Goal: Task Accomplishment & Management: Use online tool/utility

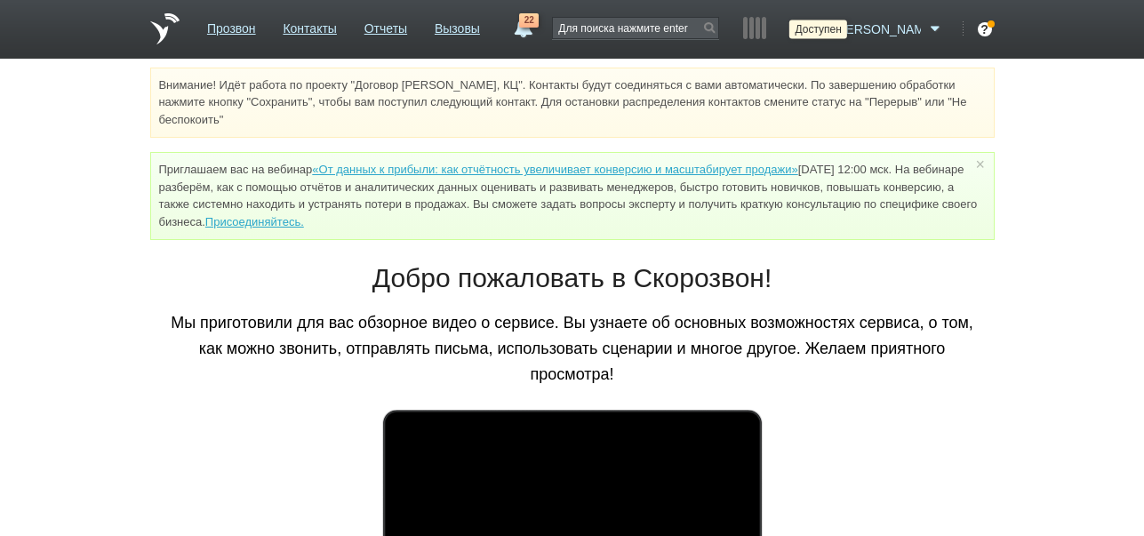
click at [830, 28] on icon at bounding box center [818, 29] width 24 height 18
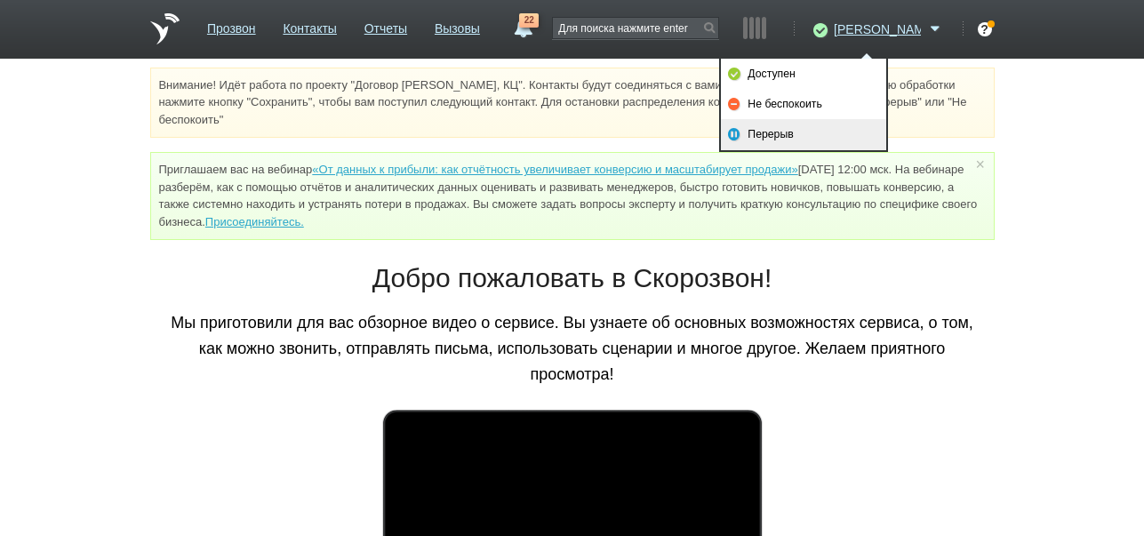
click at [827, 140] on link "Перерыв" at bounding box center [803, 134] width 165 height 30
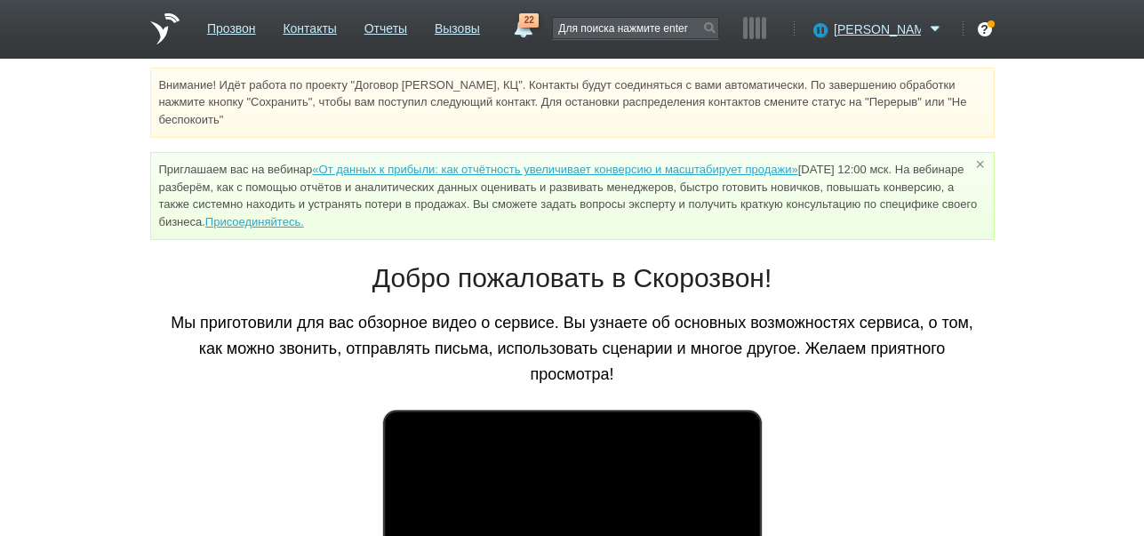
click at [982, 163] on link "×" at bounding box center [979, 164] width 16 height 8
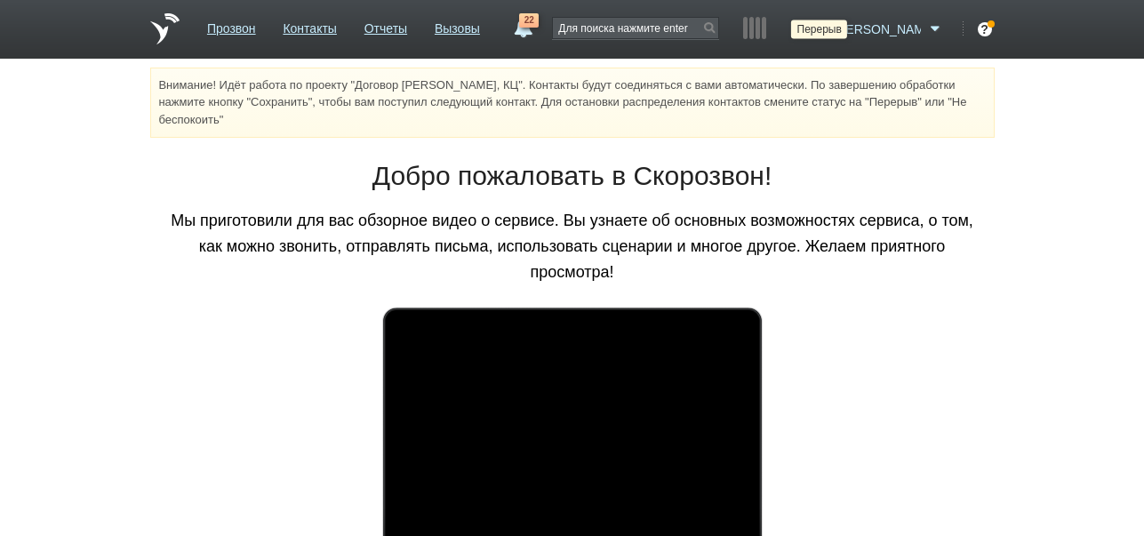
click at [830, 31] on icon at bounding box center [818, 29] width 24 height 18
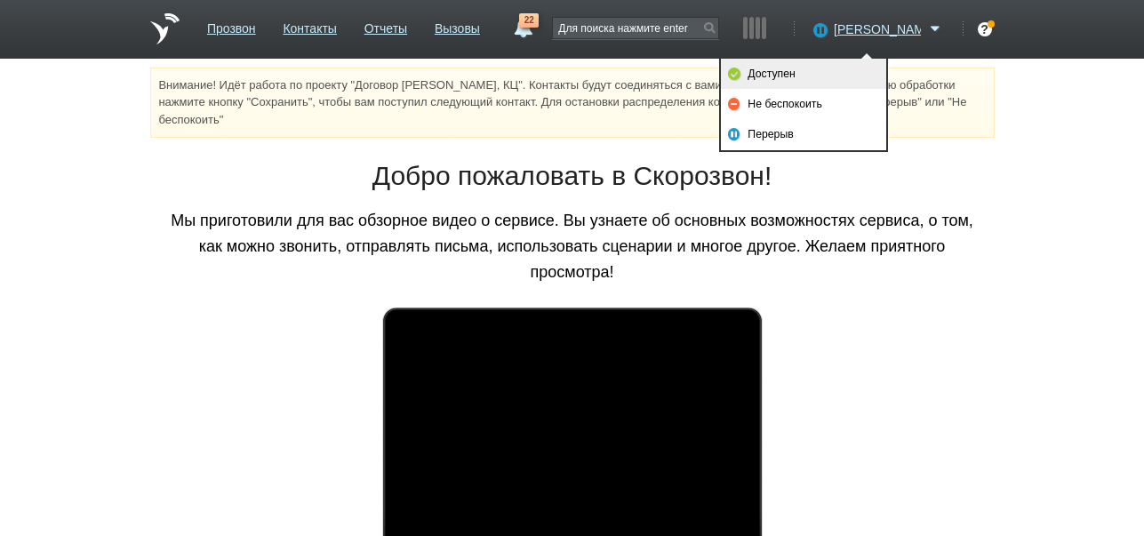
click at [844, 68] on link "Доступен" at bounding box center [803, 74] width 165 height 30
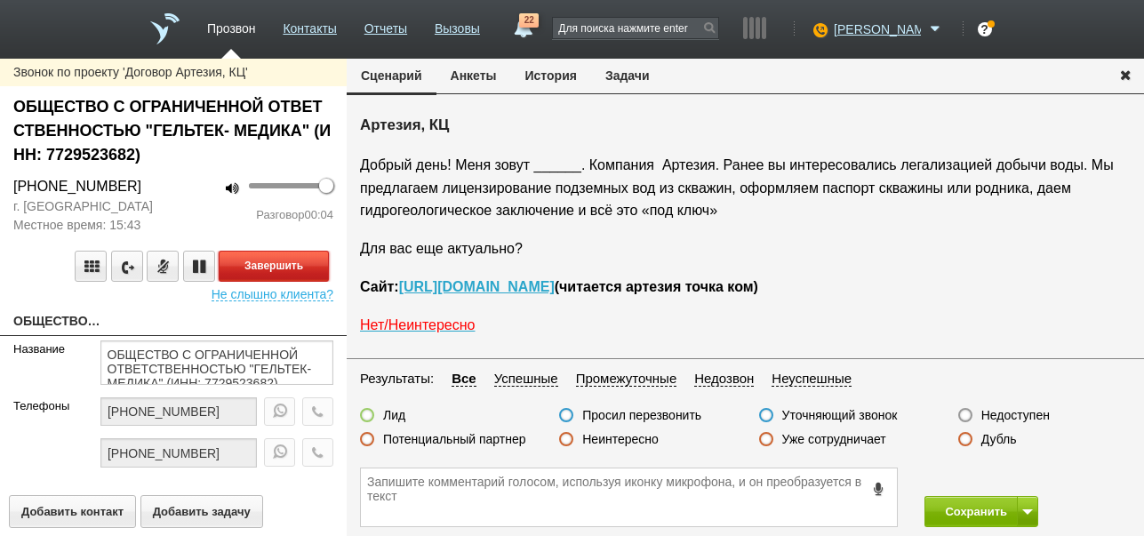
click at [315, 268] on button "Завершить" at bounding box center [274, 266] width 110 height 31
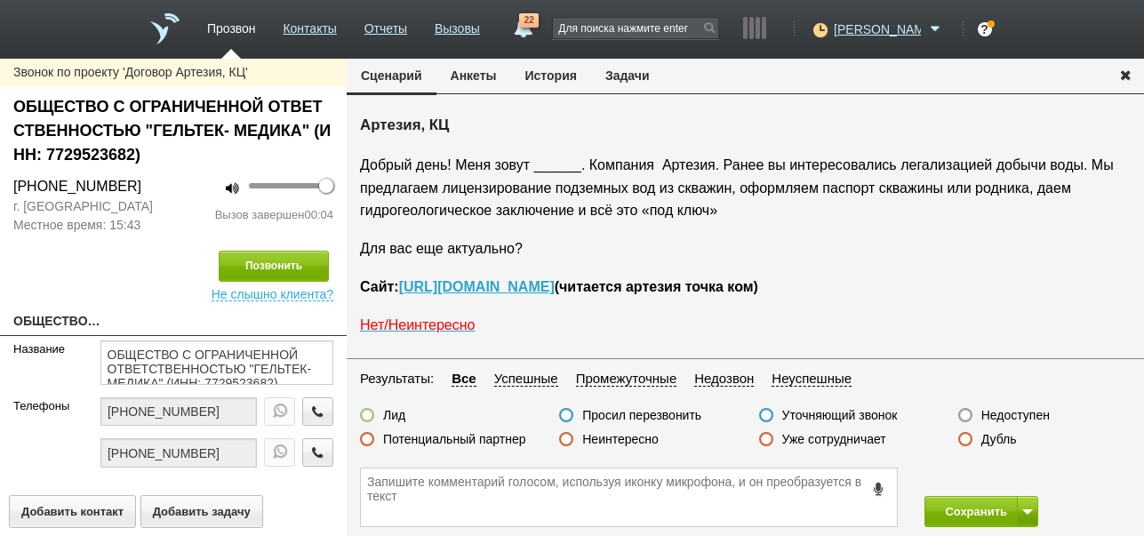
click at [1017, 415] on label "Недоступен" at bounding box center [1015, 415] width 68 height 16
click at [0, 0] on input "Недоступен" at bounding box center [0, 0] width 0 height 0
click at [1029, 505] on button at bounding box center [1027, 511] width 21 height 31
click at [1022, 472] on button "Сохранить и остаться" at bounding box center [968, 478] width 138 height 31
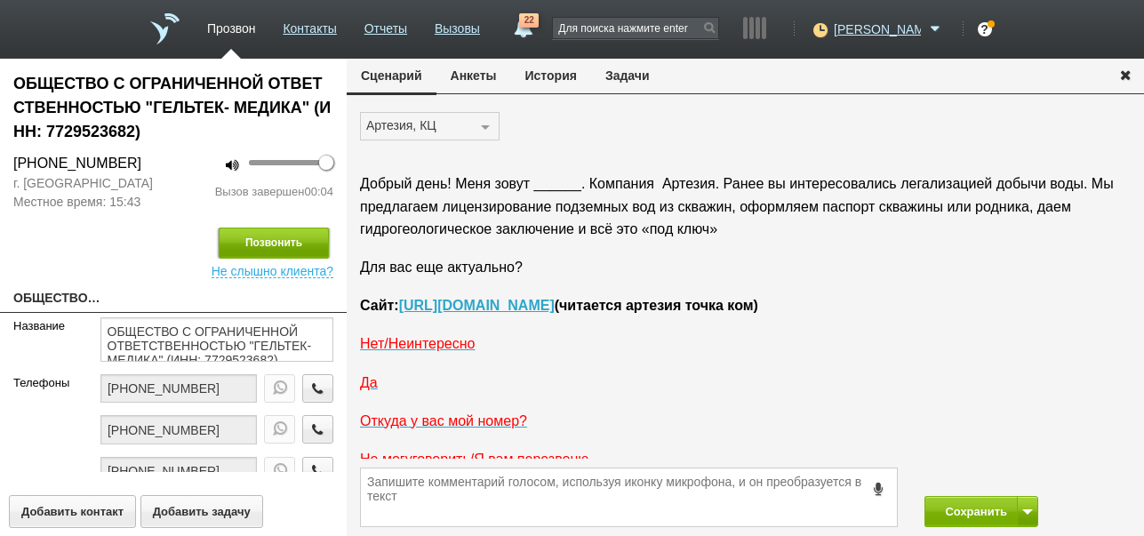
click at [290, 240] on button "Позвонить" at bounding box center [274, 243] width 110 height 31
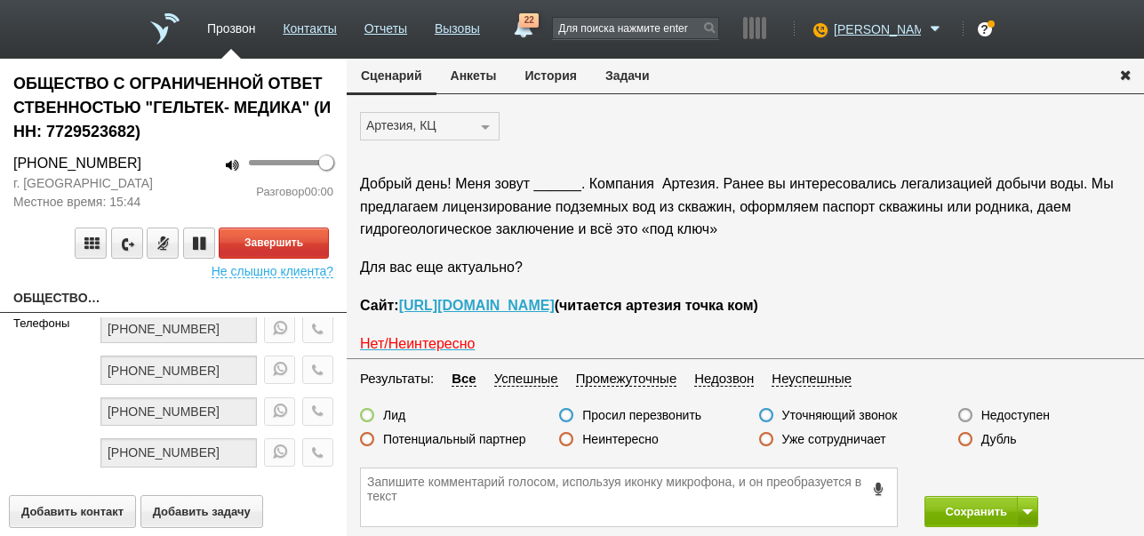
scroll to position [29, 0]
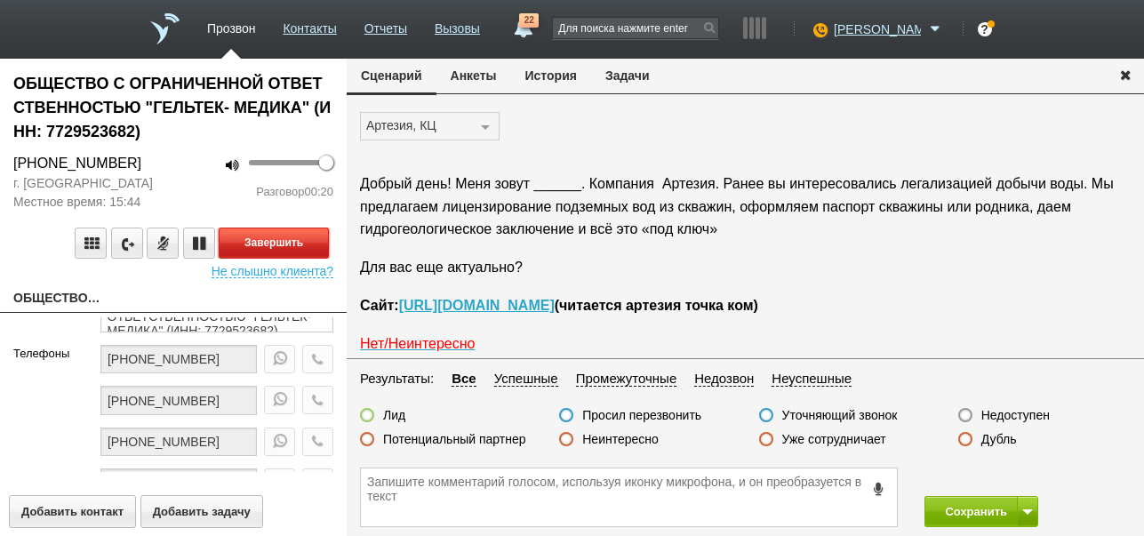
click at [311, 244] on button "Завершить" at bounding box center [274, 243] width 110 height 31
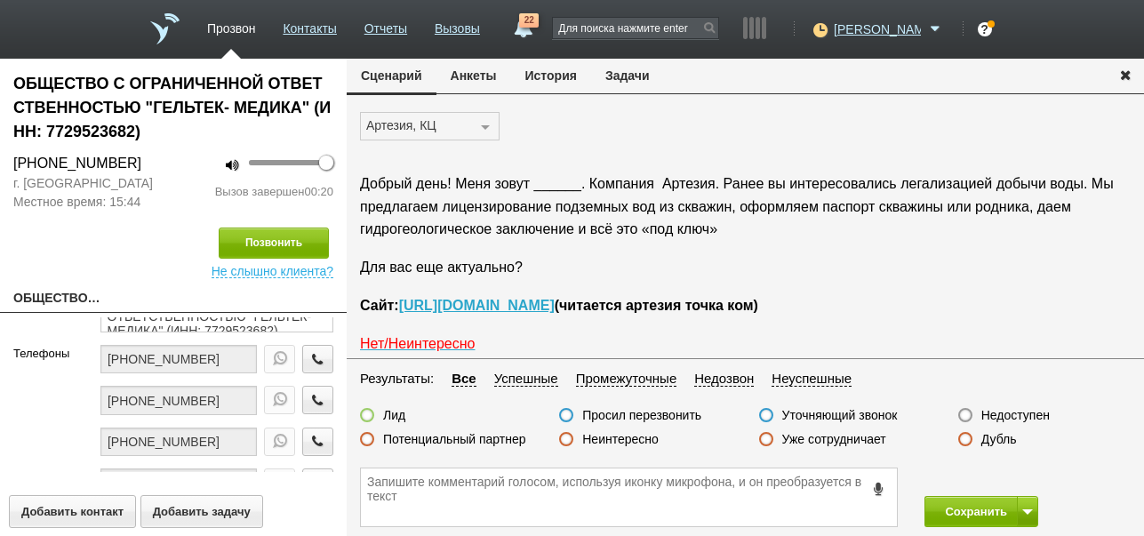
click at [992, 413] on label "Недоступен" at bounding box center [1015, 415] width 68 height 16
click at [0, 0] on input "Недоступен" at bounding box center [0, 0] width 0 height 0
click at [1024, 511] on span at bounding box center [1027, 511] width 11 height 5
click at [1003, 476] on button "Сохранить и остаться" at bounding box center [968, 478] width 138 height 31
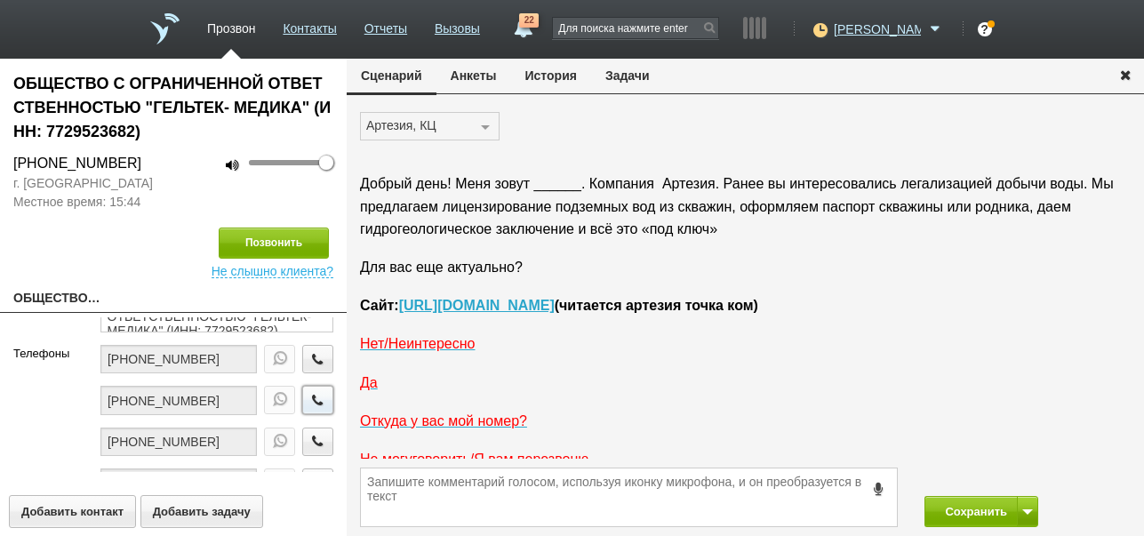
click at [308, 400] on icon "button" at bounding box center [318, 399] width 20 height 13
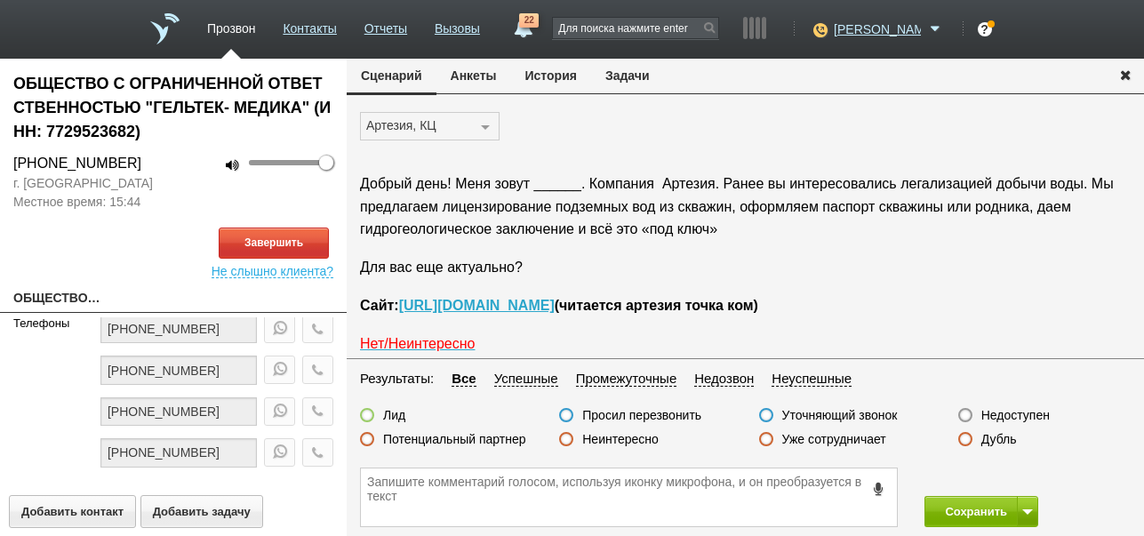
scroll to position [89, 0]
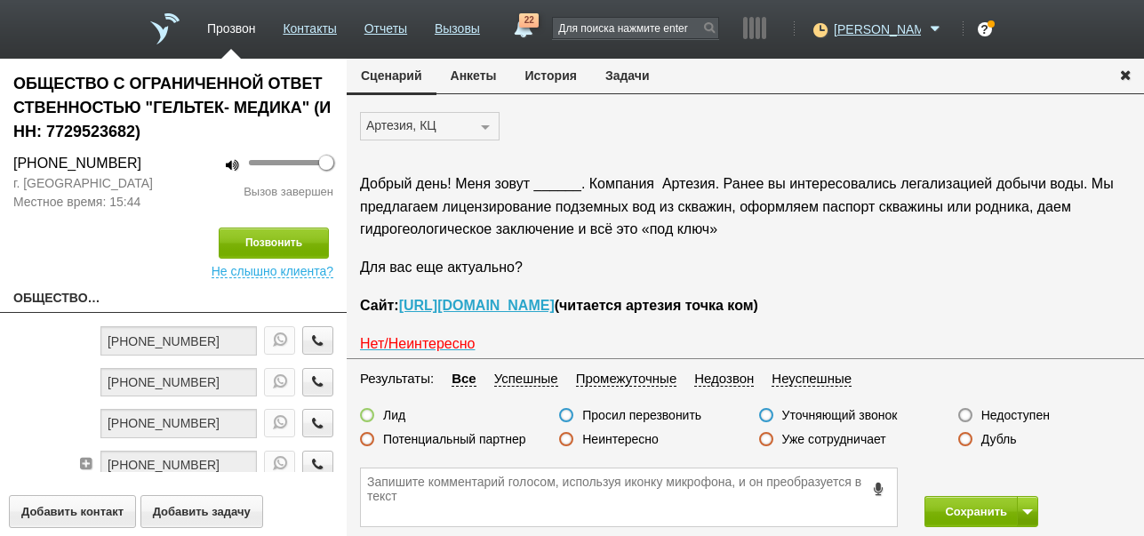
click at [1019, 415] on label "Недоступен" at bounding box center [1015, 415] width 68 height 16
click at [0, 0] on input "Недоступен" at bounding box center [0, 0] width 0 height 0
click at [292, 245] on button "Позвонить" at bounding box center [274, 243] width 110 height 31
click at [998, 411] on label "Недоступен" at bounding box center [1015, 415] width 68 height 16
click at [0, 0] on input "Недоступен" at bounding box center [0, 0] width 0 height 0
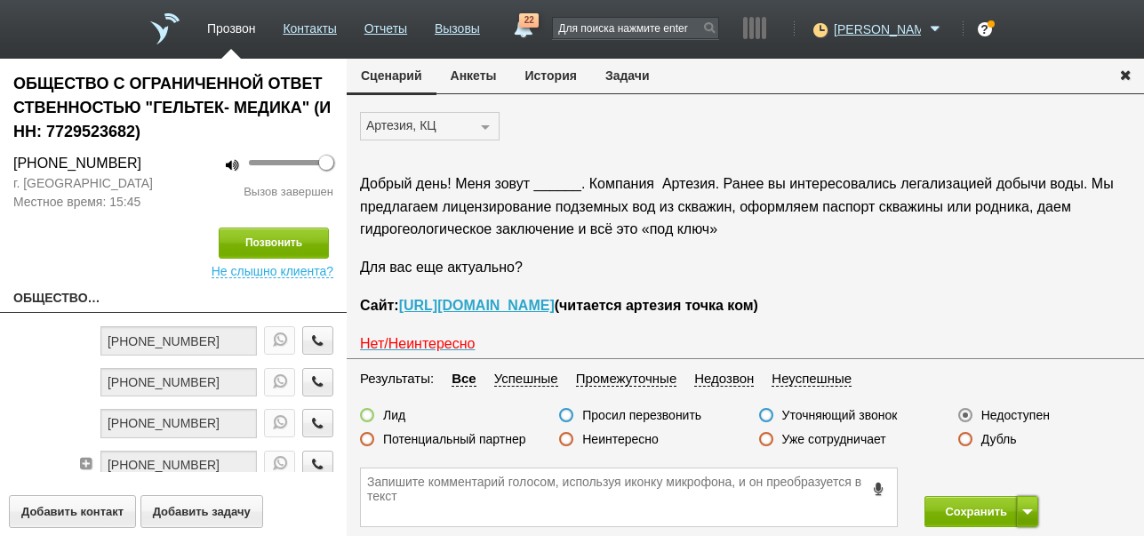
click at [1031, 510] on span at bounding box center [1027, 511] width 11 height 5
click at [1019, 482] on button "Сохранить и остаться" at bounding box center [968, 478] width 138 height 31
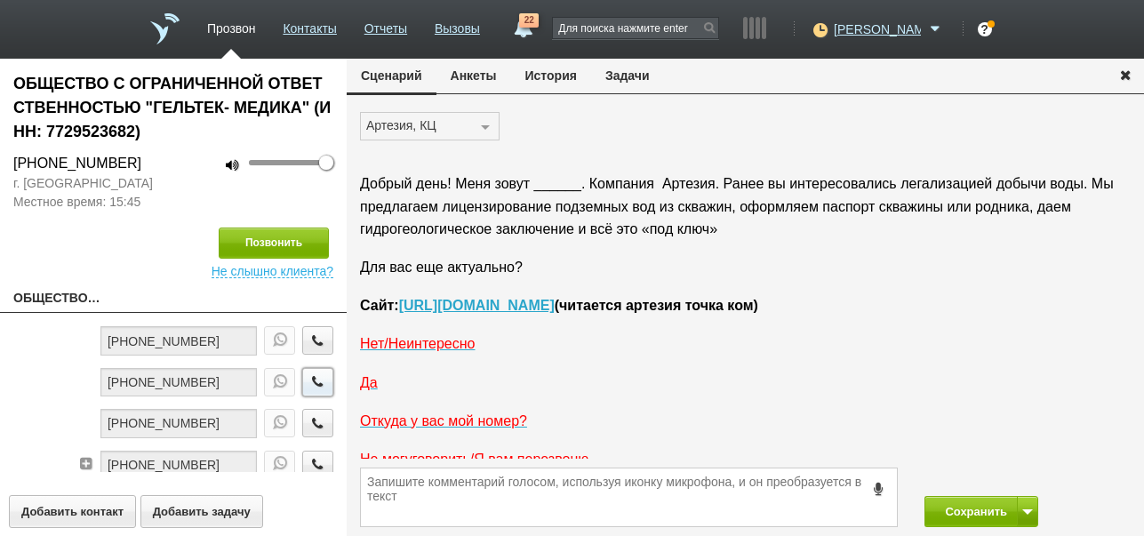
click at [308, 380] on icon "button" at bounding box center [318, 381] width 20 height 13
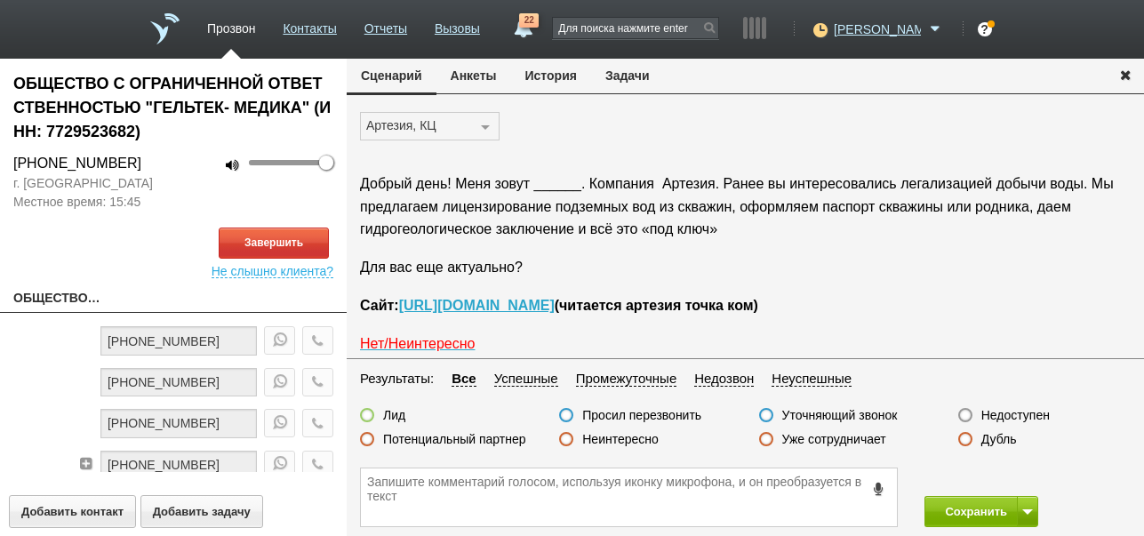
scroll to position [148, 0]
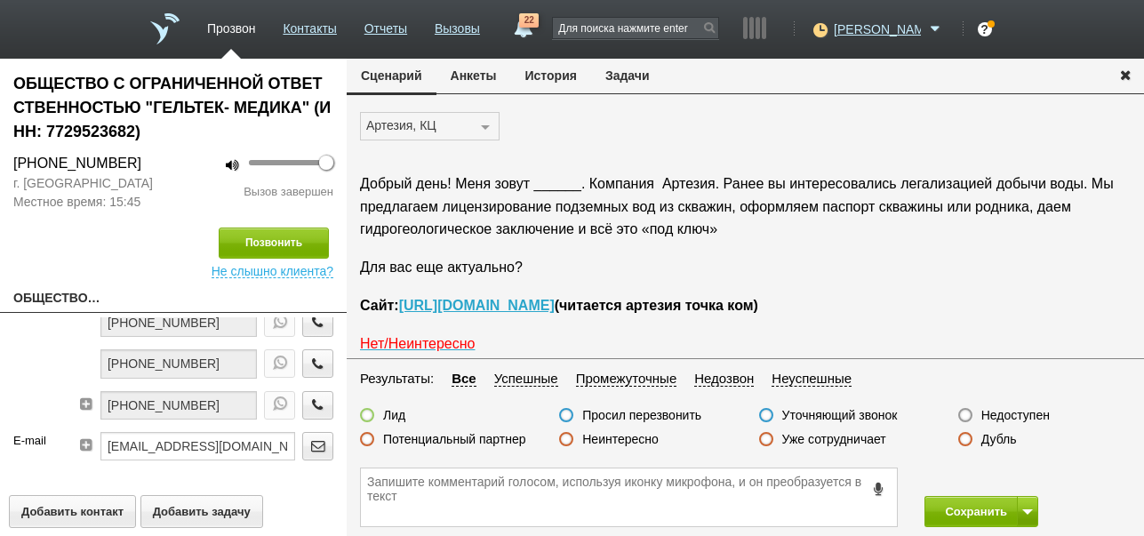
click at [1032, 416] on label "Недоступен" at bounding box center [1015, 415] width 68 height 16
click at [0, 0] on input "Недоступен" at bounding box center [0, 0] width 0 height 0
click at [239, 236] on button "Позвонить" at bounding box center [274, 243] width 110 height 31
click at [1004, 413] on label "Недоступен" at bounding box center [1015, 415] width 68 height 16
click at [0, 0] on input "Недоступен" at bounding box center [0, 0] width 0 height 0
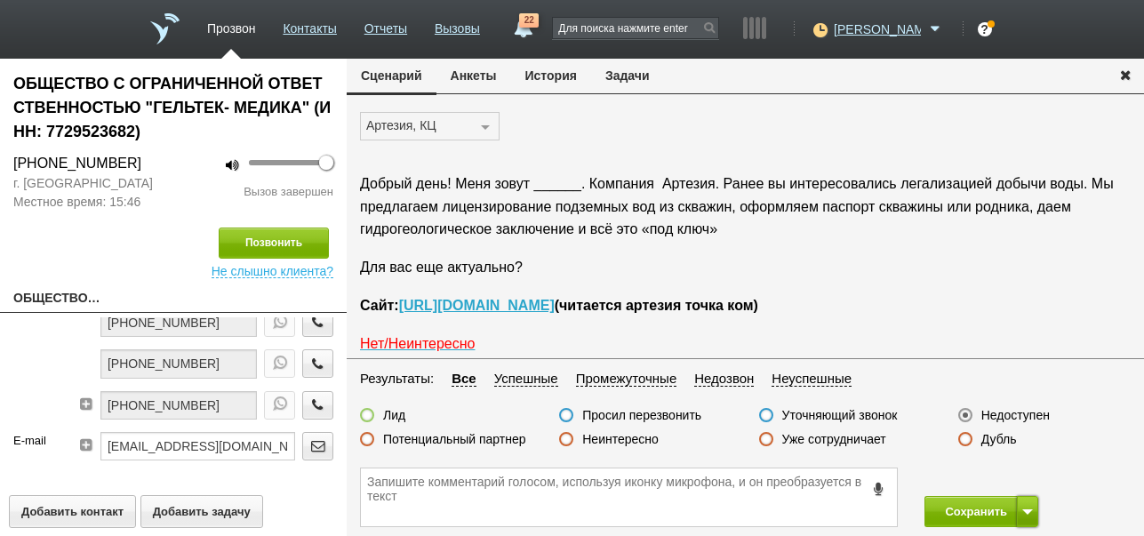
click at [1030, 507] on button at bounding box center [1027, 511] width 21 height 31
click at [1023, 478] on button "Сохранить и остаться" at bounding box center [968, 478] width 138 height 31
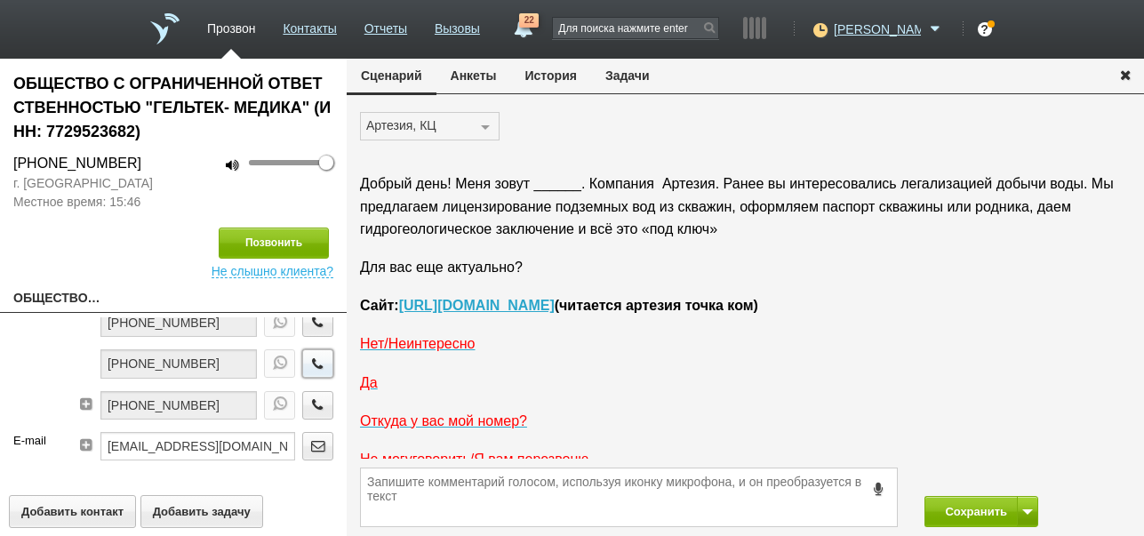
click at [308, 366] on icon "button" at bounding box center [318, 362] width 20 height 13
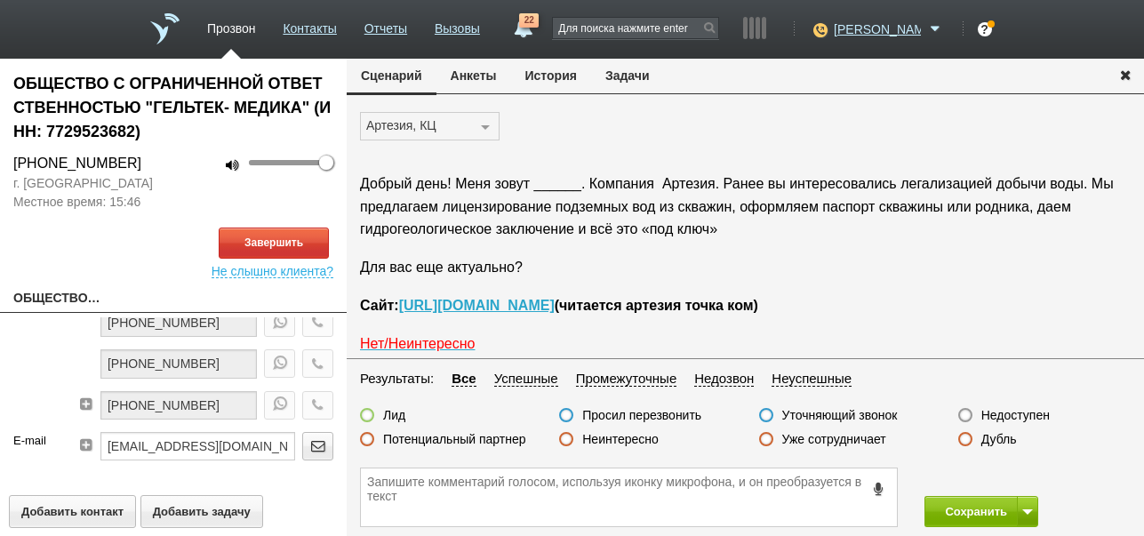
scroll to position [178, 0]
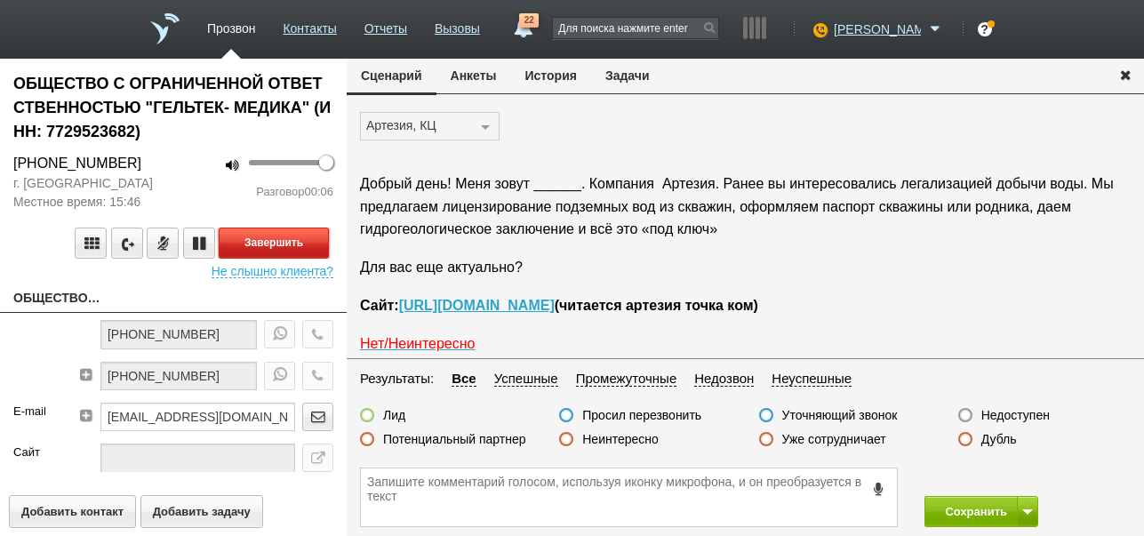
click at [316, 238] on button "Завершить" at bounding box center [274, 243] width 110 height 31
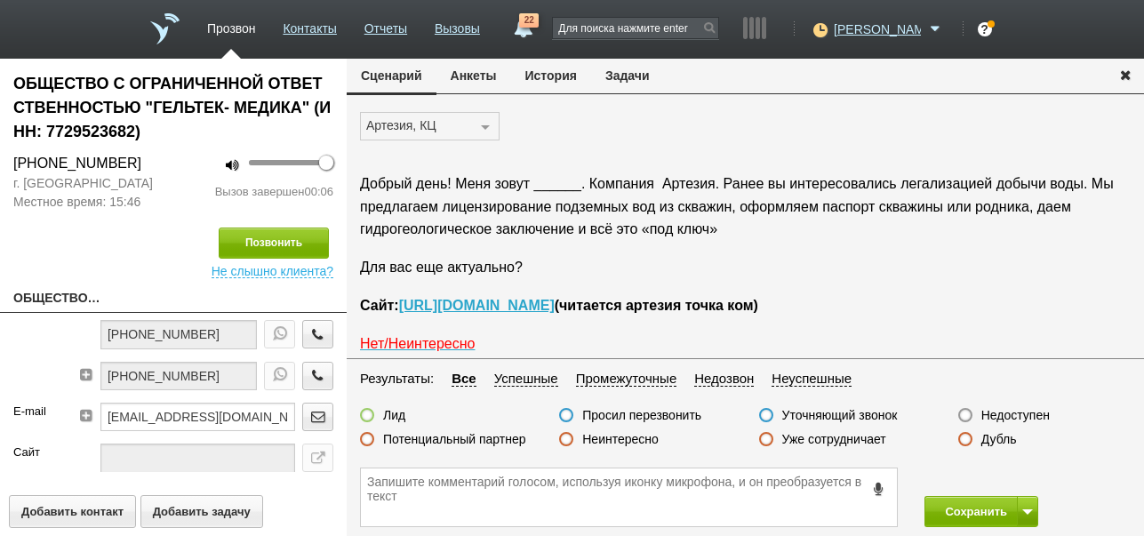
click at [992, 412] on label "Недоступен" at bounding box center [1015, 415] width 68 height 16
click at [0, 0] on input "Недоступен" at bounding box center [0, 0] width 0 height 0
click at [1035, 505] on button at bounding box center [1027, 511] width 21 height 31
click at [1021, 473] on button "Сохранить и остаться" at bounding box center [968, 478] width 138 height 31
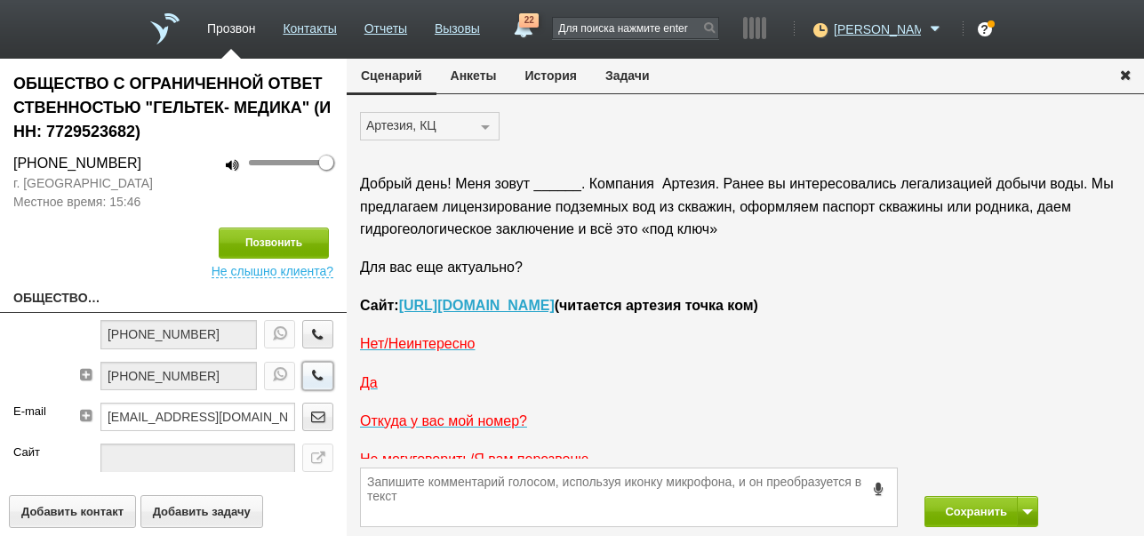
click at [308, 371] on icon "button" at bounding box center [318, 374] width 20 height 13
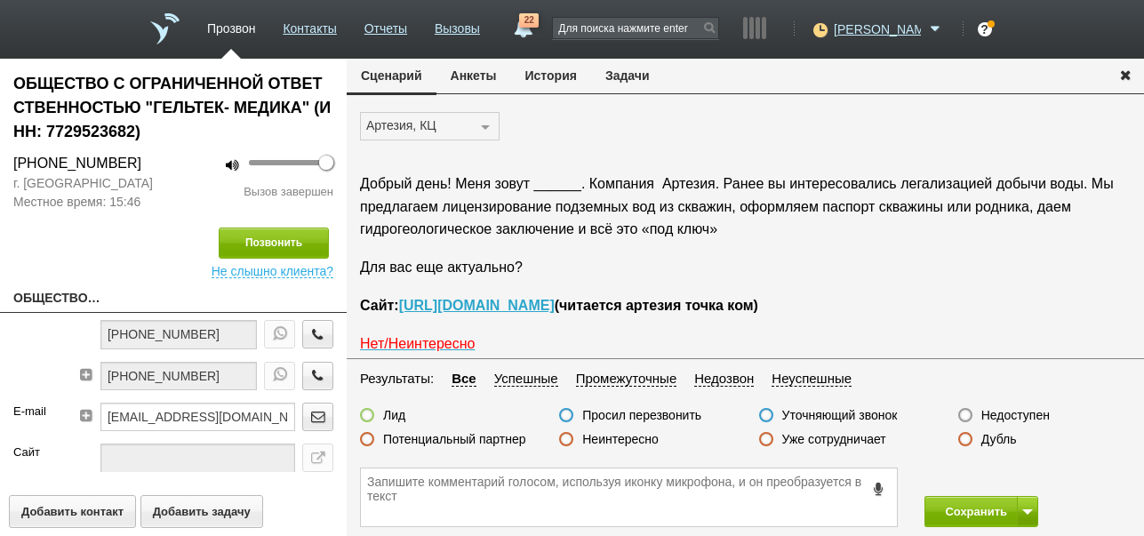
click at [1015, 418] on label "Недоступен" at bounding box center [1015, 415] width 68 height 16
click at [0, 0] on input "Недоступен" at bounding box center [0, 0] width 0 height 0
click at [1026, 503] on button at bounding box center [1027, 511] width 21 height 31
click at [1015, 473] on button "Сохранить и остаться" at bounding box center [968, 478] width 138 height 31
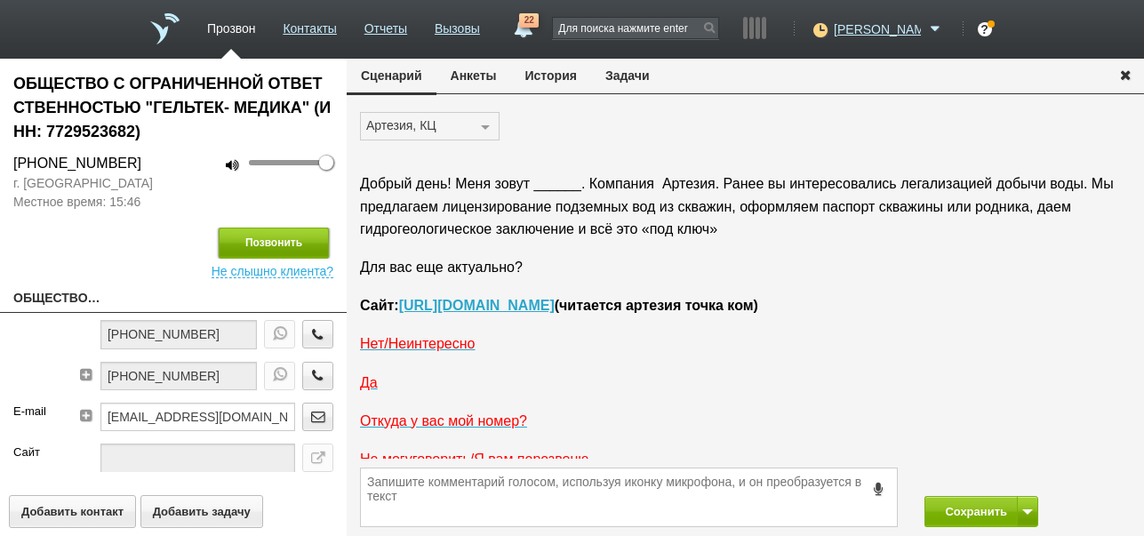
click at [283, 240] on button "Позвонить" at bounding box center [274, 243] width 110 height 31
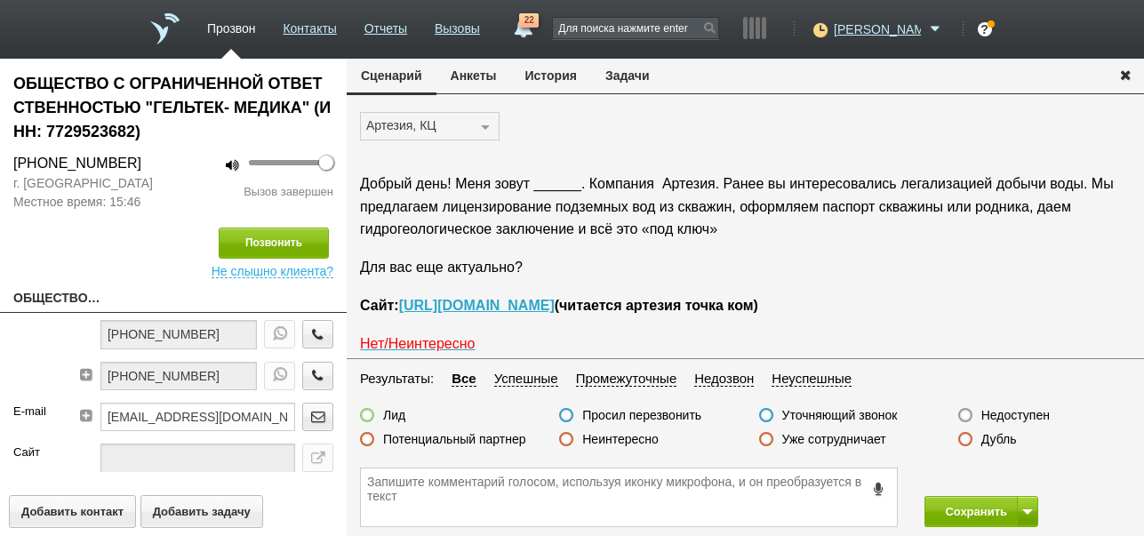
click at [1000, 416] on label "Недоступен" at bounding box center [1015, 415] width 68 height 16
click at [0, 0] on input "Недоступен" at bounding box center [0, 0] width 0 height 0
click at [955, 515] on button "Сохранить" at bounding box center [970, 511] width 93 height 31
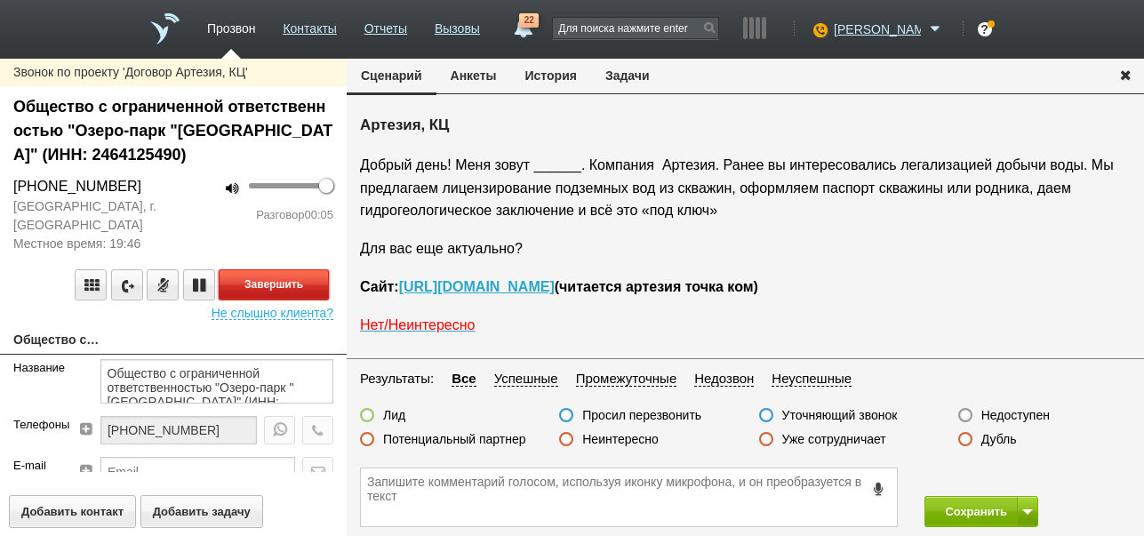
click at [280, 280] on button "Завершить" at bounding box center [274, 284] width 110 height 31
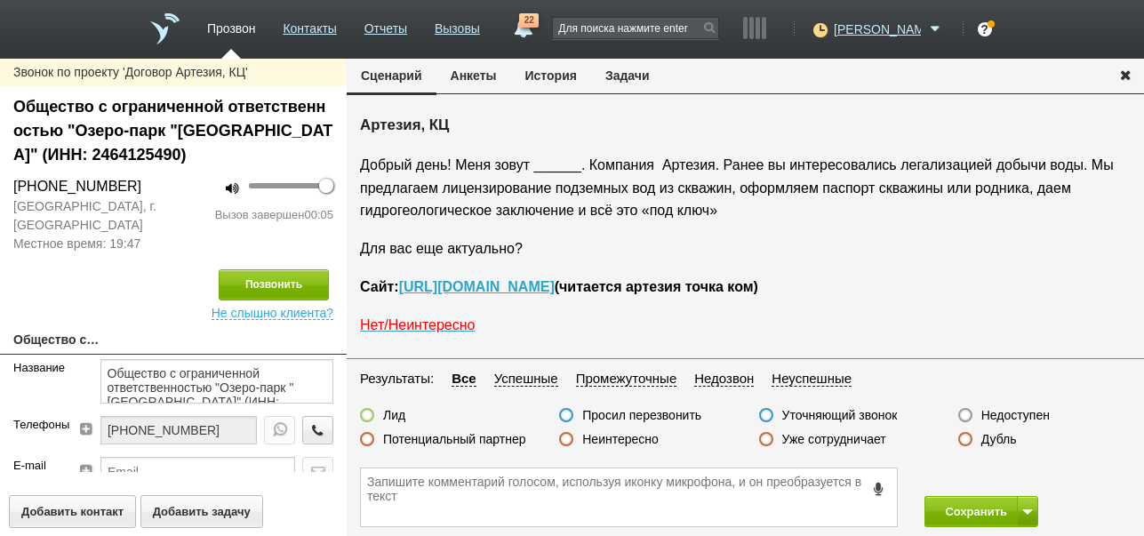
click at [1043, 412] on label "Недоступен" at bounding box center [1015, 415] width 68 height 16
click at [0, 0] on input "Недоступен" at bounding box center [0, 0] width 0 height 0
click at [1027, 503] on button at bounding box center [1027, 511] width 21 height 31
click at [1020, 476] on button "Сохранить и остаться" at bounding box center [968, 478] width 138 height 31
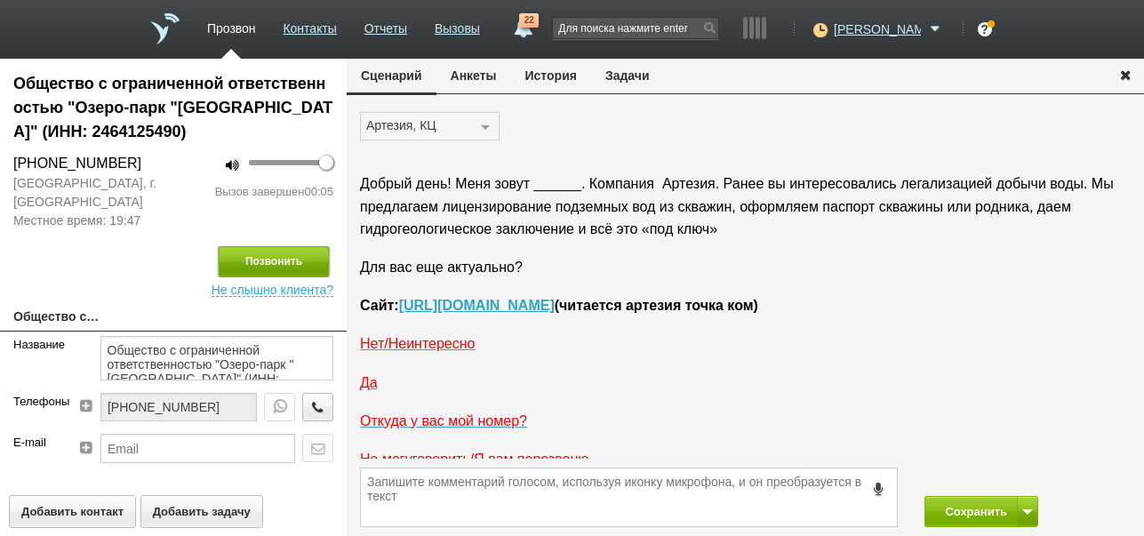
click at [264, 263] on button "Позвонить" at bounding box center [274, 261] width 110 height 31
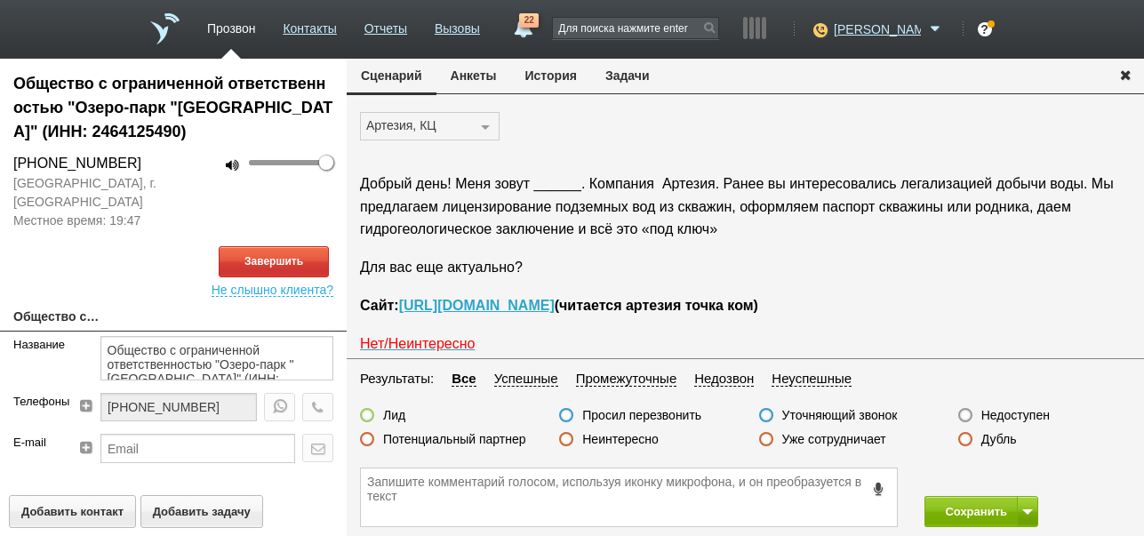
click at [556, 74] on button "История" at bounding box center [551, 76] width 80 height 34
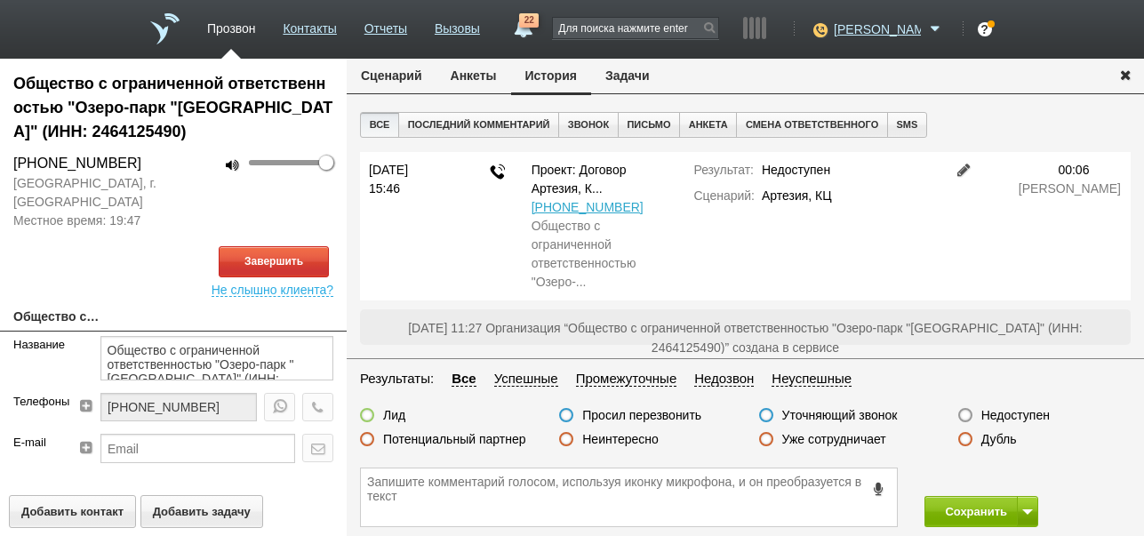
scroll to position [4, 0]
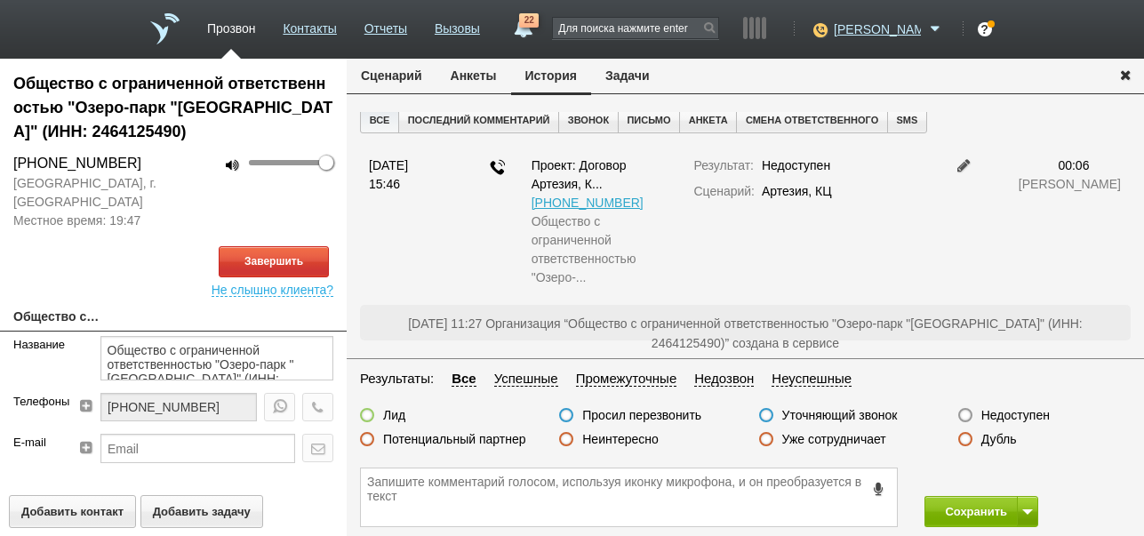
click at [409, 77] on button "Сценарий" at bounding box center [392, 76] width 90 height 34
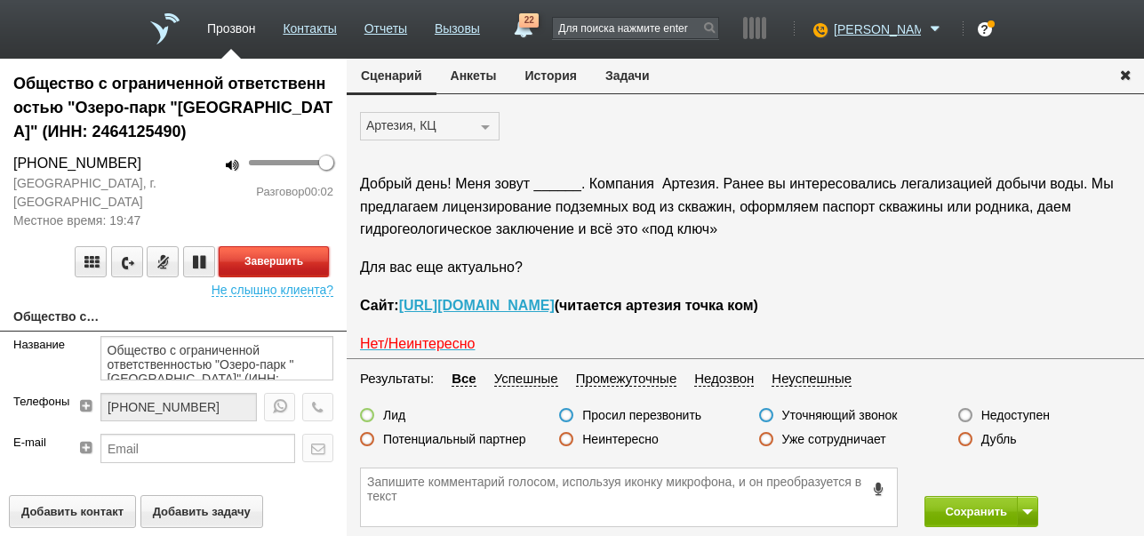
click at [299, 258] on button "Завершить" at bounding box center [274, 261] width 110 height 31
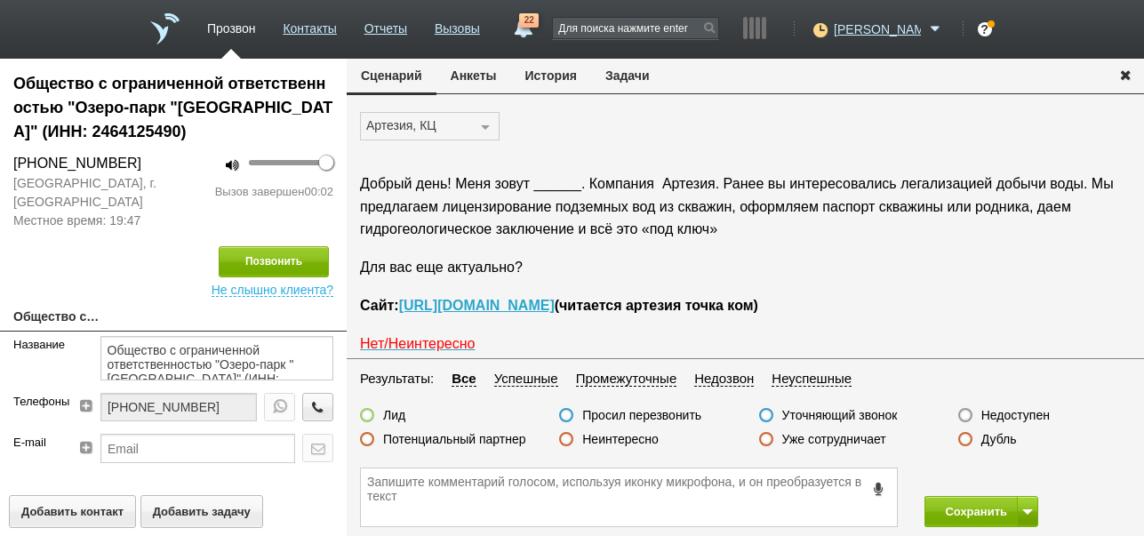
click at [991, 410] on label "Недоступен" at bounding box center [1015, 415] width 68 height 16
click at [0, 0] on input "Недоступен" at bounding box center [0, 0] width 0 height 0
click at [952, 512] on button "Сохранить" at bounding box center [970, 511] width 93 height 31
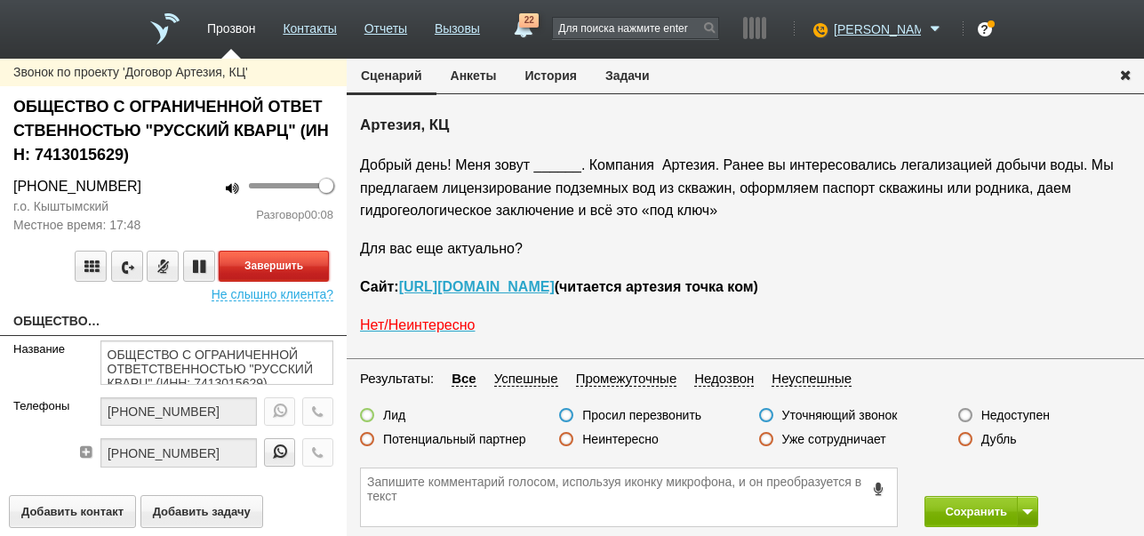
click at [308, 261] on button "Завершить" at bounding box center [274, 266] width 110 height 31
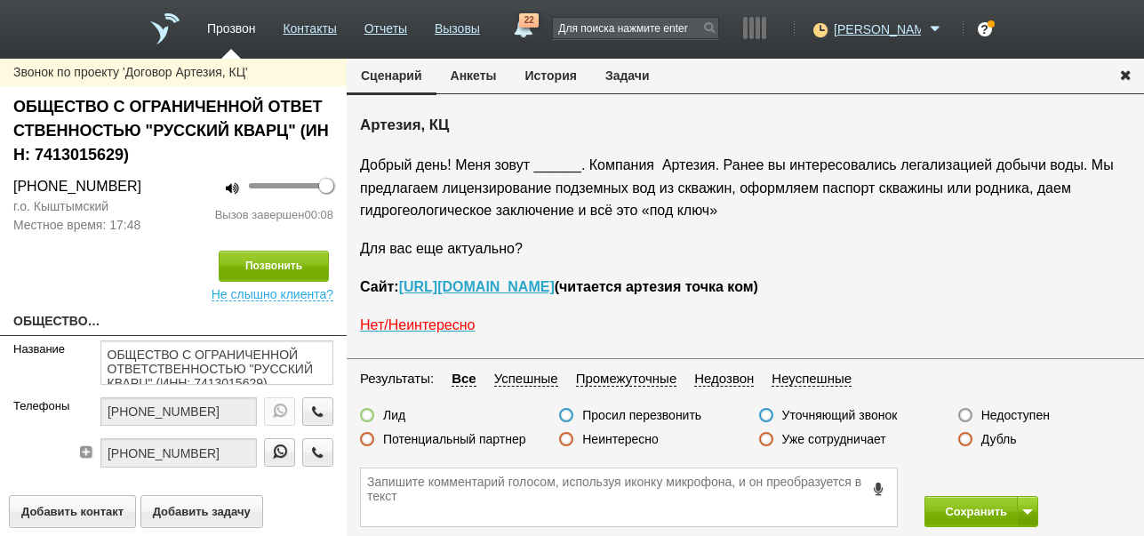
click at [1043, 418] on label "Недоступен" at bounding box center [1015, 415] width 68 height 16
click at [0, 0] on input "Недоступен" at bounding box center [0, 0] width 0 height 0
click at [1023, 509] on span at bounding box center [1027, 511] width 11 height 5
click at [1011, 477] on button "Сохранить и остаться" at bounding box center [968, 478] width 138 height 31
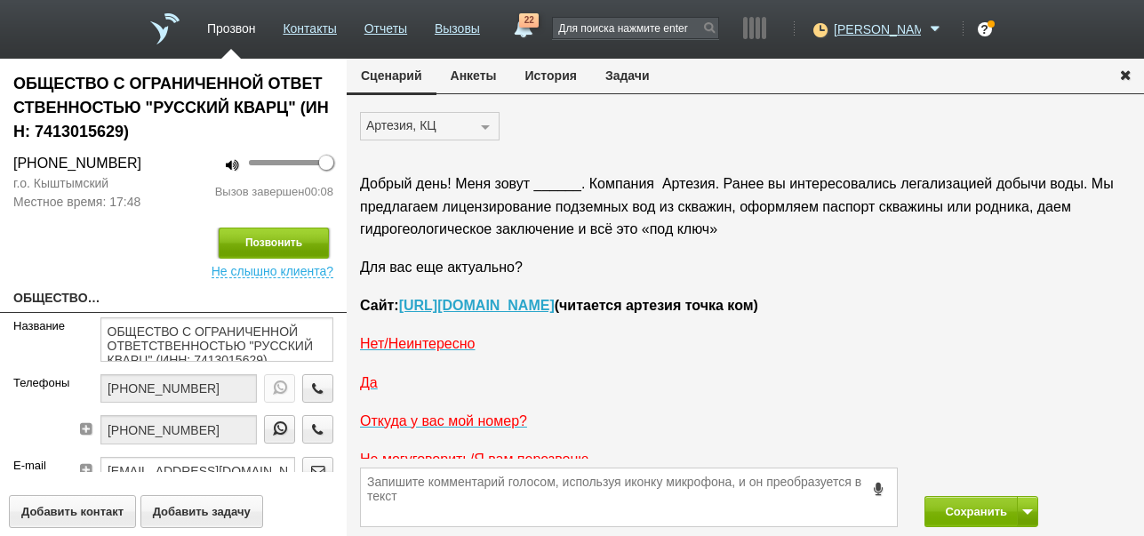
click at [278, 241] on button "Позвонить" at bounding box center [274, 243] width 110 height 31
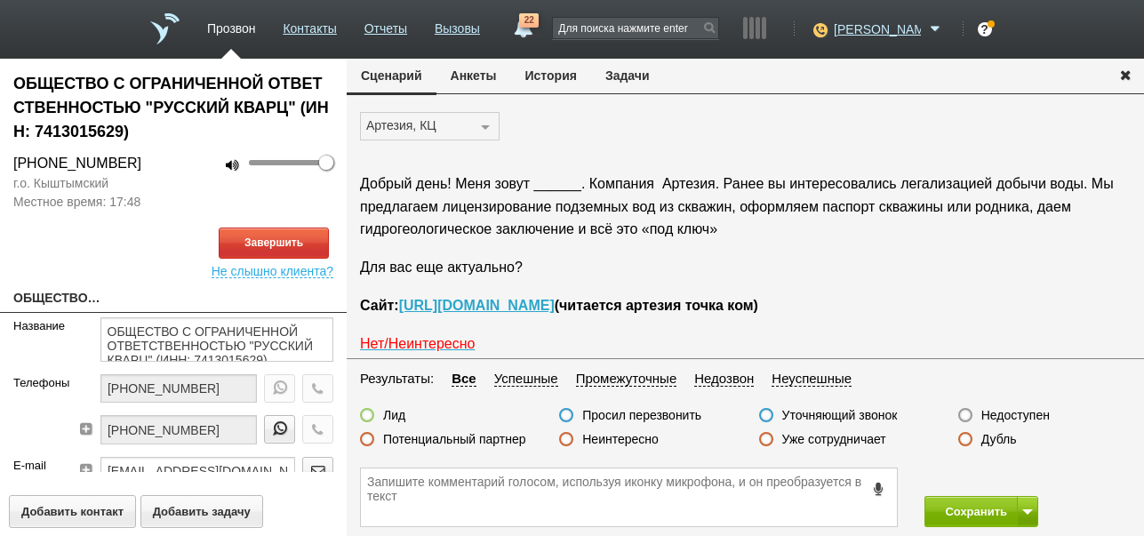
click at [541, 80] on button "История" at bounding box center [551, 76] width 80 height 34
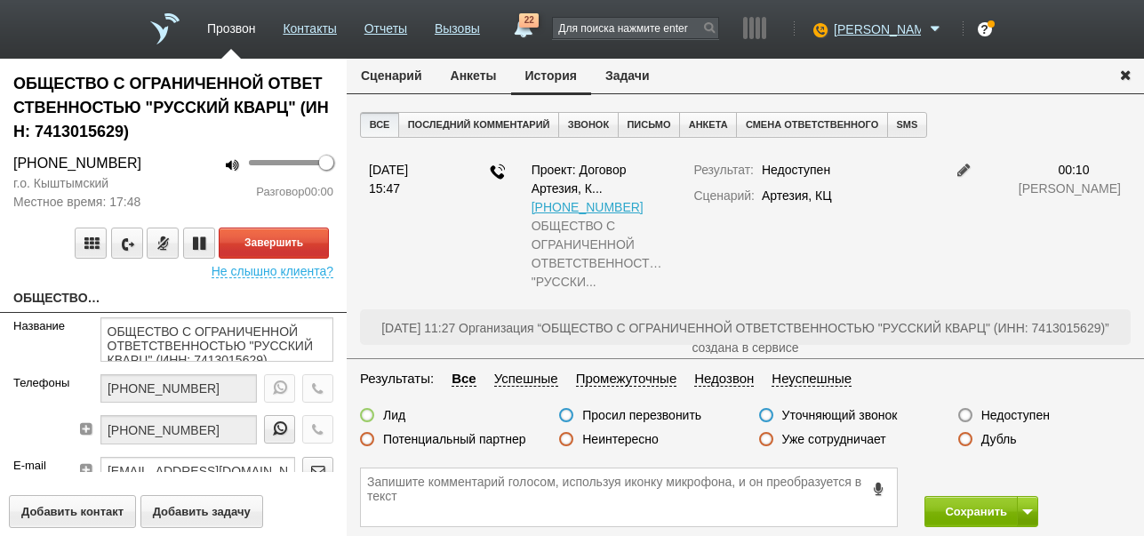
click at [408, 76] on button "Сценарий" at bounding box center [392, 76] width 90 height 34
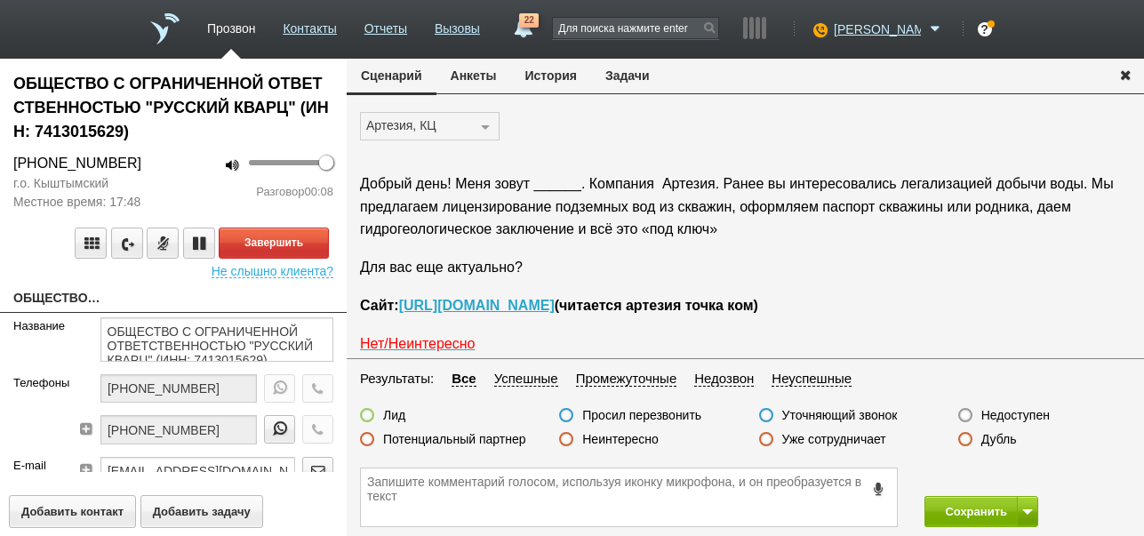
scroll to position [29, 0]
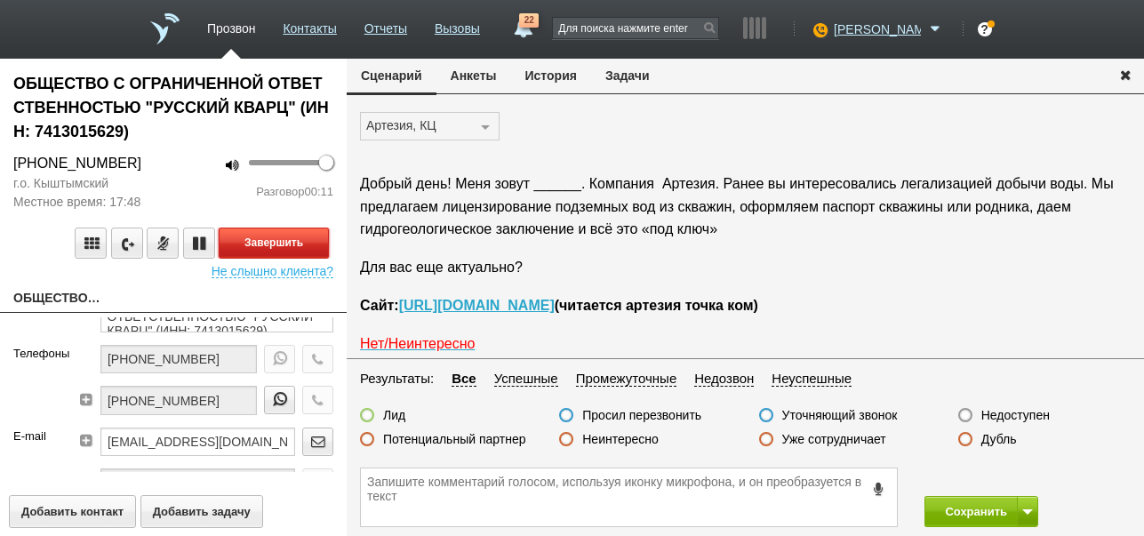
click at [295, 241] on button "Завершить" at bounding box center [274, 243] width 110 height 31
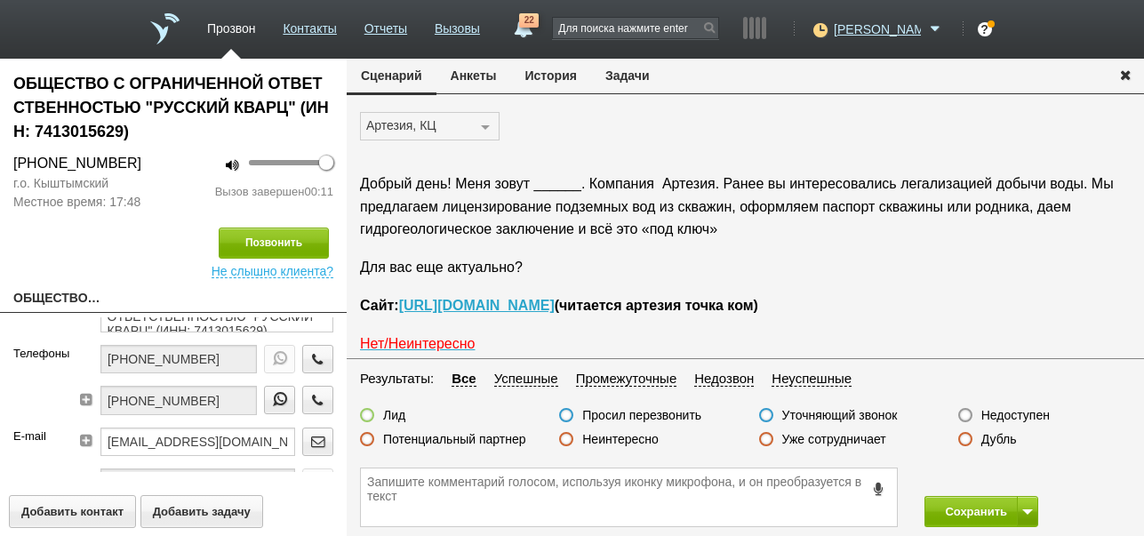
click at [1027, 415] on label "Недоступен" at bounding box center [1015, 415] width 68 height 16
click at [0, 0] on input "Недоступен" at bounding box center [0, 0] width 0 height 0
click at [1024, 508] on button at bounding box center [1027, 511] width 21 height 31
click at [1015, 476] on button "Сохранить и остаться" at bounding box center [968, 478] width 138 height 31
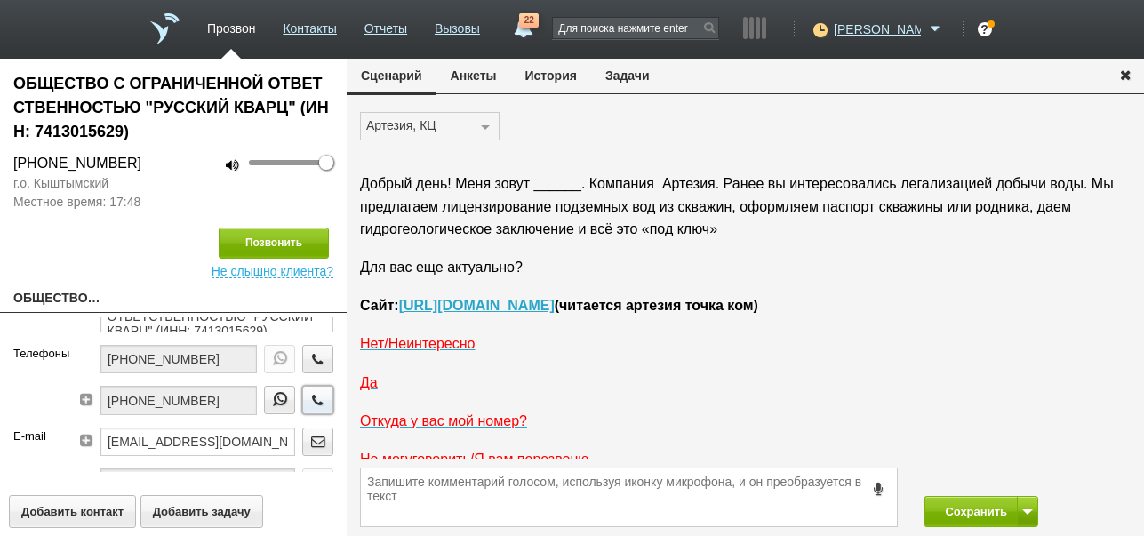
click at [307, 392] on button "button" at bounding box center [317, 400] width 31 height 28
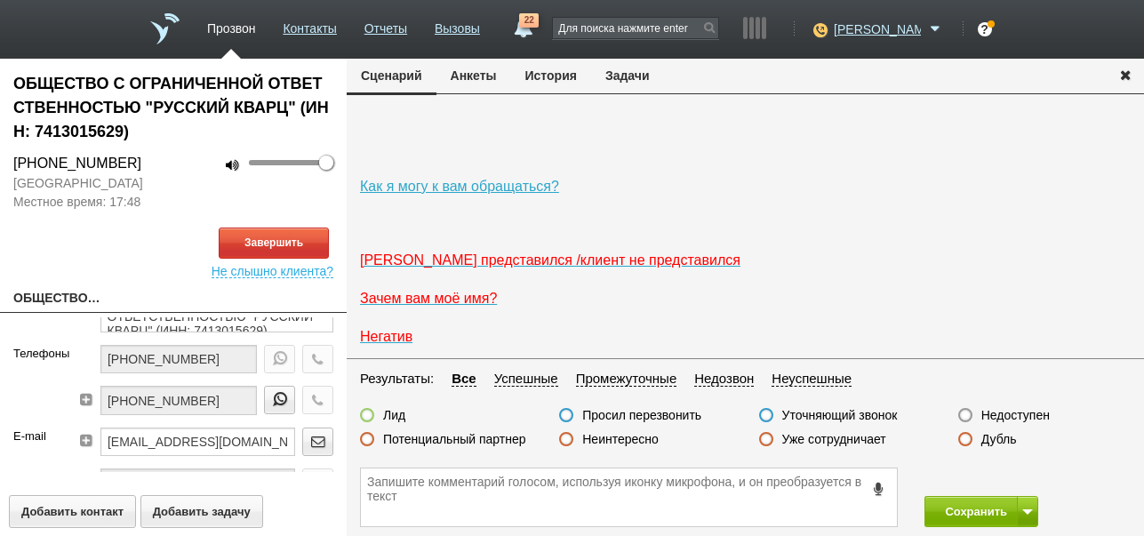
scroll to position [212, 0]
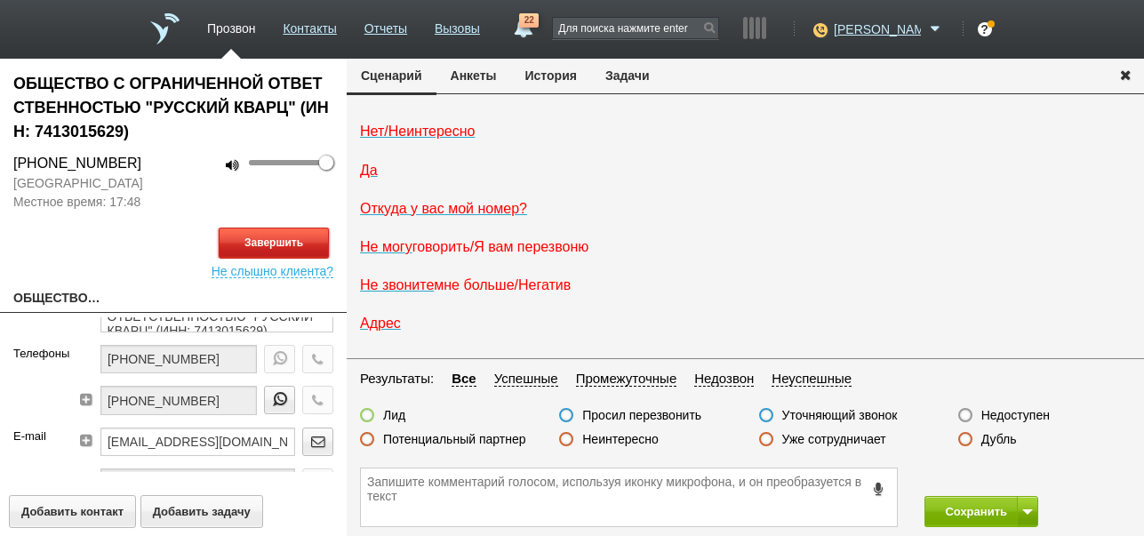
click at [247, 239] on button "Завершить" at bounding box center [274, 243] width 110 height 31
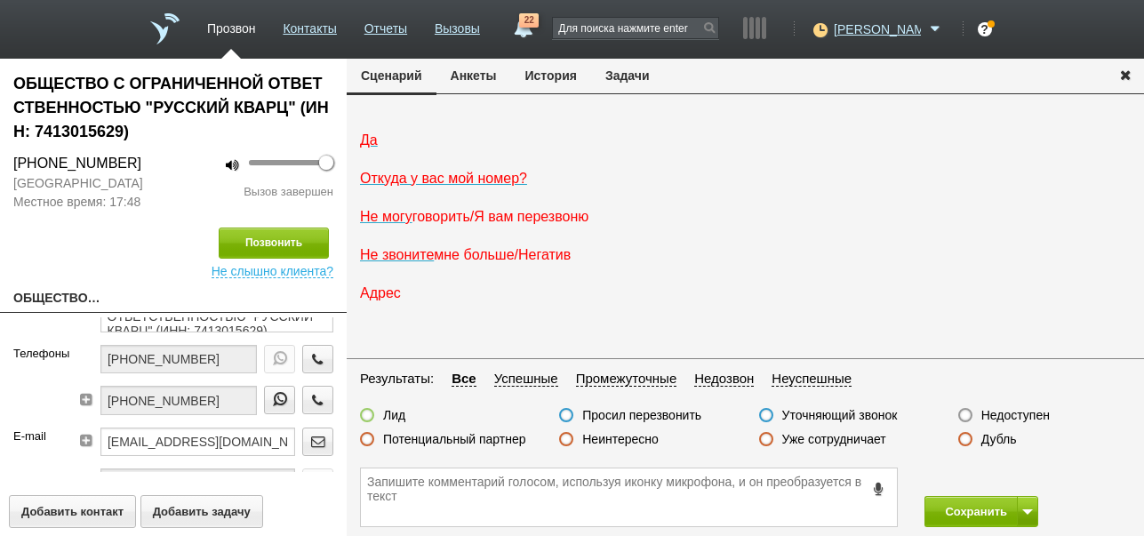
click at [390, 294] on span "Адрес" at bounding box center [380, 292] width 41 height 15
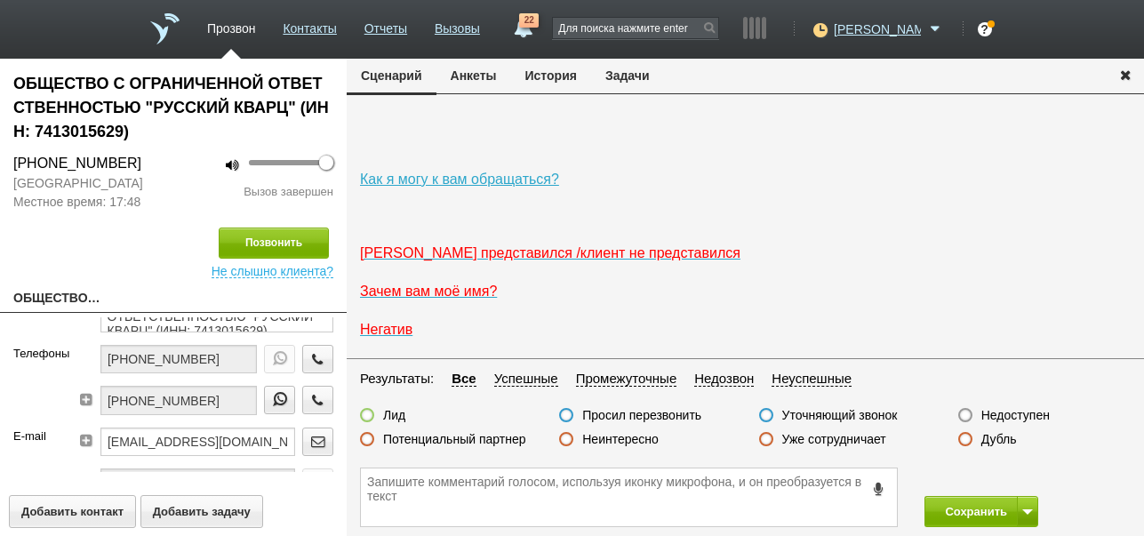
scroll to position [78, 0]
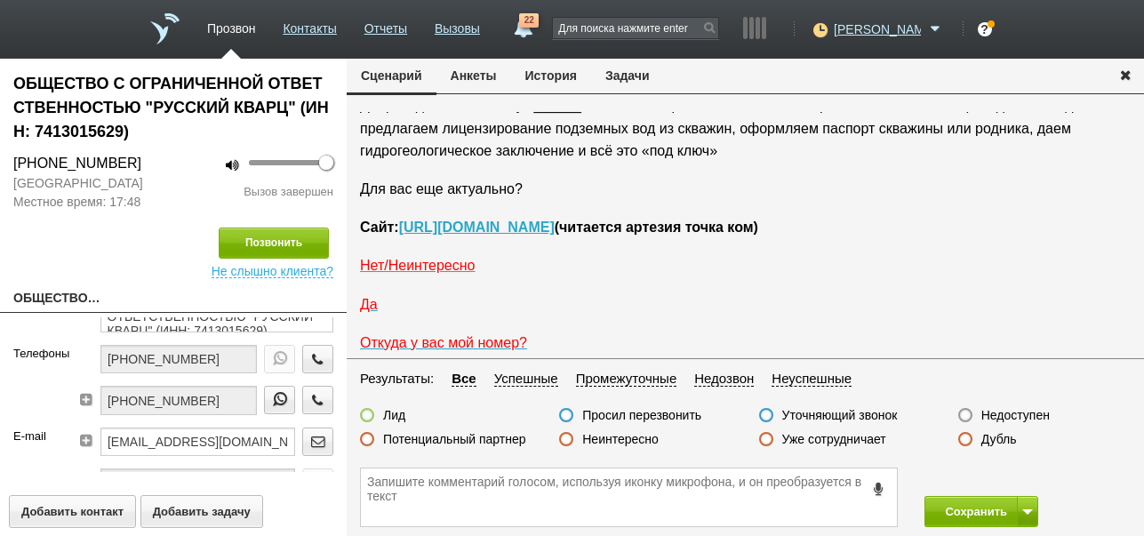
click at [1043, 412] on label "Недоступен" at bounding box center [1015, 415] width 68 height 16
click at [0, 0] on input "Недоступен" at bounding box center [0, 0] width 0 height 0
click at [1019, 512] on button at bounding box center [1027, 511] width 21 height 31
click at [1011, 481] on button "Сохранить и остаться" at bounding box center [968, 478] width 138 height 31
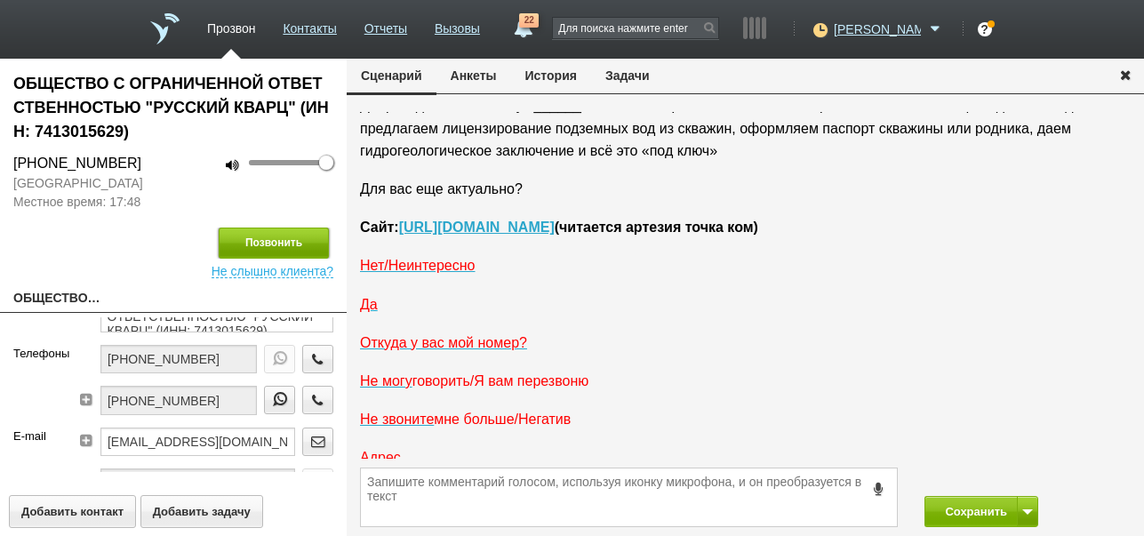
click at [237, 239] on button "Позвонить" at bounding box center [274, 243] width 110 height 31
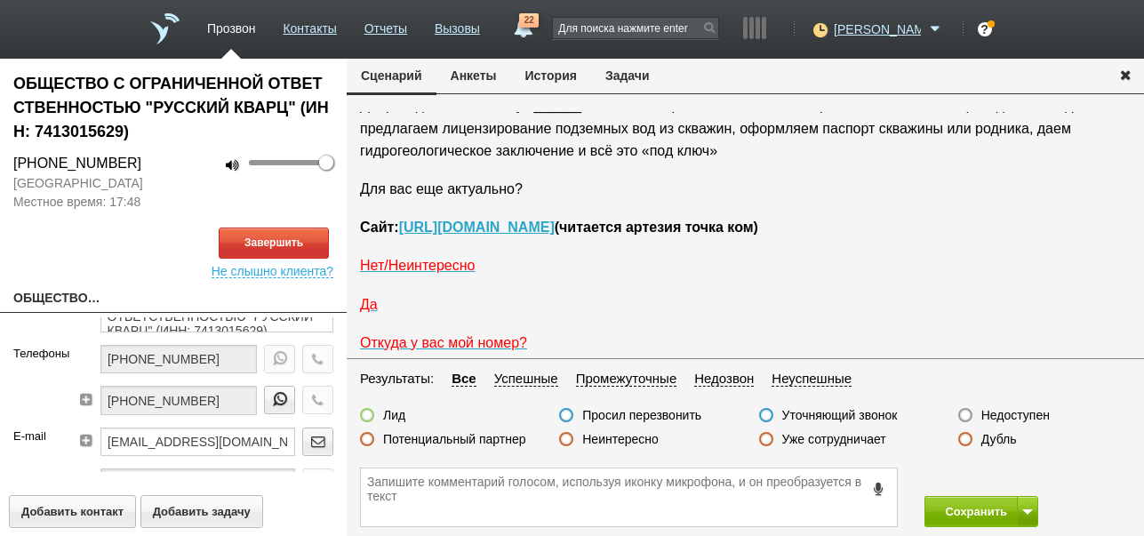
scroll to position [0, 0]
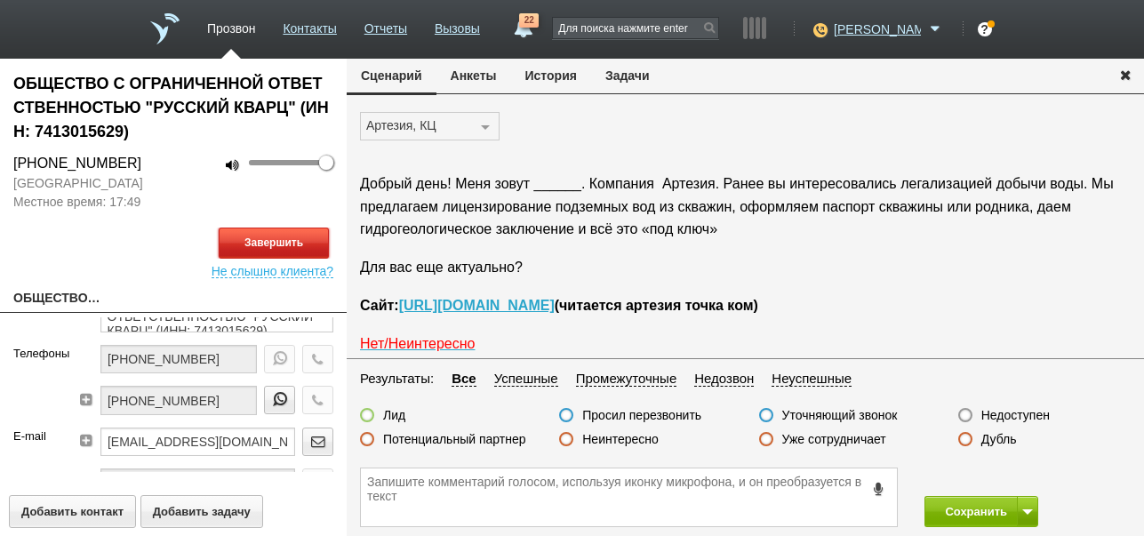
click at [315, 243] on button "Завершить" at bounding box center [274, 243] width 110 height 31
click at [1004, 414] on label "Недоступен" at bounding box center [1015, 415] width 68 height 16
click at [0, 0] on input "Недоступен" at bounding box center [0, 0] width 0 height 0
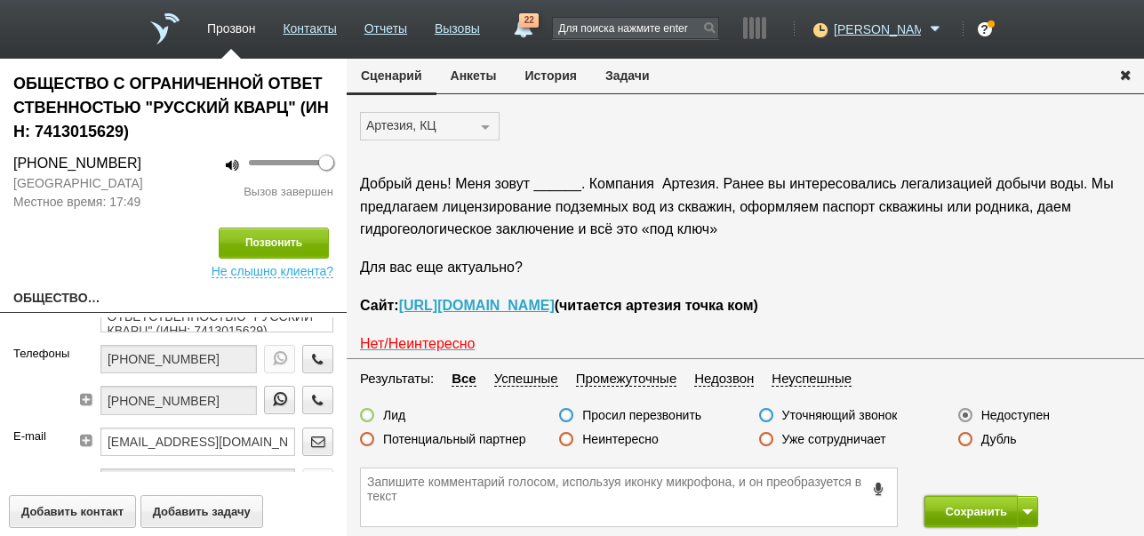
click at [987, 505] on button "Сохранить" at bounding box center [970, 511] width 93 height 31
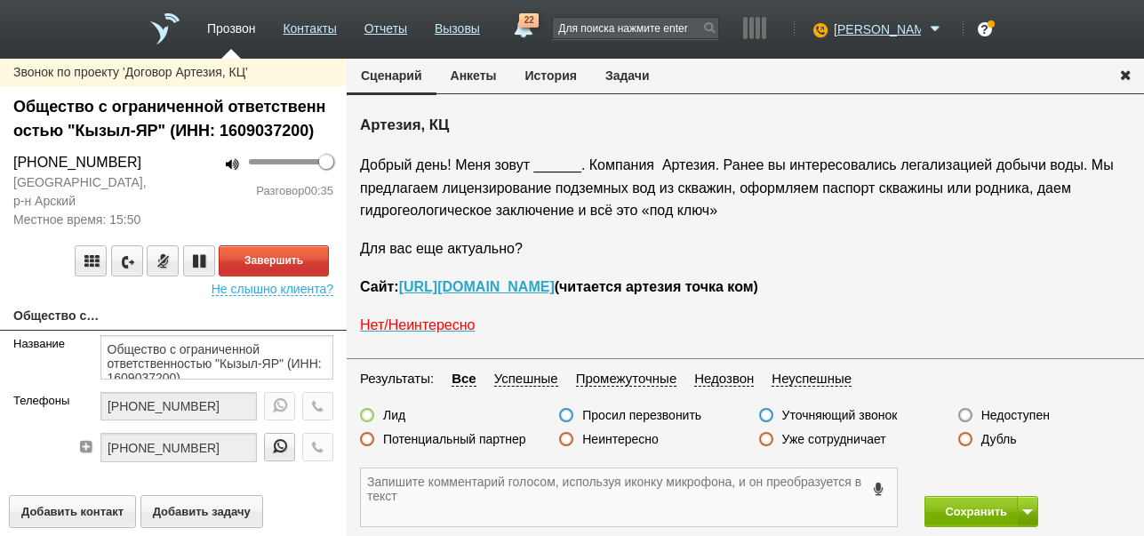
click at [708, 499] on textarea at bounding box center [629, 497] width 536 height 58
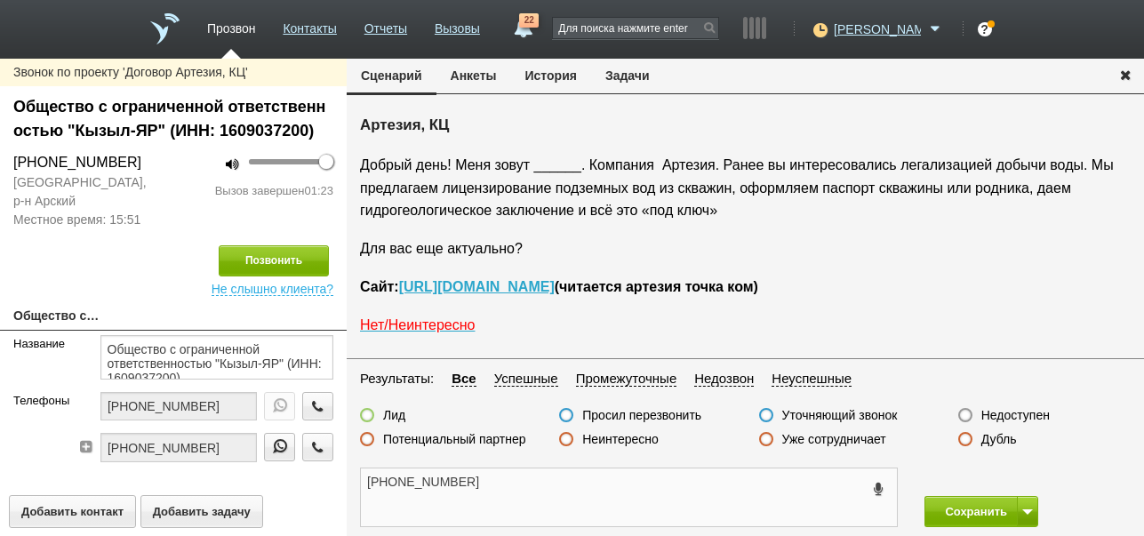
type textarea "[PHONE_NUMBER]"
drag, startPoint x: 365, startPoint y: 482, endPoint x: 464, endPoint y: 484, distance: 98.7
click at [464, 484] on textarea "[PHONE_NUMBER]" at bounding box center [629, 497] width 536 height 58
click at [641, 443] on label "Неинтересно" at bounding box center [620, 439] width 76 height 16
click at [0, 0] on input "Неинтересно" at bounding box center [0, 0] width 0 height 0
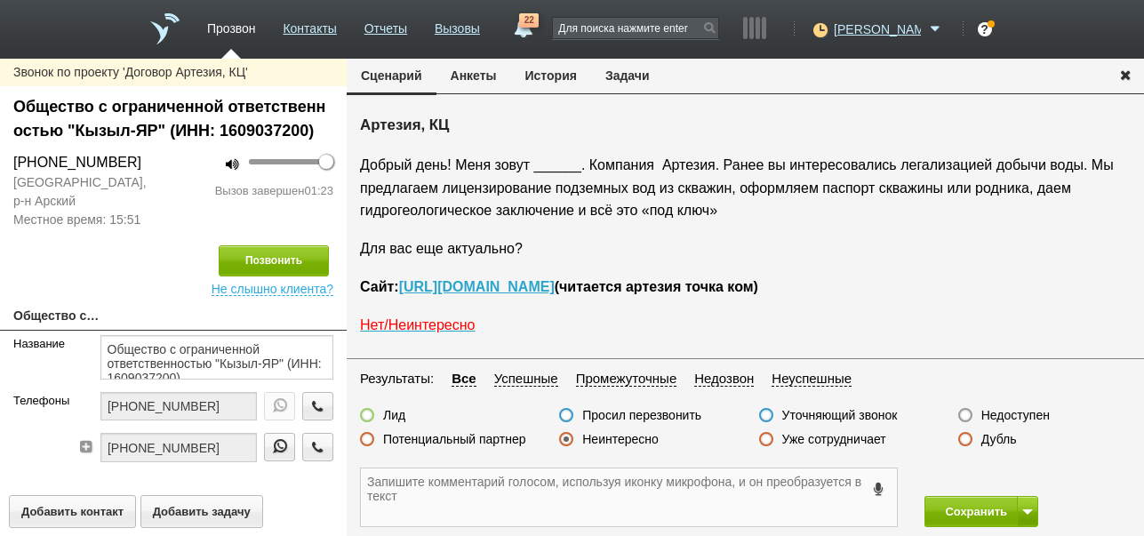
click at [420, 501] on textarea at bounding box center [629, 497] width 536 height 58
paste textarea "[PHONE_NUMBER]"
type textarea "[PHONE_NUMBER] руководитель"
click at [667, 412] on label "Просил перезвонить" at bounding box center [641, 415] width 119 height 16
click at [0, 0] on input "Просил перезвонить" at bounding box center [0, 0] width 0 height 0
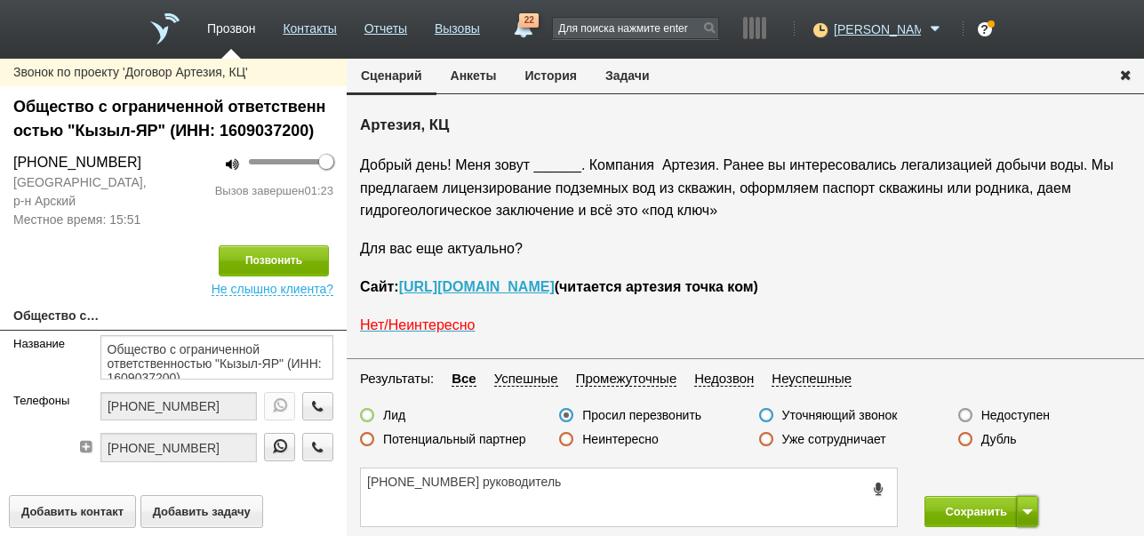
click at [1029, 506] on button at bounding box center [1027, 511] width 21 height 31
click at [1018, 475] on button "Сохранить и остаться" at bounding box center [968, 478] width 138 height 31
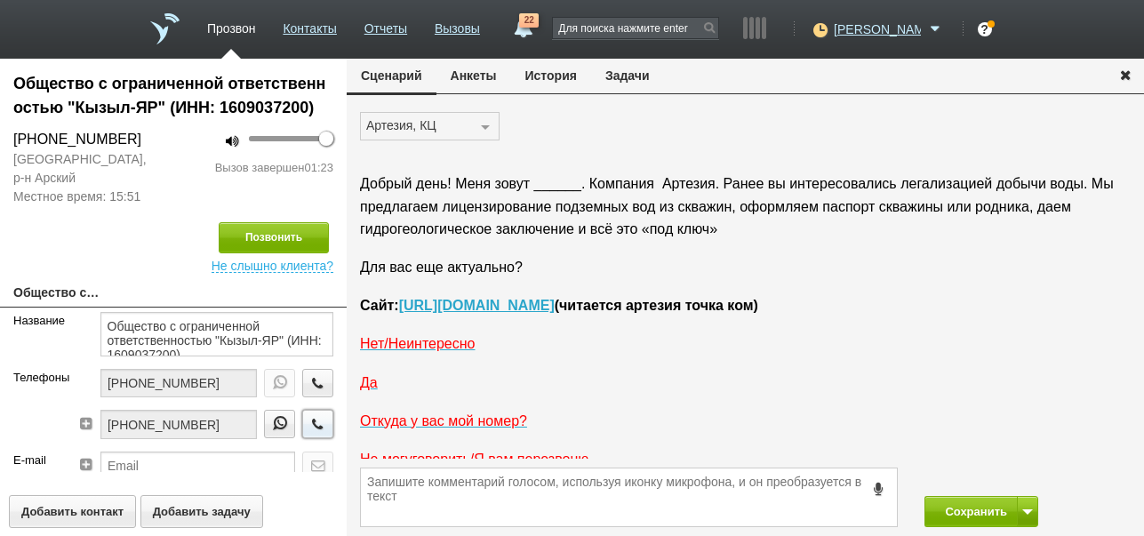
click at [308, 425] on icon "button" at bounding box center [318, 423] width 20 height 13
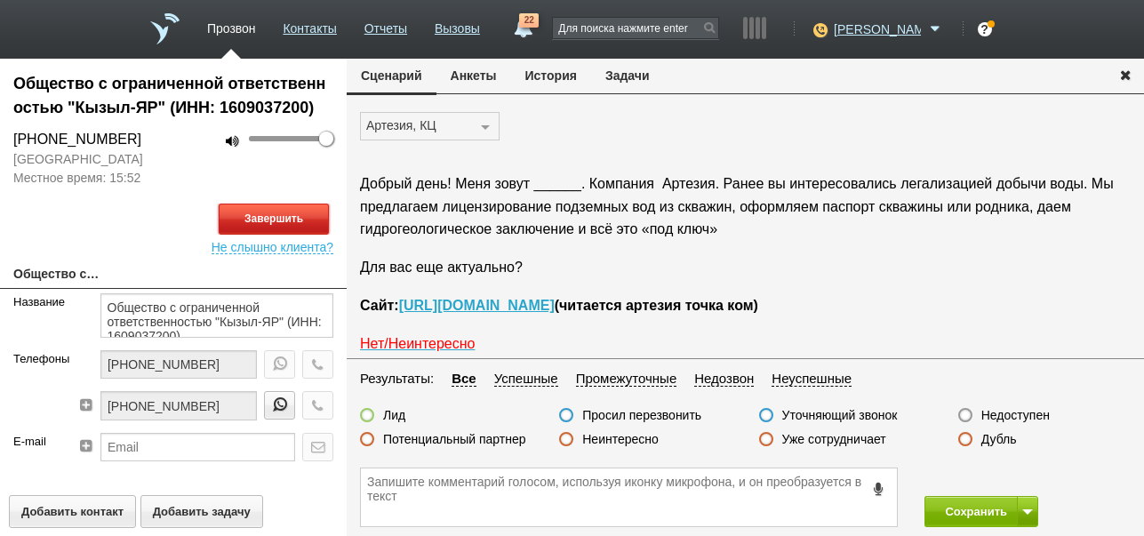
click at [316, 212] on button "Завершить" at bounding box center [274, 219] width 110 height 31
click at [1011, 412] on label "Недоступен" at bounding box center [1015, 415] width 68 height 16
click at [0, 0] on input "Недоступен" at bounding box center [0, 0] width 0 height 0
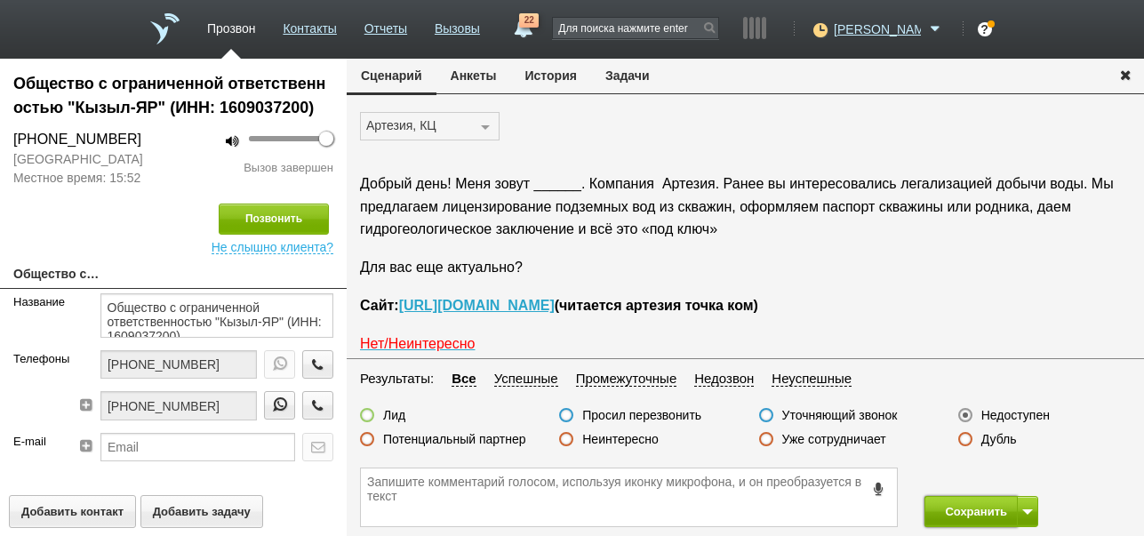
click at [956, 513] on button "Сохранить" at bounding box center [970, 511] width 93 height 31
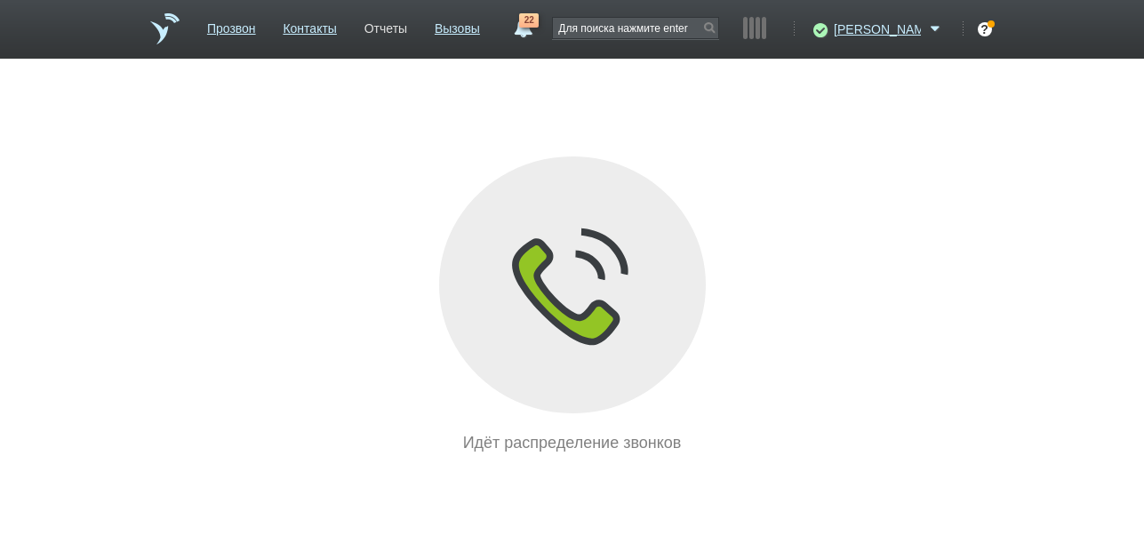
click at [407, 23] on link "Отчеты" at bounding box center [385, 25] width 43 height 26
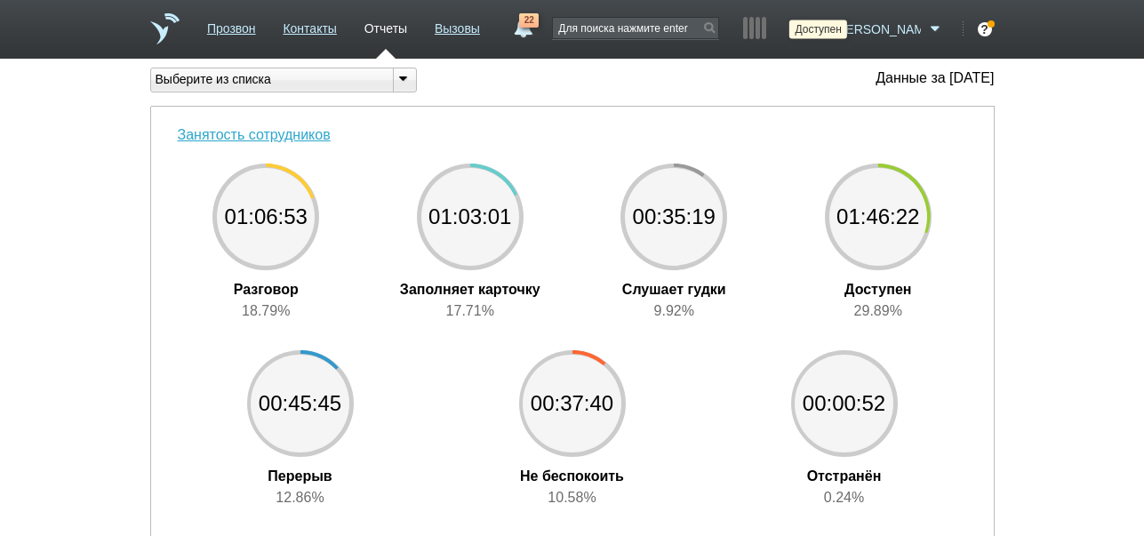
click at [830, 32] on icon at bounding box center [818, 29] width 24 height 18
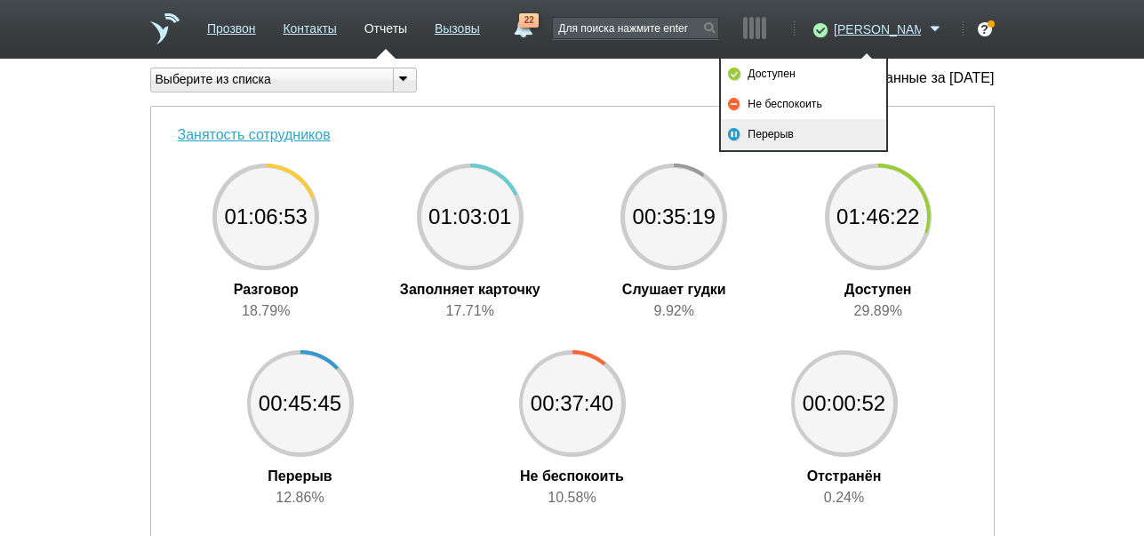
click at [775, 133] on link "Перерыв" at bounding box center [803, 134] width 165 height 30
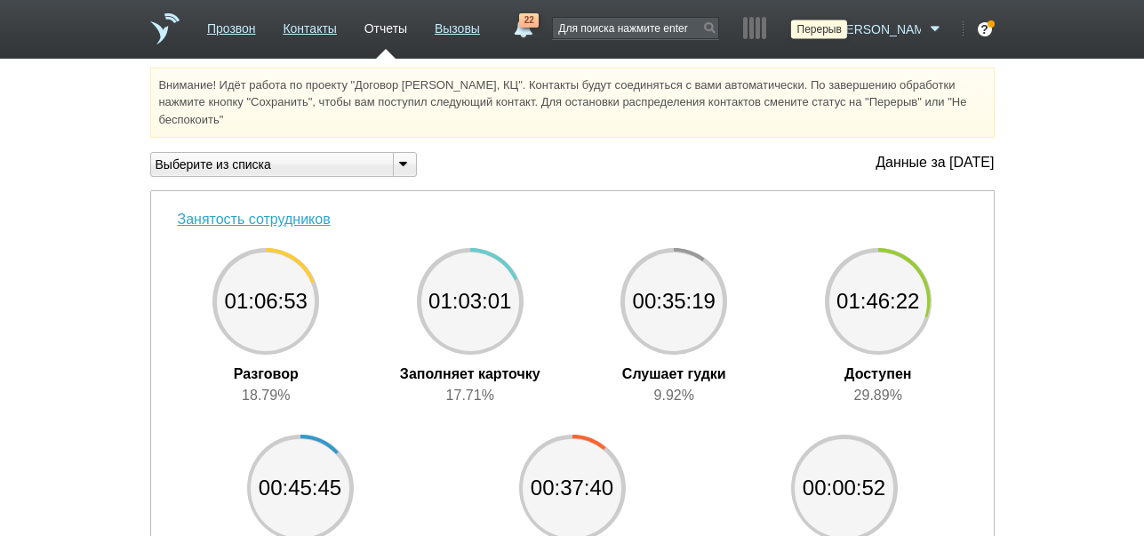
click at [830, 33] on icon at bounding box center [818, 29] width 24 height 18
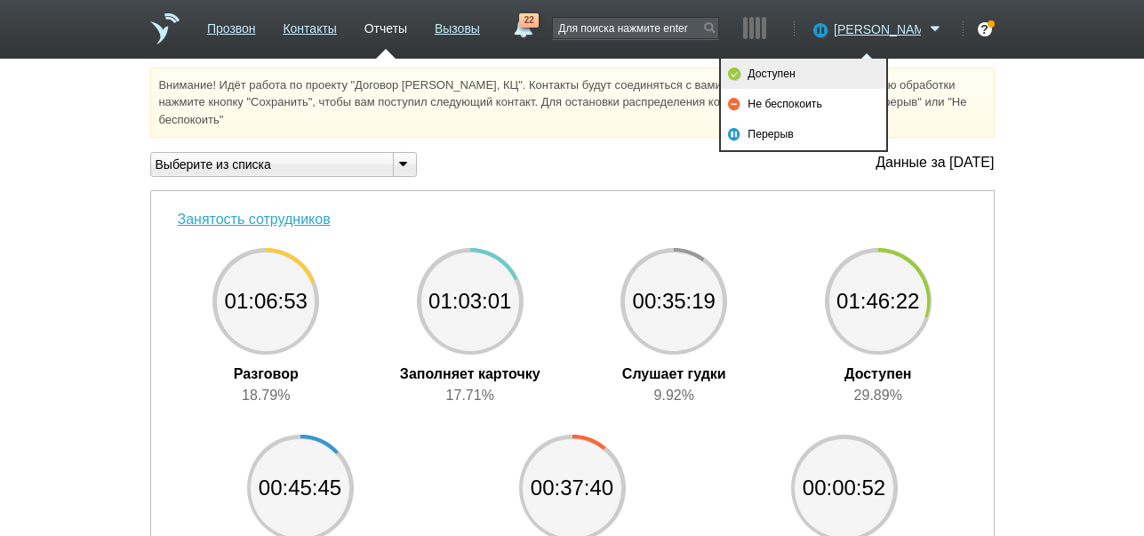
click at [851, 71] on link "Доступен" at bounding box center [803, 74] width 165 height 30
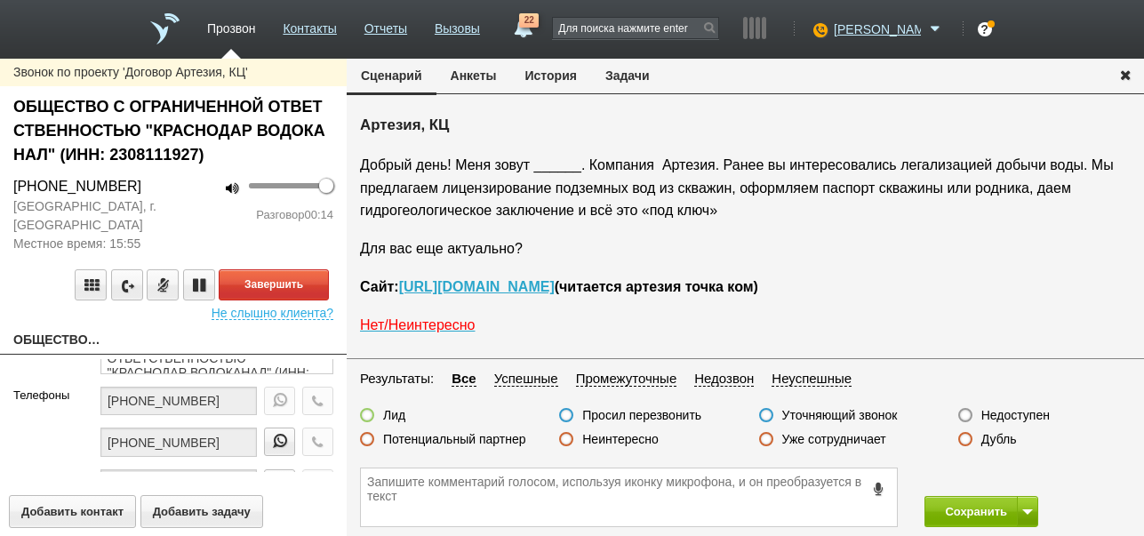
scroll to position [60, 0]
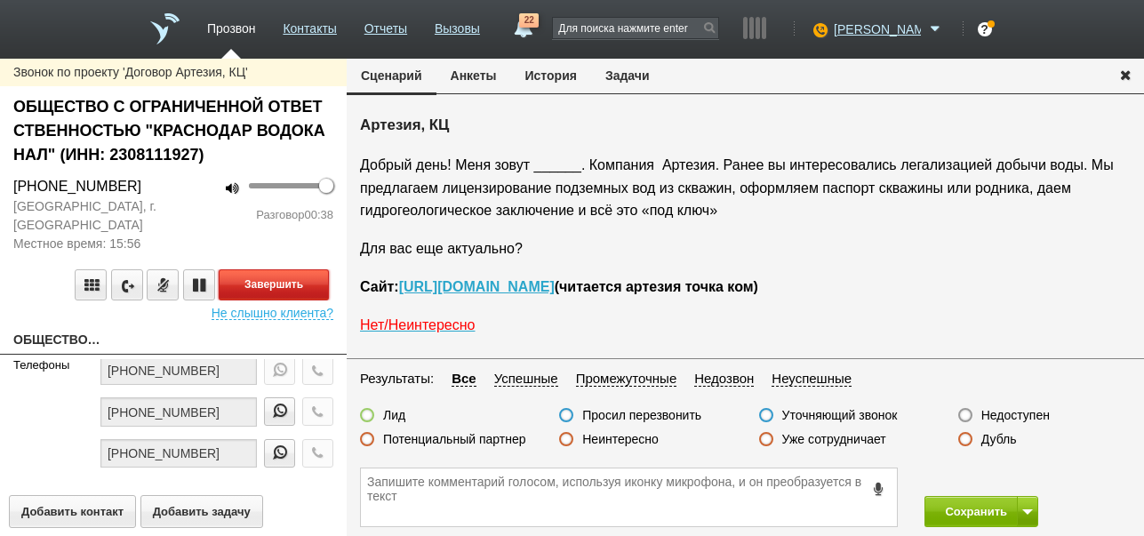
click at [322, 286] on button "Завершить" at bounding box center [274, 284] width 110 height 31
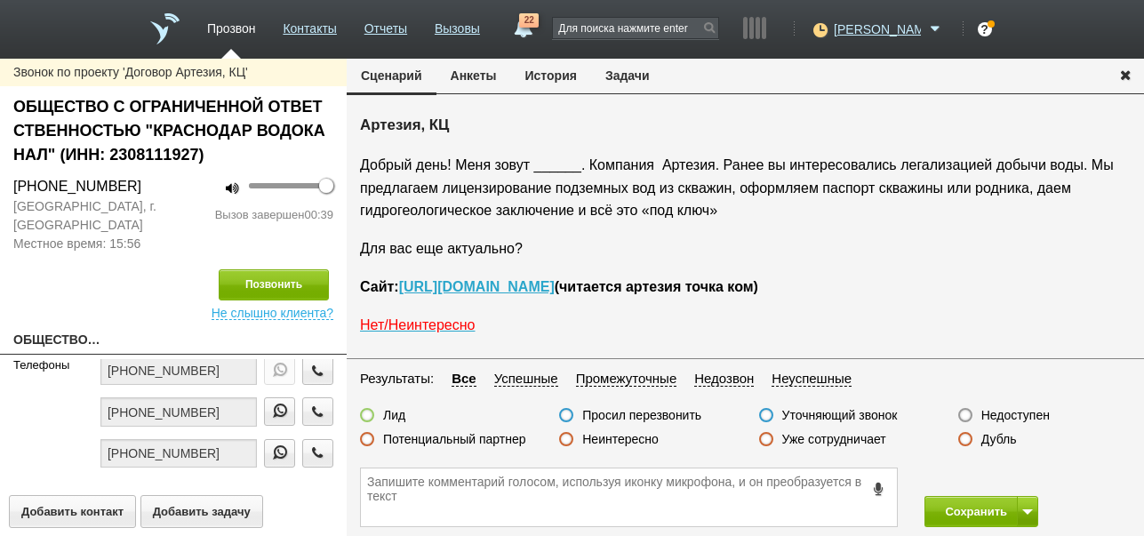
click at [1034, 414] on label "Недоступен" at bounding box center [1015, 415] width 68 height 16
click at [0, 0] on input "Недоступен" at bounding box center [0, 0] width 0 height 0
click at [1031, 509] on span at bounding box center [1027, 511] width 11 height 5
click at [1019, 472] on button "Сохранить и остаться" at bounding box center [968, 478] width 138 height 31
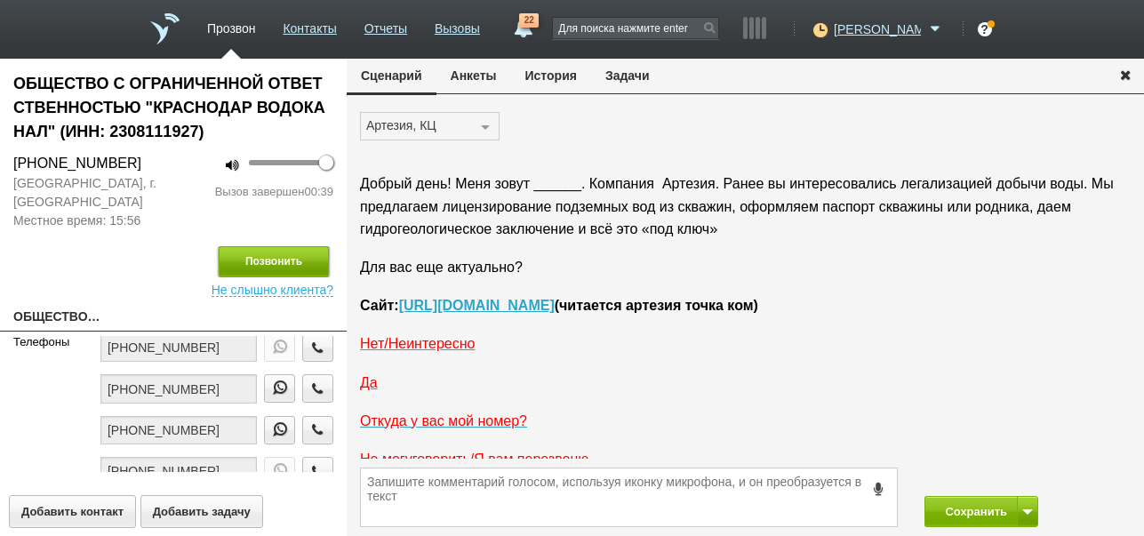
click at [308, 256] on button "Позвонить" at bounding box center [274, 261] width 110 height 31
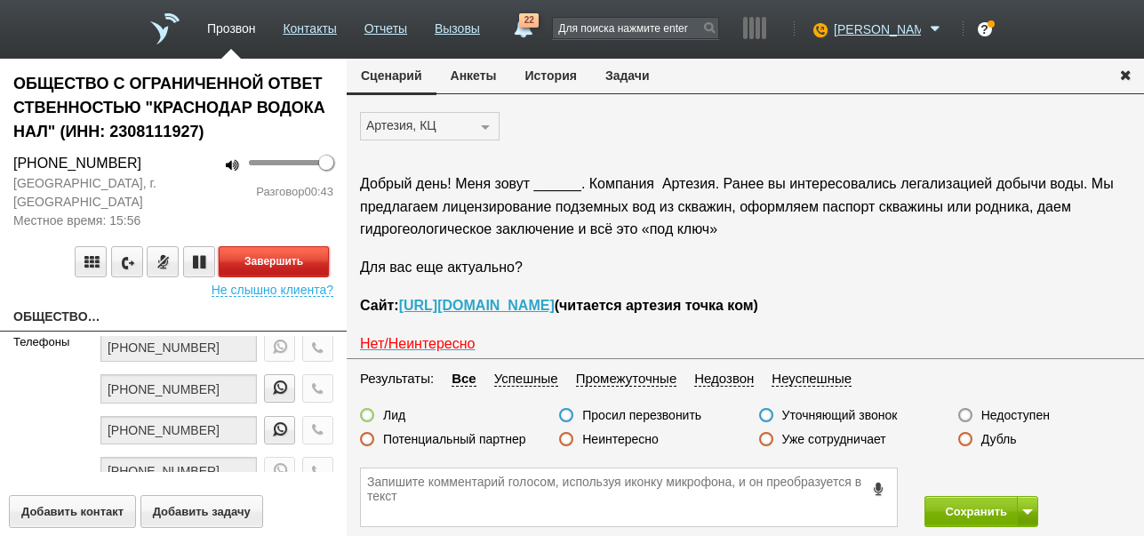
click at [292, 252] on button "Завершить" at bounding box center [274, 261] width 110 height 31
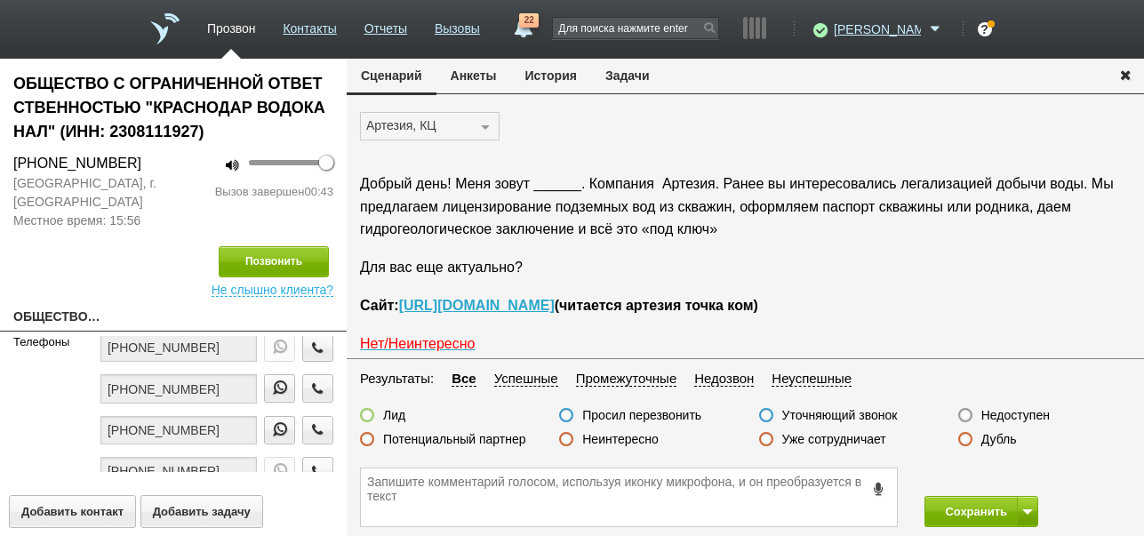
click at [1026, 417] on label "Недоступен" at bounding box center [1015, 415] width 68 height 16
click at [0, 0] on input "Недоступен" at bounding box center [0, 0] width 0 height 0
drag, startPoint x: 1027, startPoint y: 508, endPoint x: 1003, endPoint y: 483, distance: 34.6
click at [1027, 507] on button at bounding box center [1027, 511] width 21 height 31
click at [1002, 477] on button "Сохранить и остаться" at bounding box center [968, 478] width 138 height 31
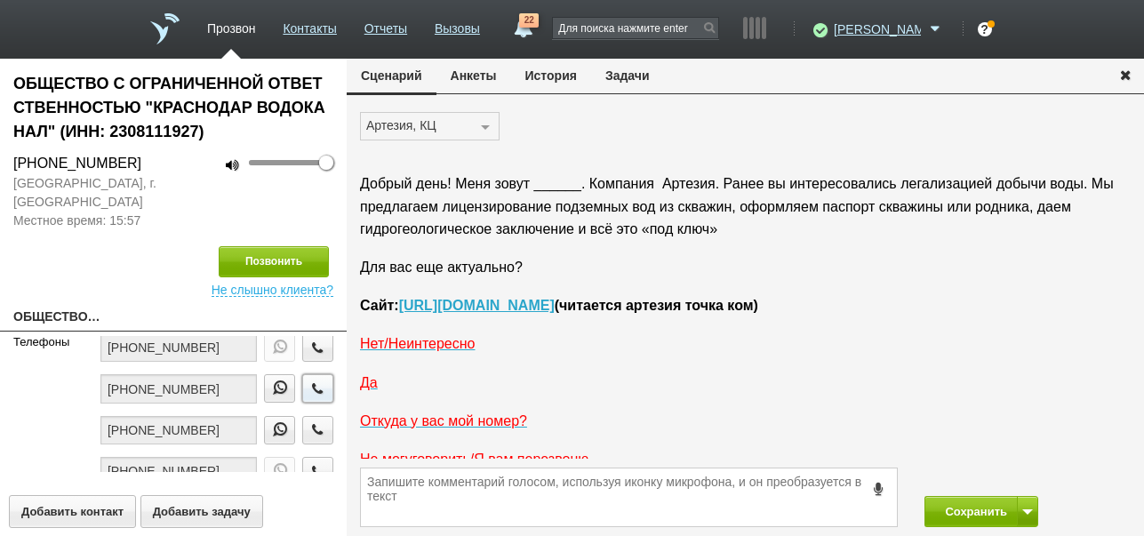
click at [308, 384] on icon "button" at bounding box center [318, 387] width 20 height 13
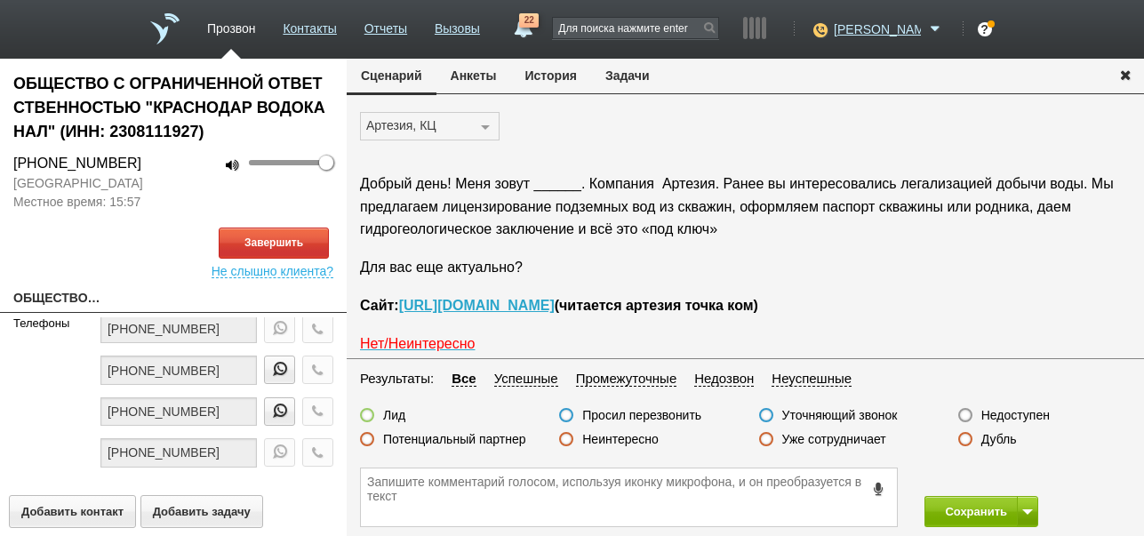
scroll to position [89, 0]
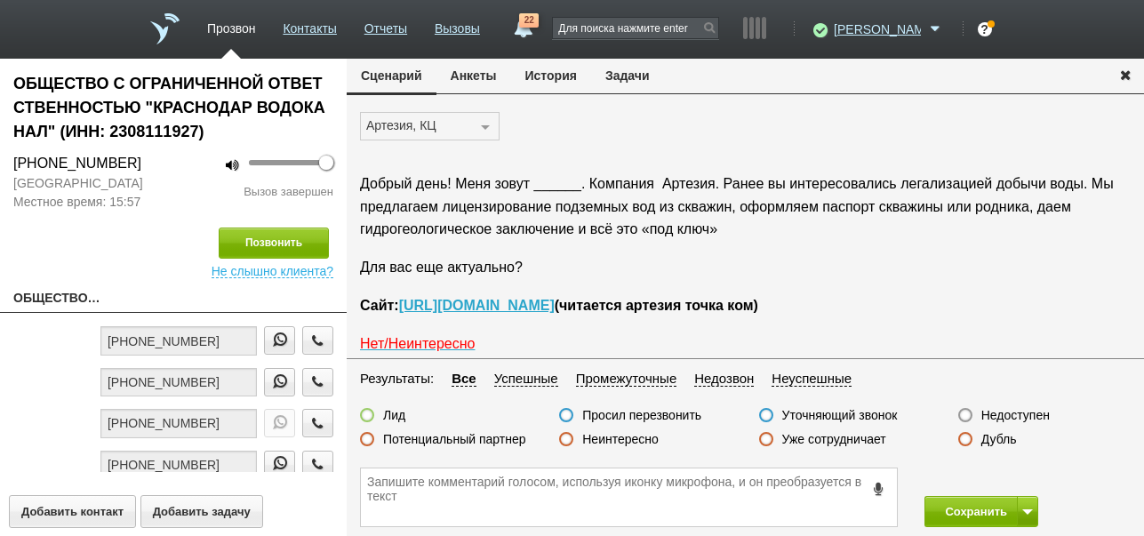
click at [1023, 417] on label "Недоступен" at bounding box center [1015, 415] width 68 height 16
click at [0, 0] on input "Недоступен" at bounding box center [0, 0] width 0 height 0
click at [1026, 506] on button at bounding box center [1027, 511] width 21 height 31
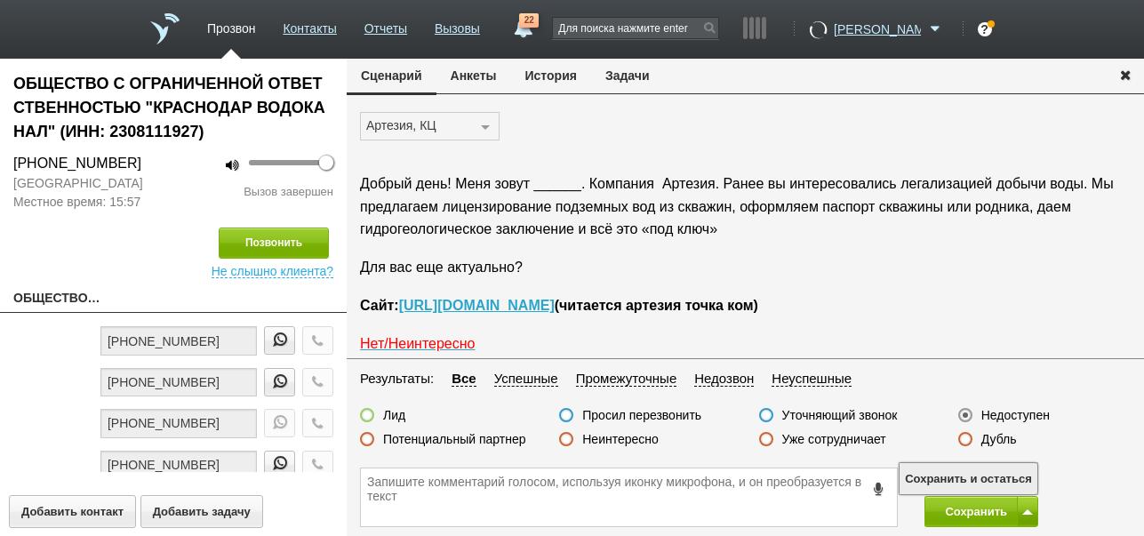
click at [1013, 476] on button "Сохранить и остаться" at bounding box center [968, 478] width 138 height 31
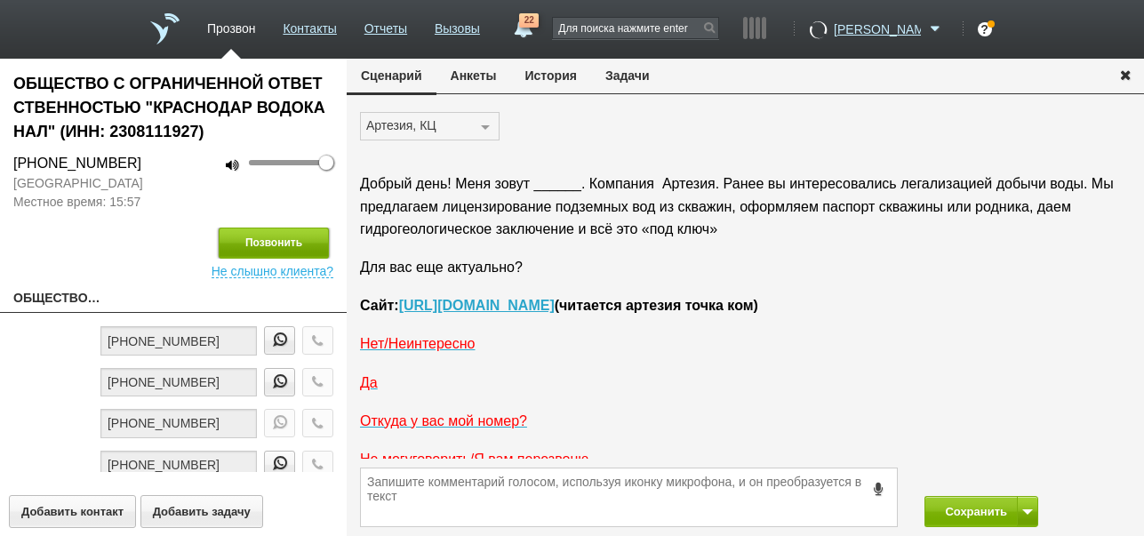
click at [286, 237] on button "Позвонить" at bounding box center [274, 243] width 110 height 31
click at [286, 243] on button "Позвонить" at bounding box center [274, 243] width 110 height 31
click at [972, 513] on button "Сохранить" at bounding box center [970, 511] width 93 height 31
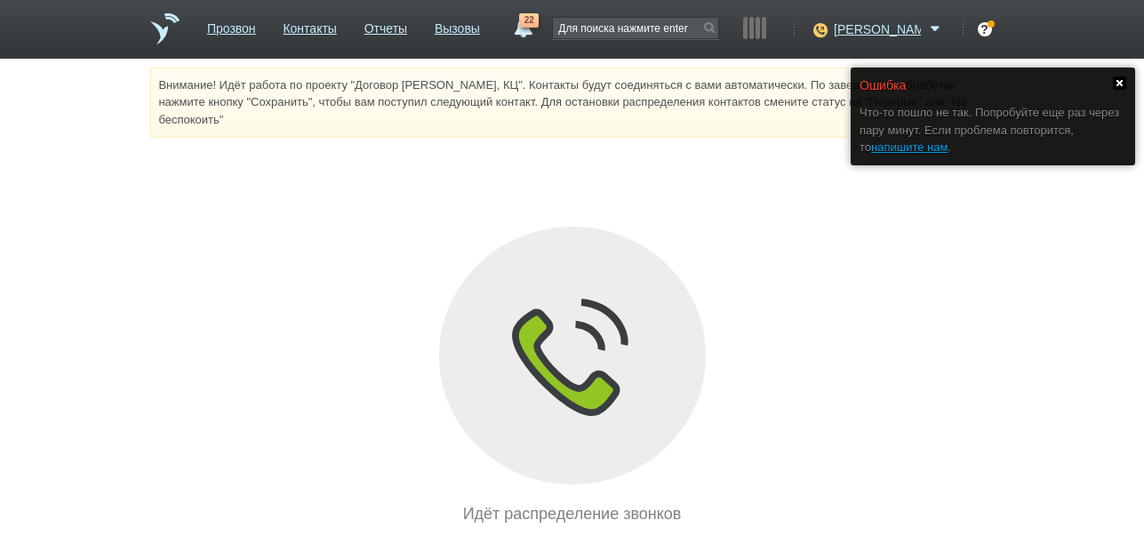
click at [1119, 81] on link at bounding box center [1119, 82] width 13 height 13
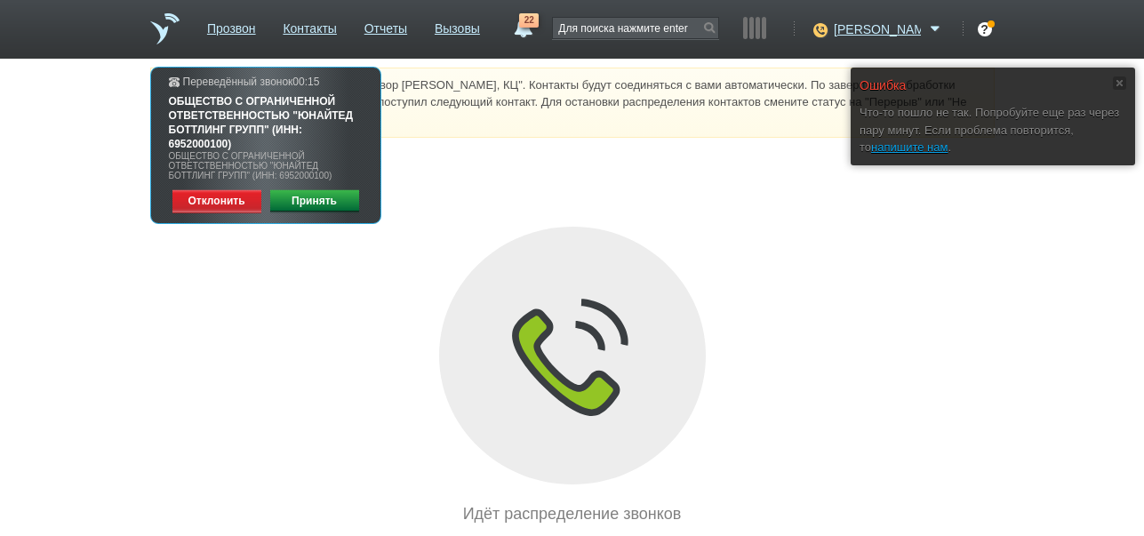
click at [228, 204] on link "Отклонить" at bounding box center [216, 201] width 89 height 24
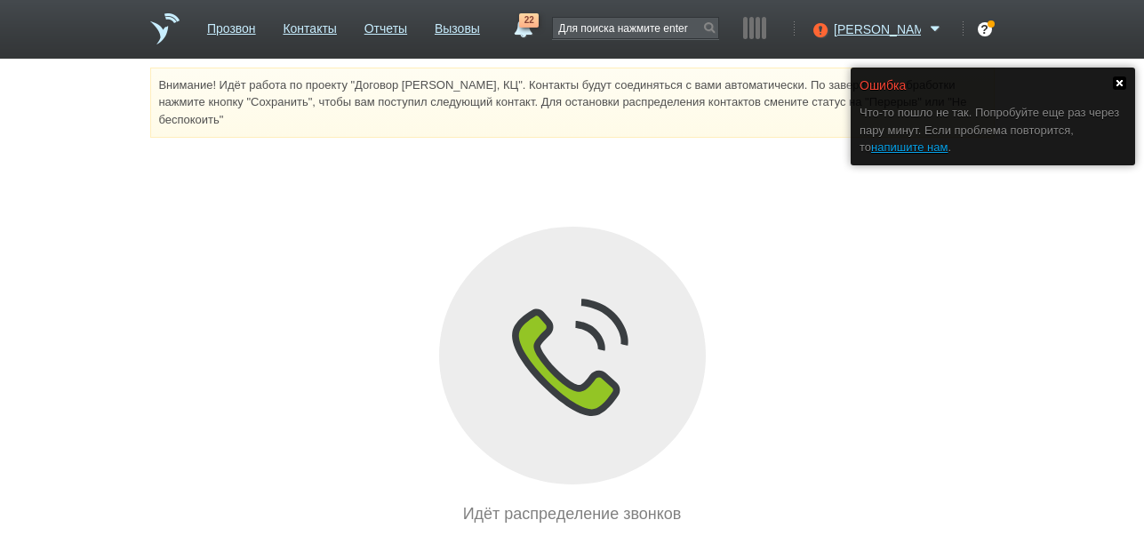
click at [1118, 80] on link at bounding box center [1119, 82] width 13 height 13
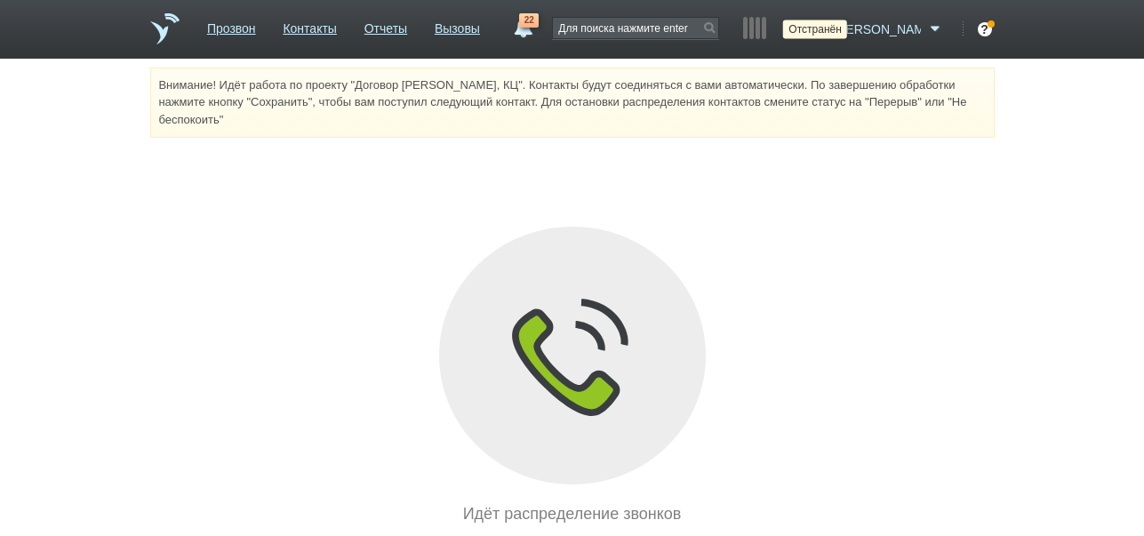
click at [830, 26] on icon at bounding box center [818, 29] width 24 height 18
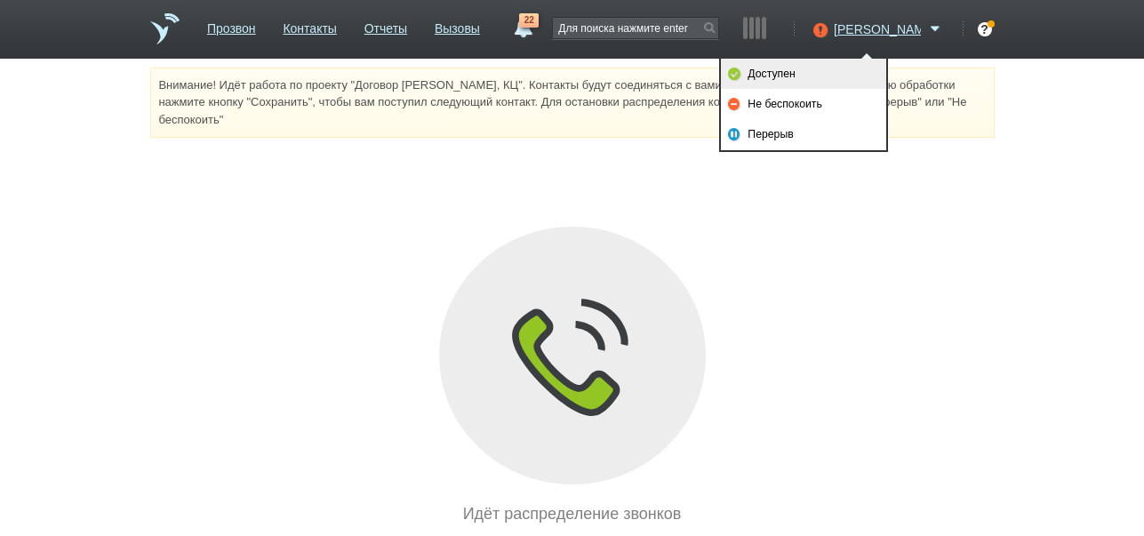
click at [843, 70] on link "Доступен" at bounding box center [803, 74] width 165 height 30
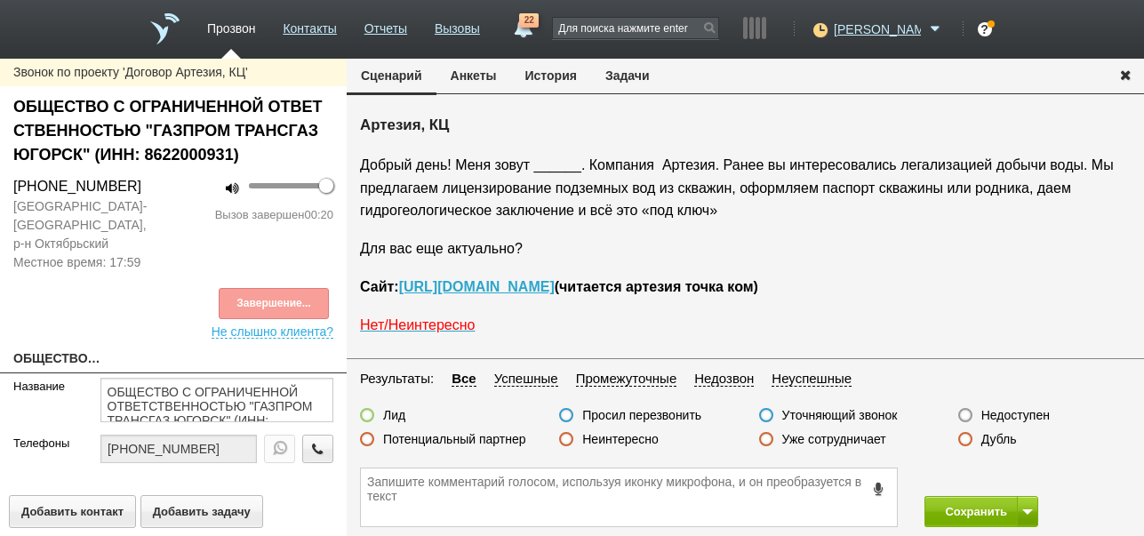
scroll to position [89, 0]
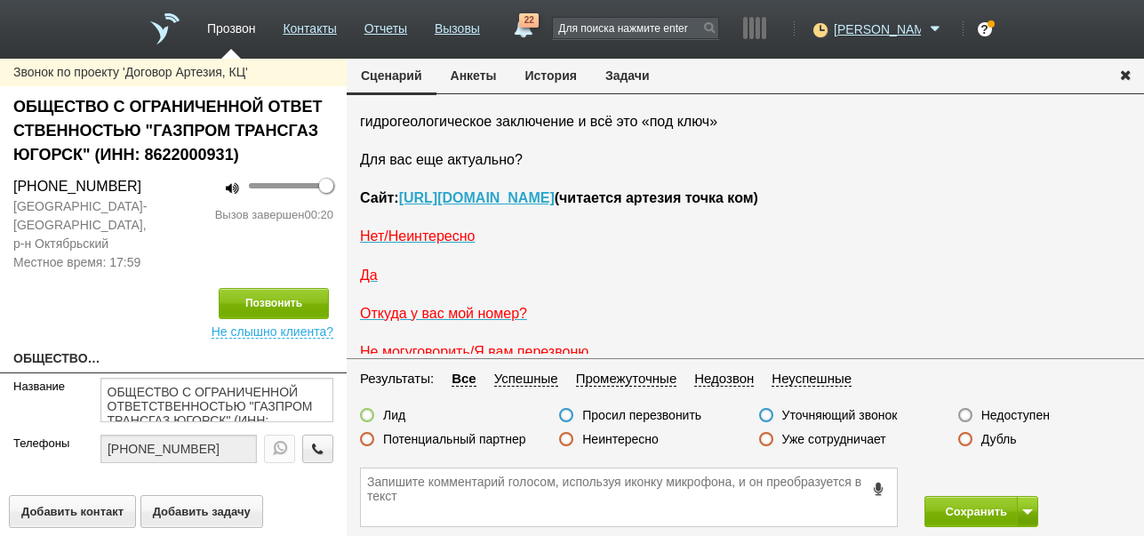
click at [620, 437] on label "Неинтересно" at bounding box center [620, 439] width 76 height 16
click at [0, 0] on input "Неинтересно" at bounding box center [0, 0] width 0 height 0
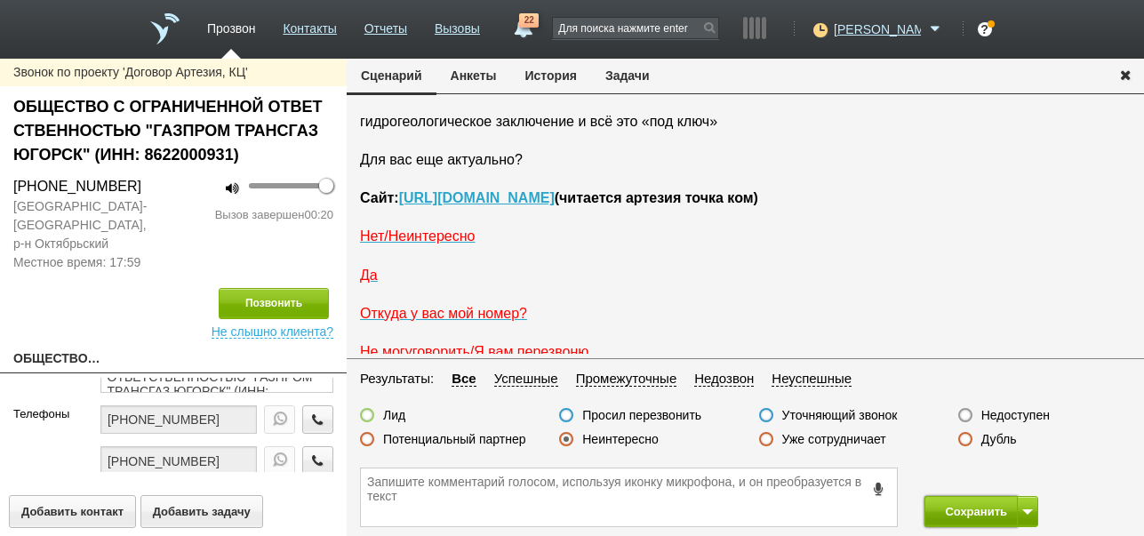
click at [955, 507] on button "Сохранить" at bounding box center [970, 511] width 93 height 31
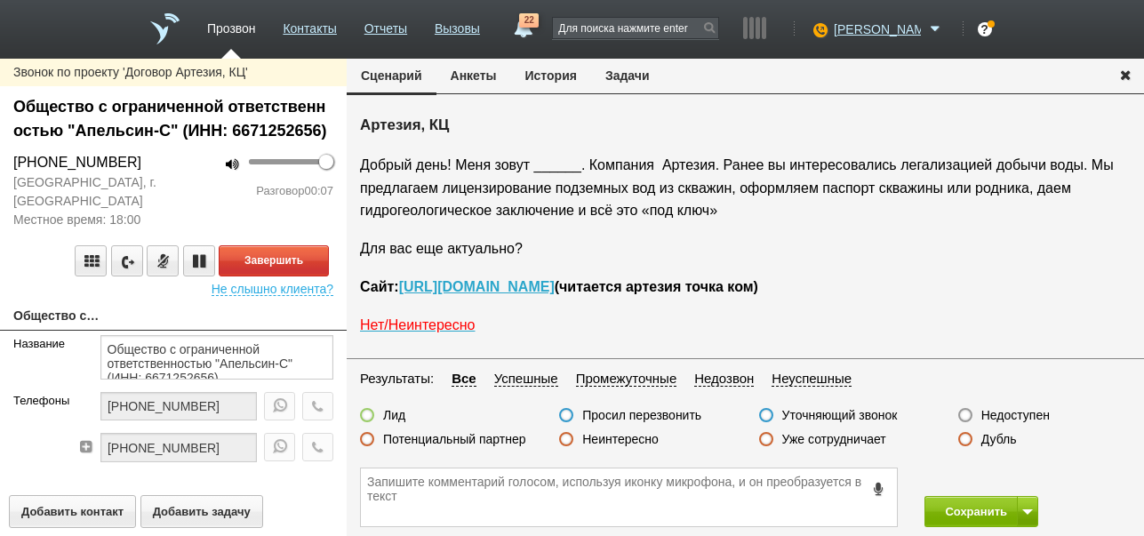
click at [570, 75] on button "История" at bounding box center [551, 76] width 80 height 34
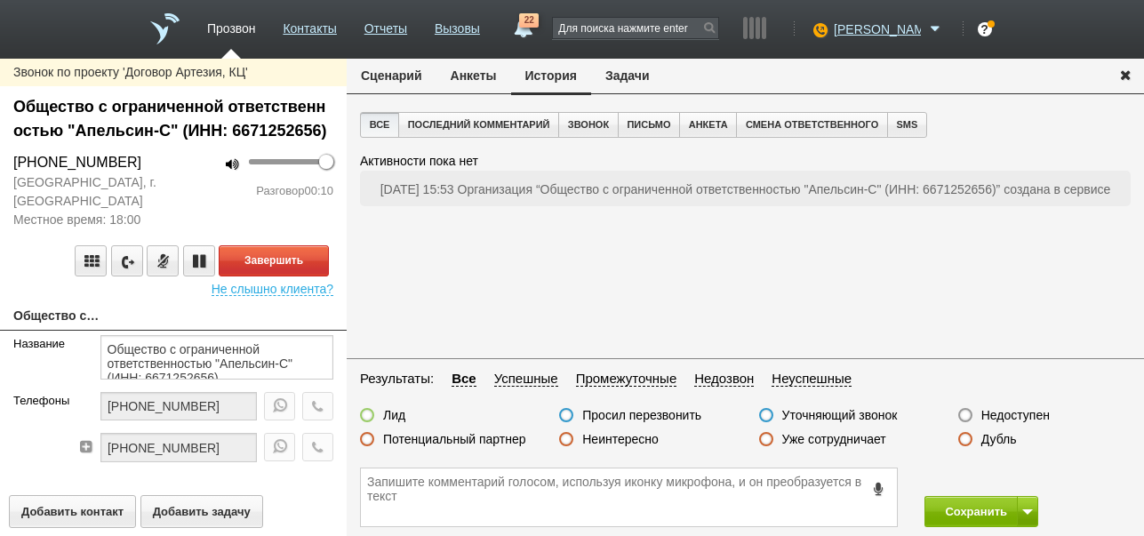
click at [399, 75] on button "Сценарий" at bounding box center [392, 76] width 90 height 34
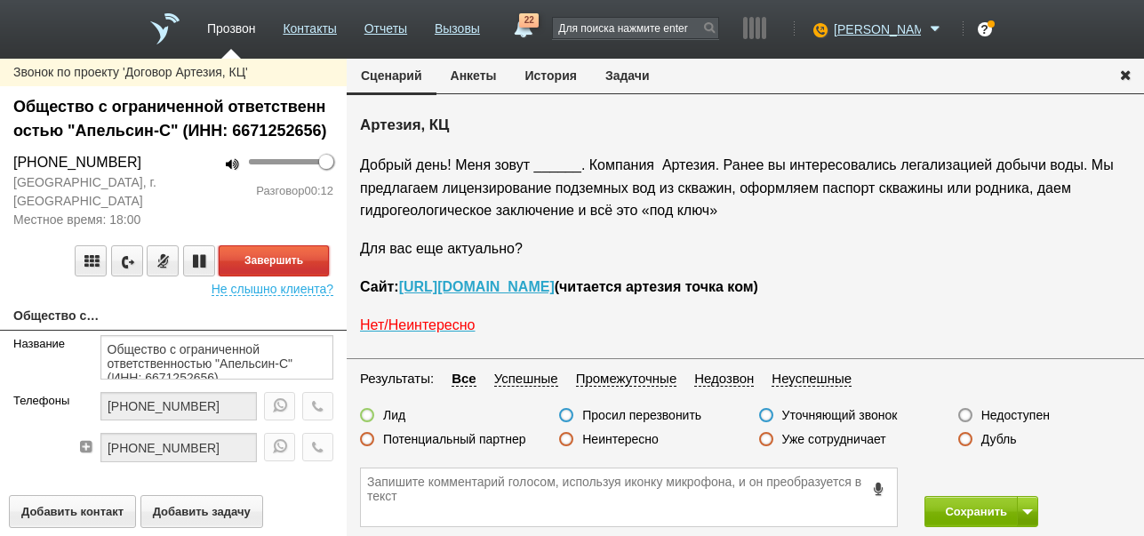
drag, startPoint x: 291, startPoint y: 256, endPoint x: 701, endPoint y: 328, distance: 416.9
click at [292, 256] on button "Завершить" at bounding box center [274, 260] width 110 height 31
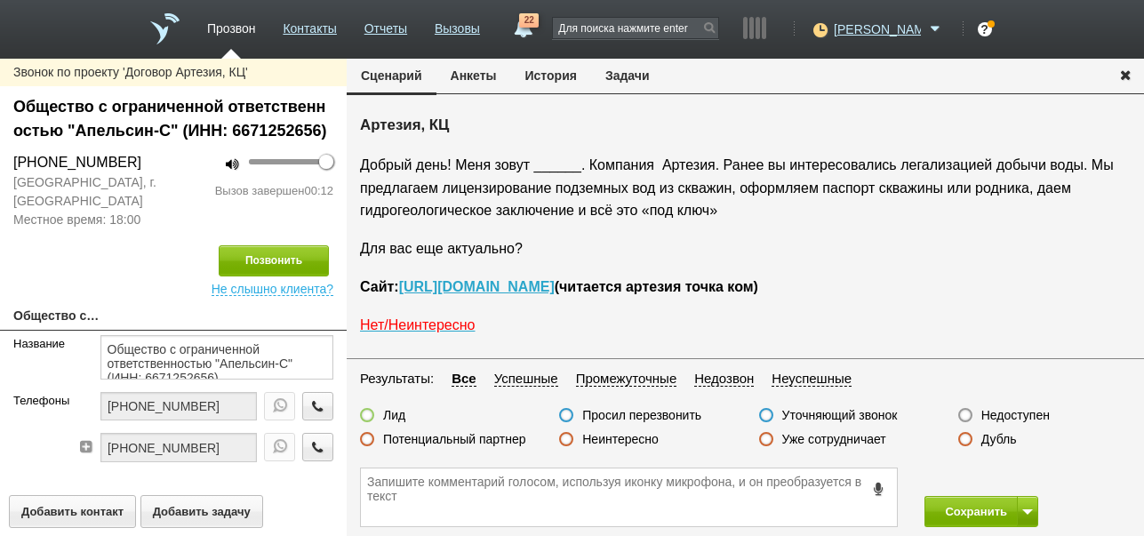
click at [1005, 414] on label "Недоступен" at bounding box center [1015, 415] width 68 height 16
click at [0, 0] on input "Недоступен" at bounding box center [0, 0] width 0 height 0
click at [1027, 509] on span at bounding box center [1027, 511] width 11 height 5
click at [1022, 474] on button "Сохранить и остаться" at bounding box center [968, 478] width 138 height 31
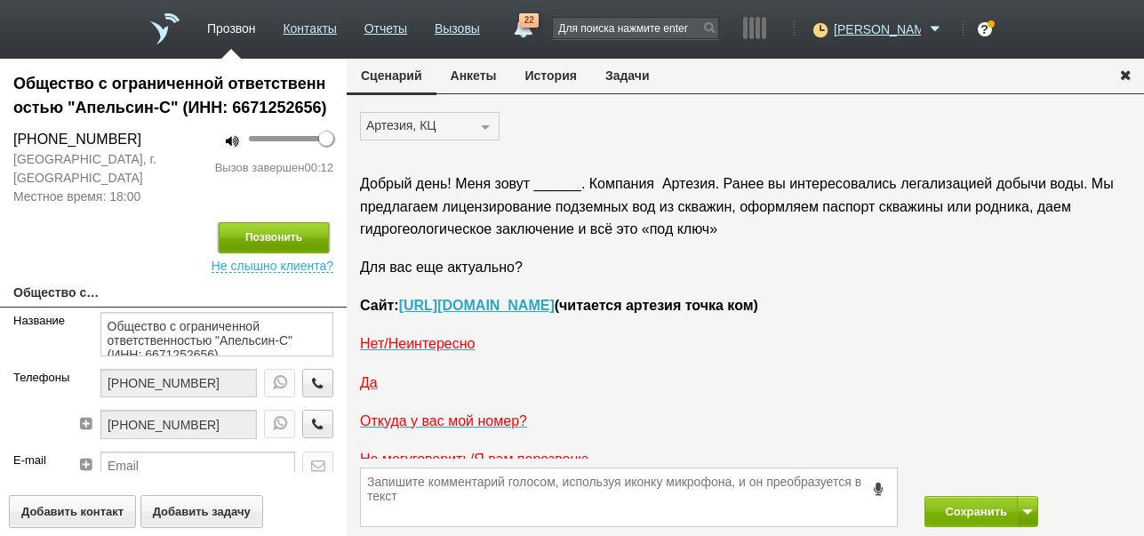
click at [290, 232] on button "Позвонить" at bounding box center [274, 237] width 110 height 31
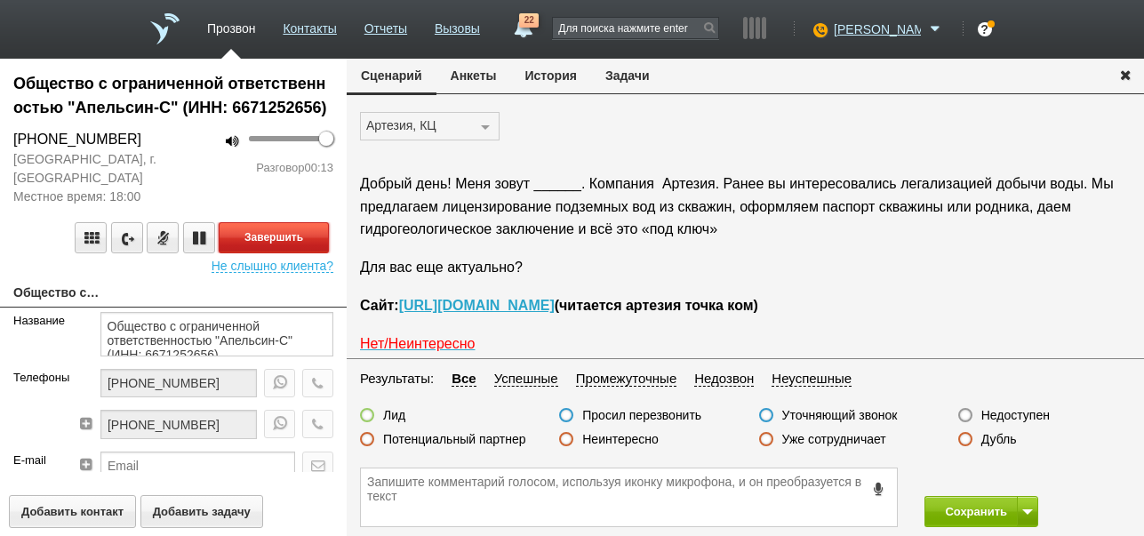
click at [316, 236] on button "Завершить" at bounding box center [274, 237] width 110 height 31
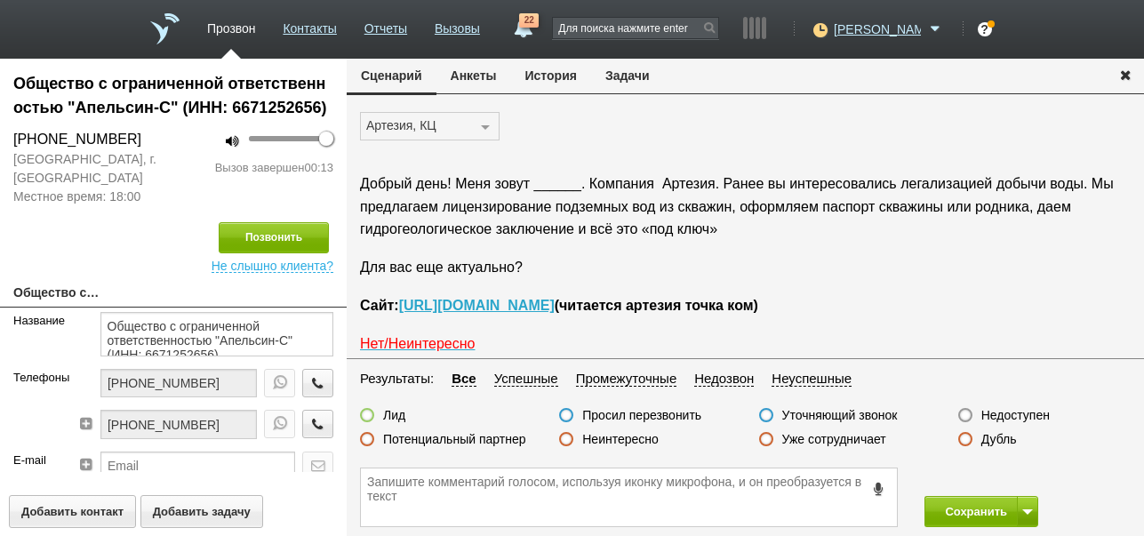
click at [1011, 412] on label "Недоступен" at bounding box center [1015, 415] width 68 height 16
click at [0, 0] on input "Недоступен" at bounding box center [0, 0] width 0 height 0
click at [1023, 509] on span at bounding box center [1027, 511] width 11 height 5
click at [1012, 477] on button "Сохранить и остаться" at bounding box center [968, 478] width 138 height 31
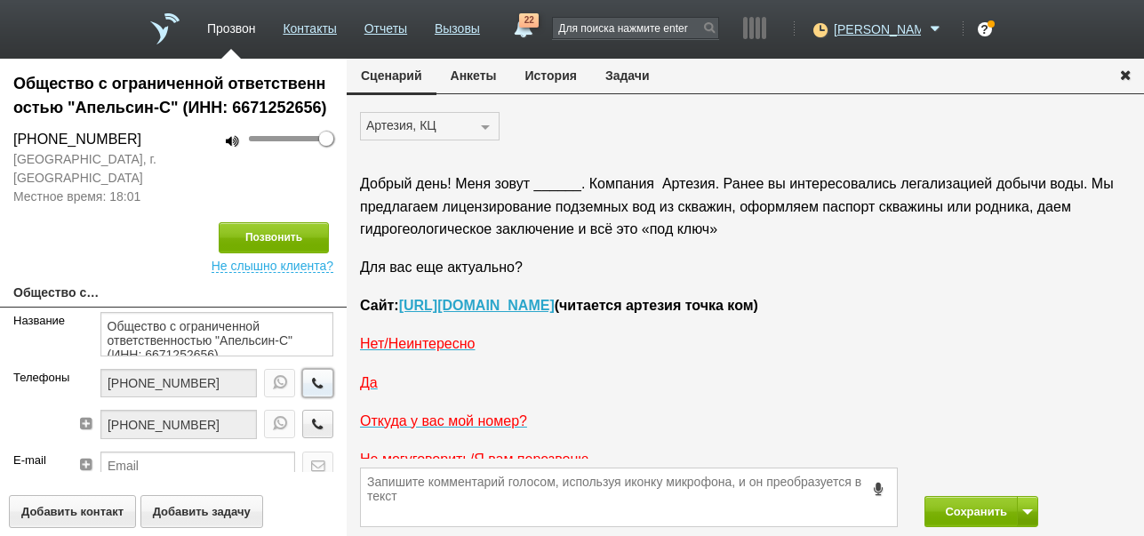
click at [308, 379] on icon "button" at bounding box center [318, 382] width 20 height 13
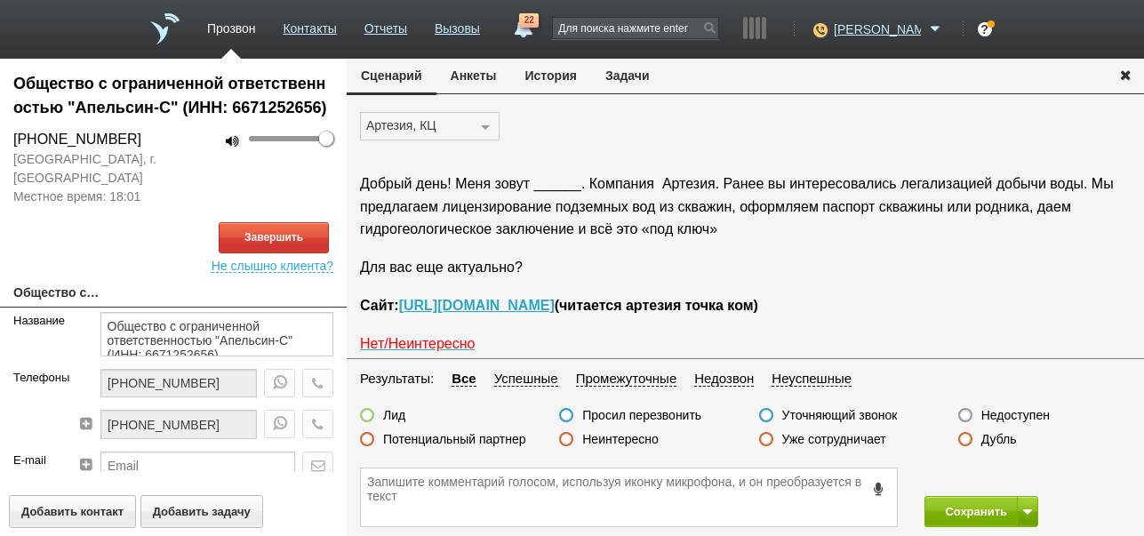
click at [571, 74] on button "История" at bounding box center [551, 76] width 80 height 34
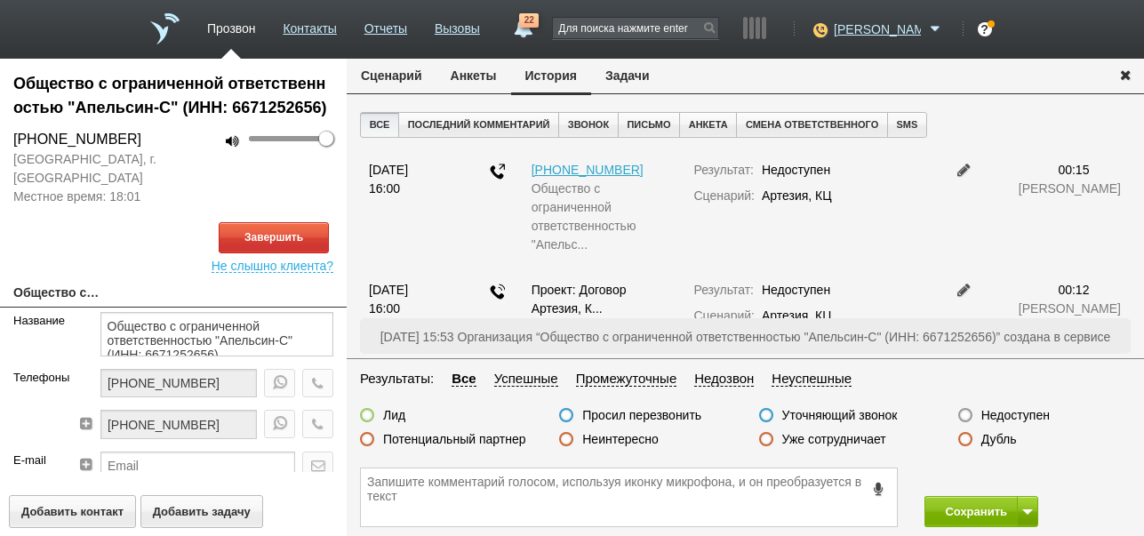
click at [400, 78] on button "Сценарий" at bounding box center [392, 76] width 90 height 34
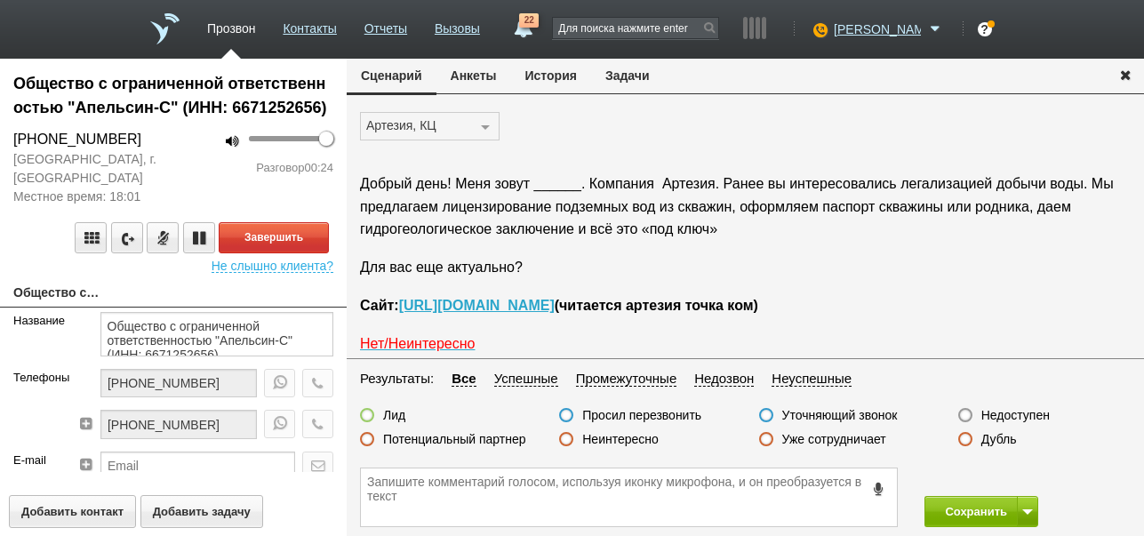
click at [630, 436] on label "Неинтересно" at bounding box center [620, 439] width 76 height 16
click at [0, 0] on input "Неинтересно" at bounding box center [0, 0] width 0 height 0
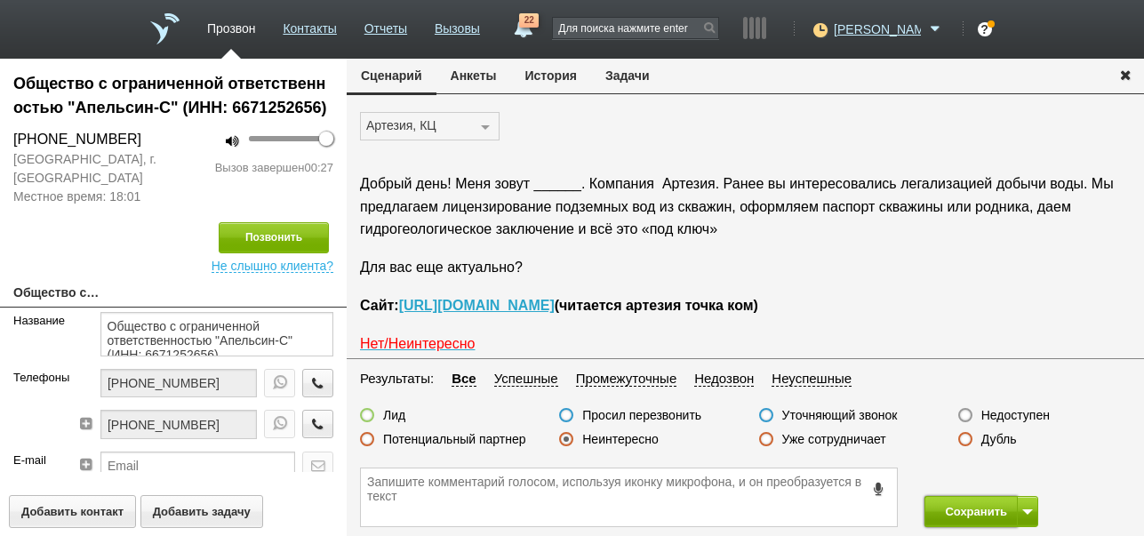
click at [983, 504] on button "Сохранить" at bounding box center [970, 511] width 93 height 31
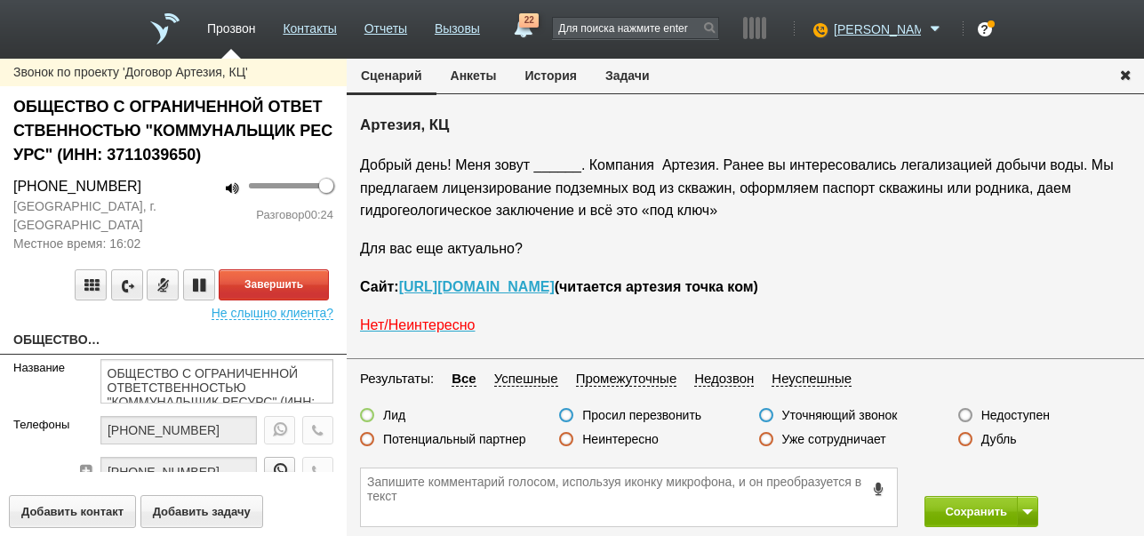
click at [636, 438] on label "Неинтересно" at bounding box center [620, 439] width 76 height 16
click at [0, 0] on input "Неинтересно" at bounding box center [0, 0] width 0 height 0
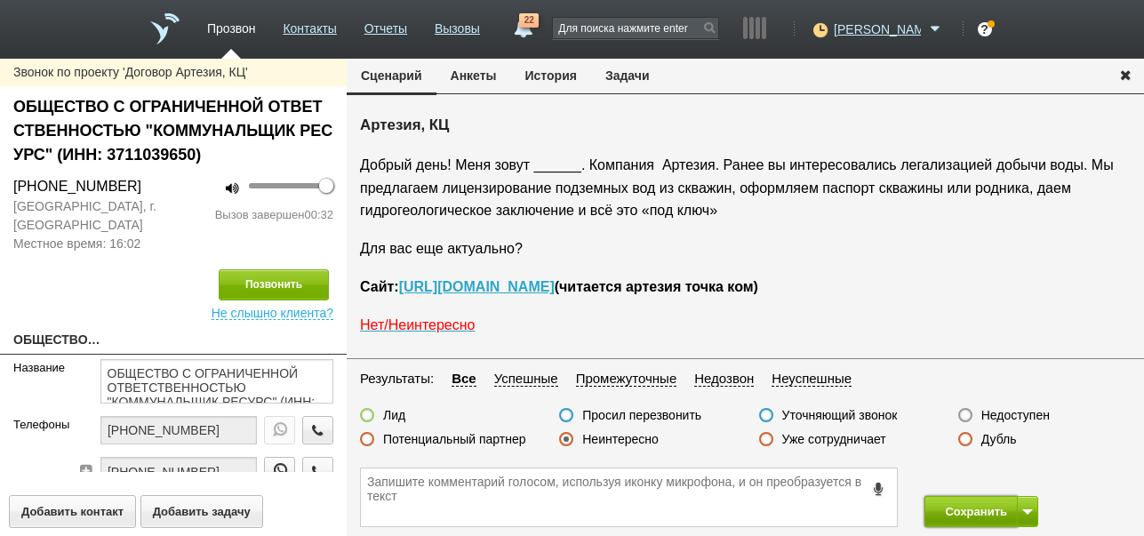
click at [950, 505] on button "Сохранить" at bounding box center [970, 511] width 93 height 31
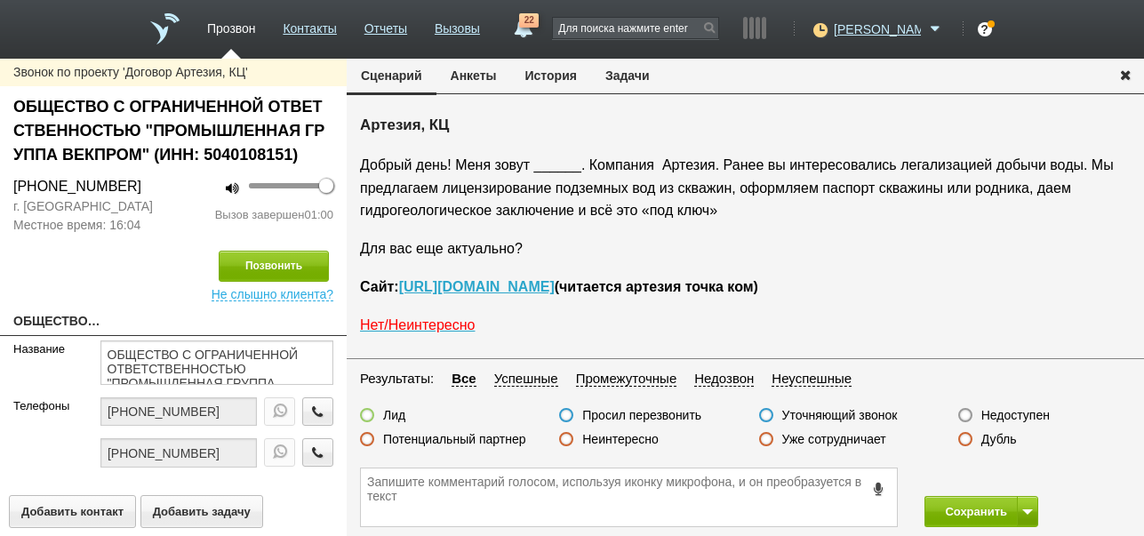
click at [623, 438] on label "Неинтересно" at bounding box center [620, 439] width 76 height 16
click at [0, 0] on input "Неинтересно" at bounding box center [0, 0] width 0 height 0
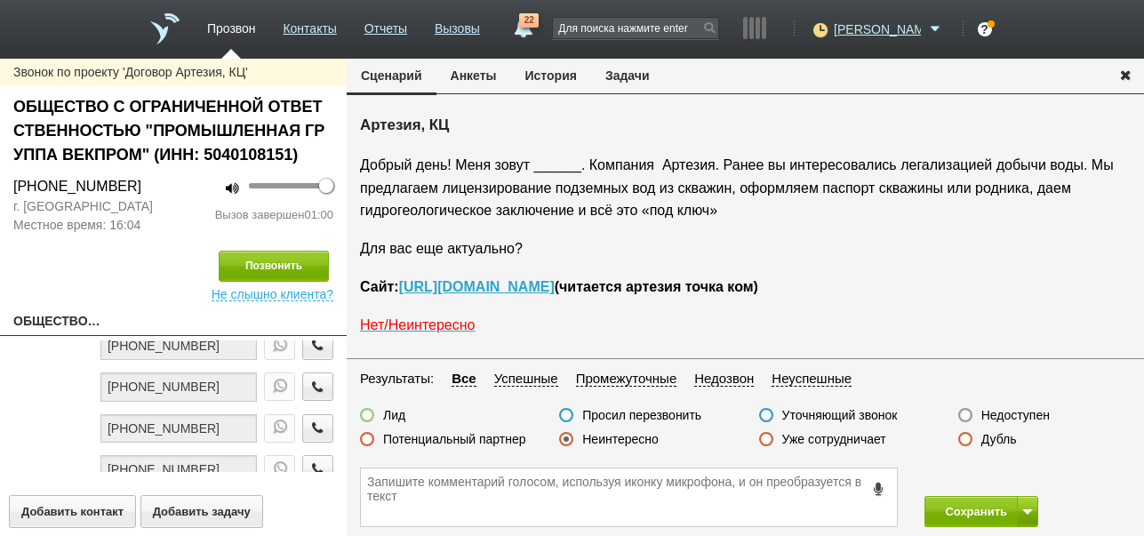
scroll to position [29, 0]
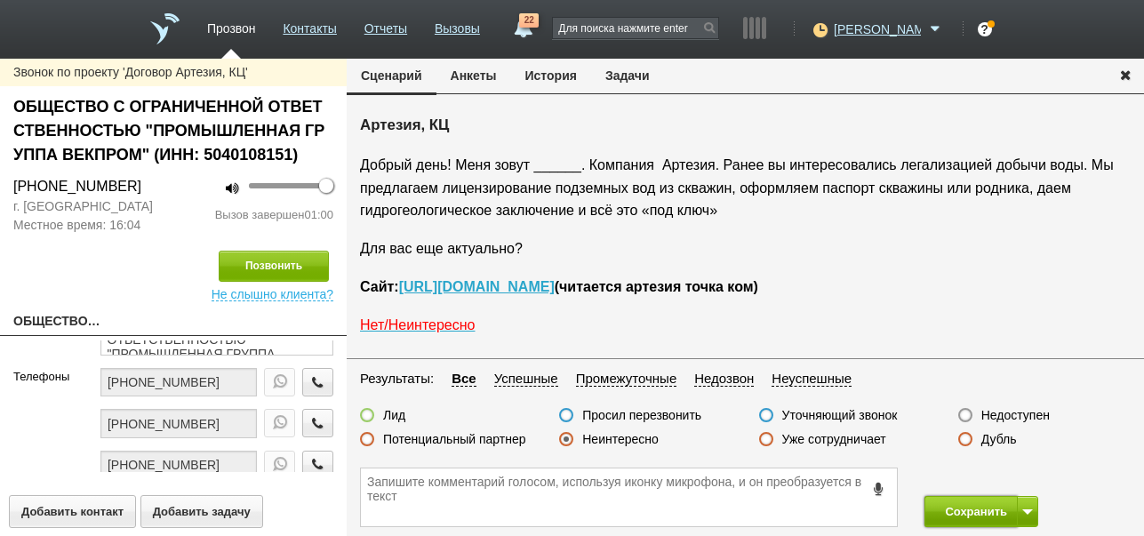
click at [965, 502] on button "Сохранить" at bounding box center [970, 511] width 93 height 31
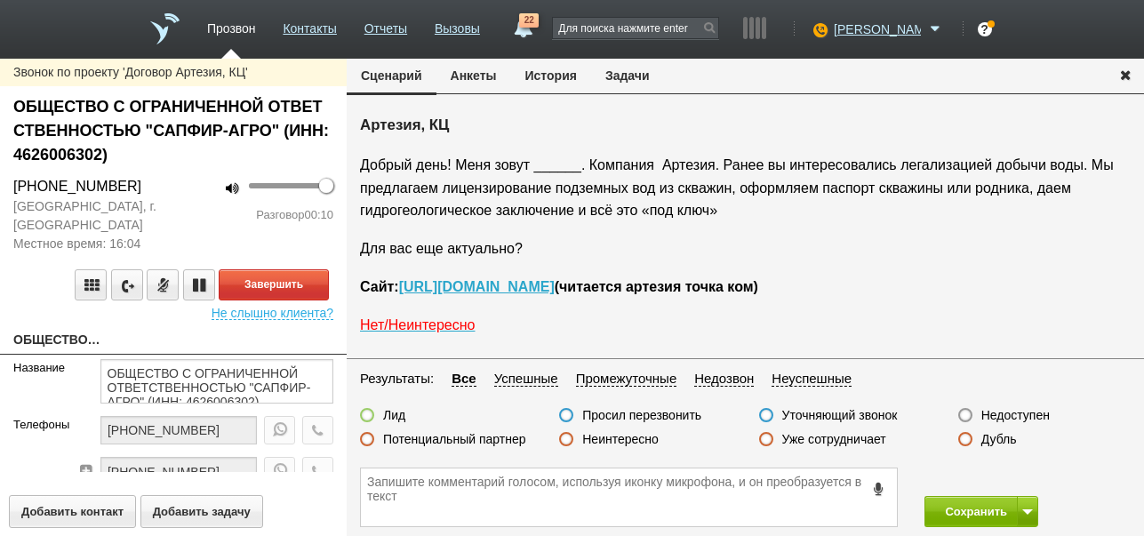
click at [548, 73] on button "История" at bounding box center [551, 76] width 80 height 34
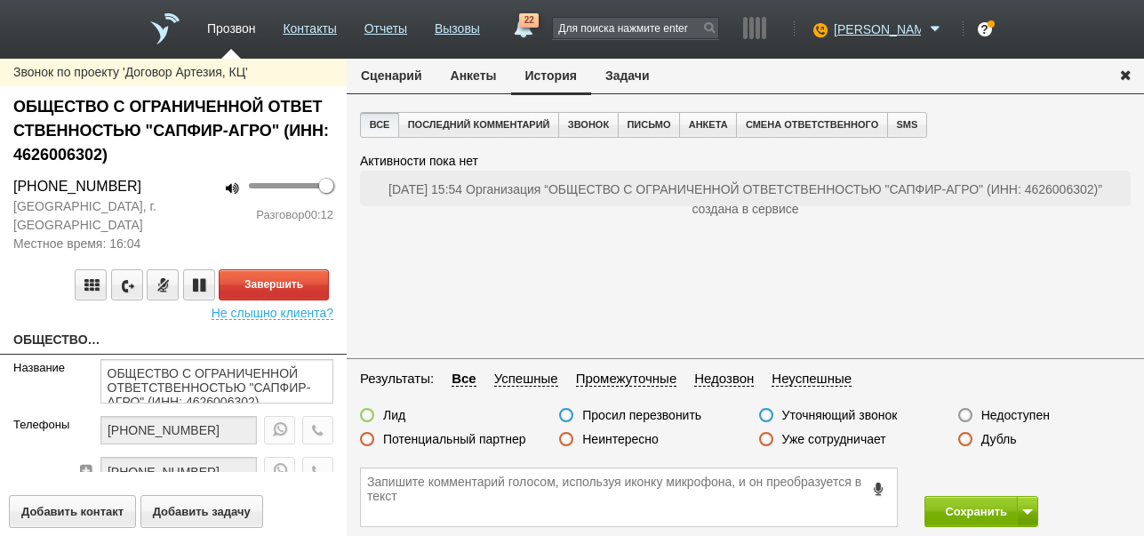
click at [379, 75] on button "Сценарий" at bounding box center [392, 76] width 90 height 34
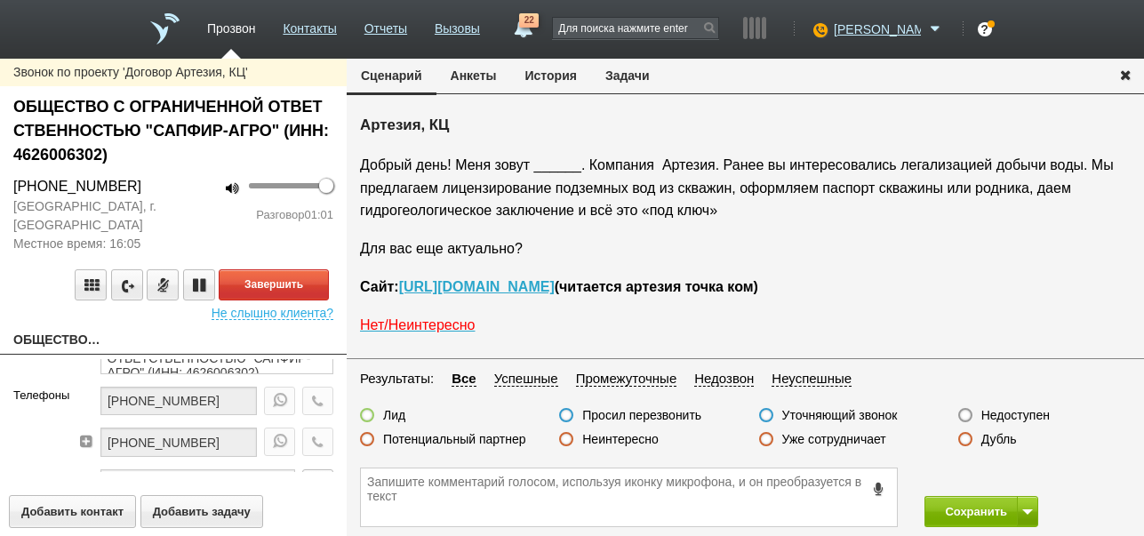
scroll to position [60, 0]
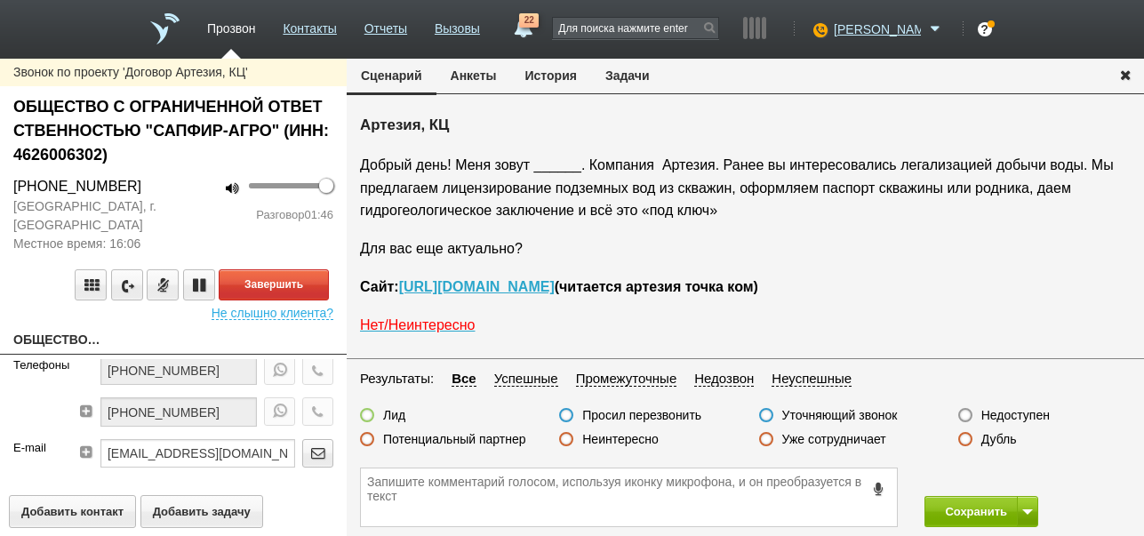
click at [645, 437] on label "Неинтересно" at bounding box center [620, 439] width 76 height 16
click at [0, 0] on input "Неинтересно" at bounding box center [0, 0] width 0 height 0
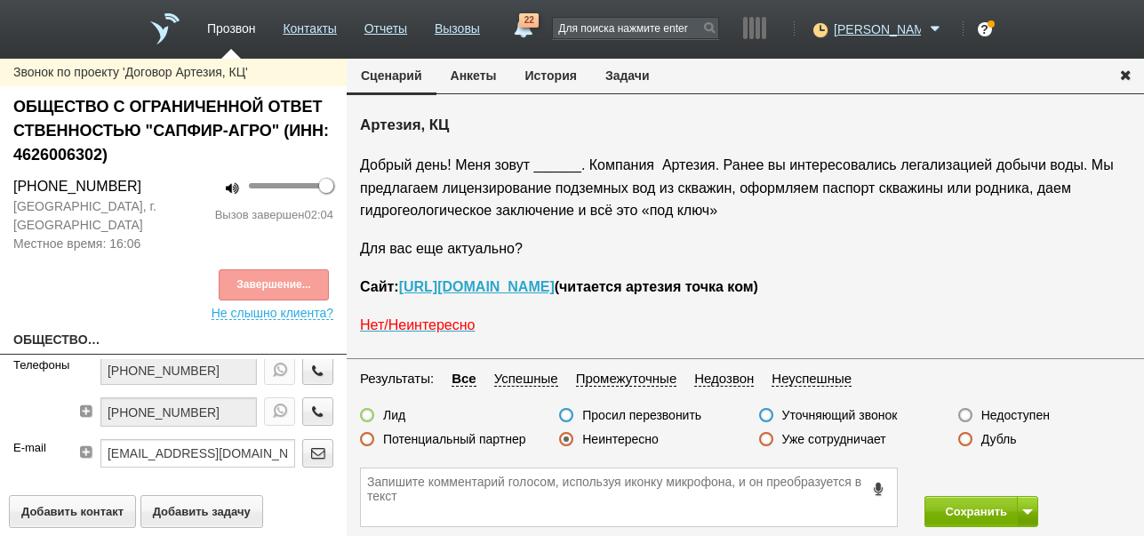
click at [324, 270] on div "Завершение..." at bounding box center [173, 284] width 320 height 31
click at [950, 504] on button "Сохранить" at bounding box center [970, 511] width 93 height 31
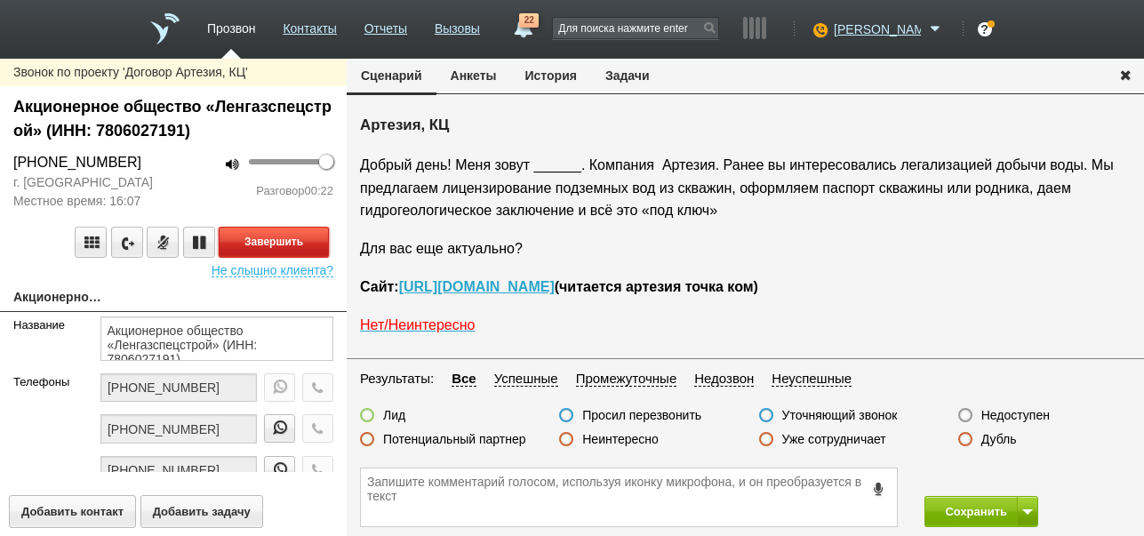
click at [320, 244] on button "Завершить" at bounding box center [274, 242] width 110 height 31
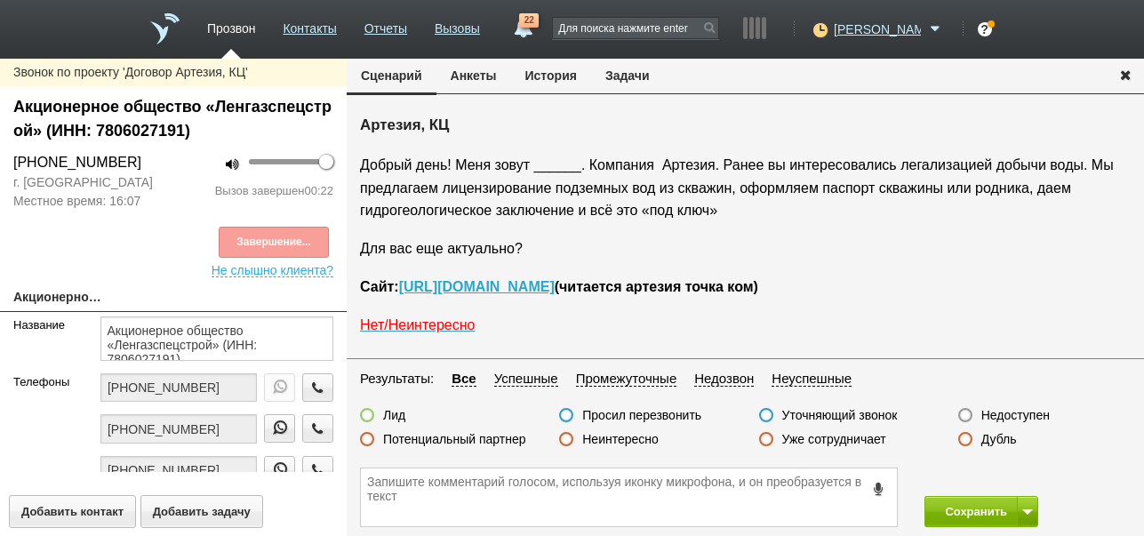
click at [1035, 411] on label "Недоступен" at bounding box center [1015, 415] width 68 height 16
click at [0, 0] on input "Недоступен" at bounding box center [0, 0] width 0 height 0
click at [1026, 508] on button at bounding box center [1027, 511] width 21 height 31
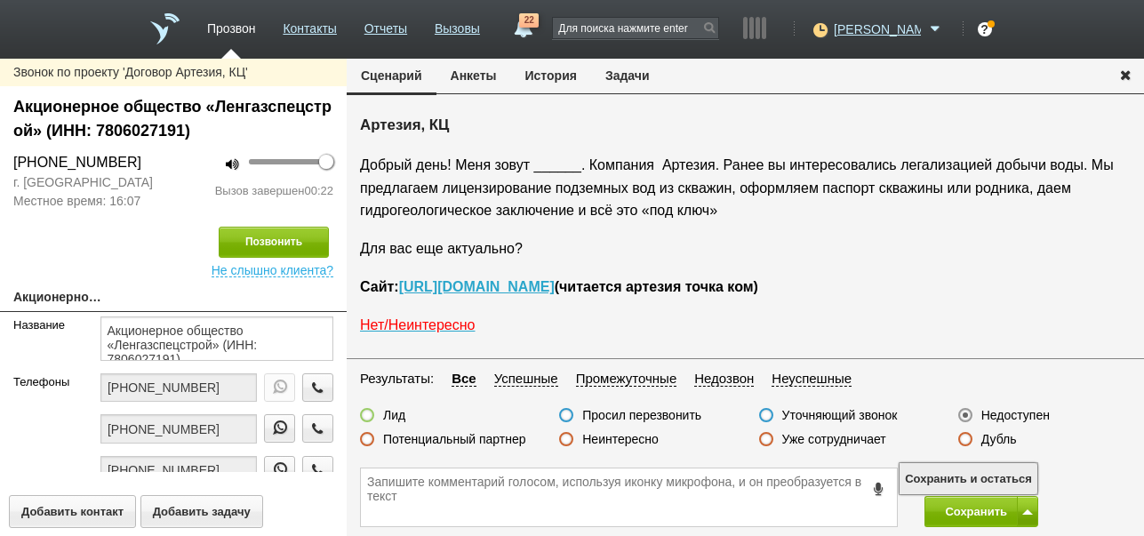
click at [1019, 479] on button "Сохранить и остаться" at bounding box center [968, 478] width 138 height 31
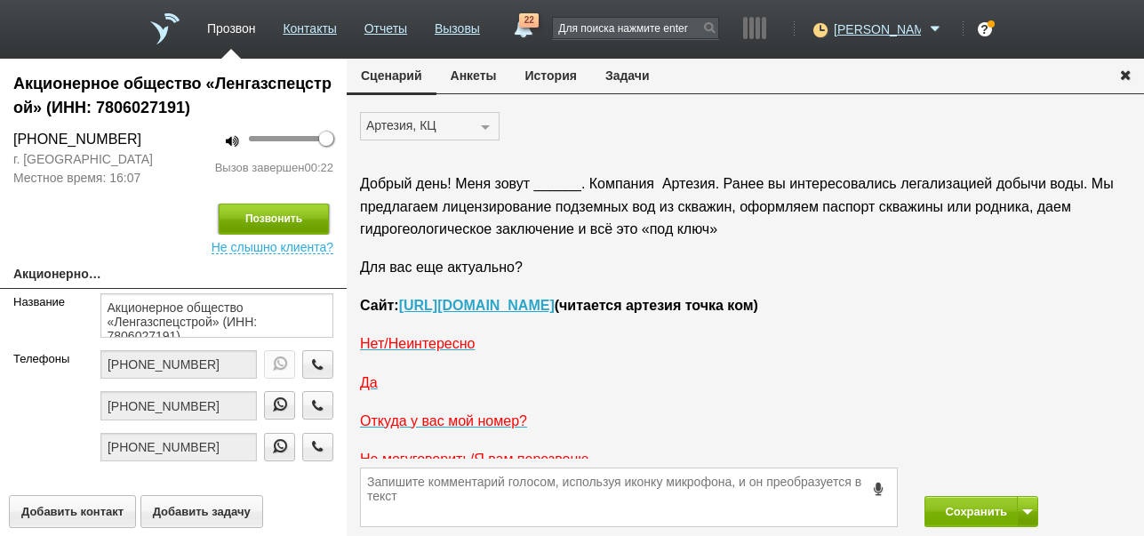
click at [316, 218] on button "Позвонить" at bounding box center [274, 219] width 110 height 31
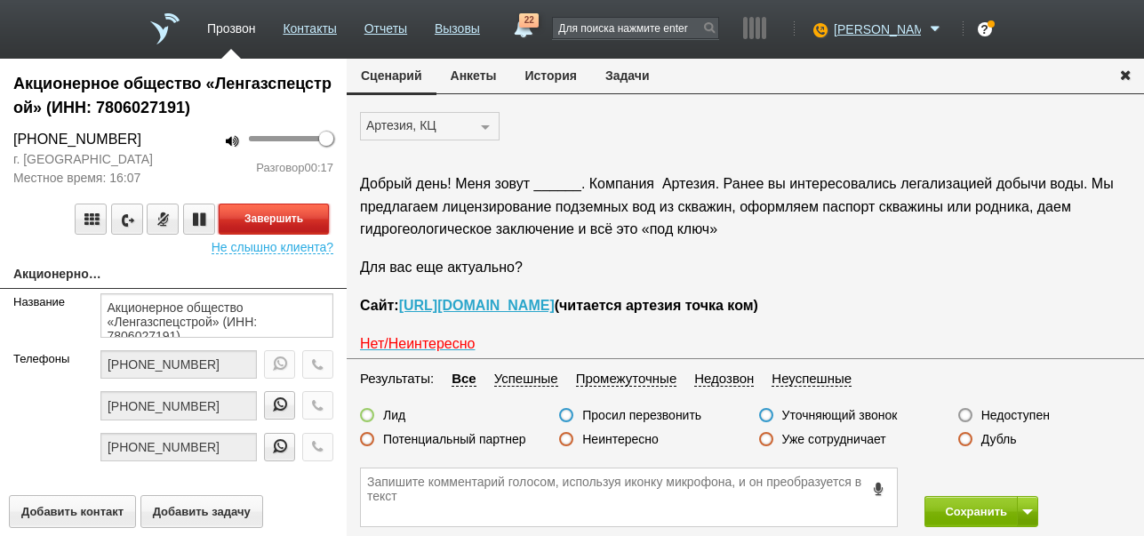
click at [298, 209] on button "Завершить" at bounding box center [274, 219] width 110 height 31
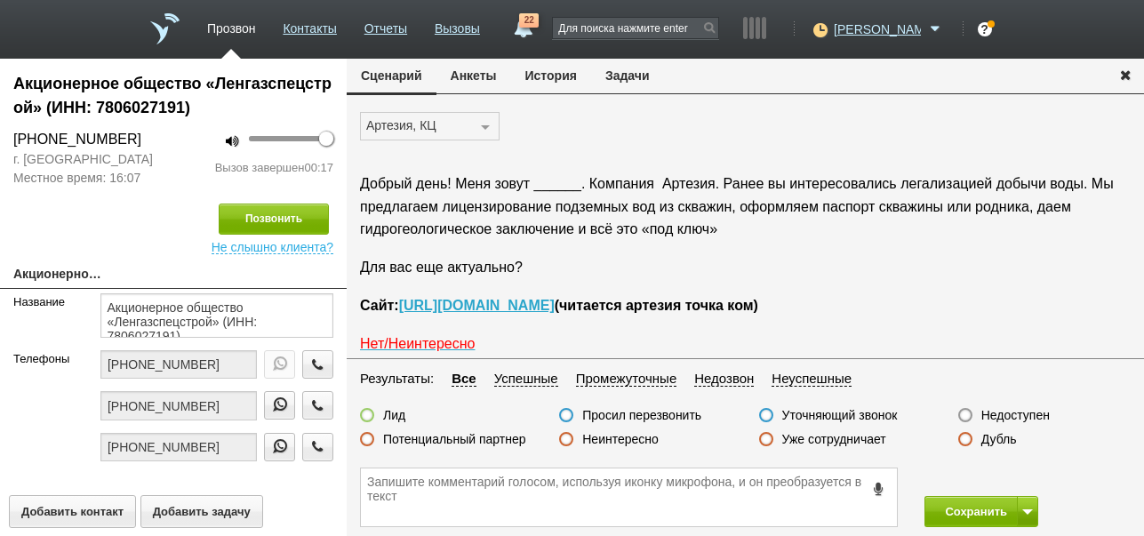
click at [1029, 404] on fieldset "Результаты: Все Успешные Промежуточные Недозвон Неуспешные Лид Просил перезвони…" at bounding box center [745, 413] width 797 height 91
click at [1027, 413] on label "Недоступен" at bounding box center [1015, 415] width 68 height 16
click at [0, 0] on input "Недоступен" at bounding box center [0, 0] width 0 height 0
click at [1021, 508] on button at bounding box center [1027, 511] width 21 height 31
click at [1005, 476] on button "Сохранить и остаться" at bounding box center [968, 478] width 138 height 31
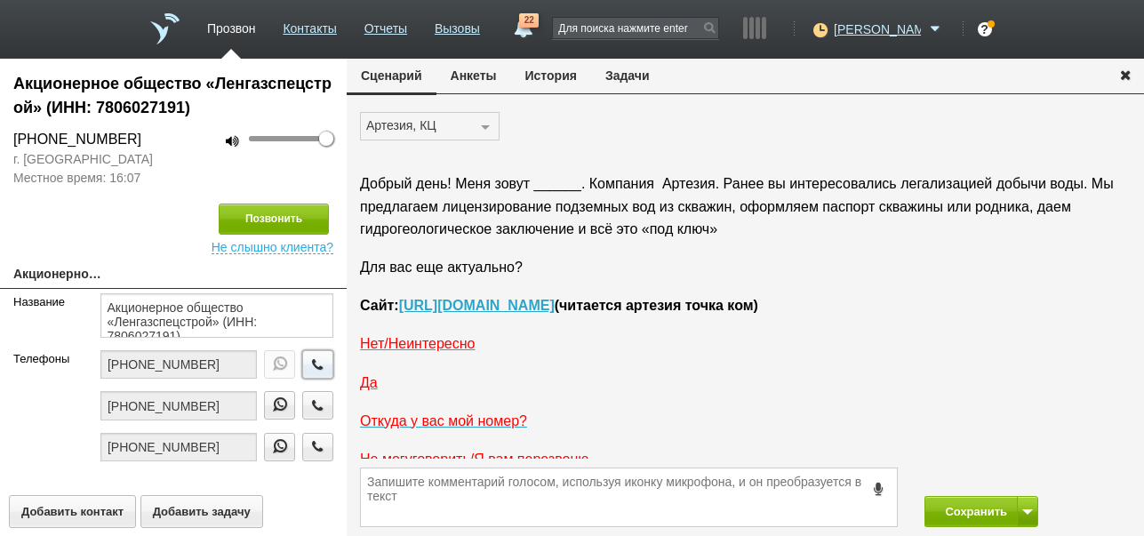
click at [313, 360] on icon "button" at bounding box center [318, 363] width 20 height 13
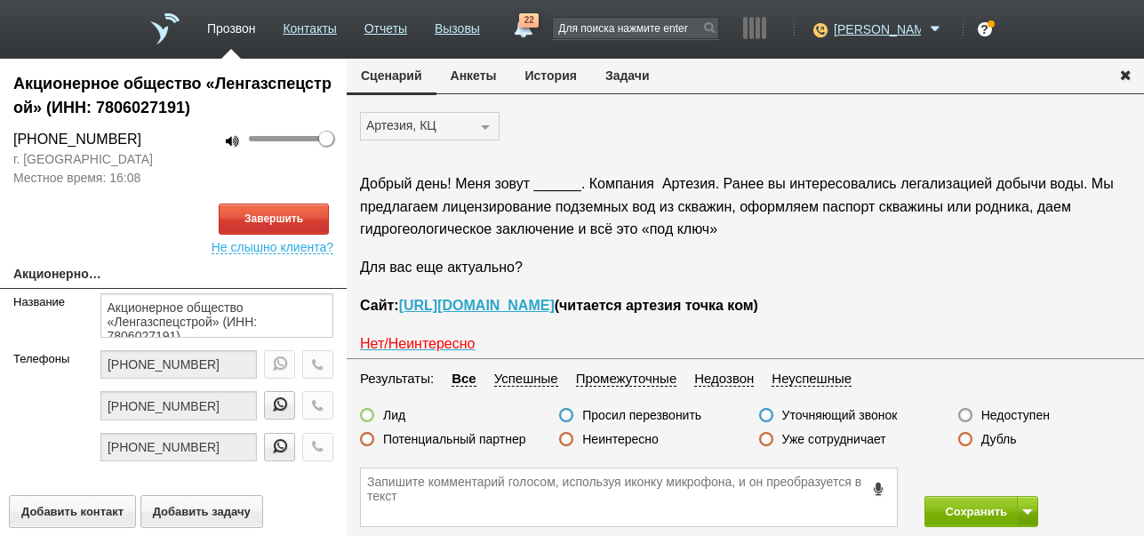
click at [562, 76] on button "История" at bounding box center [551, 76] width 80 height 34
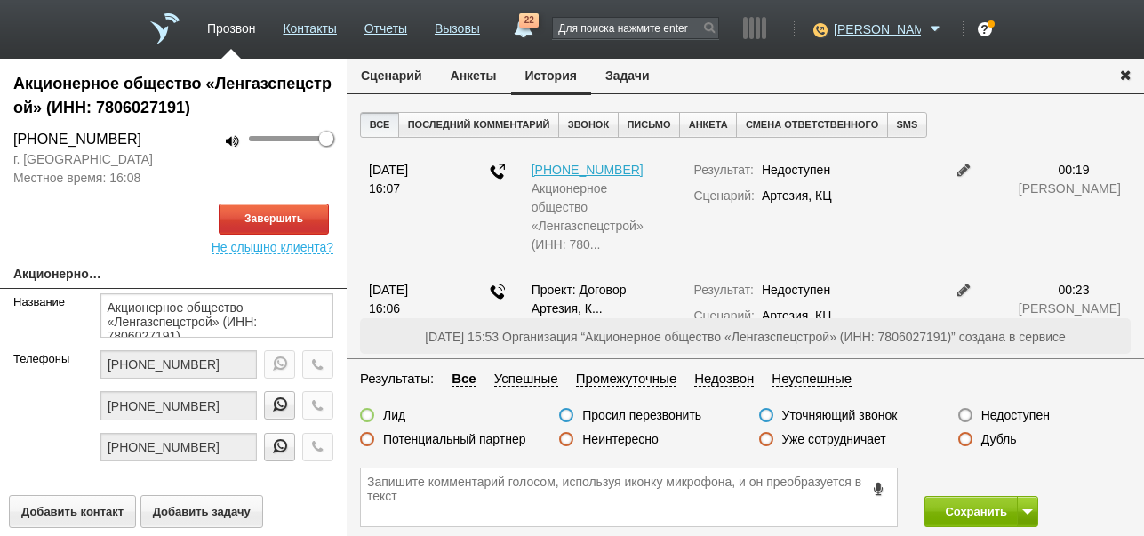
click at [402, 76] on button "Сценарий" at bounding box center [392, 76] width 90 height 34
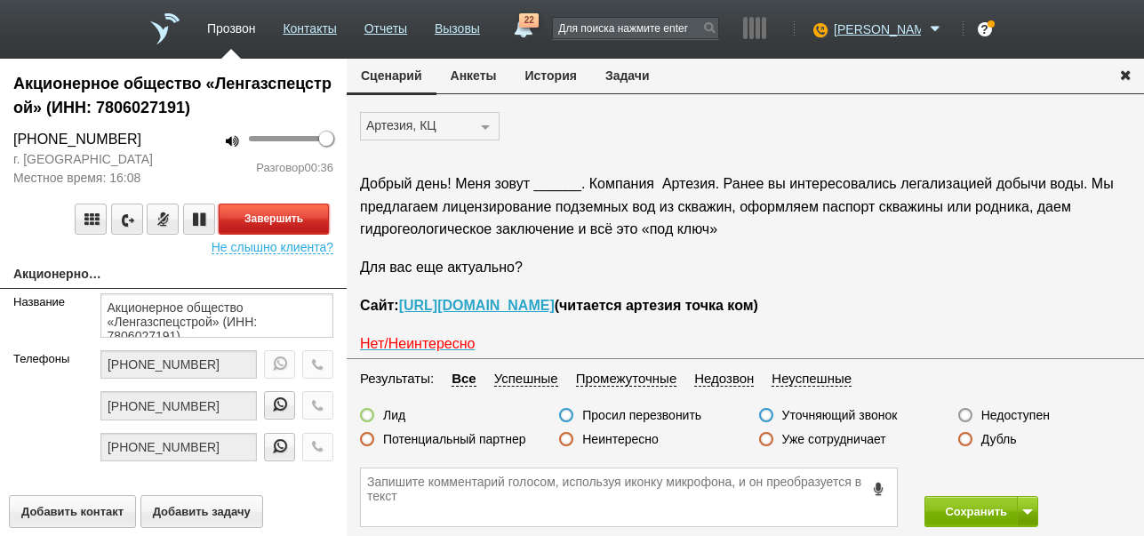
click at [316, 218] on button "Завершить" at bounding box center [274, 219] width 110 height 31
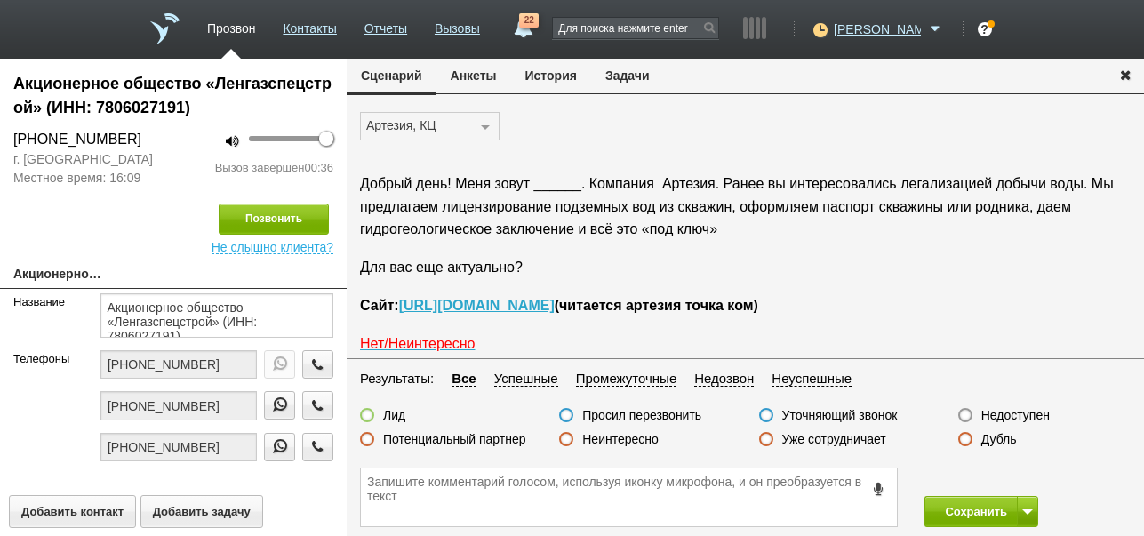
click at [1021, 415] on label "Недоступен" at bounding box center [1015, 415] width 68 height 16
click at [0, 0] on input "Недоступен" at bounding box center [0, 0] width 0 height 0
click at [1031, 509] on span at bounding box center [1027, 511] width 11 height 5
click at [1029, 471] on button "Сохранить и остаться" at bounding box center [968, 478] width 138 height 31
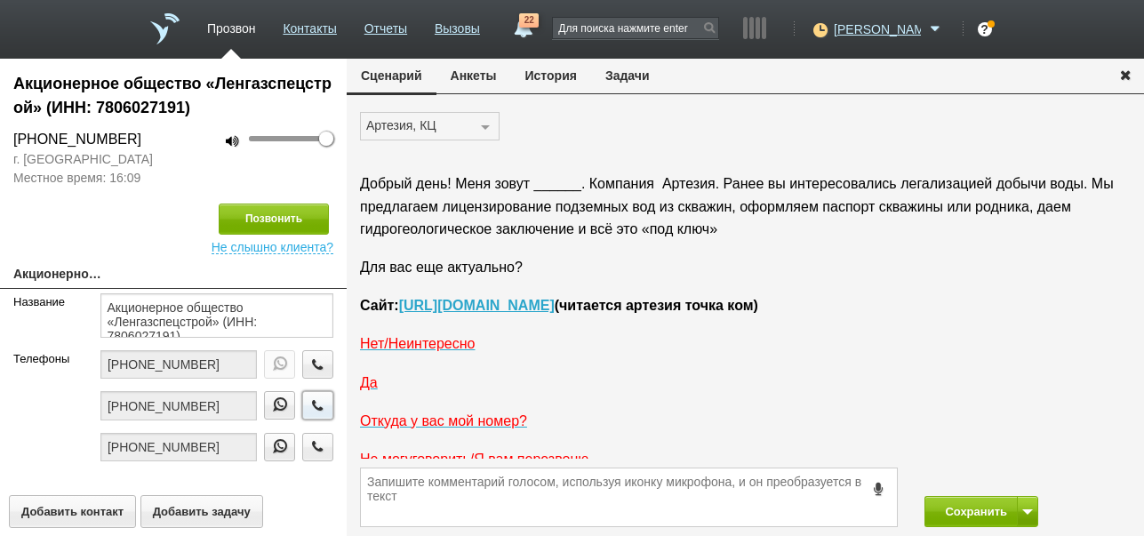
click at [308, 407] on icon "button" at bounding box center [318, 404] width 20 height 13
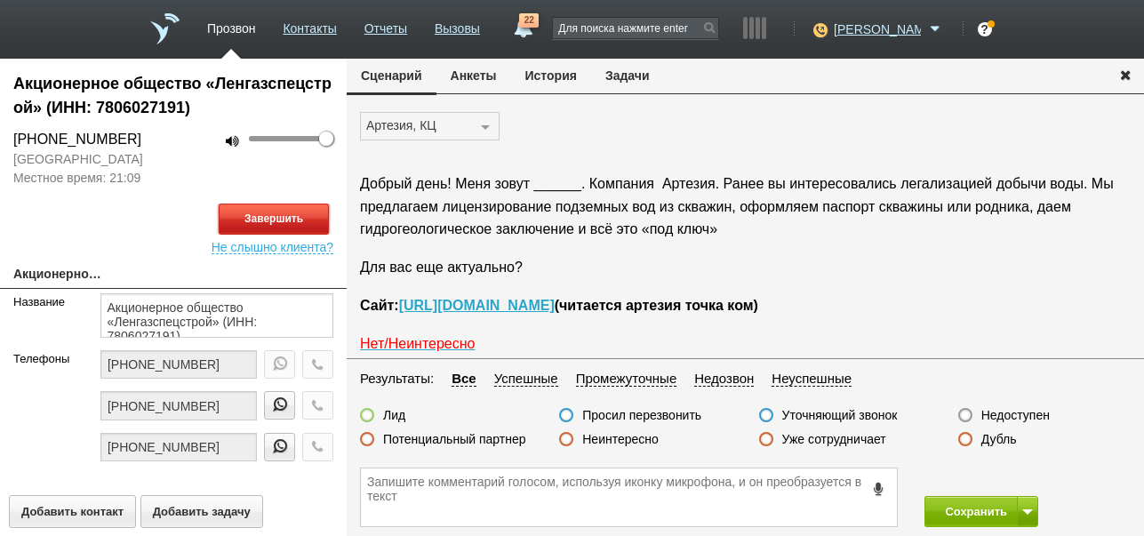
click at [324, 211] on button "Завершить" at bounding box center [274, 219] width 110 height 31
click at [1033, 412] on label "Недоступен" at bounding box center [1015, 415] width 68 height 16
click at [0, 0] on input "Недоступен" at bounding box center [0, 0] width 0 height 0
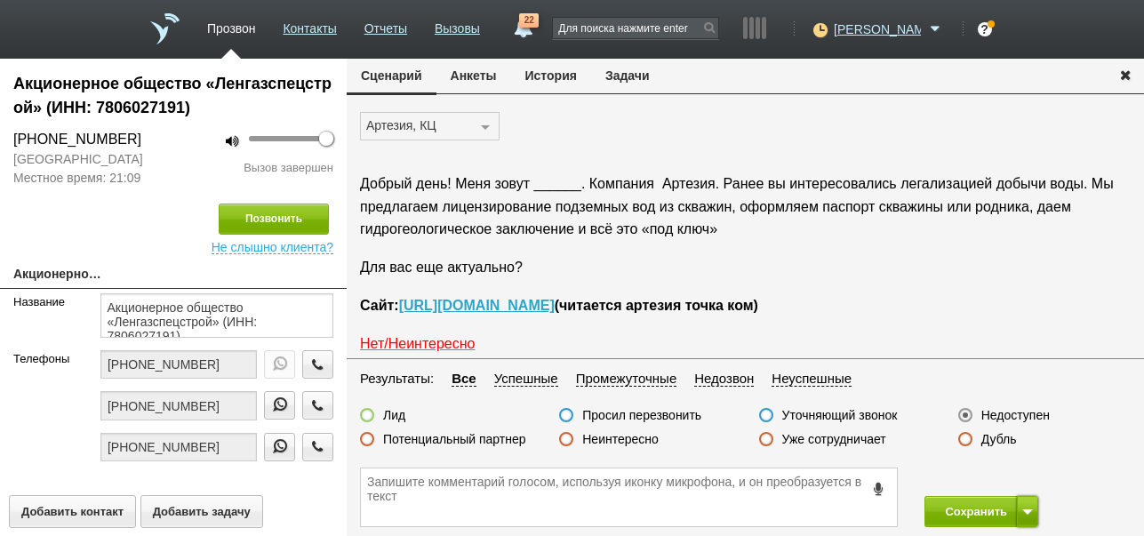
click at [1024, 509] on span at bounding box center [1027, 511] width 11 height 5
click at [1015, 474] on button "Сохранить и остаться" at bounding box center [968, 478] width 138 height 31
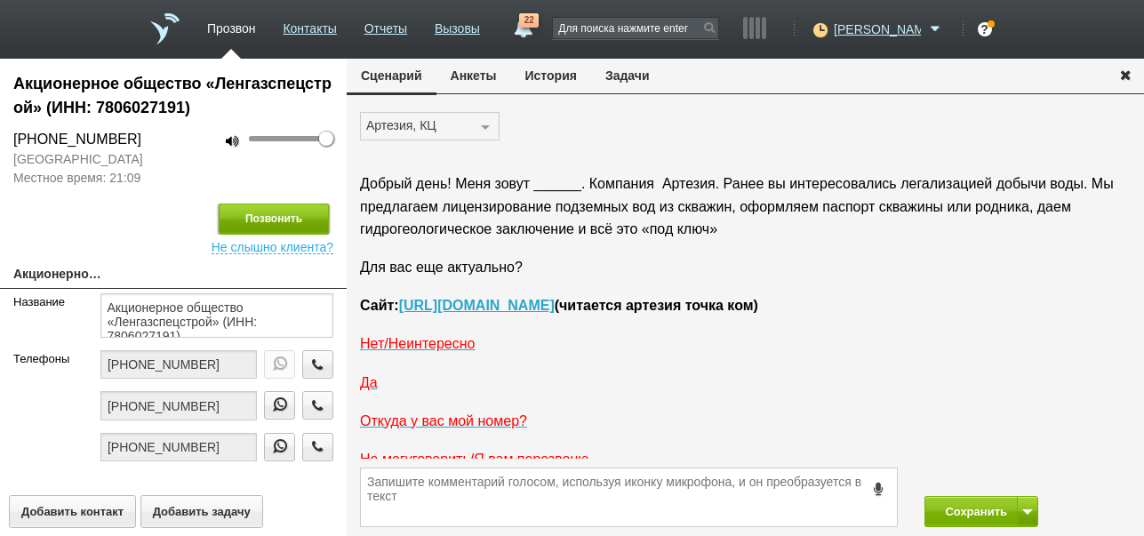
click at [288, 211] on button "Позвонить" at bounding box center [274, 219] width 110 height 31
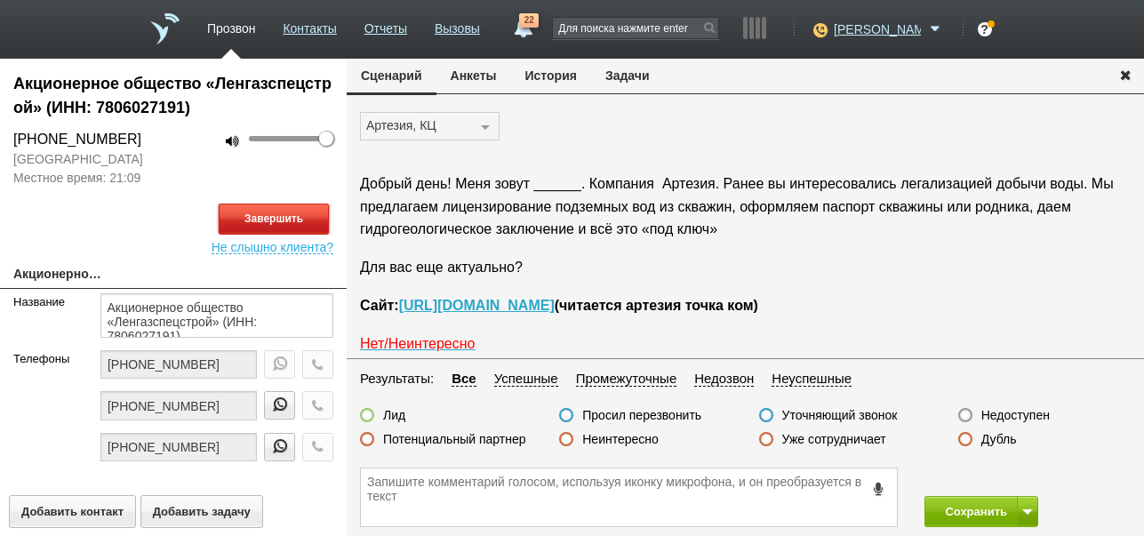
click at [302, 217] on button "Завершить" at bounding box center [274, 219] width 110 height 31
click at [1019, 412] on label "Недоступен" at bounding box center [1015, 415] width 68 height 16
click at [0, 0] on input "Недоступен" at bounding box center [0, 0] width 0 height 0
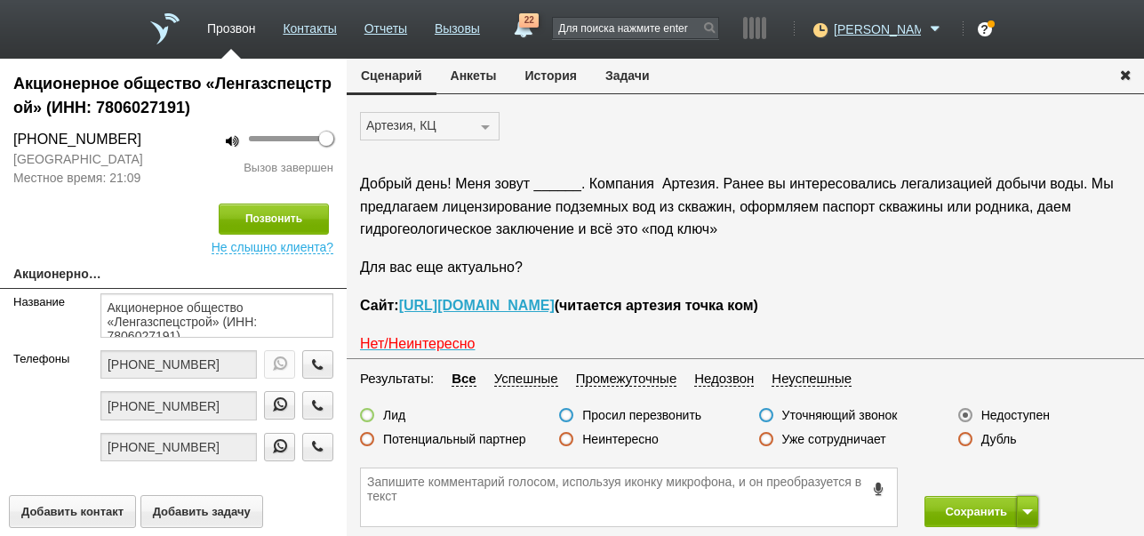
click at [1030, 509] on span at bounding box center [1027, 511] width 11 height 5
click at [1012, 469] on button "Сохранить и остаться" at bounding box center [968, 478] width 138 height 31
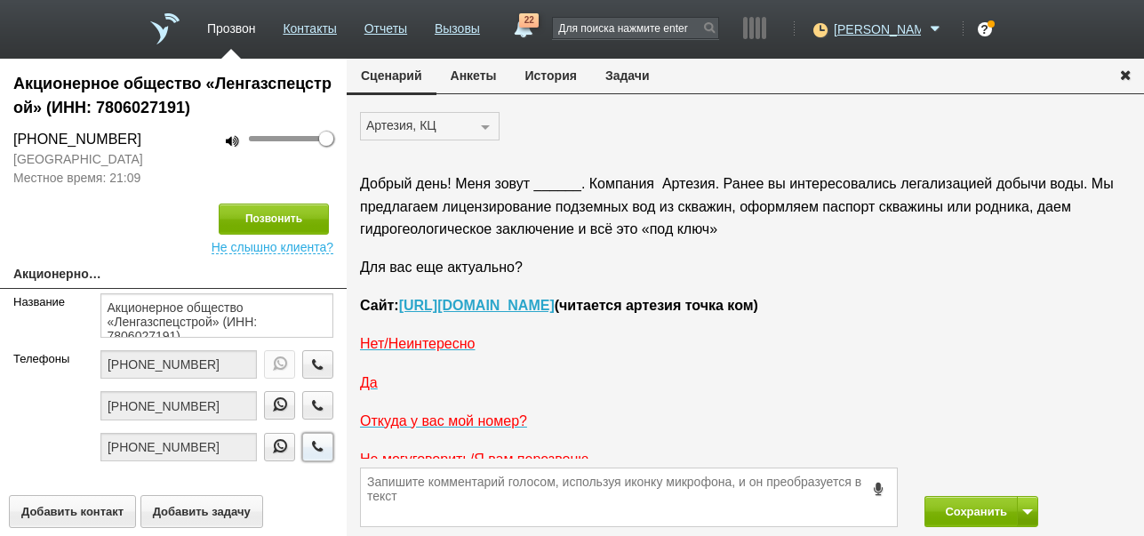
click at [308, 448] on icon "button" at bounding box center [318, 446] width 20 height 13
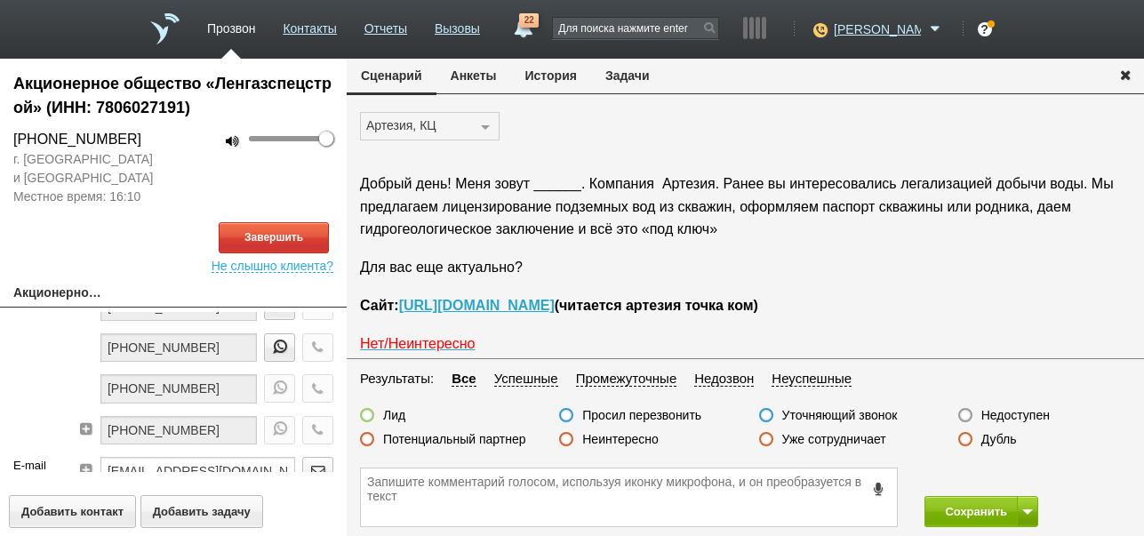
scroll to position [148, 0]
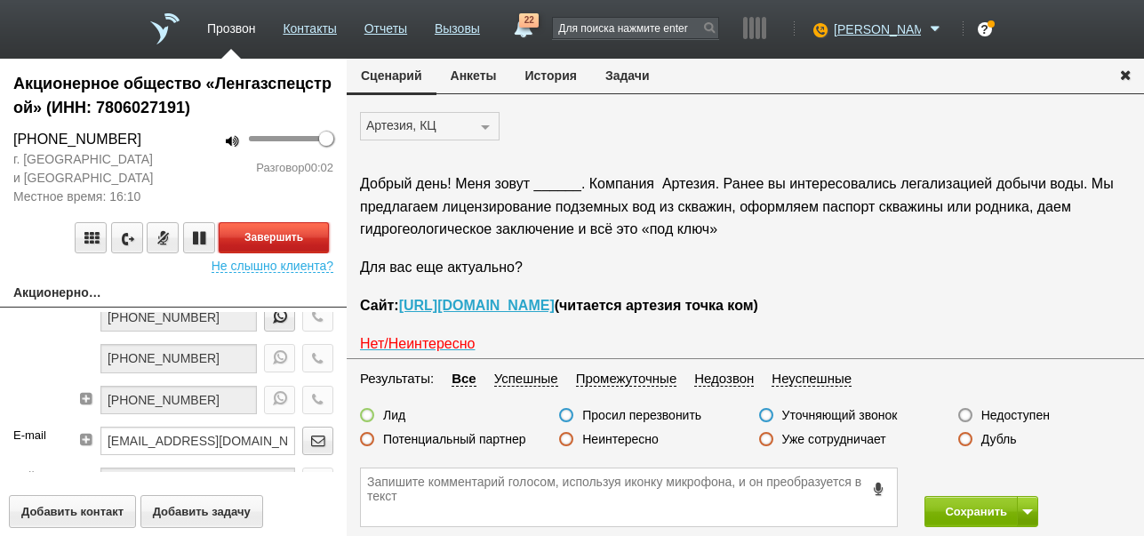
click at [308, 245] on button "Завершить" at bounding box center [274, 237] width 110 height 31
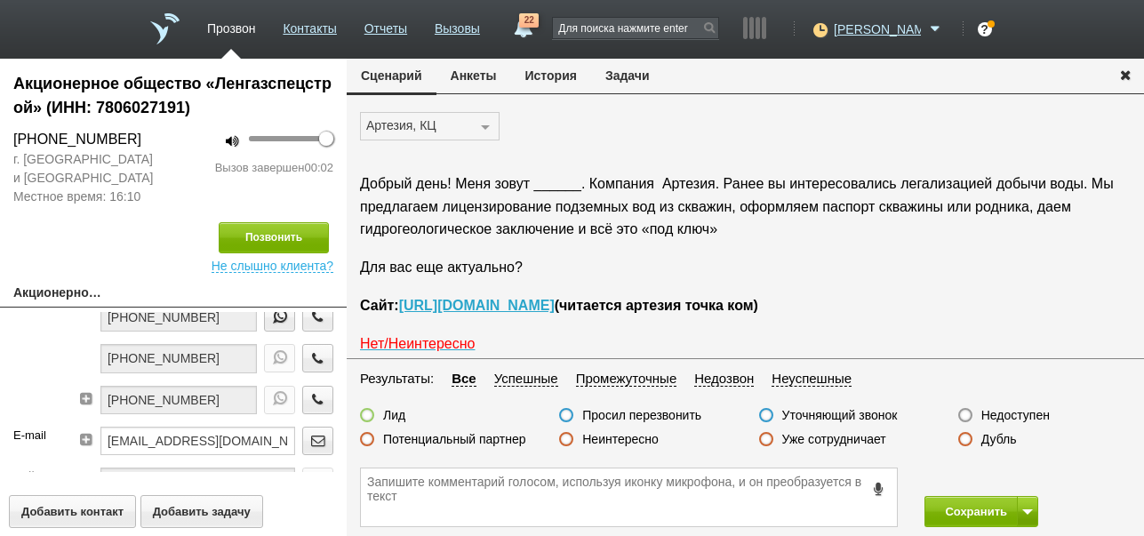
click at [1009, 410] on label "Недоступен" at bounding box center [1015, 415] width 68 height 16
click at [0, 0] on input "Недоступен" at bounding box center [0, 0] width 0 height 0
click at [1024, 514] on span at bounding box center [1027, 511] width 11 height 5
click at [1013, 468] on button "Сохранить и остаться" at bounding box center [968, 478] width 138 height 31
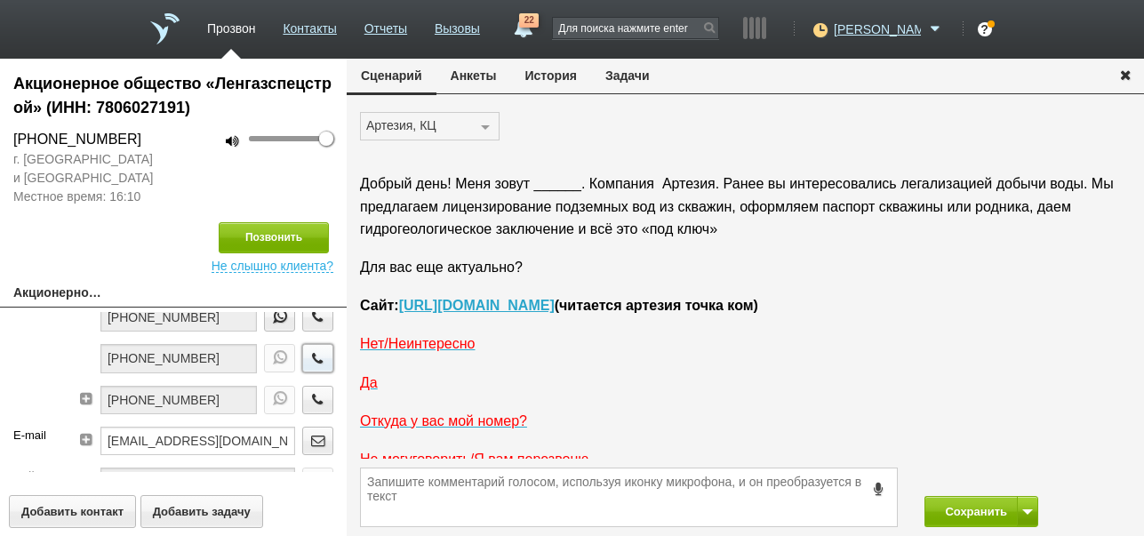
click at [308, 356] on icon "button" at bounding box center [318, 357] width 20 height 13
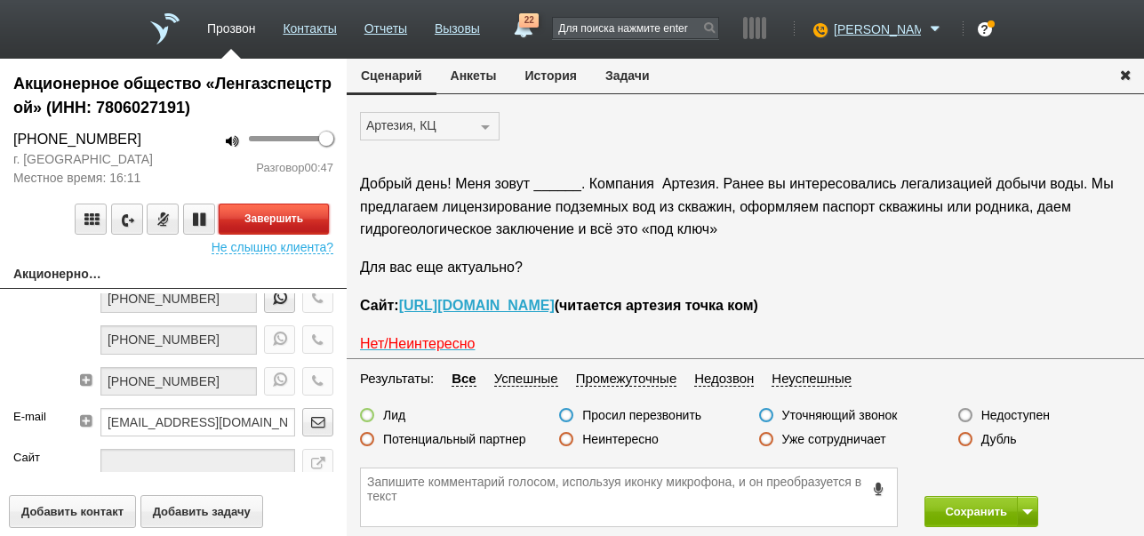
click at [296, 207] on button "Завершить" at bounding box center [274, 219] width 110 height 31
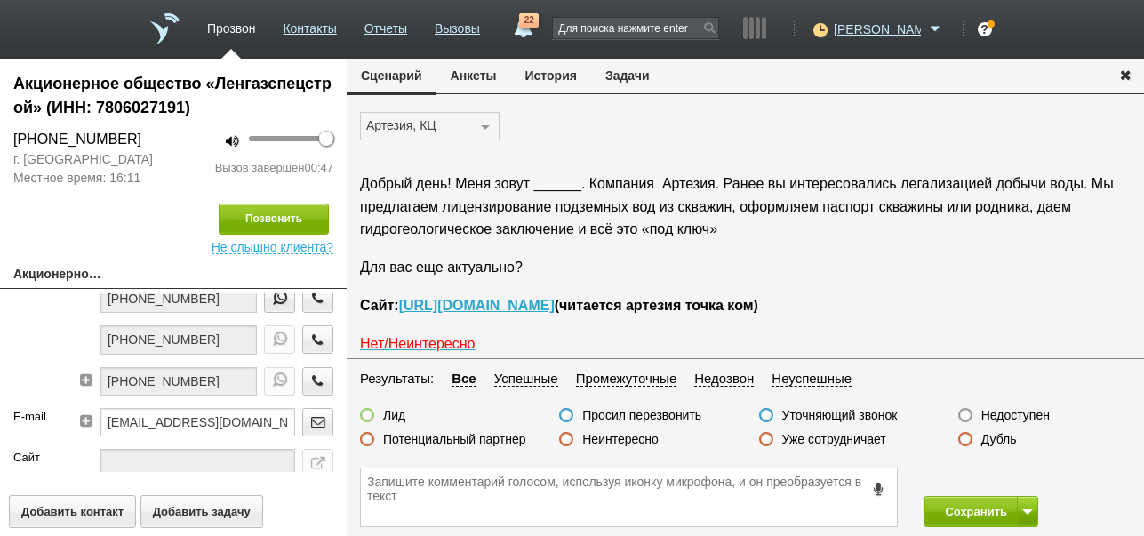
click at [992, 414] on label "Недоступен" at bounding box center [1015, 415] width 68 height 16
click at [0, 0] on input "Недоступен" at bounding box center [0, 0] width 0 height 0
click at [951, 514] on button "Сохранить" at bounding box center [970, 511] width 93 height 31
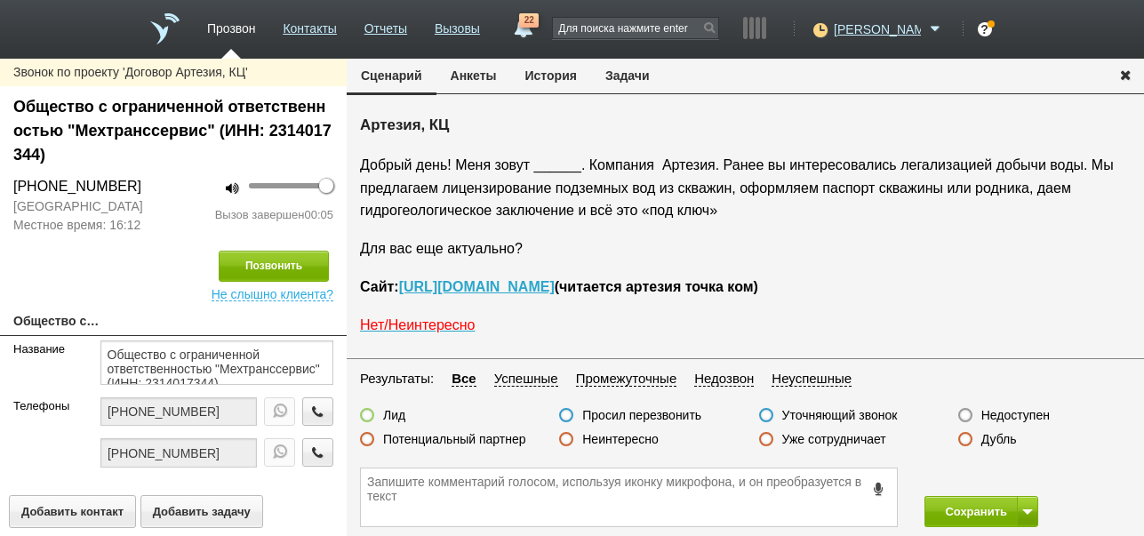
click at [1004, 411] on label "Недоступен" at bounding box center [1015, 415] width 68 height 16
click at [0, 0] on input "Недоступен" at bounding box center [0, 0] width 0 height 0
click at [1024, 504] on button at bounding box center [1027, 511] width 21 height 31
click at [1008, 474] on button "Сохранить и остаться" at bounding box center [968, 478] width 138 height 31
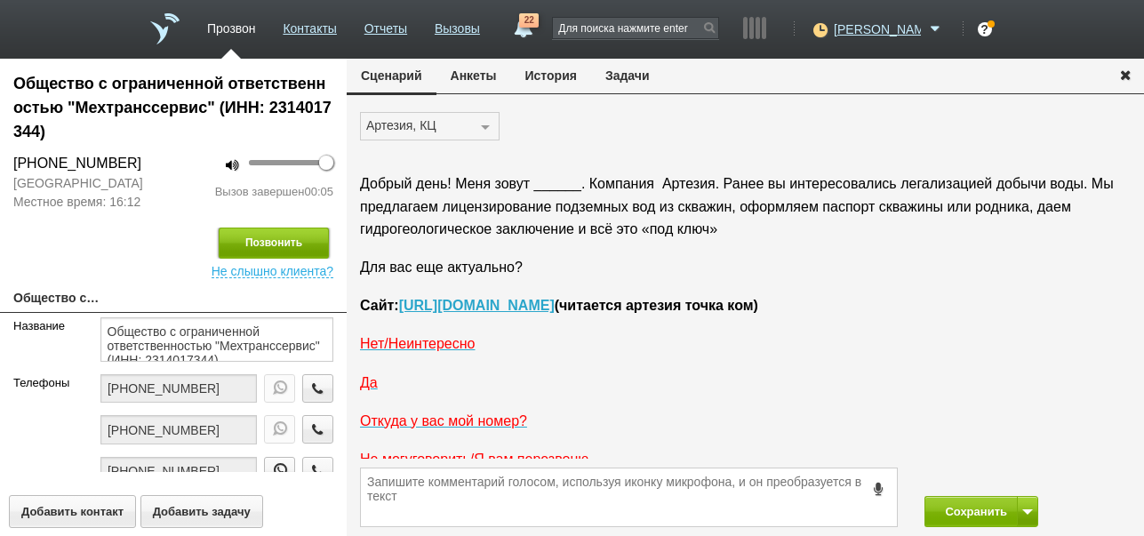
click at [290, 246] on button "Позвонить" at bounding box center [274, 243] width 110 height 31
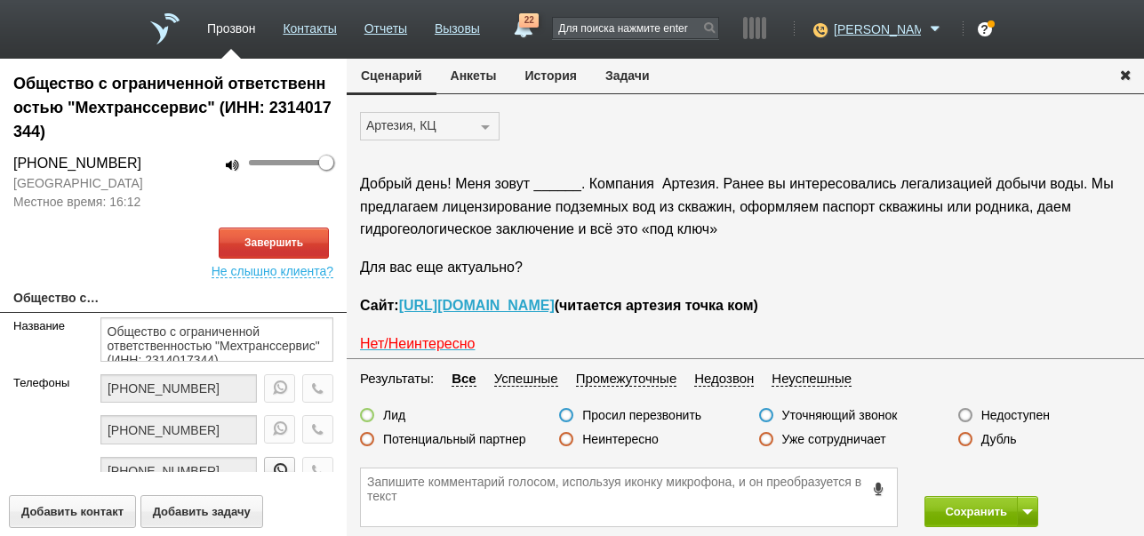
click at [565, 75] on button "История" at bounding box center [551, 76] width 80 height 34
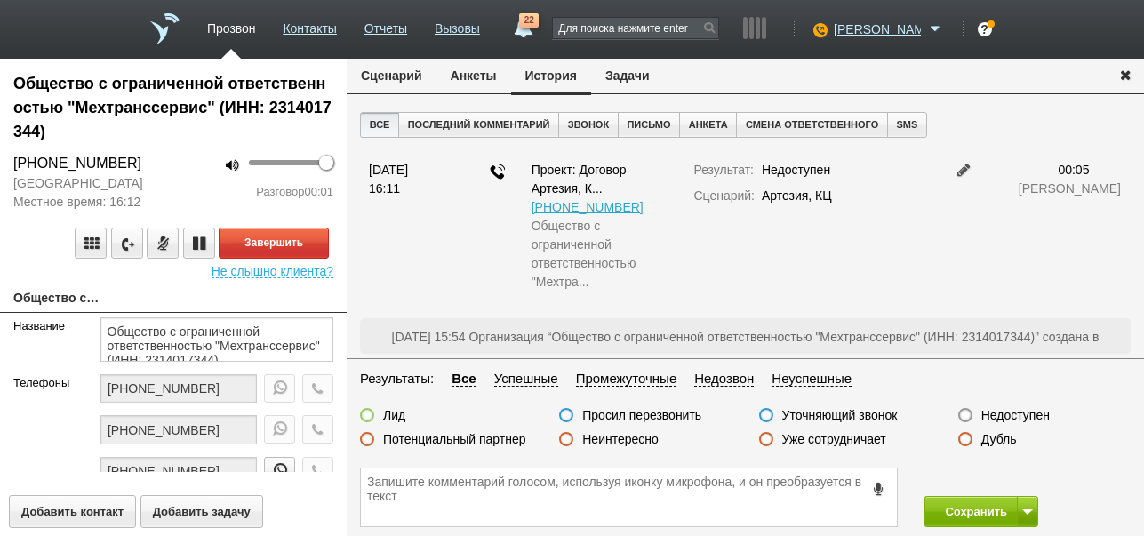
click at [415, 78] on button "Сценарий" at bounding box center [392, 76] width 90 height 34
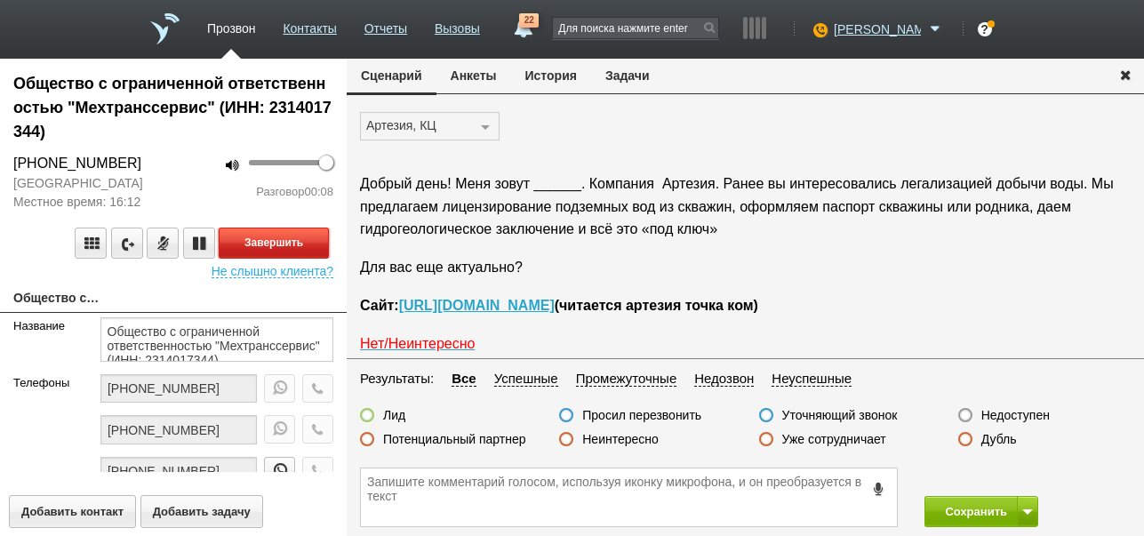
click at [294, 244] on button "Завершить" at bounding box center [274, 243] width 110 height 31
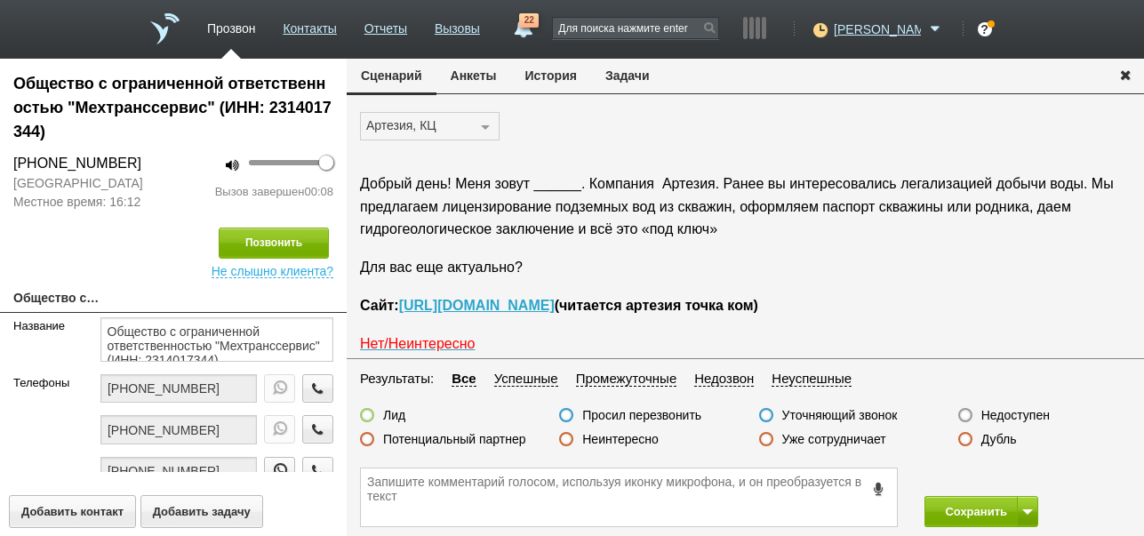
click at [1027, 416] on label "Недоступен" at bounding box center [1015, 415] width 68 height 16
click at [0, 0] on input "Недоступен" at bounding box center [0, 0] width 0 height 0
click at [1027, 513] on span at bounding box center [1027, 511] width 11 height 5
click at [1011, 471] on button "Сохранить и остаться" at bounding box center [968, 478] width 138 height 31
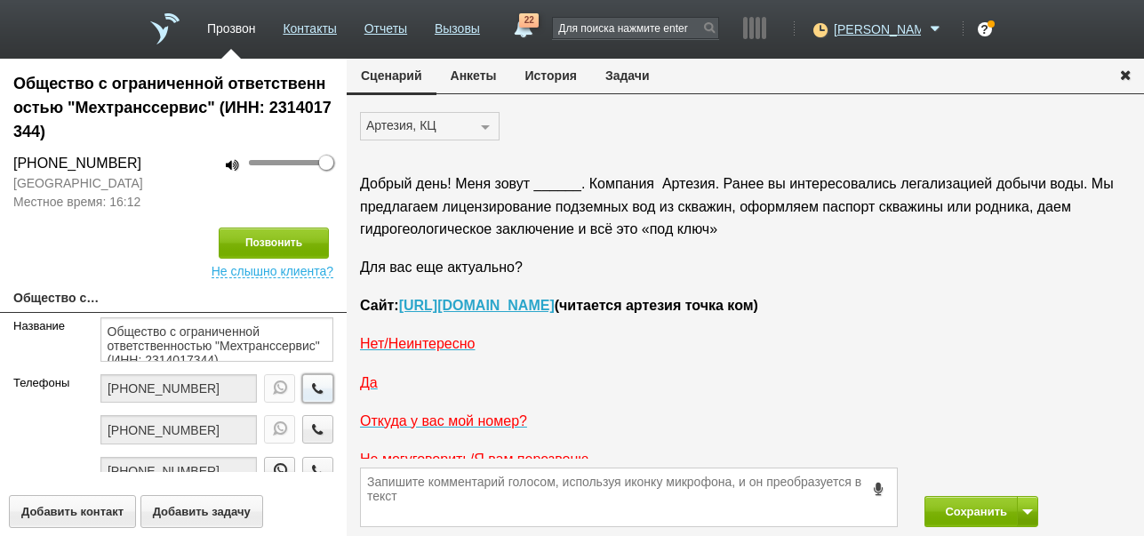
click at [308, 388] on icon "button" at bounding box center [318, 387] width 20 height 13
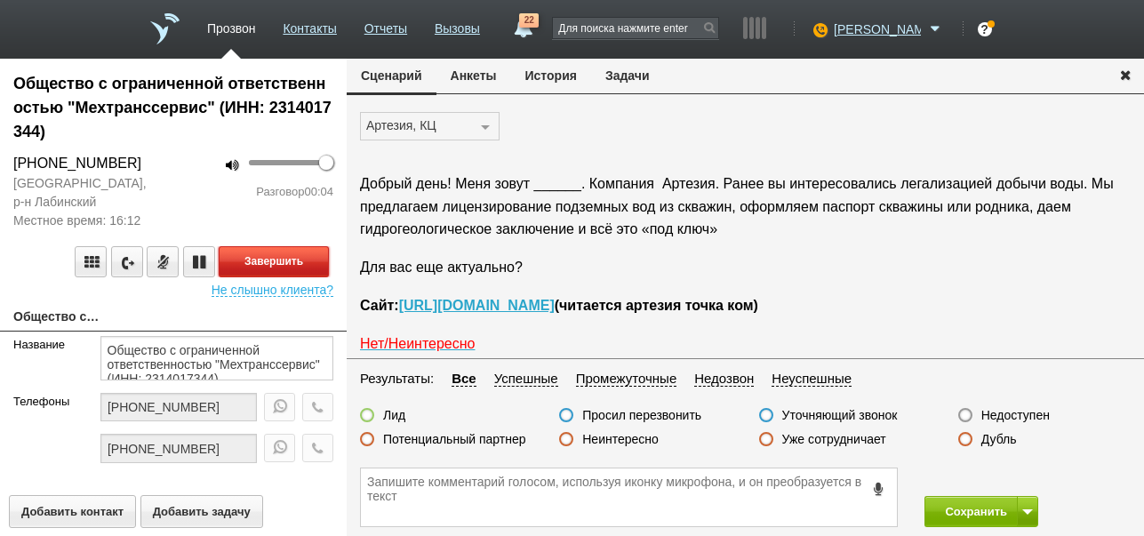
click at [320, 258] on button "Завершить" at bounding box center [274, 261] width 110 height 31
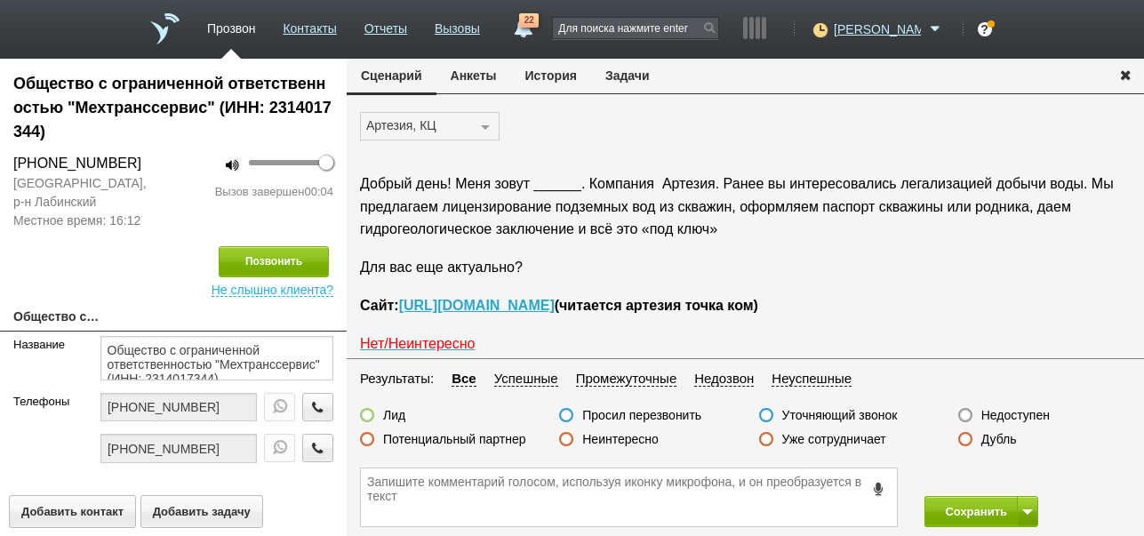
click at [1027, 416] on label "Недоступен" at bounding box center [1015, 415] width 68 height 16
click at [0, 0] on input "Недоступен" at bounding box center [0, 0] width 0 height 0
click at [965, 504] on button "Сохранить" at bounding box center [970, 511] width 93 height 31
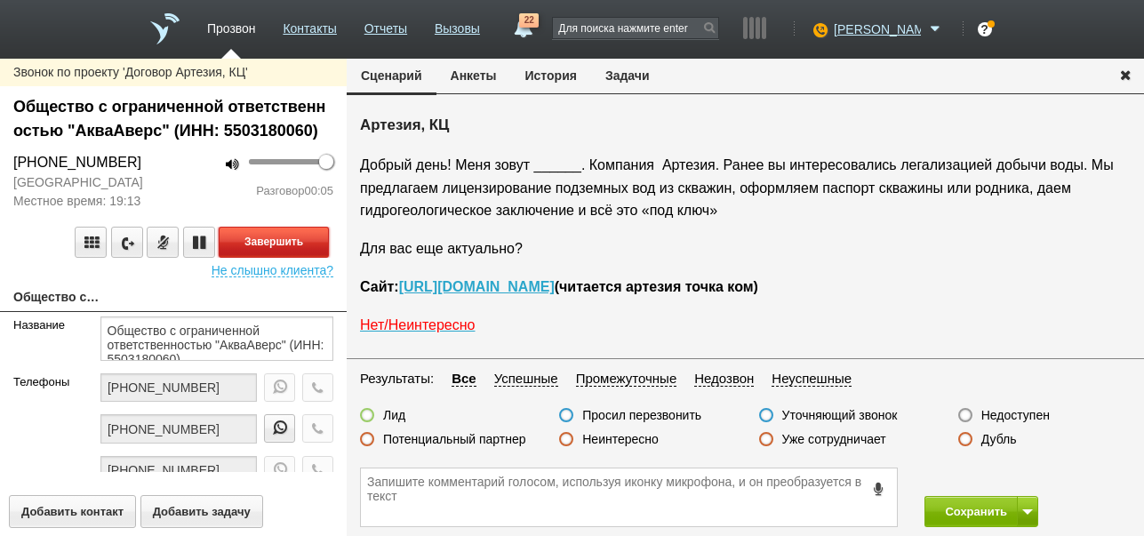
click at [300, 244] on button "Завершить" at bounding box center [274, 242] width 110 height 31
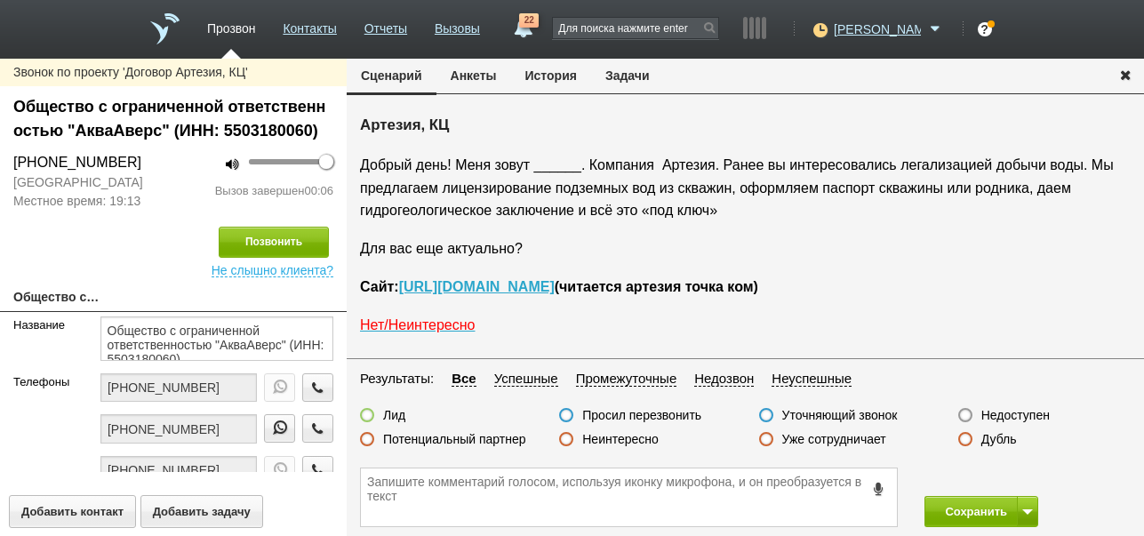
click at [1014, 415] on label "Недоступен" at bounding box center [1015, 415] width 68 height 16
click at [0, 0] on input "Недоступен" at bounding box center [0, 0] width 0 height 0
click at [1024, 503] on button at bounding box center [1027, 511] width 21 height 31
click at [1010, 475] on button "Сохранить и остаться" at bounding box center [968, 478] width 138 height 31
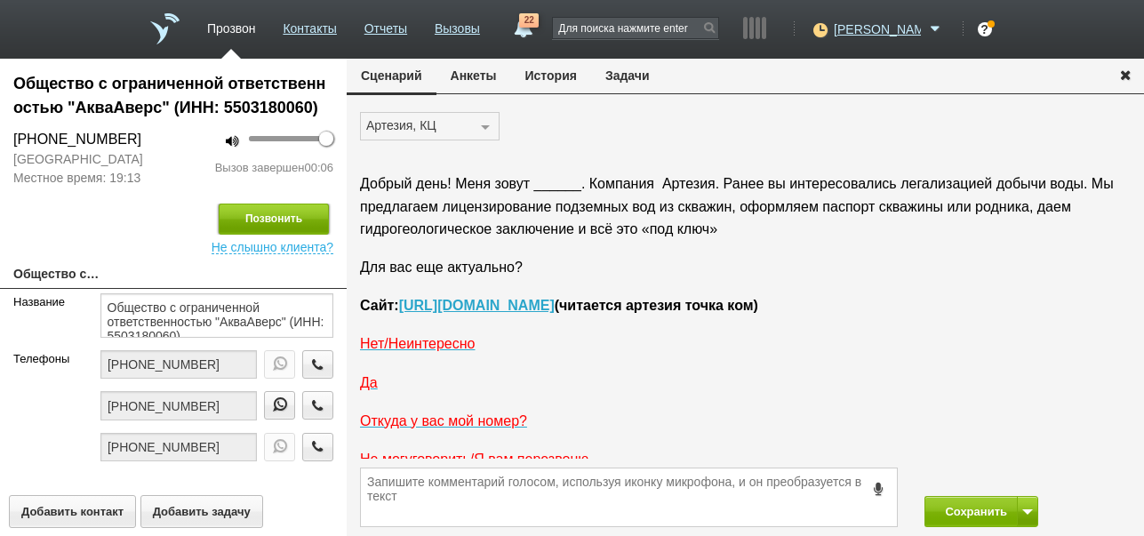
click at [295, 220] on button "Позвонить" at bounding box center [274, 219] width 110 height 31
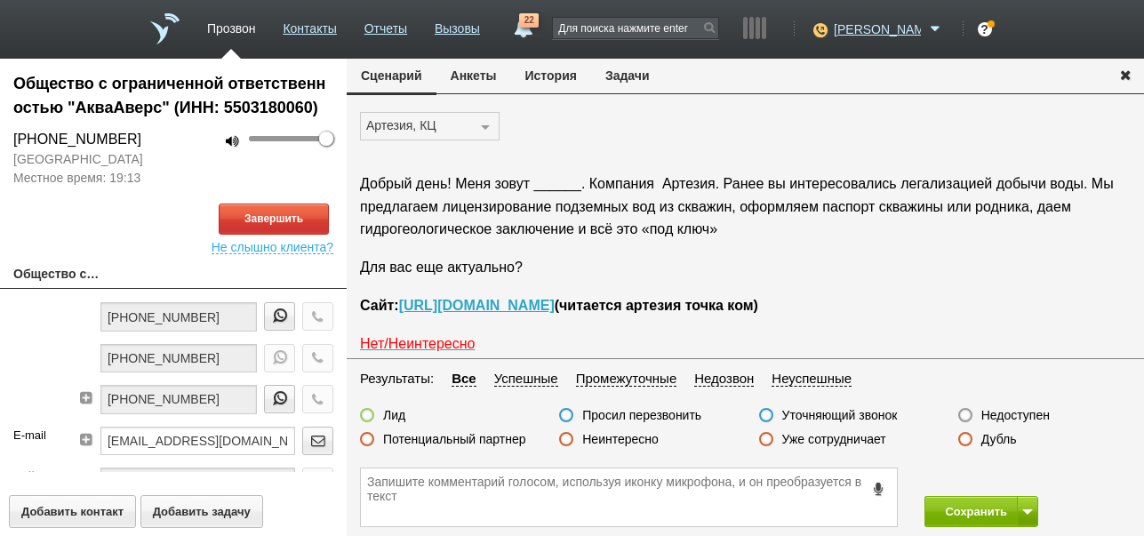
scroll to position [60, 0]
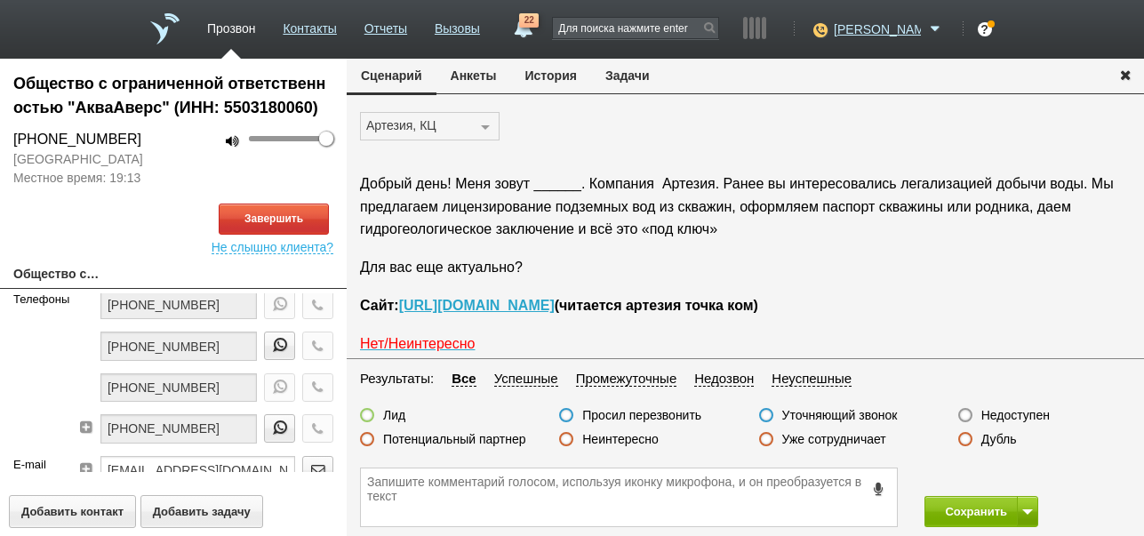
click at [548, 76] on button "История" at bounding box center [551, 76] width 80 height 34
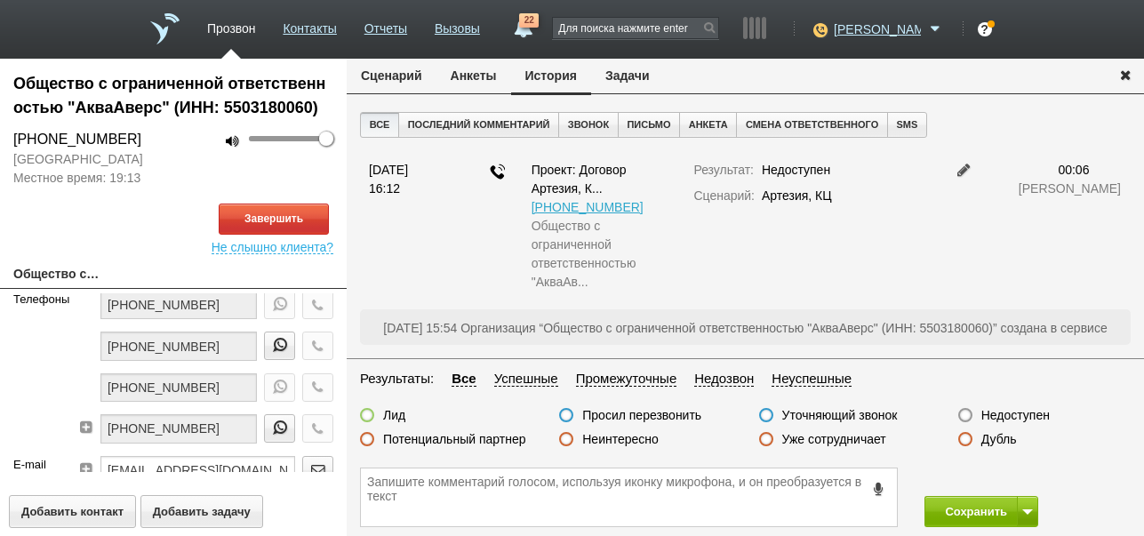
click at [392, 72] on button "Сценарий" at bounding box center [392, 76] width 90 height 34
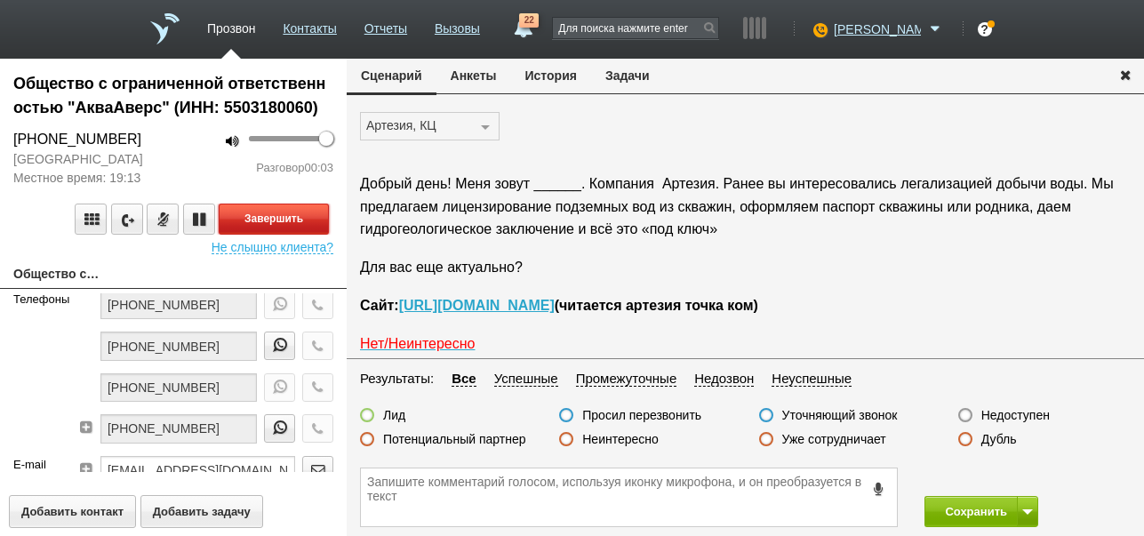
click at [316, 219] on button "Завершить" at bounding box center [274, 219] width 110 height 31
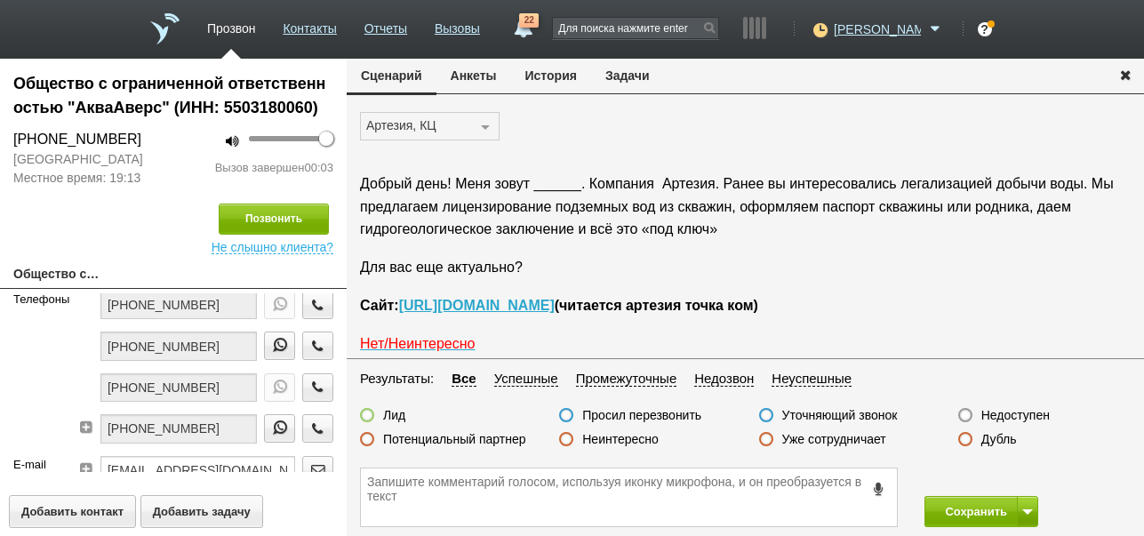
click at [1020, 412] on label "Недоступен" at bounding box center [1015, 415] width 68 height 16
click at [0, 0] on input "Недоступен" at bounding box center [0, 0] width 0 height 0
click at [1019, 513] on button at bounding box center [1027, 511] width 21 height 31
click at [1007, 481] on button "Сохранить и остаться" at bounding box center [968, 478] width 138 height 31
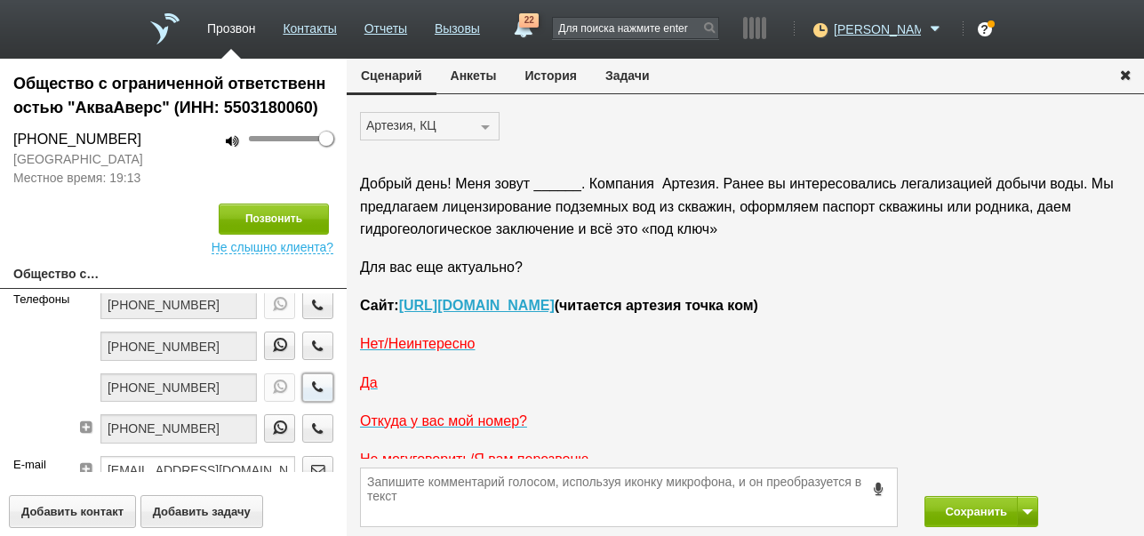
click at [308, 388] on icon "button" at bounding box center [318, 386] width 20 height 13
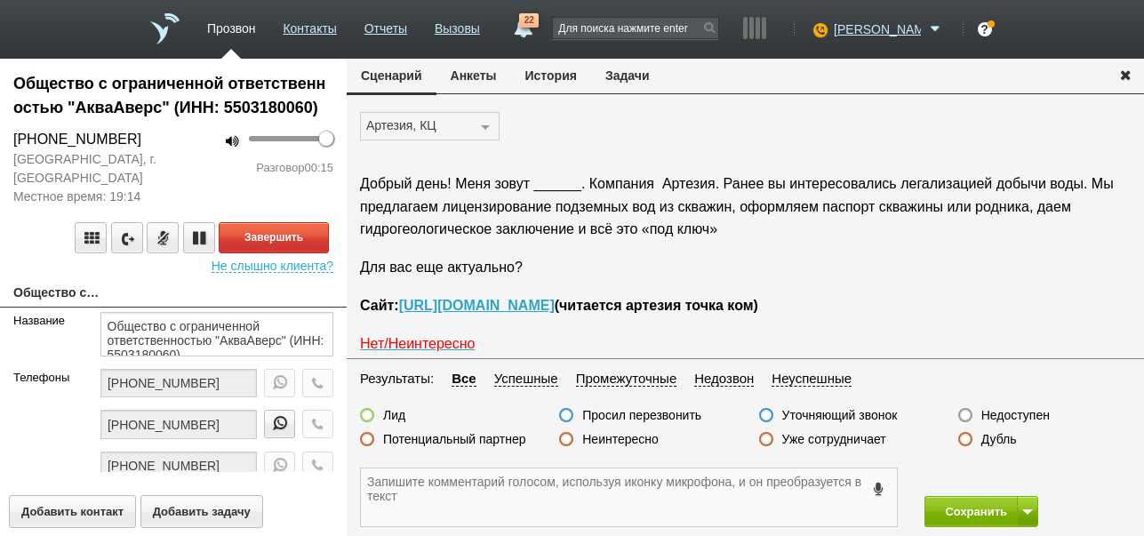
click at [569, 492] on textarea at bounding box center [629, 497] width 536 height 58
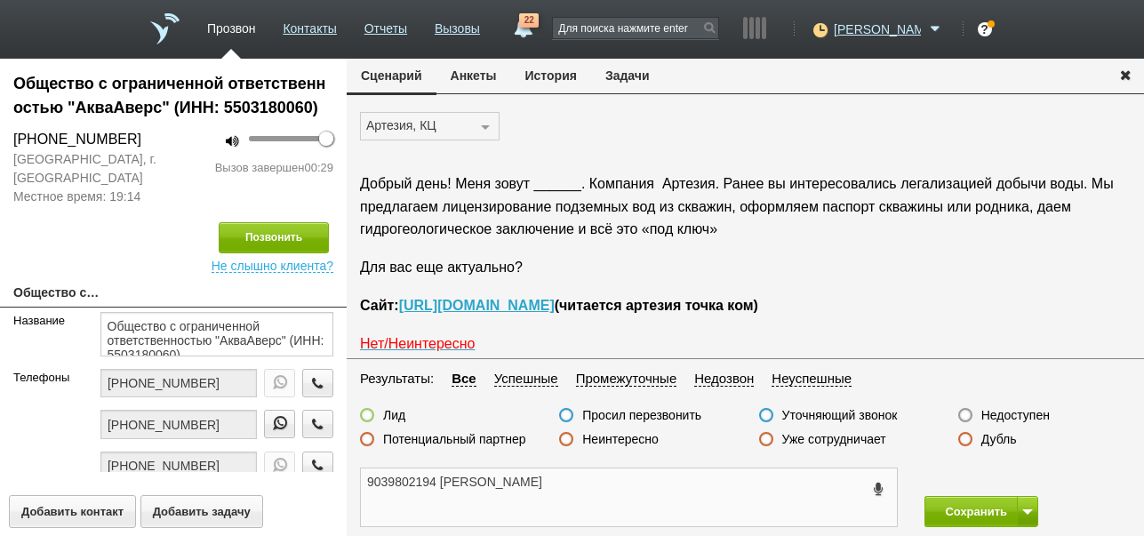
click at [366, 484] on textarea "9039802194 [PERSON_NAME]" at bounding box center [629, 497] width 536 height 58
drag, startPoint x: 367, startPoint y: 482, endPoint x: 452, endPoint y: 483, distance: 84.4
click at [452, 483] on textarea "[PHONE_NUMBER] [PERSON_NAME]" at bounding box center [629, 497] width 536 height 58
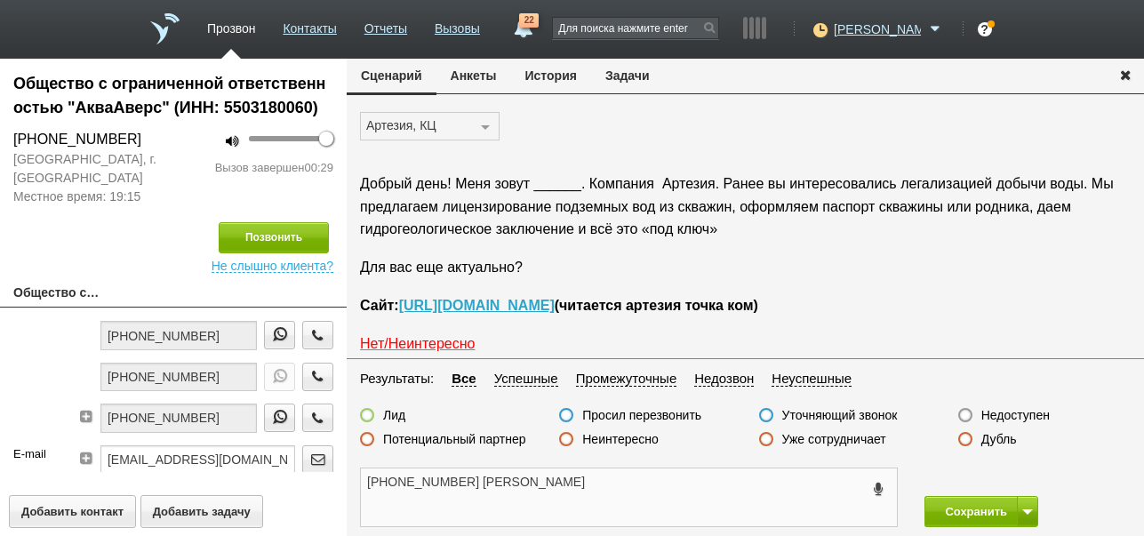
scroll to position [148, 0]
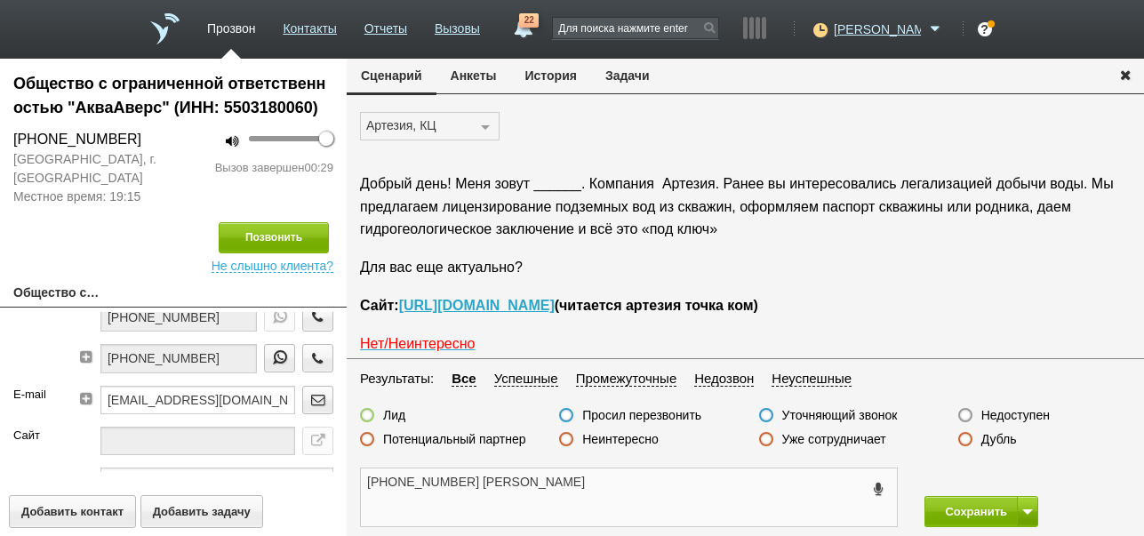
type textarea "[PHONE_NUMBER] [PERSON_NAME]"
click at [84, 350] on icon at bounding box center [85, 356] width 14 height 13
click at [105, 512] on button "Добавить контакт" at bounding box center [72, 511] width 127 height 33
type textarea "Новый контакт"
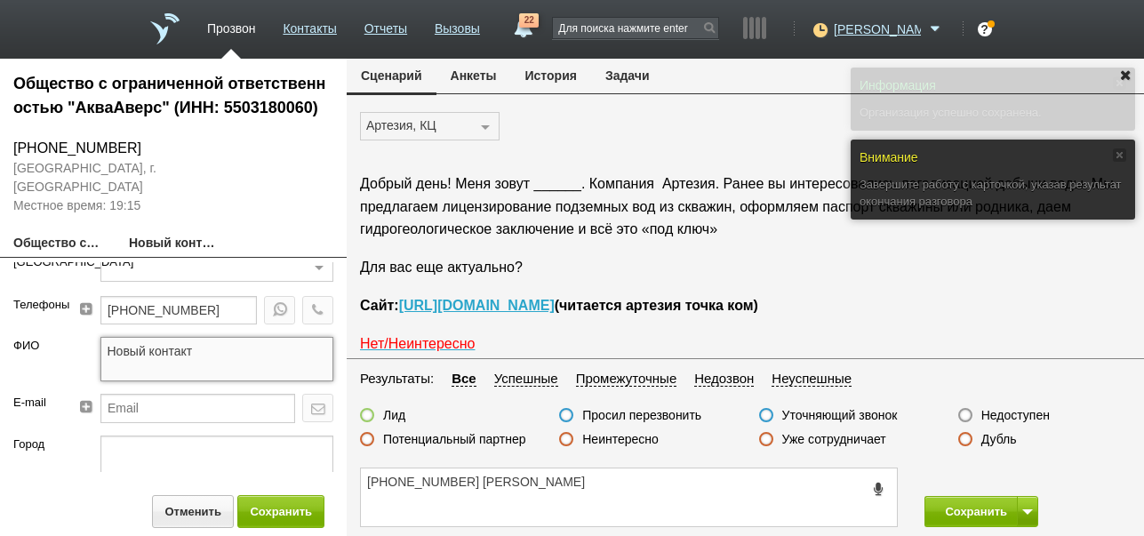
type input "[PHONE_NUMBER]"
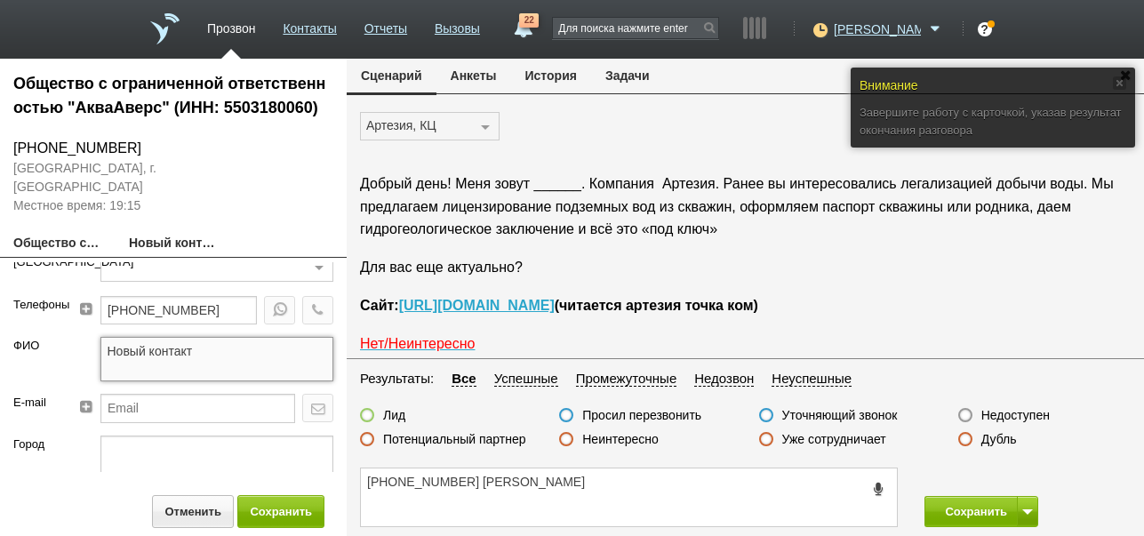
drag, startPoint x: 190, startPoint y: 356, endPoint x: 99, endPoint y: 348, distance: 91.8
click at [100, 348] on textarea "Новый контакт" at bounding box center [217, 359] width 234 height 44
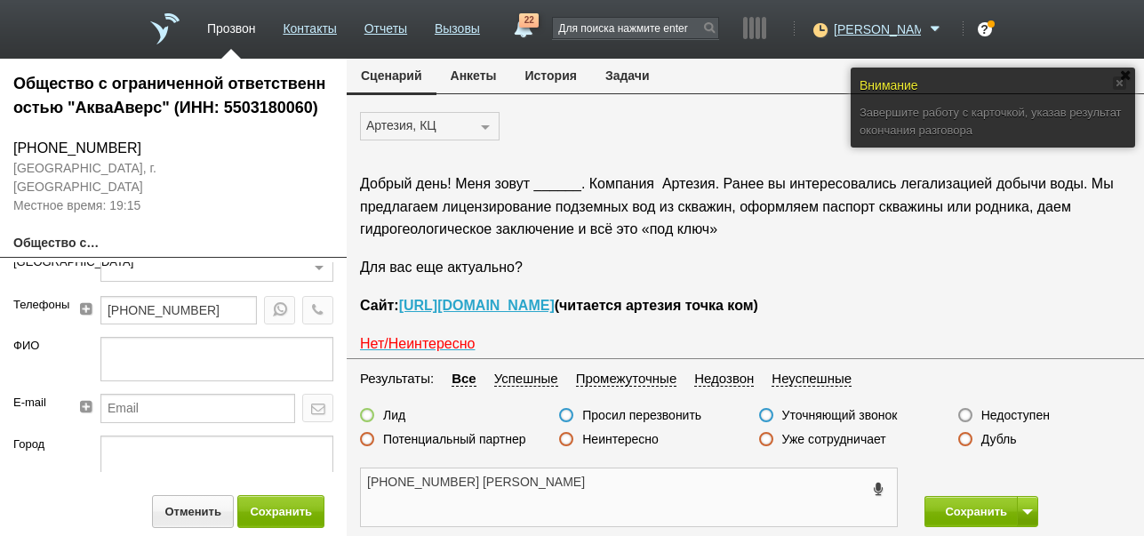
drag, startPoint x: 452, startPoint y: 481, endPoint x: 581, endPoint y: 484, distance: 128.9
click at [581, 484] on textarea "[PHONE_NUMBER] [PERSON_NAME]" at bounding box center [629, 497] width 536 height 58
click at [191, 342] on textarea at bounding box center [217, 359] width 234 height 44
paste textarea "[PERSON_NAME]"
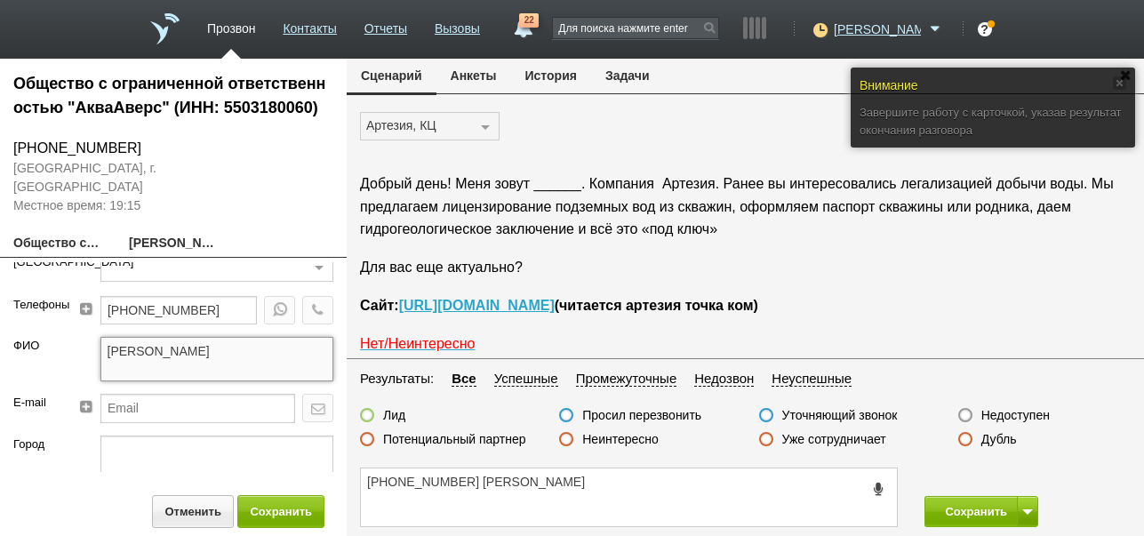
click at [121, 349] on textarea "[PERSON_NAME]" at bounding box center [217, 359] width 234 height 44
type textarea "[PERSON_NAME]"
click at [675, 412] on label "Просил перезвонить" at bounding box center [641, 415] width 119 height 16
click at [0, 0] on input "Просил перезвонить" at bounding box center [0, 0] width 0 height 0
click at [300, 506] on button "Сохранить" at bounding box center [280, 511] width 87 height 33
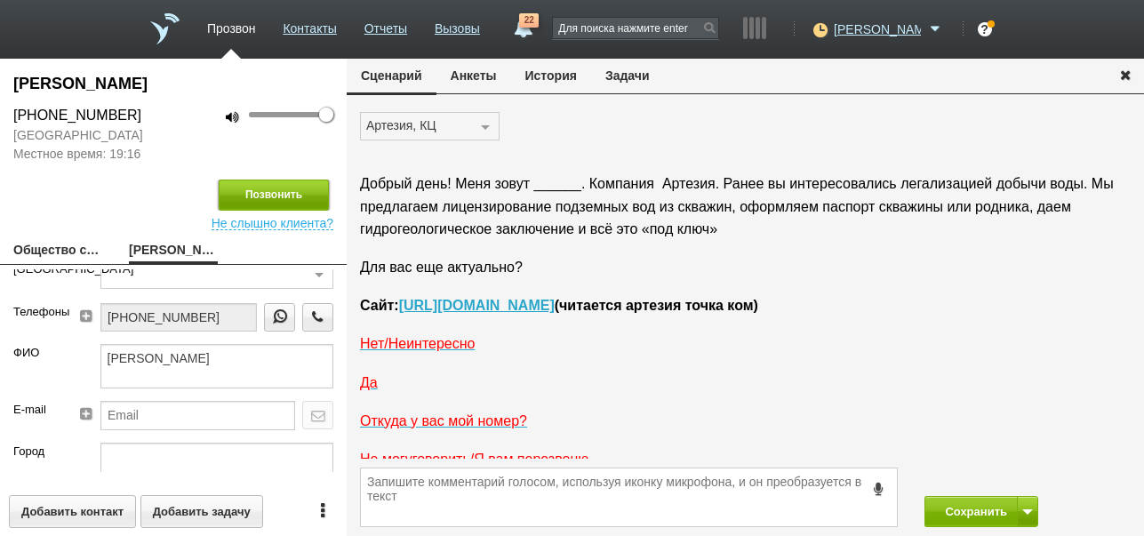
click at [302, 195] on button "Позвонить" at bounding box center [274, 195] width 110 height 31
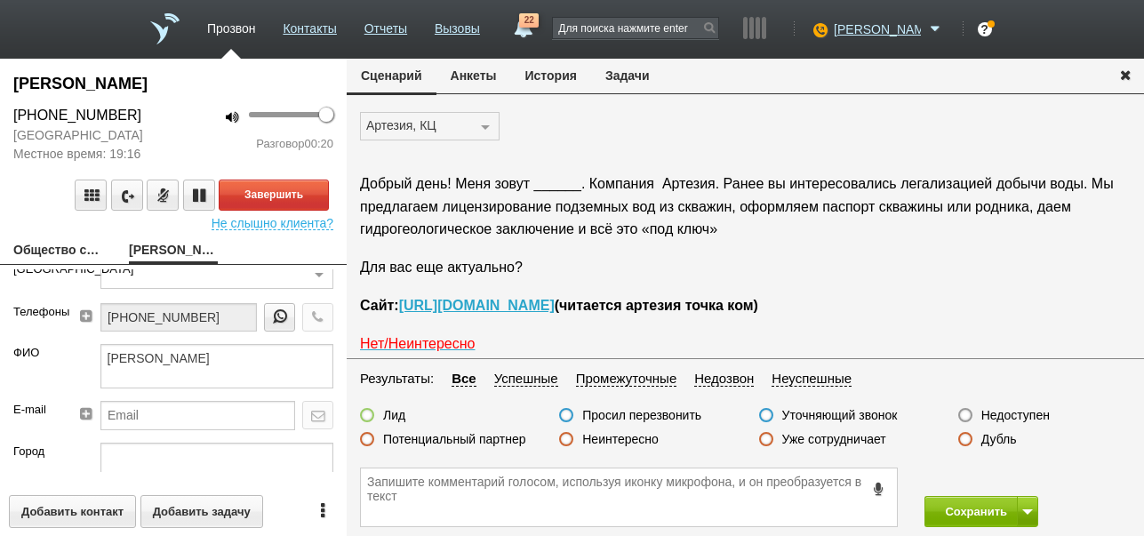
click at [629, 439] on label "Неинтересно" at bounding box center [620, 439] width 76 height 16
click at [0, 0] on input "Неинтересно" at bounding box center [0, 0] width 0 height 0
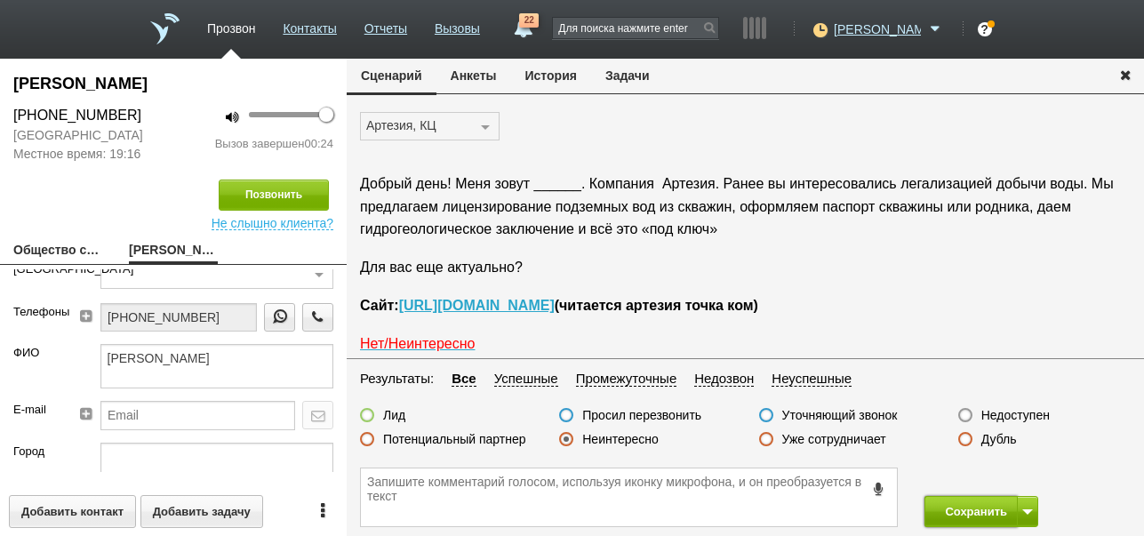
click at [974, 512] on button "Сохранить" at bounding box center [970, 511] width 93 height 31
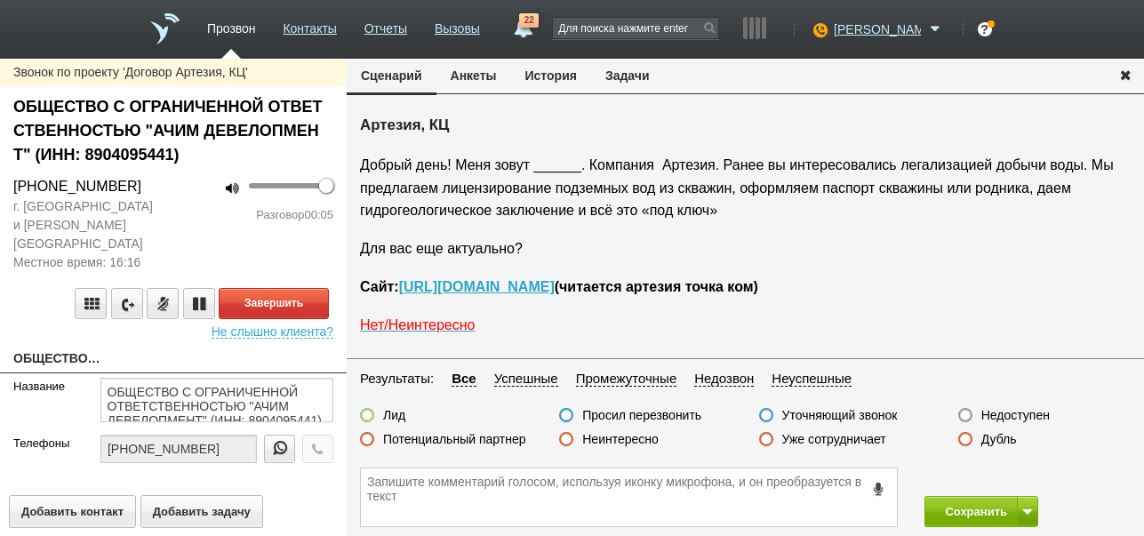
scroll to position [29, 0]
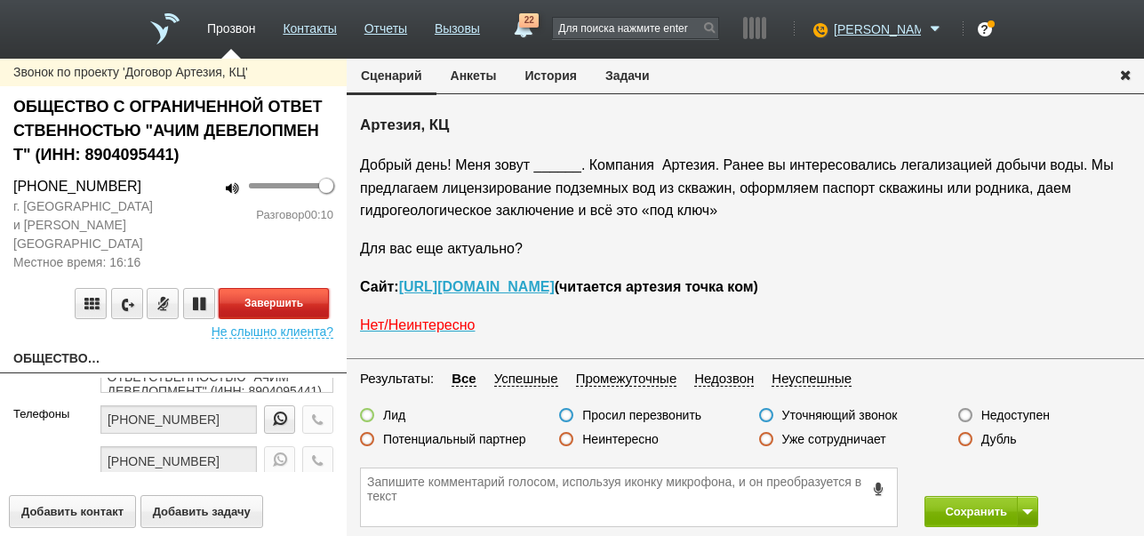
click at [318, 288] on button "Завершить" at bounding box center [274, 303] width 110 height 31
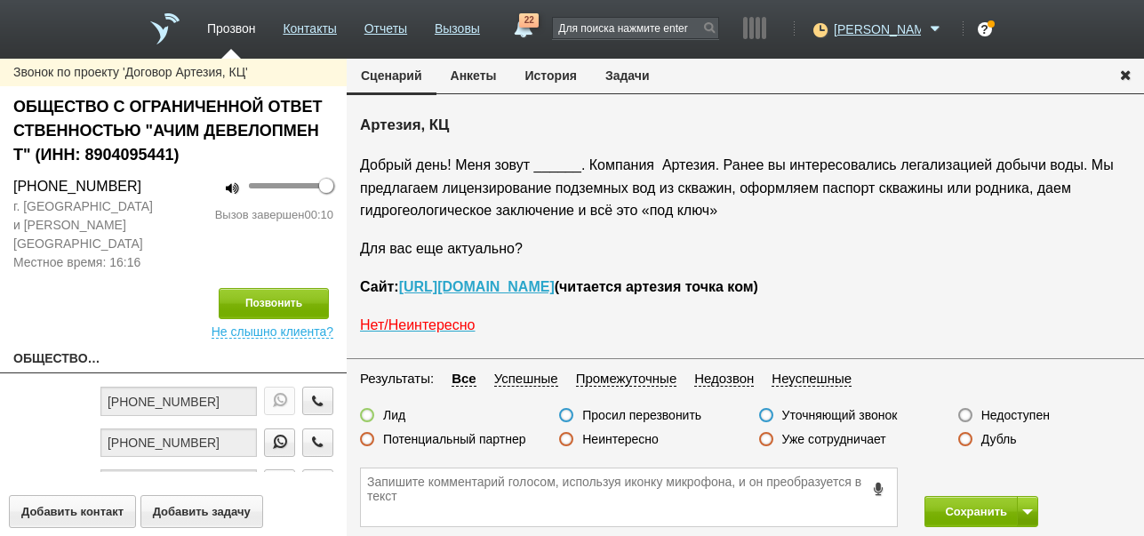
scroll to position [118, 0]
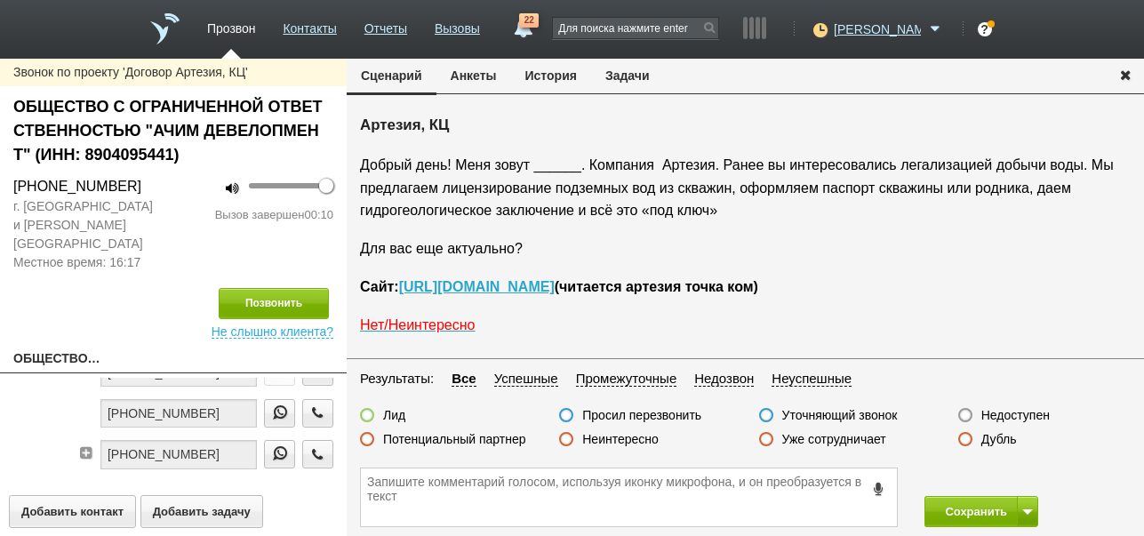
click at [1010, 415] on label "Недоступен" at bounding box center [1015, 415] width 68 height 16
click at [0, 0] on input "Недоступен" at bounding box center [0, 0] width 0 height 0
click at [1027, 514] on span at bounding box center [1027, 511] width 11 height 5
click at [1020, 472] on button "Сохранить и остаться" at bounding box center [968, 478] width 138 height 31
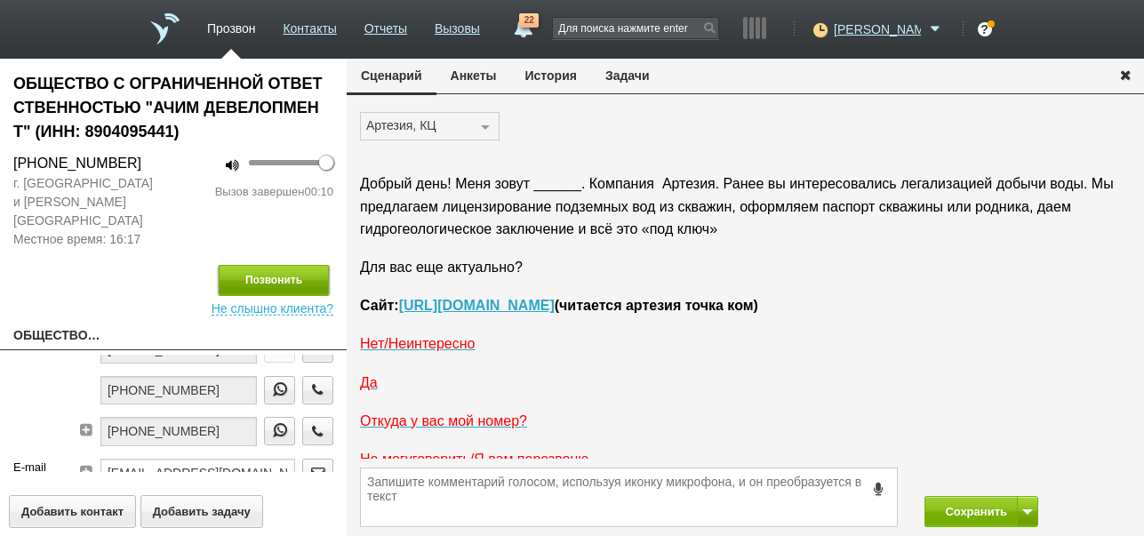
click at [263, 265] on button "Позвонить" at bounding box center [274, 280] width 110 height 31
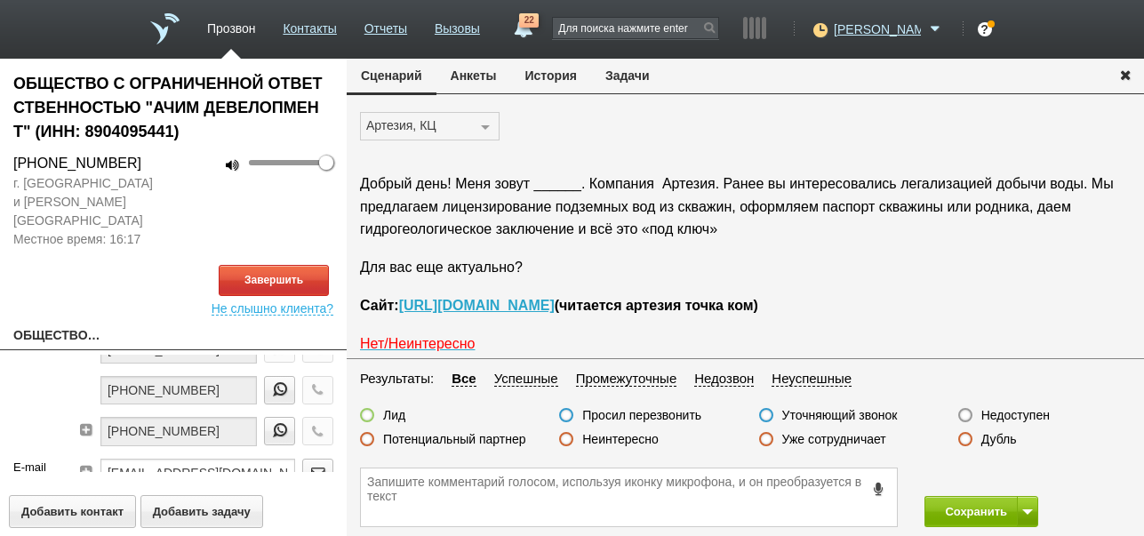
click at [562, 76] on button "История" at bounding box center [551, 76] width 80 height 34
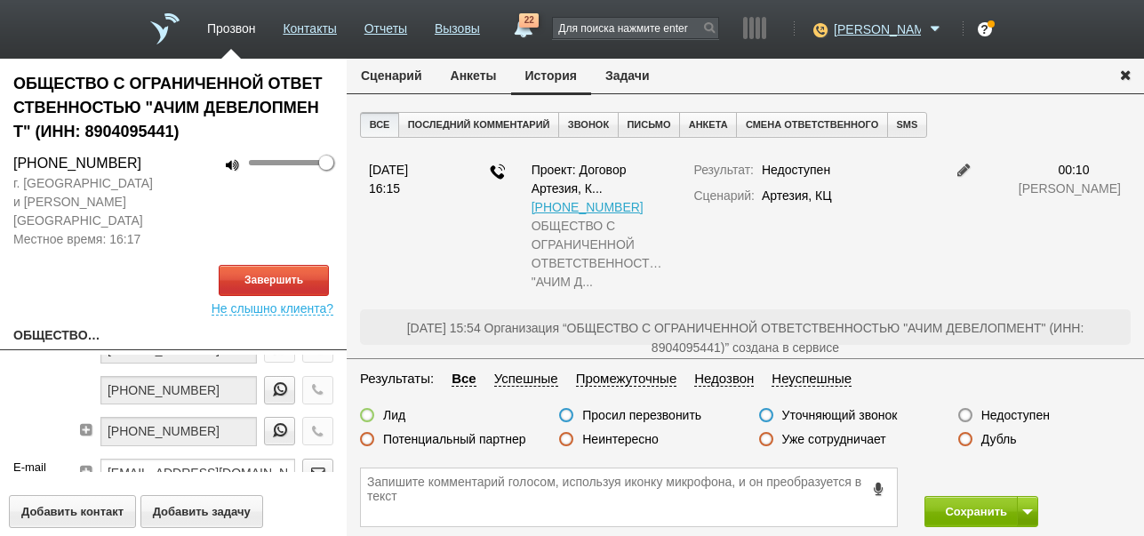
click at [392, 75] on button "Сценарий" at bounding box center [392, 76] width 90 height 34
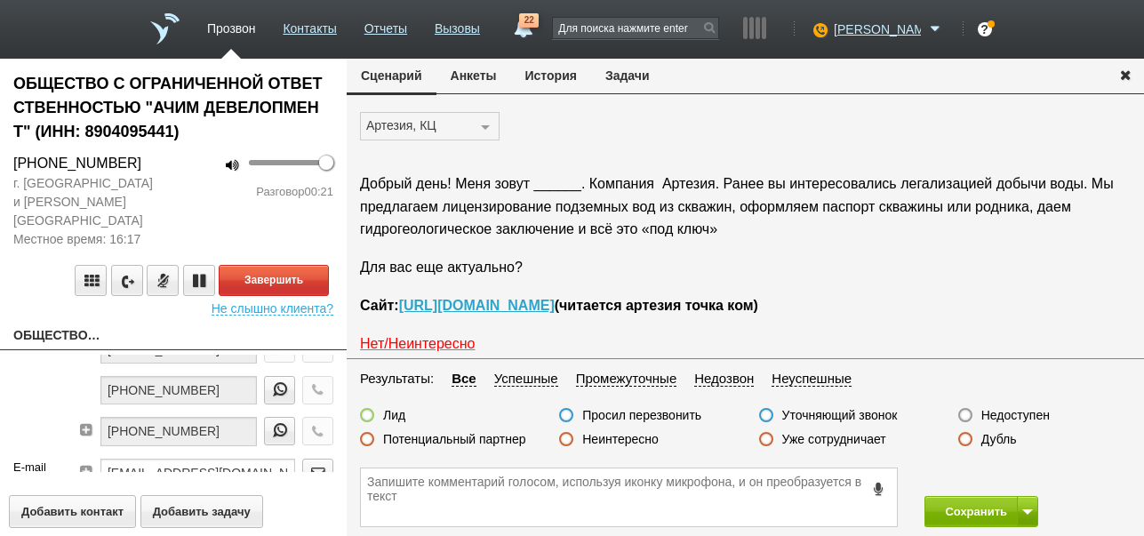
click at [650, 440] on label "Неинтересно" at bounding box center [620, 439] width 76 height 16
click at [0, 0] on input "Неинтересно" at bounding box center [0, 0] width 0 height 0
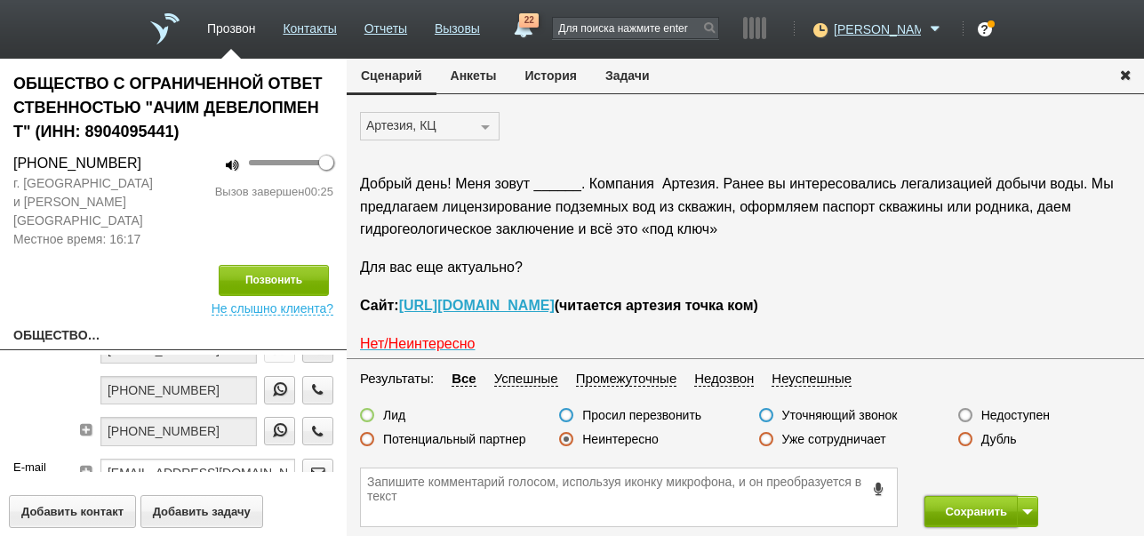
click at [955, 507] on button "Сохранить" at bounding box center [970, 511] width 93 height 31
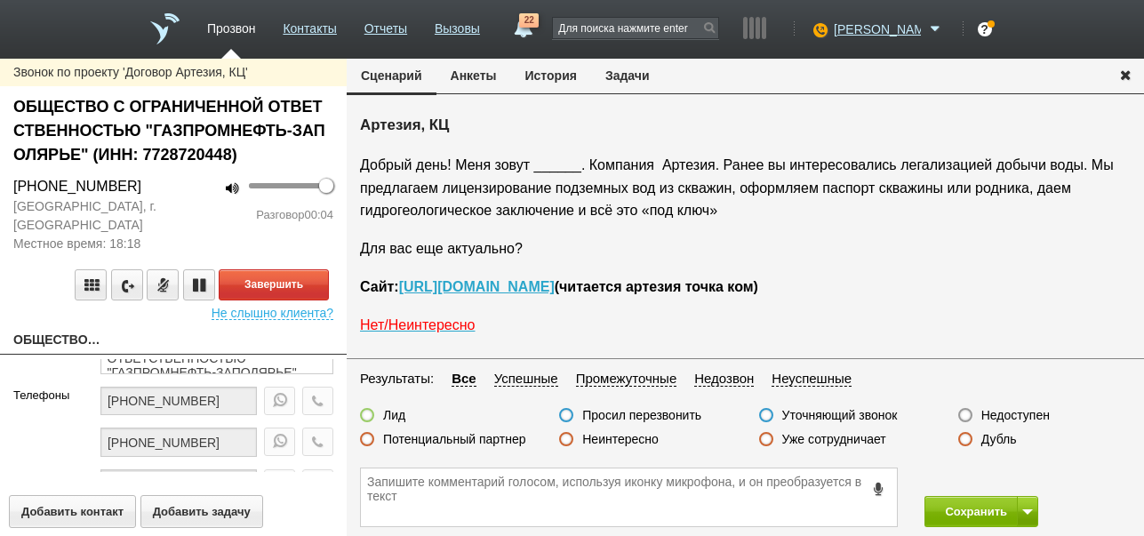
scroll to position [89, 0]
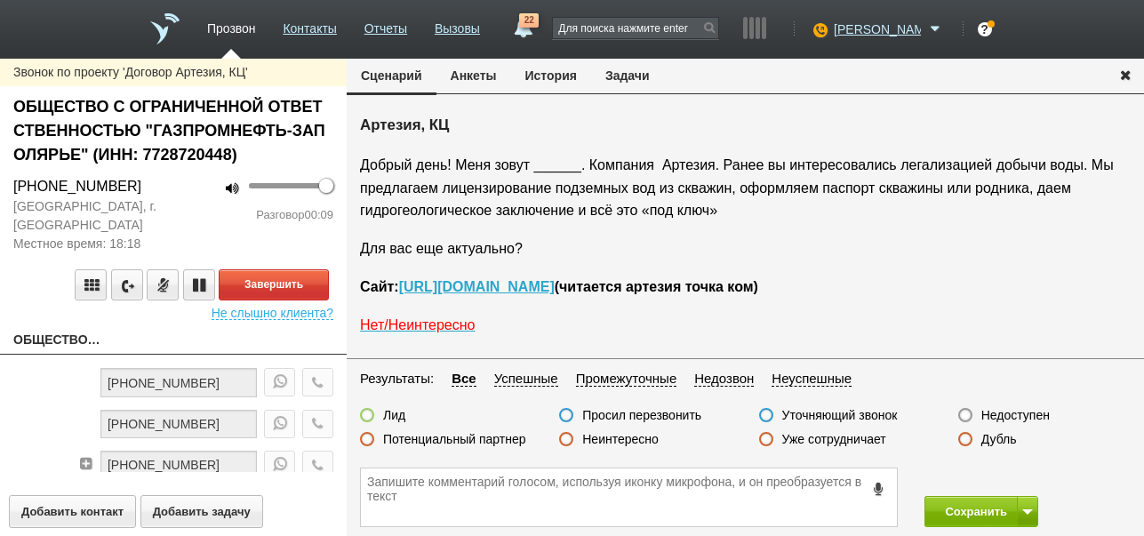
click at [544, 71] on button "История" at bounding box center [551, 76] width 80 height 34
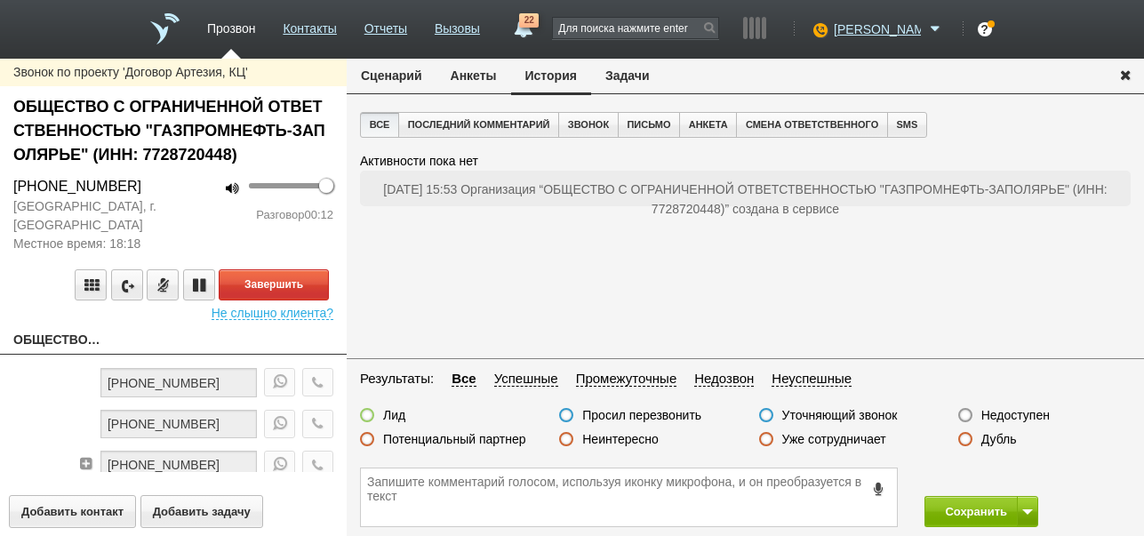
click at [395, 70] on button "Сценарий" at bounding box center [392, 76] width 90 height 34
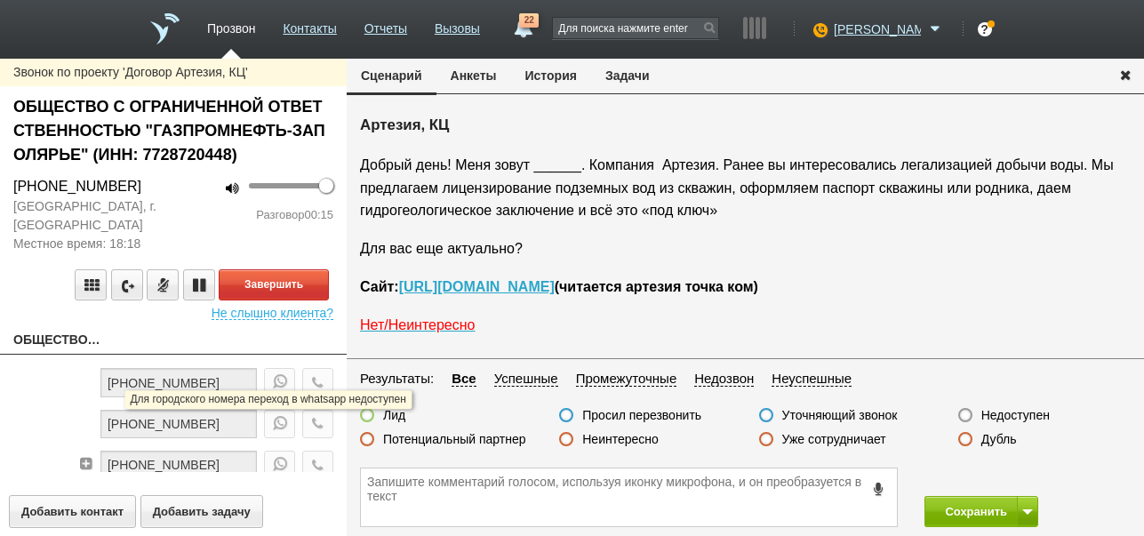
scroll to position [118, 0]
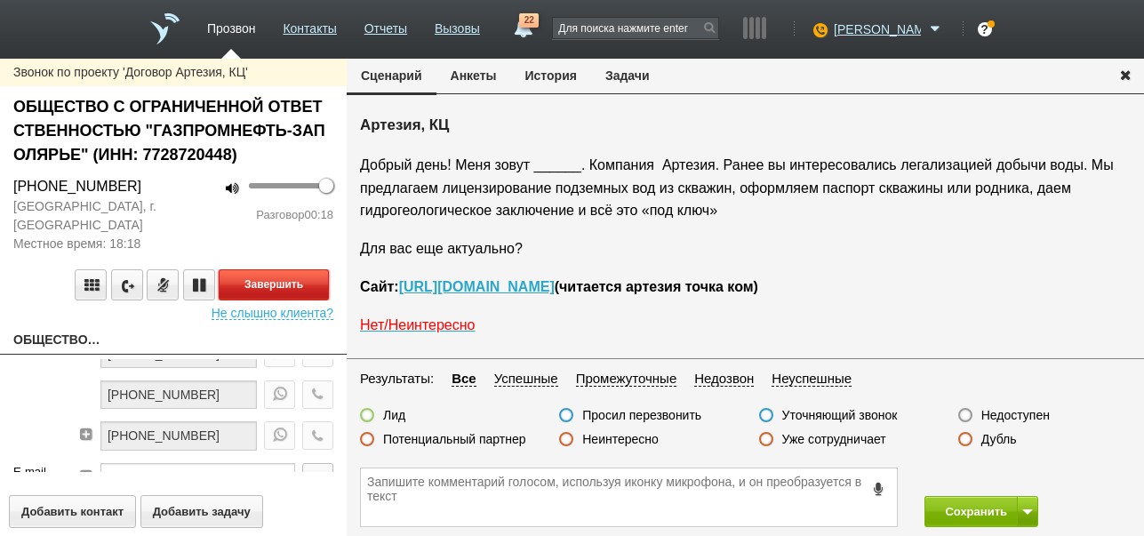
click at [314, 286] on button "Завершить" at bounding box center [274, 284] width 110 height 31
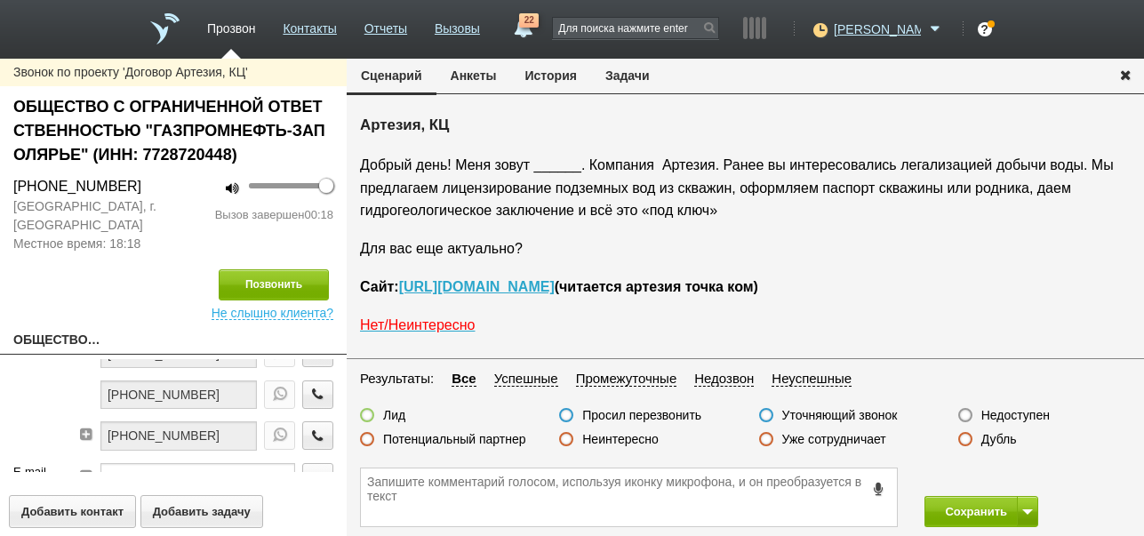
click at [1004, 410] on label "Недоступен" at bounding box center [1015, 415] width 68 height 16
click at [0, 0] on input "Недоступен" at bounding box center [0, 0] width 0 height 0
click at [1029, 509] on span at bounding box center [1027, 511] width 11 height 5
click at [1011, 476] on button "Сохранить и остаться" at bounding box center [968, 478] width 138 height 31
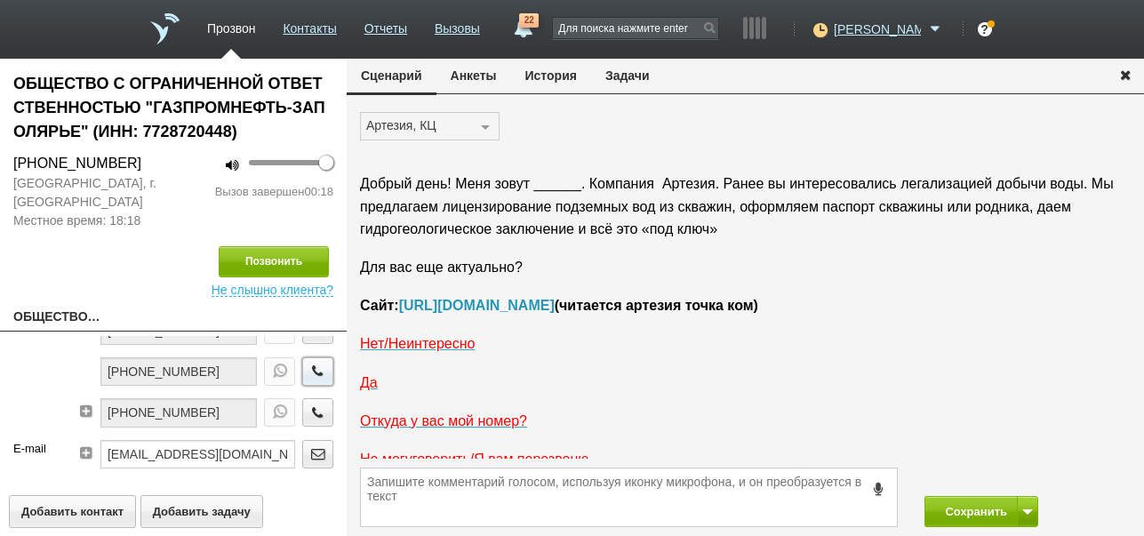
drag, startPoint x: 304, startPoint y: 366, endPoint x: 465, endPoint y: 309, distance: 170.6
click at [308, 366] on icon "button" at bounding box center [318, 370] width 20 height 13
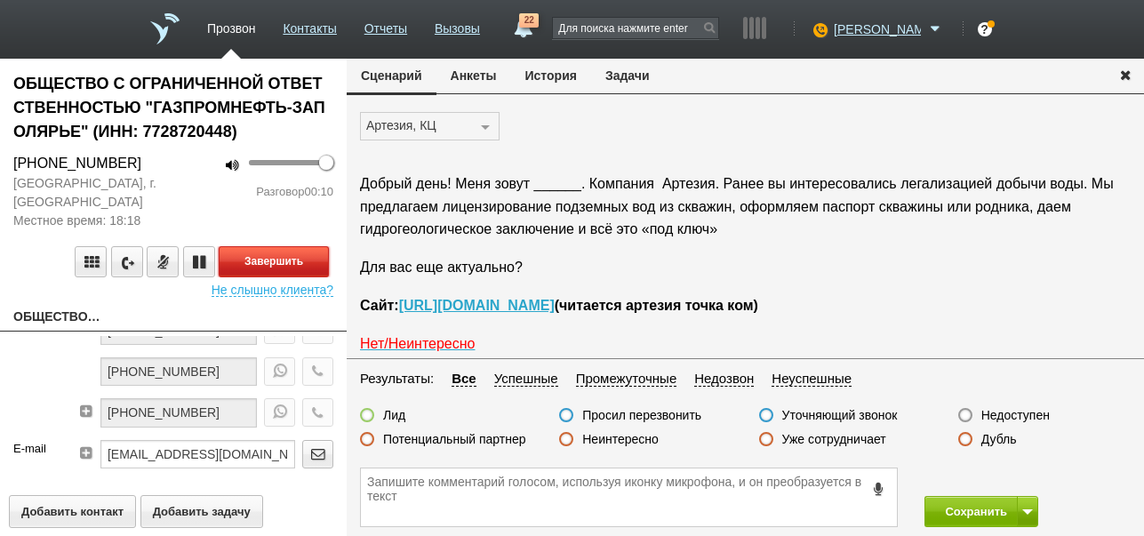
click at [314, 263] on button "Завершить" at bounding box center [274, 261] width 110 height 31
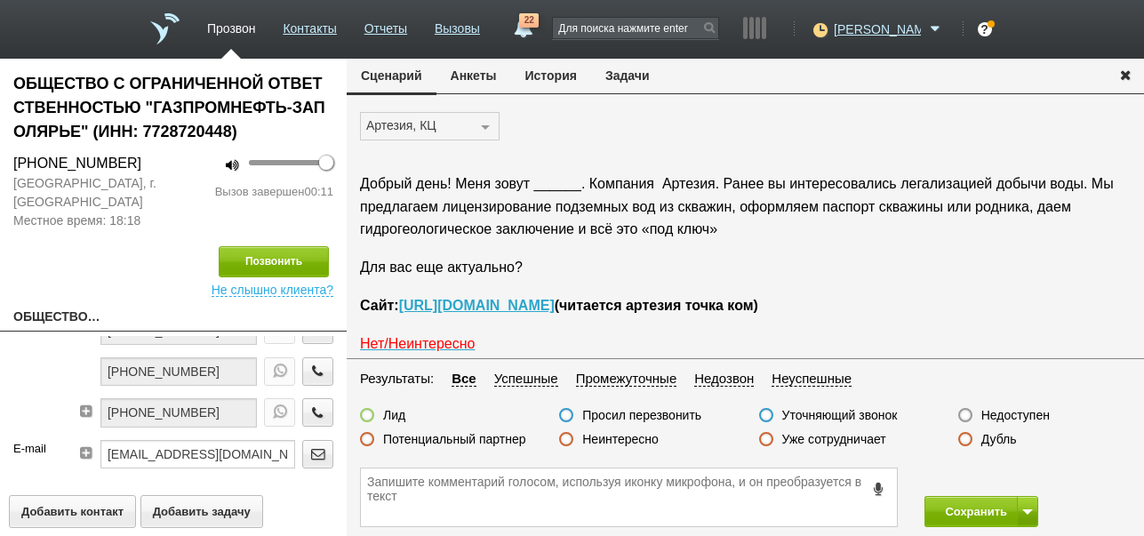
click at [1029, 415] on label "Недоступен" at bounding box center [1015, 415] width 68 height 16
click at [0, 0] on input "Недоступен" at bounding box center [0, 0] width 0 height 0
click at [1029, 506] on button at bounding box center [1027, 511] width 21 height 31
click at [1023, 473] on button "Сохранить и остаться" at bounding box center [968, 478] width 138 height 31
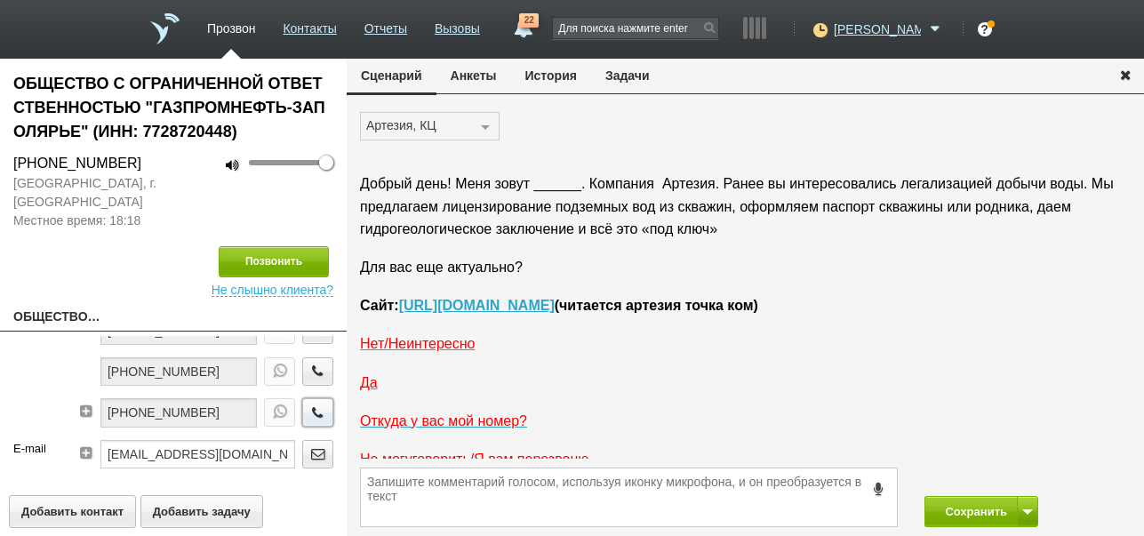
click at [308, 410] on icon "button" at bounding box center [318, 411] width 20 height 13
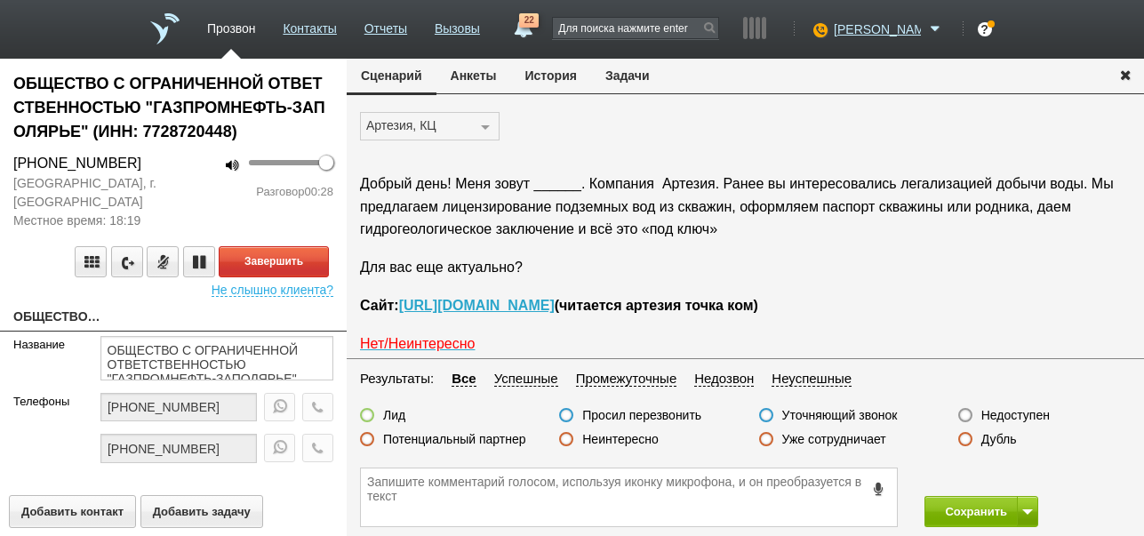
click at [637, 437] on label "Неинтересно" at bounding box center [620, 439] width 76 height 16
click at [0, 0] on input "Неинтересно" at bounding box center [0, 0] width 0 height 0
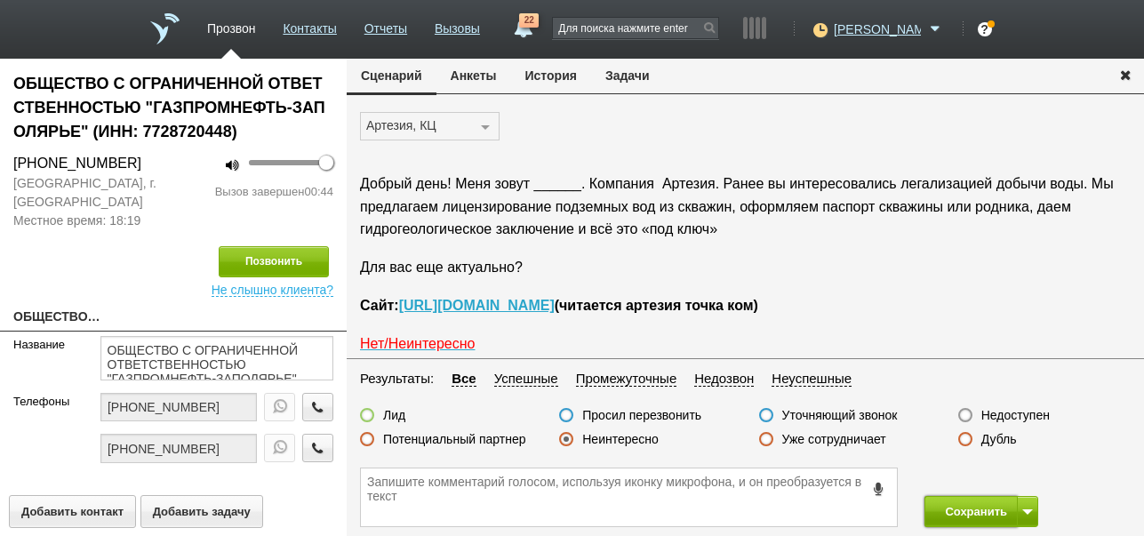
click at [947, 504] on button "Сохранить" at bounding box center [970, 511] width 93 height 31
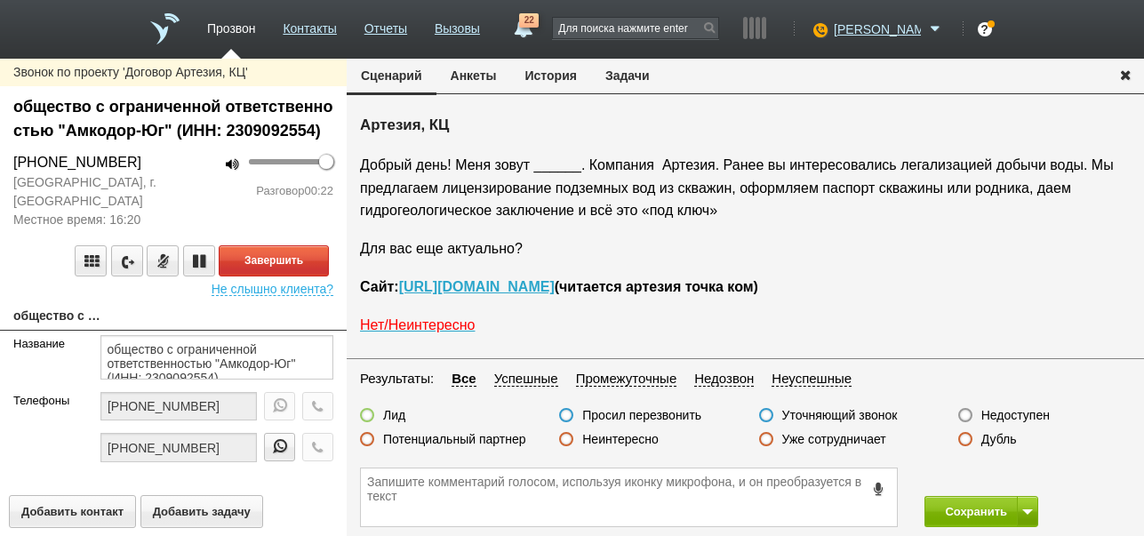
click at [645, 444] on label "Неинтересно" at bounding box center [620, 439] width 76 height 16
click at [0, 0] on input "Неинтересно" at bounding box center [0, 0] width 0 height 0
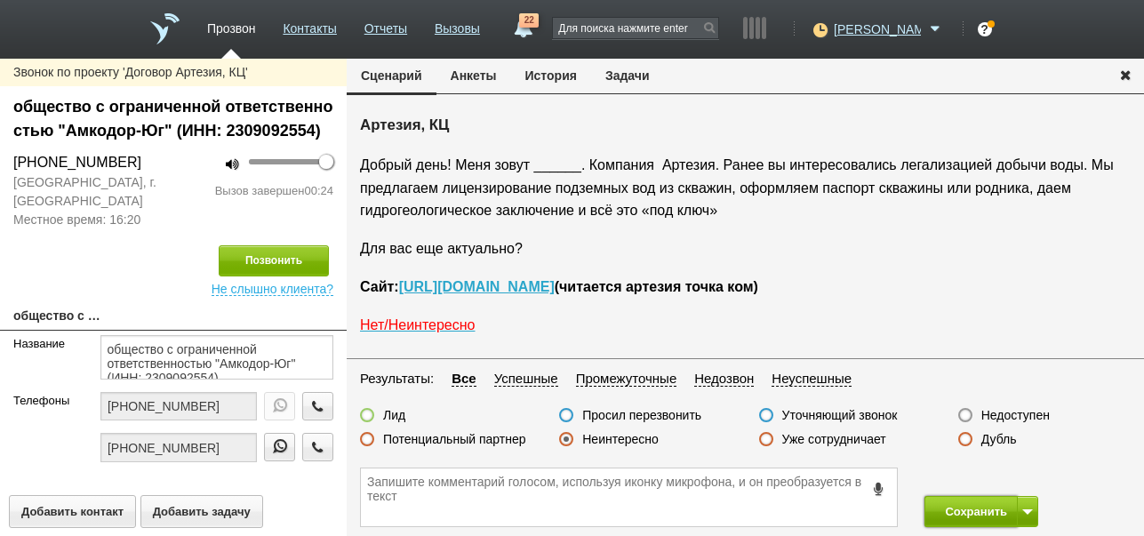
click at [974, 510] on button "Сохранить" at bounding box center [970, 511] width 93 height 31
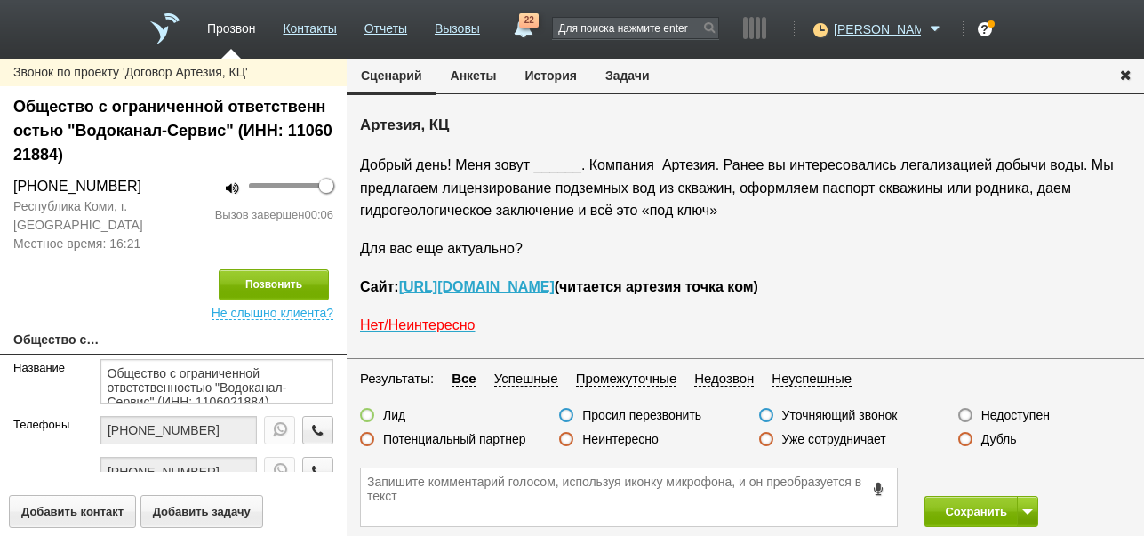
click at [994, 417] on label "Недоступен" at bounding box center [1015, 415] width 68 height 16
click at [0, 0] on input "Недоступен" at bounding box center [0, 0] width 0 height 0
click at [1021, 513] on button at bounding box center [1027, 511] width 21 height 31
click at [1014, 481] on button "Сохранить и остаться" at bounding box center [968, 478] width 138 height 31
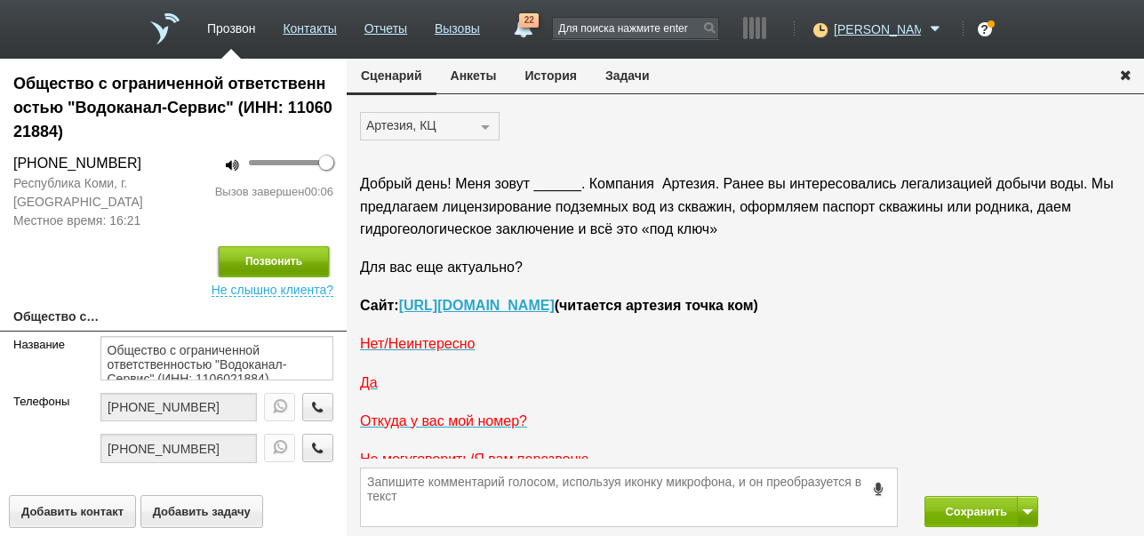
click at [282, 260] on button "Позвонить" at bounding box center [274, 261] width 110 height 31
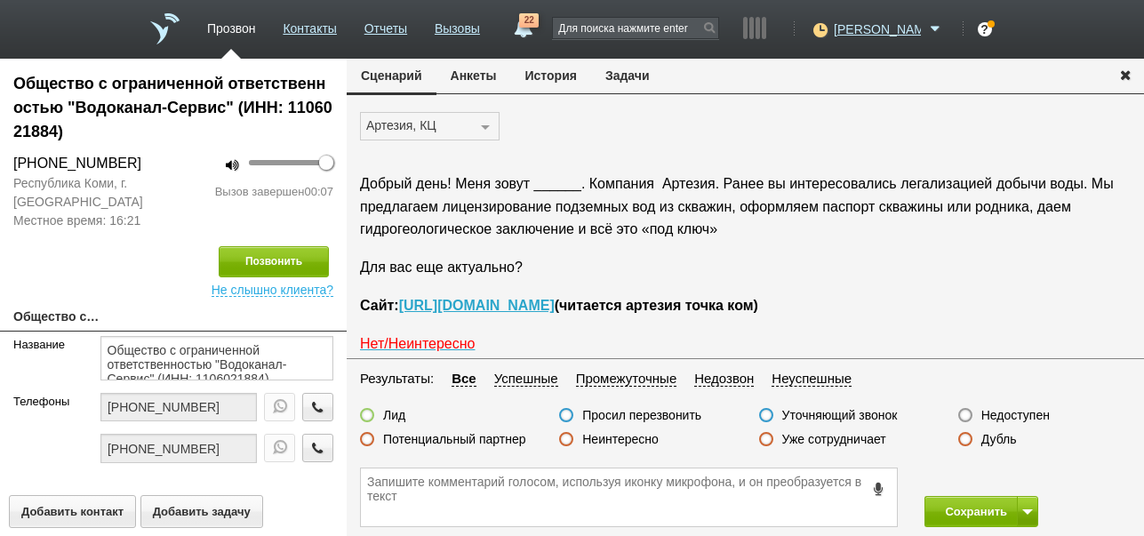
click at [603, 442] on label "Неинтересно" at bounding box center [620, 439] width 76 height 16
click at [0, 0] on input "Неинтересно" at bounding box center [0, 0] width 0 height 0
click at [1027, 509] on span at bounding box center [1027, 511] width 11 height 5
click at [1019, 476] on button "Сохранить и остаться" at bounding box center [968, 478] width 138 height 31
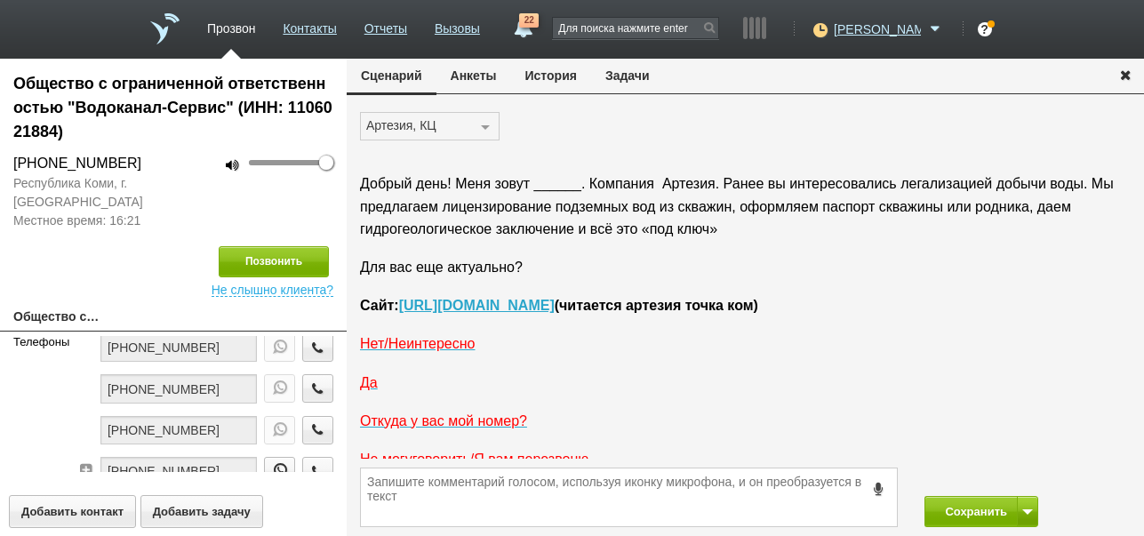
scroll to position [118, 0]
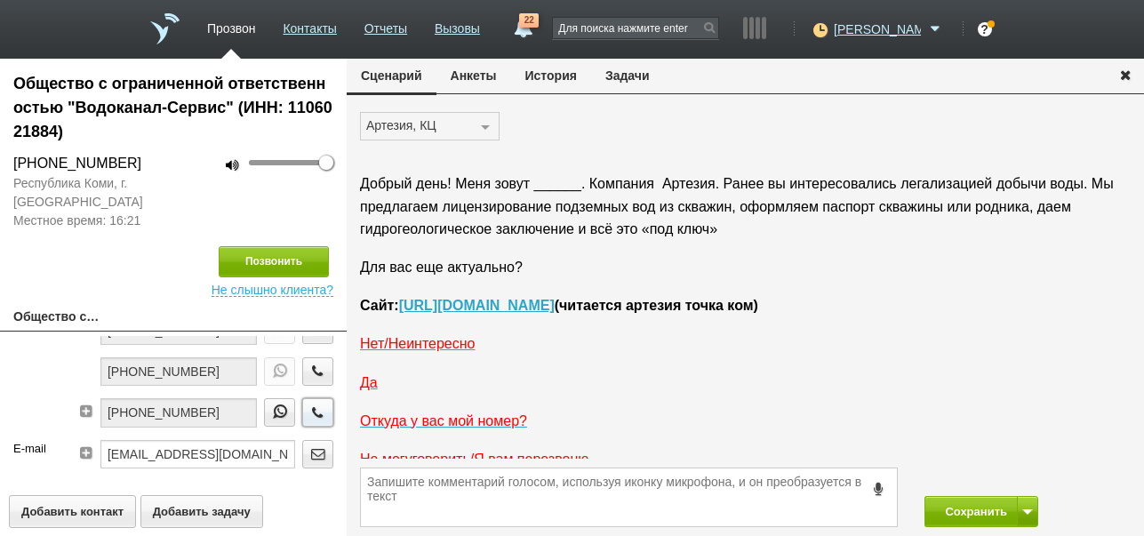
click at [308, 407] on icon "button" at bounding box center [318, 411] width 20 height 13
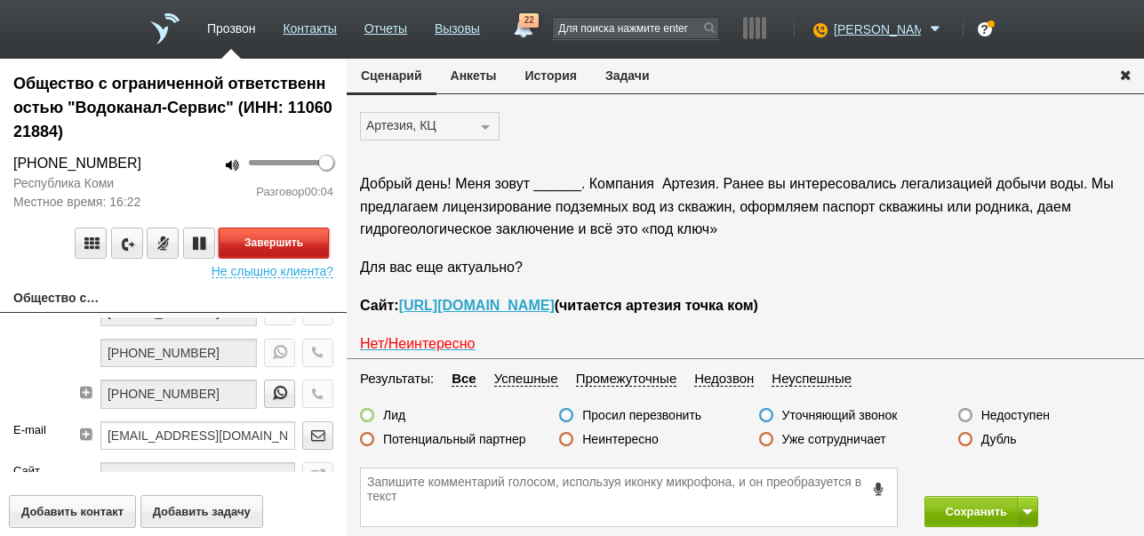
click at [313, 244] on button "Завершить" at bounding box center [274, 243] width 110 height 31
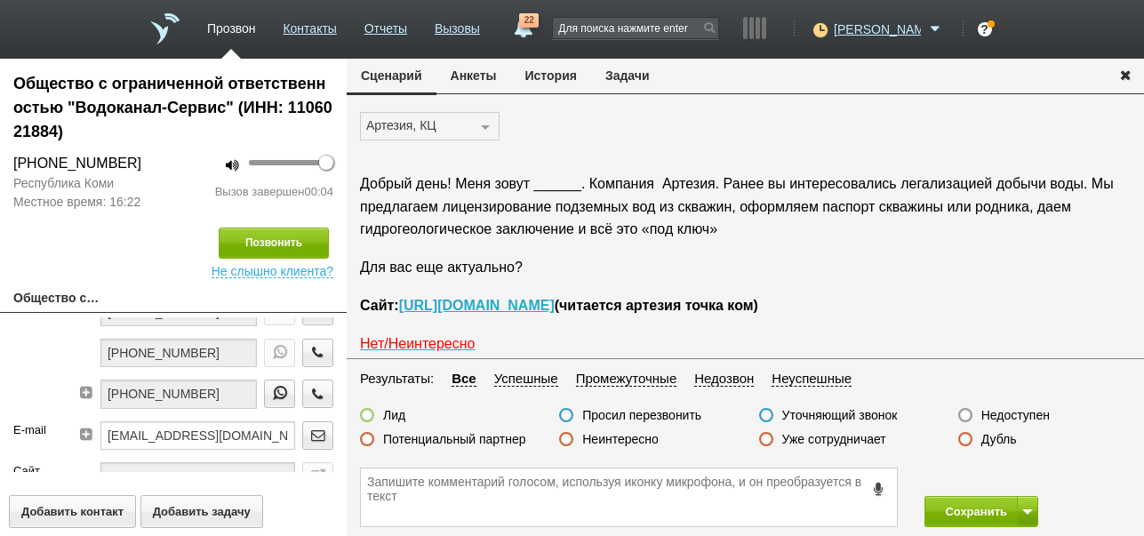
click at [1004, 412] on label "Недоступен" at bounding box center [1015, 415] width 68 height 16
click at [0, 0] on input "Недоступен" at bounding box center [0, 0] width 0 height 0
click at [1024, 508] on button at bounding box center [1027, 511] width 21 height 31
click at [986, 508] on button "Сохранить" at bounding box center [970, 511] width 93 height 31
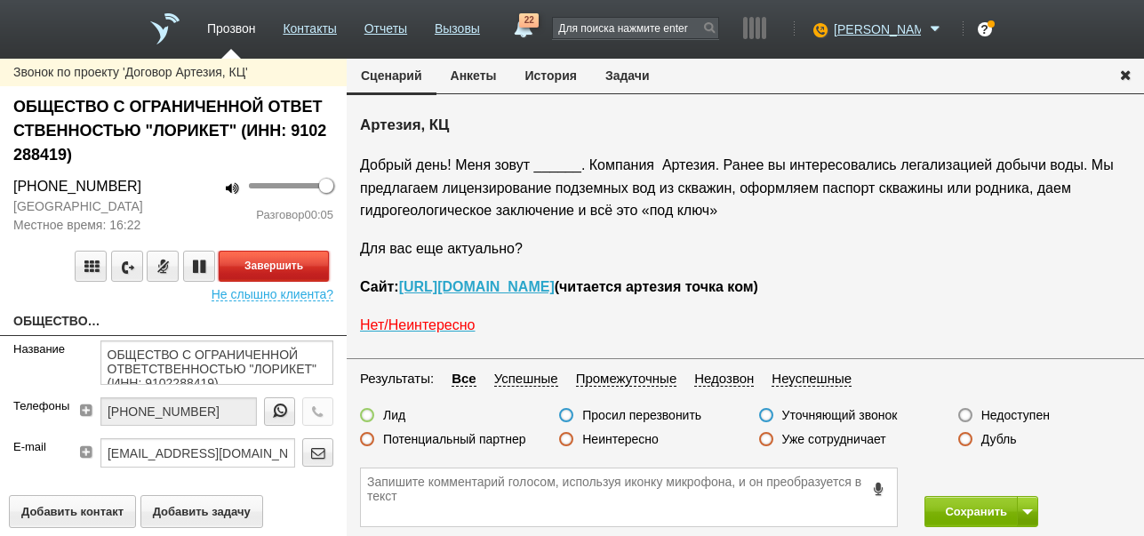
click at [306, 268] on button "Завершить" at bounding box center [274, 266] width 110 height 31
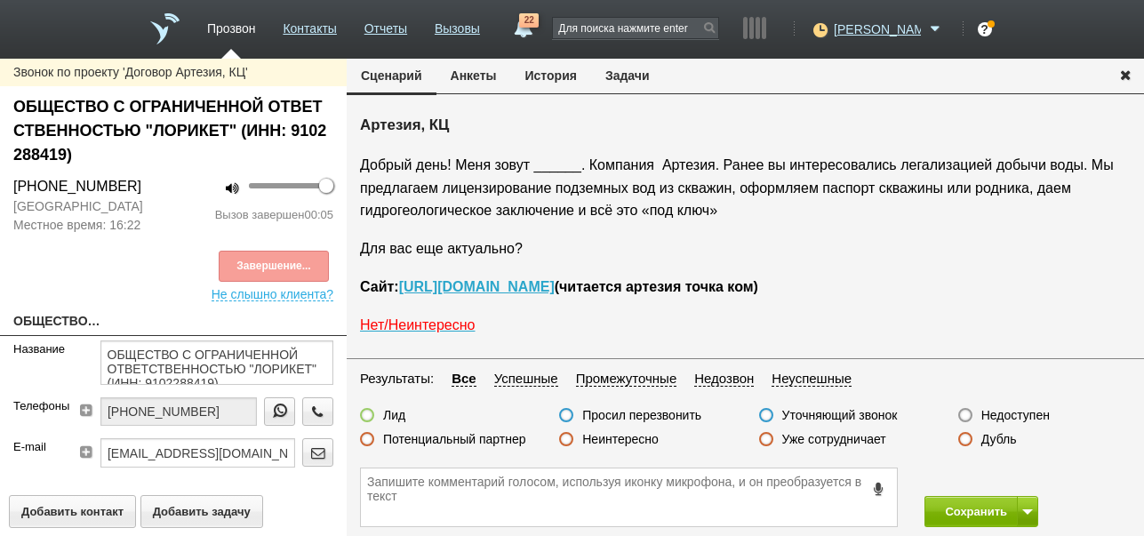
click at [1031, 414] on label "Недоступен" at bounding box center [1015, 415] width 68 height 16
click at [0, 0] on input "Недоступен" at bounding box center [0, 0] width 0 height 0
click at [1022, 502] on button at bounding box center [1027, 511] width 21 height 31
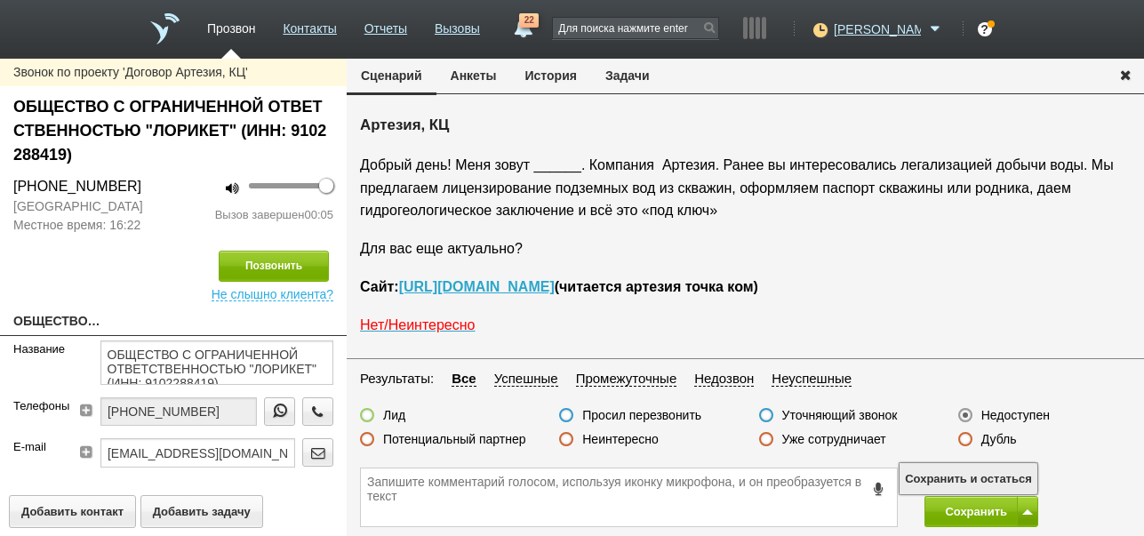
click at [1015, 471] on button "Сохранить и остаться" at bounding box center [968, 478] width 138 height 31
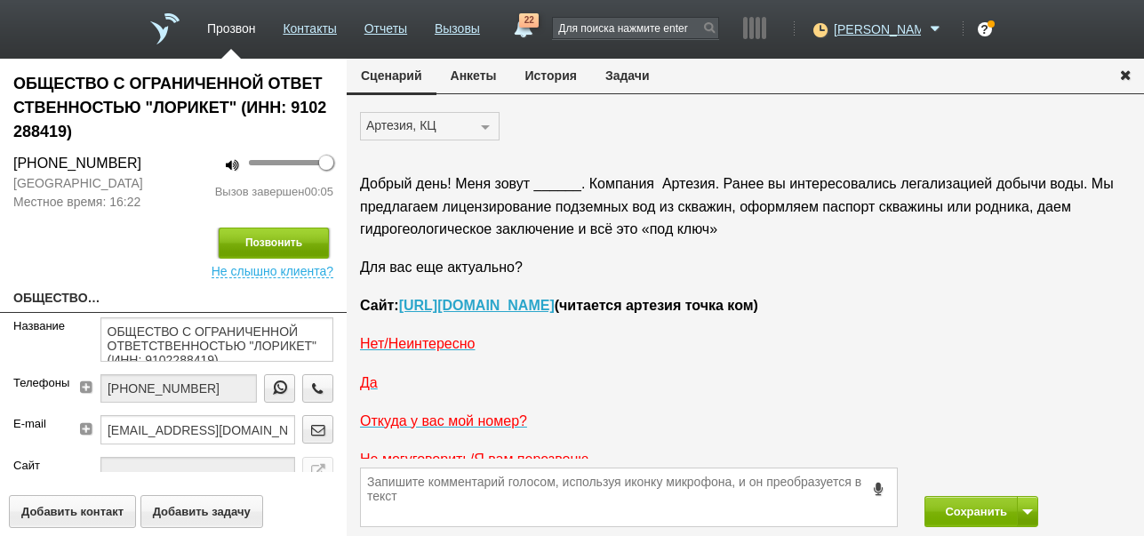
click at [309, 246] on button "Позвонить" at bounding box center [274, 243] width 110 height 31
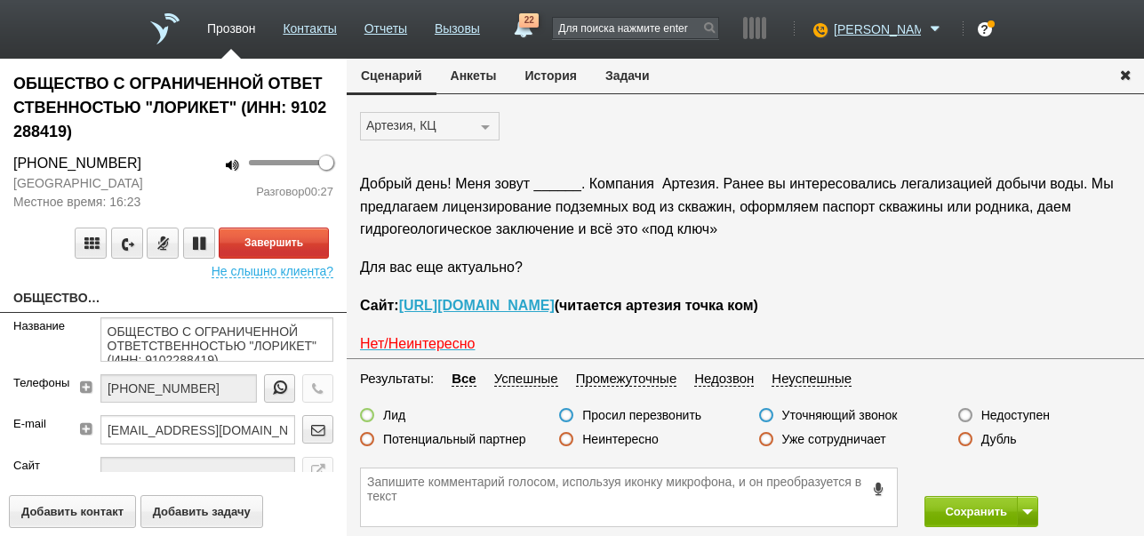
click at [641, 438] on label "Неинтересно" at bounding box center [620, 439] width 76 height 16
click at [0, 0] on input "Неинтересно" at bounding box center [0, 0] width 0 height 0
click at [270, 244] on div "Завершить" at bounding box center [173, 243] width 320 height 31
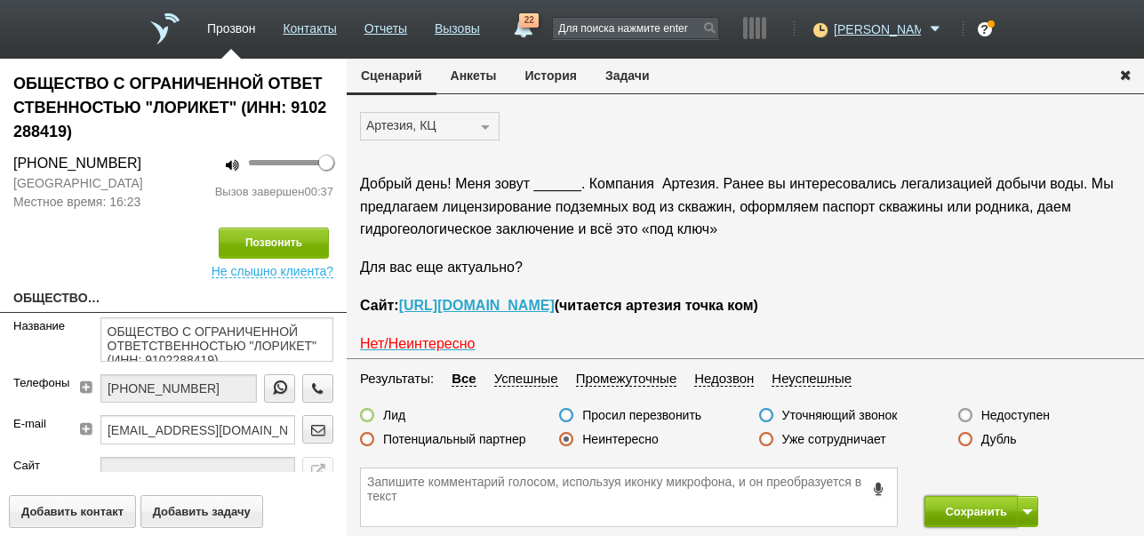
click at [976, 506] on button "Сохранить" at bounding box center [970, 511] width 93 height 31
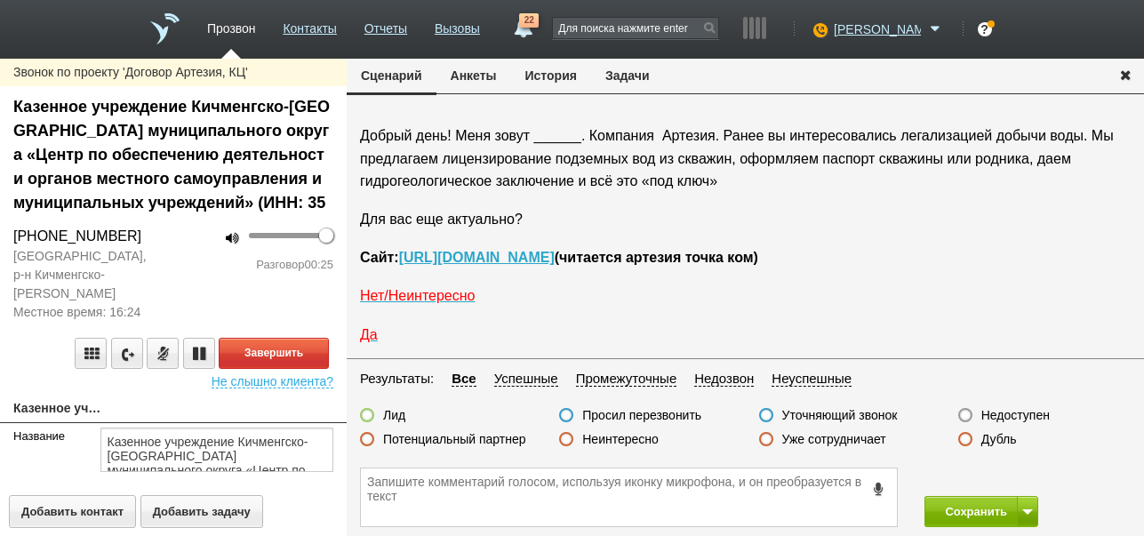
scroll to position [60, 0]
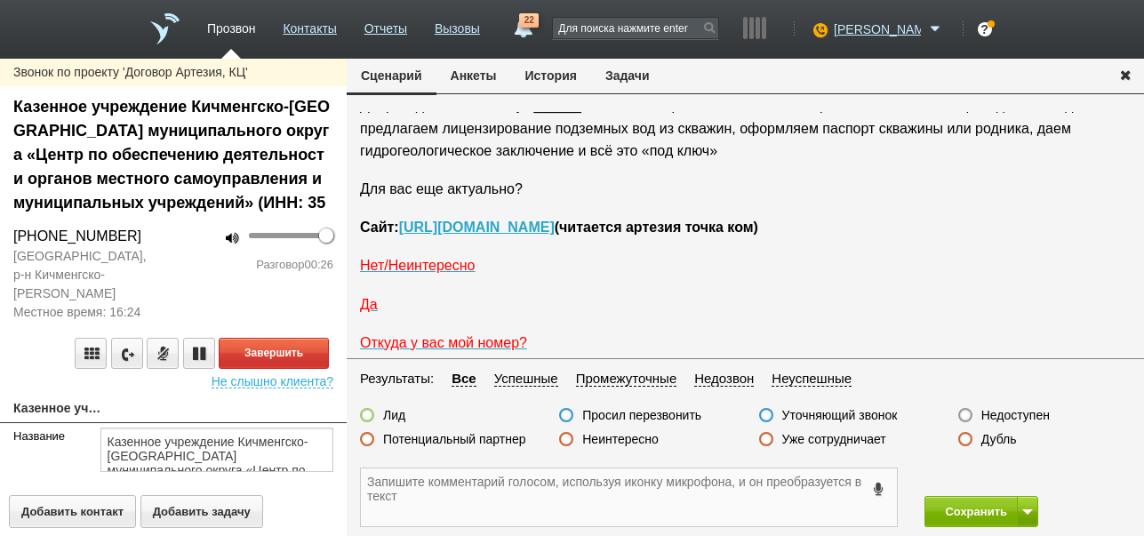
click at [668, 479] on textarea at bounding box center [629, 497] width 536 height 58
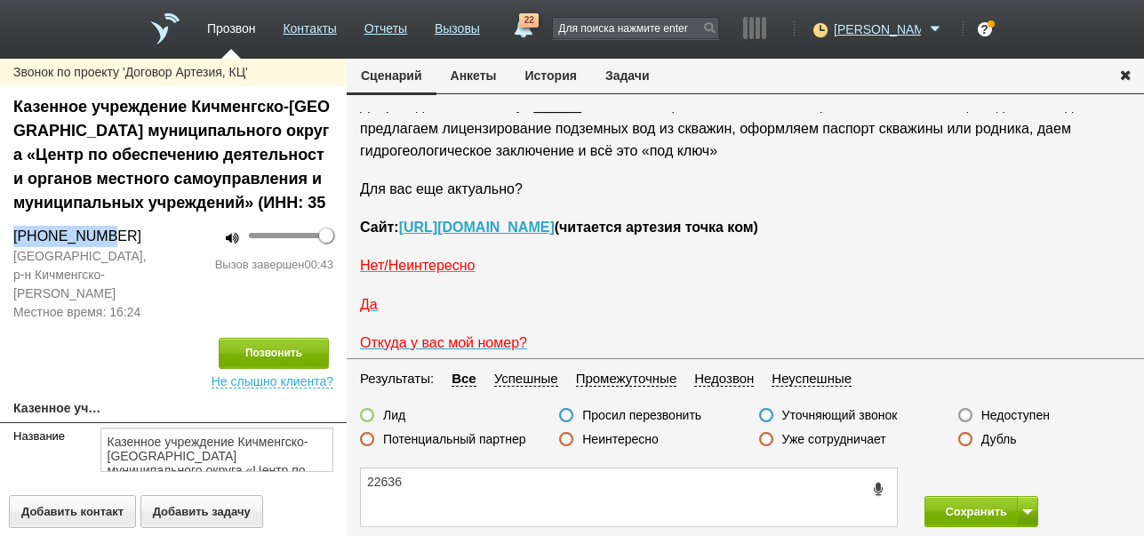
drag, startPoint x: 12, startPoint y: 230, endPoint x: 85, endPoint y: 233, distance: 73.8
click at [85, 233] on div "[PHONE_NUMBER]" at bounding box center [86, 236] width 173 height 21
copy div "+7 (817) 40"
click at [368, 480] on textarea "22636" at bounding box center [629, 497] width 536 height 58
paste textarea "+7 (817) 40"
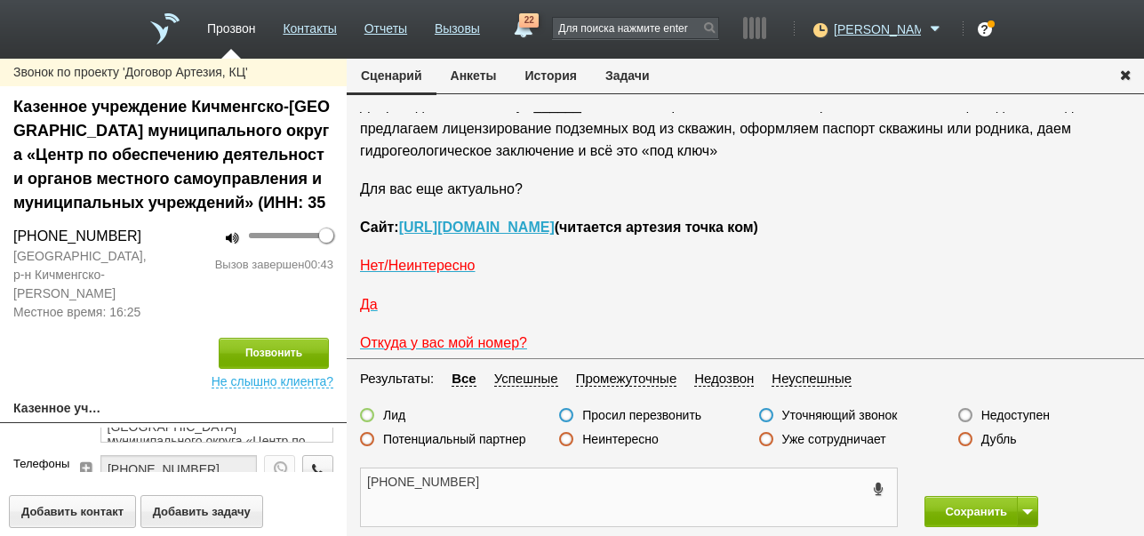
scroll to position [0, 0]
click at [417, 483] on textarea "[PHONE_NUMBER]" at bounding box center [629, 497] width 536 height 58
click at [511, 484] on textarea "[PHONE_NUMBER]" at bounding box center [629, 497] width 536 height 58
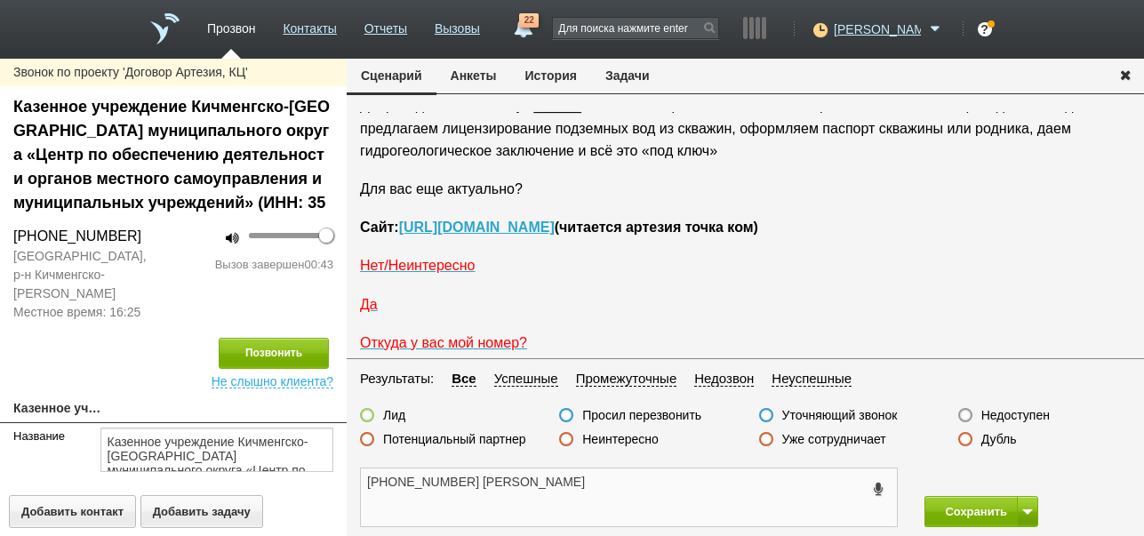
drag, startPoint x: 365, startPoint y: 478, endPoint x: 463, endPoint y: 483, distance: 97.9
click at [463, 483] on textarea "[PHONE_NUMBER] [PERSON_NAME]" at bounding box center [629, 497] width 536 height 58
type textarea "[PHONE_NUMBER] [PERSON_NAME]"
click at [671, 416] on label "Просил перезвонить" at bounding box center [641, 415] width 119 height 16
click at [0, 0] on input "Просил перезвонить" at bounding box center [0, 0] width 0 height 0
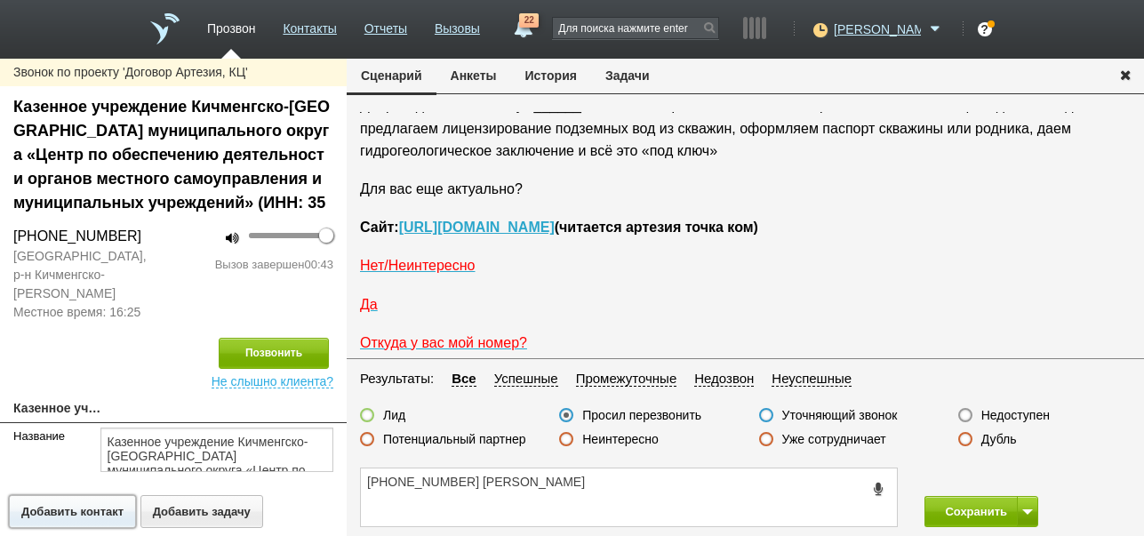
click at [100, 513] on button "Добавить контакт" at bounding box center [72, 511] width 127 height 33
type textarea "Новый контакт"
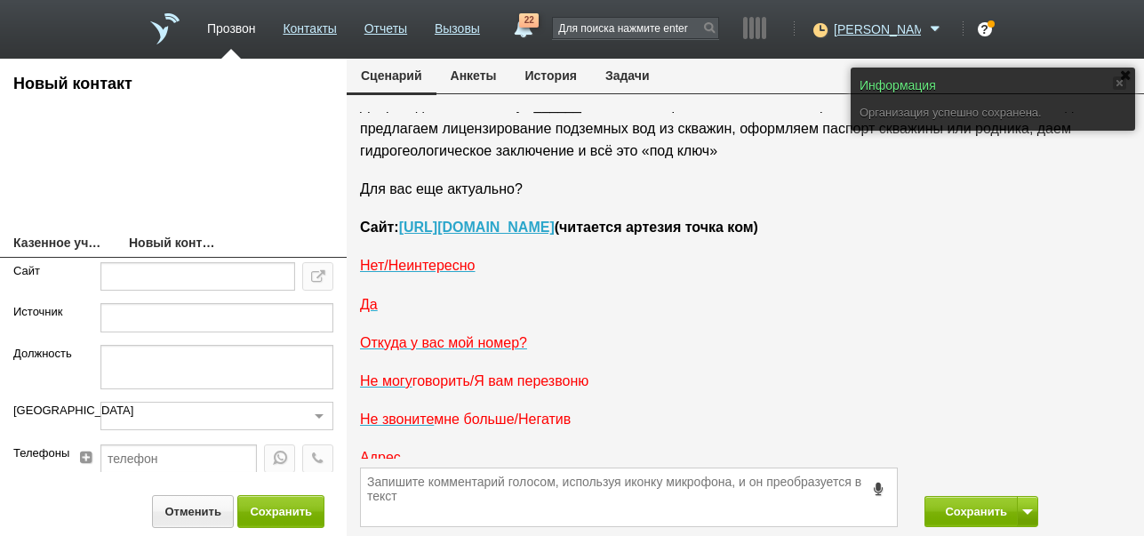
scroll to position [60, 0]
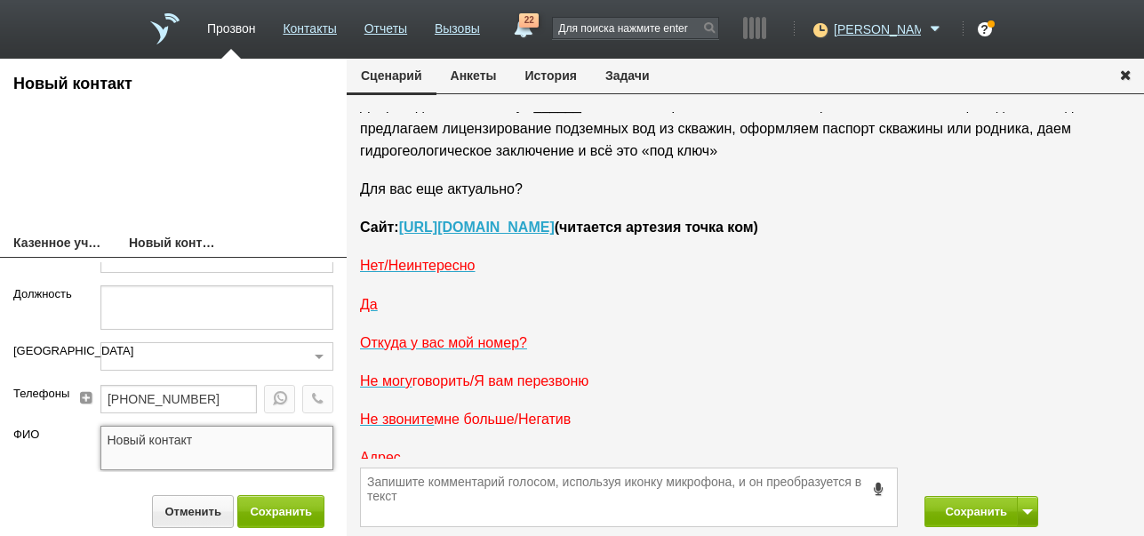
click at [100, 439] on textarea "Новый контакт" at bounding box center [217, 448] width 234 height 44
type input "[PHONE_NUMBER]"
type textarea "[PERSON_NAME]"
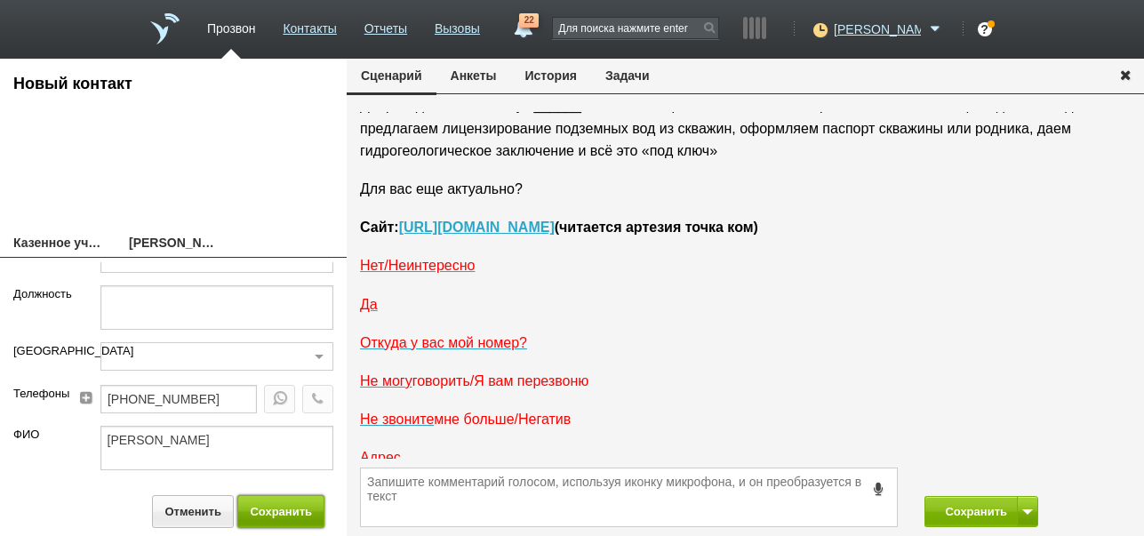
click at [278, 503] on button "Сохранить" at bounding box center [280, 511] width 87 height 33
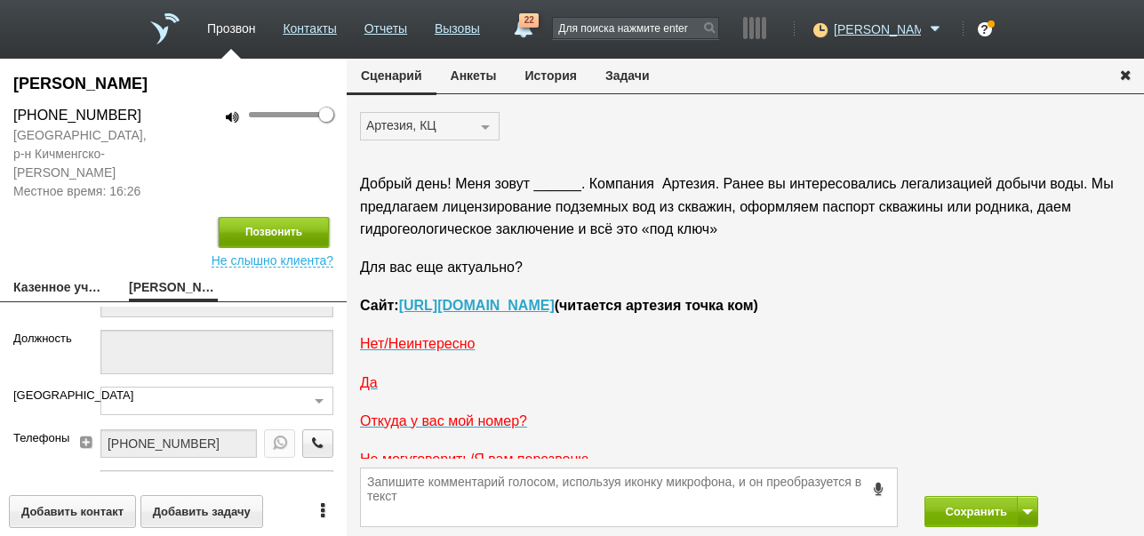
click at [306, 228] on button "Позвонить" at bounding box center [274, 232] width 110 height 31
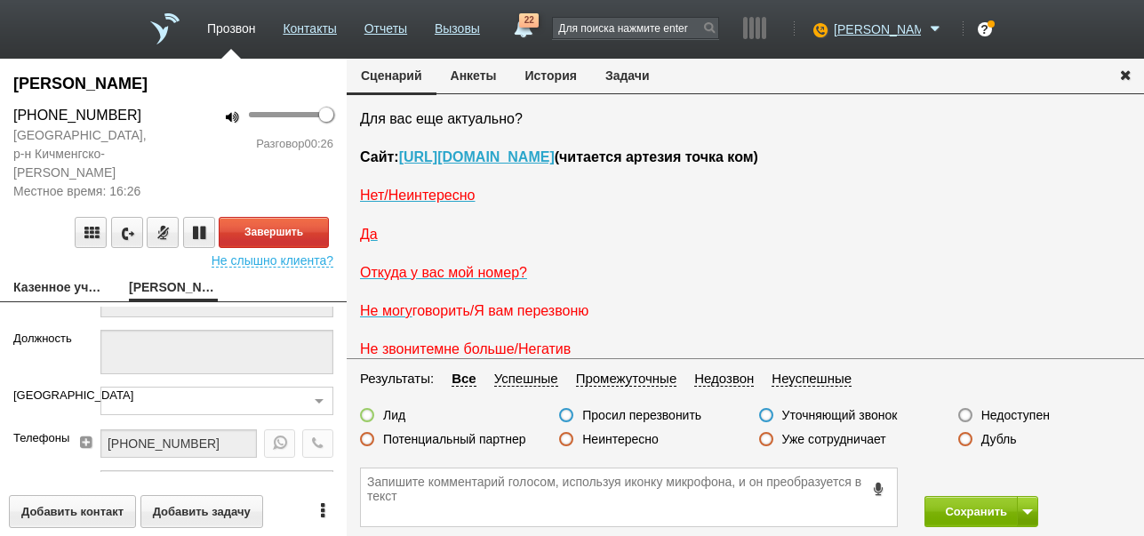
scroll to position [29, 0]
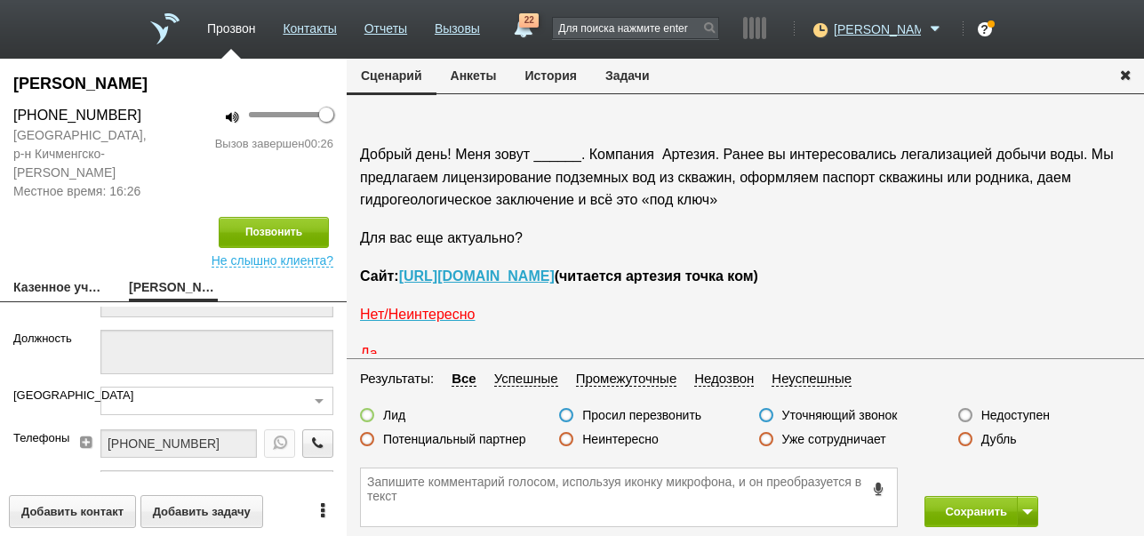
click at [631, 435] on label "Неинтересно" at bounding box center [620, 439] width 76 height 16
click at [0, 0] on input "Неинтересно" at bounding box center [0, 0] width 0 height 0
click at [965, 504] on button "Сохранить" at bounding box center [970, 511] width 93 height 31
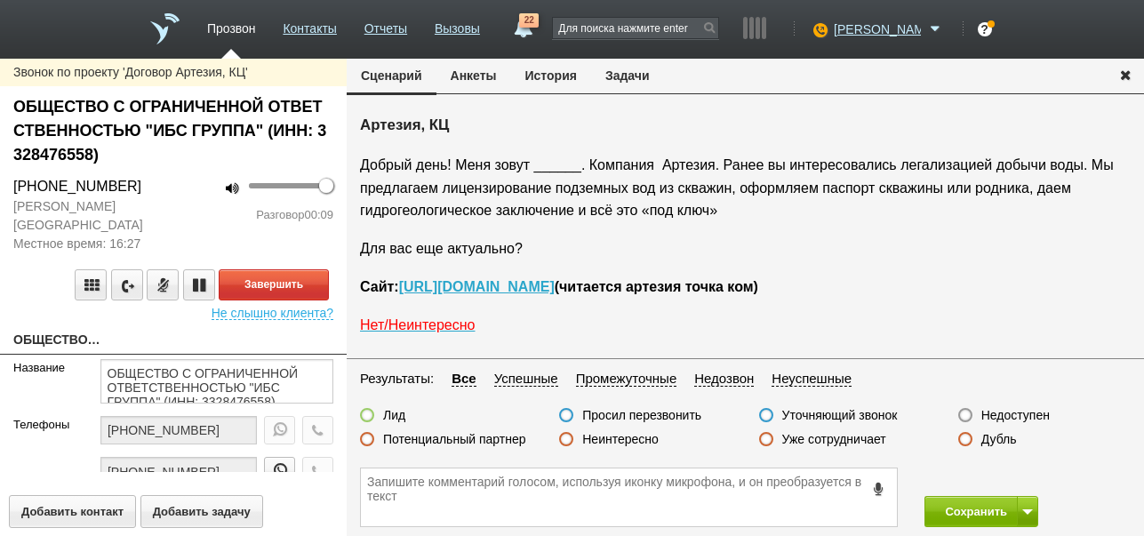
scroll to position [29, 0]
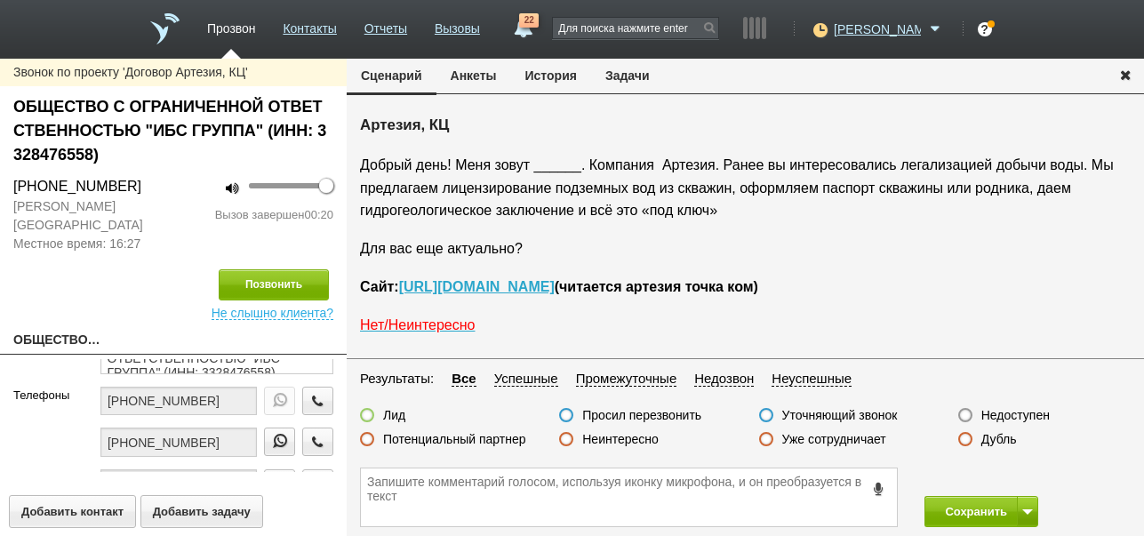
click at [644, 443] on label "Неинтересно" at bounding box center [620, 439] width 76 height 16
click at [0, 0] on input "Неинтересно" at bounding box center [0, 0] width 0 height 0
click at [965, 515] on button "Сохранить" at bounding box center [970, 511] width 93 height 31
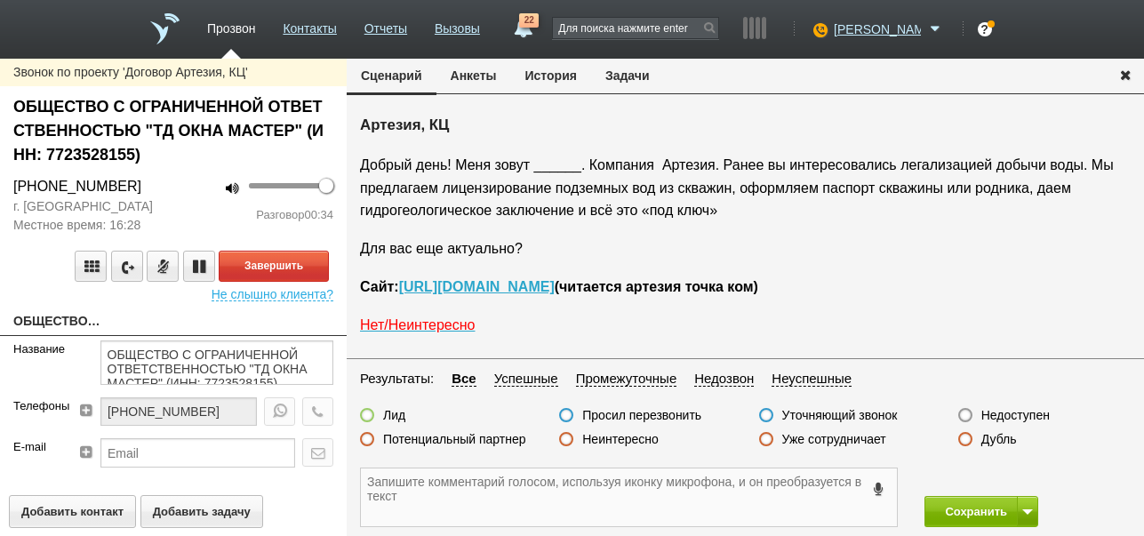
click at [764, 489] on textarea at bounding box center [629, 497] width 536 height 58
click at [367, 480] on textarea "74952349561" at bounding box center [629, 497] width 536 height 58
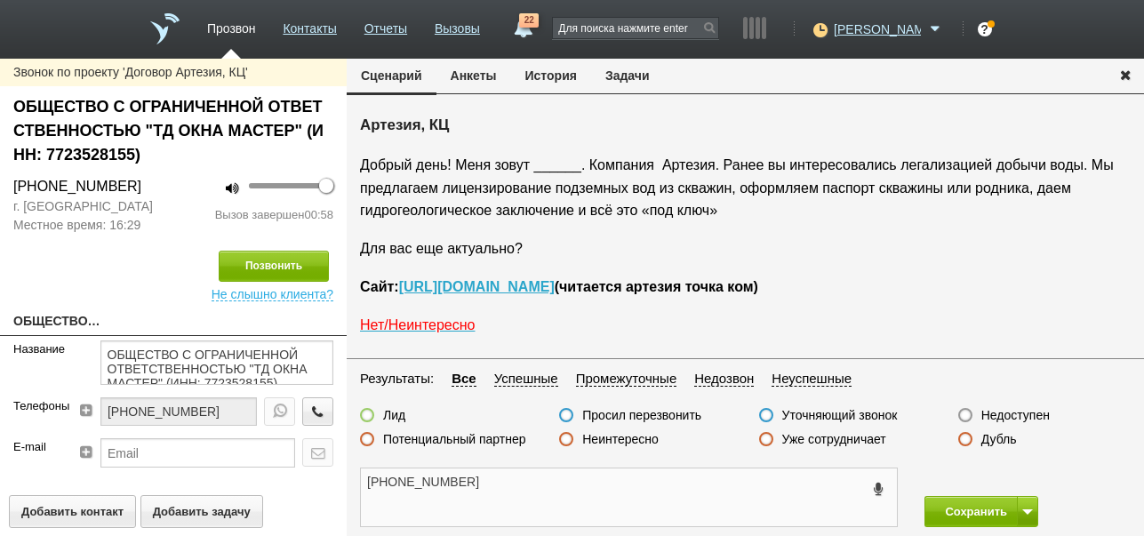
drag, startPoint x: 368, startPoint y: 479, endPoint x: 438, endPoint y: 481, distance: 70.2
click at [463, 477] on textarea "[PHONE_NUMBER]" at bounding box center [629, 497] width 536 height 58
type textarea "[PHONE_NUMBER]"
click at [657, 418] on label "Просил перезвонить" at bounding box center [641, 415] width 119 height 16
click at [0, 0] on input "Просил перезвонить" at bounding box center [0, 0] width 0 height 0
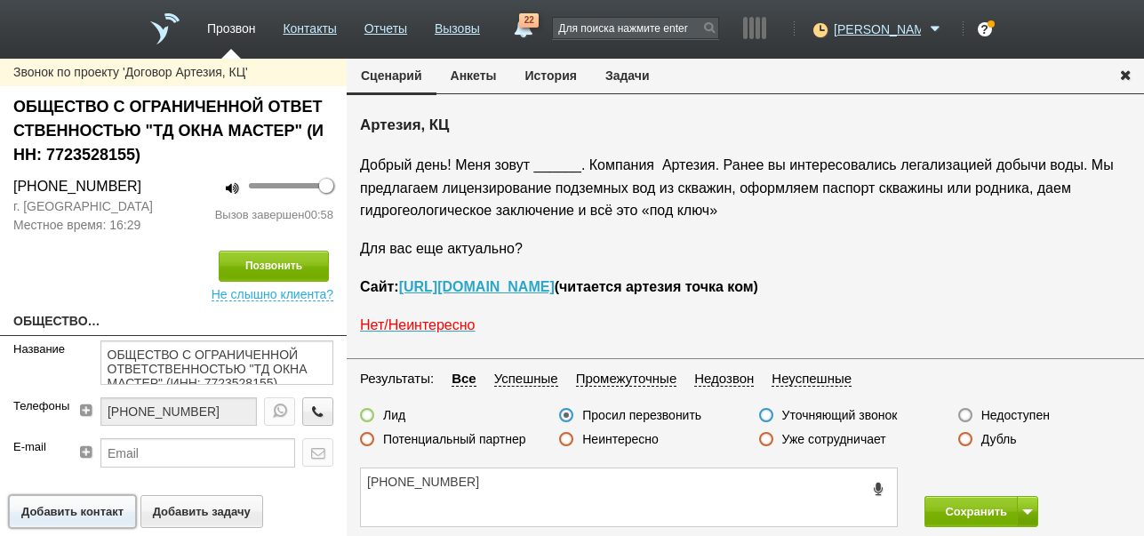
click at [100, 508] on button "Добавить контакт" at bounding box center [72, 511] width 127 height 33
type textarea "Новый контакт"
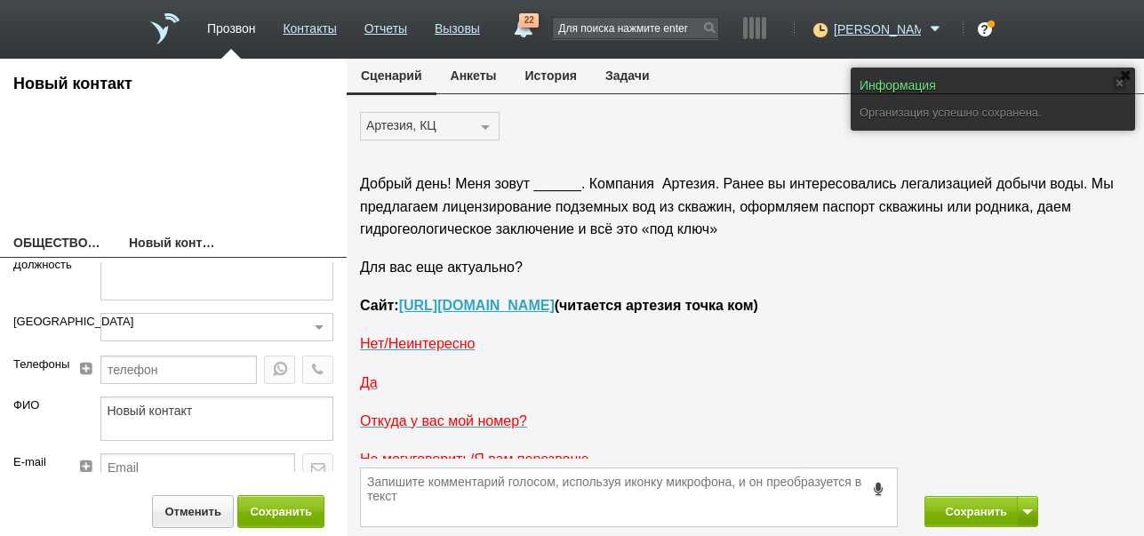
scroll to position [118, 0]
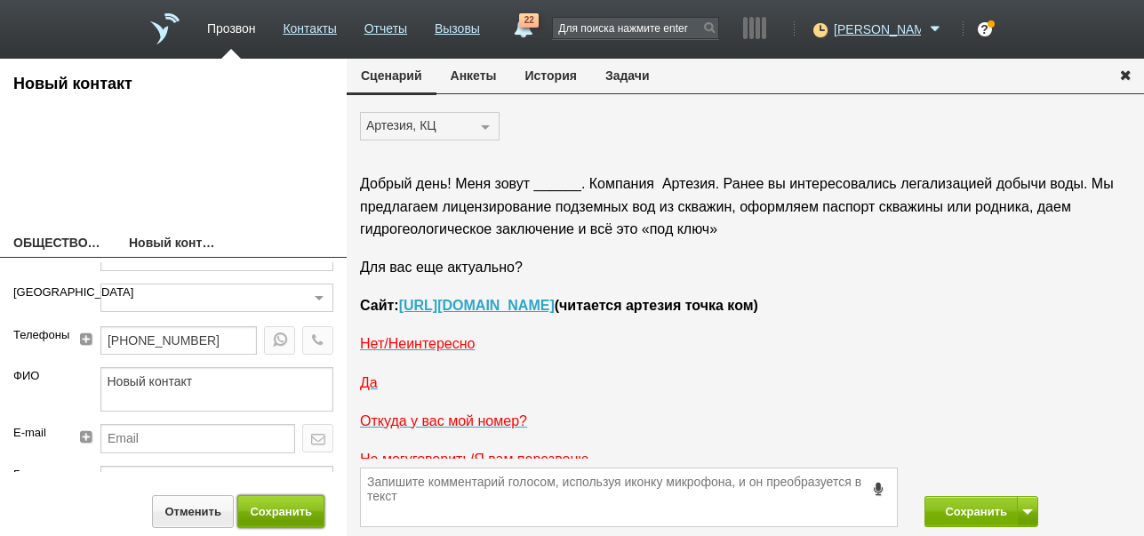
click at [291, 513] on button "Сохранить" at bounding box center [280, 511] width 87 height 33
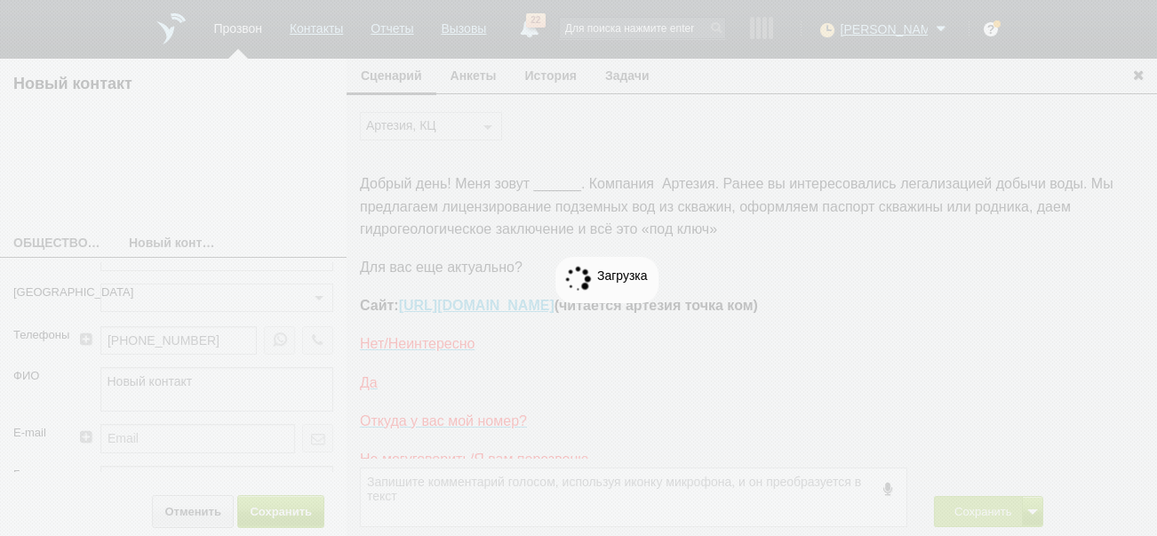
type input "[PHONE_NUMBER]"
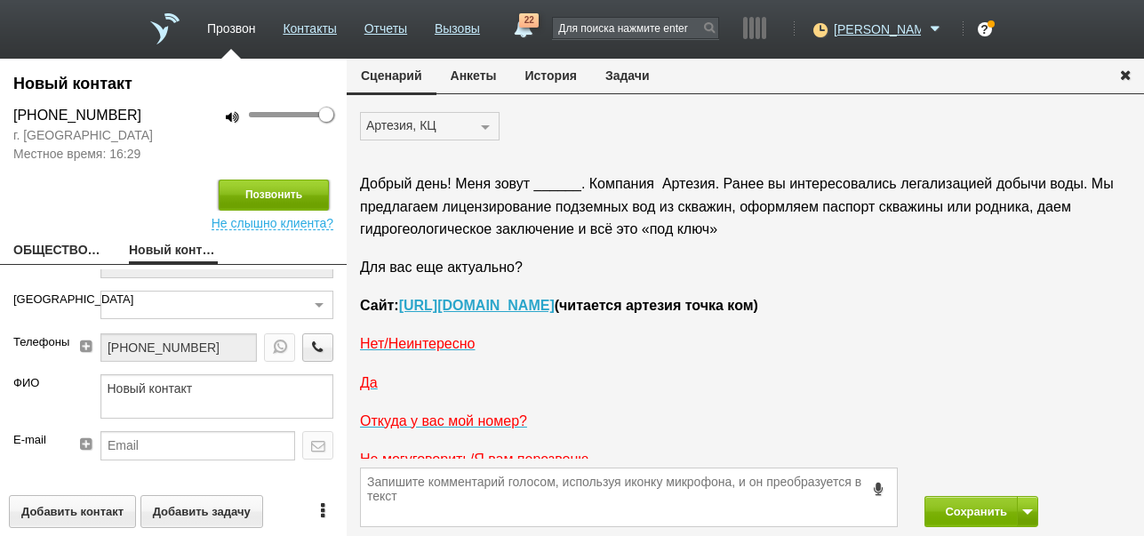
click at [311, 193] on button "Позвонить" at bounding box center [274, 195] width 110 height 31
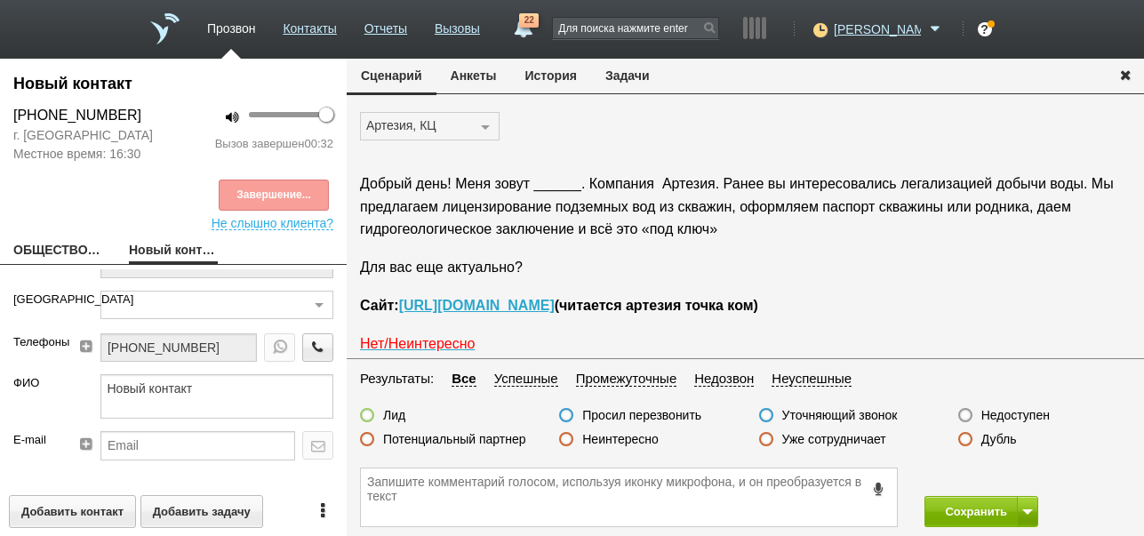
click at [651, 438] on label "Неинтересно" at bounding box center [620, 439] width 76 height 16
click at [0, 0] on input "Неинтересно" at bounding box center [0, 0] width 0 height 0
click at [966, 508] on button "Сохранить" at bounding box center [970, 511] width 93 height 31
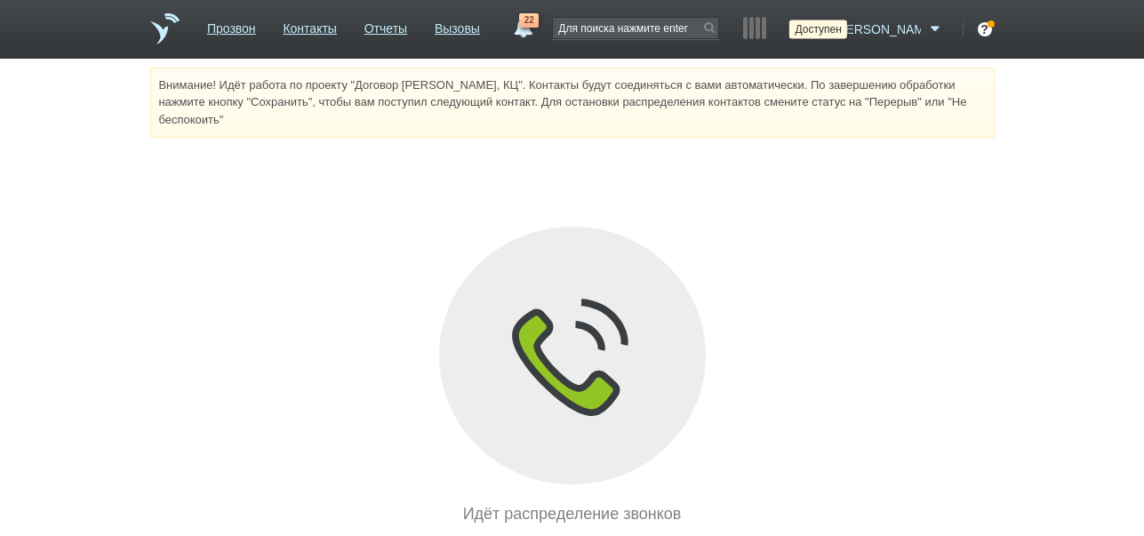
click at [830, 26] on icon at bounding box center [818, 29] width 24 height 18
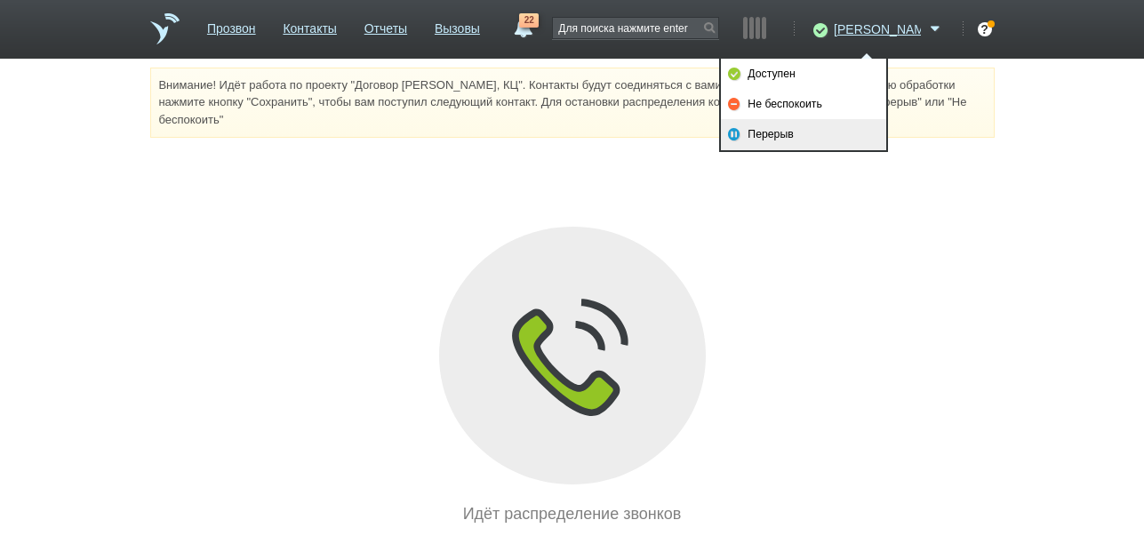
click at [824, 132] on link "Перерыв" at bounding box center [803, 134] width 165 height 30
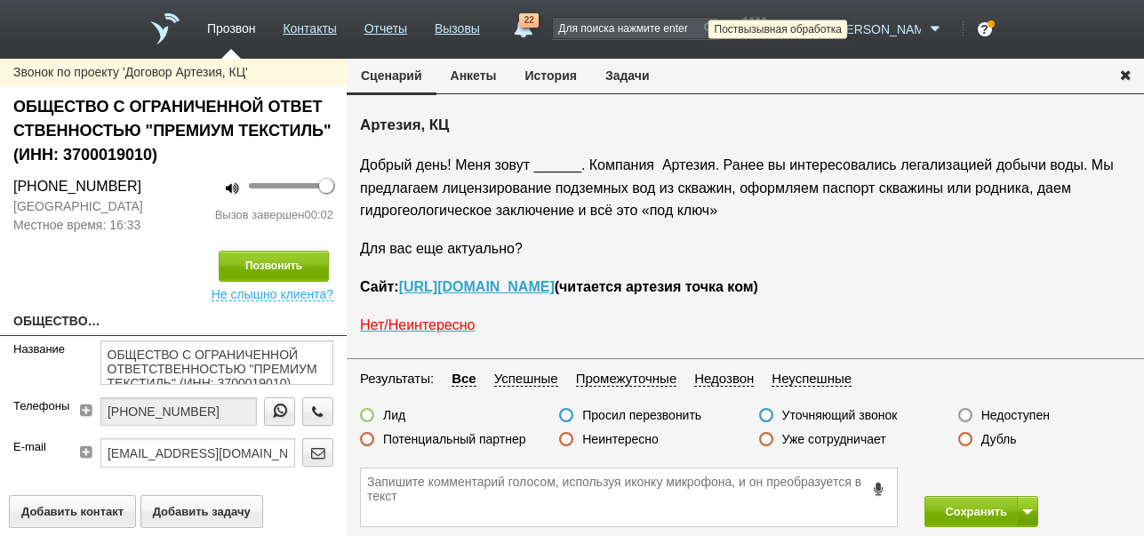
click at [830, 27] on icon at bounding box center [818, 29] width 24 height 18
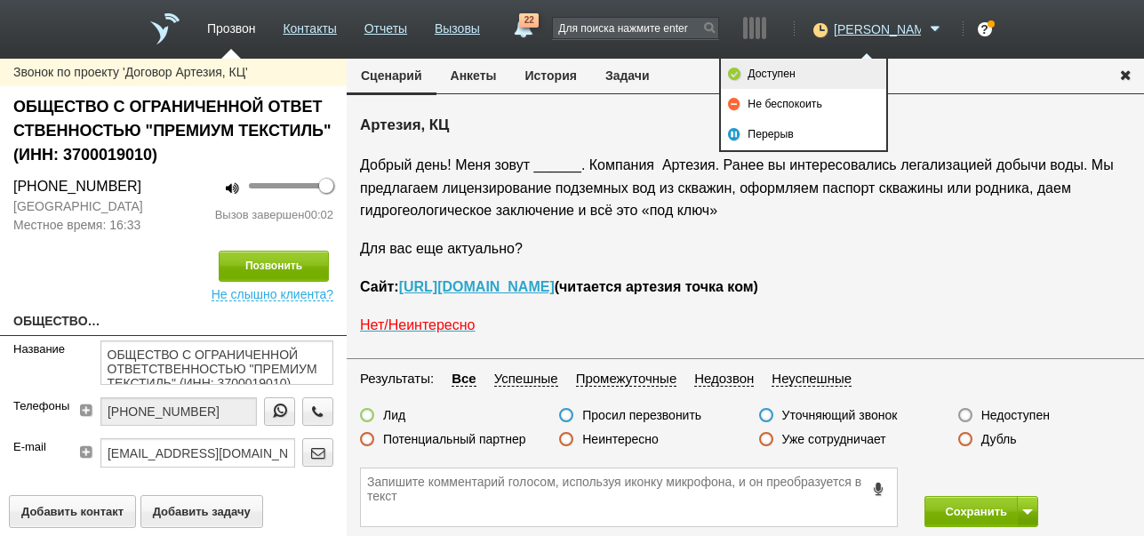
click at [833, 65] on link "Доступен" at bounding box center [803, 74] width 165 height 30
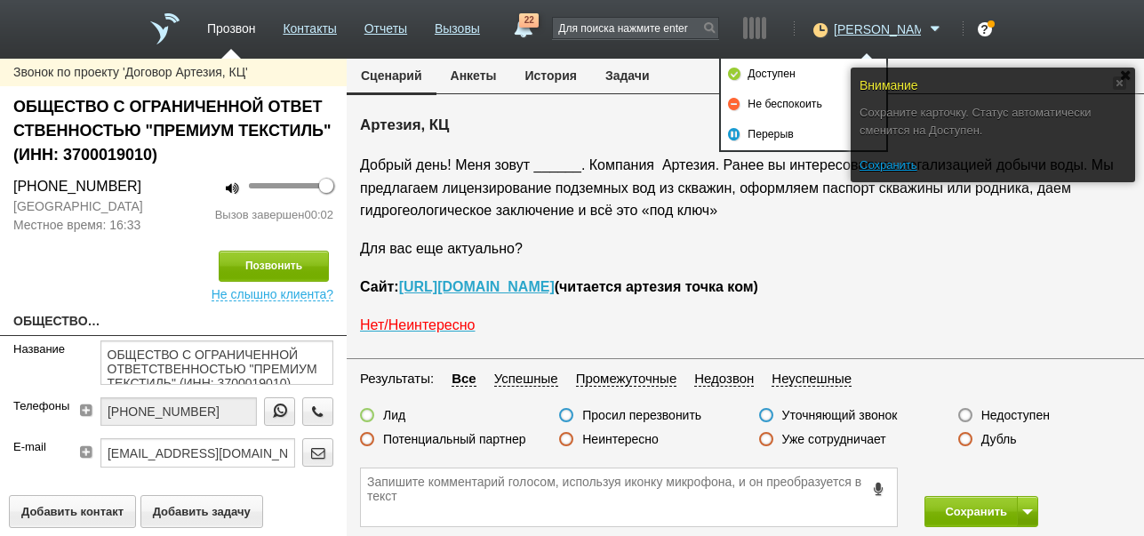
click at [993, 412] on label "Недоступен" at bounding box center [1015, 415] width 68 height 16
click at [0, 0] on input "Недоступен" at bounding box center [0, 0] width 0 height 0
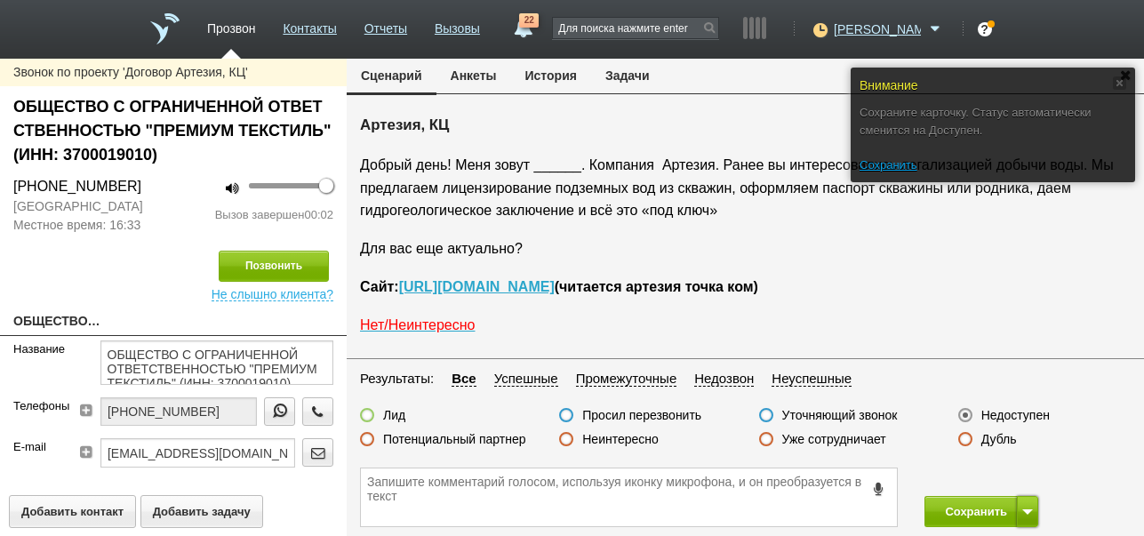
click at [1026, 504] on button at bounding box center [1027, 511] width 21 height 31
click at [1021, 471] on button "Сохранить и остаться" at bounding box center [968, 478] width 138 height 31
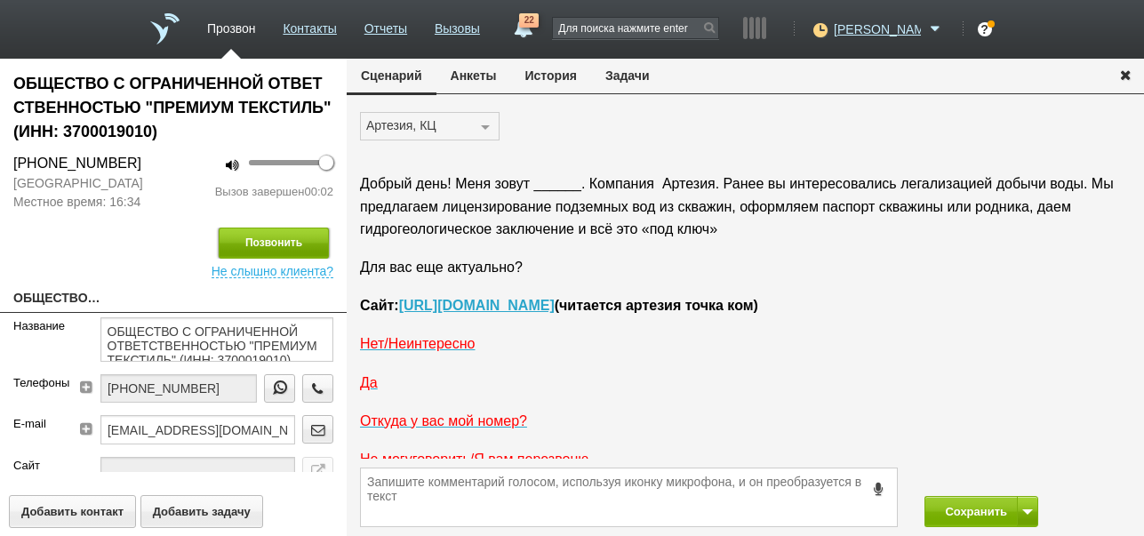
click at [311, 240] on button "Позвонить" at bounding box center [274, 243] width 110 height 31
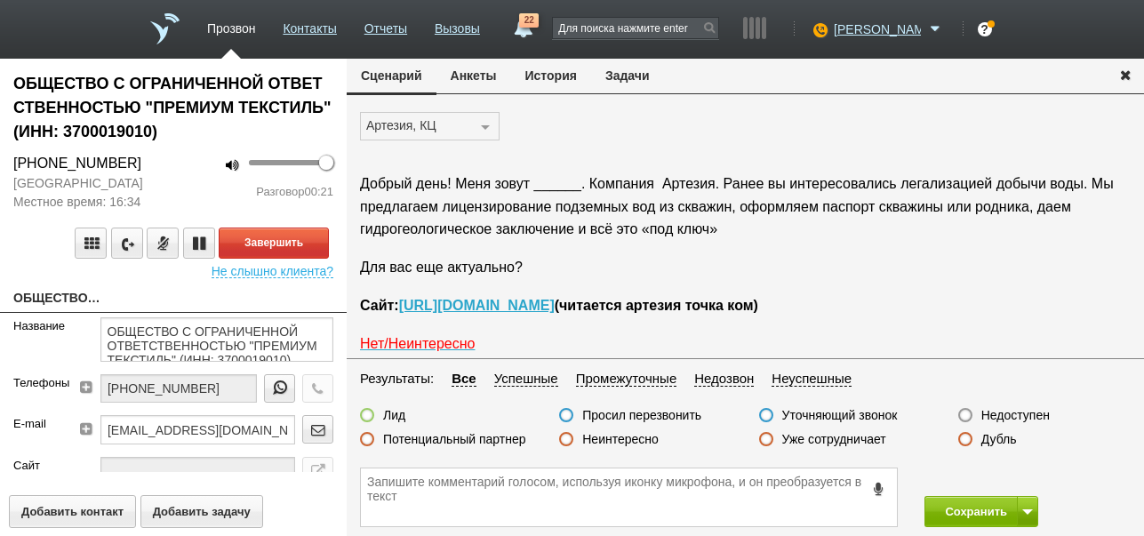
scroll to position [29, 0]
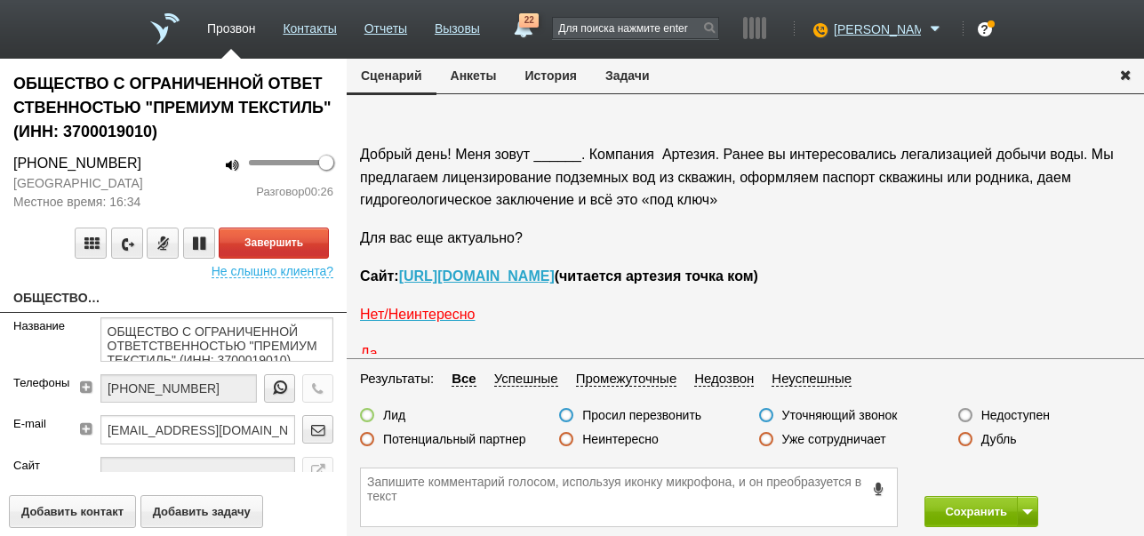
click at [630, 441] on label "Неинтересно" at bounding box center [620, 439] width 76 height 16
click at [0, 0] on input "Неинтересно" at bounding box center [0, 0] width 0 height 0
click at [320, 240] on button "Завершить" at bounding box center [274, 243] width 110 height 31
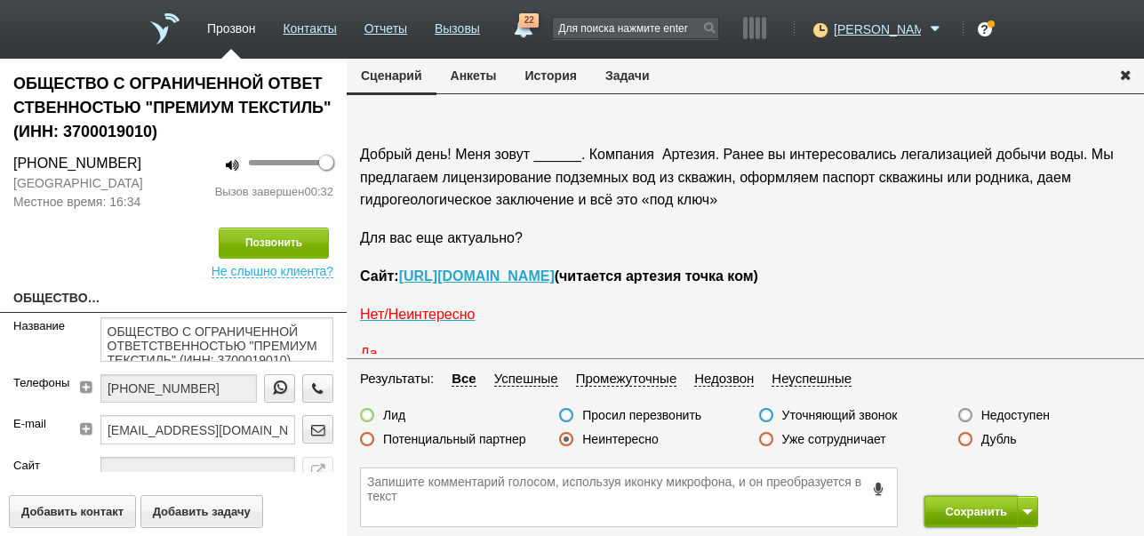
click at [945, 504] on button "Сохранить" at bounding box center [970, 511] width 93 height 31
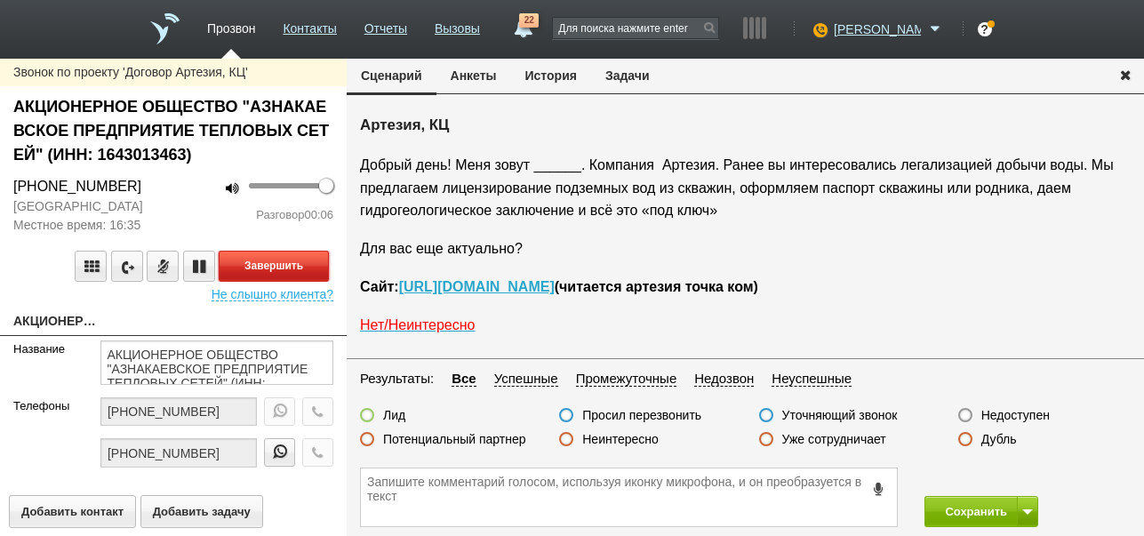
click at [292, 263] on button "Завершить" at bounding box center [274, 266] width 110 height 31
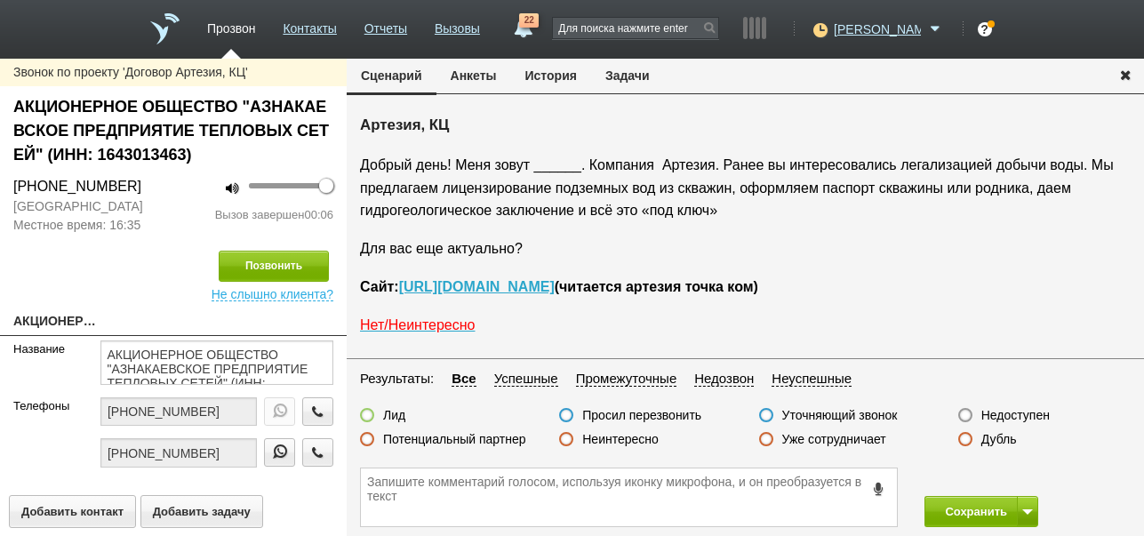
click at [1026, 413] on label "Недоступен" at bounding box center [1015, 415] width 68 height 16
click at [0, 0] on input "Недоступен" at bounding box center [0, 0] width 0 height 0
click at [1022, 511] on span at bounding box center [1027, 511] width 11 height 5
click at [1013, 476] on button "Сохранить и остаться" at bounding box center [968, 478] width 138 height 31
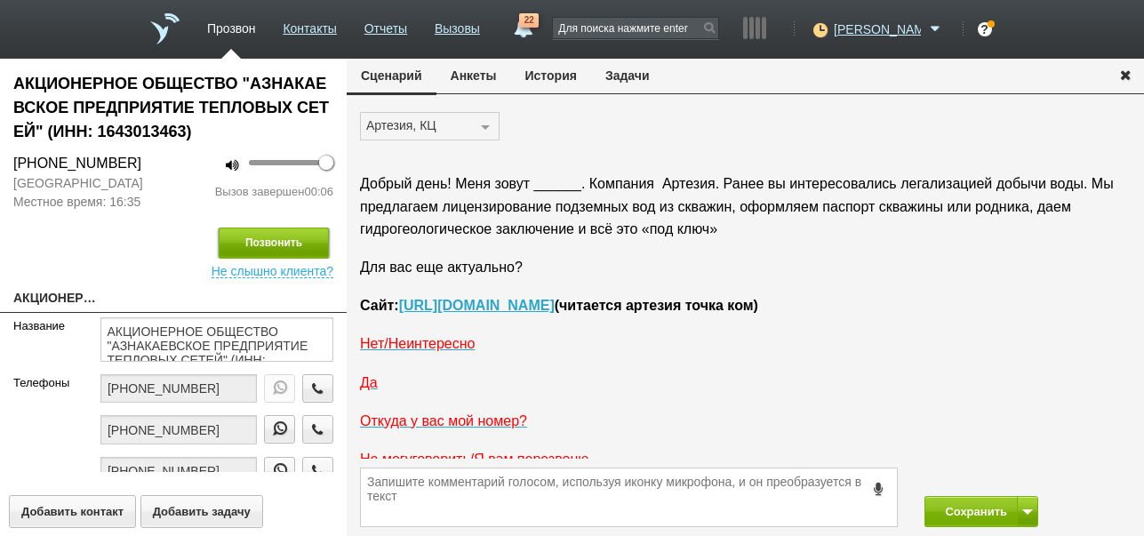
click at [292, 239] on button "Позвонить" at bounding box center [274, 243] width 110 height 31
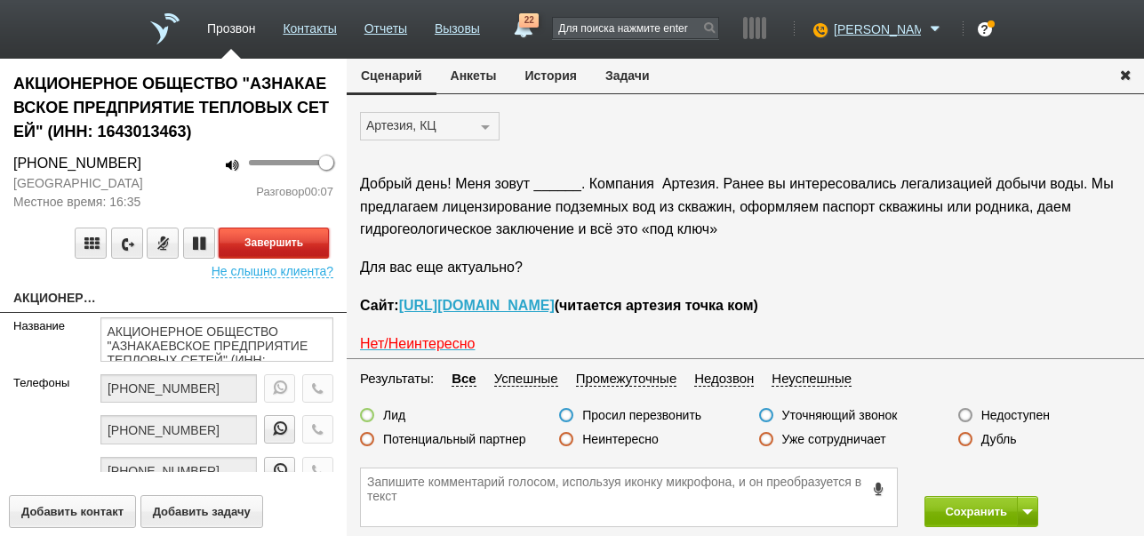
click at [317, 244] on button "Завершить" at bounding box center [274, 243] width 110 height 31
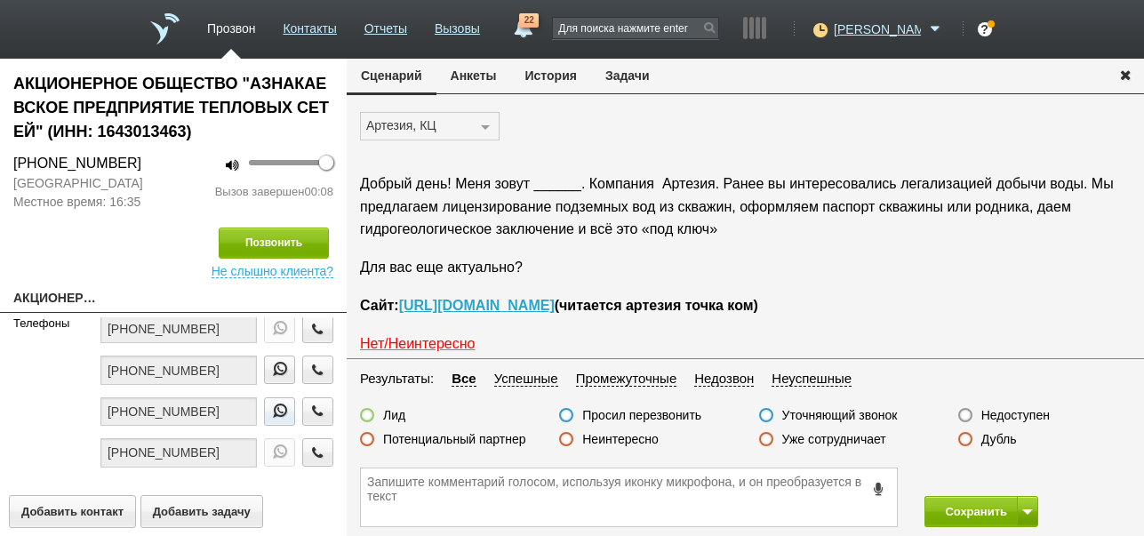
scroll to position [29, 0]
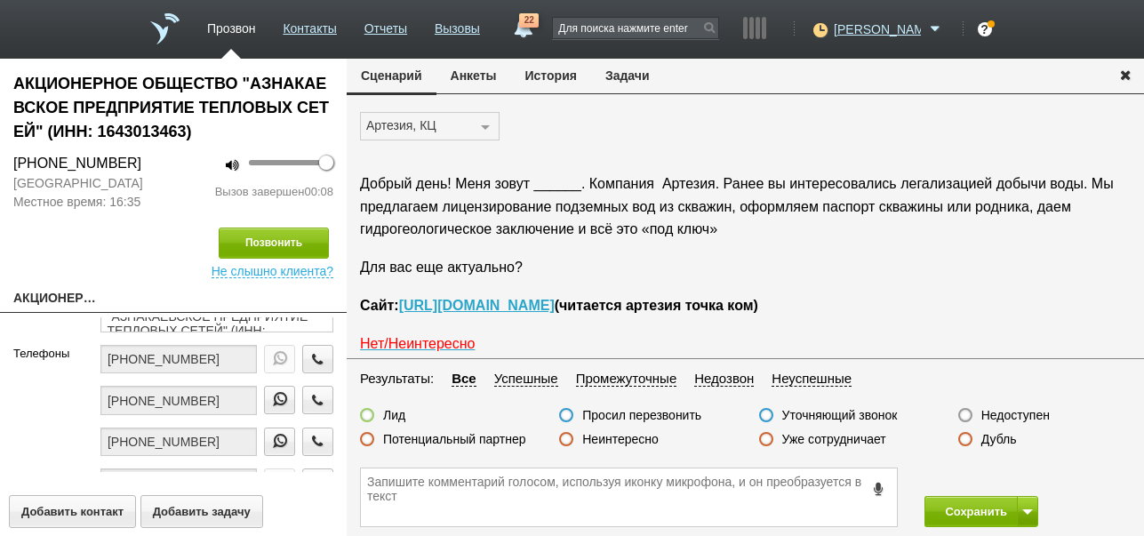
click at [998, 415] on label "Недоступен" at bounding box center [1015, 415] width 68 height 16
click at [0, 0] on input "Недоступен" at bounding box center [0, 0] width 0 height 0
click at [1028, 507] on button at bounding box center [1027, 511] width 21 height 31
click at [1019, 470] on button "Сохранить и остаться" at bounding box center [968, 478] width 138 height 31
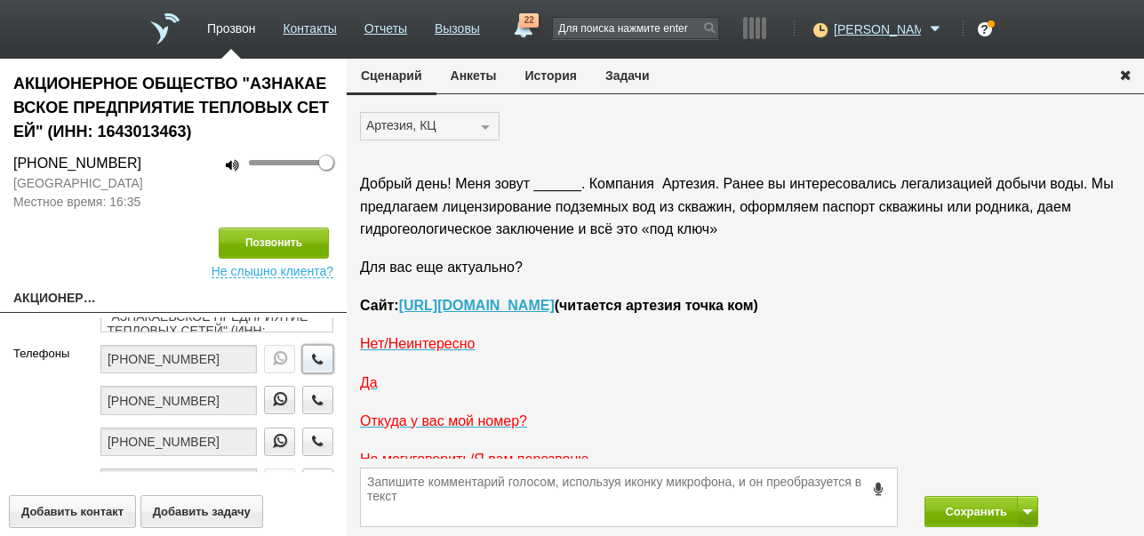
click at [308, 359] on icon "button" at bounding box center [318, 358] width 20 height 13
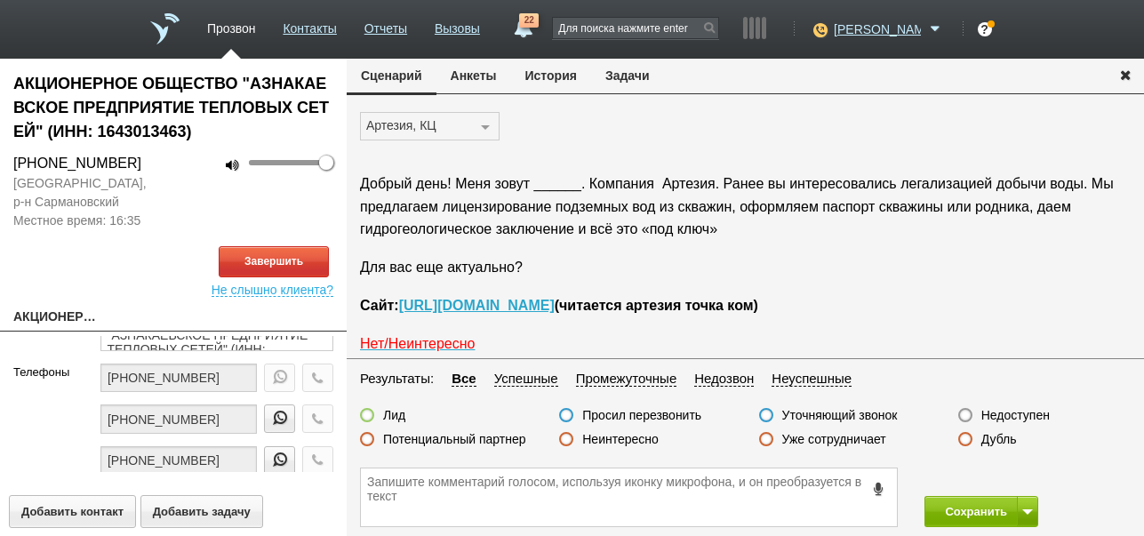
click at [557, 73] on button "История" at bounding box center [551, 76] width 80 height 34
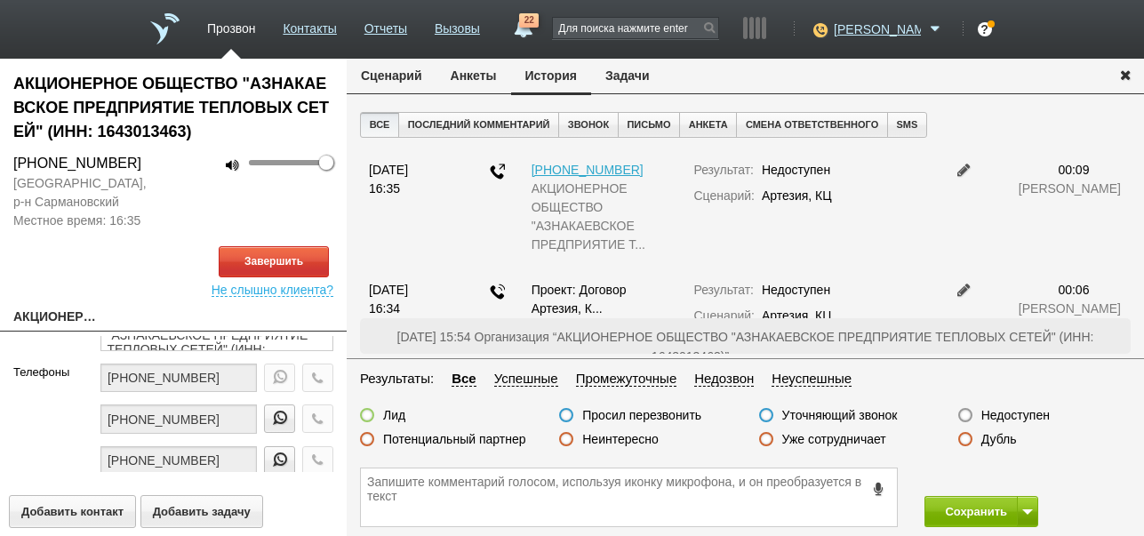
click at [386, 82] on button "Сценарий" at bounding box center [392, 76] width 90 height 34
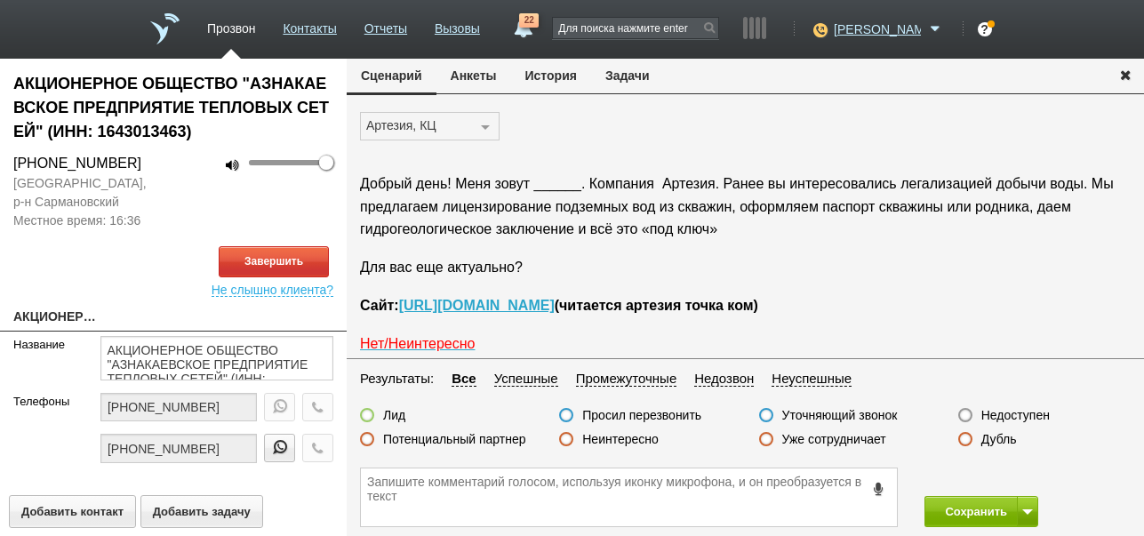
scroll to position [29, 0]
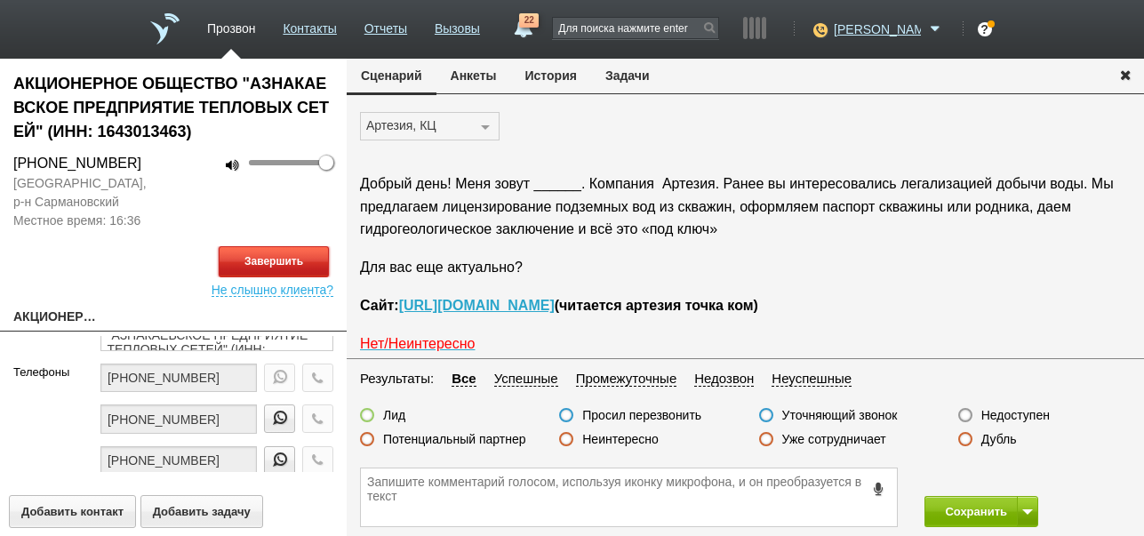
click at [322, 265] on button "Завершить" at bounding box center [274, 261] width 110 height 31
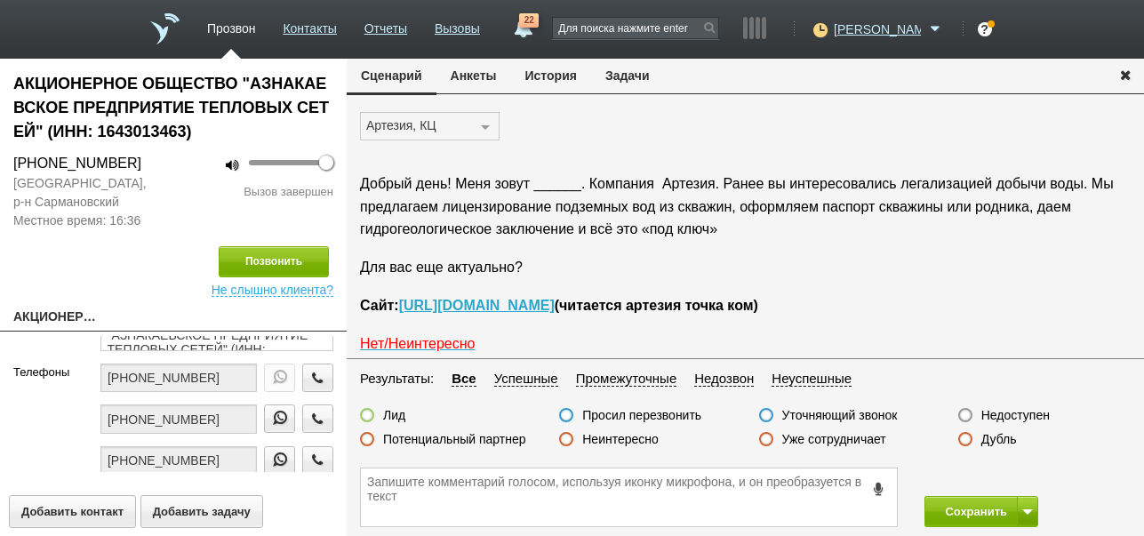
click at [993, 417] on label "Недоступен" at bounding box center [1015, 415] width 68 height 16
click at [0, 0] on input "Недоступен" at bounding box center [0, 0] width 0 height 0
click at [1023, 510] on span at bounding box center [1027, 511] width 11 height 5
click at [1009, 479] on button "Сохранить и остаться" at bounding box center [968, 478] width 138 height 31
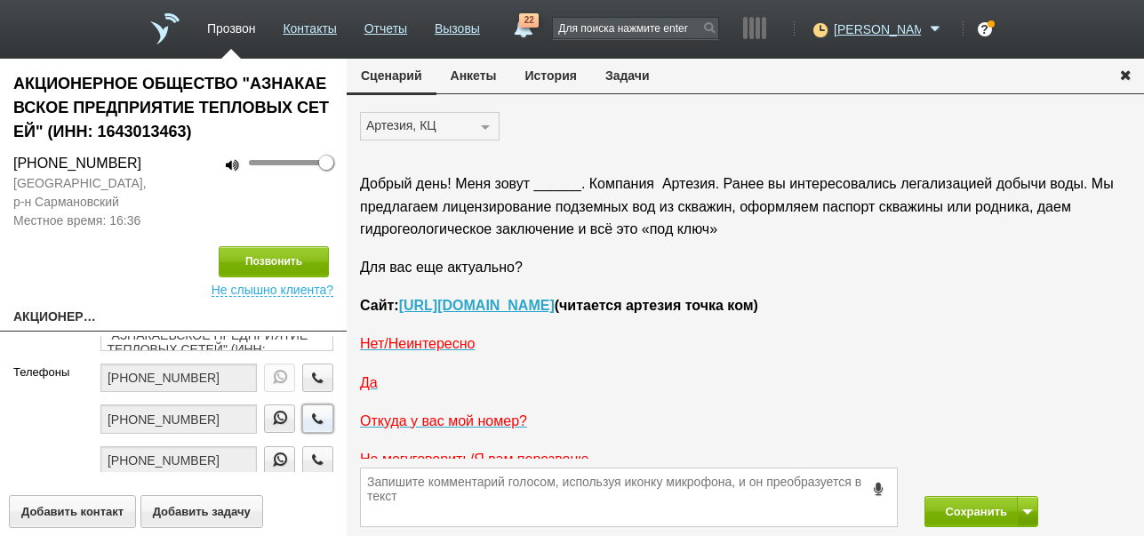
click at [308, 415] on icon "button" at bounding box center [318, 418] width 20 height 13
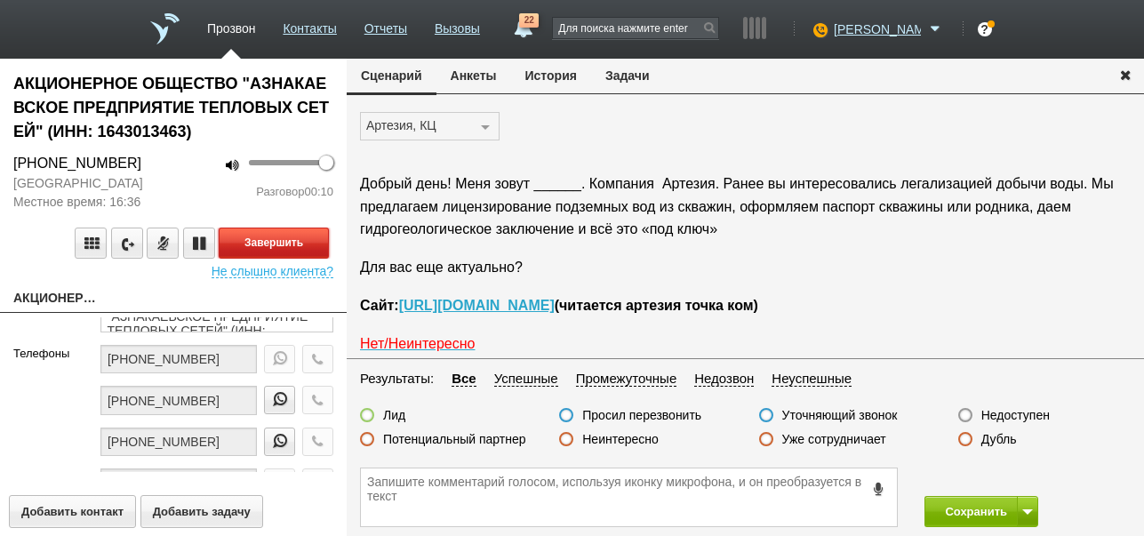
click at [293, 231] on button "Завершить" at bounding box center [274, 243] width 110 height 31
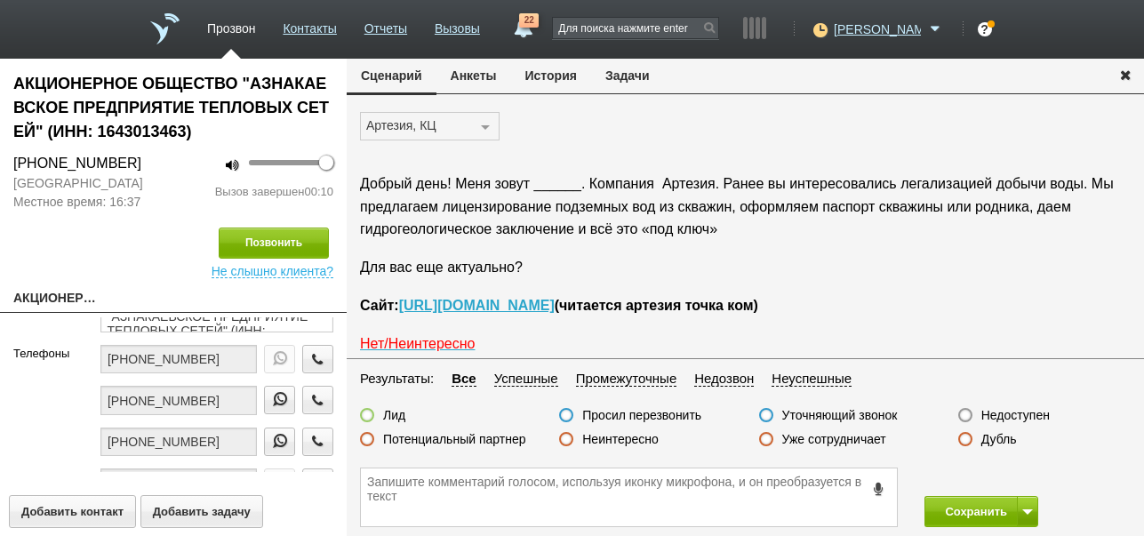
click at [1028, 415] on label "Недоступен" at bounding box center [1015, 415] width 68 height 16
click at [0, 0] on input "Недоступен" at bounding box center [0, 0] width 0 height 0
click at [979, 516] on button "Сохранить" at bounding box center [970, 511] width 93 height 31
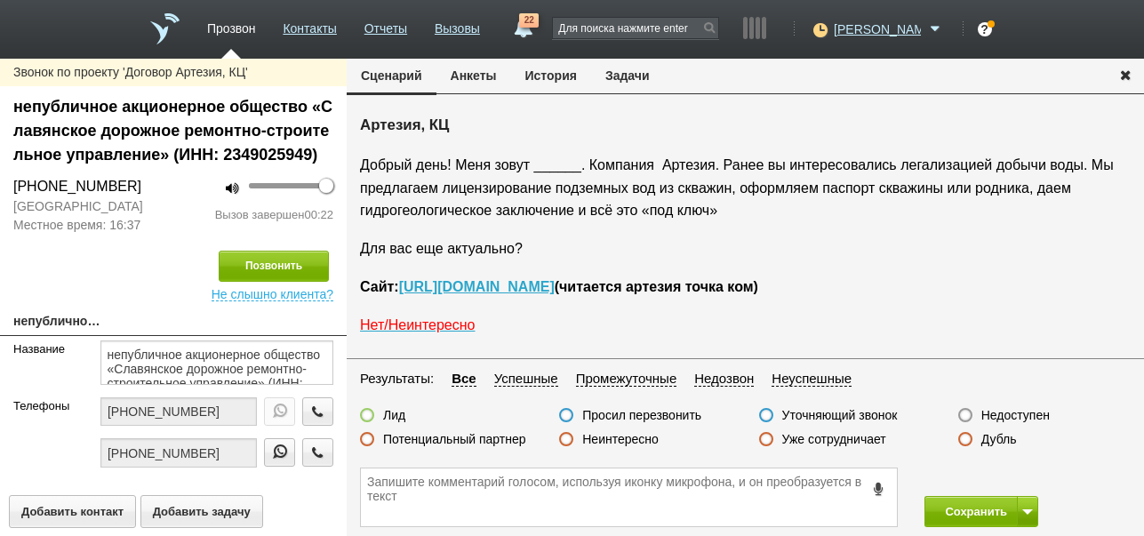
click at [636, 442] on label "Неинтересно" at bounding box center [620, 439] width 76 height 16
click at [0, 0] on input "Неинтересно" at bounding box center [0, 0] width 0 height 0
click at [957, 506] on button "Сохранить" at bounding box center [970, 511] width 93 height 31
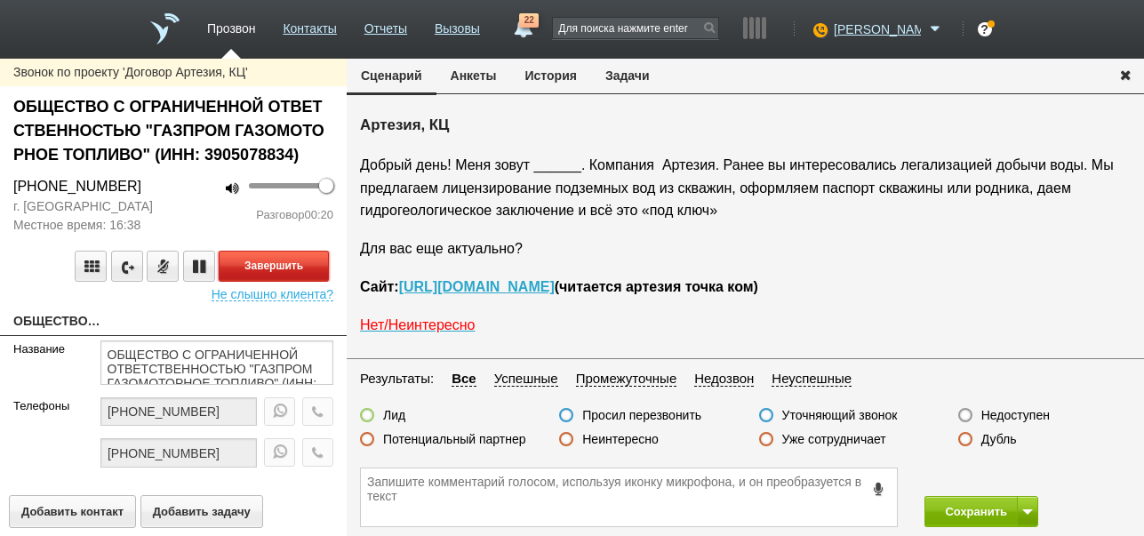
click at [306, 264] on button "Завершить" at bounding box center [274, 266] width 110 height 31
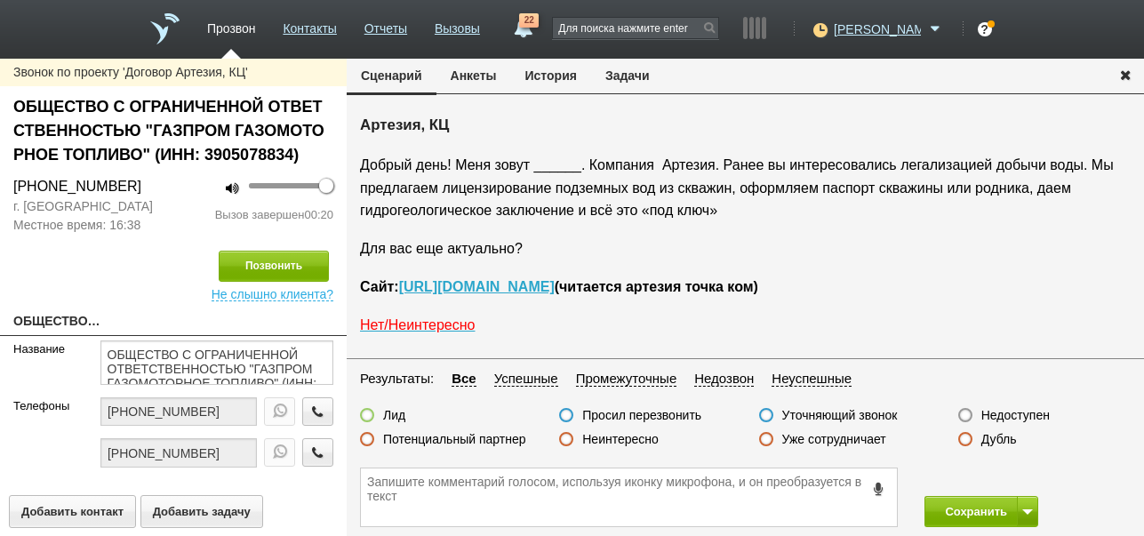
click at [993, 415] on label "Недоступен" at bounding box center [1015, 415] width 68 height 16
click at [0, 0] on input "Недоступен" at bounding box center [0, 0] width 0 height 0
click at [1022, 510] on span at bounding box center [1027, 511] width 11 height 5
click at [1014, 476] on button "Сохранить и остаться" at bounding box center [968, 478] width 138 height 31
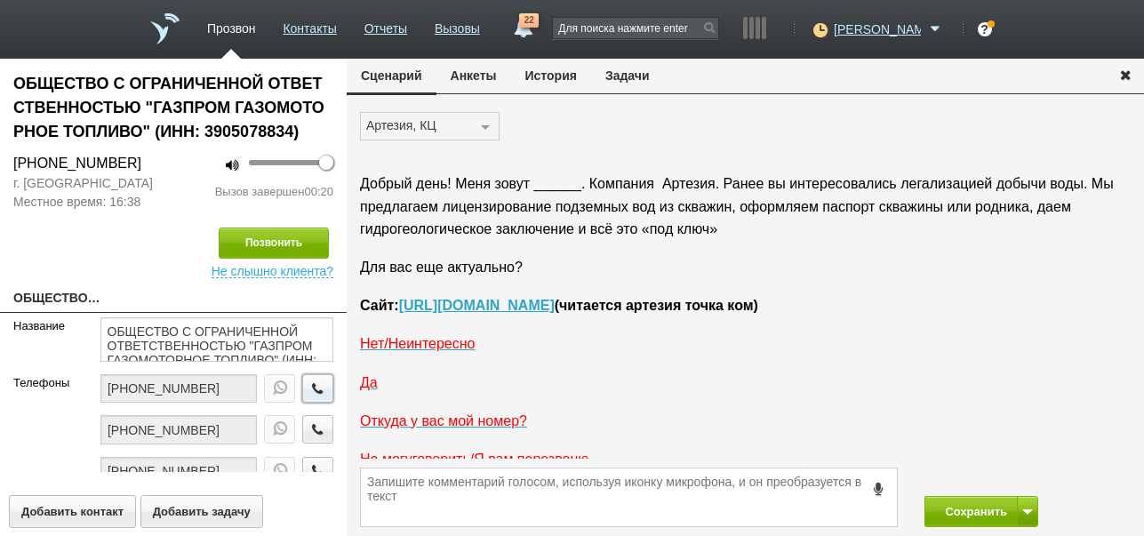
click at [308, 390] on icon "button" at bounding box center [318, 387] width 20 height 13
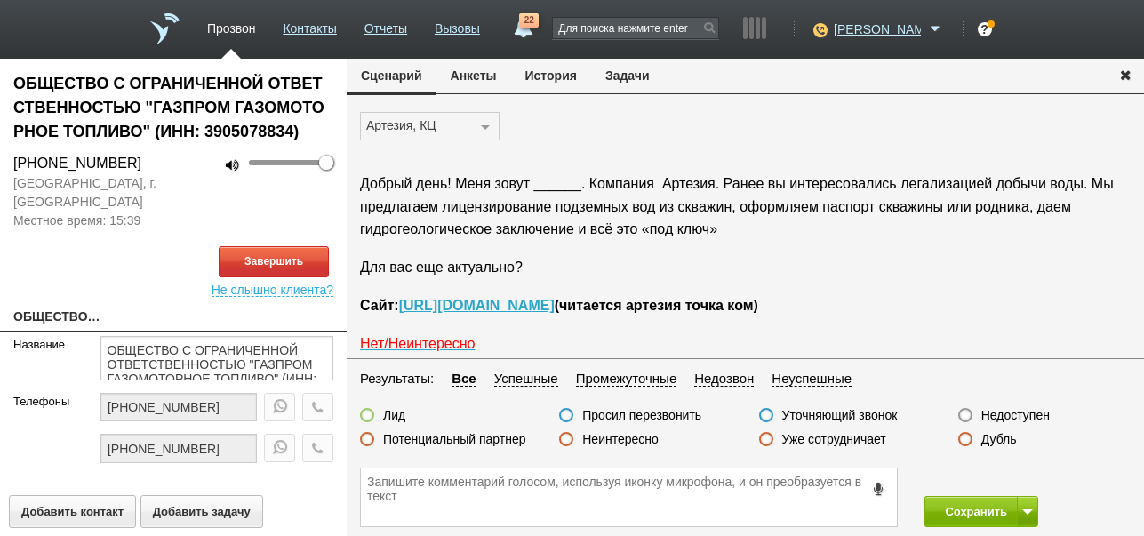
click at [564, 71] on button "История" at bounding box center [551, 76] width 80 height 34
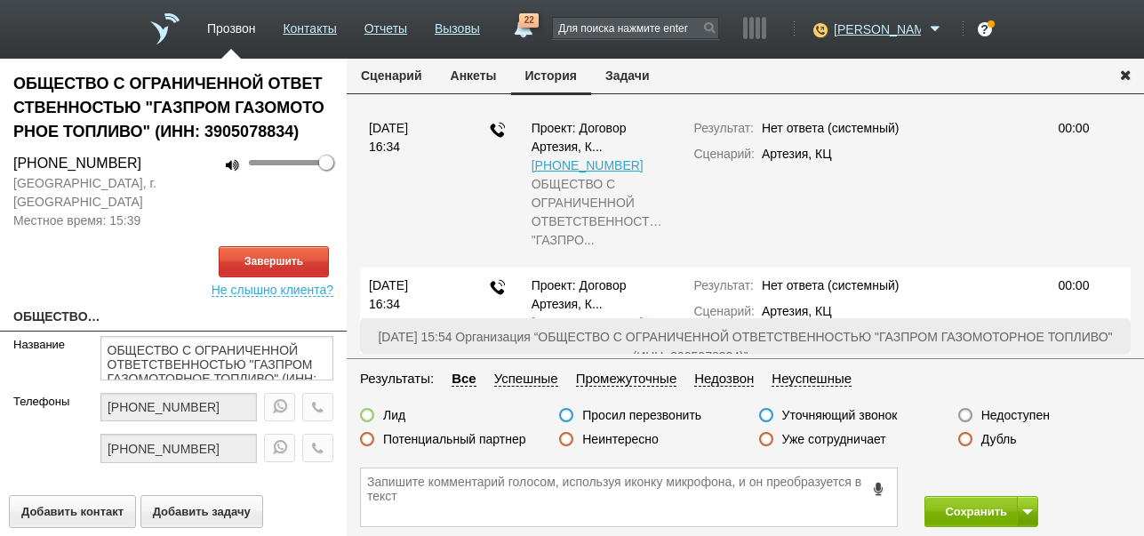
scroll to position [208, 0]
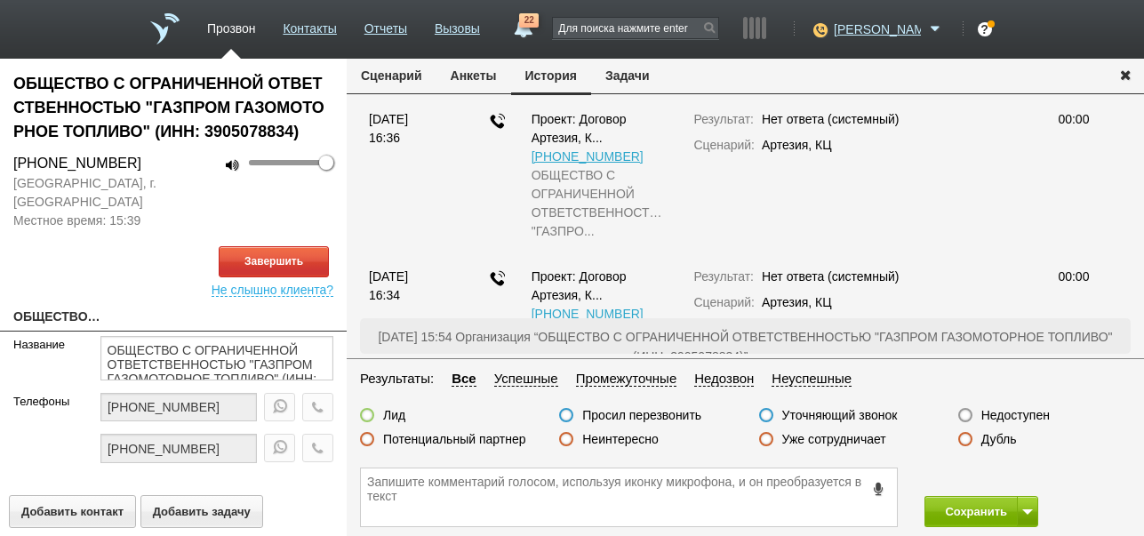
click at [408, 78] on button "Сценарий" at bounding box center [392, 76] width 90 height 34
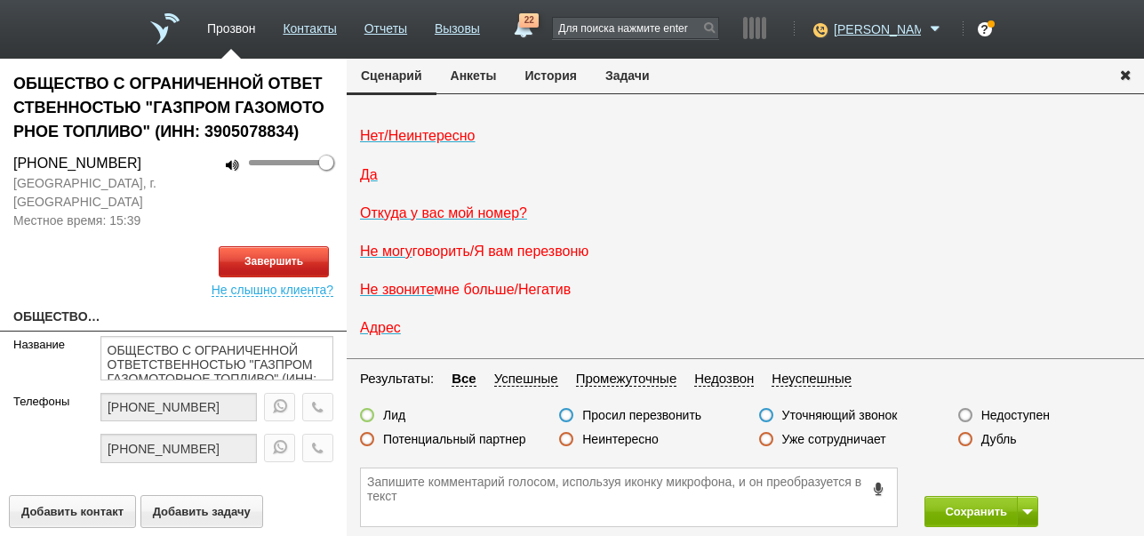
scroll to position [0, 0]
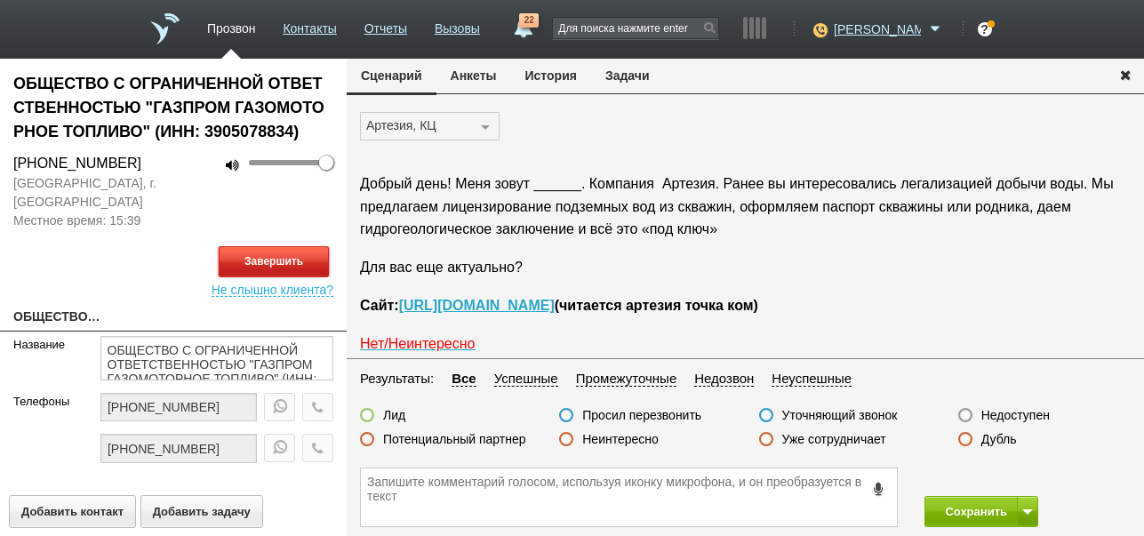
click at [316, 262] on button "Завершить" at bounding box center [274, 261] width 110 height 31
click at [997, 412] on label "Недоступен" at bounding box center [1015, 415] width 68 height 16
click at [0, 0] on input "Недоступен" at bounding box center [0, 0] width 0 height 0
click at [1025, 505] on button at bounding box center [1027, 511] width 21 height 31
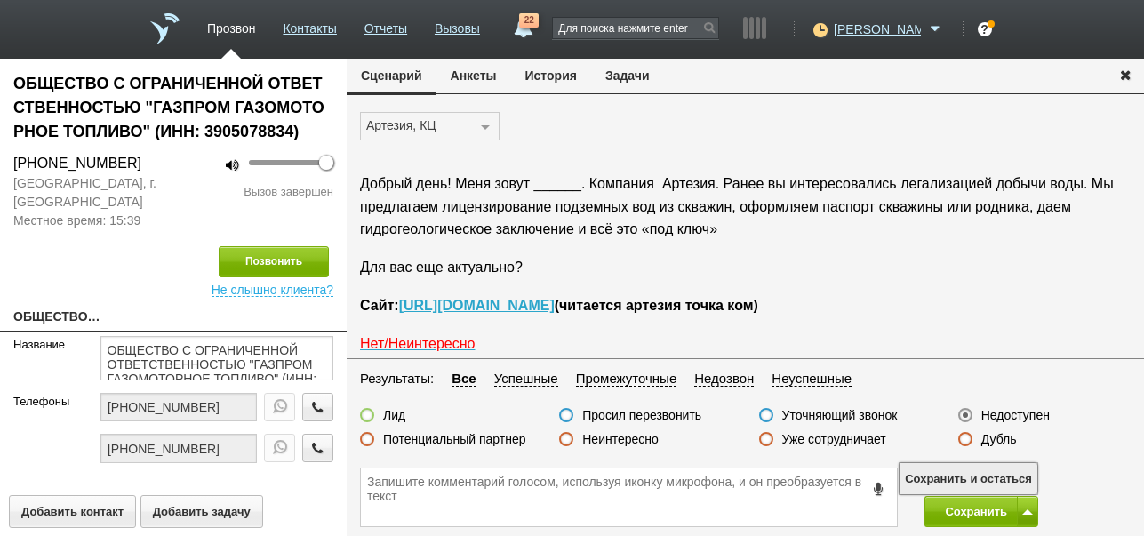
click at [1017, 473] on button "Сохранить и остаться" at bounding box center [968, 478] width 138 height 31
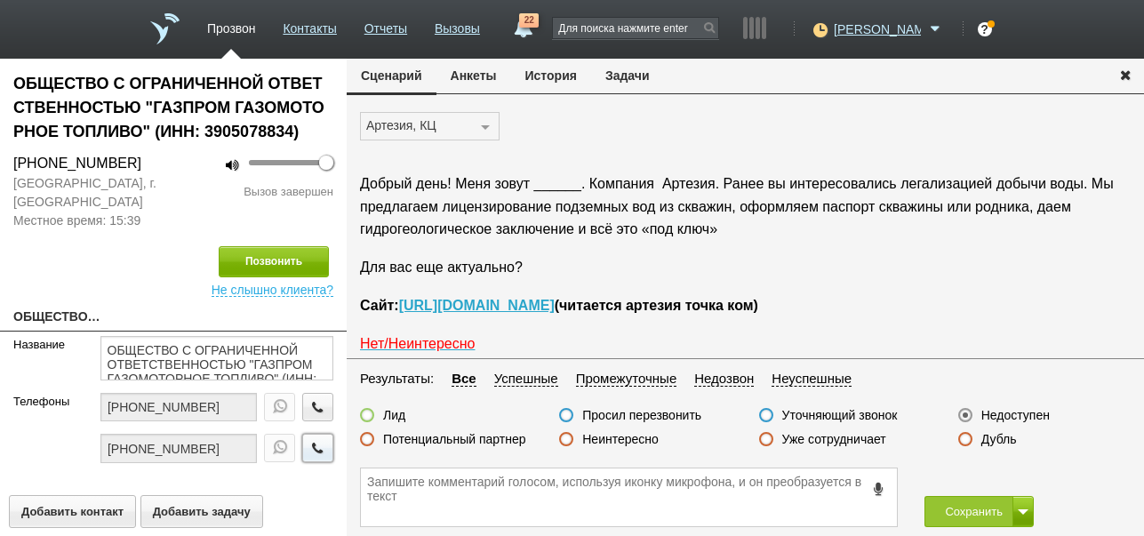
click at [308, 445] on icon "button" at bounding box center [318, 447] width 20 height 13
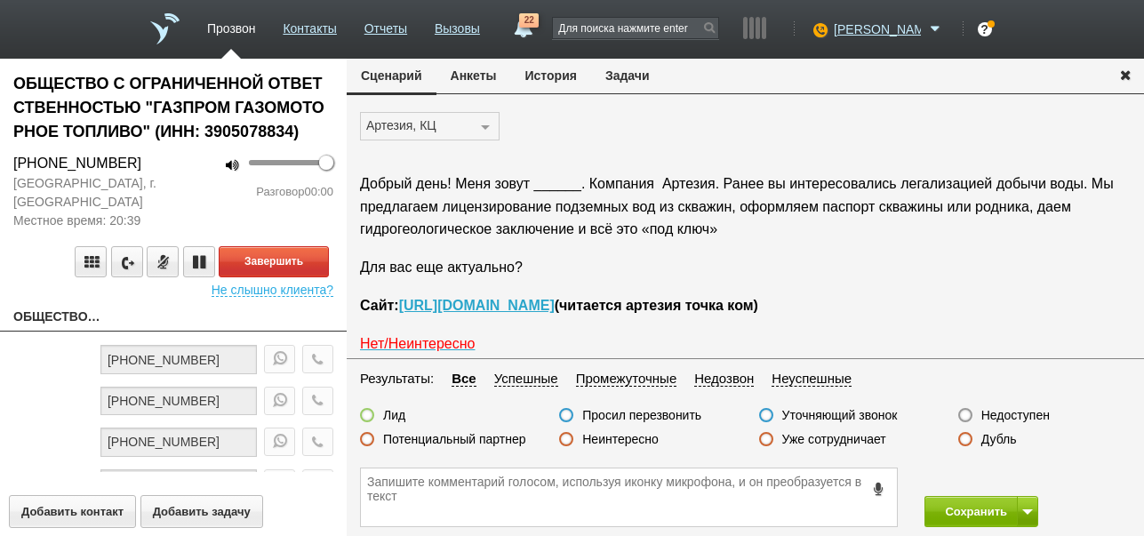
scroll to position [148, 0]
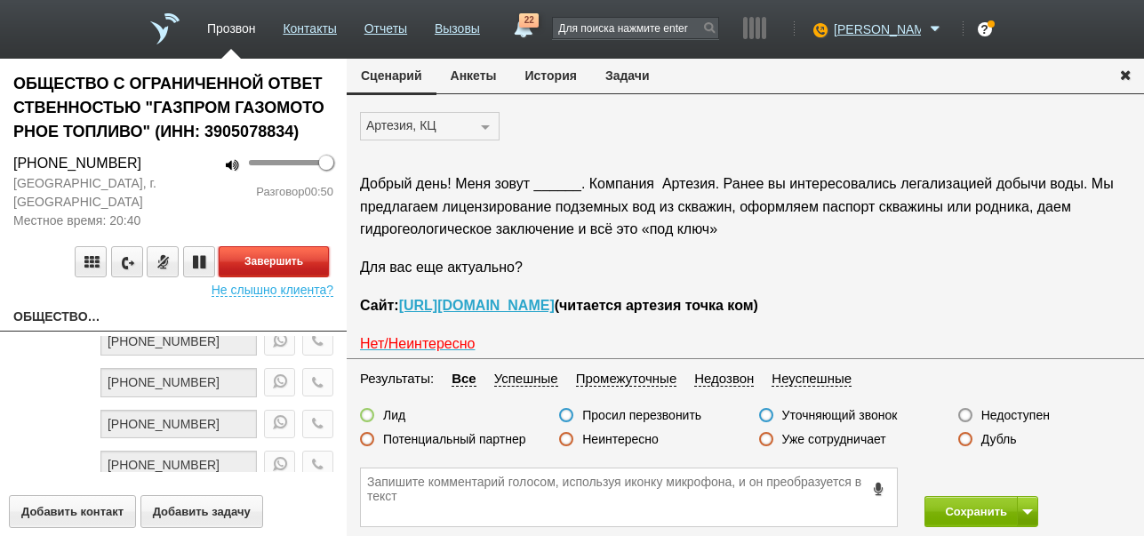
click at [308, 266] on button "Завершить" at bounding box center [274, 261] width 110 height 31
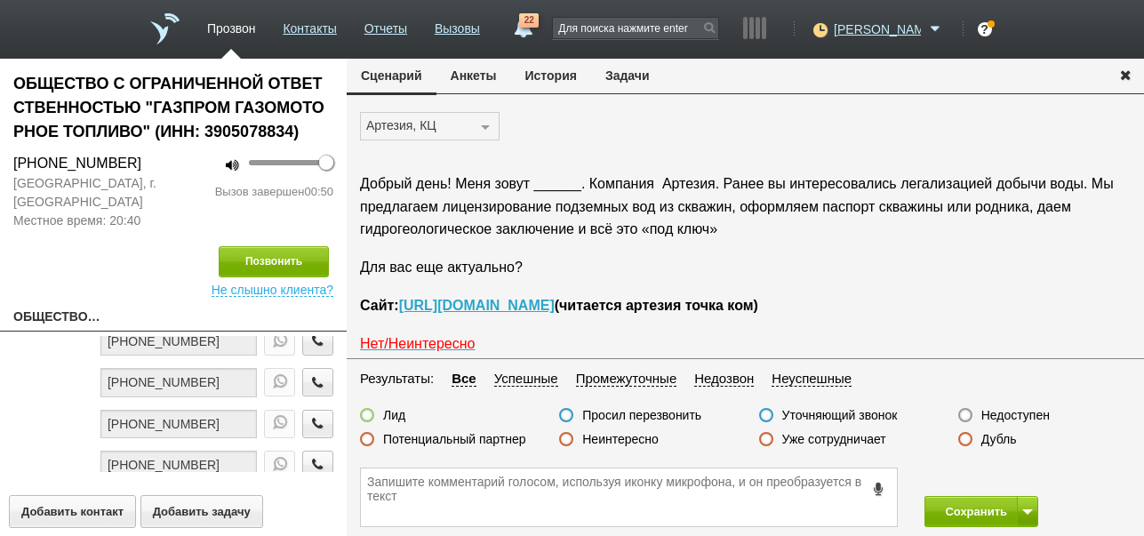
click at [999, 417] on label "Недоступен" at bounding box center [1015, 415] width 68 height 16
click at [0, 0] on input "Недоступен" at bounding box center [0, 0] width 0 height 0
click at [976, 503] on button "Сохранить" at bounding box center [970, 511] width 93 height 31
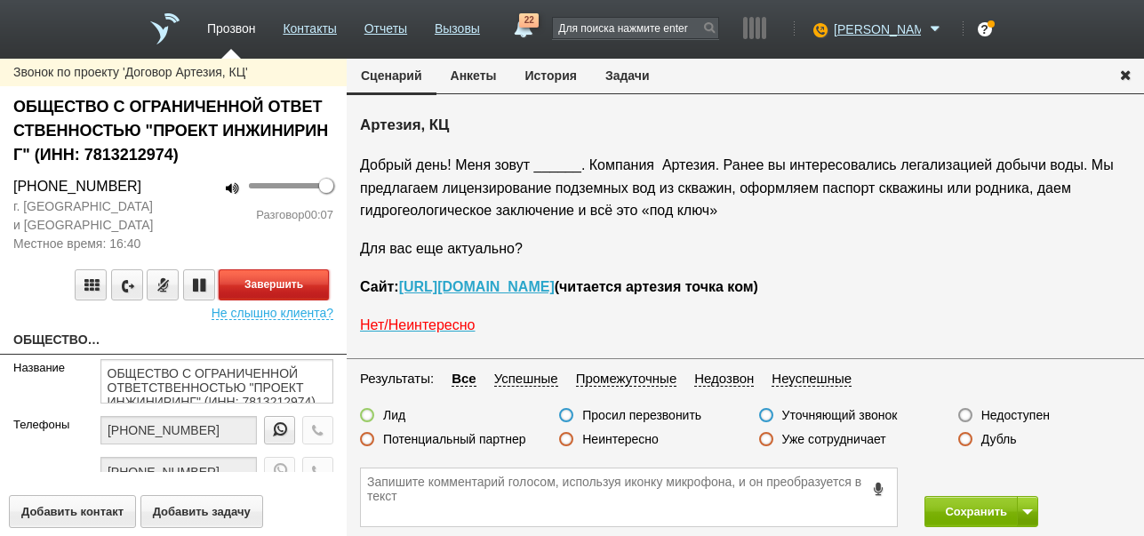
click at [305, 282] on button "Завершить" at bounding box center [274, 284] width 110 height 31
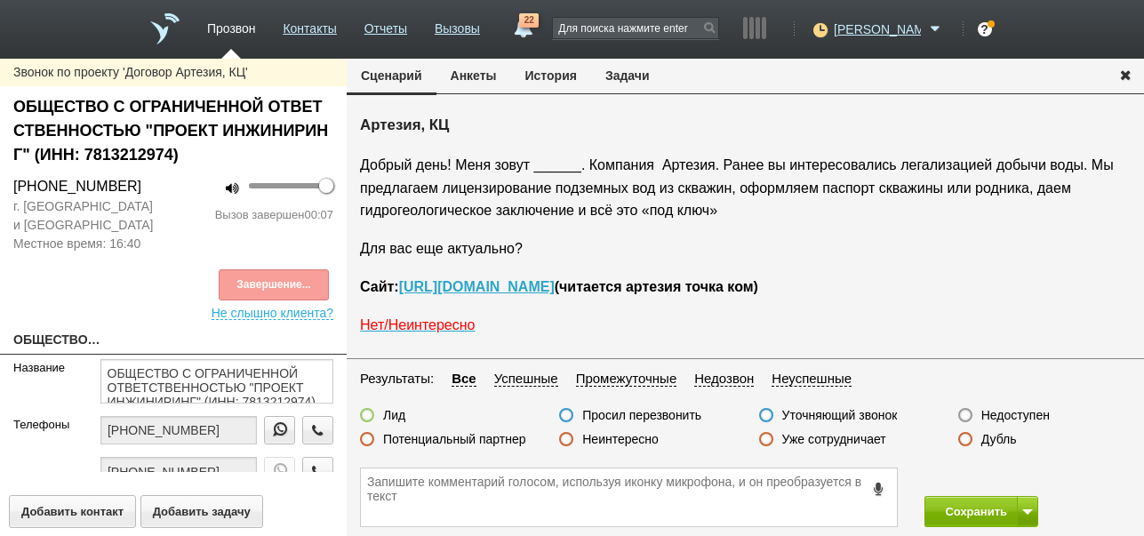
click at [1002, 415] on label "Недоступен" at bounding box center [1015, 415] width 68 height 16
click at [0, 0] on input "Недоступен" at bounding box center [0, 0] width 0 height 0
click at [1018, 508] on button at bounding box center [1027, 511] width 21 height 31
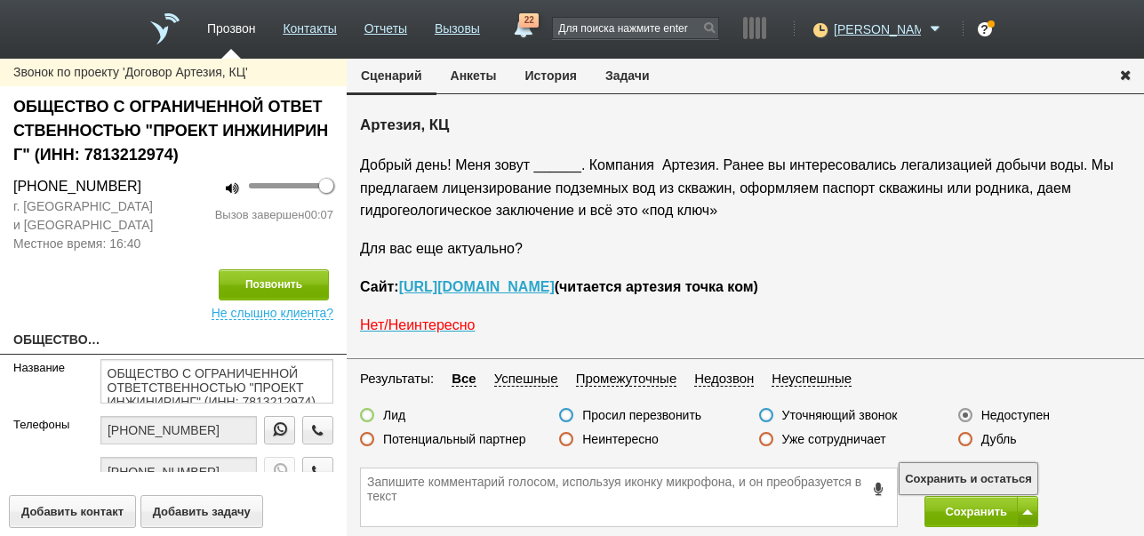
click at [1011, 478] on button "Сохранить и остаться" at bounding box center [968, 478] width 138 height 31
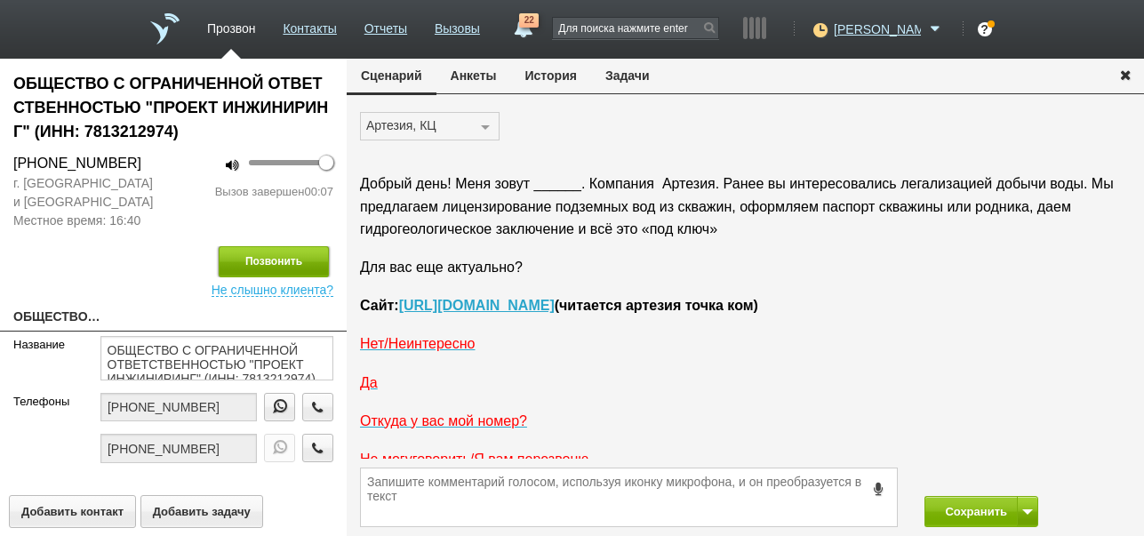
click at [299, 259] on button "Позвонить" at bounding box center [274, 261] width 110 height 31
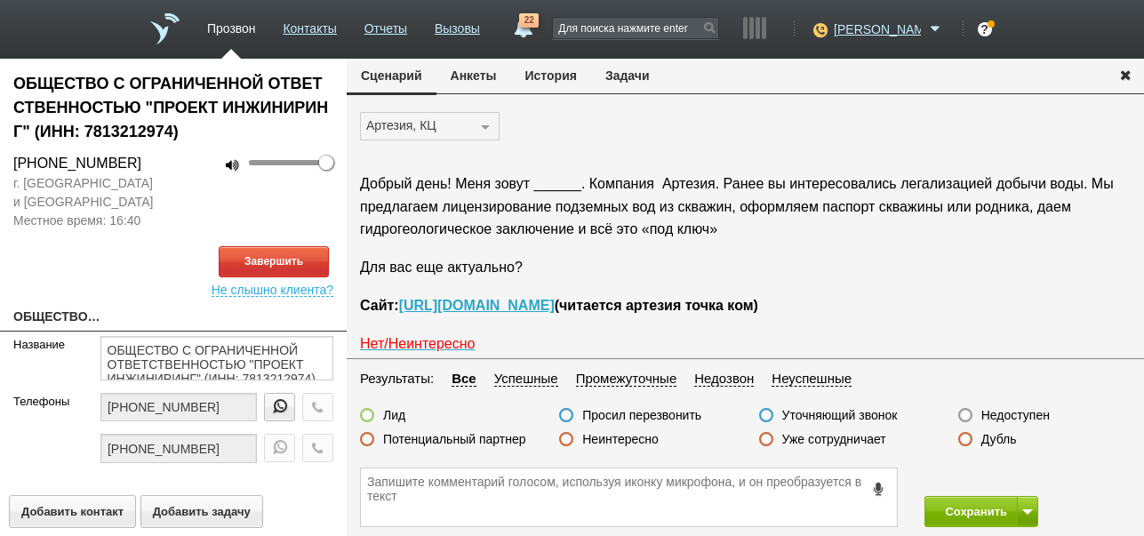
click at [556, 76] on button "История" at bounding box center [551, 76] width 80 height 34
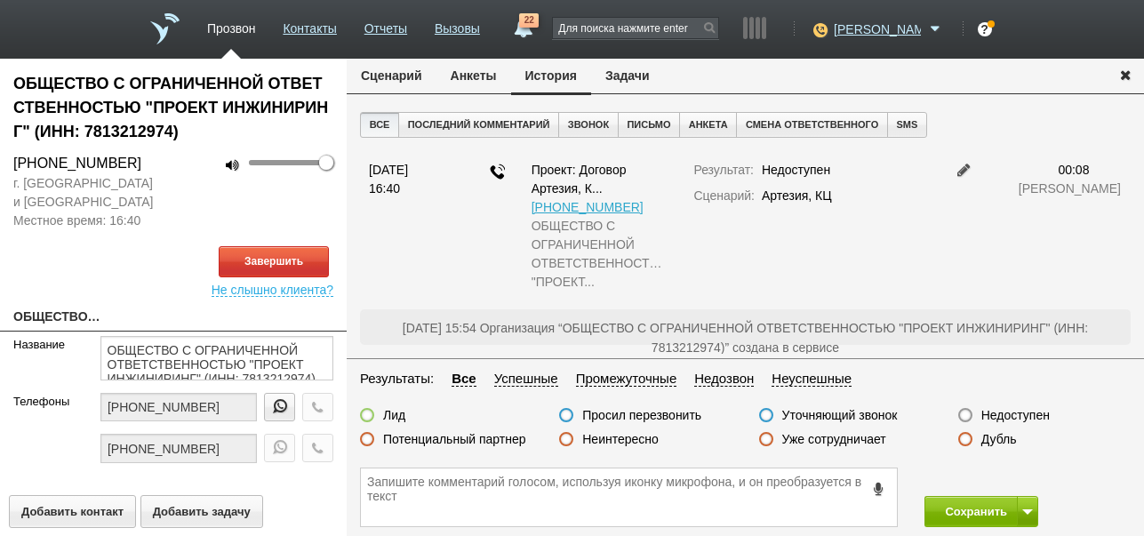
click at [412, 68] on button "Сценарий" at bounding box center [392, 76] width 90 height 34
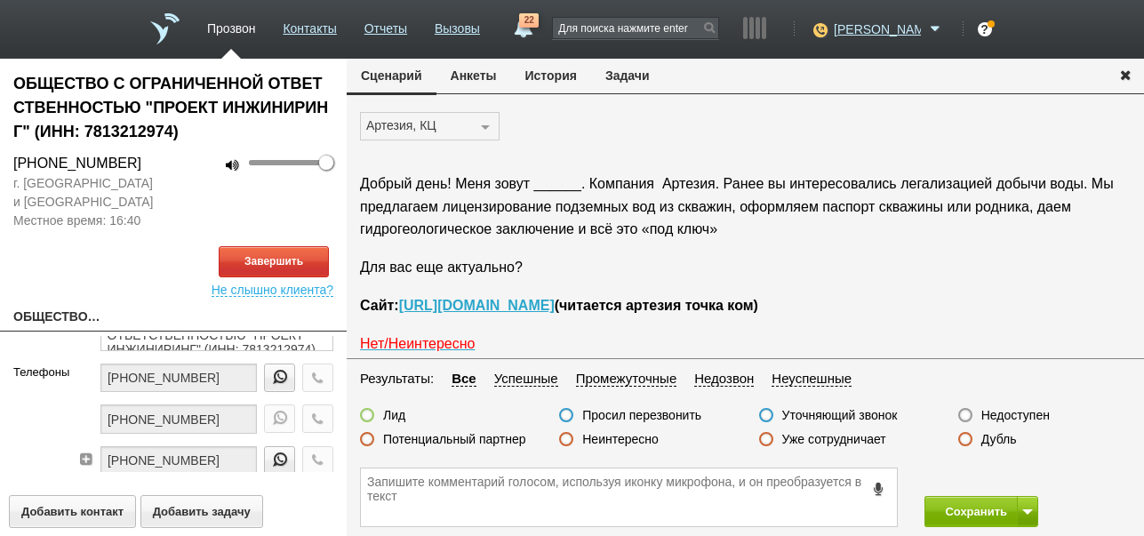
scroll to position [60, 0]
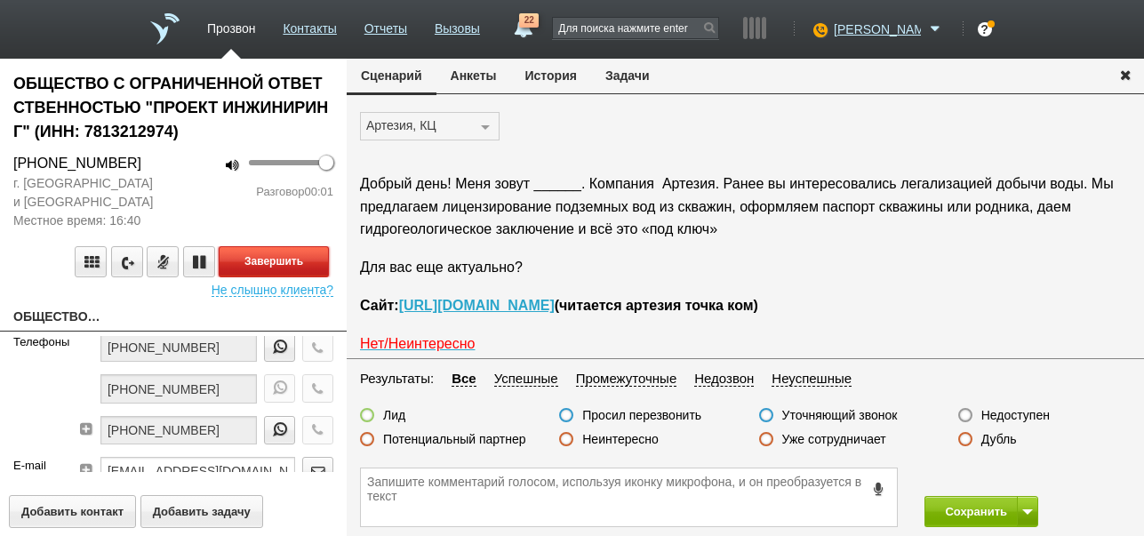
click at [308, 255] on button "Завершить" at bounding box center [274, 261] width 110 height 31
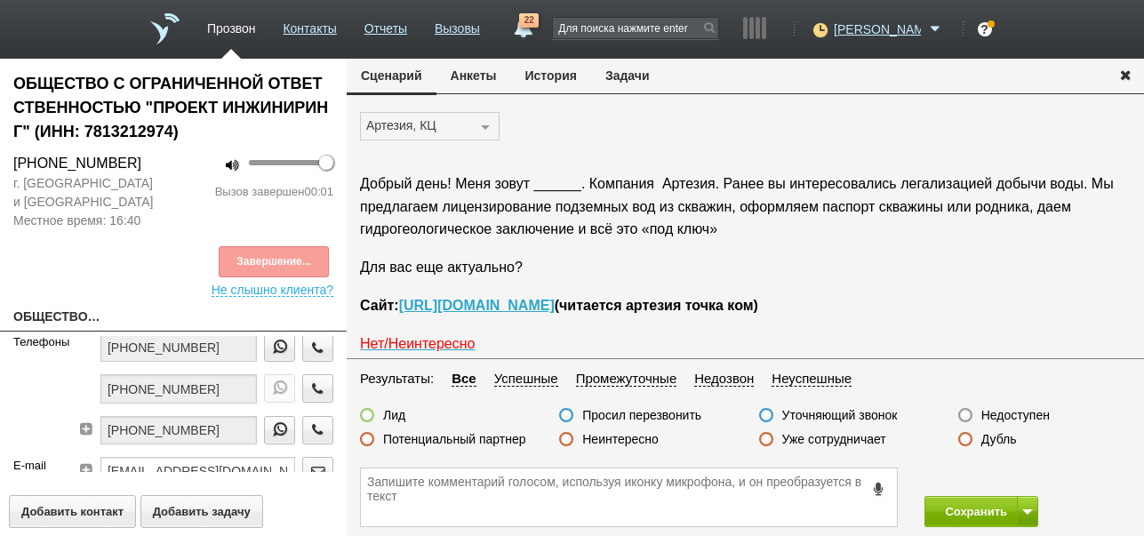
click at [1007, 417] on label "Недоступен" at bounding box center [1015, 415] width 68 height 16
click at [0, 0] on input "Недоступен" at bounding box center [0, 0] width 0 height 0
click at [1030, 504] on button at bounding box center [1027, 511] width 21 height 31
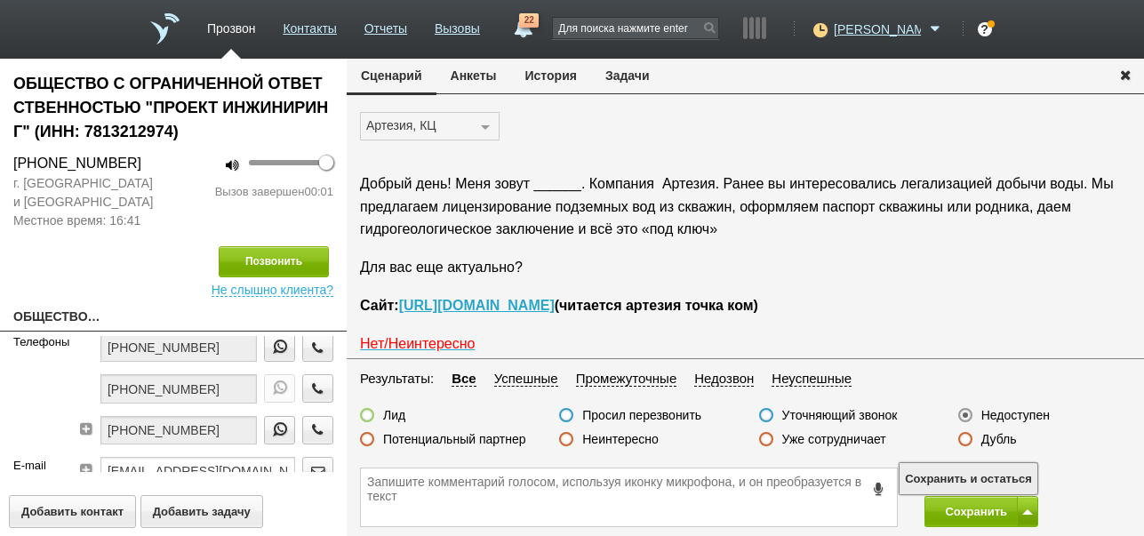
click at [1012, 473] on button "Сохранить и остаться" at bounding box center [968, 478] width 138 height 31
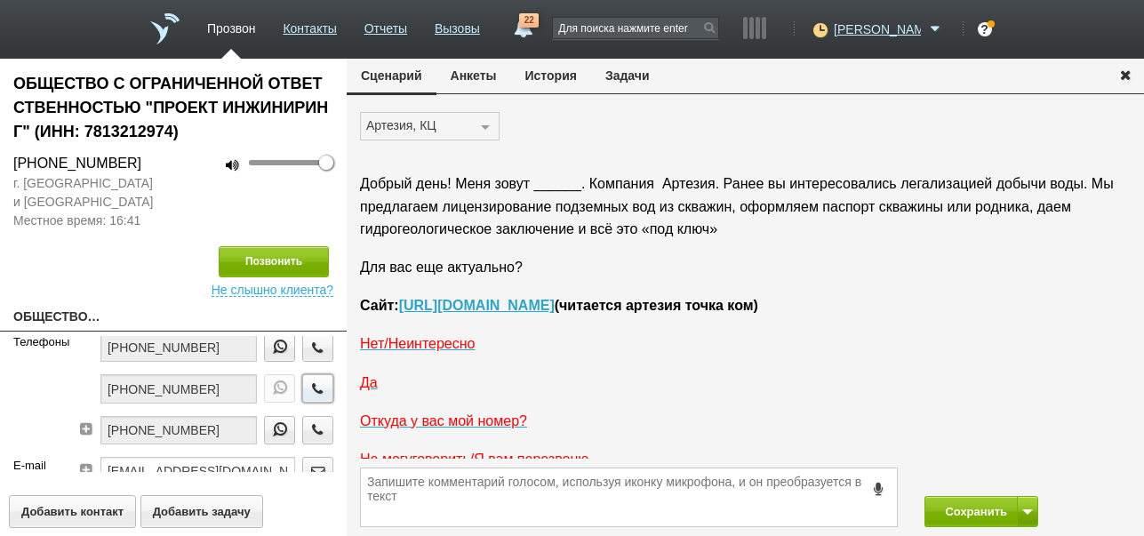
click at [308, 381] on icon "button" at bounding box center [318, 387] width 20 height 13
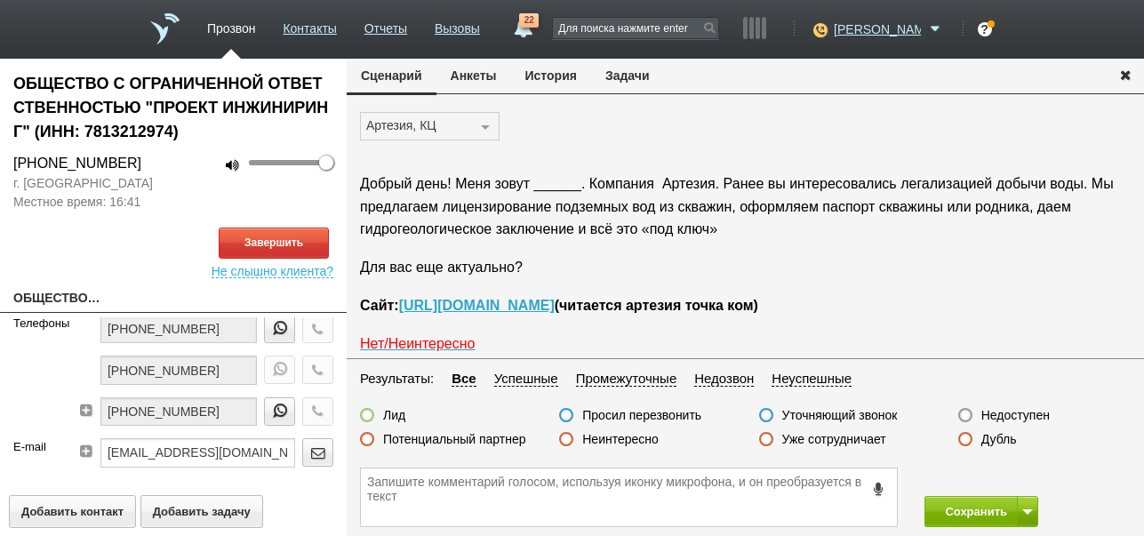
scroll to position [89, 0]
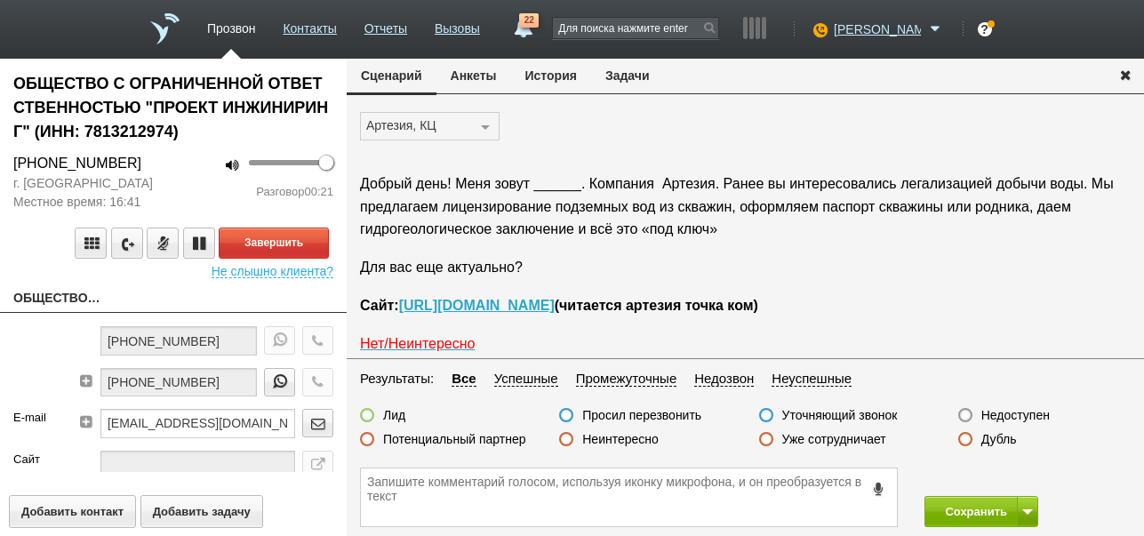
click at [628, 437] on label "Неинтересно" at bounding box center [620, 439] width 76 height 16
click at [0, 0] on input "Неинтересно" at bounding box center [0, 0] width 0 height 0
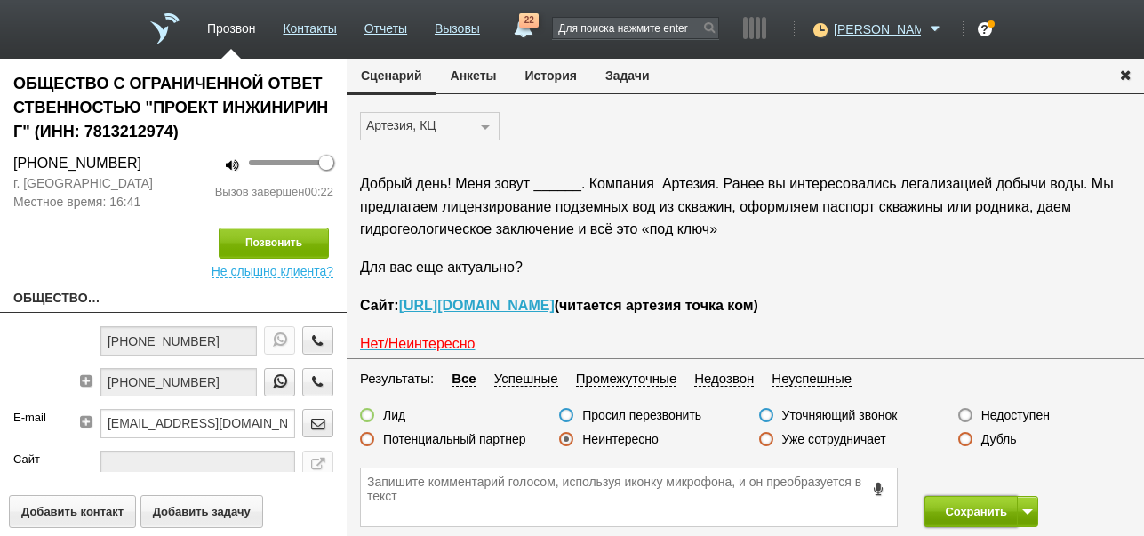
click at [971, 510] on button "Сохранить" at bounding box center [970, 511] width 93 height 31
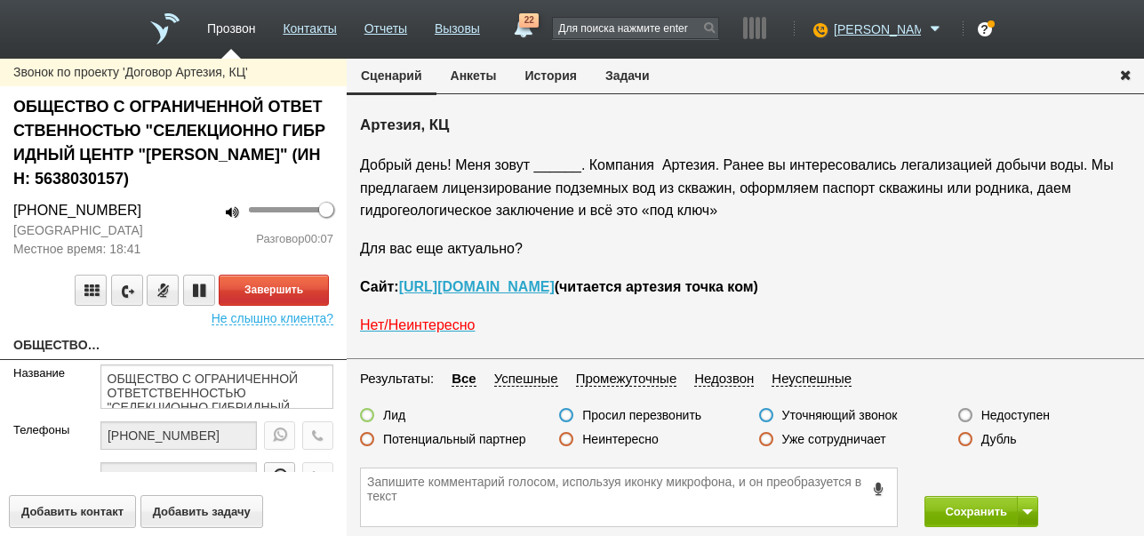
scroll to position [29, 0]
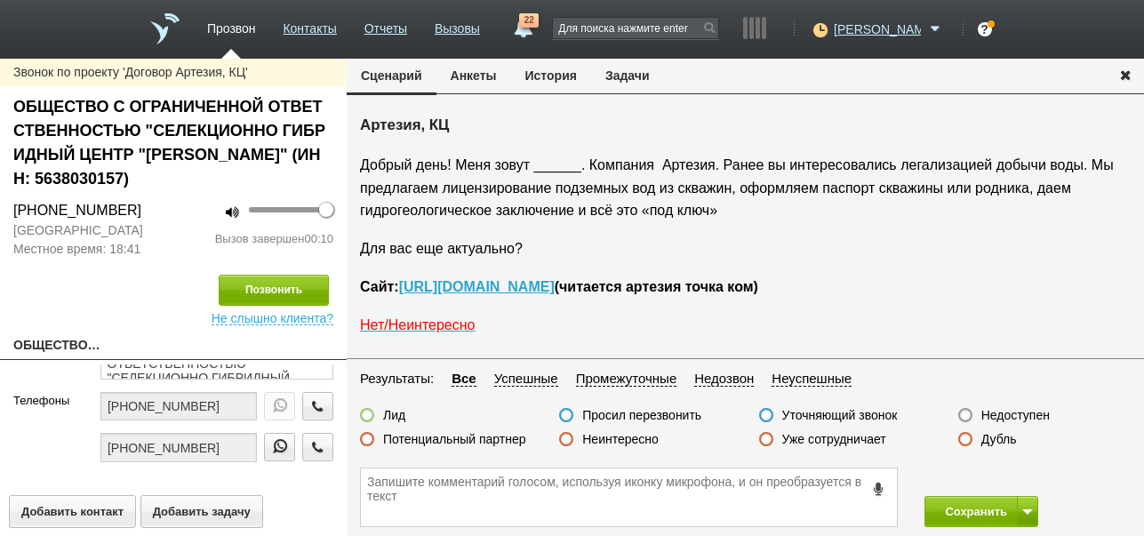
click at [1040, 413] on label "Недоступен" at bounding box center [1015, 415] width 68 height 16
click at [0, 0] on input "Недоступен" at bounding box center [0, 0] width 0 height 0
click at [1025, 504] on button at bounding box center [1027, 511] width 21 height 31
click at [1011, 468] on button "Сохранить и остаться" at bounding box center [968, 478] width 138 height 31
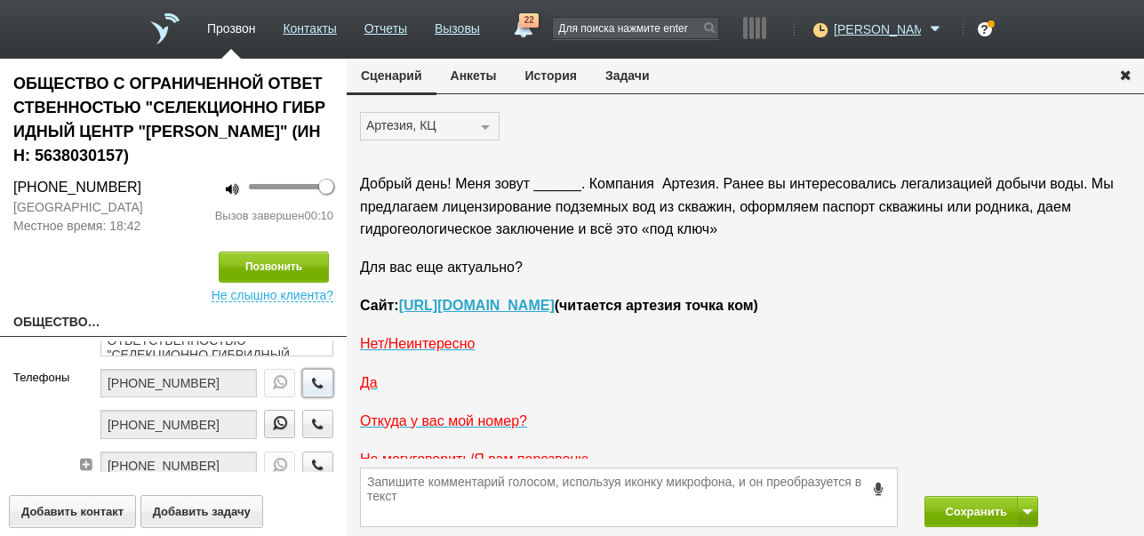
click at [308, 377] on icon "button" at bounding box center [318, 382] width 20 height 13
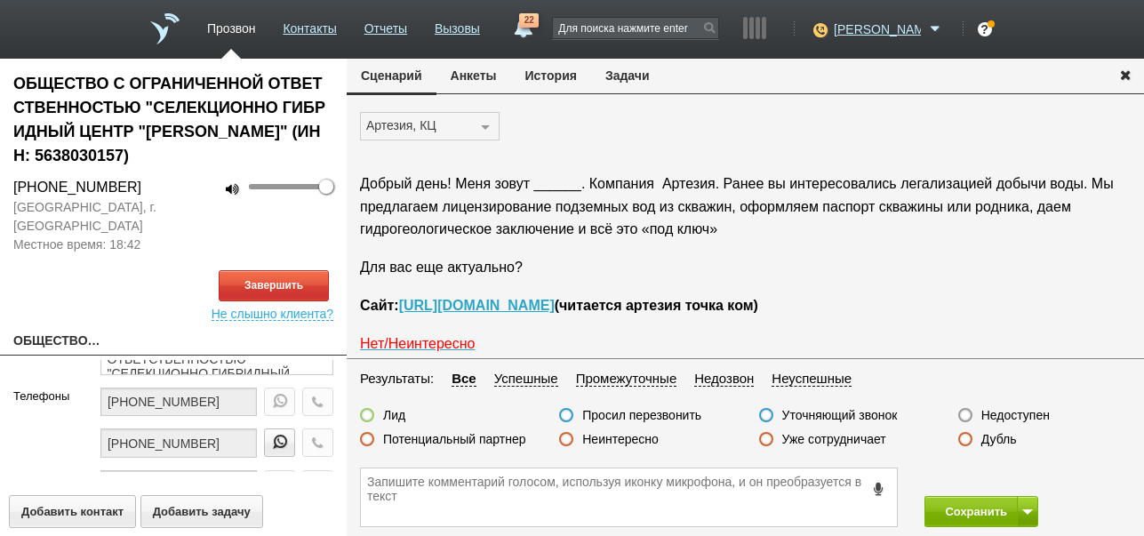
click at [529, 76] on button "История" at bounding box center [551, 76] width 80 height 34
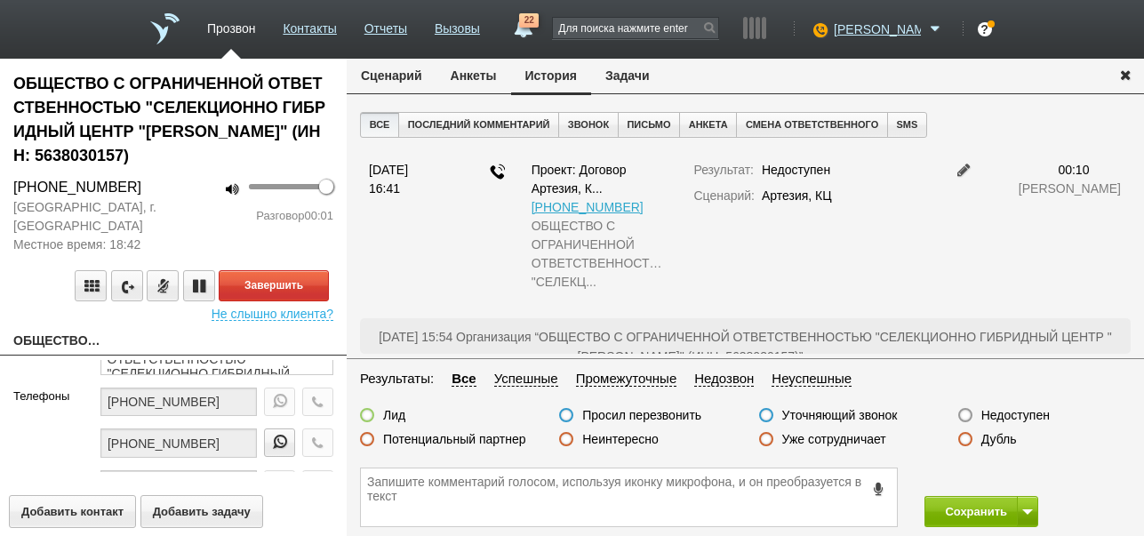
click at [411, 78] on button "Сценарий" at bounding box center [392, 76] width 90 height 34
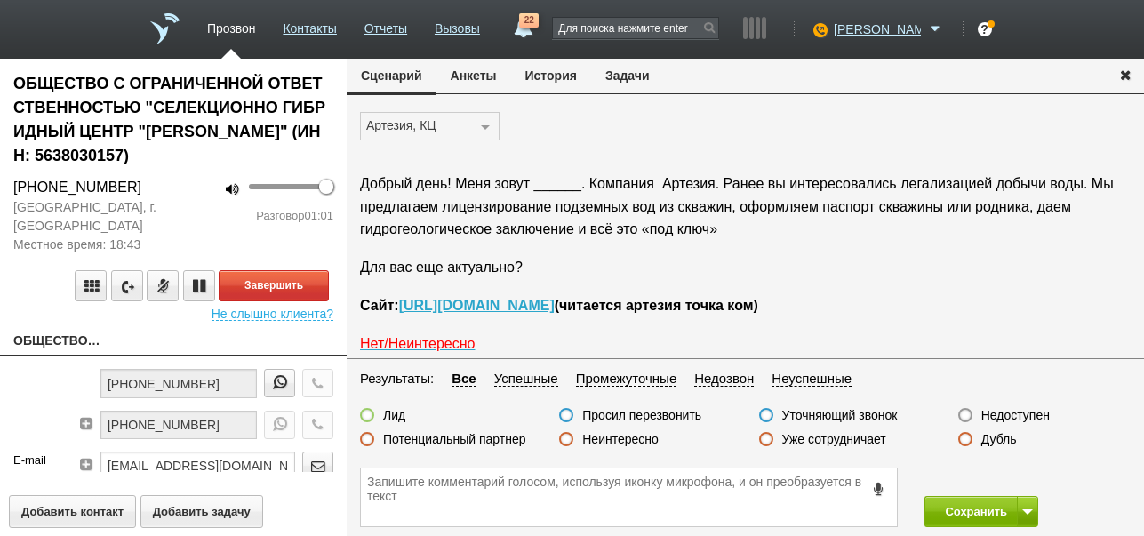
scroll to position [29, 0]
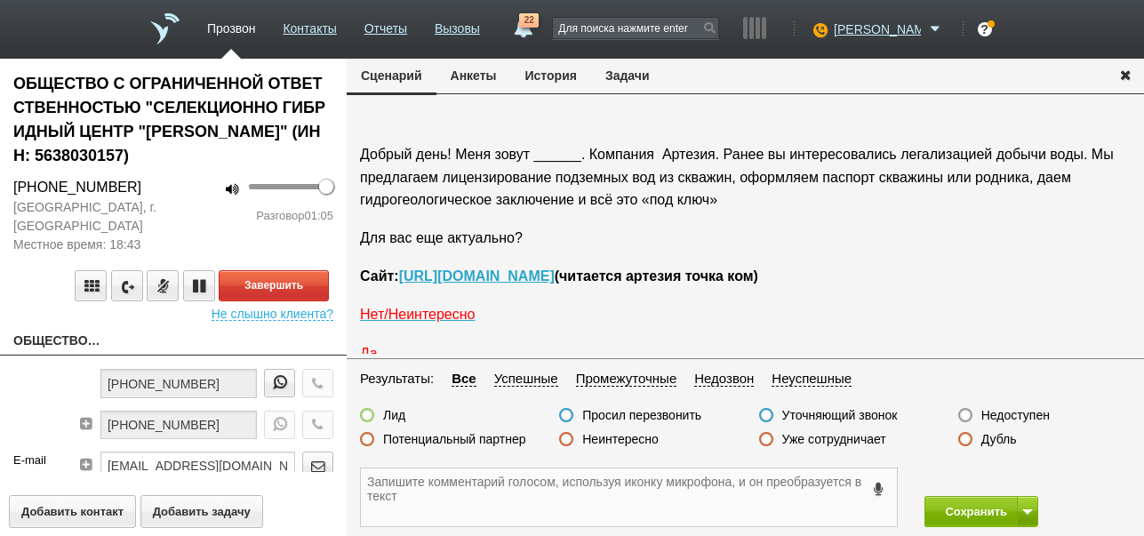
click at [557, 484] on textarea at bounding box center [629, 497] width 536 height 58
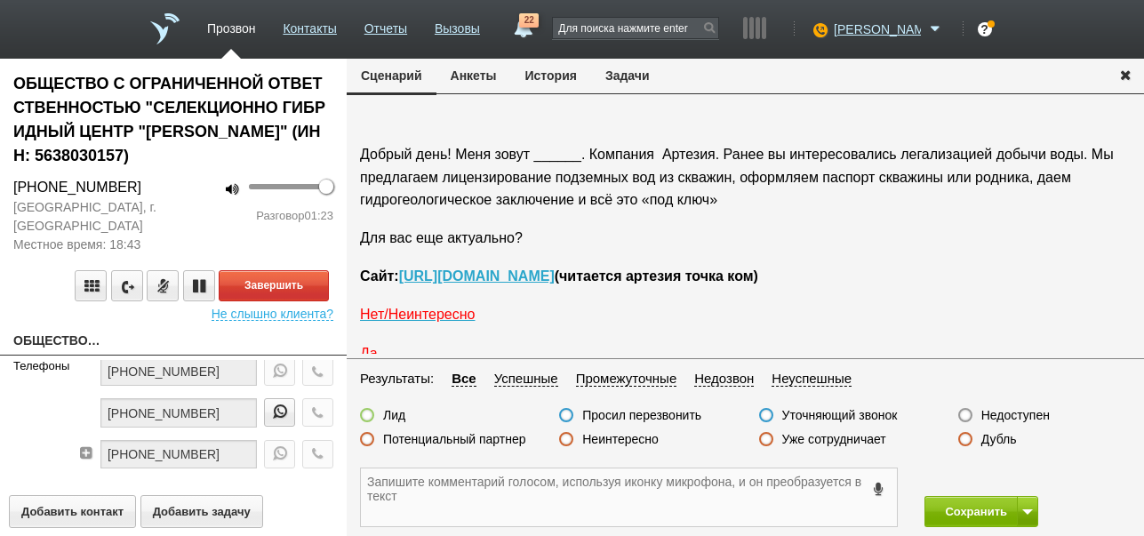
scroll to position [118, 0]
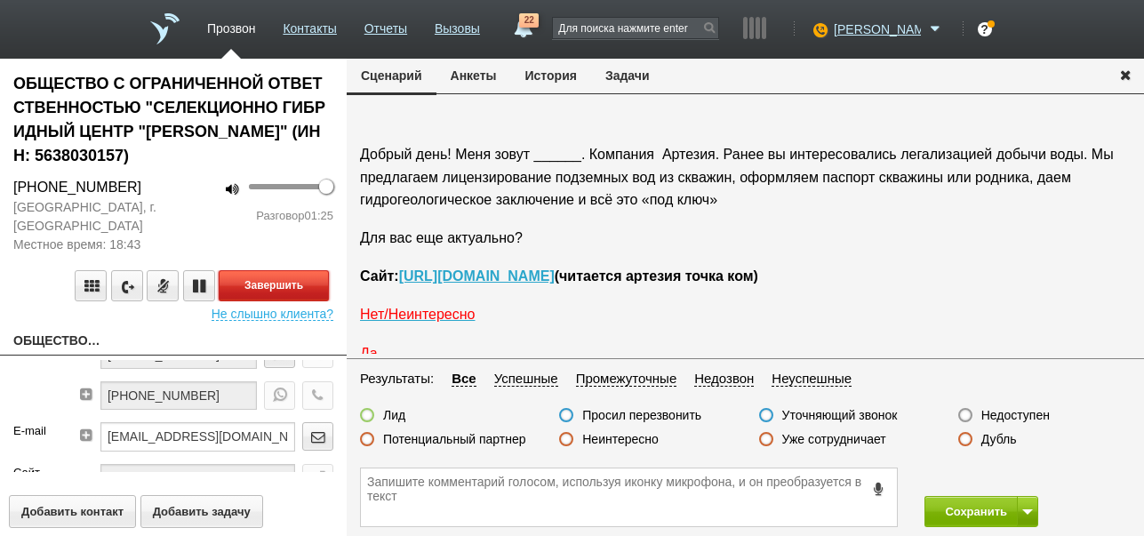
click at [319, 280] on button "Завершить" at bounding box center [274, 285] width 110 height 31
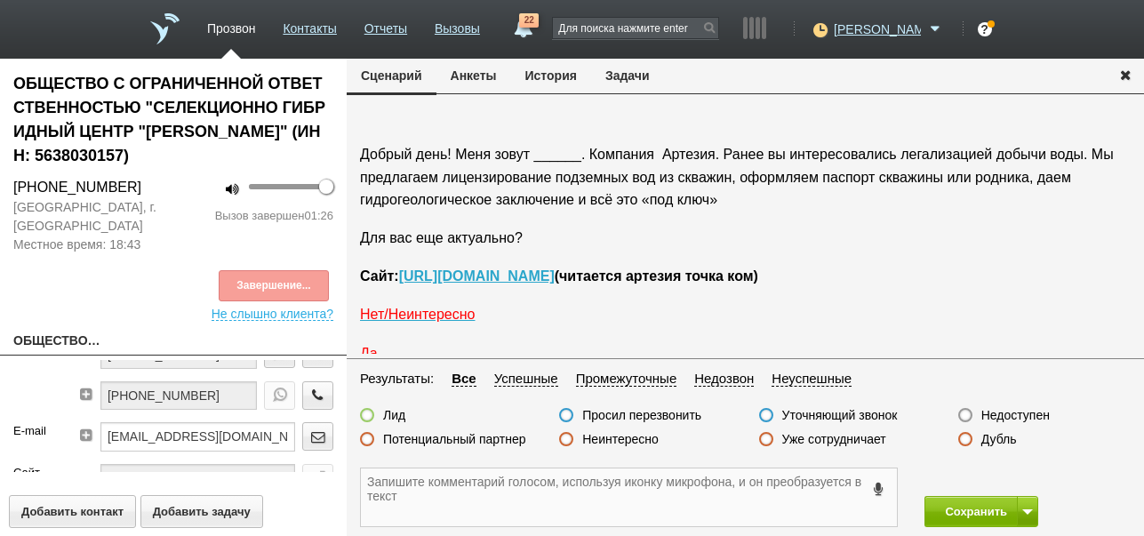
click at [472, 486] on textarea at bounding box center [629, 497] width 536 height 58
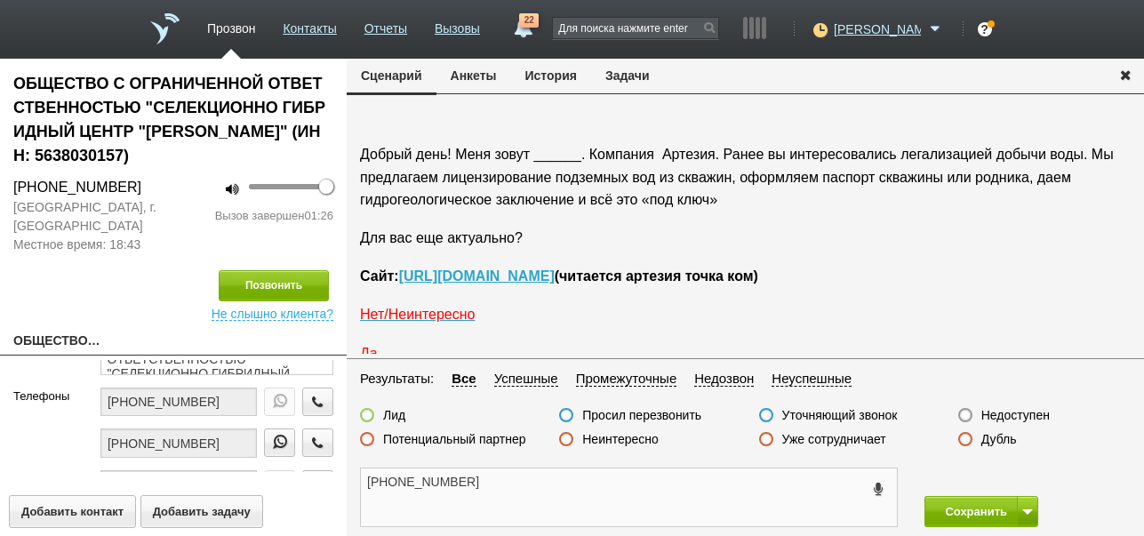
scroll to position [0, 0]
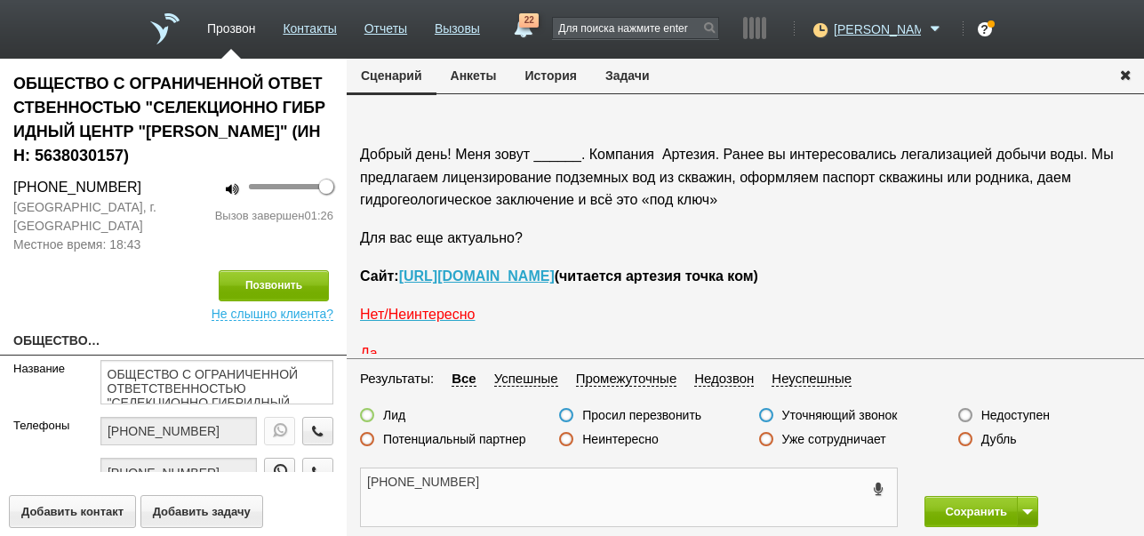
drag, startPoint x: 362, startPoint y: 481, endPoint x: 447, endPoint y: 481, distance: 85.3
click at [447, 481] on textarea "[PHONE_NUMBER]" at bounding box center [629, 497] width 536 height 58
click at [400, 497] on textarea "[PHONE_NUMBER]" at bounding box center [629, 497] width 536 height 58
click at [396, 483] on textarea "[PHONE_NUMBER]" at bounding box center [629, 497] width 536 height 58
drag, startPoint x: 365, startPoint y: 482, endPoint x: 446, endPoint y: 485, distance: 81.0
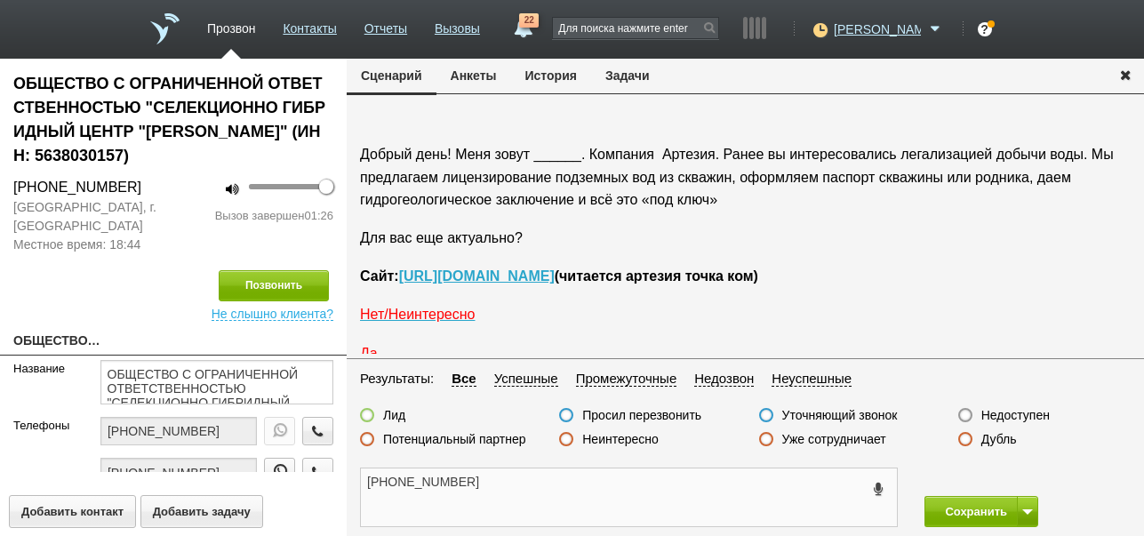
click at [452, 485] on textarea "[PHONE_NUMBER]" at bounding box center [629, 497] width 536 height 58
type textarea "[PHONE_NUMBER]"
click at [681, 418] on label "Просил перезвонить" at bounding box center [641, 415] width 119 height 16
click at [0, 0] on input "Просил перезвонить" at bounding box center [0, 0] width 0 height 0
click at [1030, 509] on span at bounding box center [1027, 511] width 11 height 5
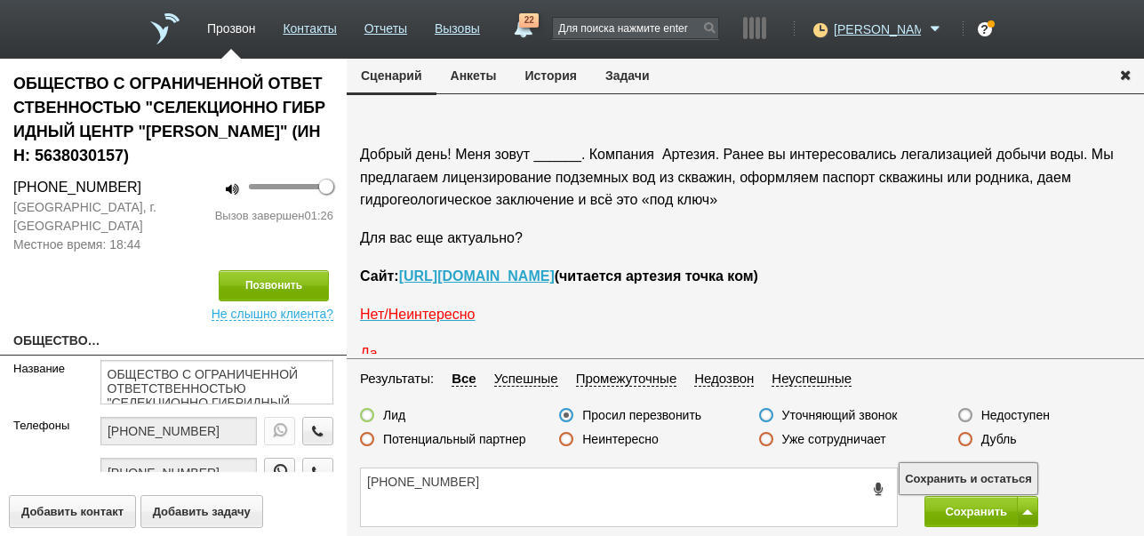
click at [1021, 472] on button "Сохранить и остаться" at bounding box center [968, 478] width 138 height 31
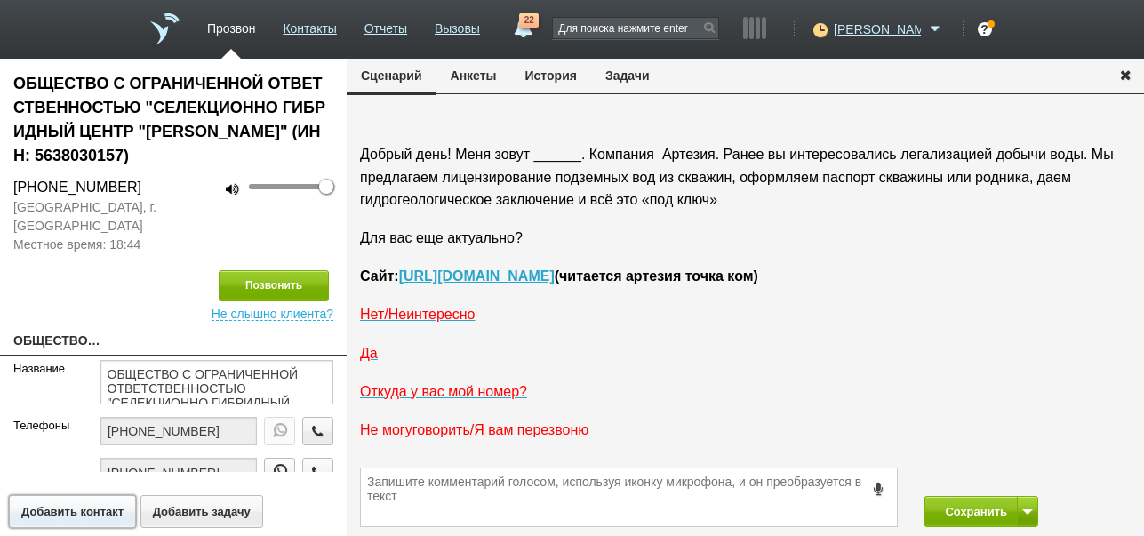
click at [90, 505] on button "Добавить контакт" at bounding box center [72, 511] width 127 height 33
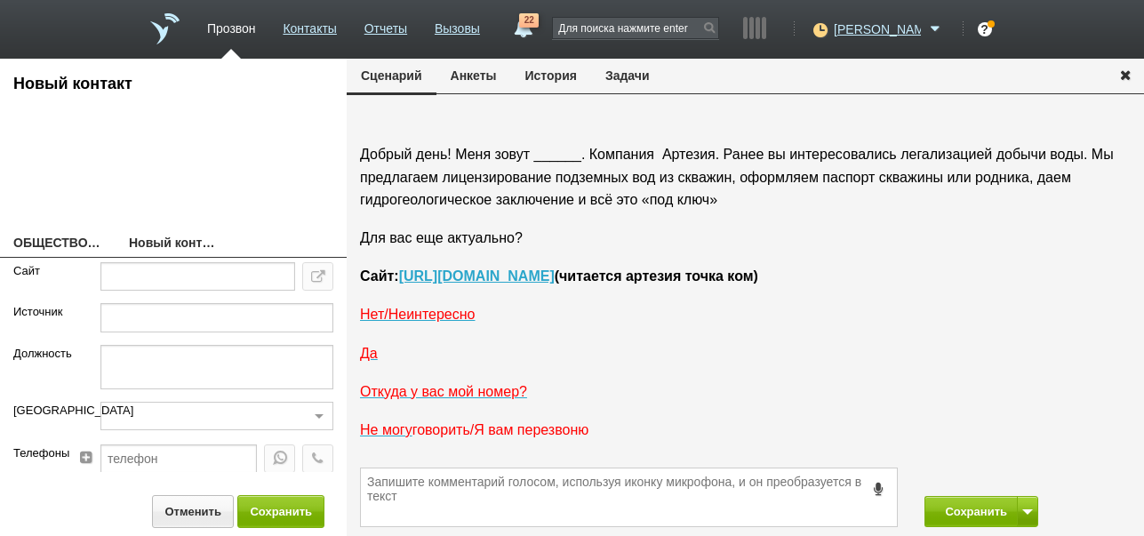
type textarea "Новый контакт"
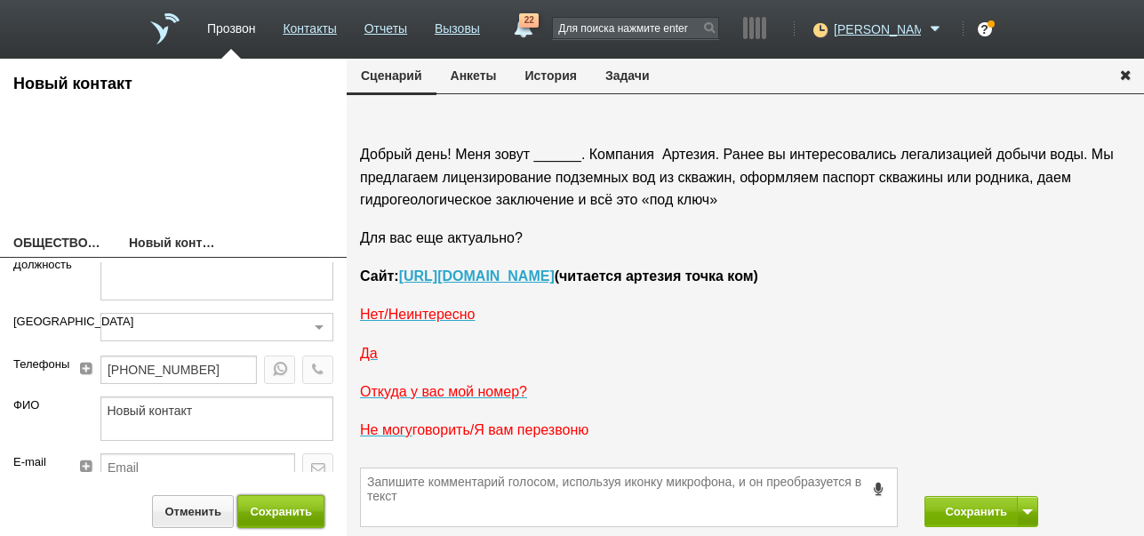
click at [274, 513] on button "Сохранить" at bounding box center [280, 511] width 87 height 33
type input "[PHONE_NUMBER]"
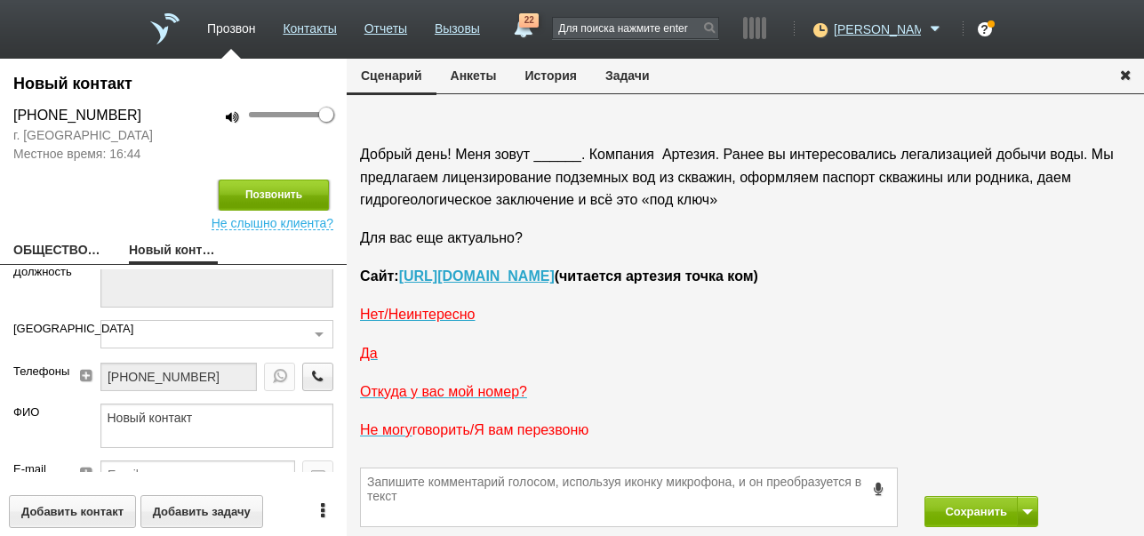
click at [322, 196] on button "Позвонить" at bounding box center [274, 195] width 110 height 31
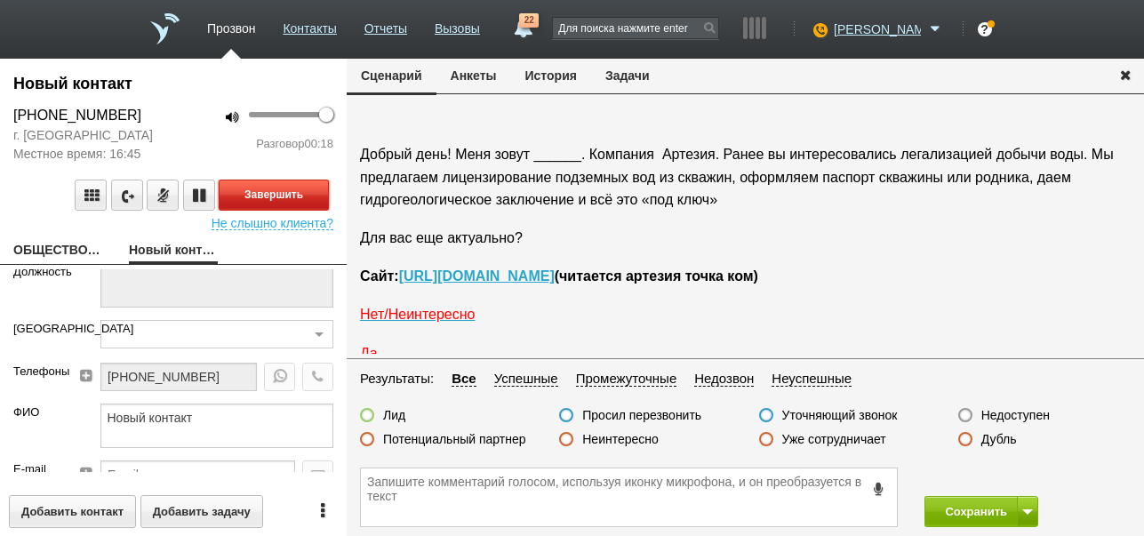
click at [313, 198] on button "Завершить" at bounding box center [274, 195] width 110 height 31
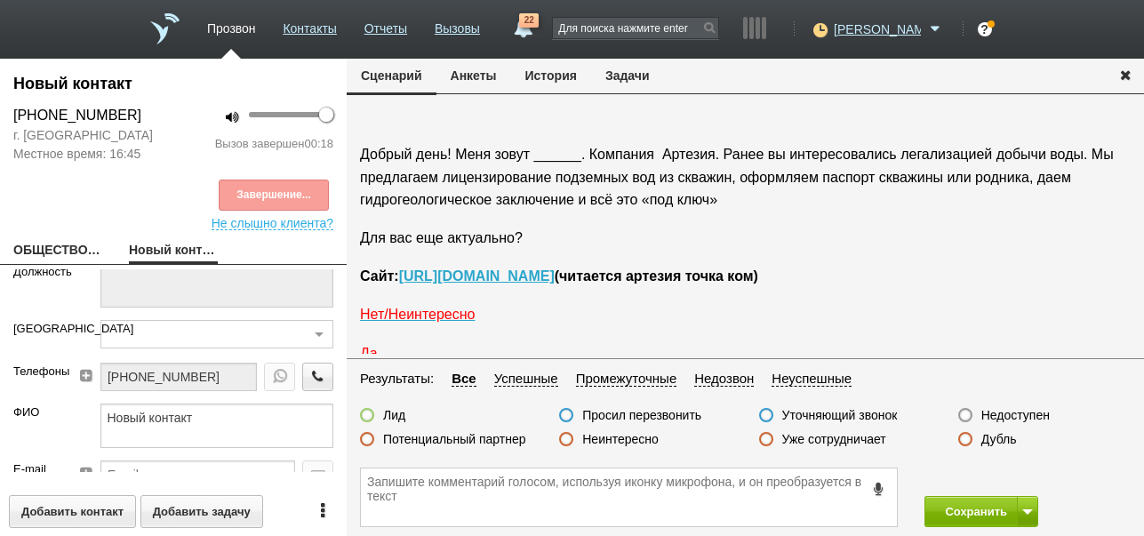
click at [991, 413] on label "Недоступен" at bounding box center [1015, 415] width 68 height 16
click at [0, 0] on input "Недоступен" at bounding box center [0, 0] width 0 height 0
click at [1027, 511] on span at bounding box center [1027, 511] width 11 height 5
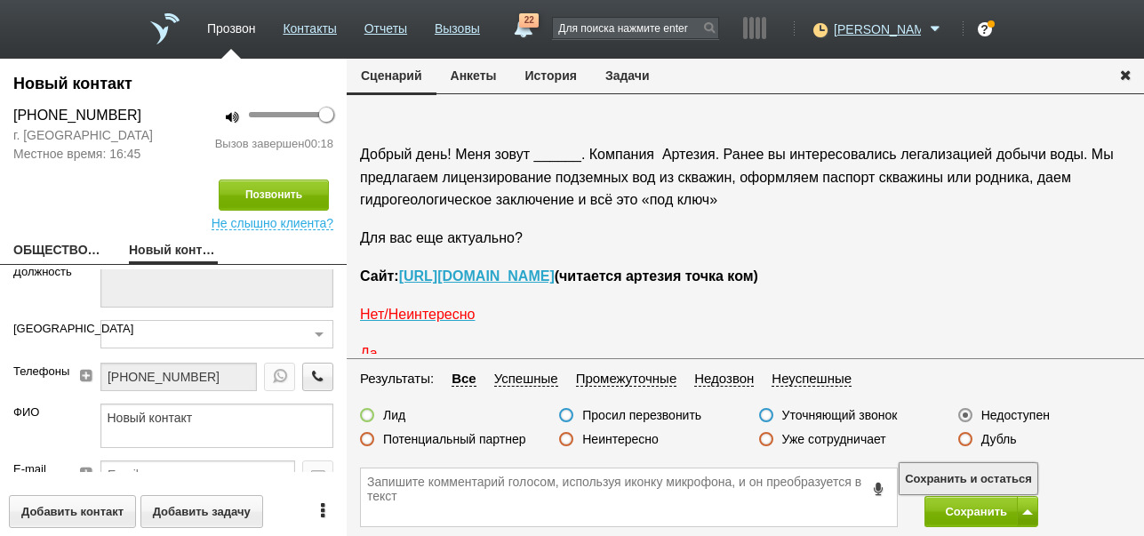
click at [1015, 480] on button "Сохранить и остаться" at bounding box center [968, 478] width 138 height 31
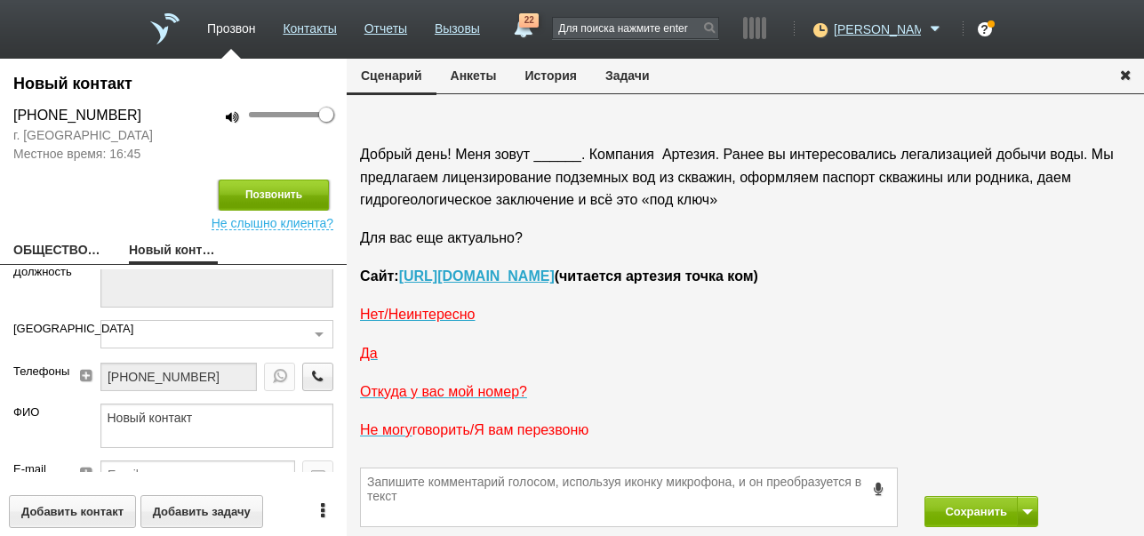
click at [296, 191] on button "Позвонить" at bounding box center [274, 195] width 110 height 31
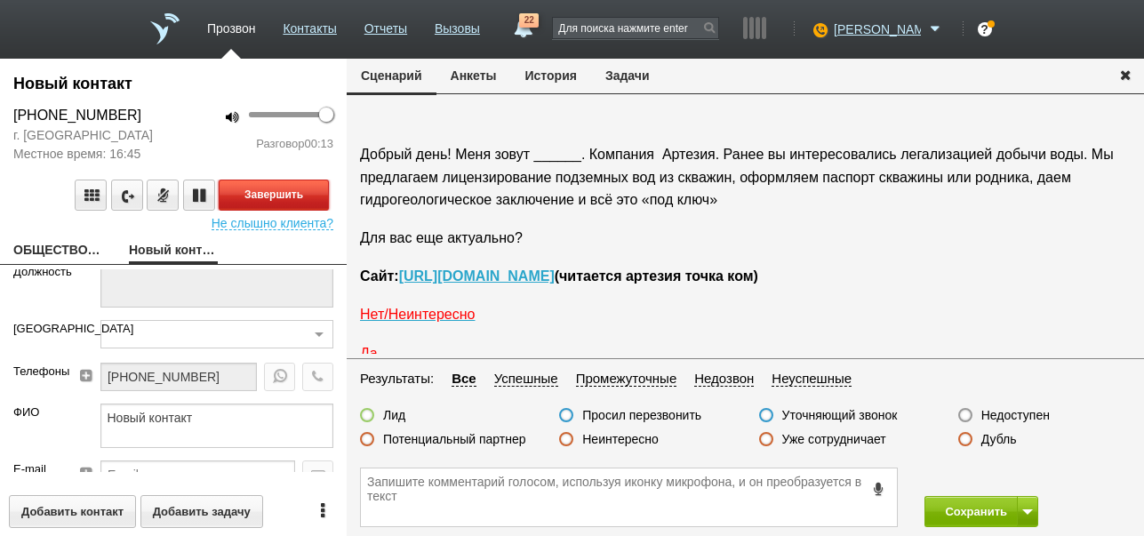
click at [293, 196] on button "Завершить" at bounding box center [274, 195] width 110 height 31
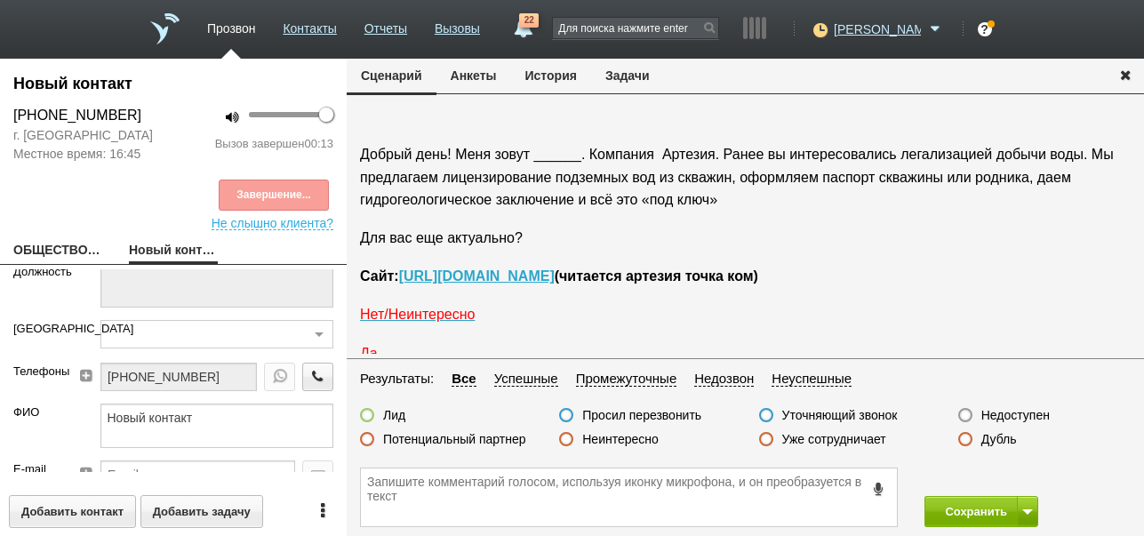
click at [1014, 412] on label "Недоступен" at bounding box center [1015, 415] width 68 height 16
click at [0, 0] on input "Недоступен" at bounding box center [0, 0] width 0 height 0
click at [986, 504] on button "Сохранить" at bounding box center [970, 511] width 93 height 31
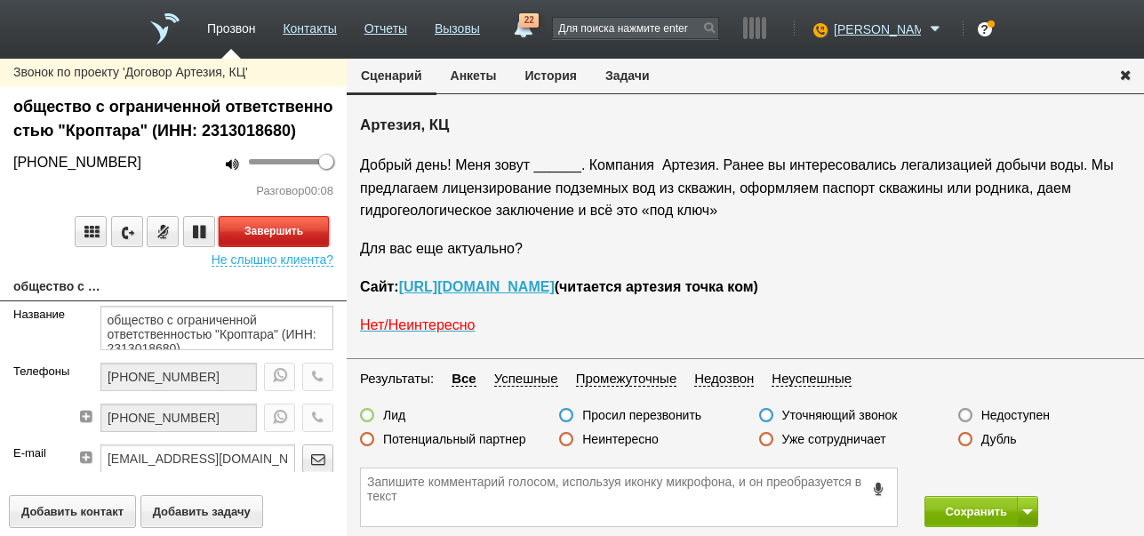
click at [315, 225] on button "Завершить" at bounding box center [274, 231] width 110 height 31
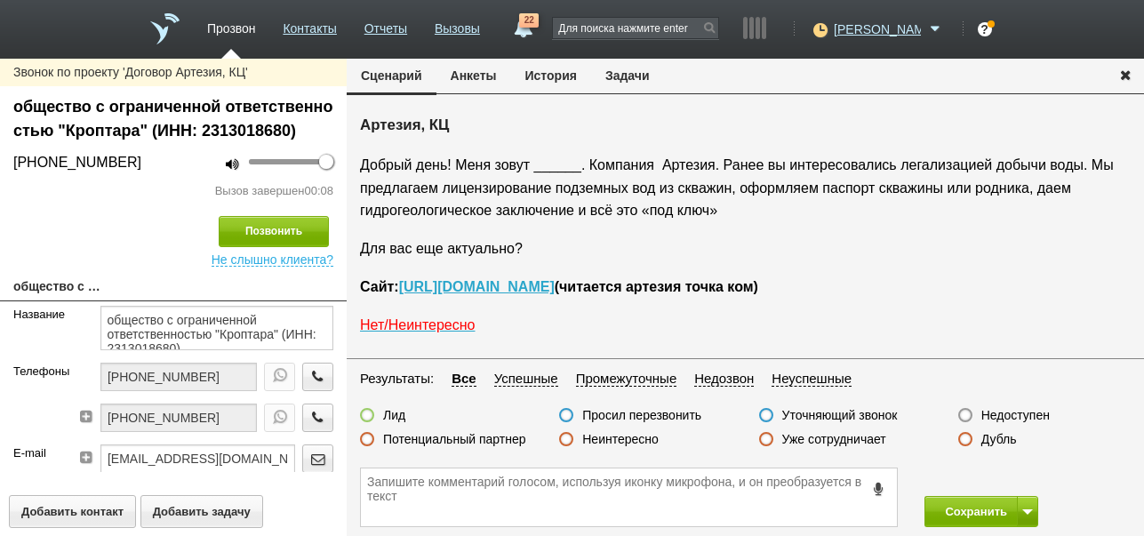
click at [1000, 419] on label "Недоступен" at bounding box center [1015, 415] width 68 height 16
click at [0, 0] on input "Недоступен" at bounding box center [0, 0] width 0 height 0
click at [1026, 507] on button at bounding box center [1027, 511] width 21 height 31
click at [1010, 474] on button "Сохранить и остаться" at bounding box center [968, 478] width 138 height 31
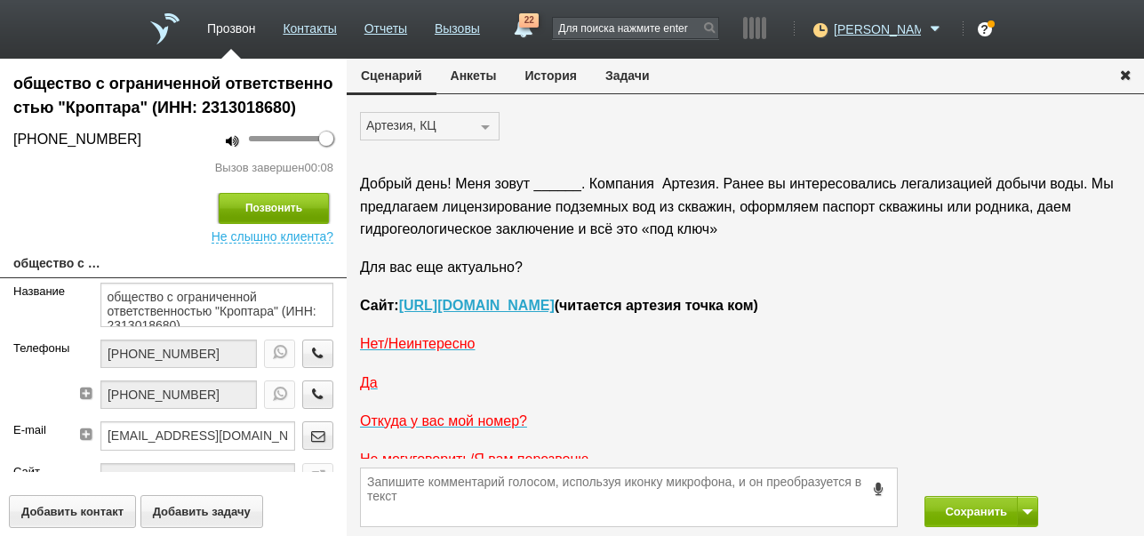
click at [308, 205] on button "Позвонить" at bounding box center [274, 208] width 110 height 31
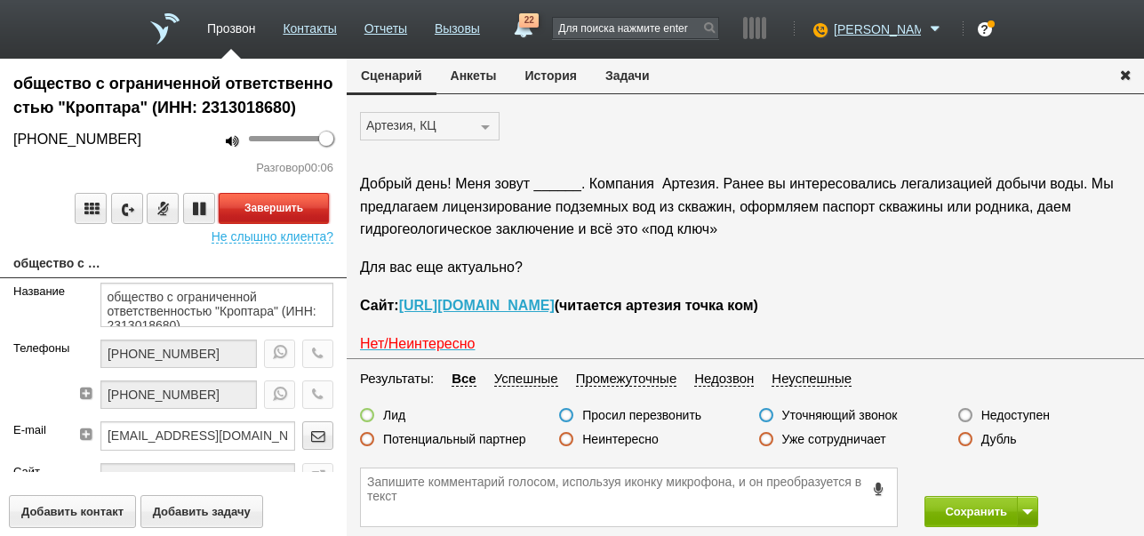
click at [319, 212] on button "Завершить" at bounding box center [274, 208] width 110 height 31
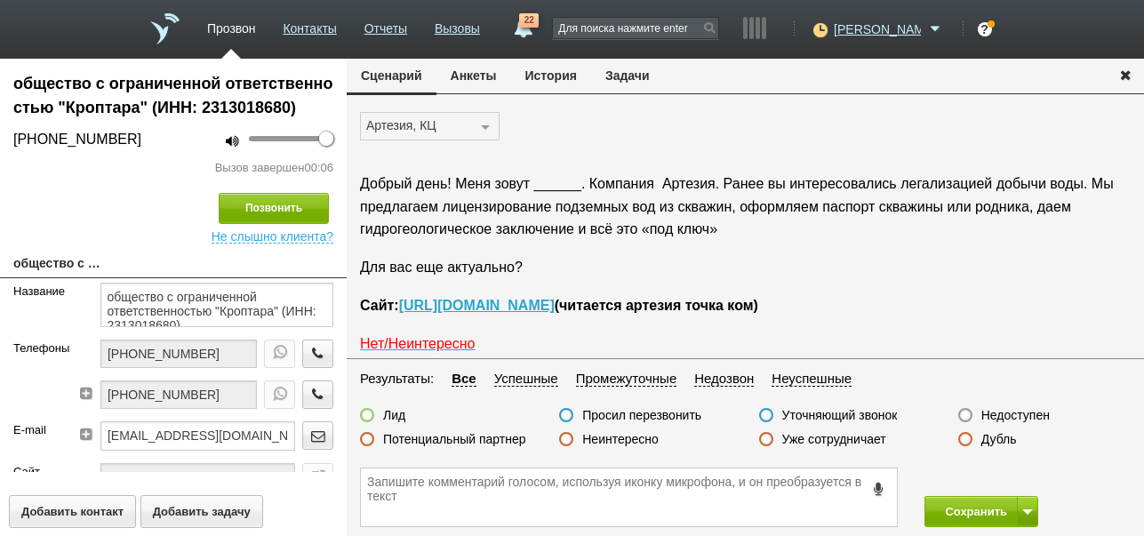
click at [1020, 413] on label "Недоступен" at bounding box center [1015, 415] width 68 height 16
click at [0, 0] on input "Недоступен" at bounding box center [0, 0] width 0 height 0
click at [1031, 510] on span at bounding box center [1027, 511] width 11 height 5
click at [1014, 474] on button "Сохранить и остаться" at bounding box center [968, 478] width 138 height 31
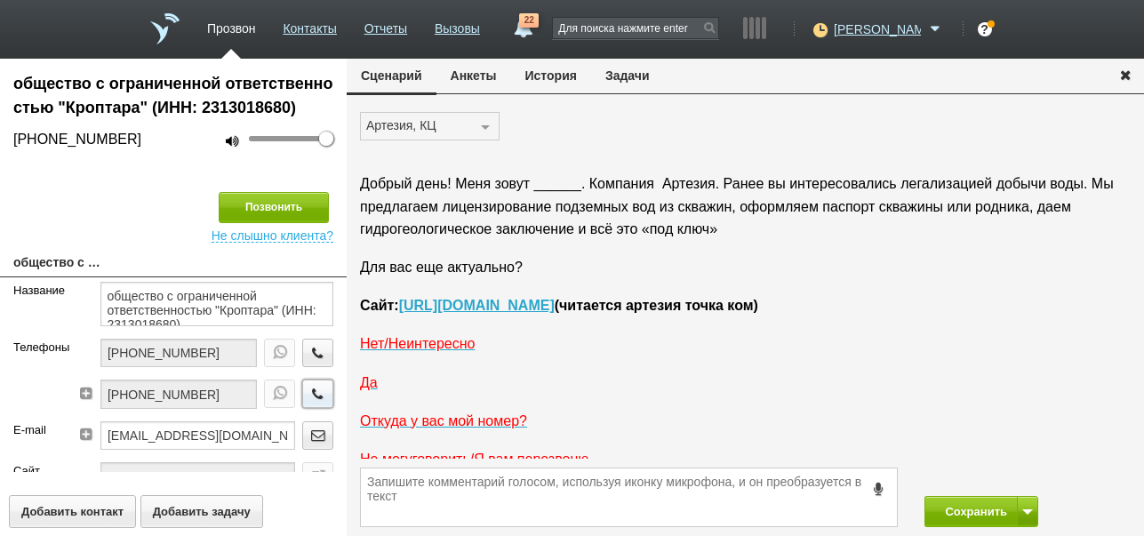
click at [308, 396] on icon "button" at bounding box center [318, 393] width 20 height 13
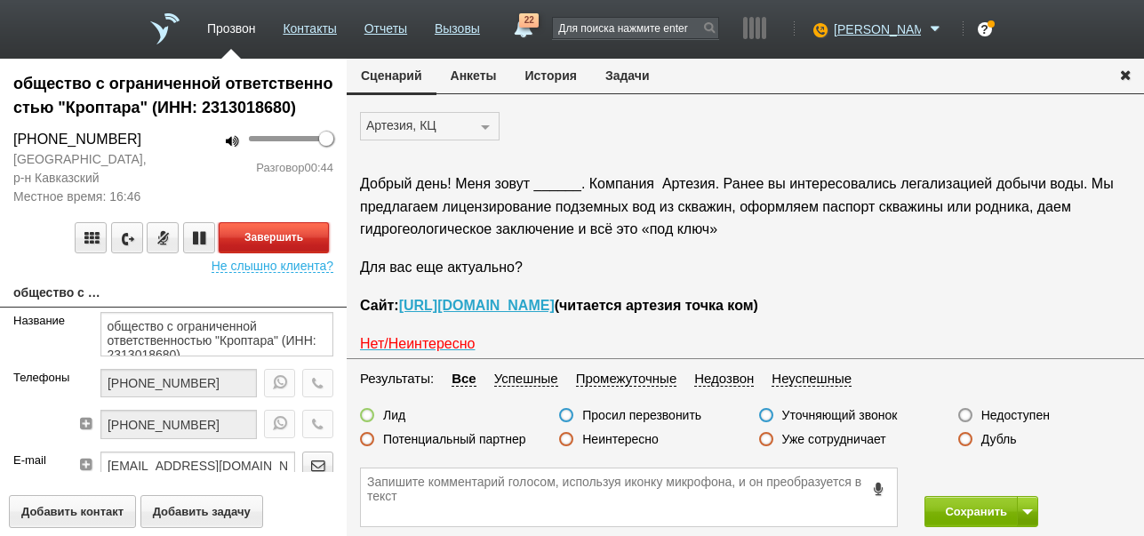
click at [310, 238] on button "Завершить" at bounding box center [274, 237] width 110 height 31
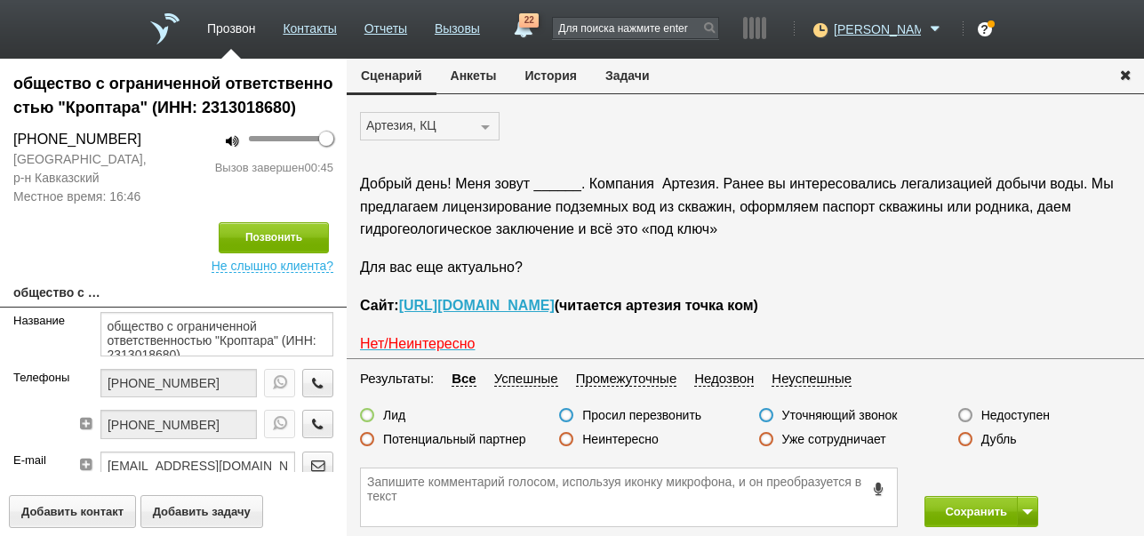
click at [1017, 415] on label "Недоступен" at bounding box center [1015, 415] width 68 height 16
click at [0, 0] on input "Недоступен" at bounding box center [0, 0] width 0 height 0
click at [1033, 506] on button at bounding box center [1027, 511] width 21 height 31
click at [1016, 476] on button "Сохранить и остаться" at bounding box center [968, 478] width 138 height 31
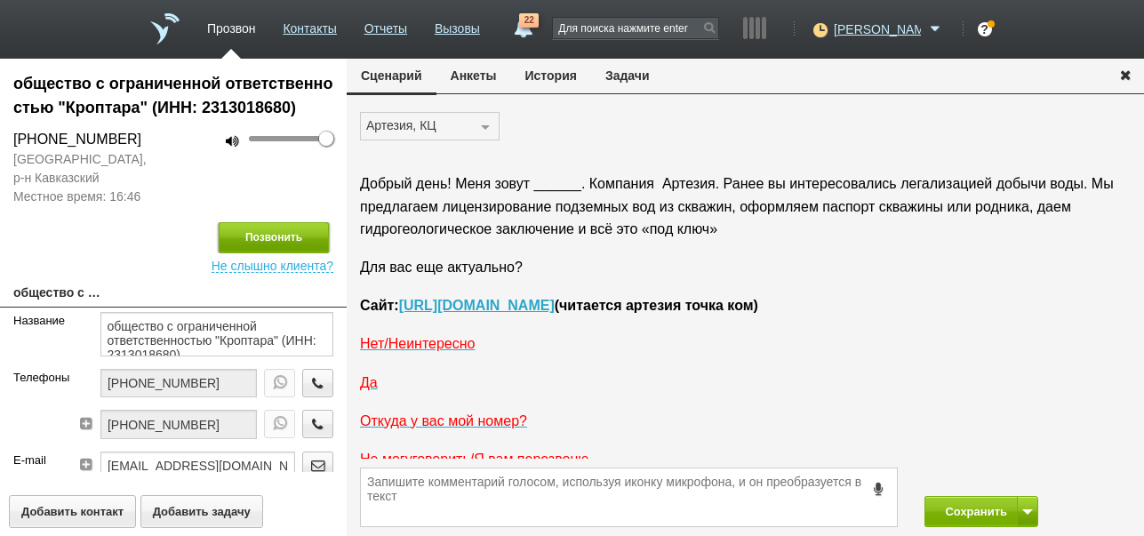
click at [245, 228] on button "Позвонить" at bounding box center [274, 237] width 110 height 31
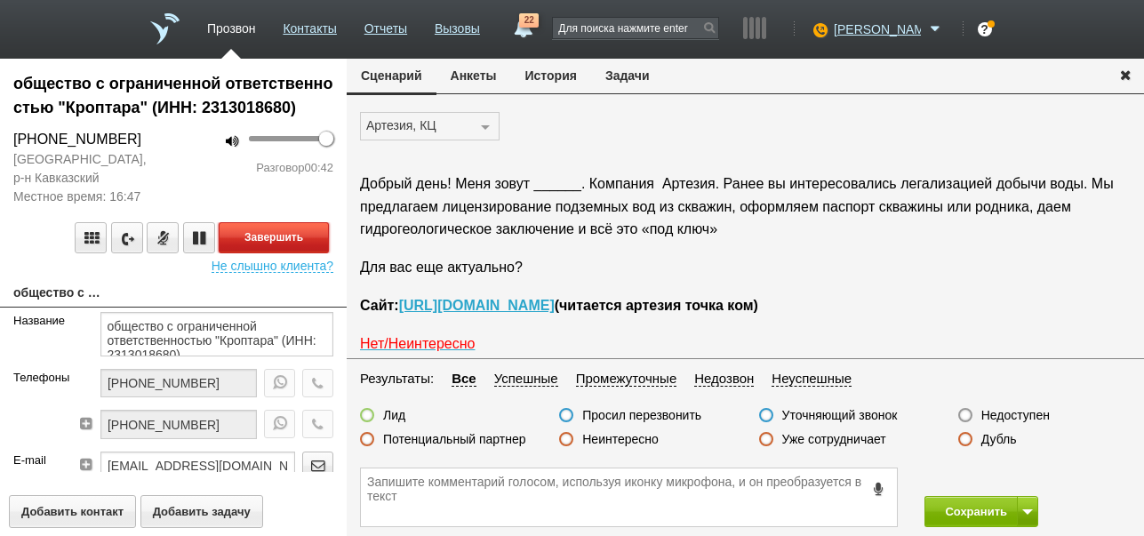
click at [292, 237] on button "Завершить" at bounding box center [274, 237] width 110 height 31
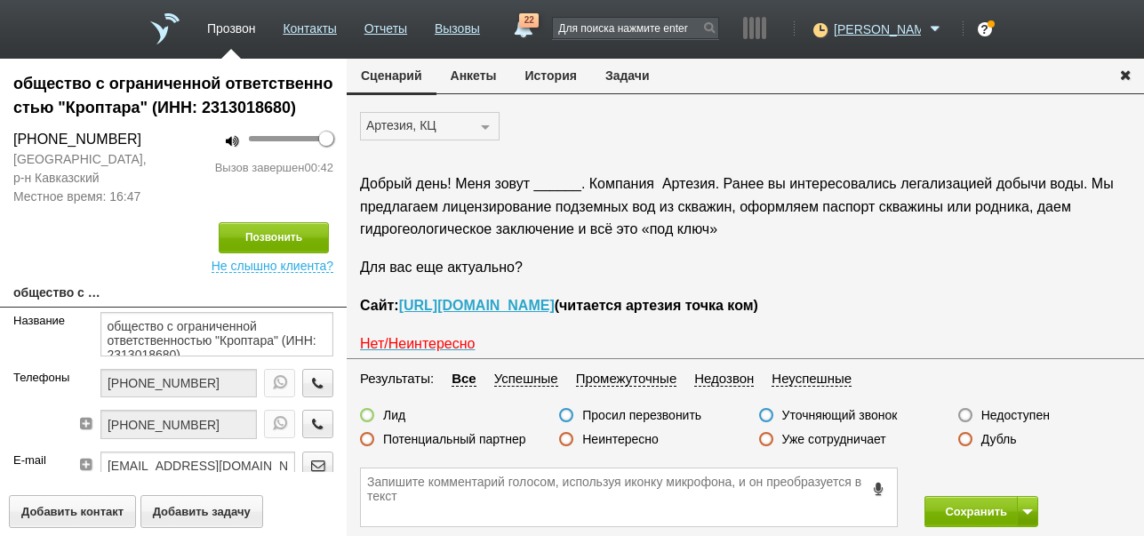
click at [1004, 420] on label "Недоступен" at bounding box center [1015, 415] width 68 height 16
click at [0, 0] on input "Недоступен" at bounding box center [0, 0] width 0 height 0
drag, startPoint x: 951, startPoint y: 512, endPoint x: 955, endPoint y: 336, distance: 176.0
click at [952, 511] on button "Сохранить" at bounding box center [970, 511] width 93 height 31
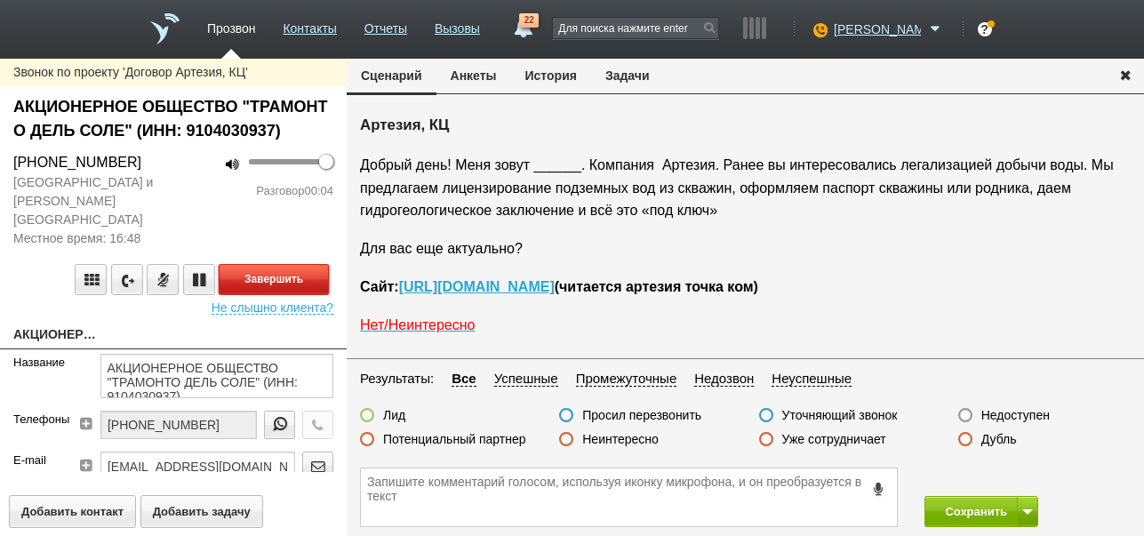
click at [314, 264] on button "Завершить" at bounding box center [274, 279] width 110 height 31
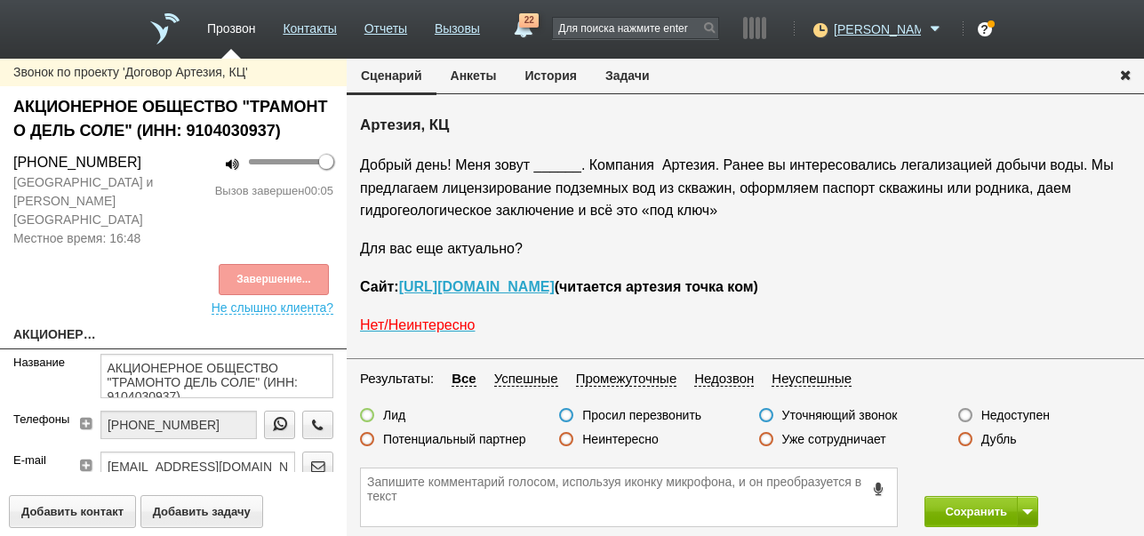
click at [1027, 412] on label "Недоступен" at bounding box center [1015, 415] width 68 height 16
click at [0, 0] on input "Недоступен" at bounding box center [0, 0] width 0 height 0
click at [1026, 511] on span at bounding box center [1027, 511] width 11 height 5
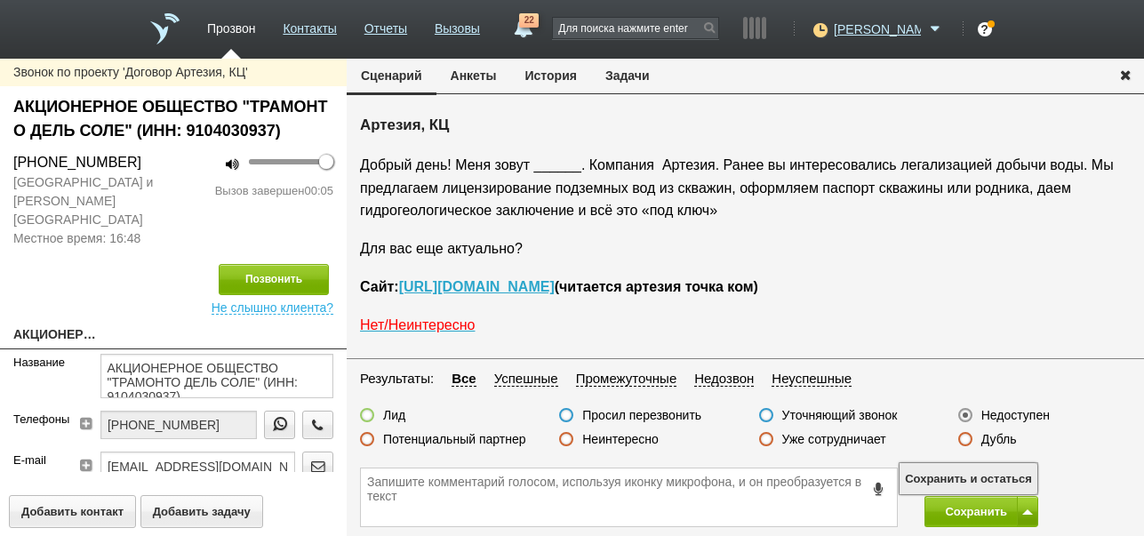
click at [1019, 475] on button "Сохранить и остаться" at bounding box center [968, 478] width 138 height 31
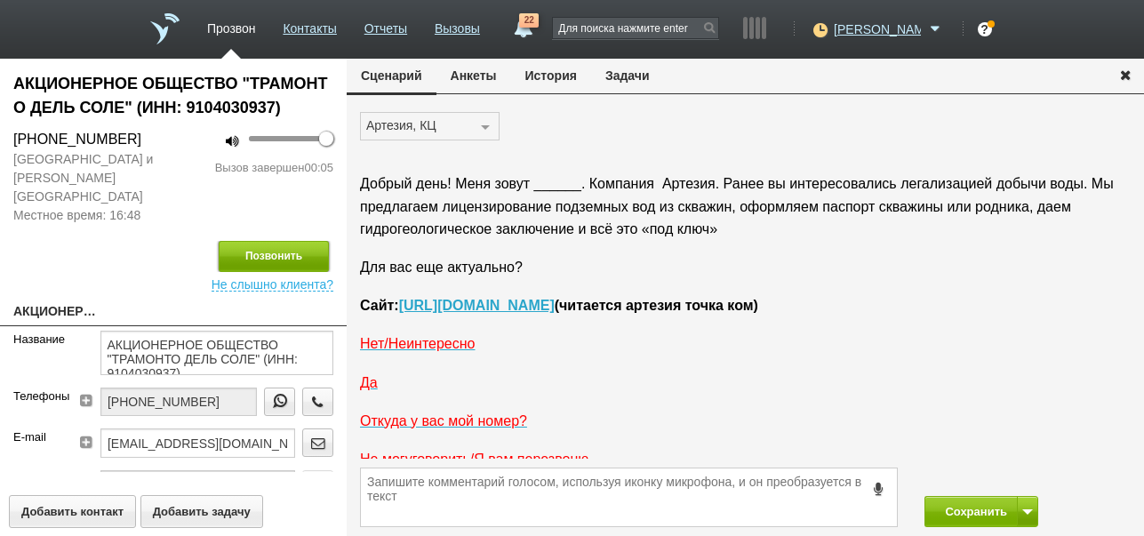
click at [300, 241] on button "Позвонить" at bounding box center [274, 256] width 110 height 31
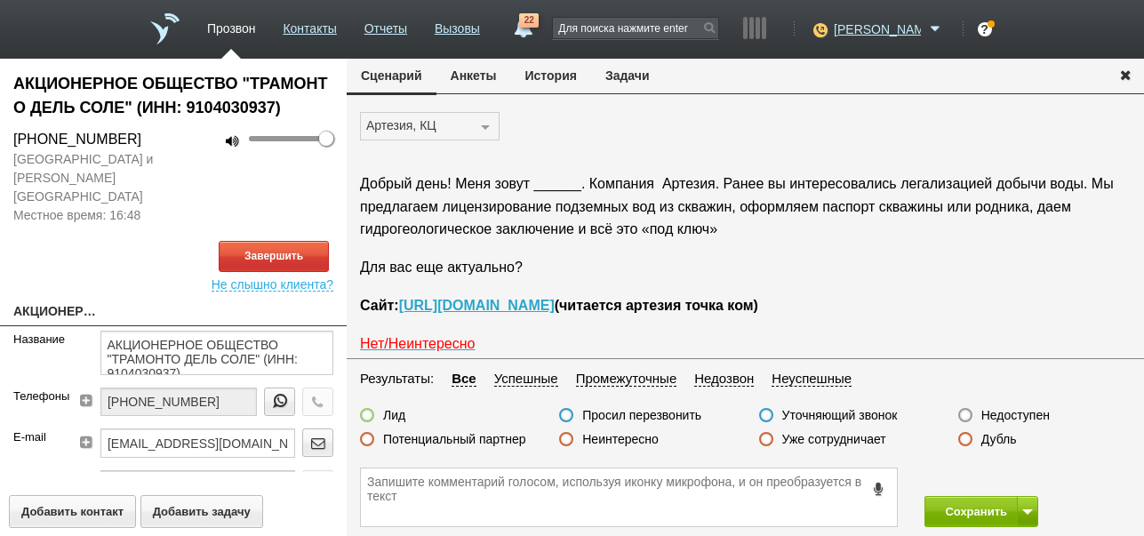
click at [568, 76] on button "История" at bounding box center [551, 76] width 80 height 34
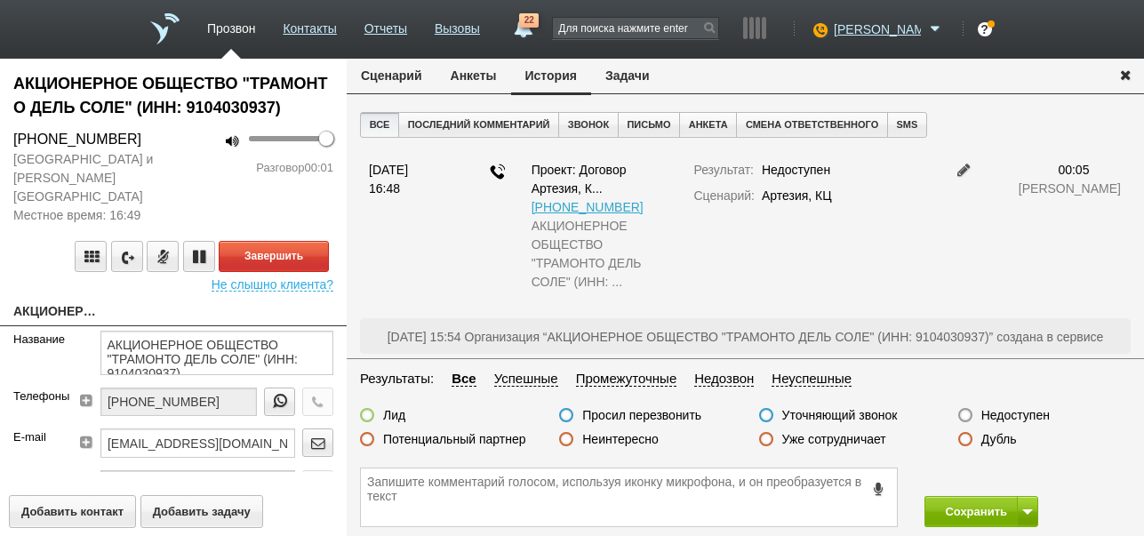
click at [396, 65] on button "Сценарий" at bounding box center [392, 76] width 90 height 34
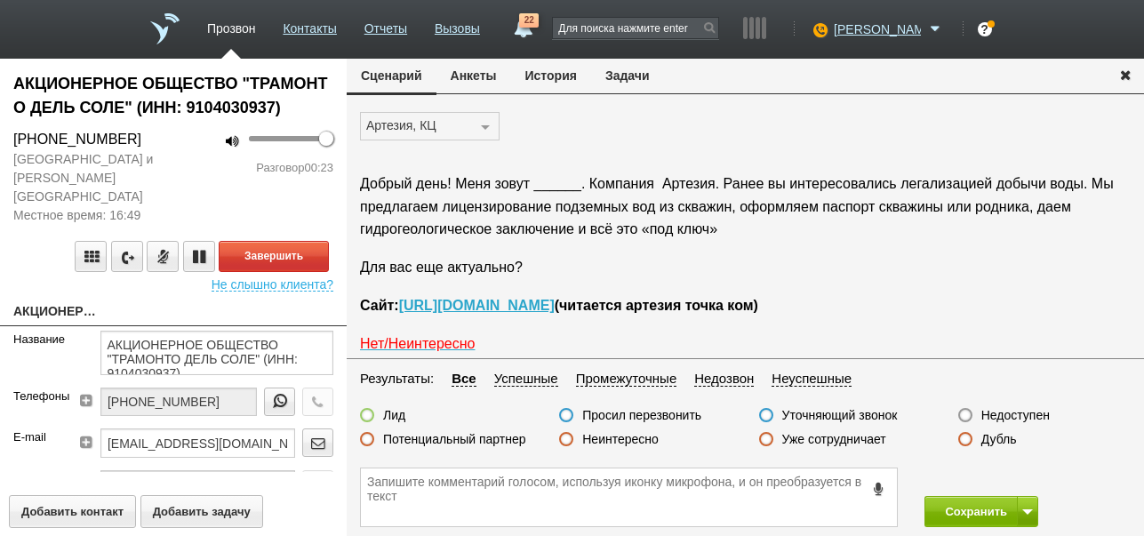
click at [631, 440] on label "Неинтересно" at bounding box center [620, 439] width 76 height 16
click at [0, 0] on input "Неинтересно" at bounding box center [0, 0] width 0 height 0
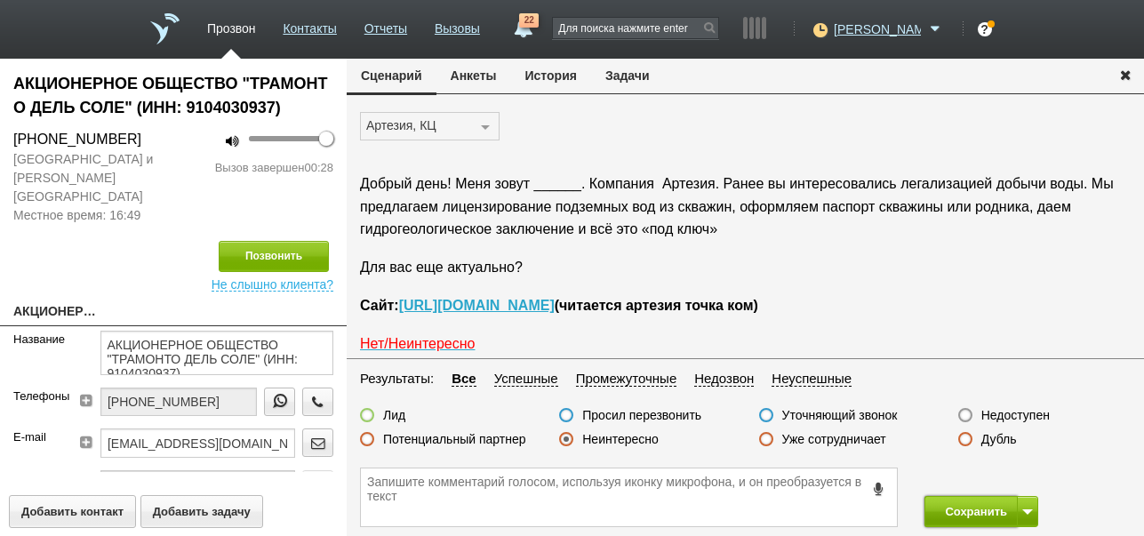
click at [983, 507] on button "Сохранить" at bounding box center [970, 511] width 93 height 31
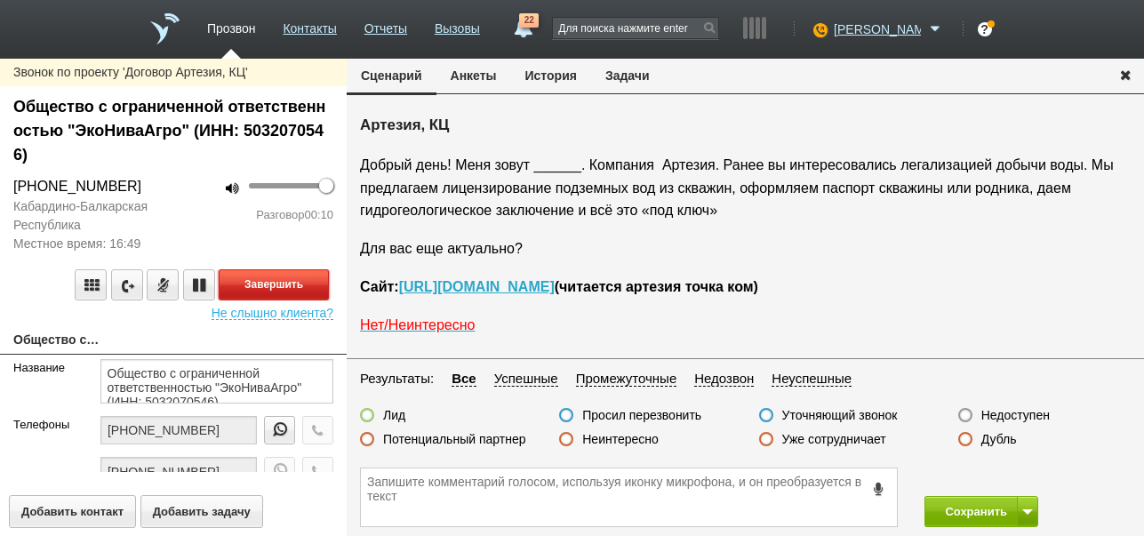
click at [269, 285] on button "Завершить" at bounding box center [274, 284] width 110 height 31
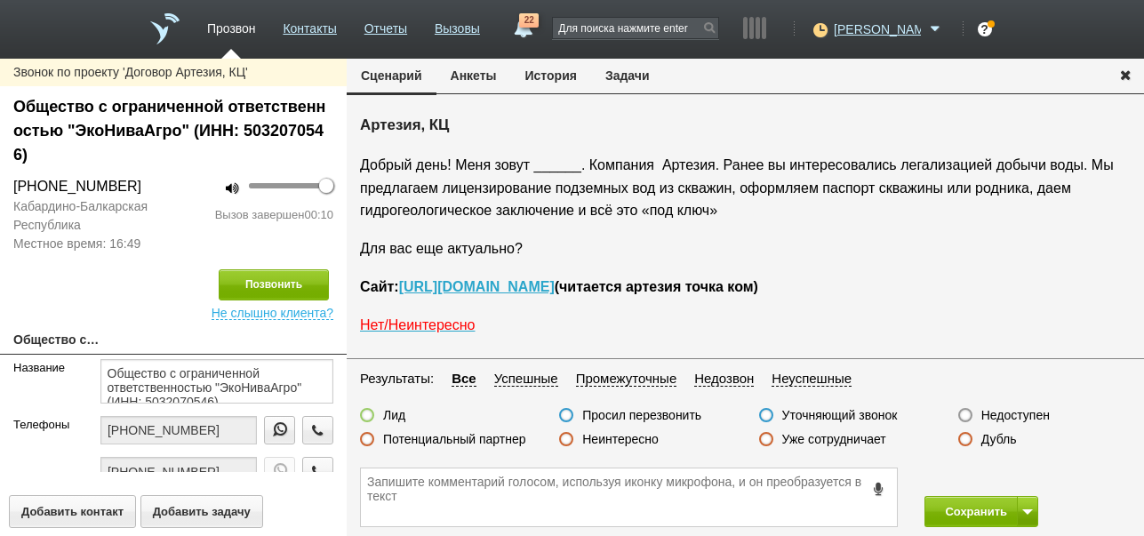
click at [1032, 412] on label "Недоступен" at bounding box center [1015, 415] width 68 height 16
click at [0, 0] on input "Недоступен" at bounding box center [0, 0] width 0 height 0
click at [1026, 504] on button at bounding box center [1027, 511] width 21 height 31
click at [1016, 473] on button "Сохранить и остаться" at bounding box center [968, 478] width 138 height 31
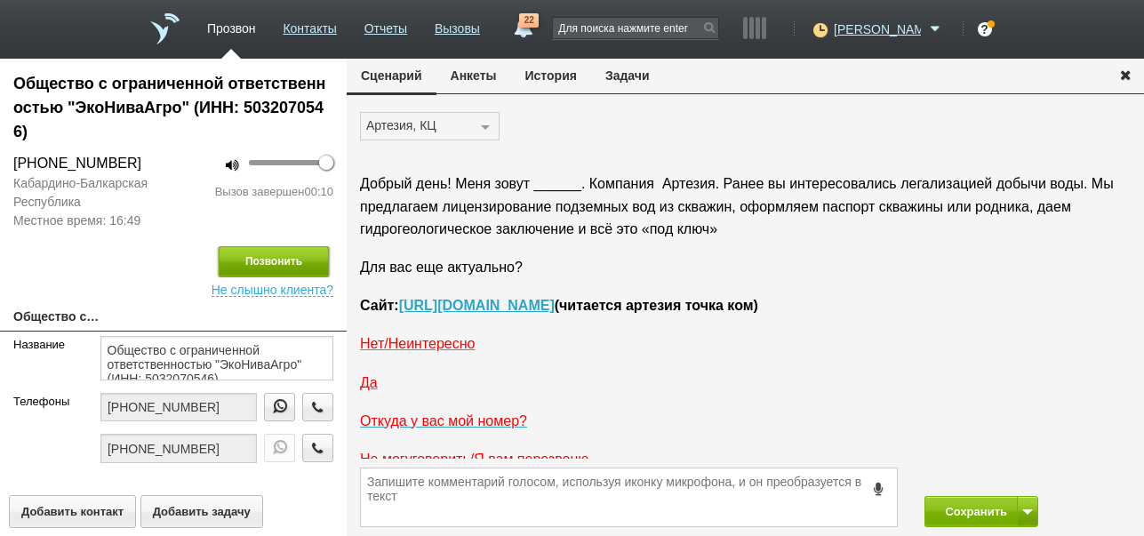
click at [278, 266] on button "Позвонить" at bounding box center [274, 261] width 110 height 31
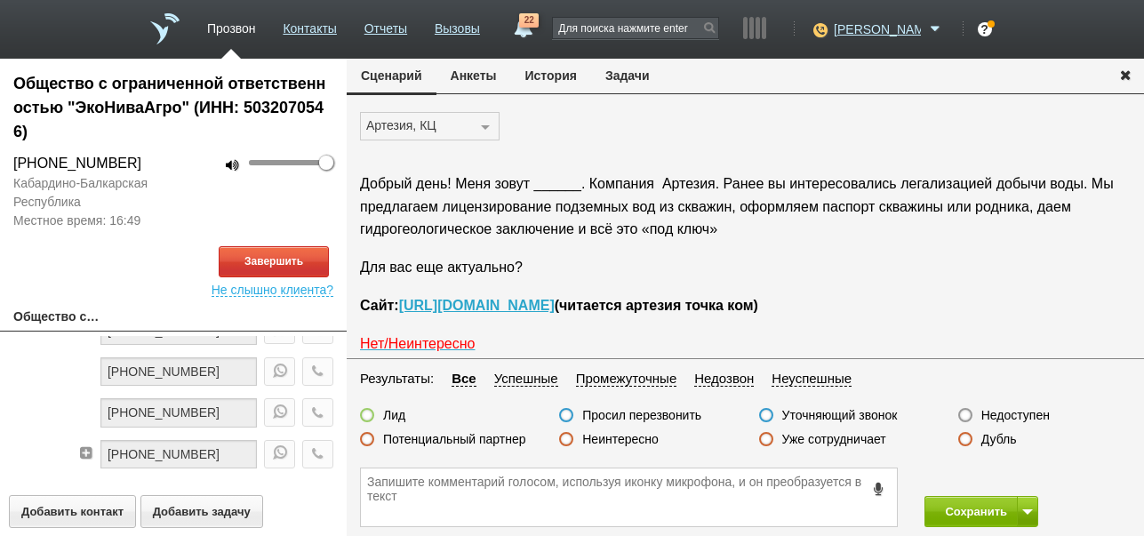
scroll to position [29, 0]
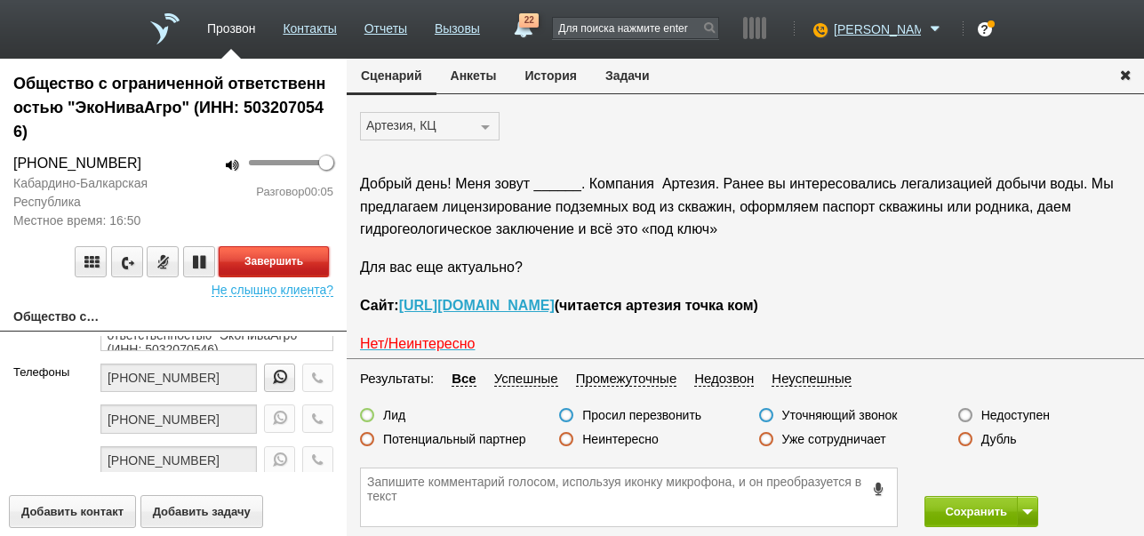
click at [316, 260] on button "Завершить" at bounding box center [274, 261] width 110 height 31
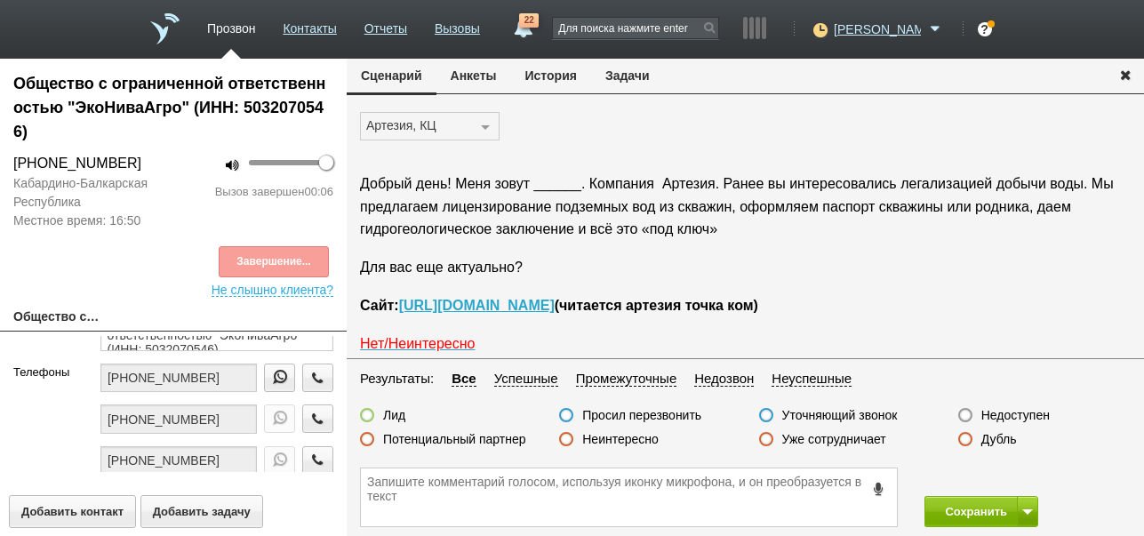
click at [1029, 415] on label "Недоступен" at bounding box center [1015, 415] width 68 height 16
click at [0, 0] on input "Недоступен" at bounding box center [0, 0] width 0 height 0
click at [1022, 514] on span at bounding box center [1027, 511] width 11 height 5
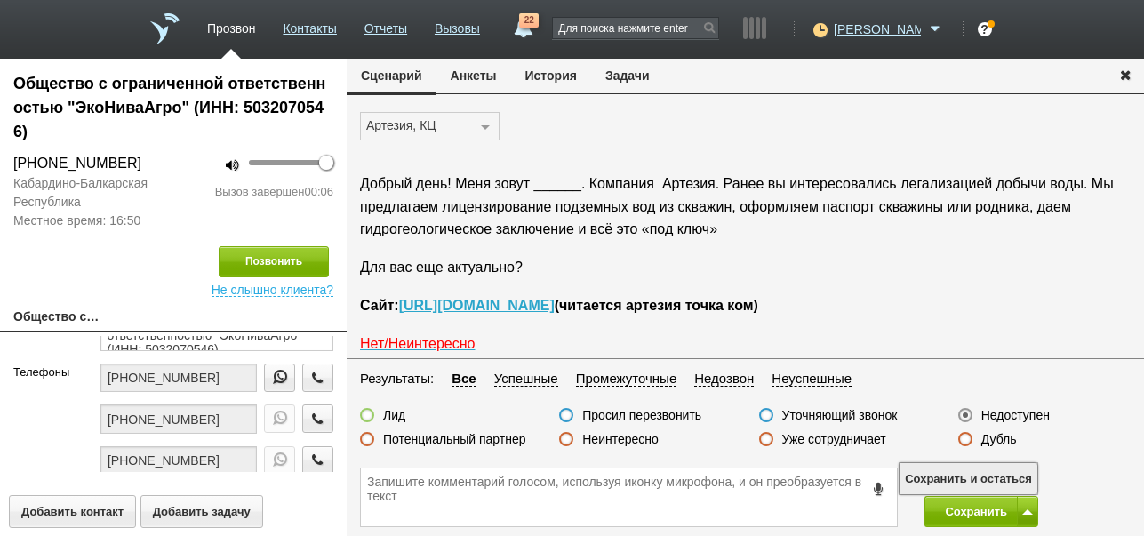
click at [1003, 472] on button "Сохранить и остаться" at bounding box center [968, 478] width 138 height 31
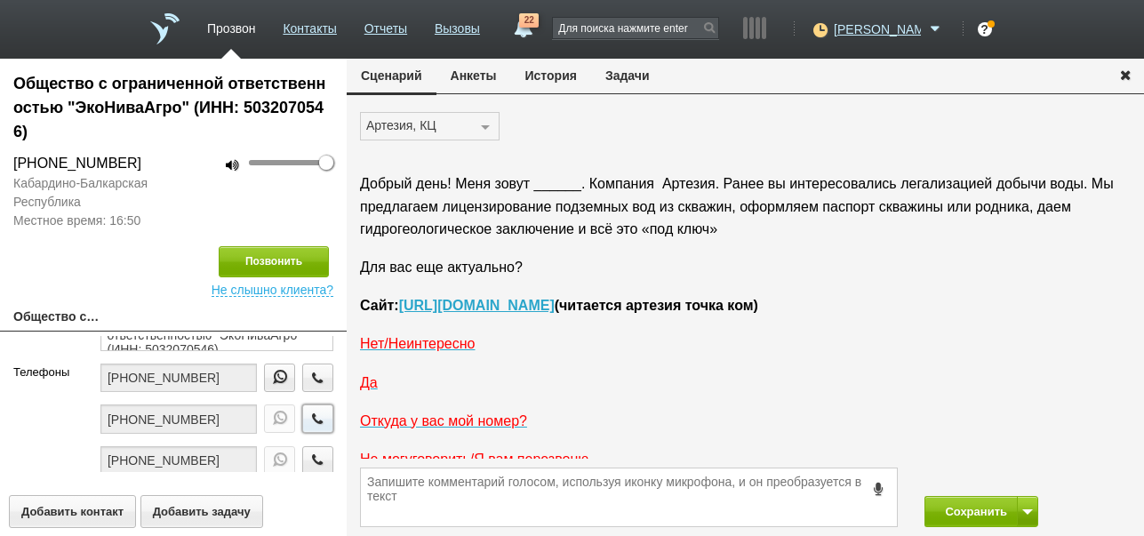
click at [308, 412] on icon "button" at bounding box center [318, 418] width 20 height 13
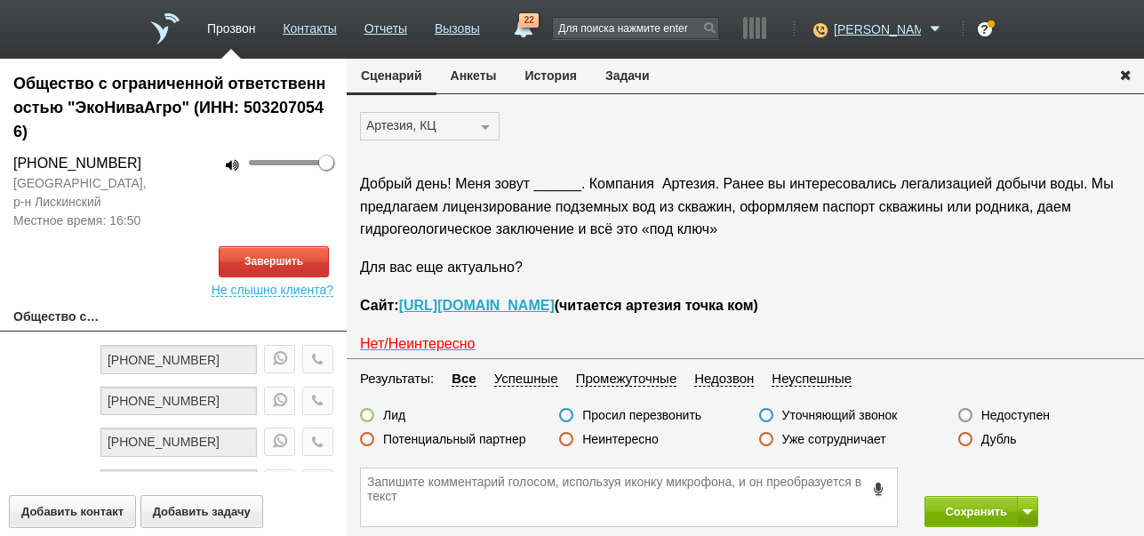
scroll to position [118, 0]
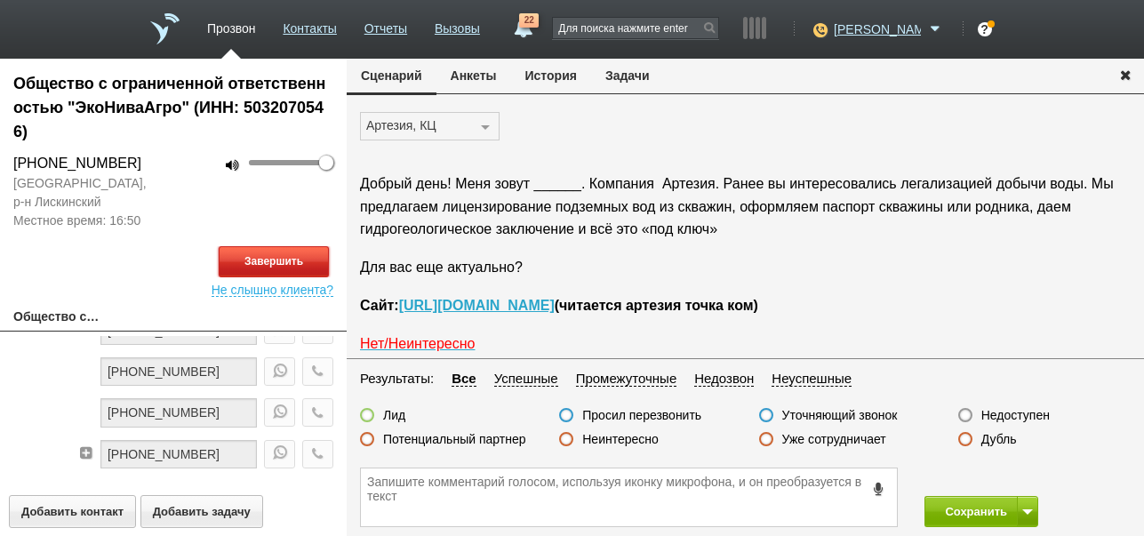
click at [317, 267] on button "Завершить" at bounding box center [274, 261] width 110 height 31
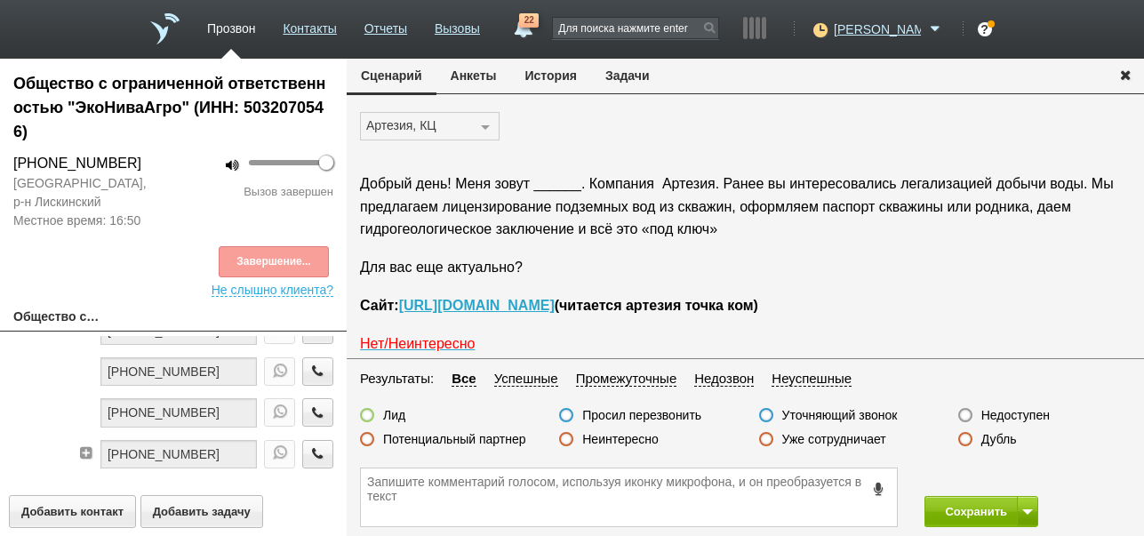
click at [1022, 418] on label "Недоступен" at bounding box center [1015, 415] width 68 height 16
click at [0, 0] on input "Недоступен" at bounding box center [0, 0] width 0 height 0
click at [1022, 507] on button at bounding box center [1027, 511] width 21 height 31
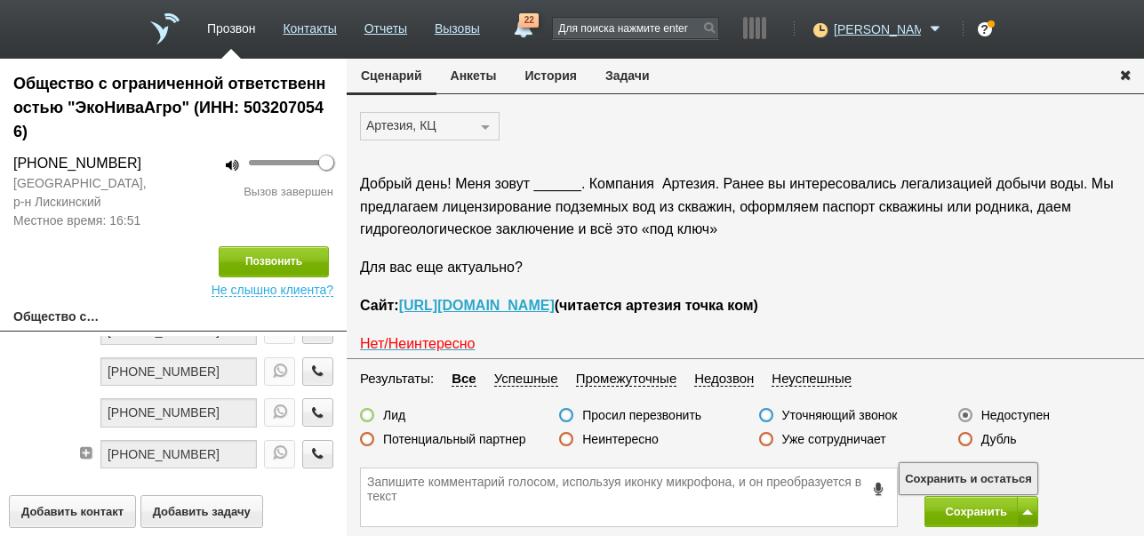
click at [1009, 476] on button "Сохранить и остаться" at bounding box center [968, 478] width 138 height 31
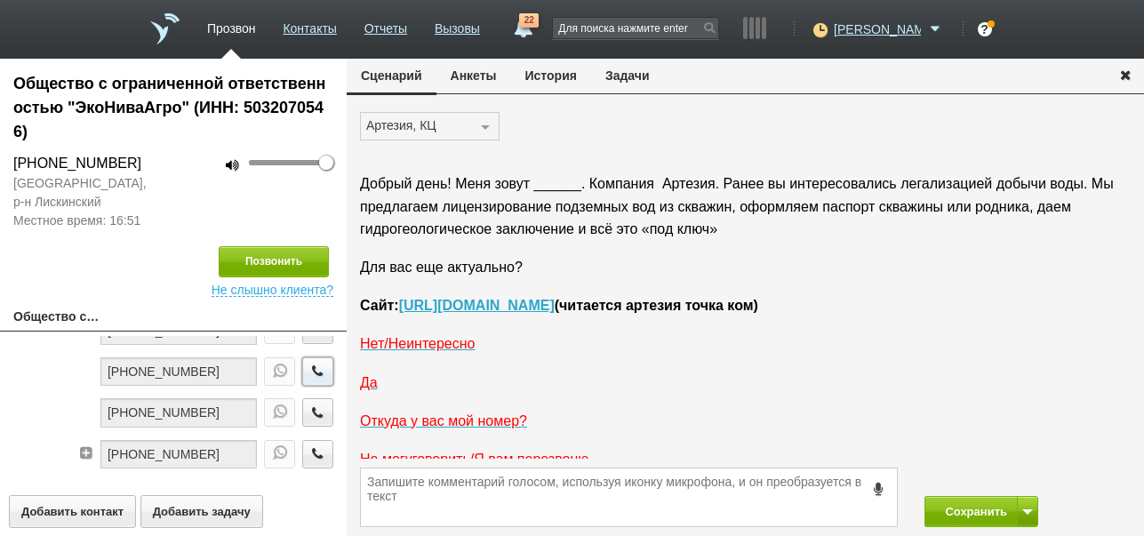
click at [308, 368] on icon "button" at bounding box center [318, 370] width 20 height 13
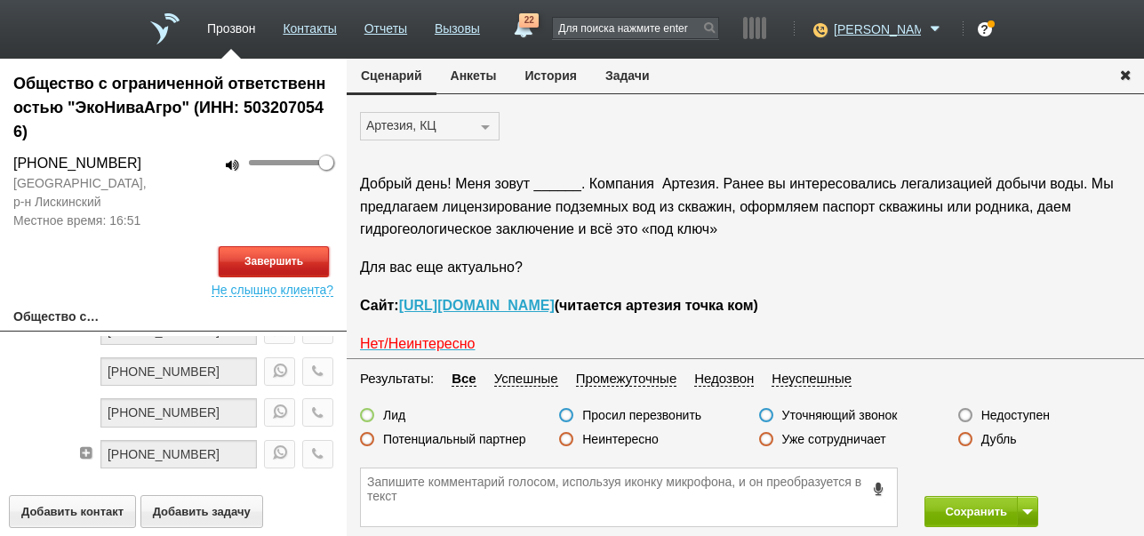
click at [303, 261] on button "Завершить" at bounding box center [274, 261] width 110 height 31
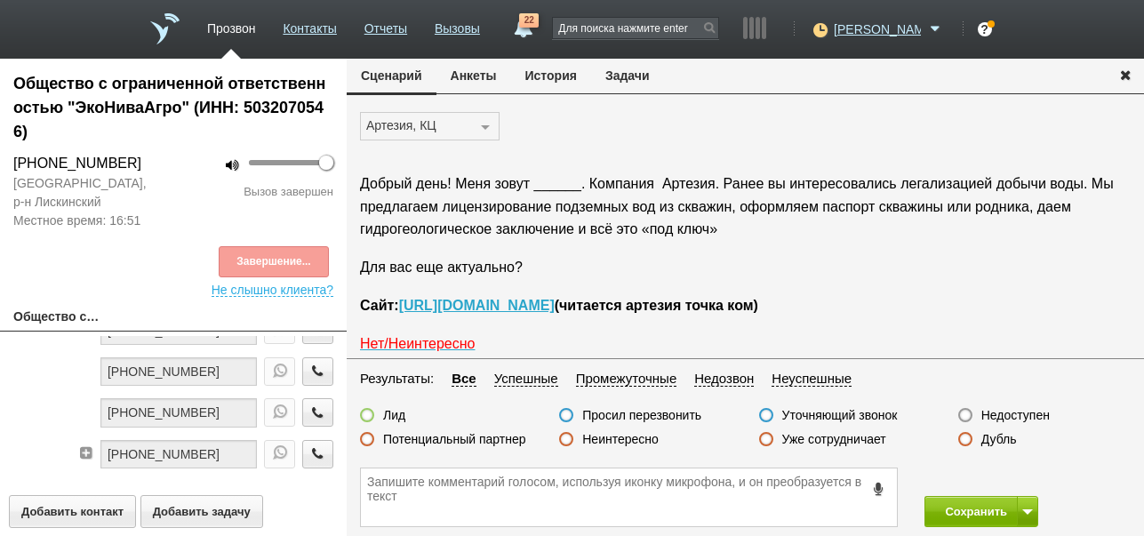
click at [992, 413] on label "Недоступен" at bounding box center [1015, 415] width 68 height 16
click at [0, 0] on input "Недоступен" at bounding box center [0, 0] width 0 height 0
click at [1024, 505] on button at bounding box center [1027, 511] width 21 height 31
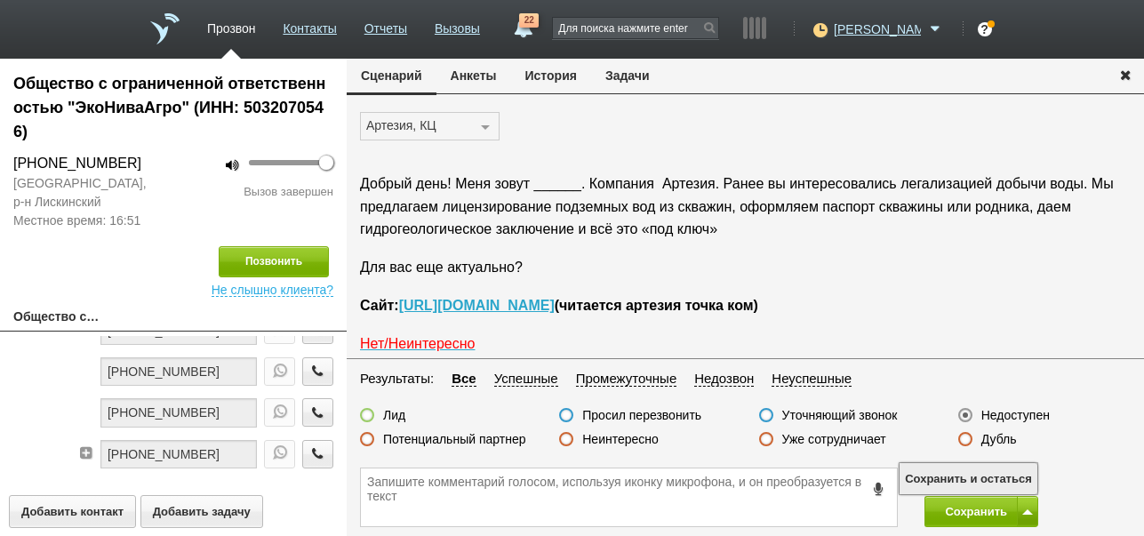
click at [1005, 479] on button "Сохранить и остаться" at bounding box center [968, 478] width 138 height 31
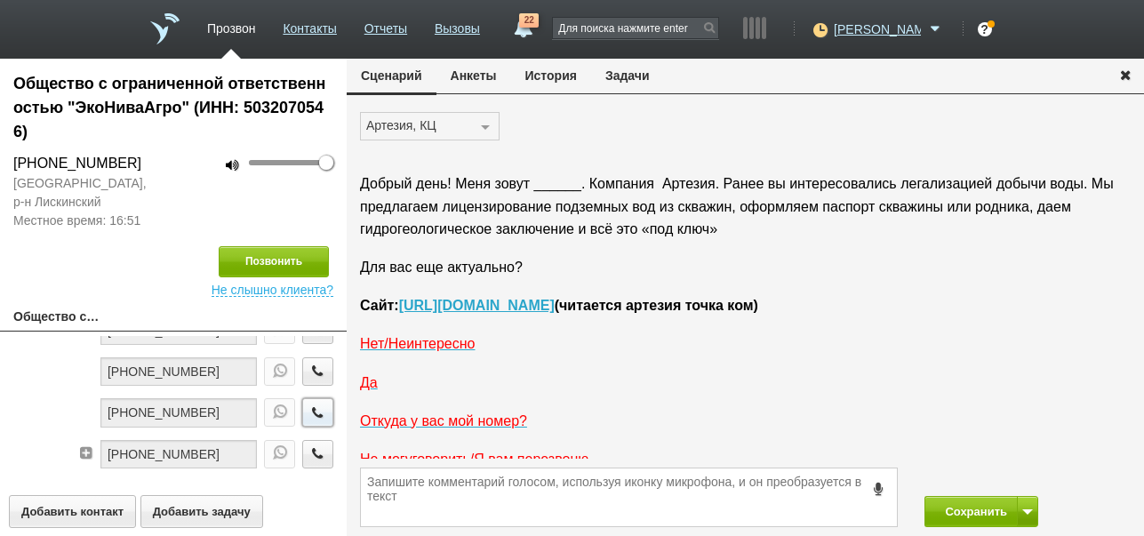
click at [308, 408] on icon "button" at bounding box center [318, 411] width 20 height 13
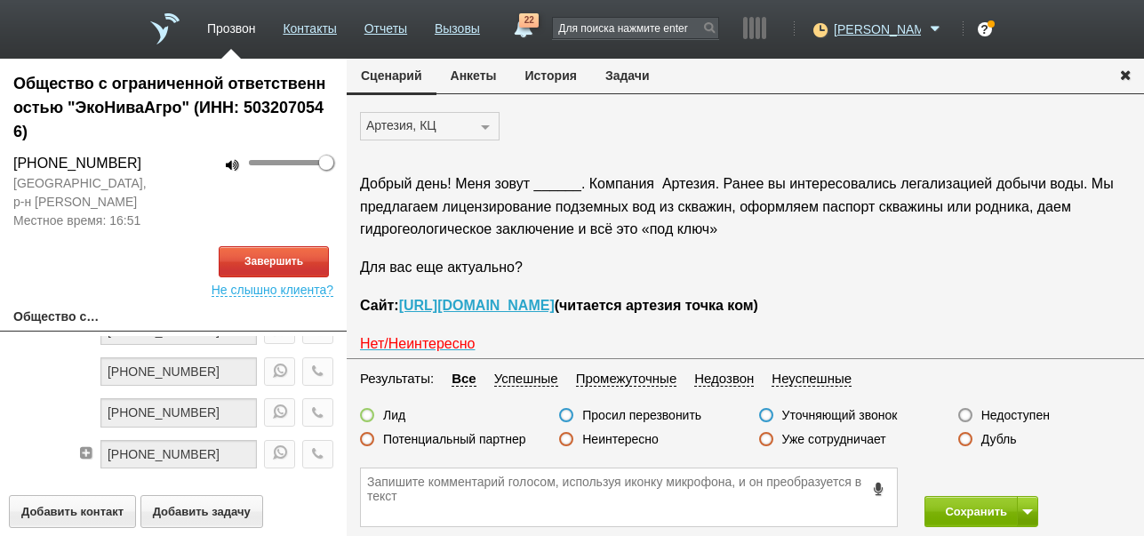
scroll to position [178, 0]
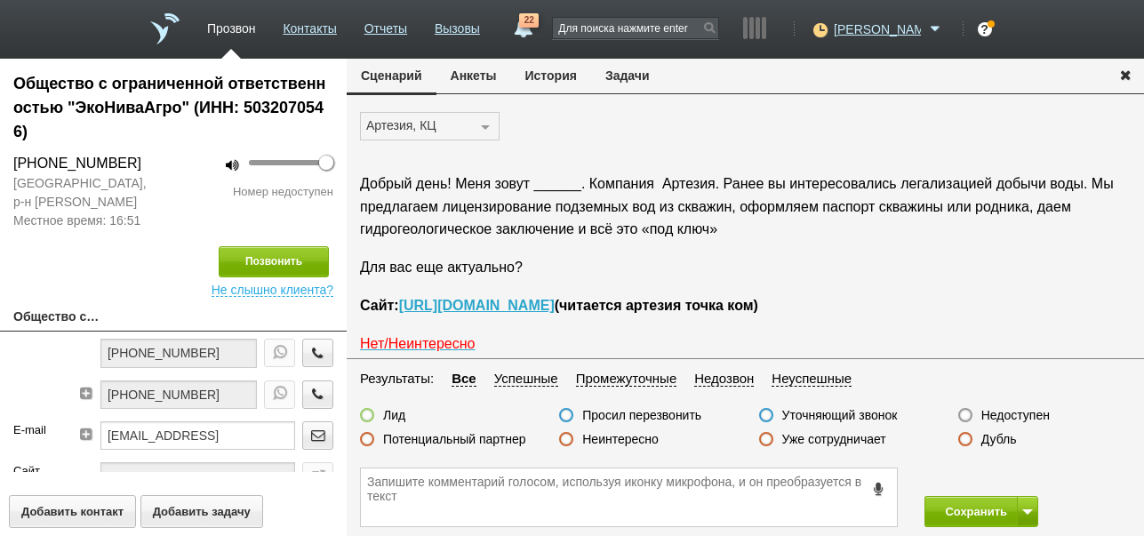
click at [1012, 413] on label "Недоступен" at bounding box center [1015, 415] width 68 height 16
click at [0, 0] on input "Недоступен" at bounding box center [0, 0] width 0 height 0
click at [1028, 513] on span at bounding box center [1027, 511] width 11 height 5
click at [1013, 476] on button "Сохранить и остаться" at bounding box center [968, 478] width 138 height 31
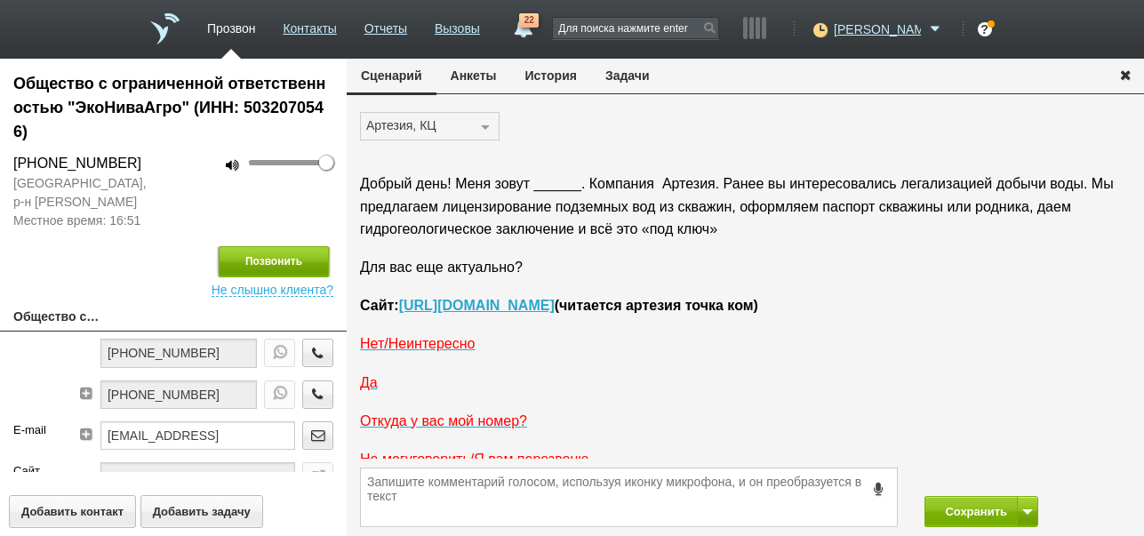
click at [254, 252] on button "Позвонить" at bounding box center [274, 261] width 110 height 31
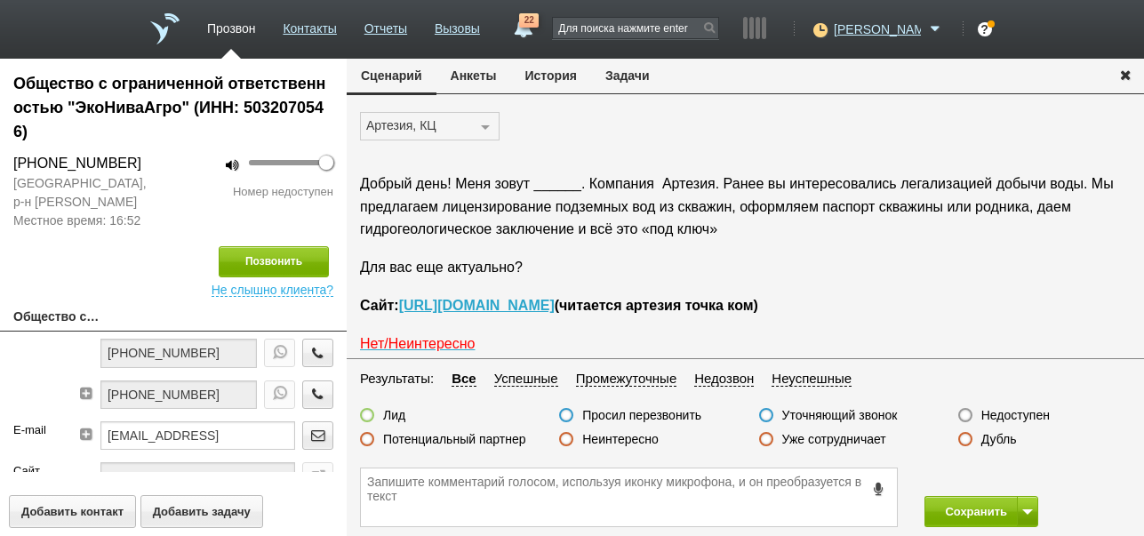
click at [1013, 416] on label "Недоступен" at bounding box center [1015, 415] width 68 height 16
click at [0, 0] on input "Недоступен" at bounding box center [0, 0] width 0 height 0
click at [1029, 515] on button at bounding box center [1027, 511] width 21 height 31
click at [1024, 479] on button "Сохранить и остаться" at bounding box center [968, 478] width 138 height 31
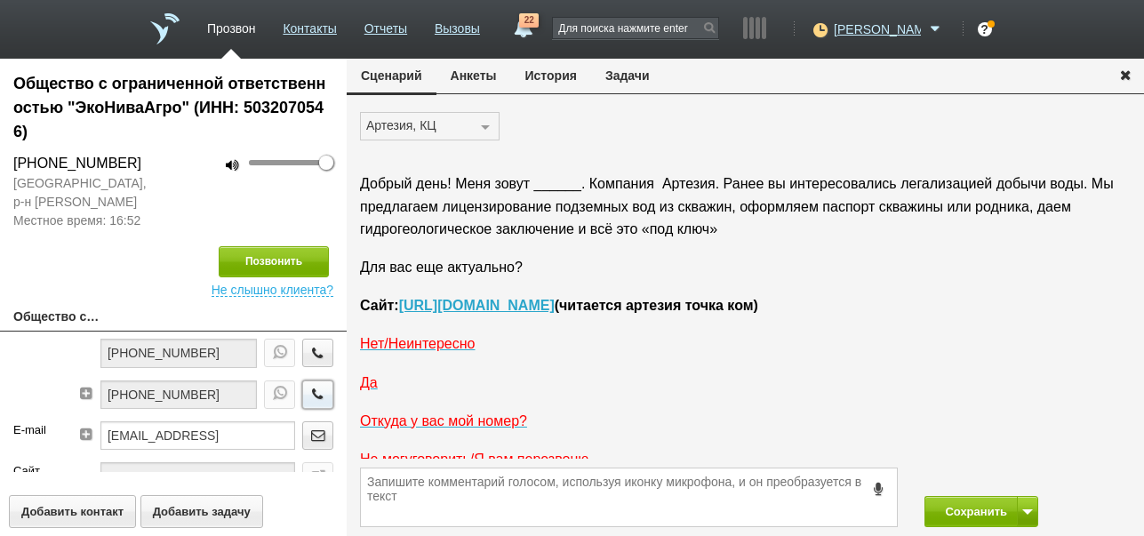
click at [308, 397] on icon "button" at bounding box center [318, 393] width 20 height 13
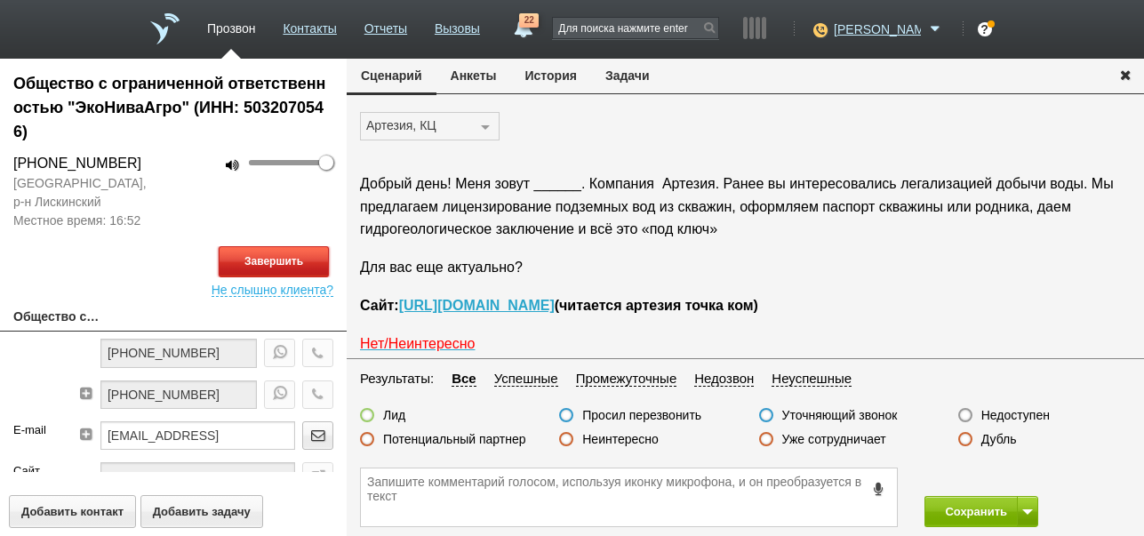
click at [316, 267] on button "Завершить" at bounding box center [274, 261] width 110 height 31
click at [1025, 410] on label "Недоступен" at bounding box center [1015, 415] width 68 height 16
click at [0, 0] on input "Недоступен" at bounding box center [0, 0] width 0 height 0
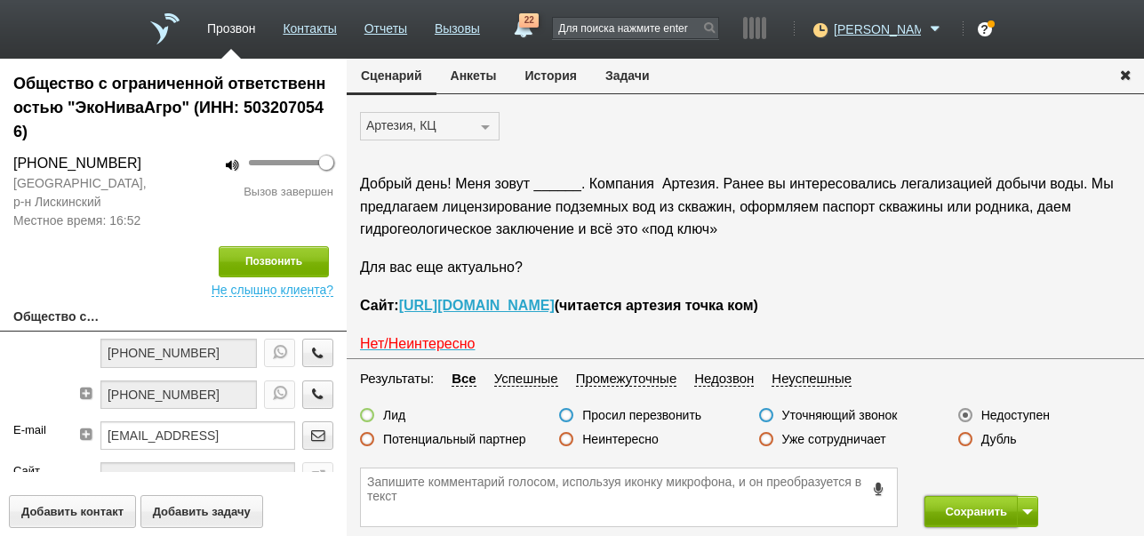
click at [955, 512] on button "Сохранить" at bounding box center [970, 511] width 93 height 31
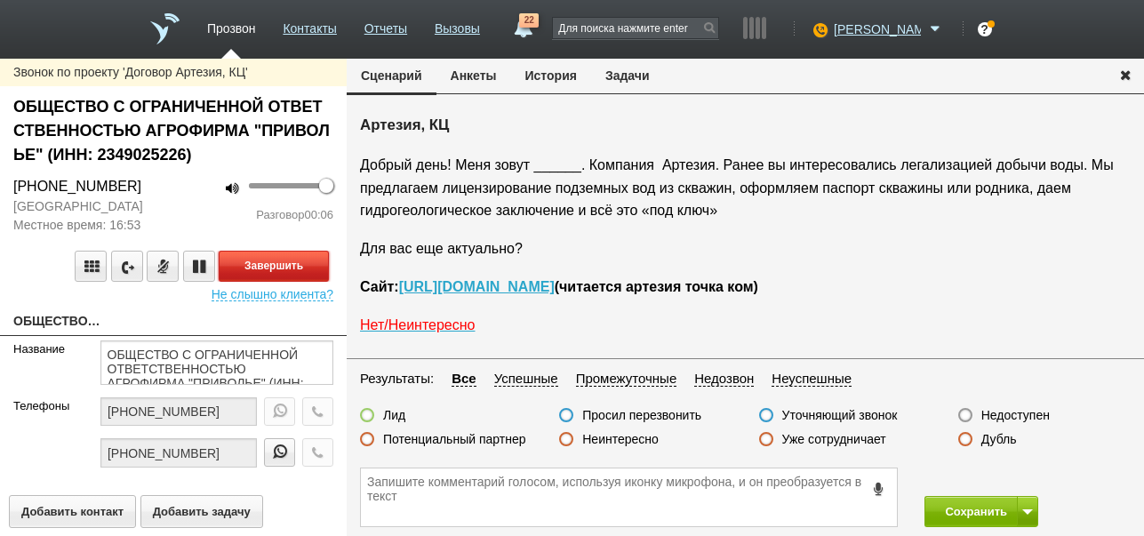
click at [303, 270] on button "Завершить" at bounding box center [274, 266] width 110 height 31
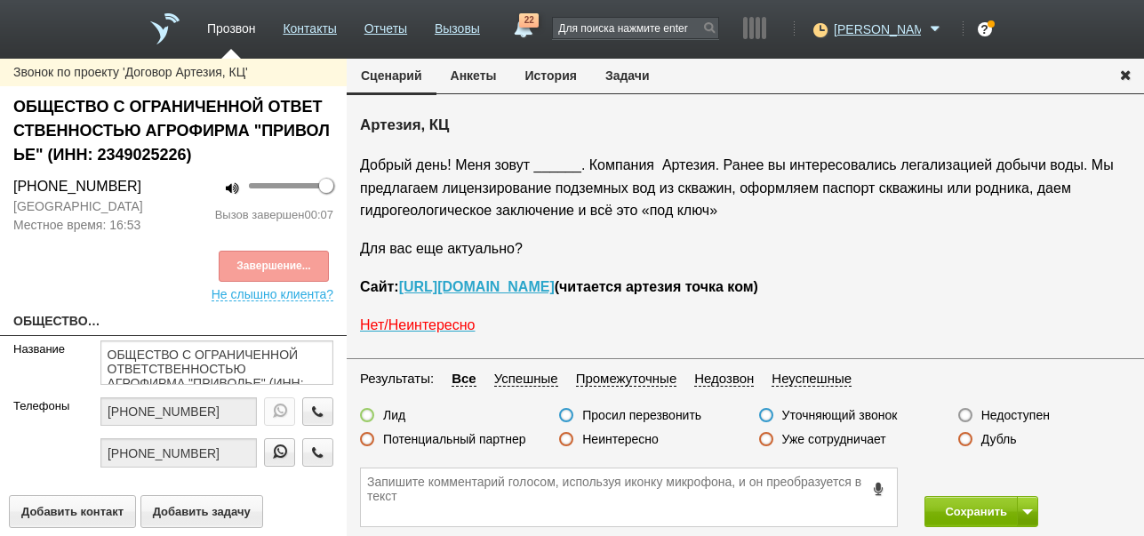
drag, startPoint x: 992, startPoint y: 416, endPoint x: 1012, endPoint y: 487, distance: 74.0
click at [992, 416] on label "Недоступен" at bounding box center [1015, 415] width 68 height 16
click at [0, 0] on input "Недоступен" at bounding box center [0, 0] width 0 height 0
click at [1027, 509] on span at bounding box center [1027, 511] width 11 height 5
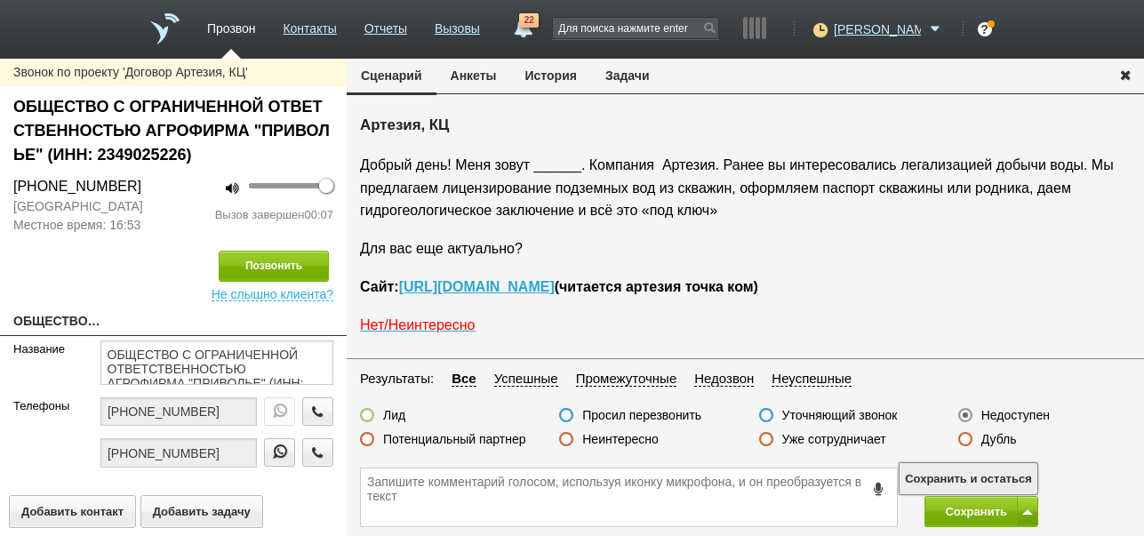
click at [1019, 474] on button "Сохранить и остаться" at bounding box center [968, 478] width 138 height 31
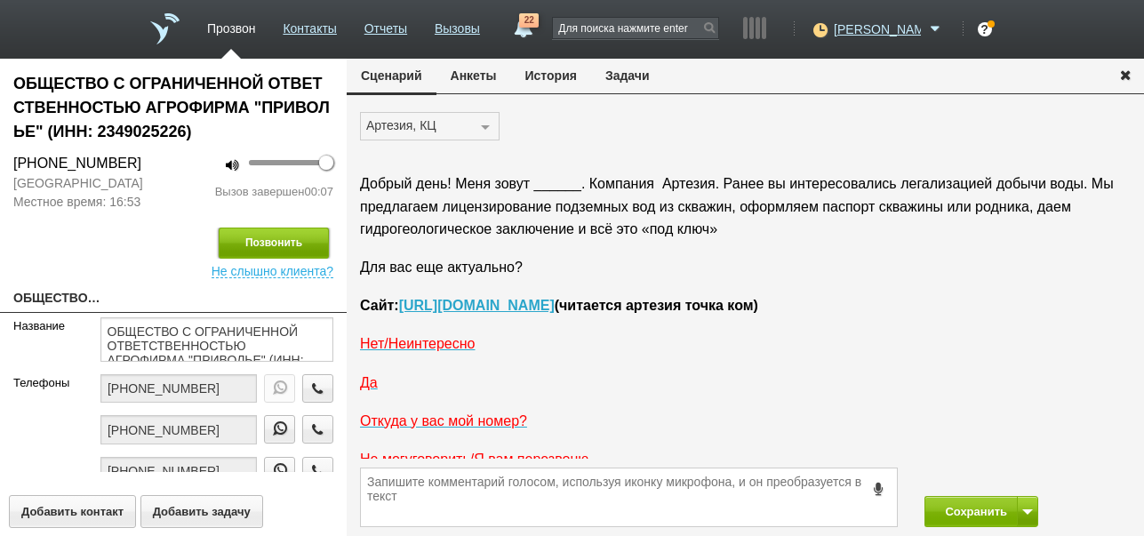
click at [300, 246] on button "Позвонить" at bounding box center [274, 243] width 110 height 31
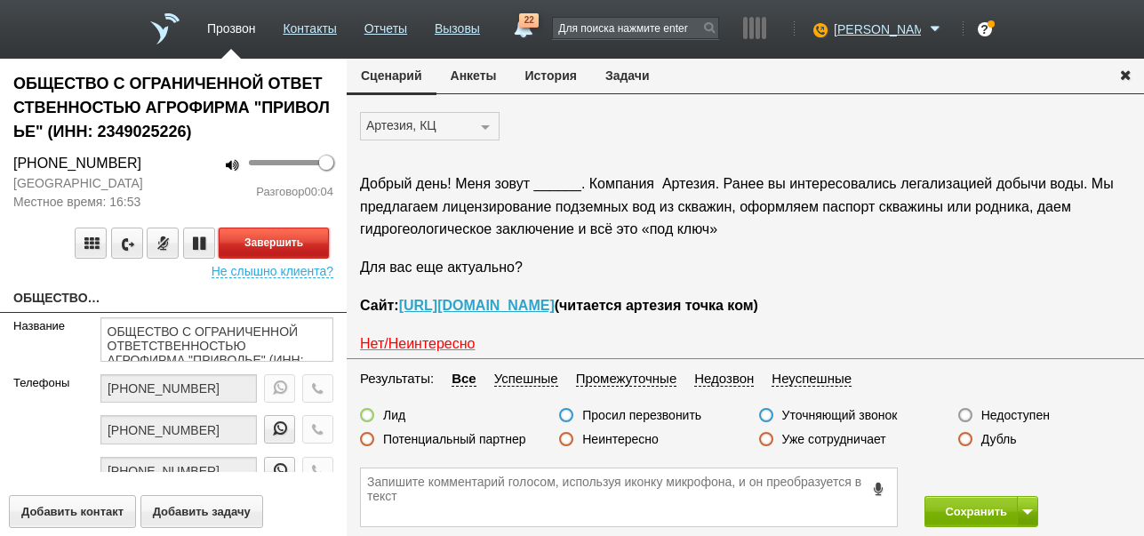
click at [294, 246] on button "Завершить" at bounding box center [274, 243] width 110 height 31
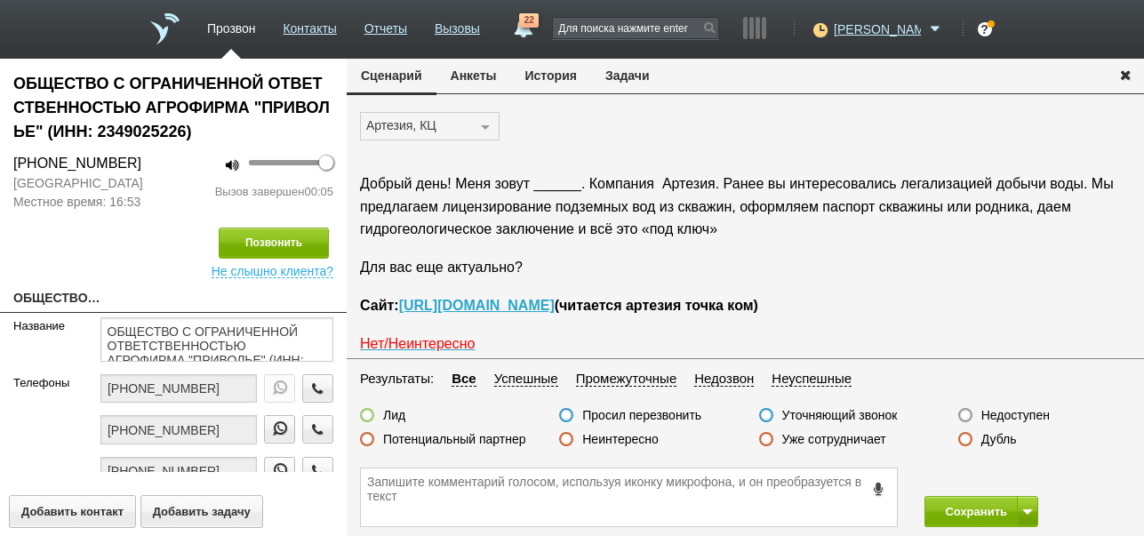
click at [1000, 412] on label "Недоступен" at bounding box center [1015, 415] width 68 height 16
click at [0, 0] on input "Недоступен" at bounding box center [0, 0] width 0 height 0
drag, startPoint x: 1029, startPoint y: 518, endPoint x: 1018, endPoint y: 499, distance: 22.7
click at [1029, 516] on button at bounding box center [1027, 511] width 21 height 31
click at [1013, 480] on button "Сохранить и остаться" at bounding box center [968, 478] width 138 height 31
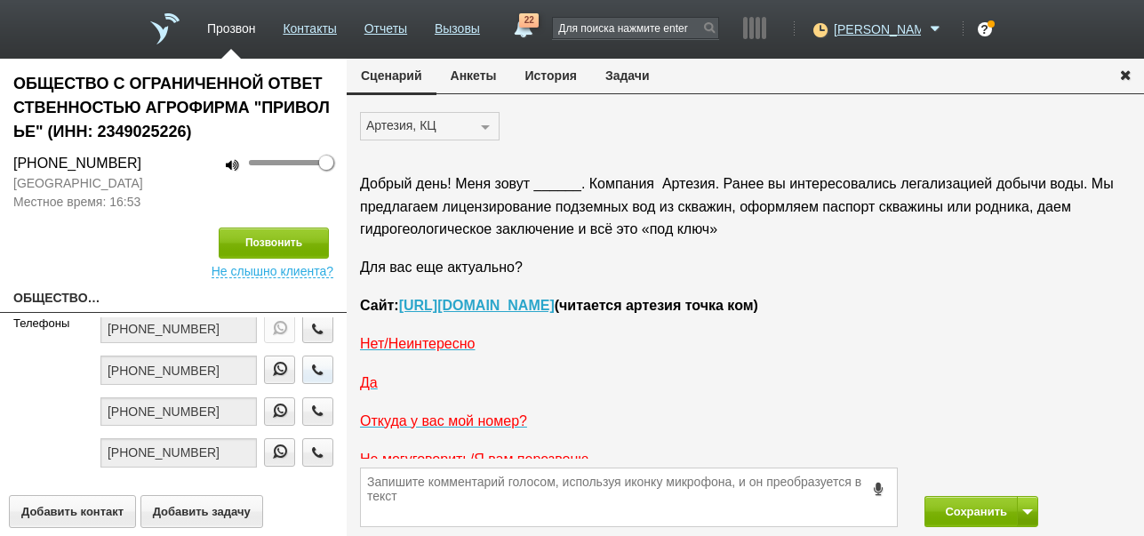
scroll to position [89, 0]
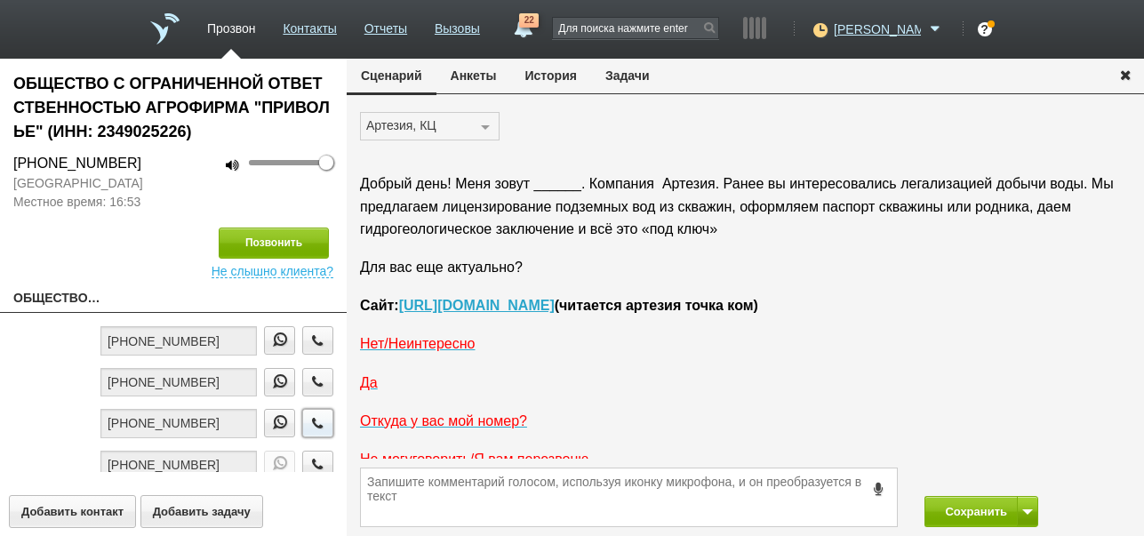
click at [308, 420] on icon "button" at bounding box center [318, 422] width 20 height 13
click at [572, 77] on button "История" at bounding box center [551, 76] width 80 height 34
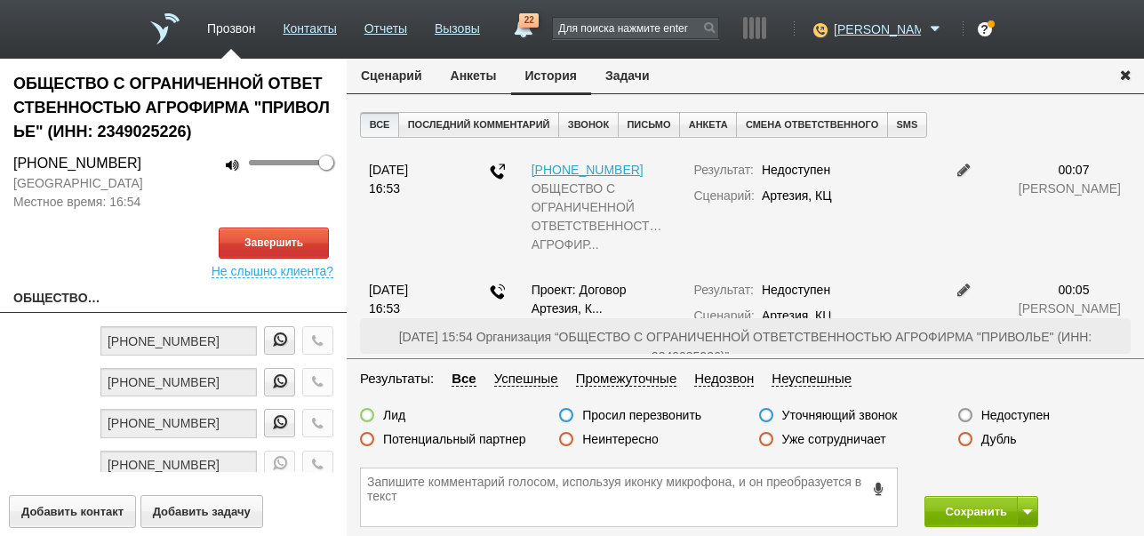
click at [388, 69] on button "Сценарий" at bounding box center [392, 76] width 90 height 34
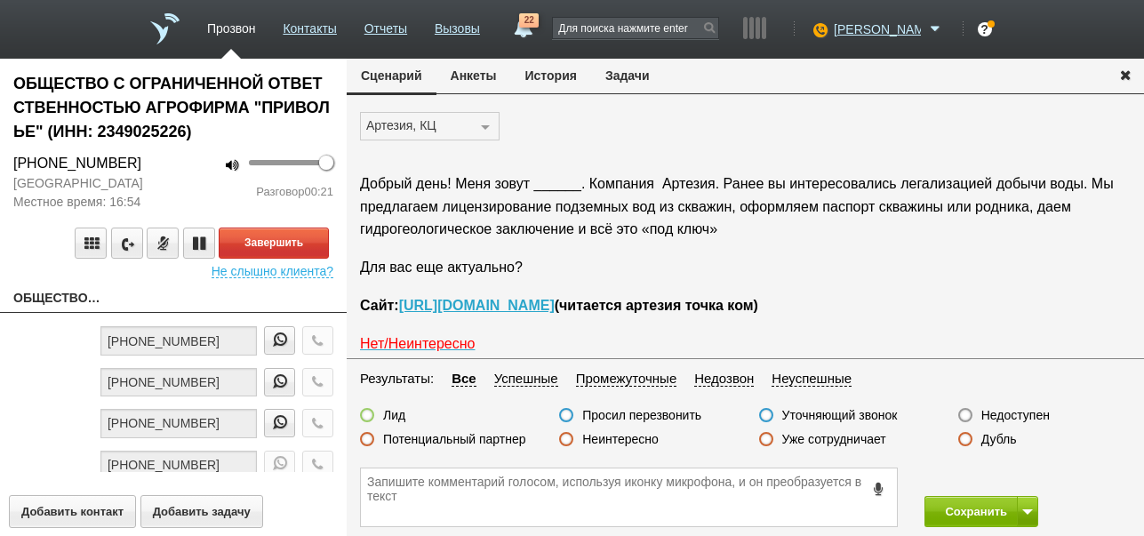
click at [645, 439] on label "Неинтересно" at bounding box center [620, 439] width 76 height 16
click at [0, 0] on input "Неинтересно" at bounding box center [0, 0] width 0 height 0
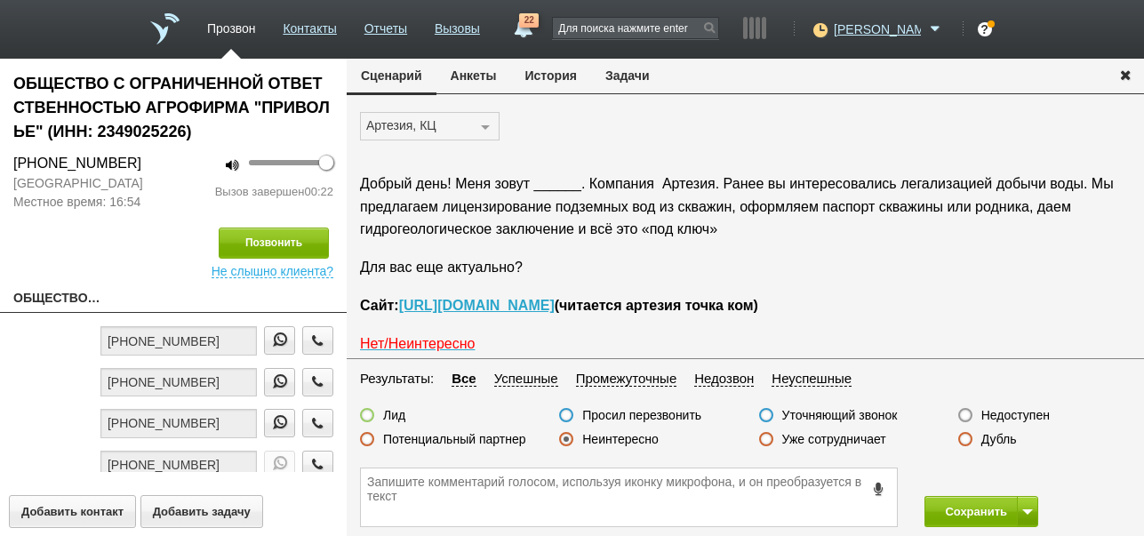
click at [993, 412] on label "Недоступен" at bounding box center [1015, 415] width 68 height 16
click at [0, 0] on input "Недоступен" at bounding box center [0, 0] width 0 height 0
click at [642, 436] on label "Неинтересно" at bounding box center [620, 439] width 76 height 16
click at [0, 0] on input "Неинтересно" at bounding box center [0, 0] width 0 height 0
click at [1022, 513] on span at bounding box center [1027, 511] width 11 height 5
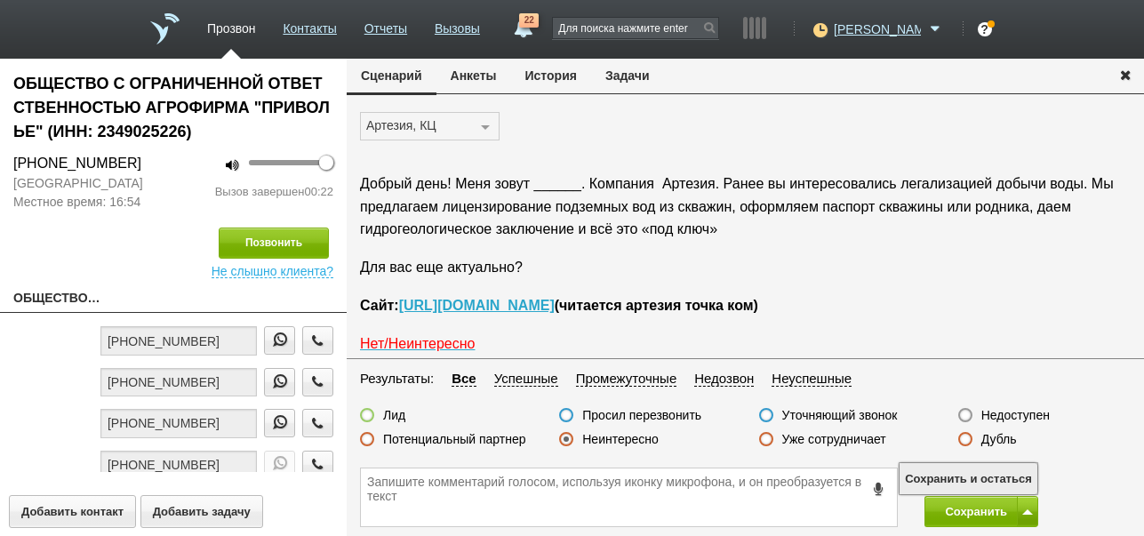
click at [990, 474] on button "Сохранить и остаться" at bounding box center [968, 478] width 138 height 31
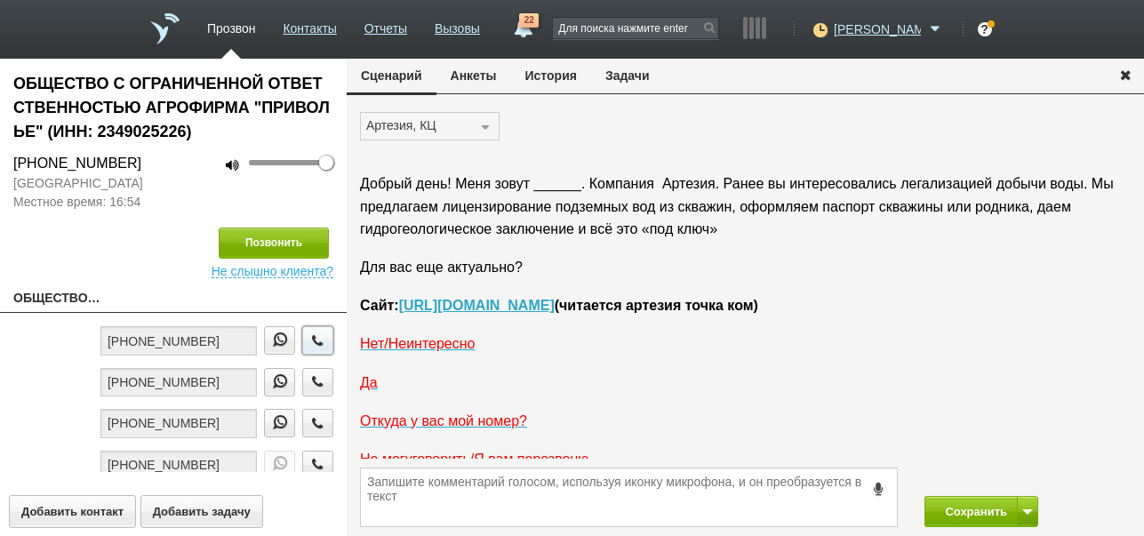
click at [308, 335] on icon "button" at bounding box center [318, 339] width 20 height 13
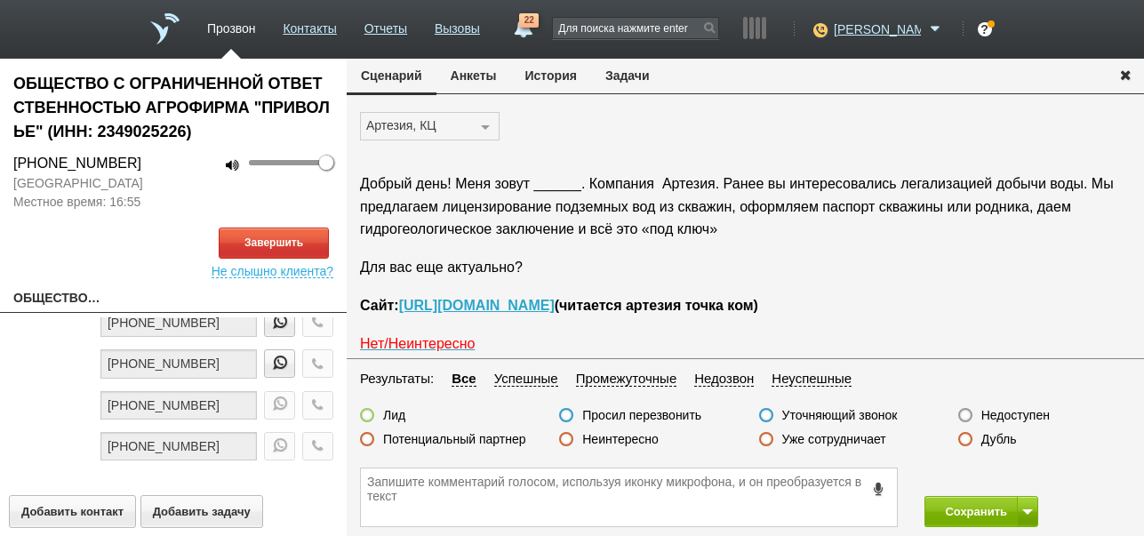
scroll to position [207, 0]
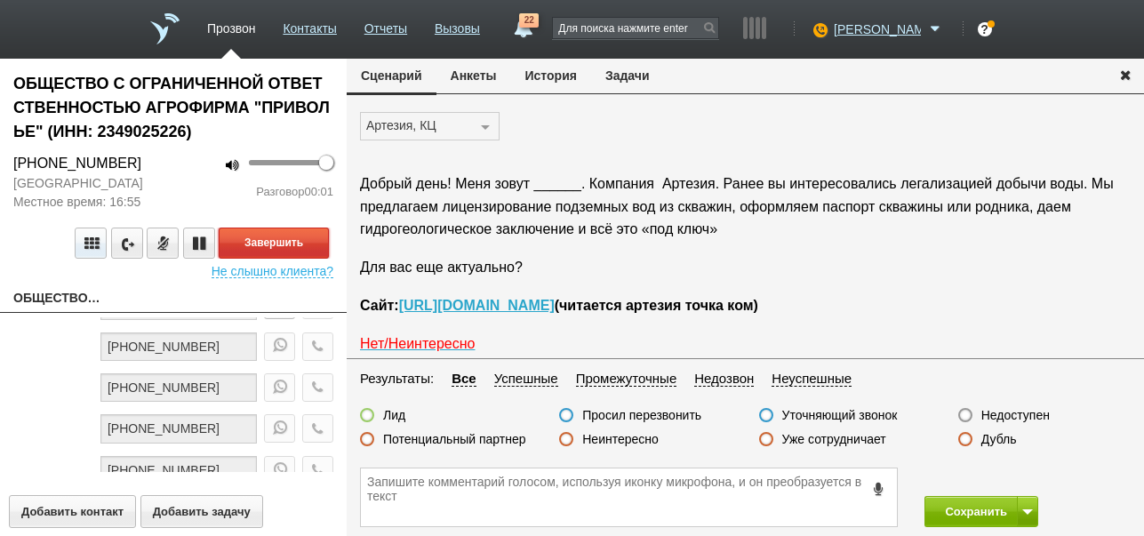
click at [307, 247] on button "Завершить" at bounding box center [274, 243] width 110 height 31
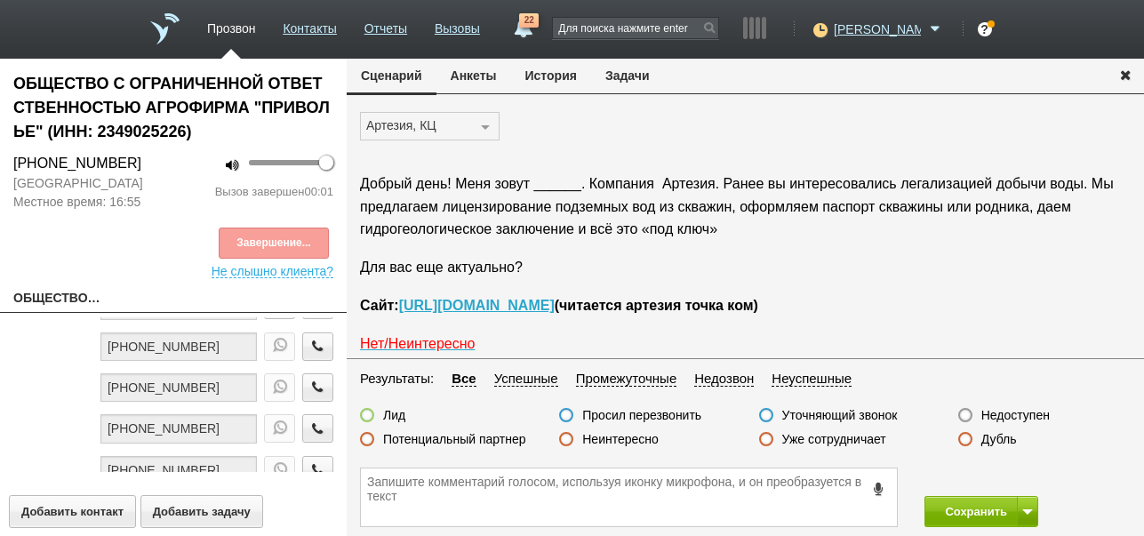
click at [1011, 414] on label "Недоступен" at bounding box center [1015, 415] width 68 height 16
click at [0, 0] on input "Недоступен" at bounding box center [0, 0] width 0 height 0
drag, startPoint x: 1026, startPoint y: 510, endPoint x: 1012, endPoint y: 474, distance: 38.8
click at [1025, 509] on span at bounding box center [1027, 511] width 11 height 5
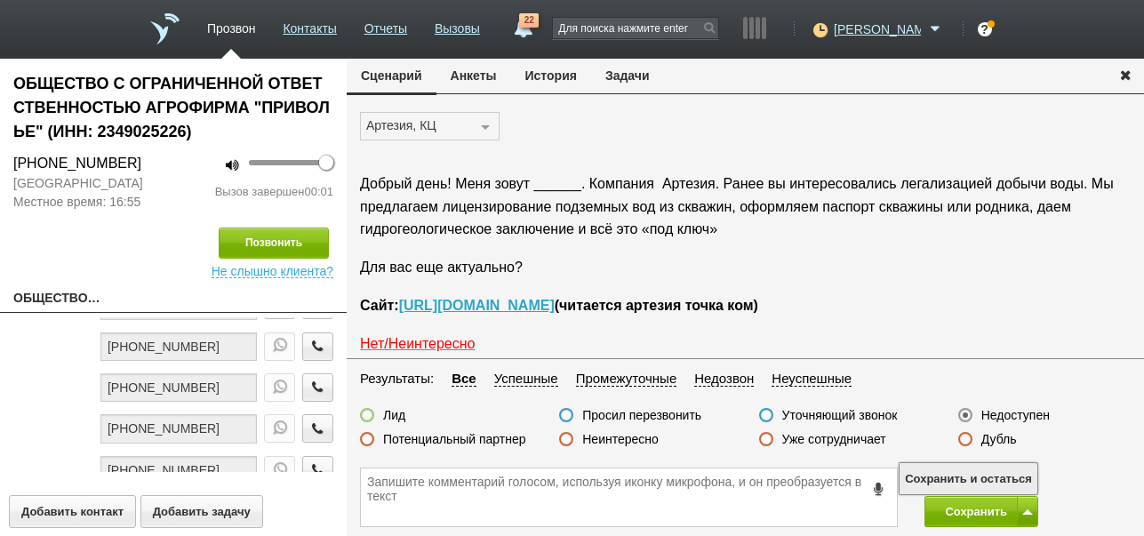
click at [1012, 474] on button "Сохранить и остаться" at bounding box center [968, 478] width 138 height 31
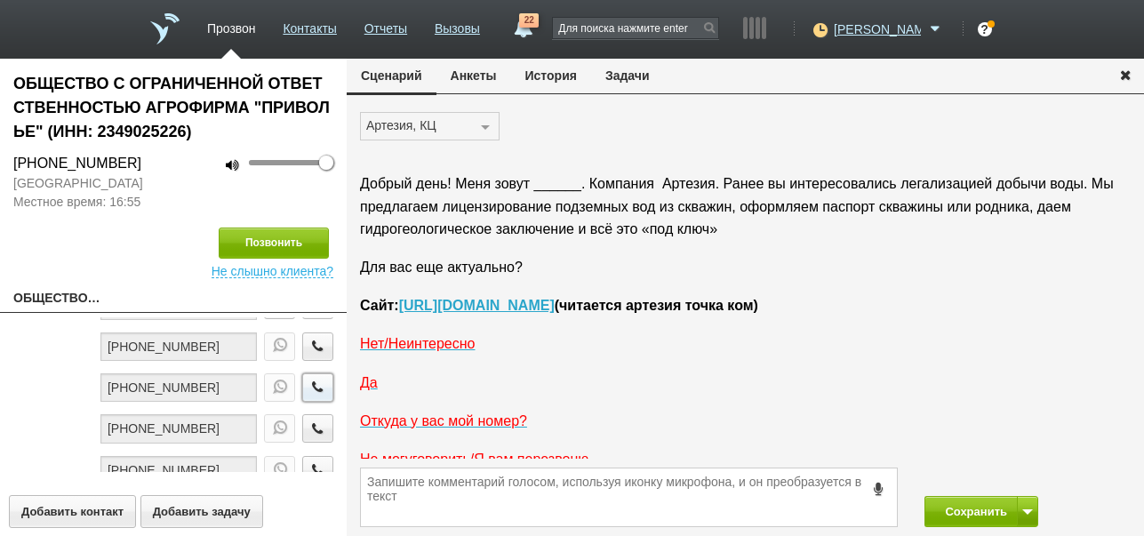
click at [308, 388] on icon "button" at bounding box center [318, 386] width 20 height 13
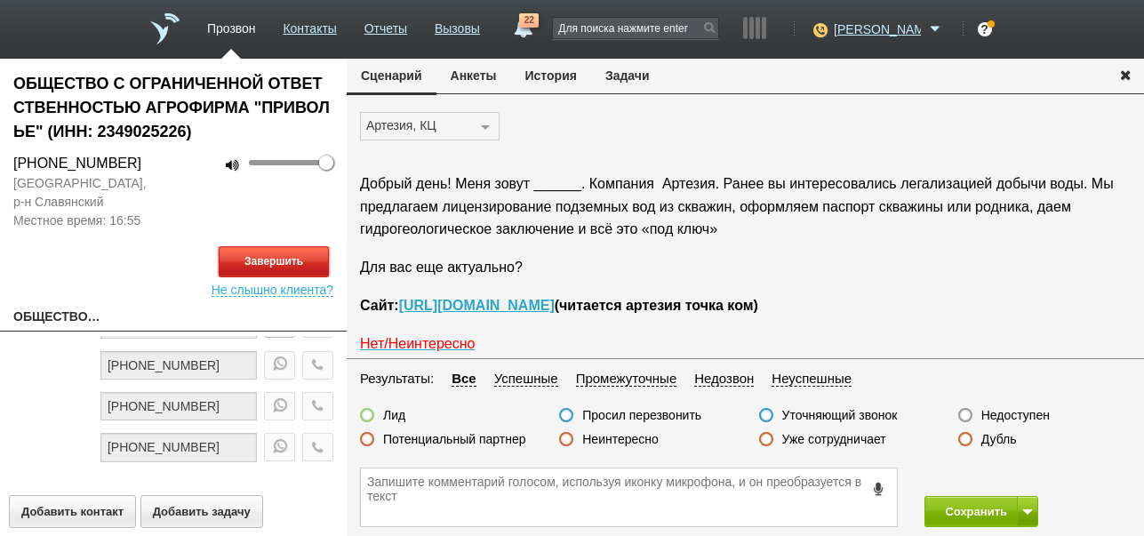
click at [315, 262] on button "Завершить" at bounding box center [274, 261] width 110 height 31
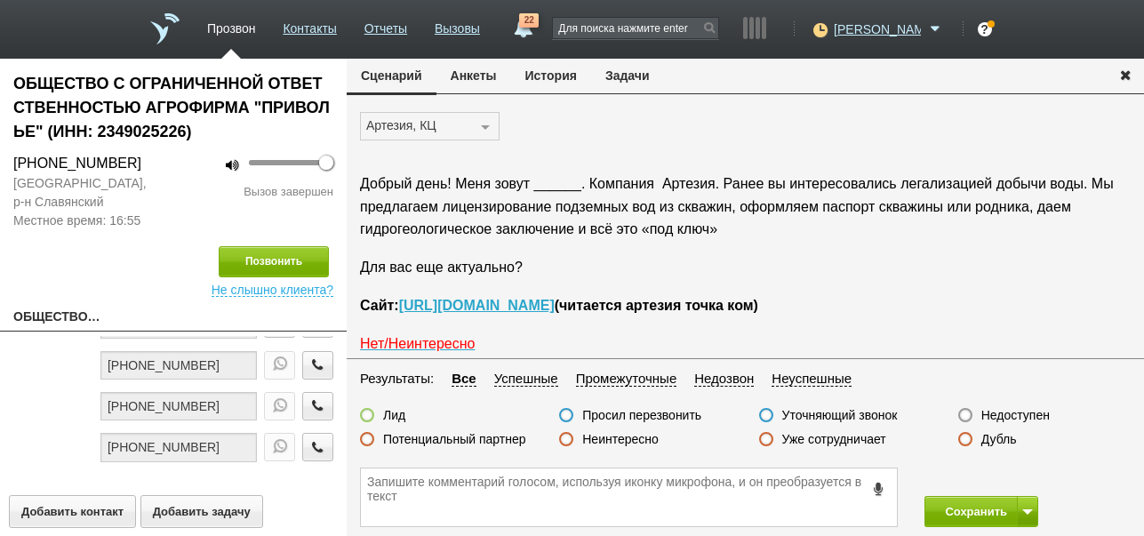
click at [1005, 419] on label "Недоступен" at bounding box center [1015, 415] width 68 height 16
click at [0, 0] on input "Недоступен" at bounding box center [0, 0] width 0 height 0
click at [963, 505] on button "Сохранить" at bounding box center [970, 511] width 93 height 31
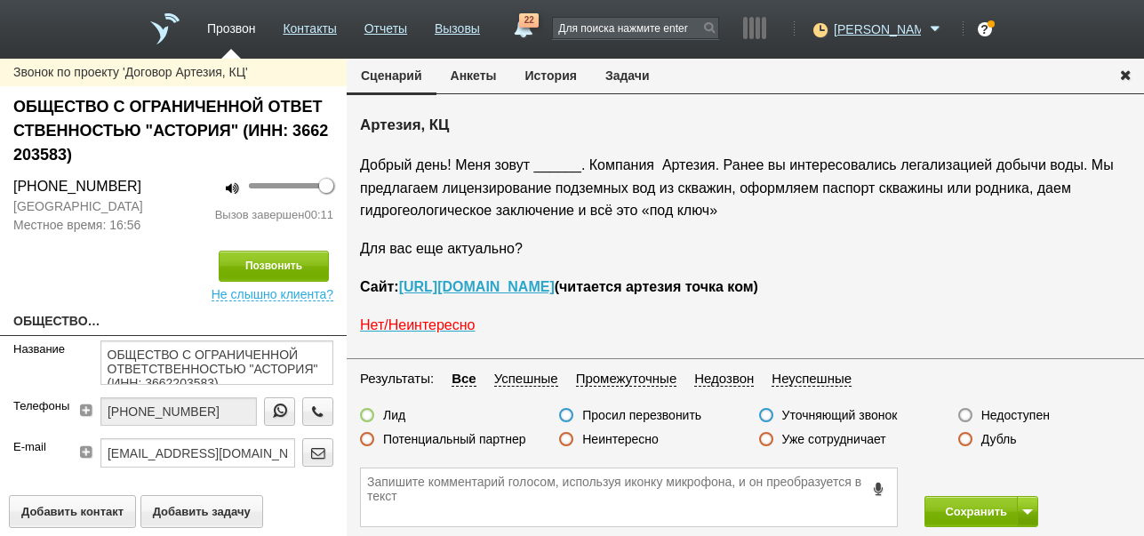
click at [1028, 414] on label "Недоступен" at bounding box center [1015, 415] width 68 height 16
click at [0, 0] on input "Недоступен" at bounding box center [0, 0] width 0 height 0
click at [1031, 511] on span at bounding box center [1027, 511] width 11 height 5
click at [1012, 477] on button "Сохранить и остаться" at bounding box center [968, 478] width 138 height 31
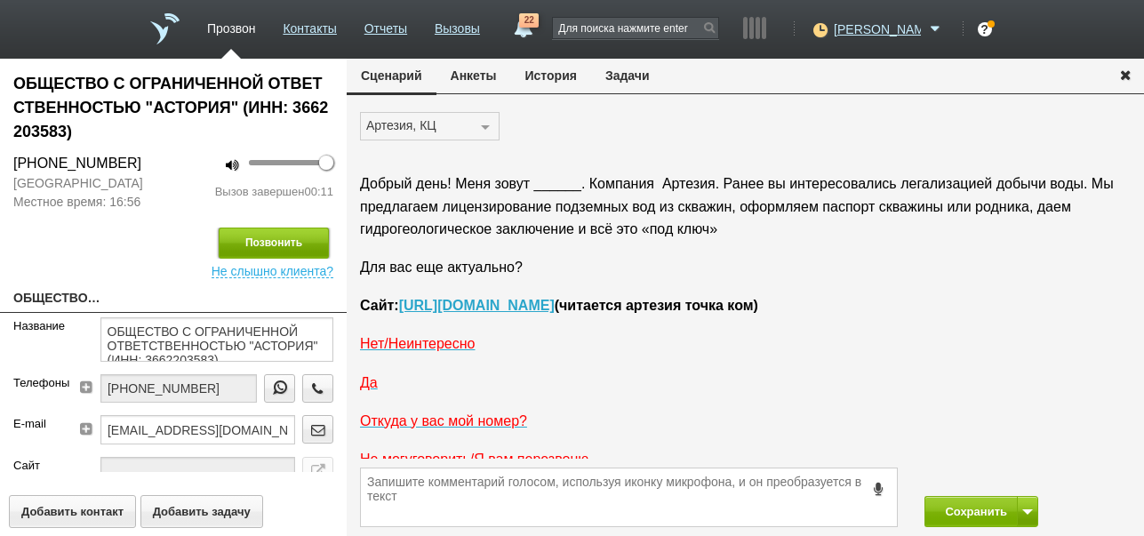
click at [305, 236] on button "Позвонить" at bounding box center [274, 243] width 110 height 31
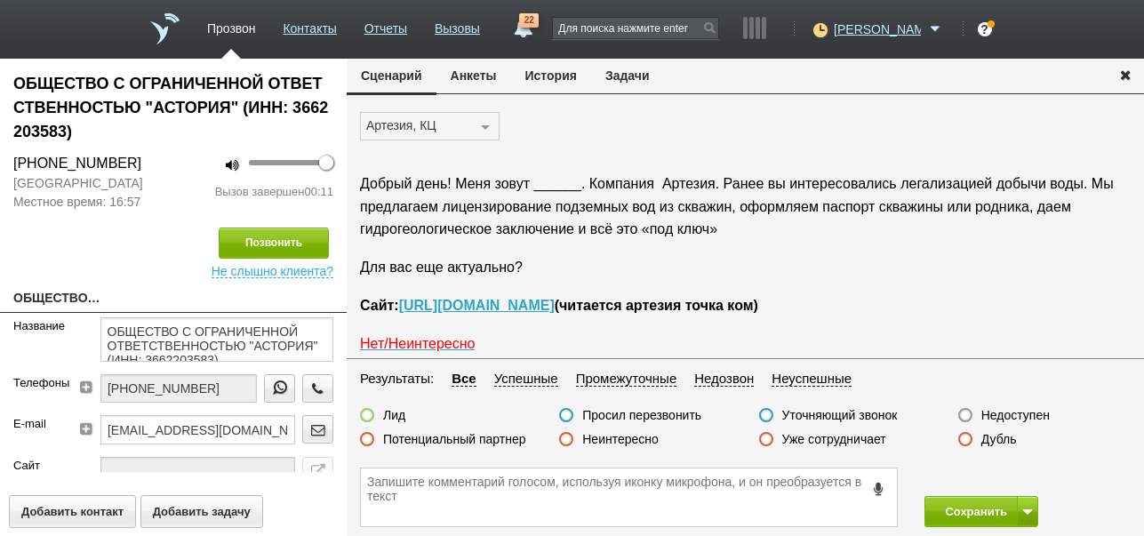
click at [647, 441] on label "Неинтересно" at bounding box center [620, 439] width 76 height 16
click at [0, 0] on input "Неинтересно" at bounding box center [0, 0] width 0 height 0
click at [979, 518] on button "Сохранить" at bounding box center [970, 511] width 93 height 31
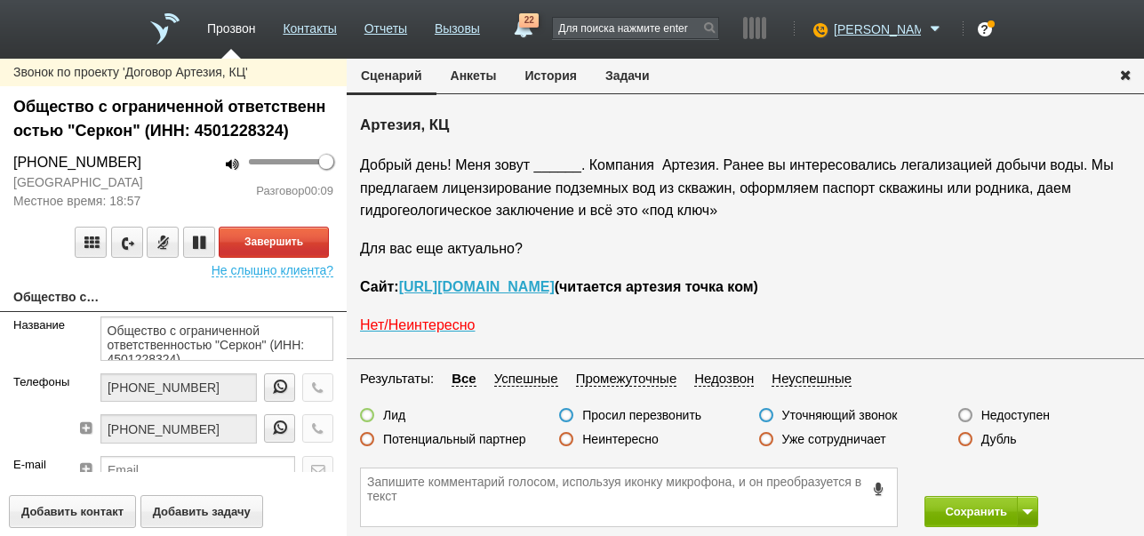
click at [560, 82] on button "История" at bounding box center [551, 76] width 80 height 34
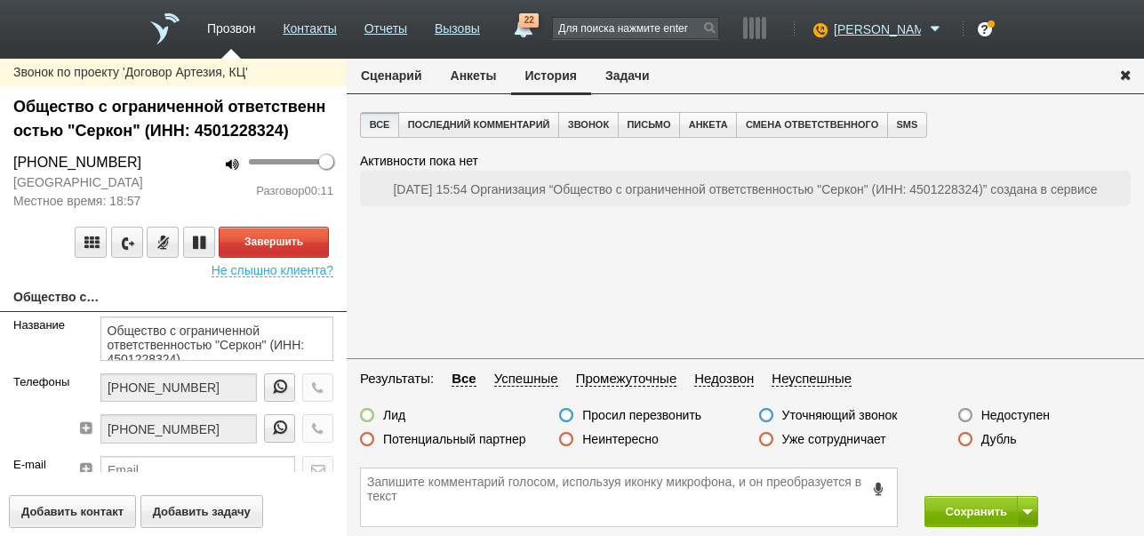
click at [395, 78] on button "Сценарий" at bounding box center [392, 76] width 90 height 34
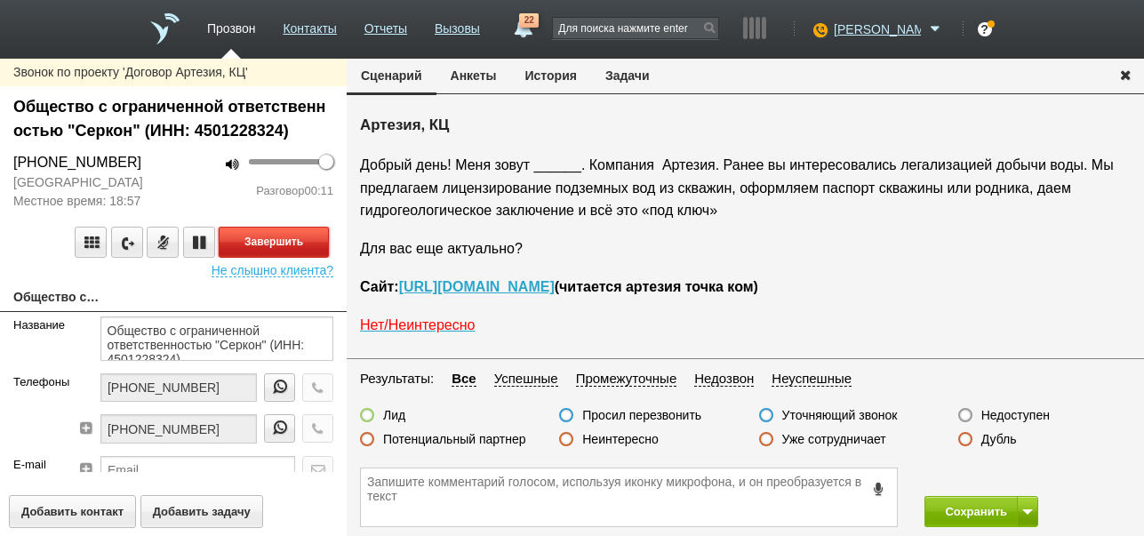
click at [306, 246] on button "Завершить" at bounding box center [274, 242] width 110 height 31
click at [1000, 412] on label "Недоступен" at bounding box center [1015, 415] width 68 height 16
click at [0, 0] on input "Недоступен" at bounding box center [0, 0] width 0 height 0
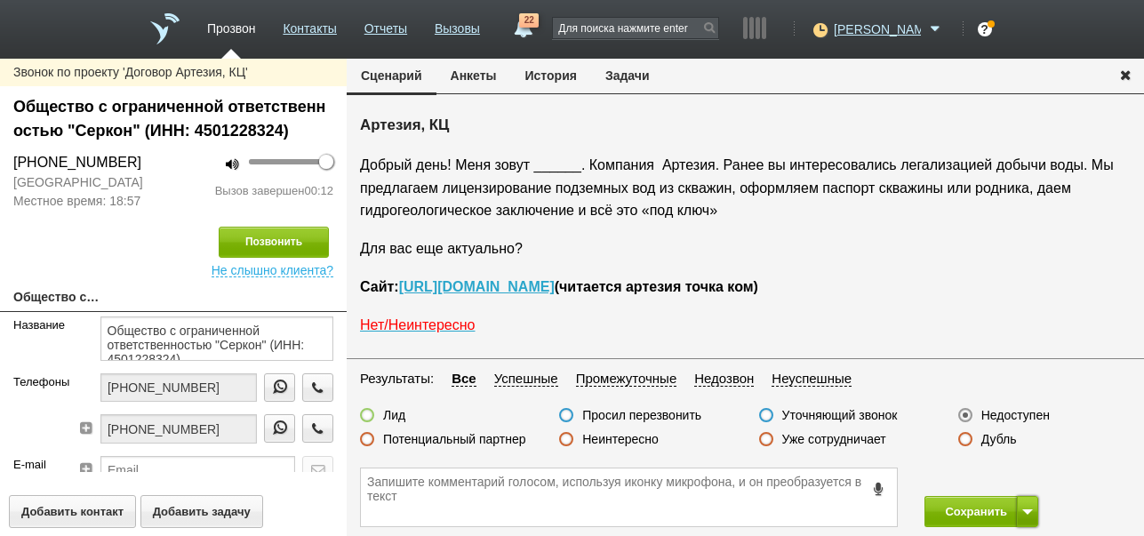
click at [1031, 521] on button at bounding box center [1027, 511] width 21 height 31
click at [1023, 476] on button "Сохранить и остаться" at bounding box center [968, 478] width 138 height 31
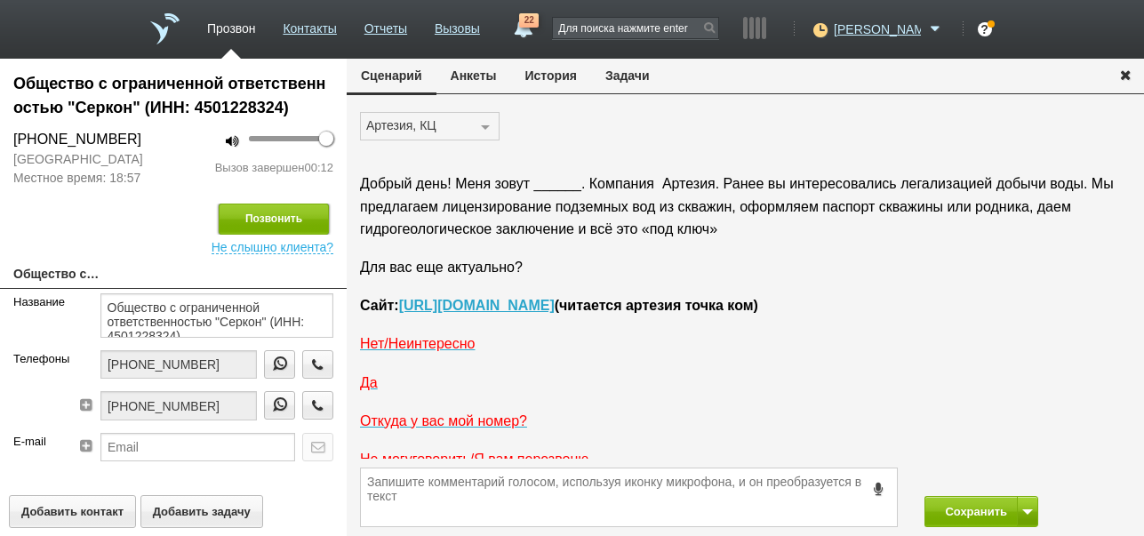
drag, startPoint x: 288, startPoint y: 220, endPoint x: 478, endPoint y: 271, distance: 197.1
click at [290, 220] on button "Позвонить" at bounding box center [274, 219] width 110 height 31
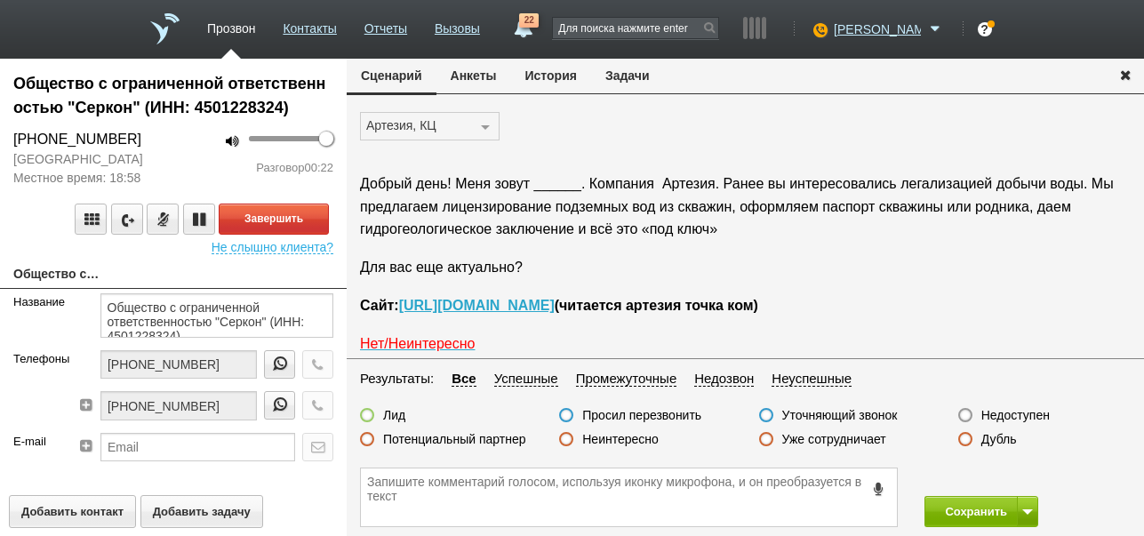
click at [625, 437] on label "Неинтересно" at bounding box center [620, 439] width 76 height 16
click at [0, 0] on input "Неинтересно" at bounding box center [0, 0] width 0 height 0
click at [322, 220] on button "Завершить" at bounding box center [274, 219] width 110 height 31
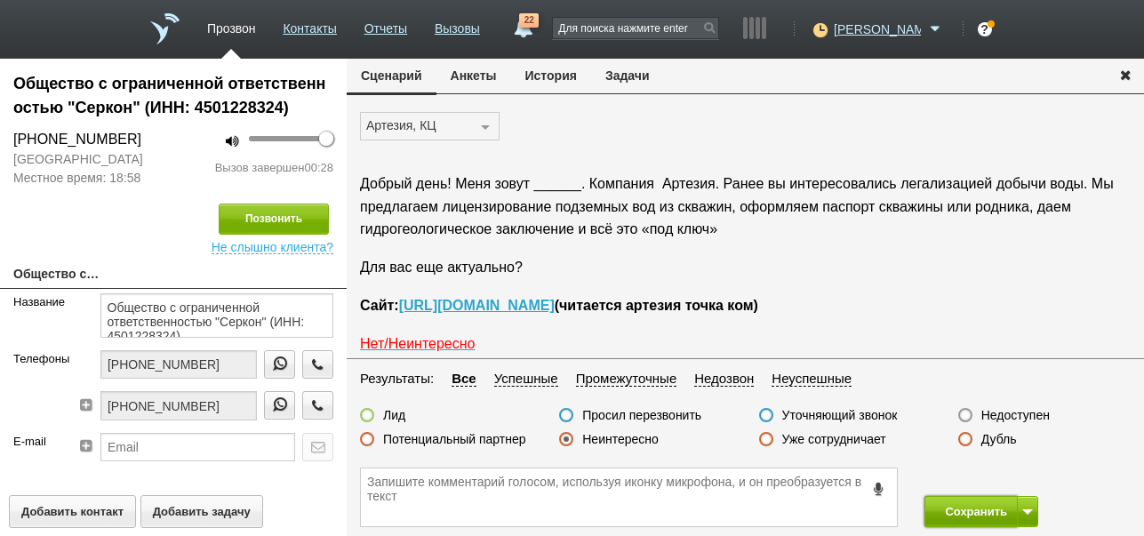
click at [973, 505] on button "Сохранить" at bounding box center [970, 511] width 93 height 31
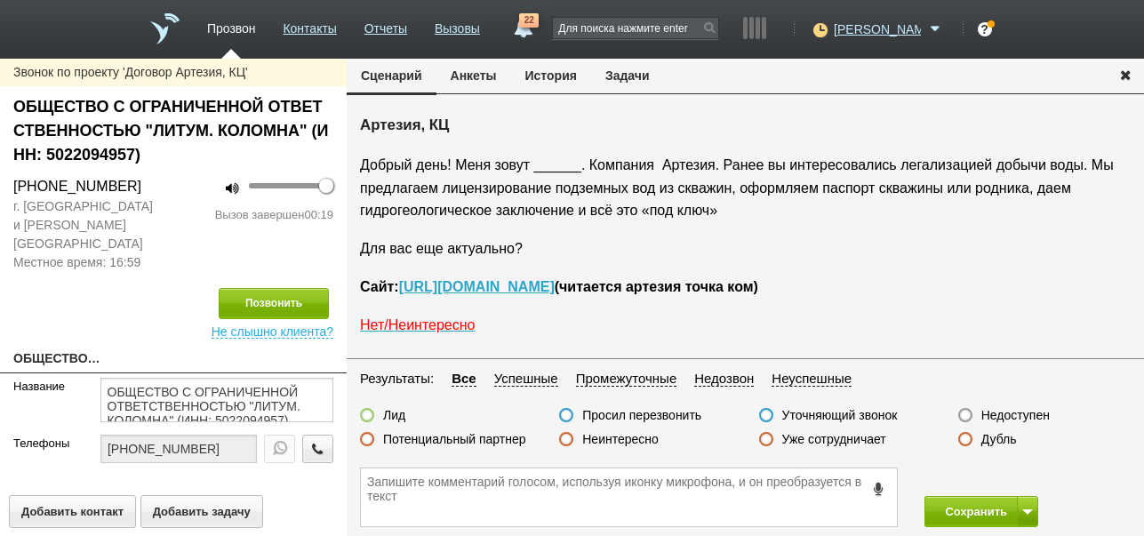
click at [650, 437] on label "Неинтересно" at bounding box center [620, 439] width 76 height 16
click at [0, 0] on input "Неинтересно" at bounding box center [0, 0] width 0 height 0
click at [964, 514] on button "Сохранить" at bounding box center [970, 511] width 93 height 31
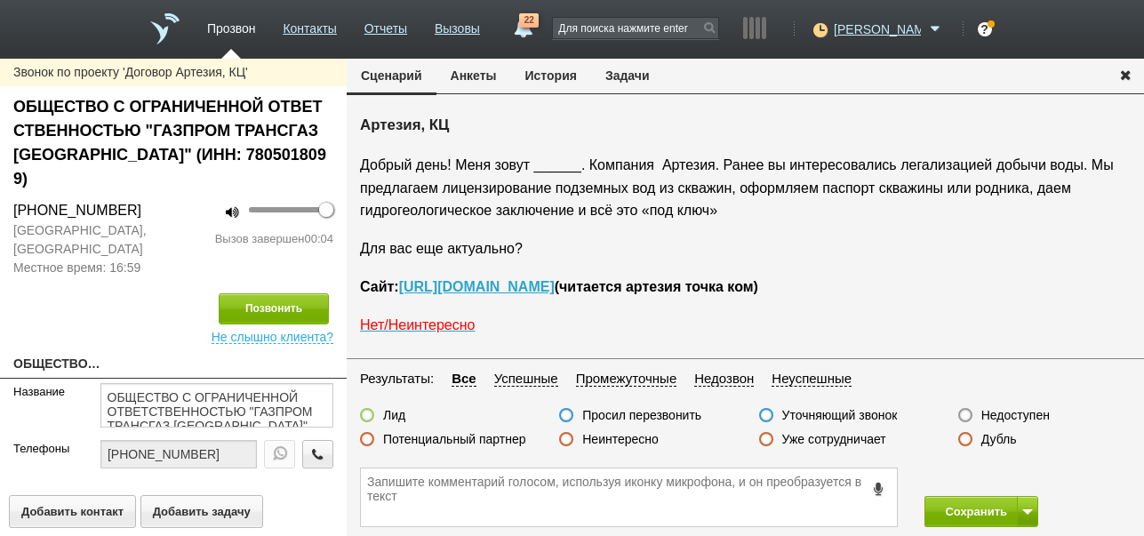
click at [1040, 415] on label "Недоступен" at bounding box center [1015, 415] width 68 height 16
click at [0, 0] on input "Недоступен" at bounding box center [0, 0] width 0 height 0
click at [1032, 509] on span at bounding box center [1027, 511] width 11 height 5
click at [1033, 467] on button "Сохранить и остаться" at bounding box center [968, 478] width 138 height 31
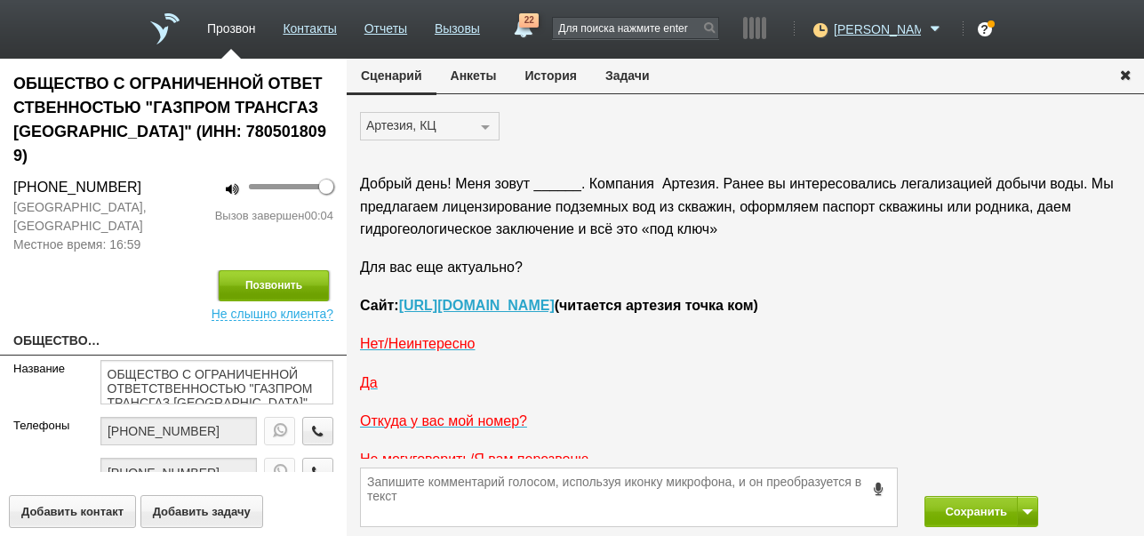
click at [313, 270] on button "Позвонить" at bounding box center [274, 285] width 110 height 31
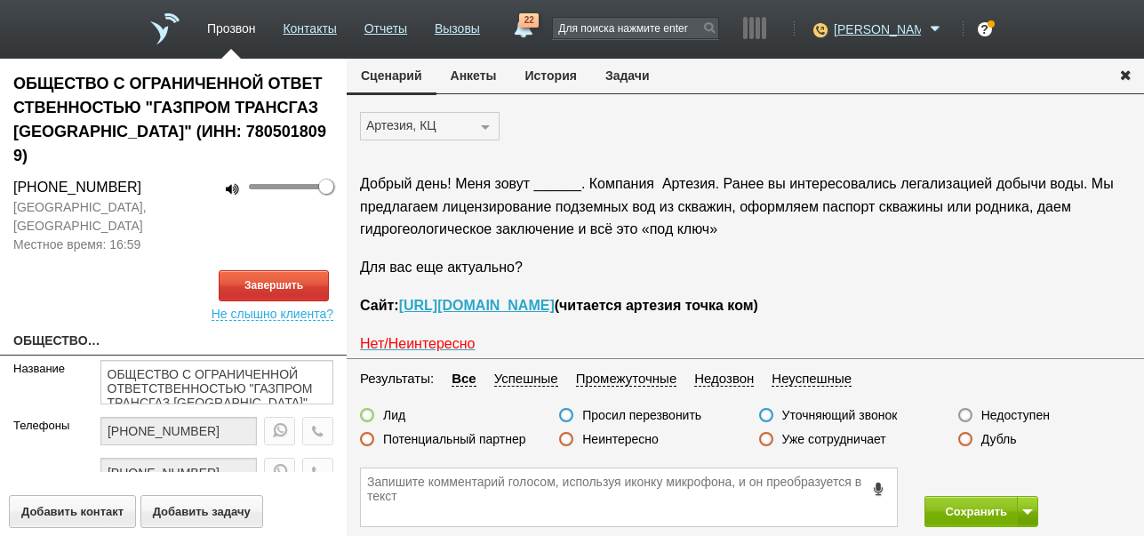
scroll to position [29, 0]
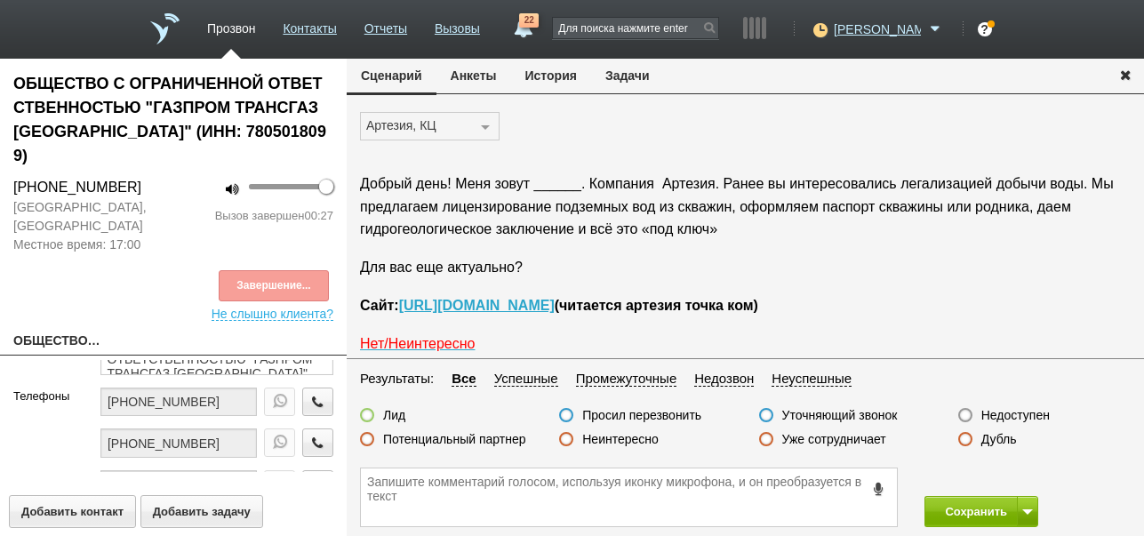
click at [645, 441] on label "Неинтересно" at bounding box center [620, 439] width 76 height 16
click at [0, 0] on input "Неинтересно" at bounding box center [0, 0] width 0 height 0
click at [973, 509] on button "Сохранить" at bounding box center [970, 511] width 93 height 31
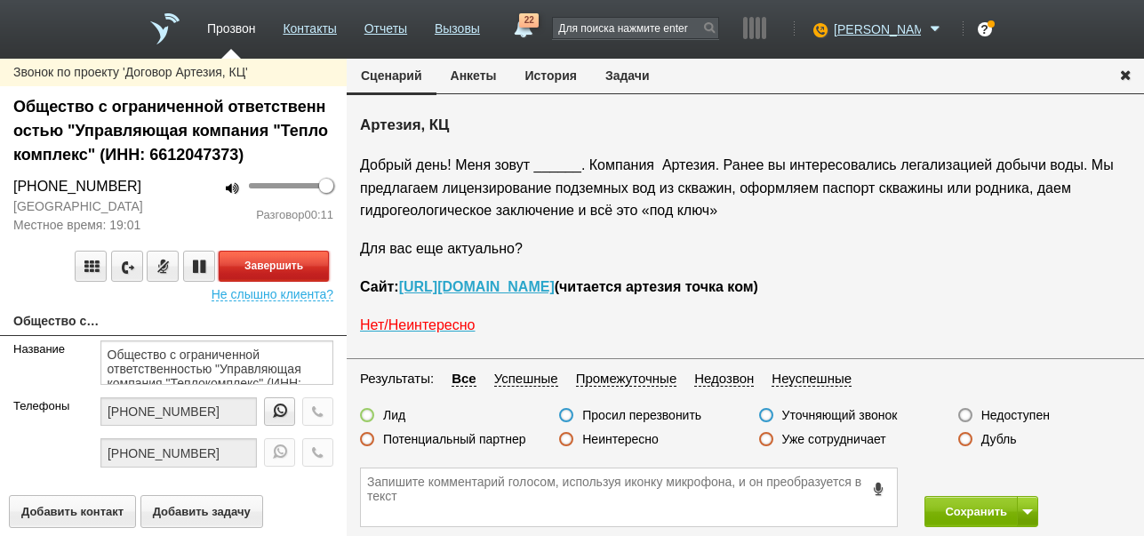
click at [316, 265] on button "Завершить" at bounding box center [274, 266] width 110 height 31
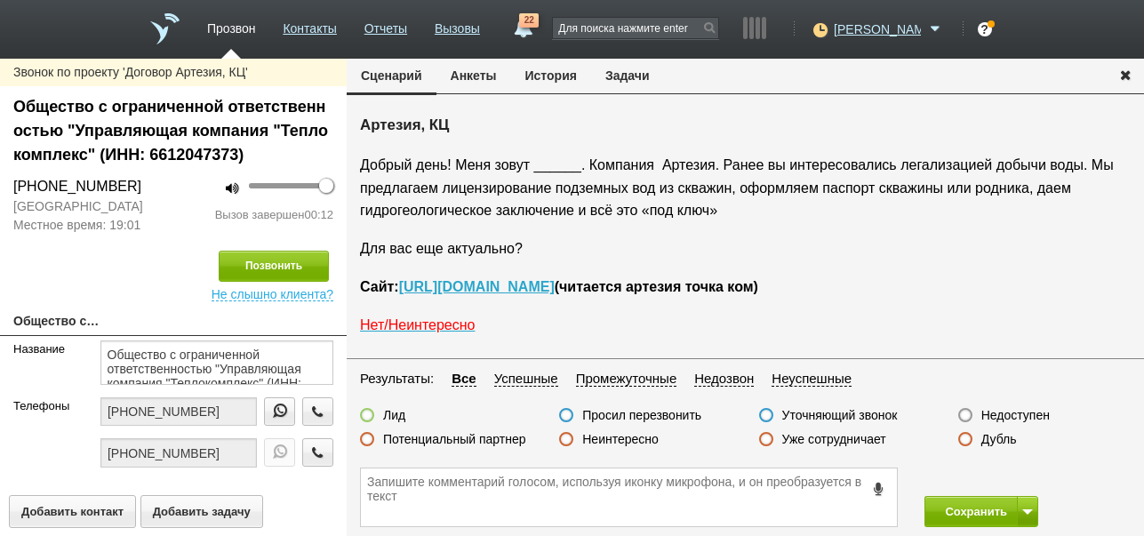
drag, startPoint x: 995, startPoint y: 417, endPoint x: 1005, endPoint y: 486, distance: 70.1
click at [996, 417] on label "Недоступен" at bounding box center [1015, 415] width 68 height 16
click at [0, 0] on input "Недоступен" at bounding box center [0, 0] width 0 height 0
click at [1024, 512] on span at bounding box center [1027, 511] width 11 height 5
click at [1021, 480] on button "Сохранить и остаться" at bounding box center [968, 478] width 138 height 31
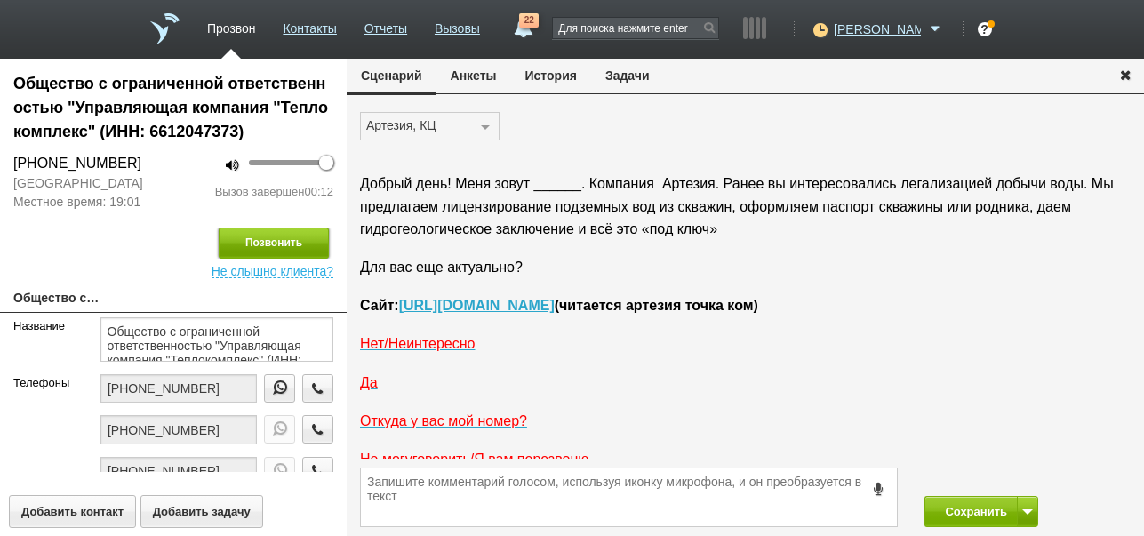
click at [285, 242] on button "Позвонить" at bounding box center [274, 243] width 110 height 31
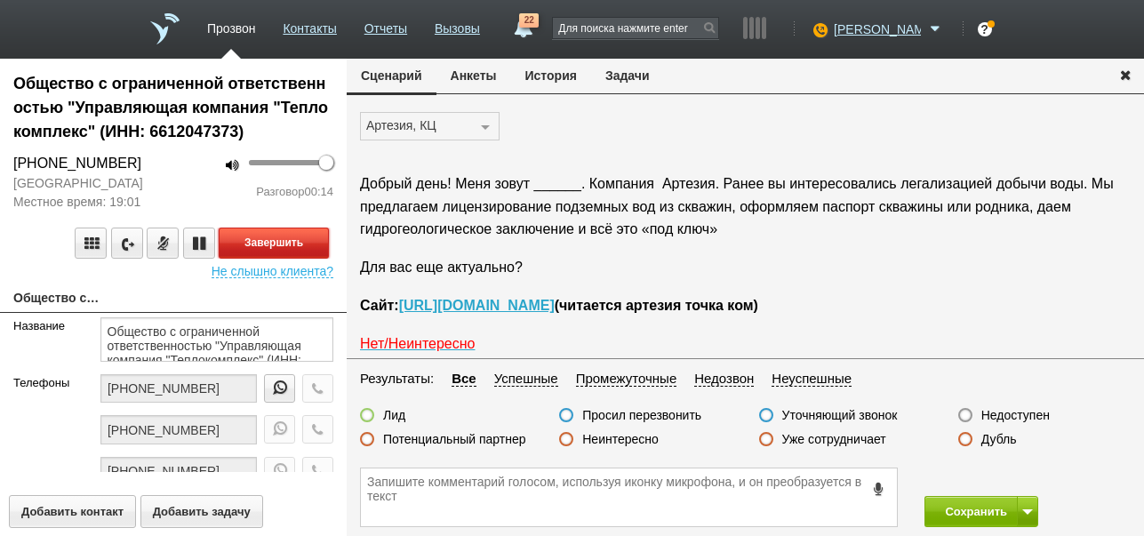
click at [313, 238] on button "Завершить" at bounding box center [274, 243] width 110 height 31
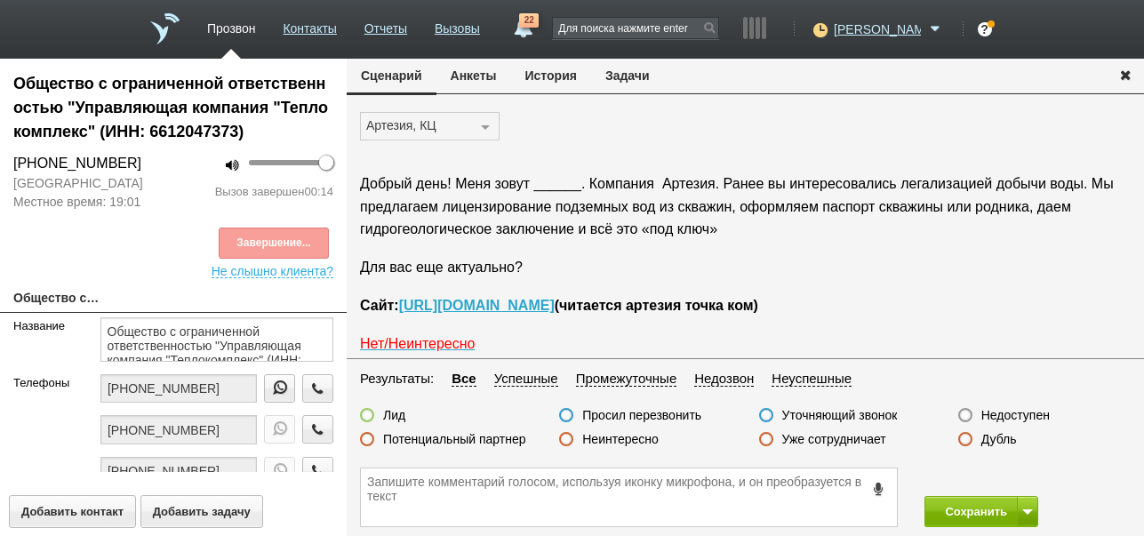
click at [1020, 415] on label "Недоступен" at bounding box center [1015, 415] width 68 height 16
click at [0, 0] on input "Недоступен" at bounding box center [0, 0] width 0 height 0
click at [1023, 514] on span at bounding box center [1027, 511] width 11 height 5
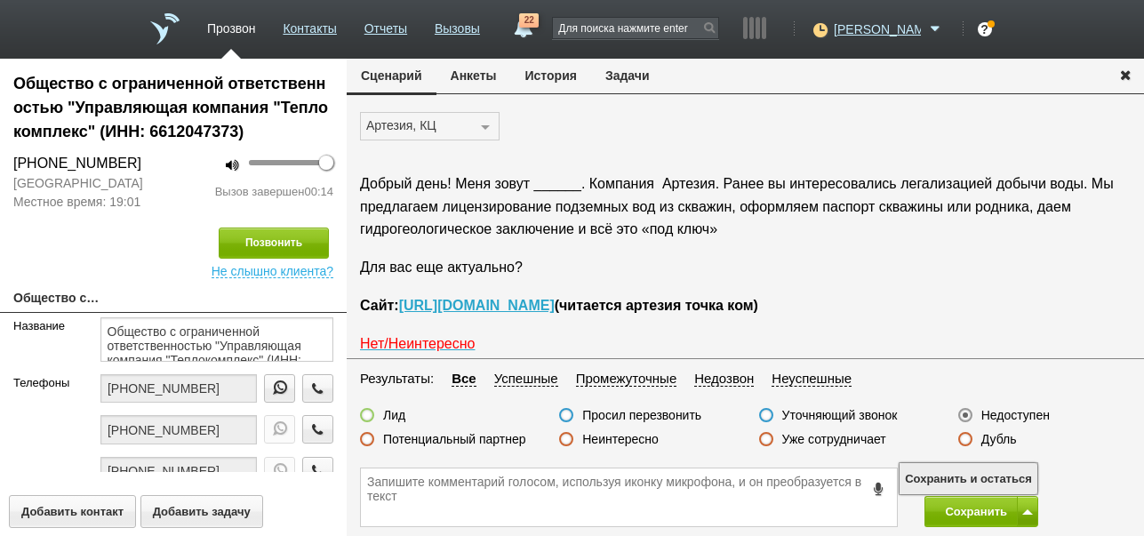
click at [1014, 473] on button "Сохранить и остаться" at bounding box center [968, 478] width 138 height 31
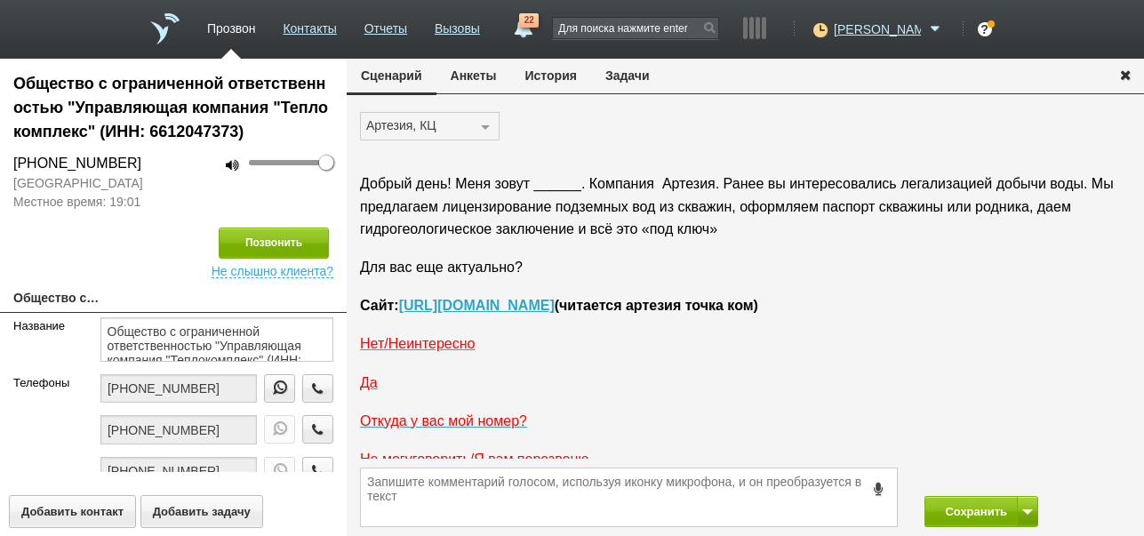
scroll to position [60, 0]
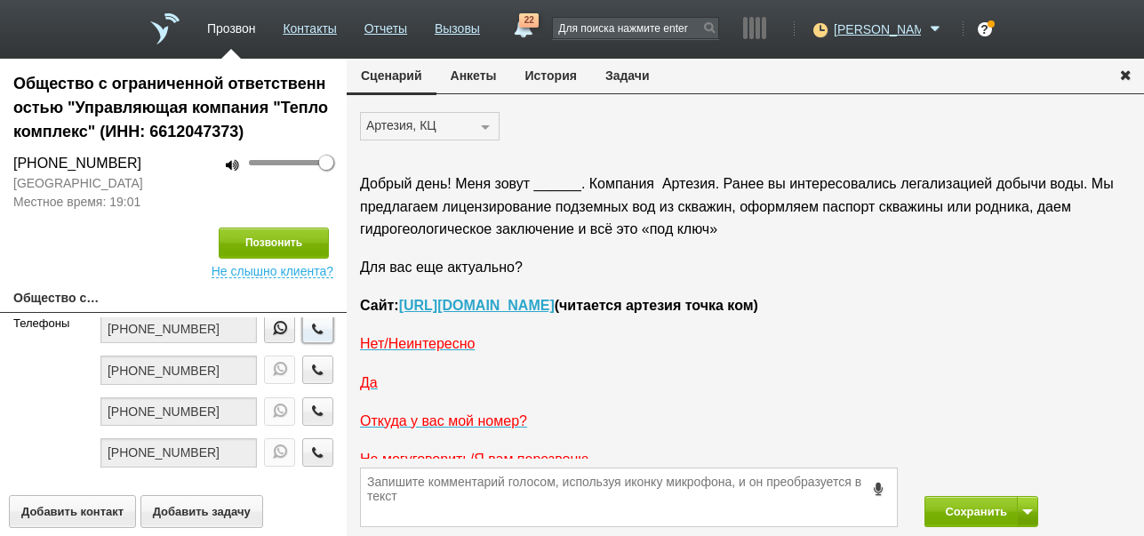
click at [308, 331] on icon "button" at bounding box center [318, 328] width 20 height 13
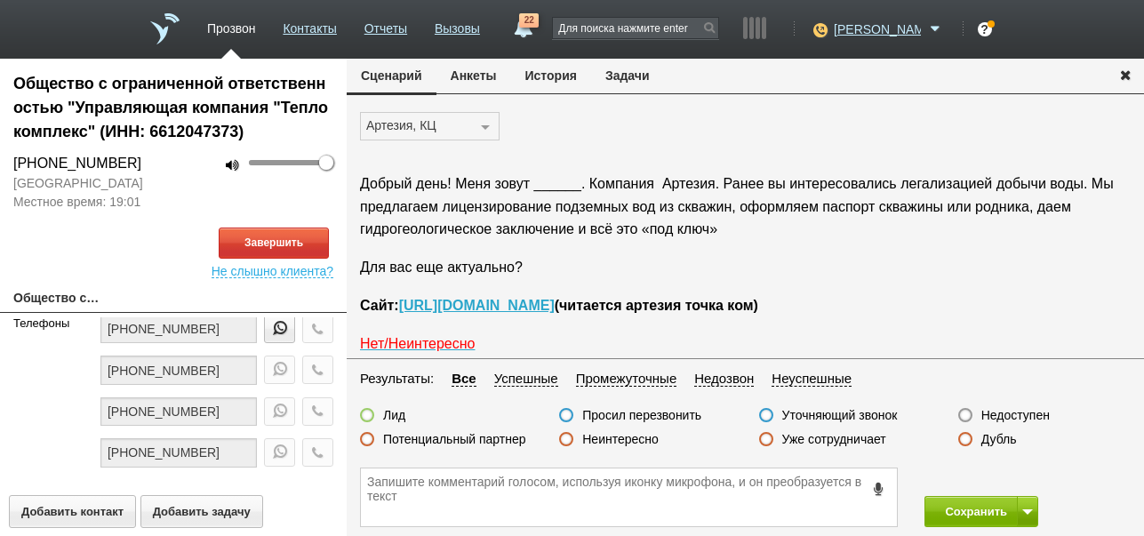
scroll to position [89, 0]
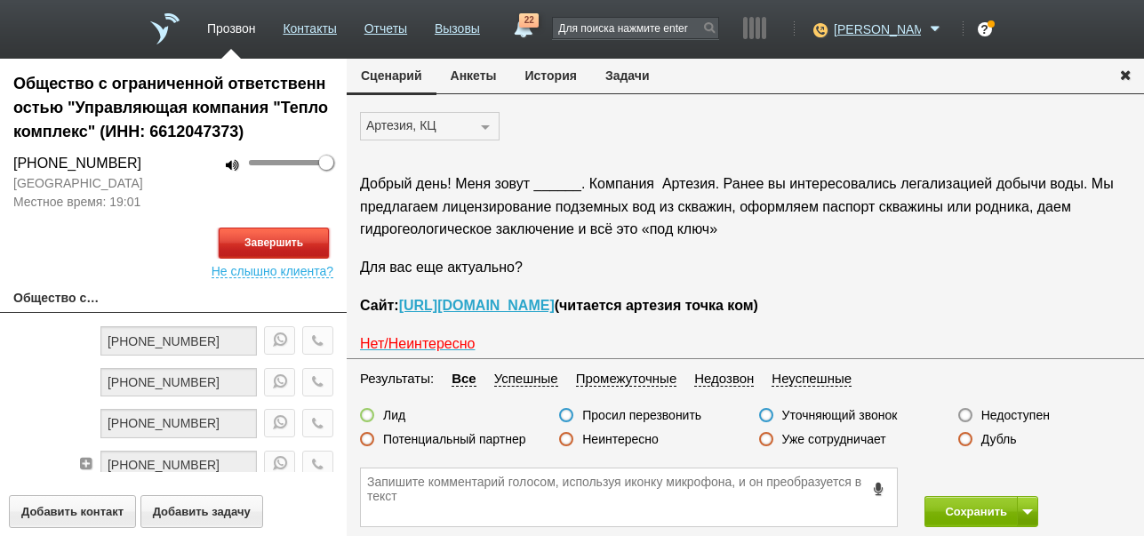
click at [300, 236] on button "Завершить" at bounding box center [274, 243] width 110 height 31
click at [1006, 413] on label "Недоступен" at bounding box center [1015, 415] width 68 height 16
click at [0, 0] on input "Недоступен" at bounding box center [0, 0] width 0 height 0
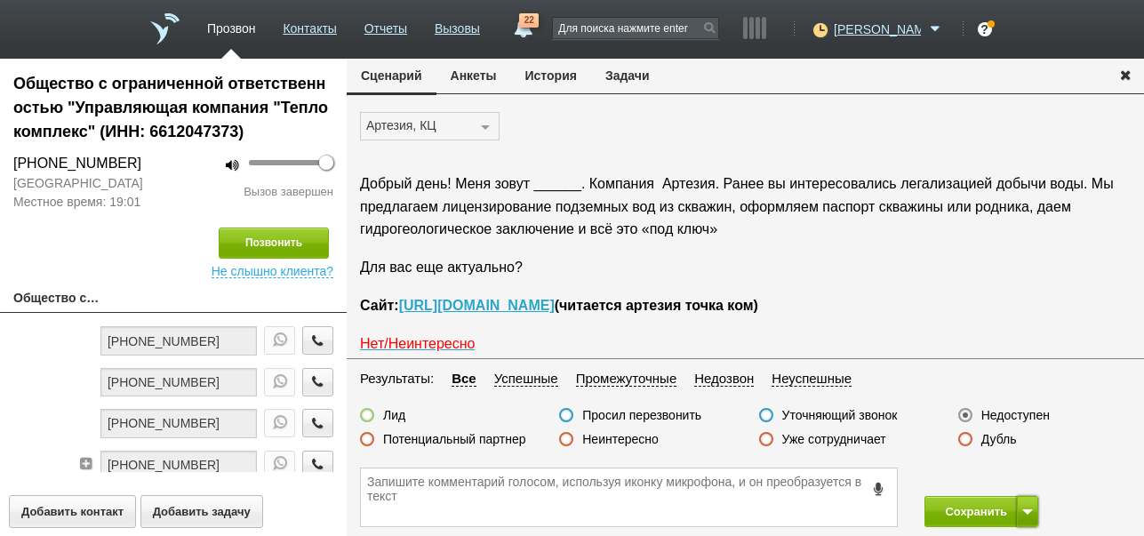
click at [1020, 504] on button at bounding box center [1027, 511] width 21 height 31
click at [970, 478] on button "Сохранить и остаться" at bounding box center [968, 478] width 138 height 31
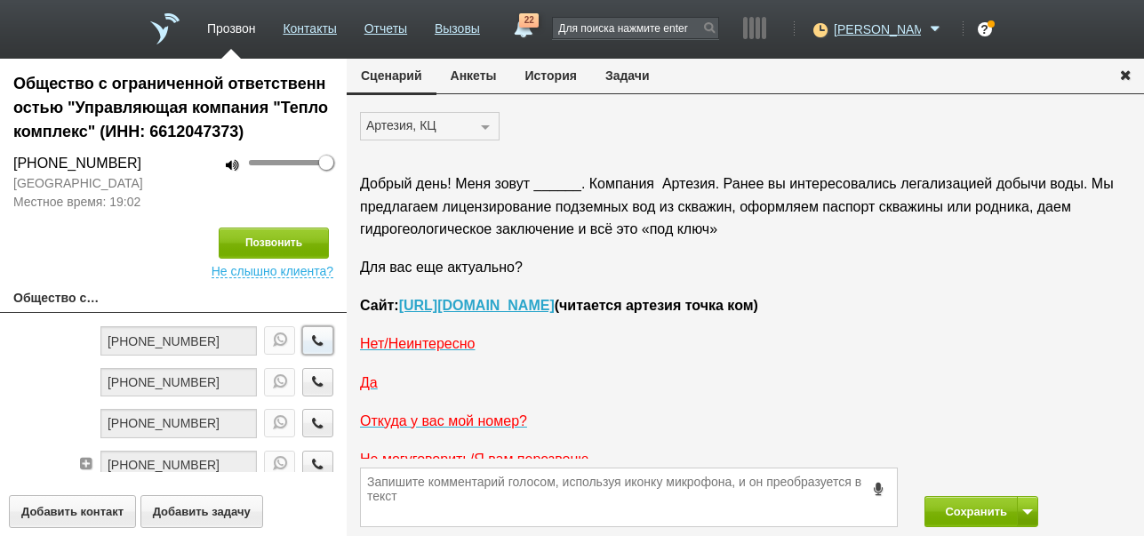
click at [309, 340] on icon "button" at bounding box center [318, 339] width 20 height 13
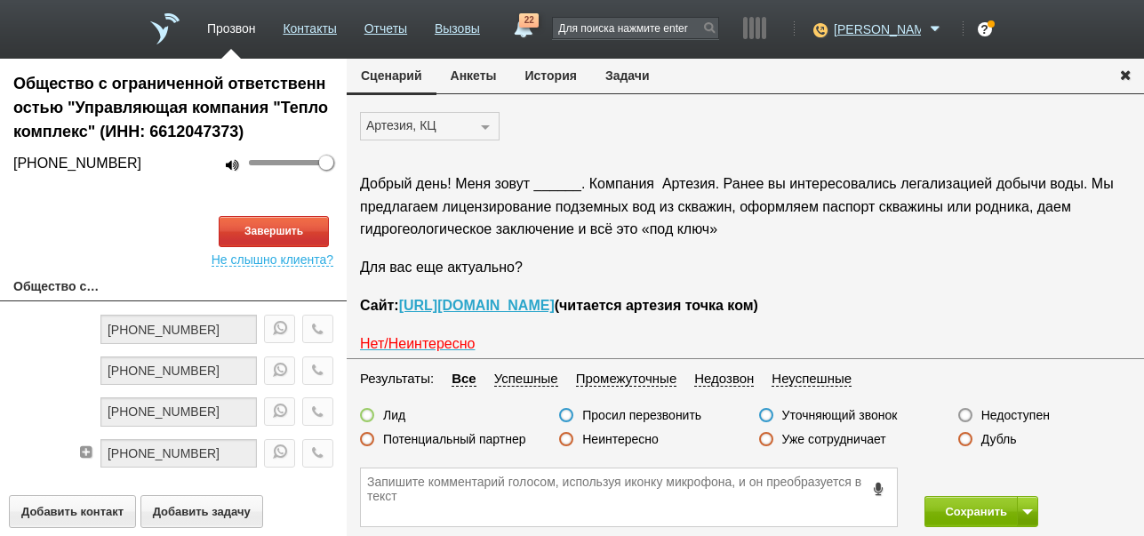
scroll to position [118, 0]
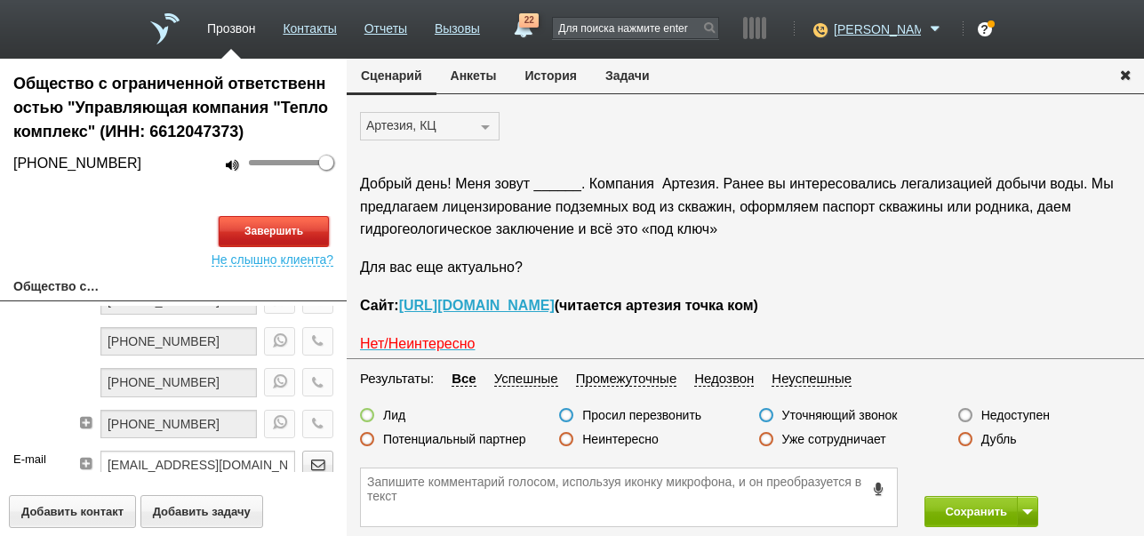
click at [238, 239] on button "Завершить" at bounding box center [274, 231] width 110 height 31
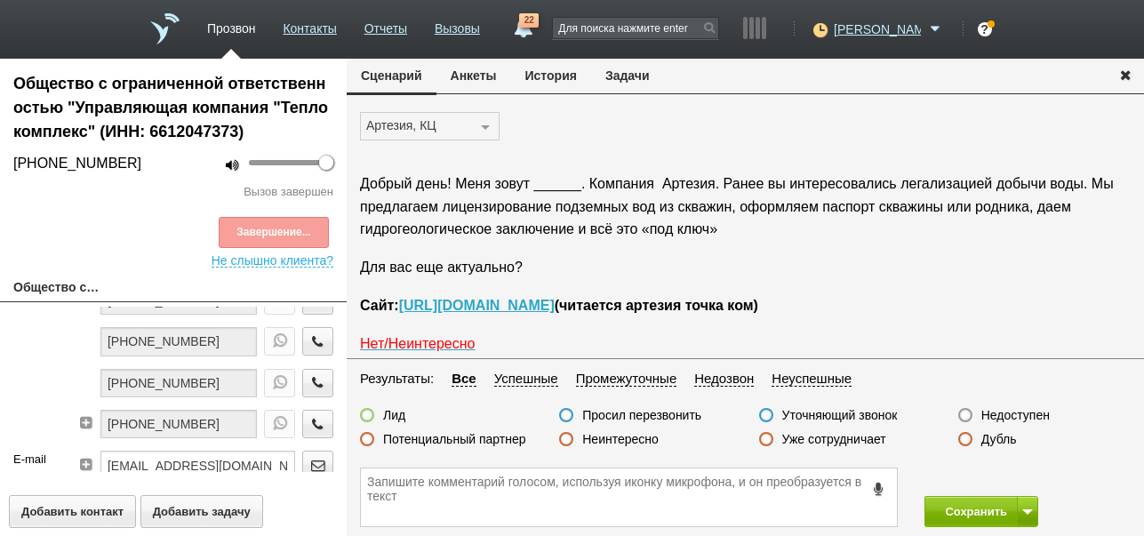
click at [995, 412] on label "Недоступен" at bounding box center [1015, 415] width 68 height 16
click at [0, 0] on input "Недоступен" at bounding box center [0, 0] width 0 height 0
click at [1022, 510] on span at bounding box center [1027, 511] width 11 height 5
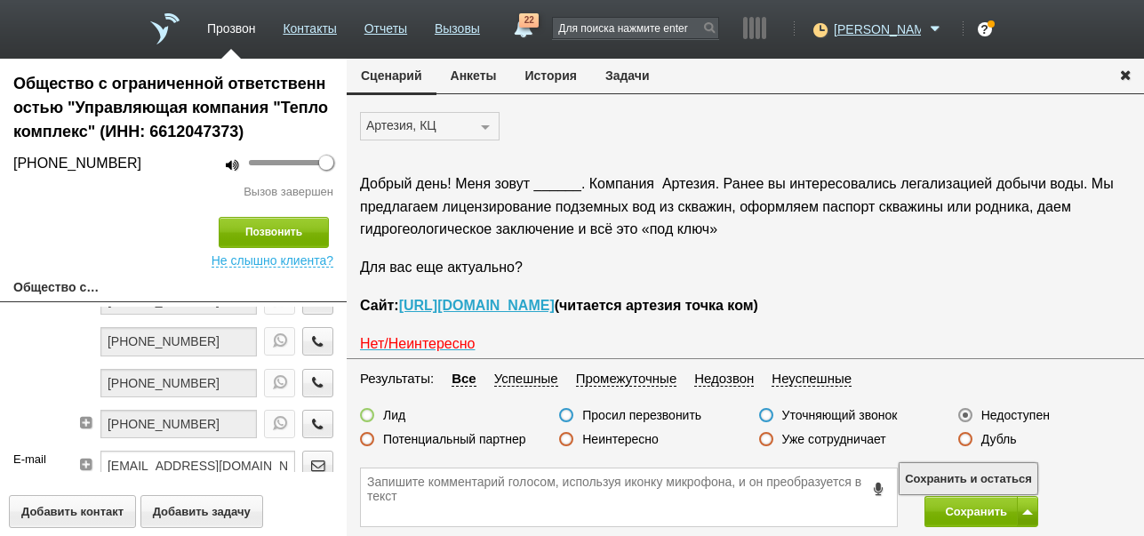
click at [1016, 479] on button "Сохранить и остаться" at bounding box center [968, 478] width 138 height 31
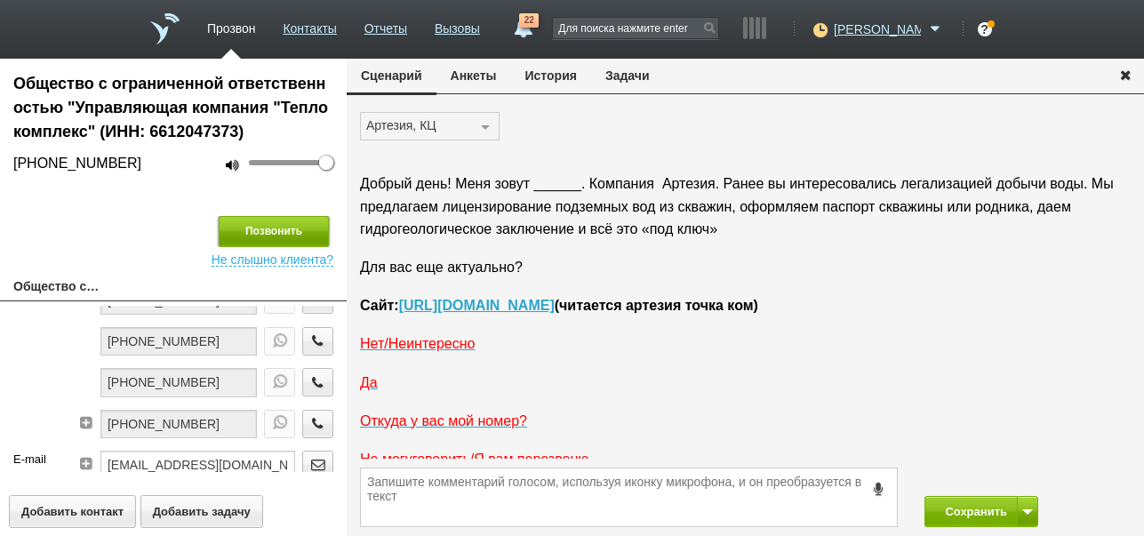
click at [272, 222] on button "Позвонить" at bounding box center [274, 231] width 110 height 31
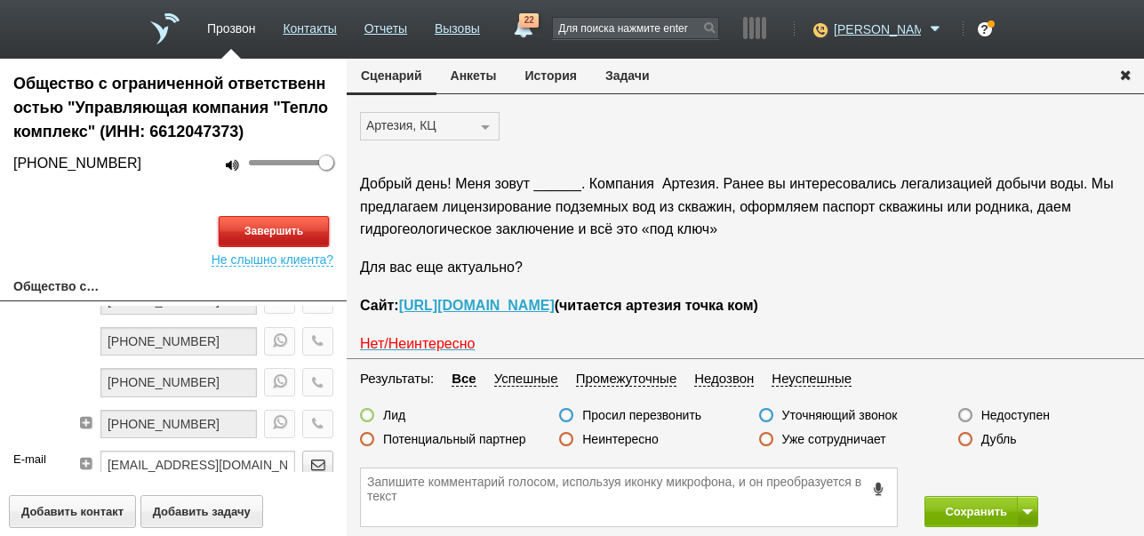
click at [273, 229] on button "Завершить" at bounding box center [274, 231] width 110 height 31
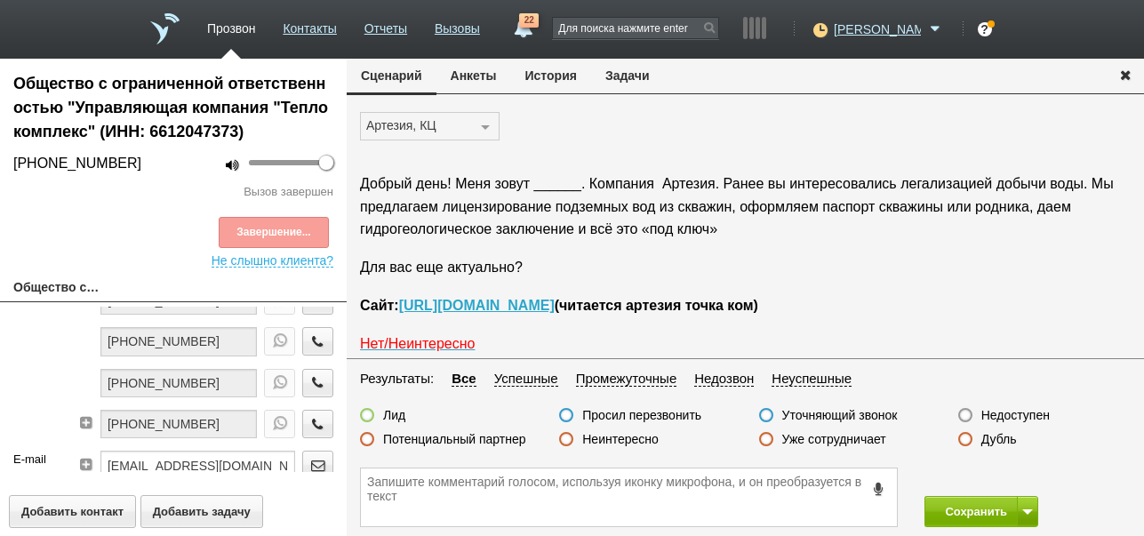
click at [1025, 415] on label "Недоступен" at bounding box center [1015, 415] width 68 height 16
click at [0, 0] on input "Недоступен" at bounding box center [0, 0] width 0 height 0
click at [1030, 501] on button at bounding box center [1027, 511] width 21 height 31
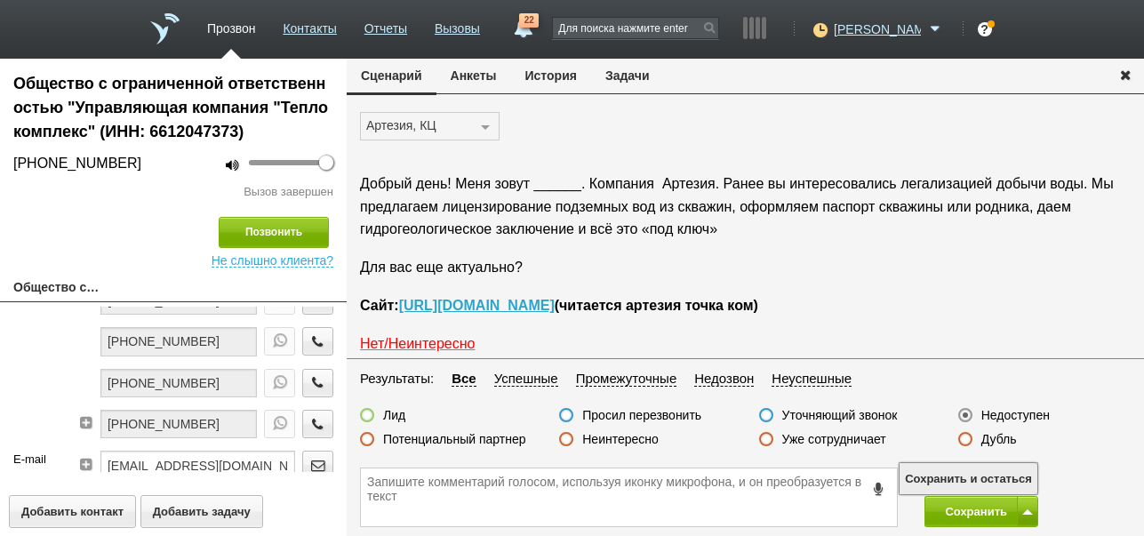
click at [1023, 474] on button "Сохранить и остаться" at bounding box center [968, 478] width 138 height 31
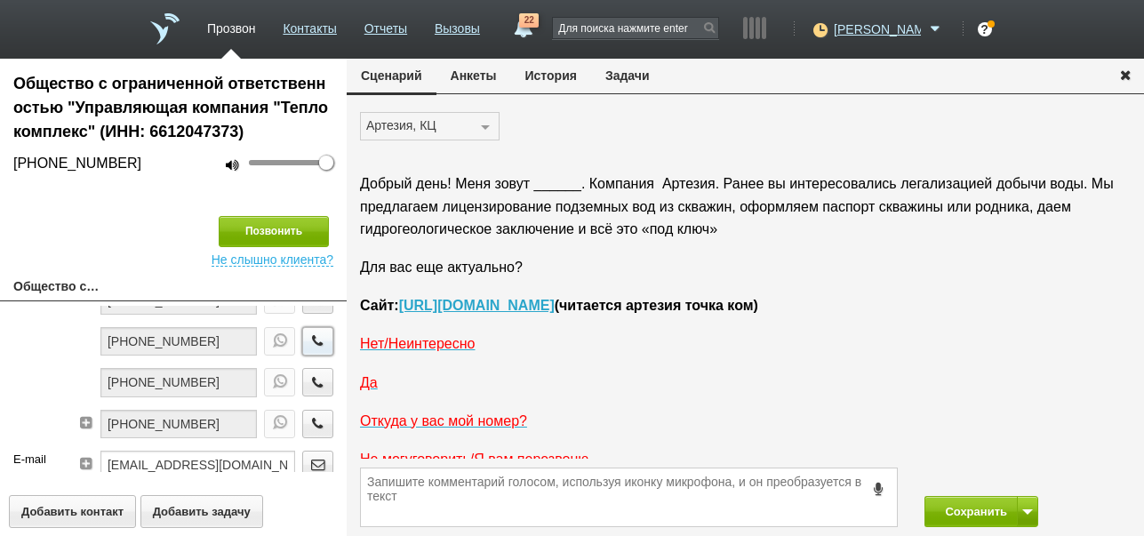
click at [309, 348] on icon "button" at bounding box center [318, 340] width 20 height 13
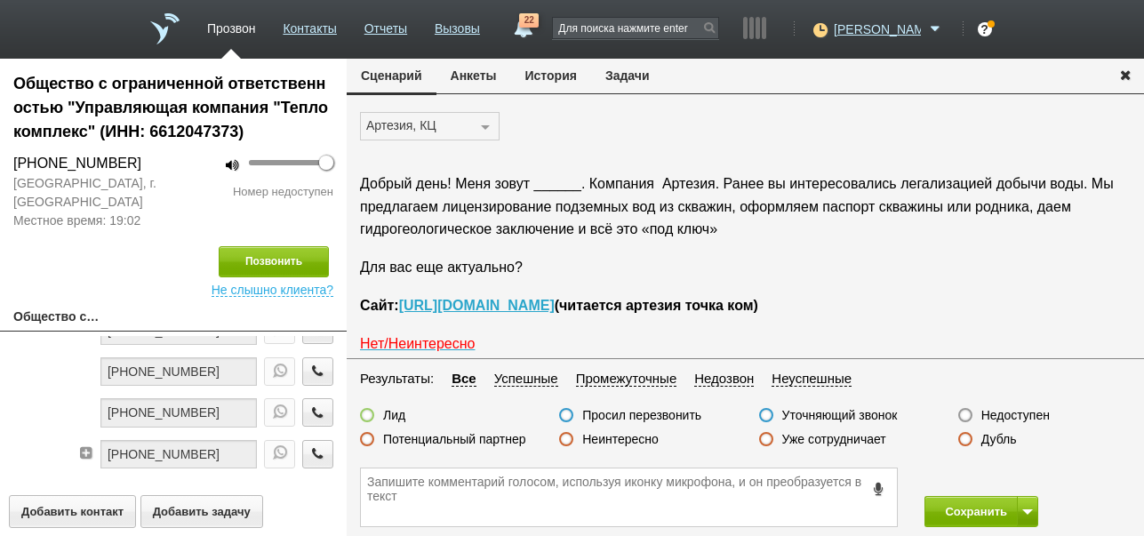
click at [1000, 416] on label "Недоступен" at bounding box center [1015, 415] width 68 height 16
click at [0, 0] on input "Недоступен" at bounding box center [0, 0] width 0 height 0
click at [1024, 507] on button at bounding box center [1027, 511] width 21 height 31
click at [1013, 474] on button "Сохранить и остаться" at bounding box center [968, 478] width 138 height 31
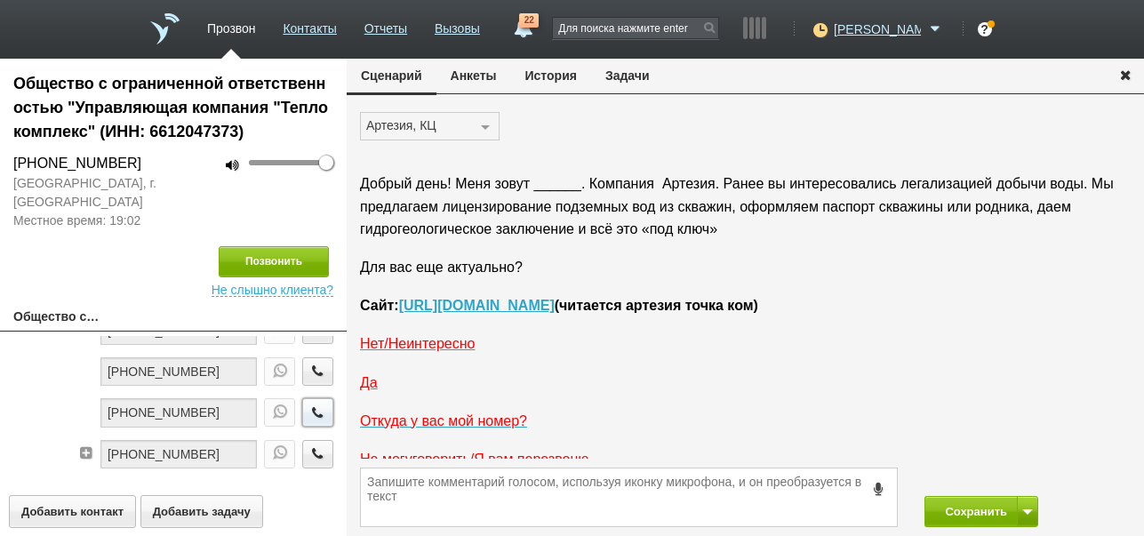
click at [308, 412] on icon "button" at bounding box center [318, 411] width 20 height 13
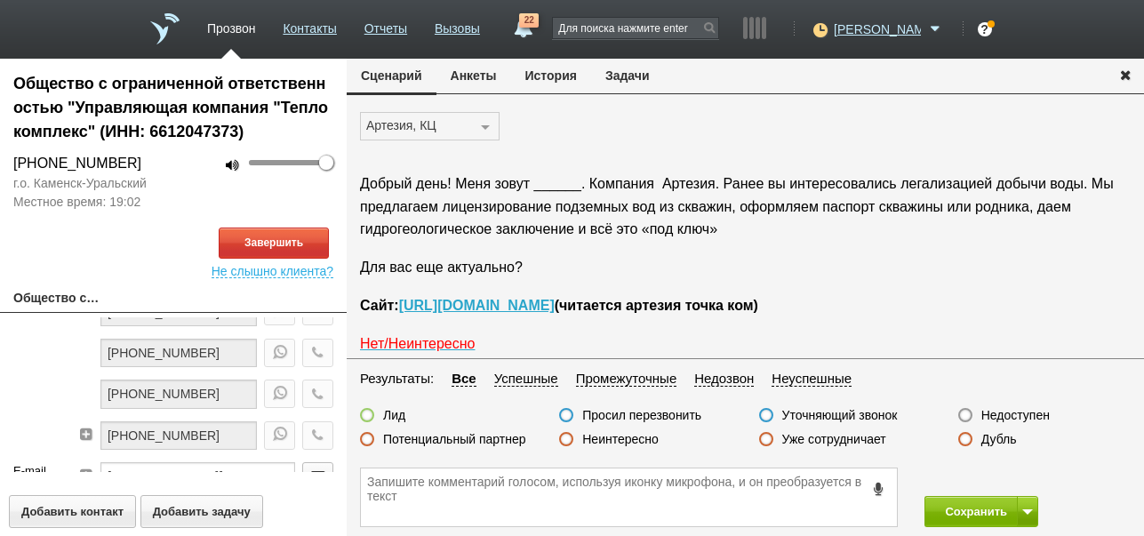
scroll to position [178, 0]
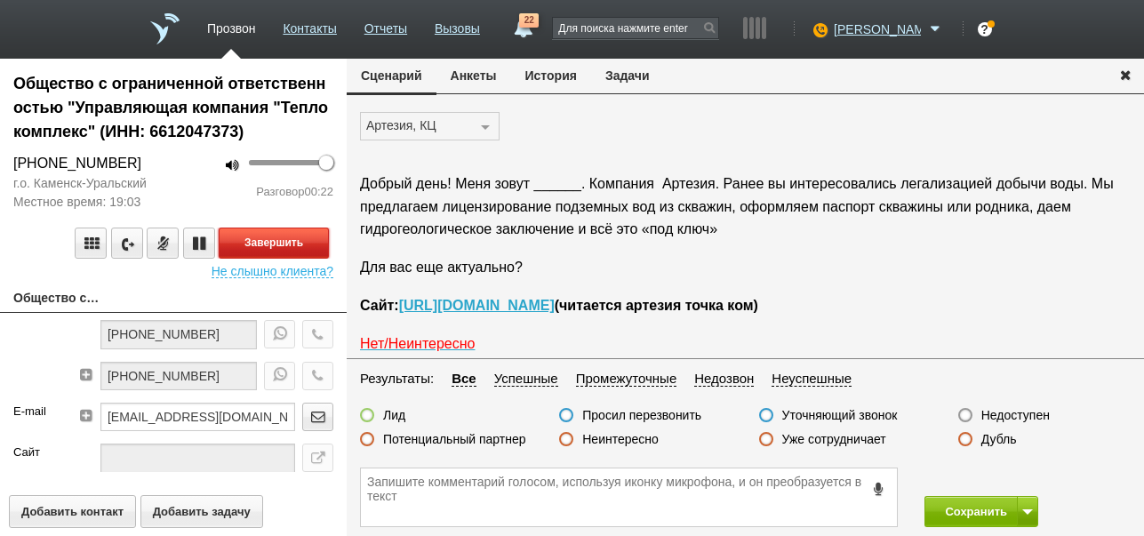
click at [325, 250] on button "Завершить" at bounding box center [274, 243] width 110 height 31
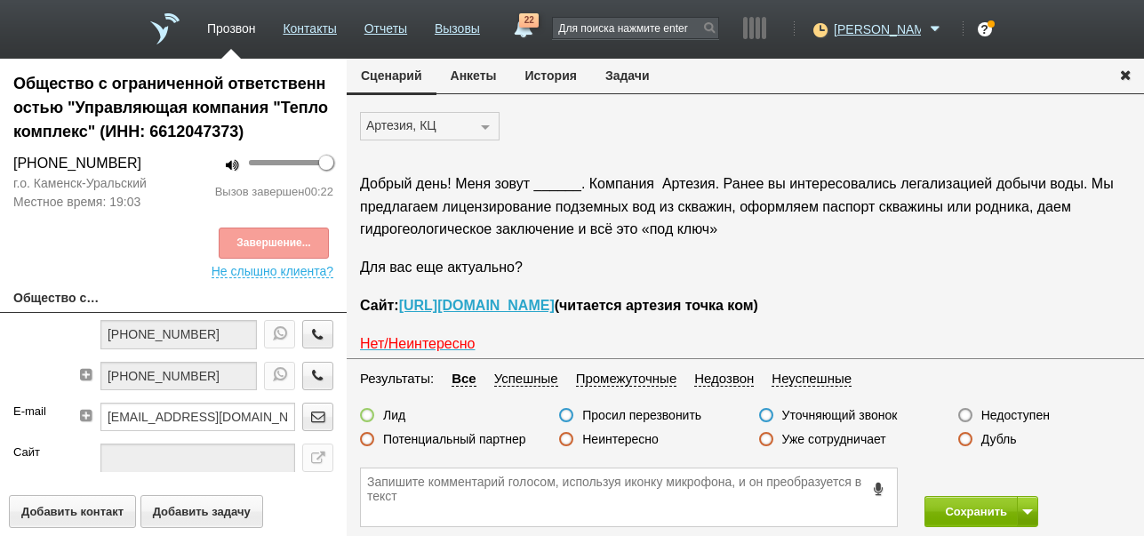
click at [1030, 415] on label "Недоступен" at bounding box center [1015, 415] width 68 height 16
click at [0, 0] on input "Недоступен" at bounding box center [0, 0] width 0 height 0
click at [1026, 511] on span at bounding box center [1027, 511] width 11 height 5
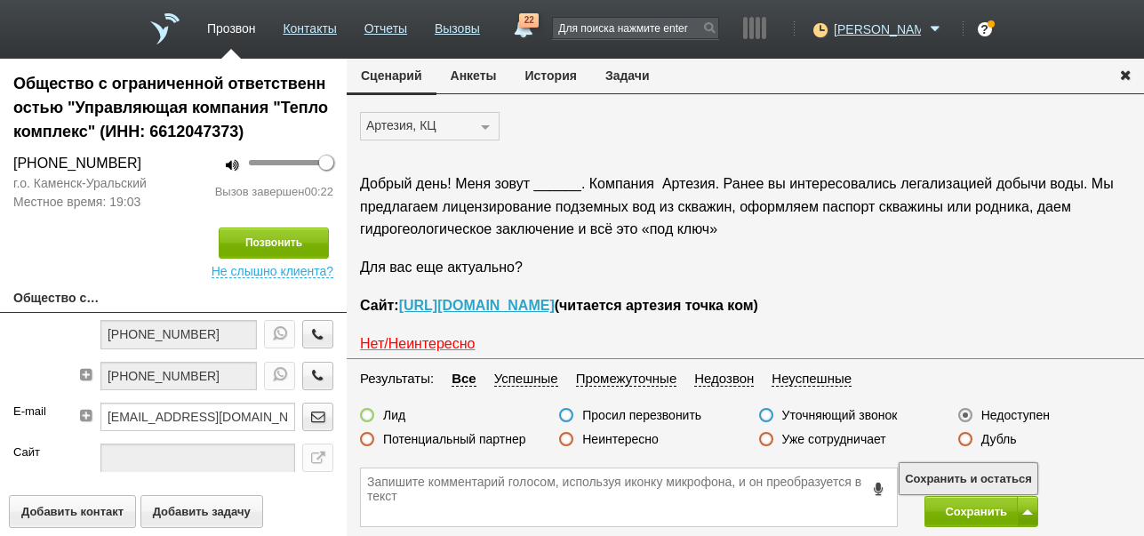
click at [1020, 484] on button "Сохранить и остаться" at bounding box center [968, 478] width 138 height 31
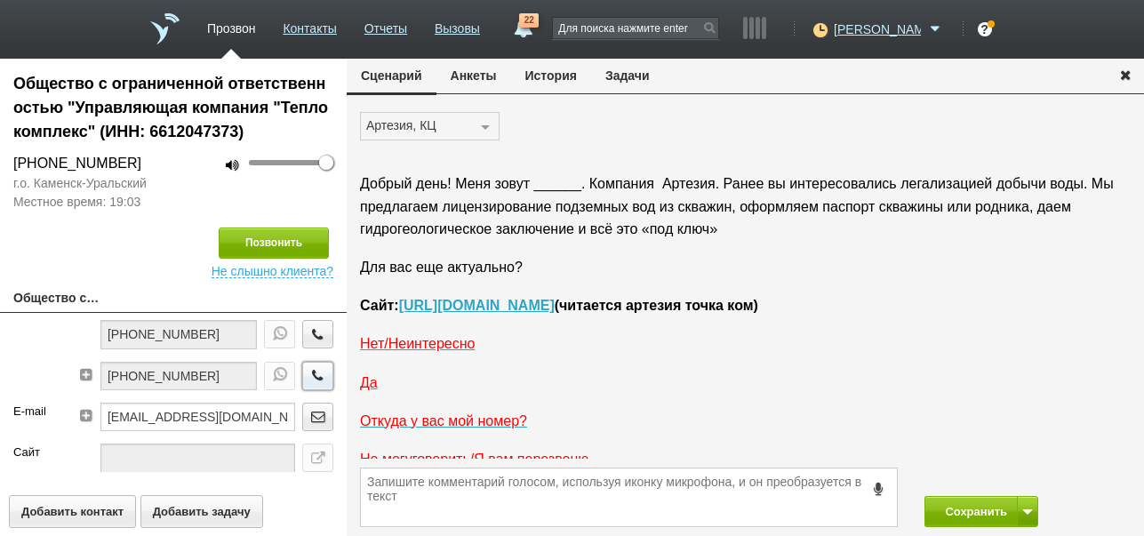
click at [310, 372] on icon "button" at bounding box center [318, 374] width 20 height 13
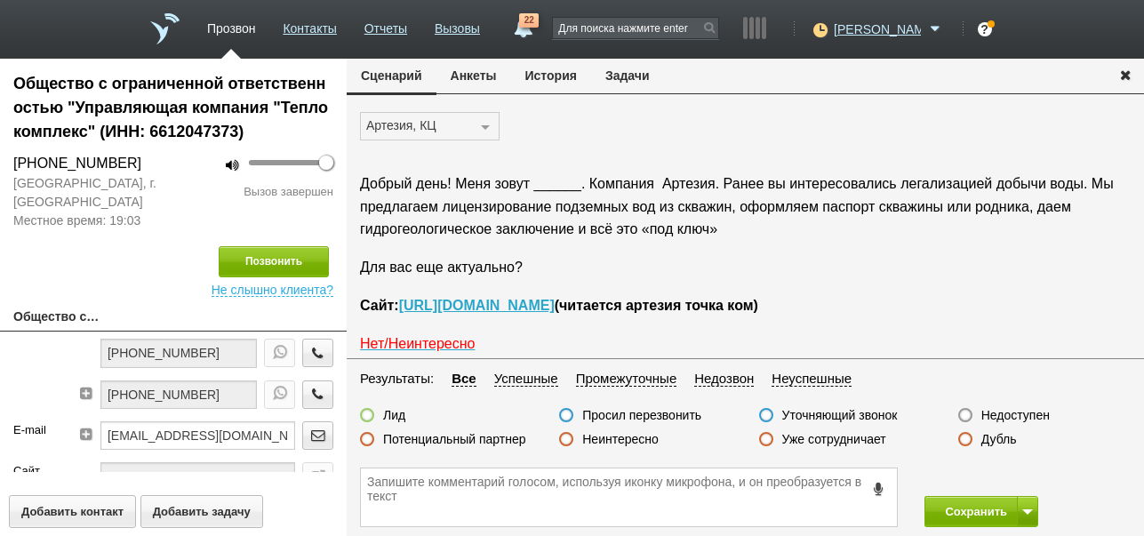
click at [1015, 413] on label "Недоступен" at bounding box center [1015, 415] width 68 height 16
click at [0, 0] on input "Недоступен" at bounding box center [0, 0] width 0 height 0
click at [268, 260] on button "Позвонить" at bounding box center [274, 261] width 110 height 31
click at [308, 260] on button "Позвонить" at bounding box center [274, 261] width 110 height 31
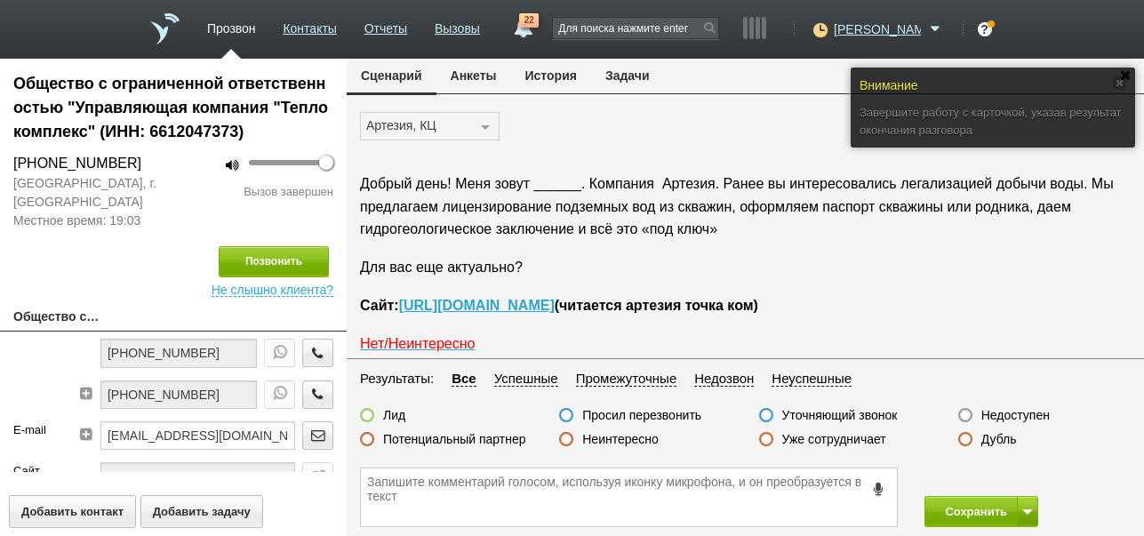
click at [1008, 413] on label "Недоступен" at bounding box center [1015, 415] width 68 height 16
click at [0, 0] on input "Недоступен" at bounding box center [0, 0] width 0 height 0
click at [958, 505] on button "Сохранить" at bounding box center [970, 511] width 93 height 31
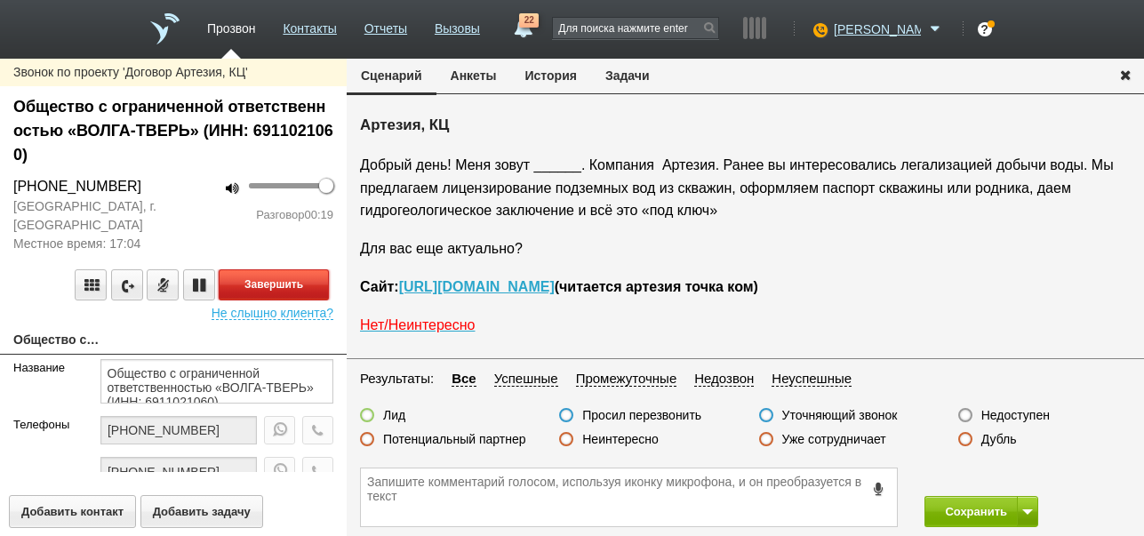
click at [310, 289] on button "Завершить" at bounding box center [274, 284] width 110 height 31
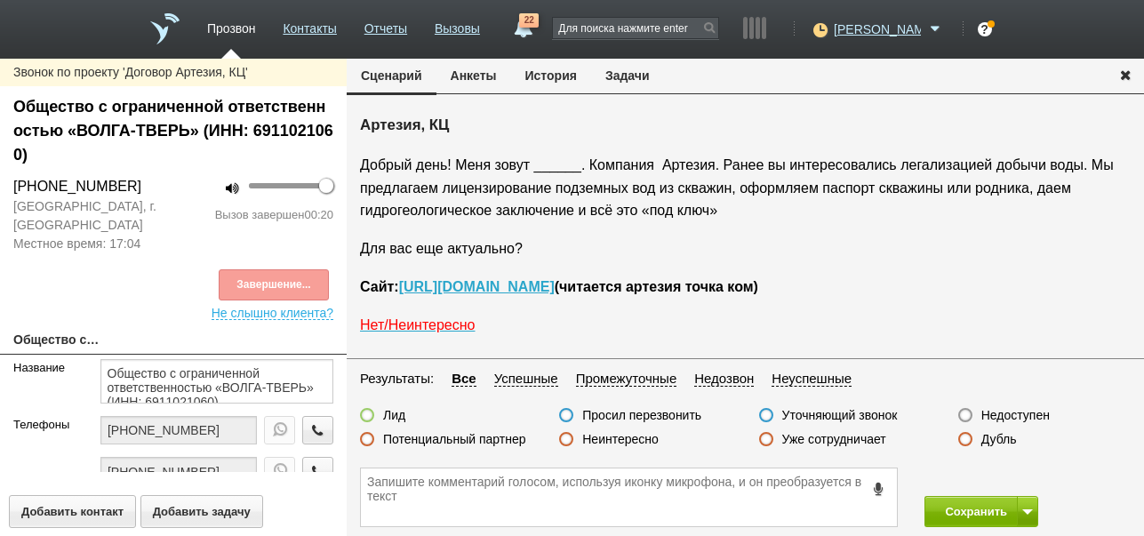
click at [1010, 418] on label "Недоступен" at bounding box center [1015, 415] width 68 height 16
click at [0, 0] on input "Недоступен" at bounding box center [0, 0] width 0 height 0
click at [1023, 510] on span at bounding box center [1027, 511] width 11 height 5
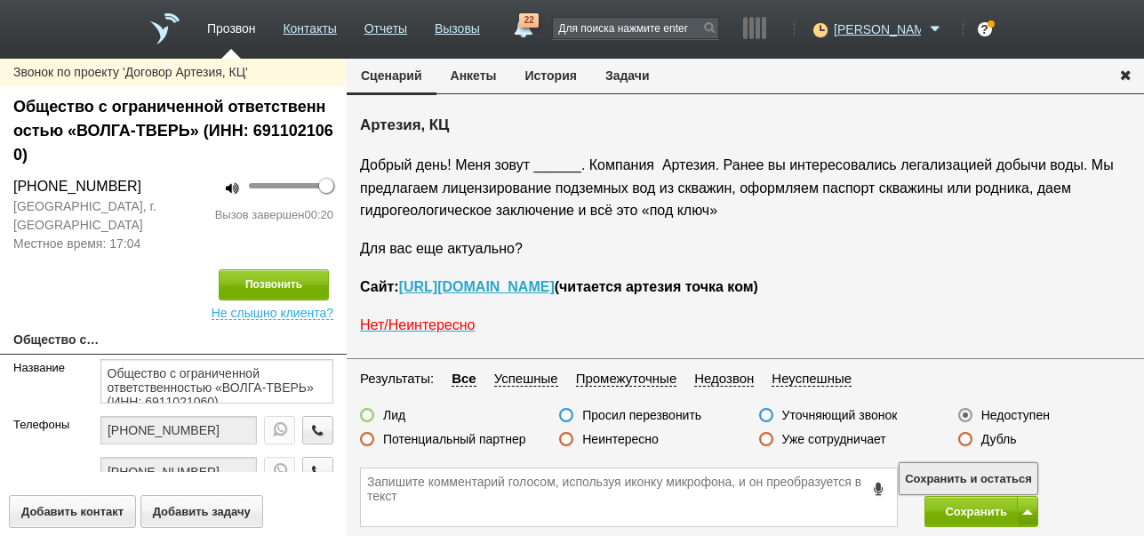
click at [1015, 479] on button "Сохранить и остаться" at bounding box center [968, 478] width 138 height 31
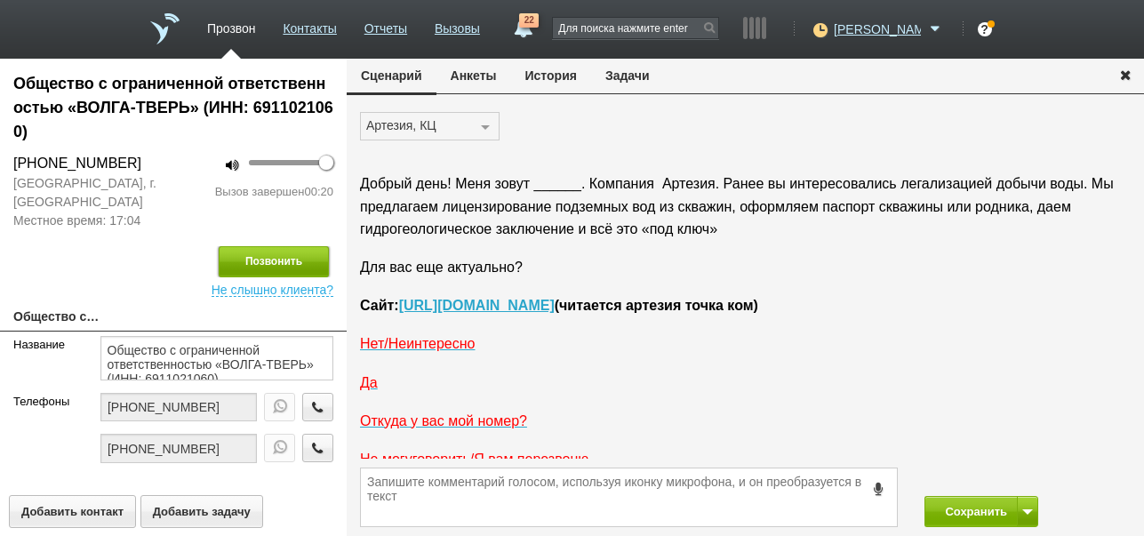
click at [295, 264] on button "Позвонить" at bounding box center [274, 261] width 110 height 31
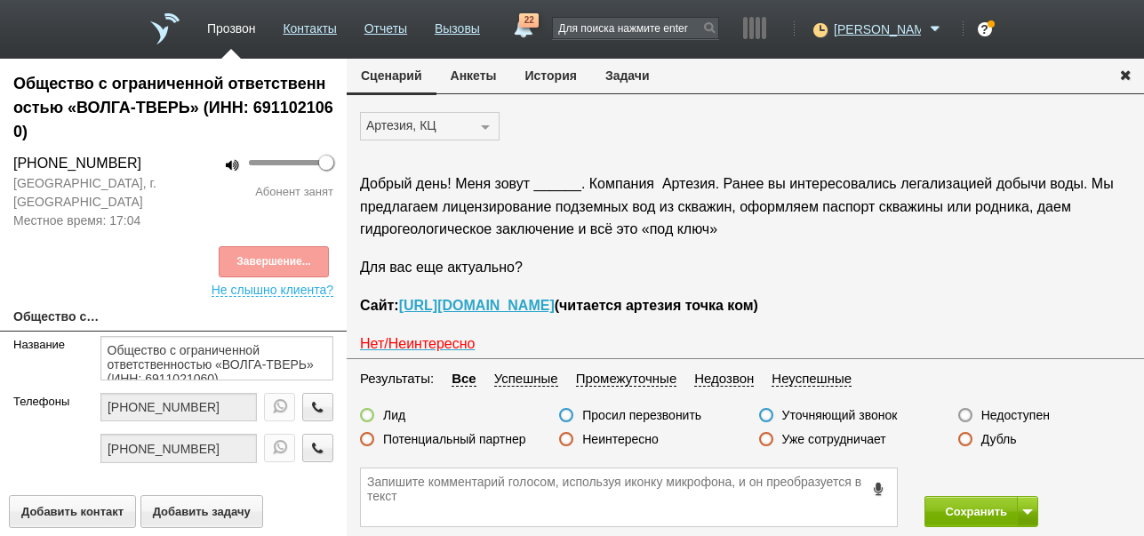
scroll to position [29, 0]
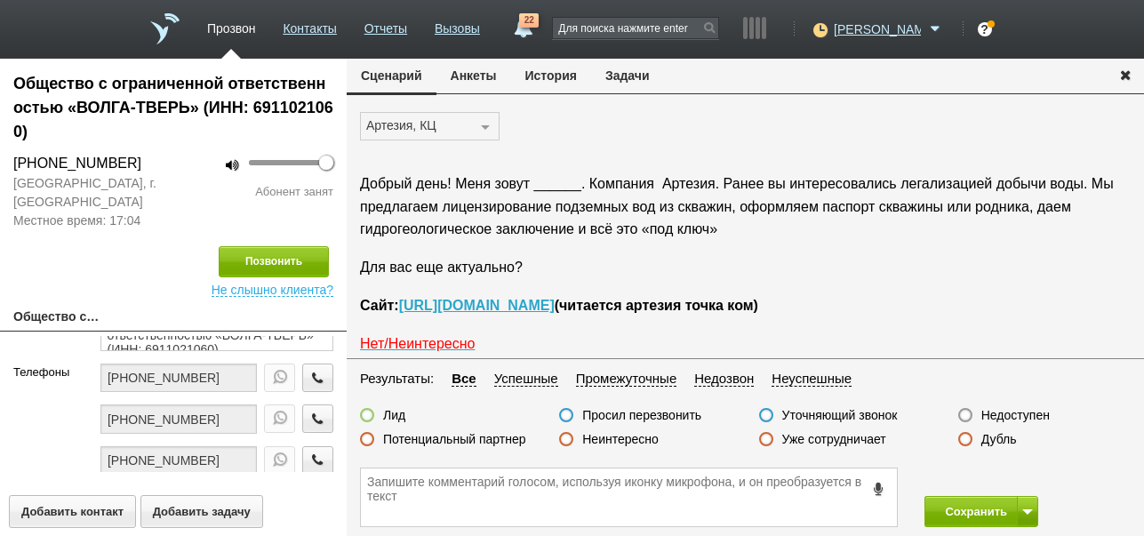
click at [556, 81] on button "История" at bounding box center [551, 76] width 80 height 34
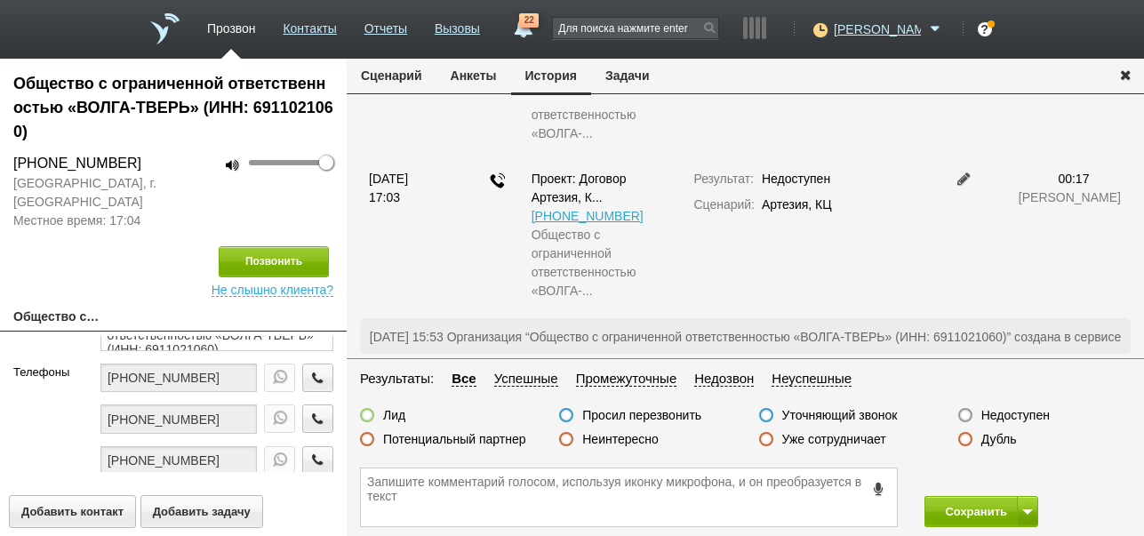
scroll to position [0, 0]
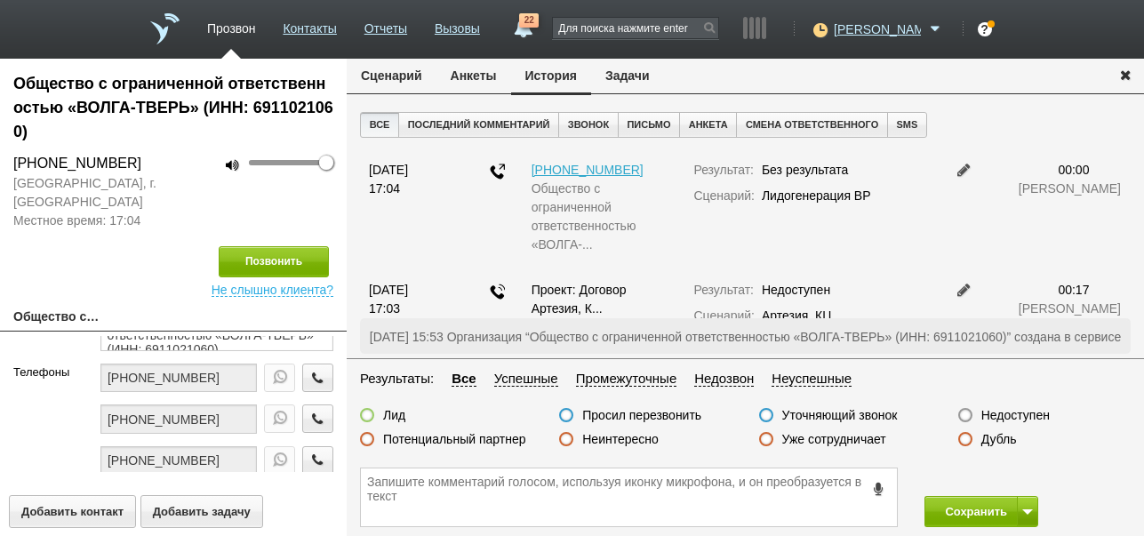
click at [407, 68] on button "Сценарий" at bounding box center [392, 76] width 90 height 34
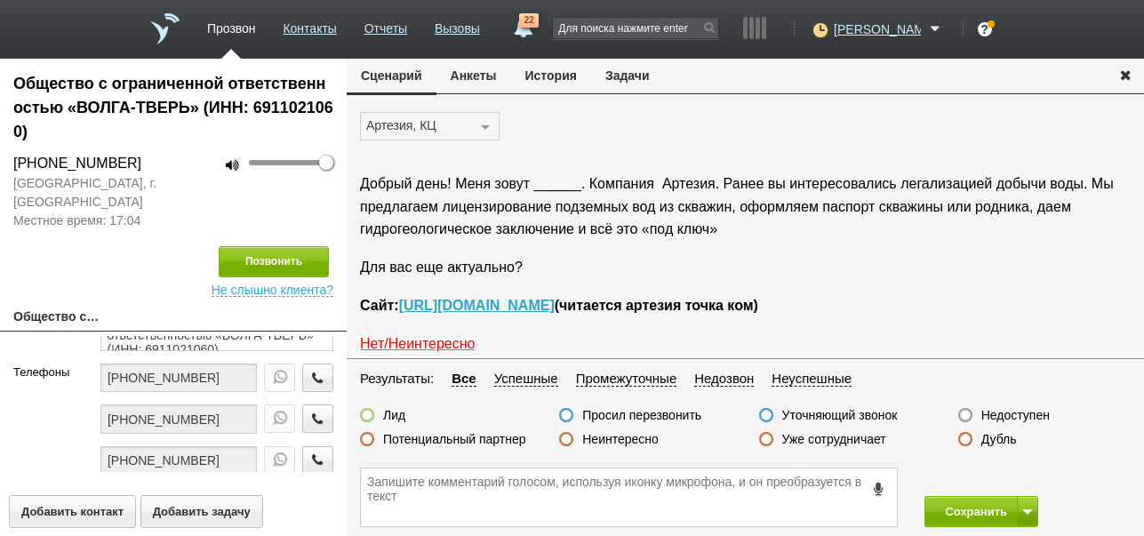
click at [1016, 410] on label "Недоступен" at bounding box center [1015, 415] width 68 height 16
click at [0, 0] on input "Недоступен" at bounding box center [0, 0] width 0 height 0
click at [1027, 509] on span at bounding box center [1027, 511] width 11 height 5
click at [1010, 469] on button "Сохранить и остаться" at bounding box center [968, 478] width 138 height 31
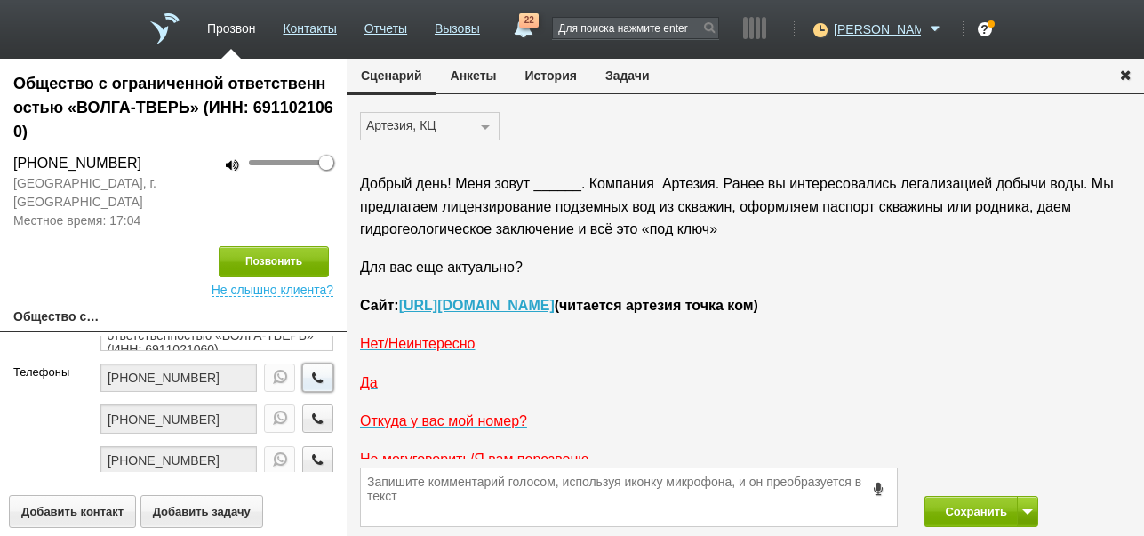
click at [315, 380] on button "button" at bounding box center [317, 378] width 31 height 28
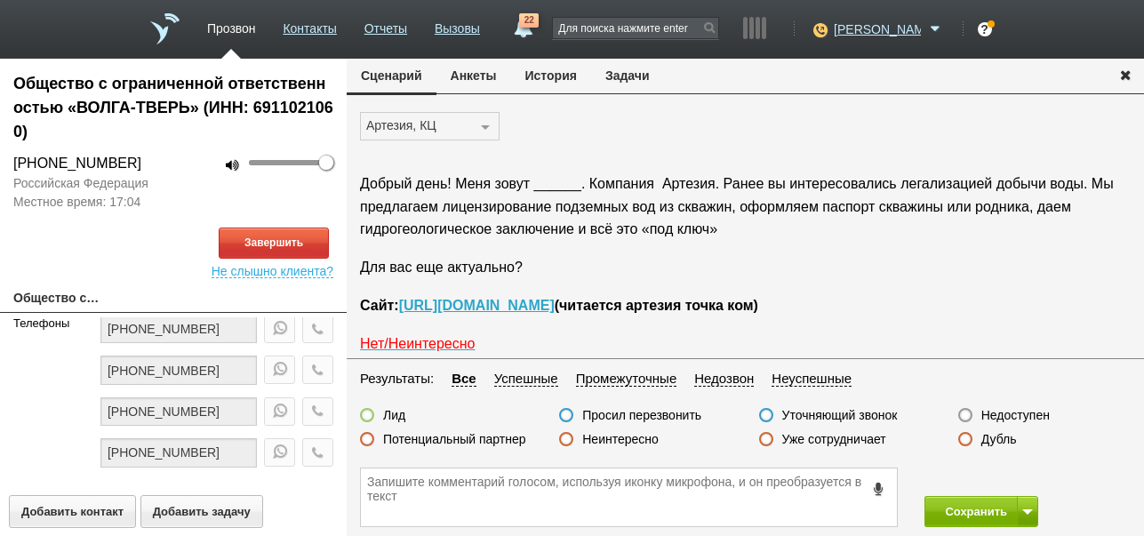
scroll to position [89, 0]
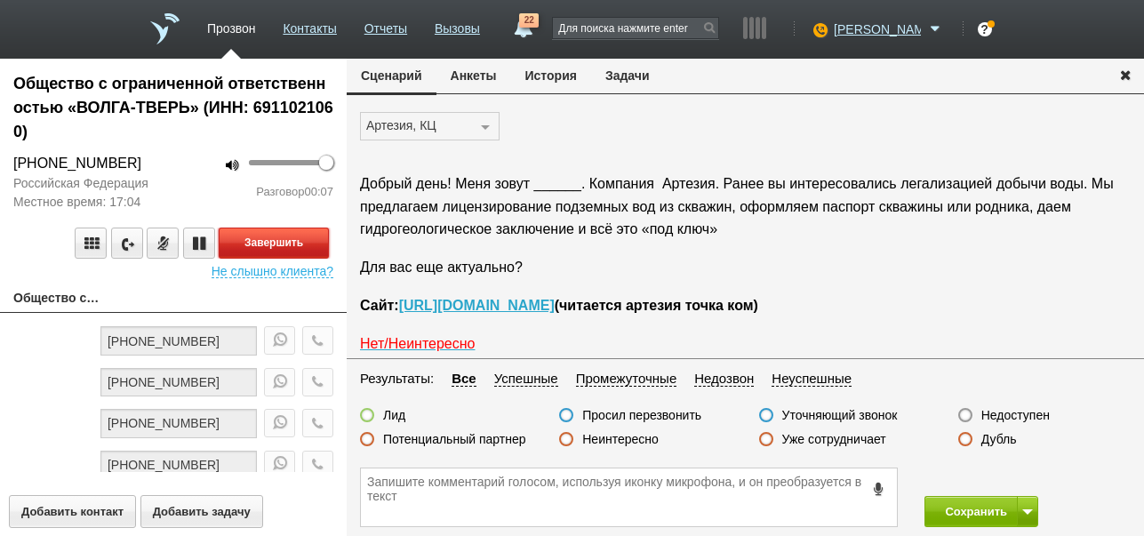
click at [321, 241] on button "Завершить" at bounding box center [274, 243] width 110 height 31
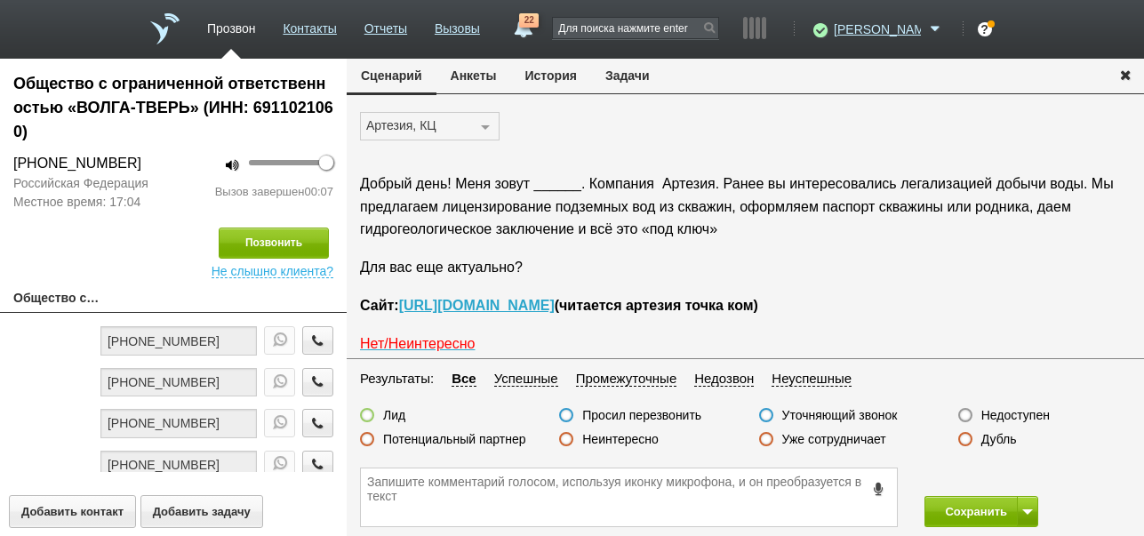
click at [630, 438] on label "Неинтересно" at bounding box center [620, 439] width 76 height 16
click at [0, 0] on input "Неинтересно" at bounding box center [0, 0] width 0 height 0
click at [1028, 503] on button at bounding box center [1027, 511] width 21 height 31
click at [1019, 468] on button "Сохранить и остаться" at bounding box center [968, 478] width 138 height 31
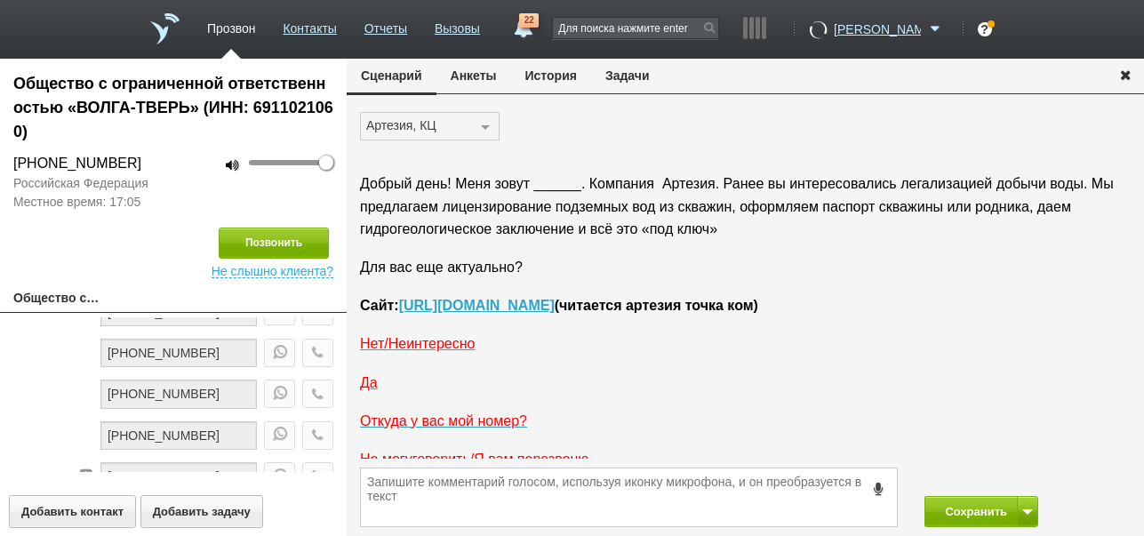
scroll to position [207, 0]
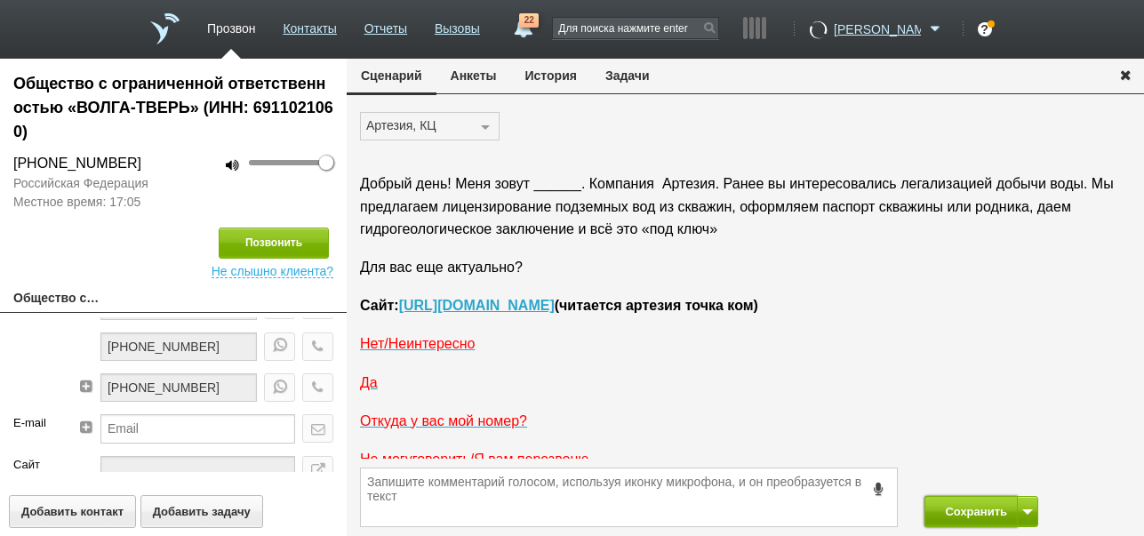
click at [966, 506] on button "Сохранить" at bounding box center [970, 511] width 93 height 31
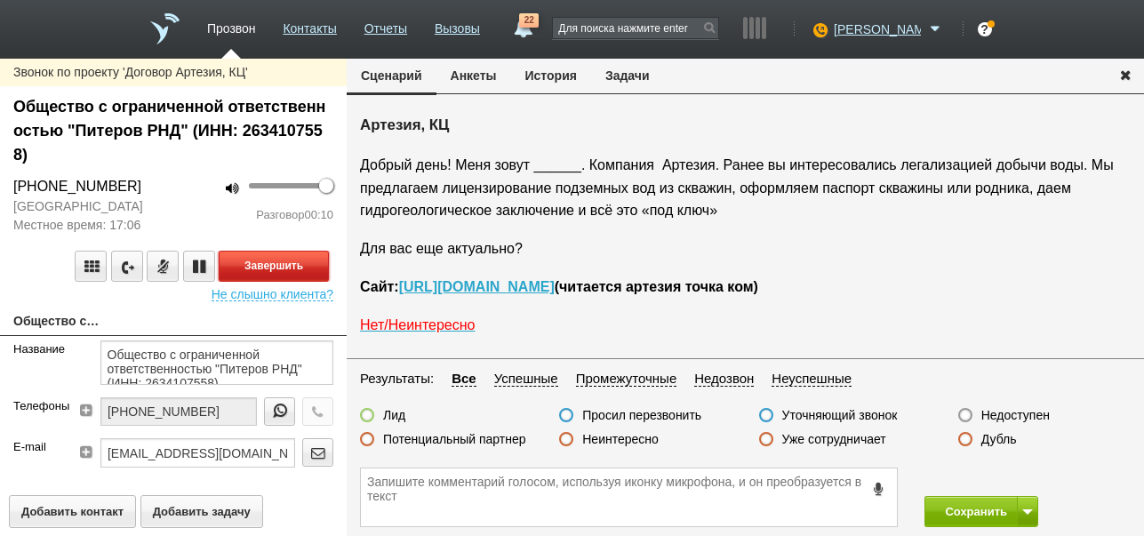
click at [251, 268] on button "Завершить" at bounding box center [274, 266] width 110 height 31
click at [1034, 413] on label "Недоступен" at bounding box center [1015, 415] width 68 height 16
click at [0, 0] on input "Недоступен" at bounding box center [0, 0] width 0 height 0
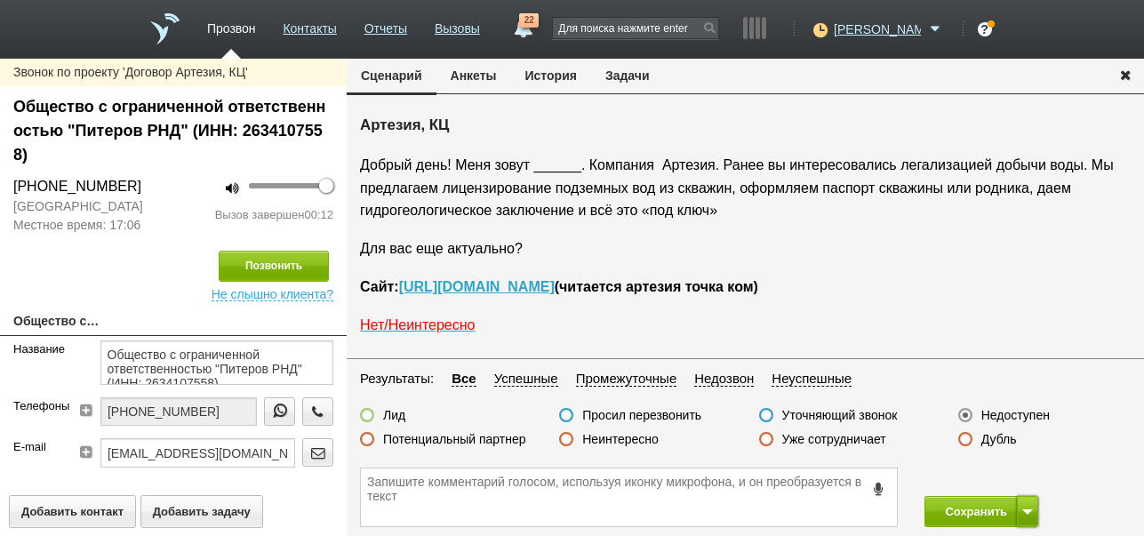
click at [1033, 507] on button at bounding box center [1027, 511] width 21 height 31
click at [1014, 474] on button "Сохранить и остаться" at bounding box center [968, 478] width 138 height 31
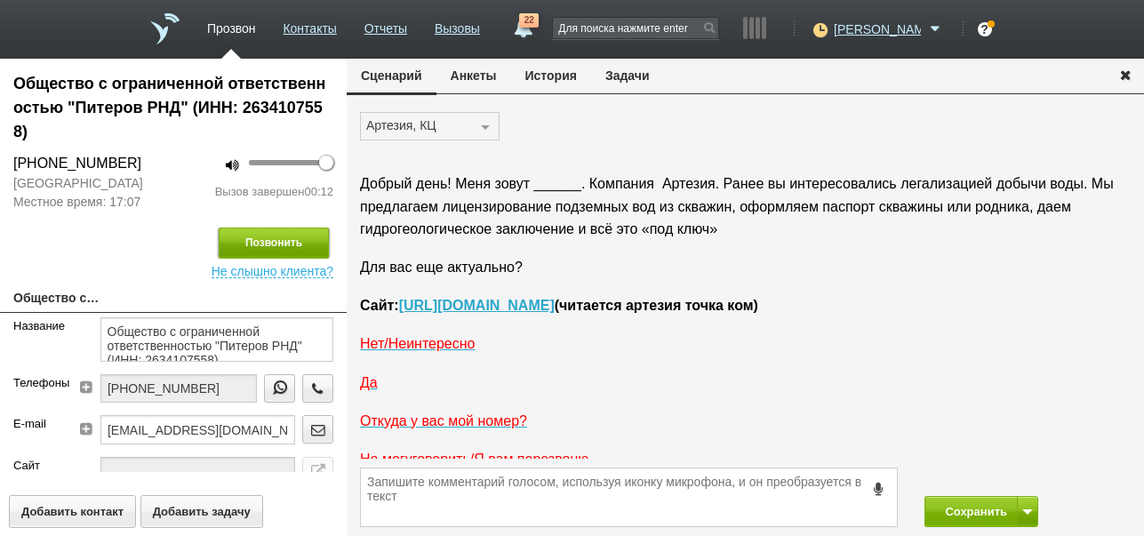
click at [292, 241] on button "Позвонить" at bounding box center [274, 243] width 110 height 31
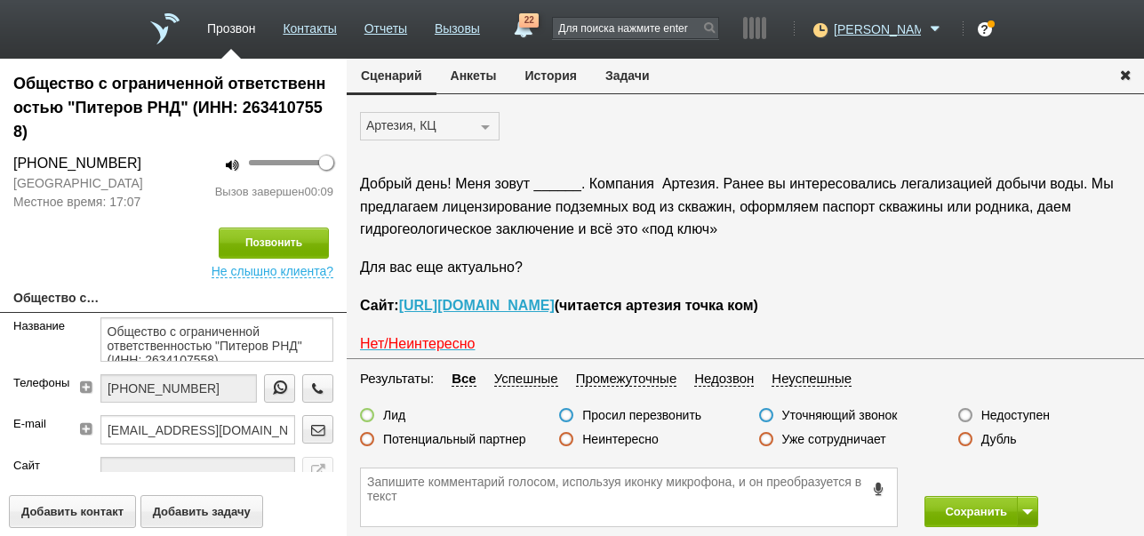
click at [621, 438] on label "Неинтересно" at bounding box center [620, 439] width 76 height 16
click at [0, 0] on input "Неинтересно" at bounding box center [0, 0] width 0 height 0
click at [987, 510] on button "Сохранить" at bounding box center [970, 511] width 93 height 31
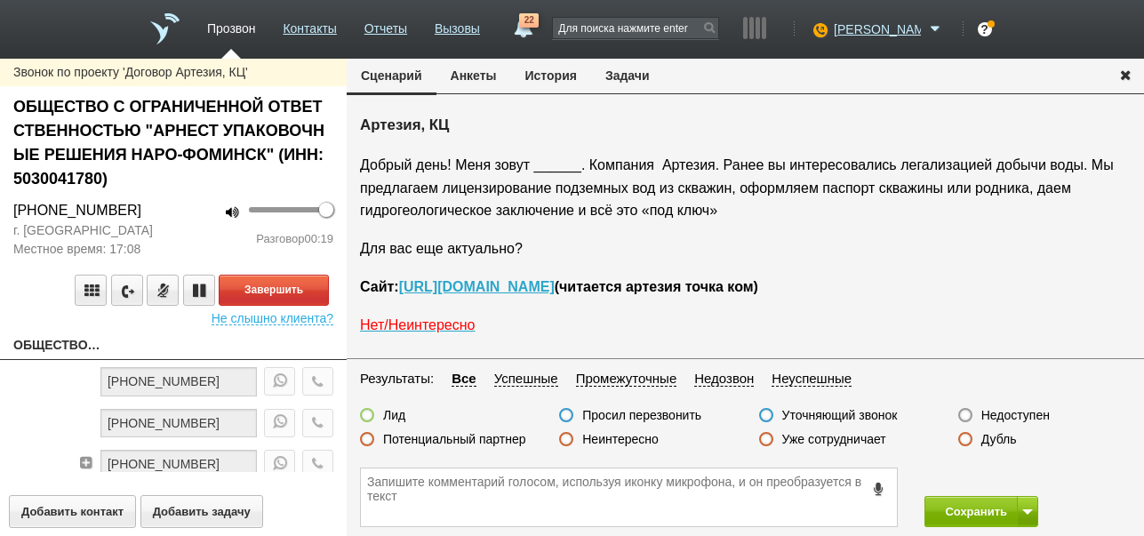
scroll to position [29, 0]
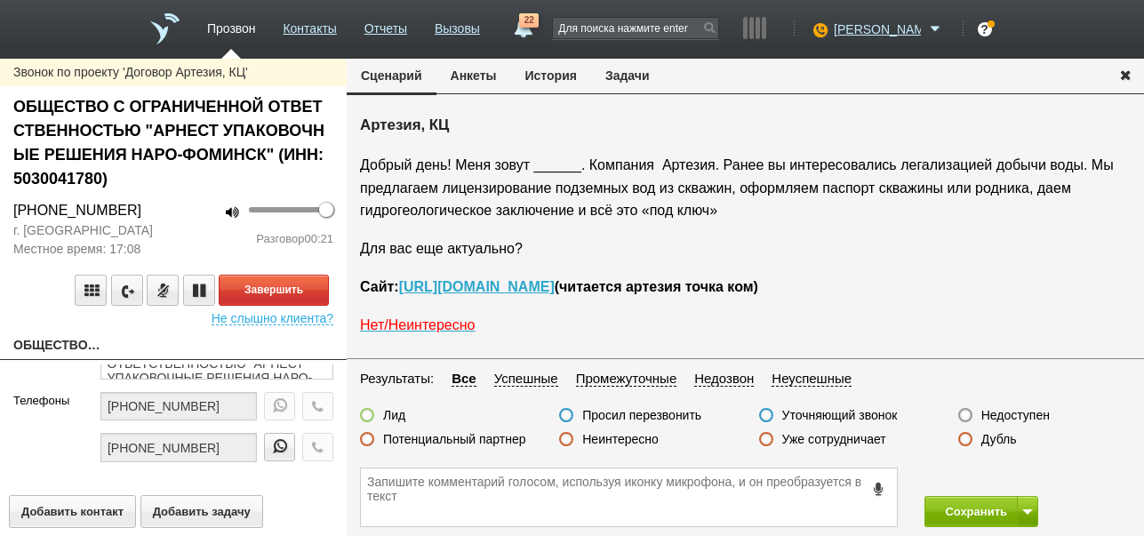
click at [574, 71] on button "История" at bounding box center [551, 76] width 80 height 34
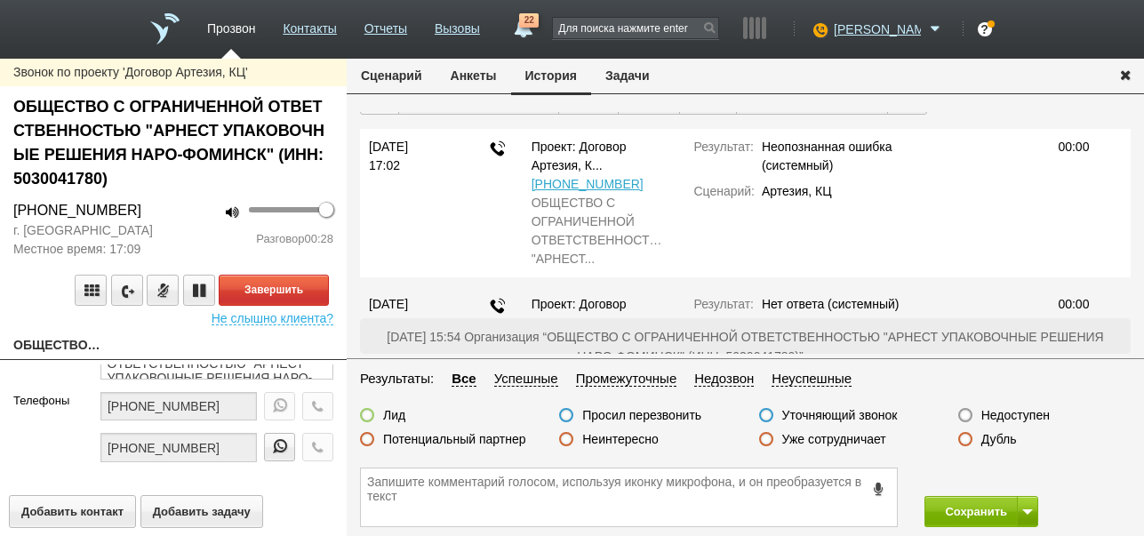
scroll to position [0, 0]
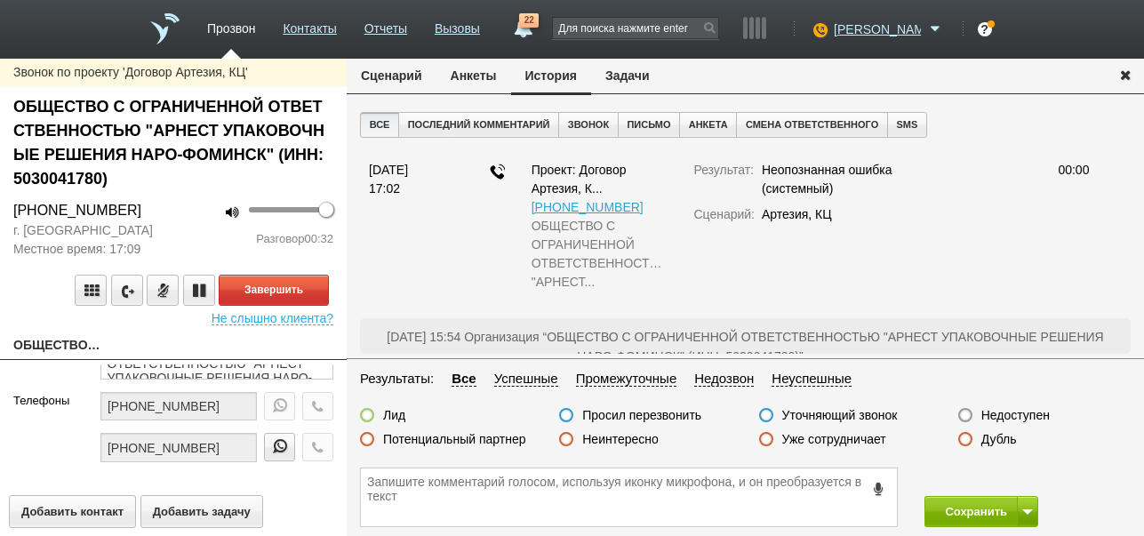
click at [392, 78] on button "Сценарий" at bounding box center [392, 76] width 90 height 34
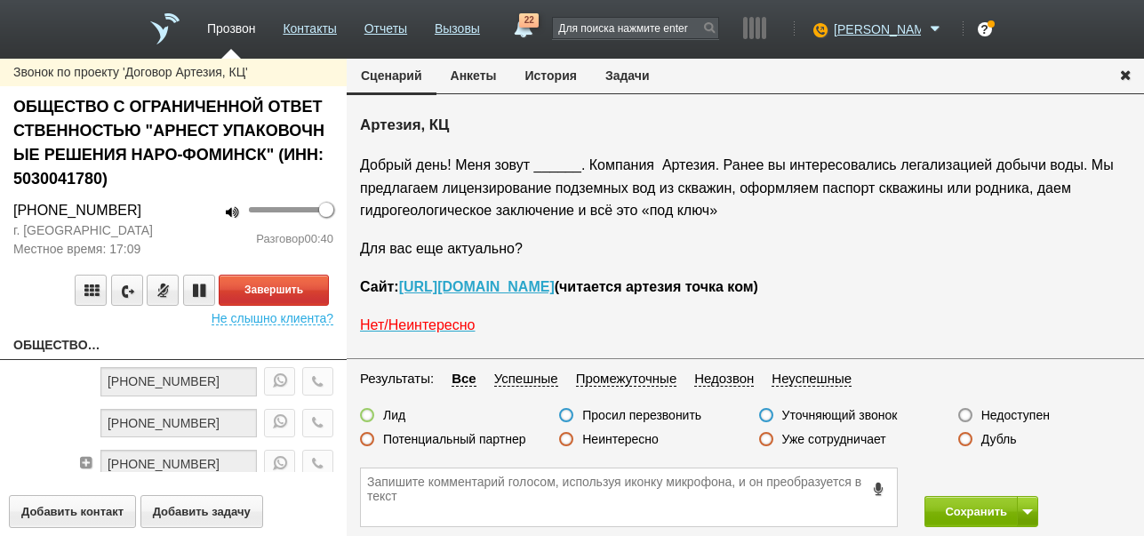
scroll to position [207, 0]
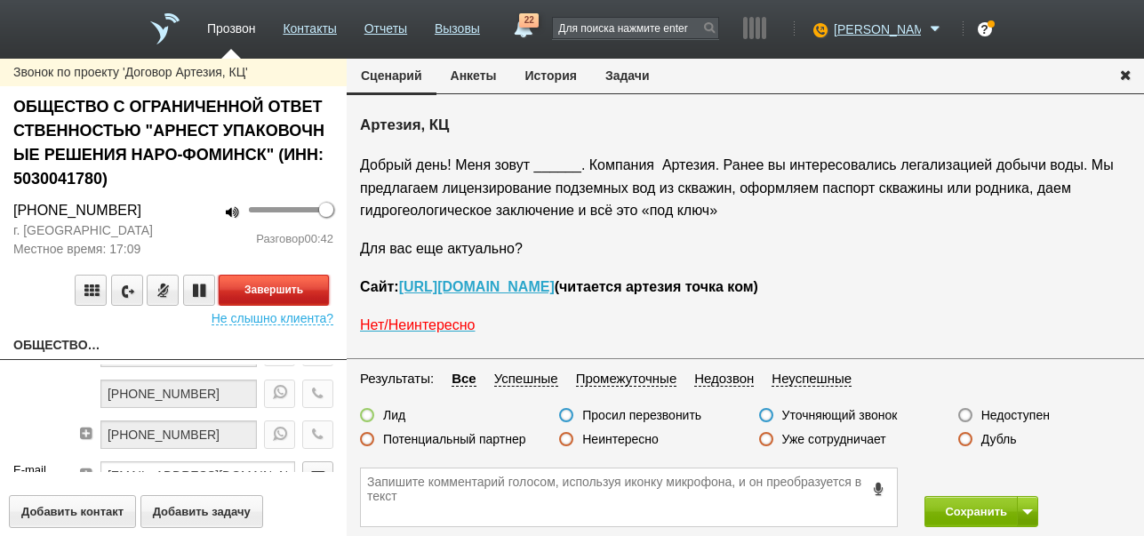
click at [286, 283] on button "Завершить" at bounding box center [274, 290] width 110 height 31
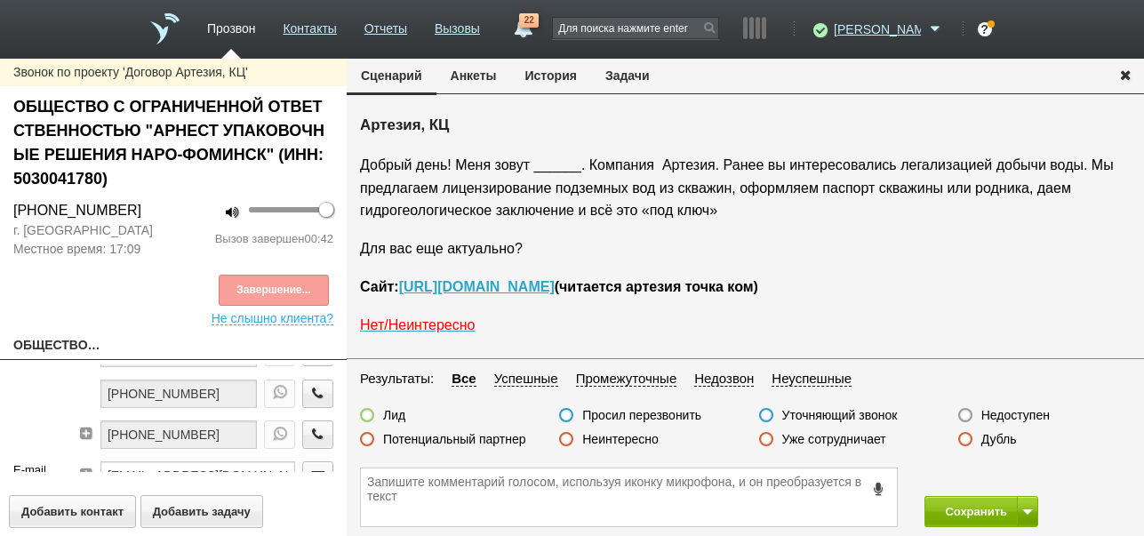
click at [1023, 419] on label "Недоступен" at bounding box center [1015, 415] width 68 height 16
click at [0, 0] on input "Недоступен" at bounding box center [0, 0] width 0 height 0
click at [1026, 517] on button at bounding box center [1027, 511] width 21 height 31
click at [1025, 500] on button at bounding box center [1027, 511] width 21 height 31
click at [1013, 475] on div "Сохранить Сохранить и остаться" at bounding box center [745, 497] width 797 height 77
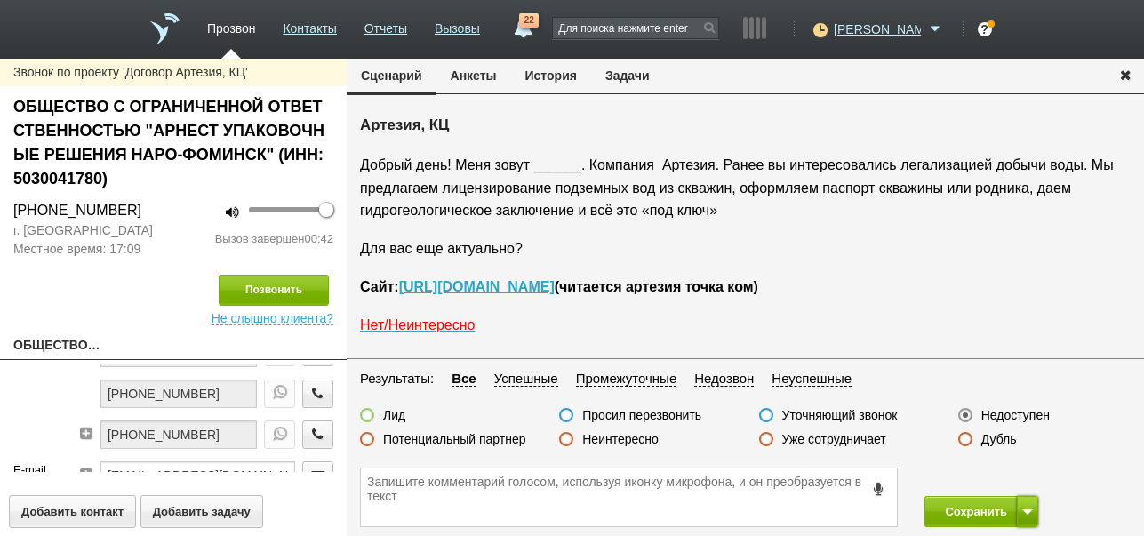
click at [1025, 513] on span at bounding box center [1027, 511] width 11 height 5
click at [1019, 480] on button "Сохранить и остаться" at bounding box center [968, 478] width 138 height 31
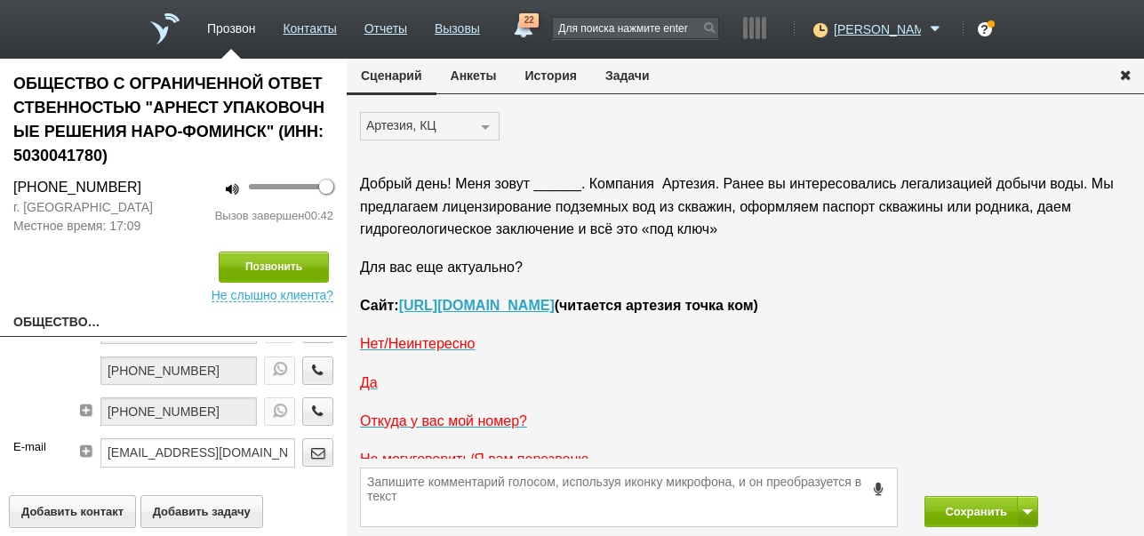
click at [301, 285] on span "Не слышно клиента?" at bounding box center [273, 293] width 122 height 20
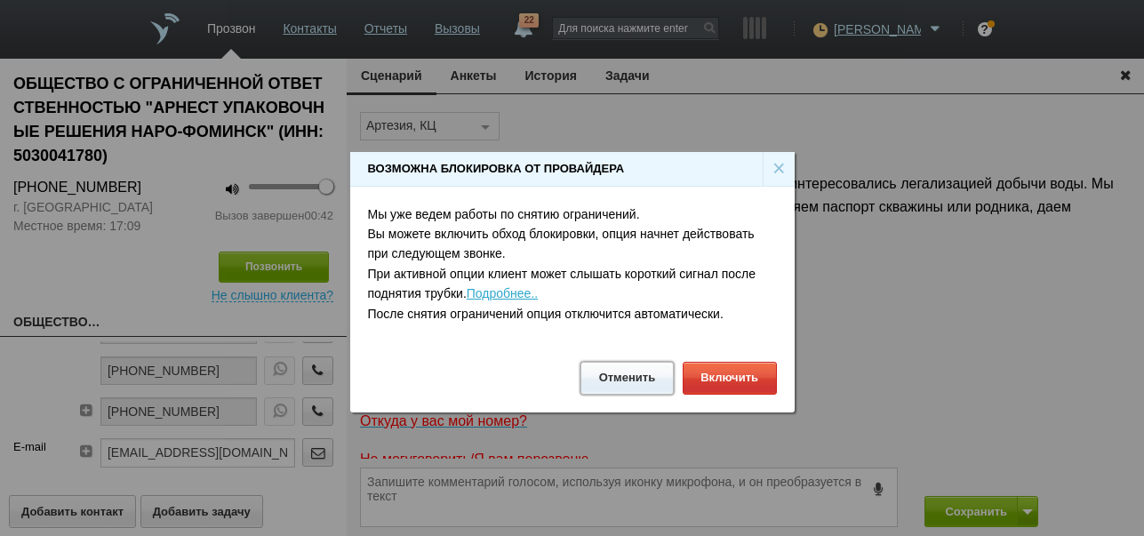
click at [634, 373] on button "Отменить" at bounding box center [626, 378] width 93 height 33
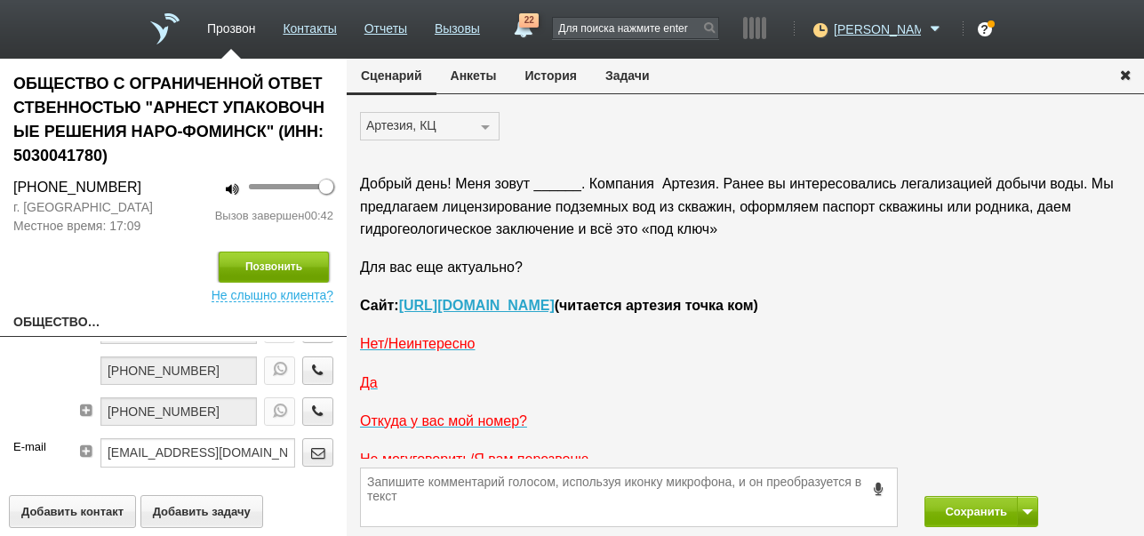
click at [283, 262] on button "Позвонить" at bounding box center [274, 267] width 110 height 31
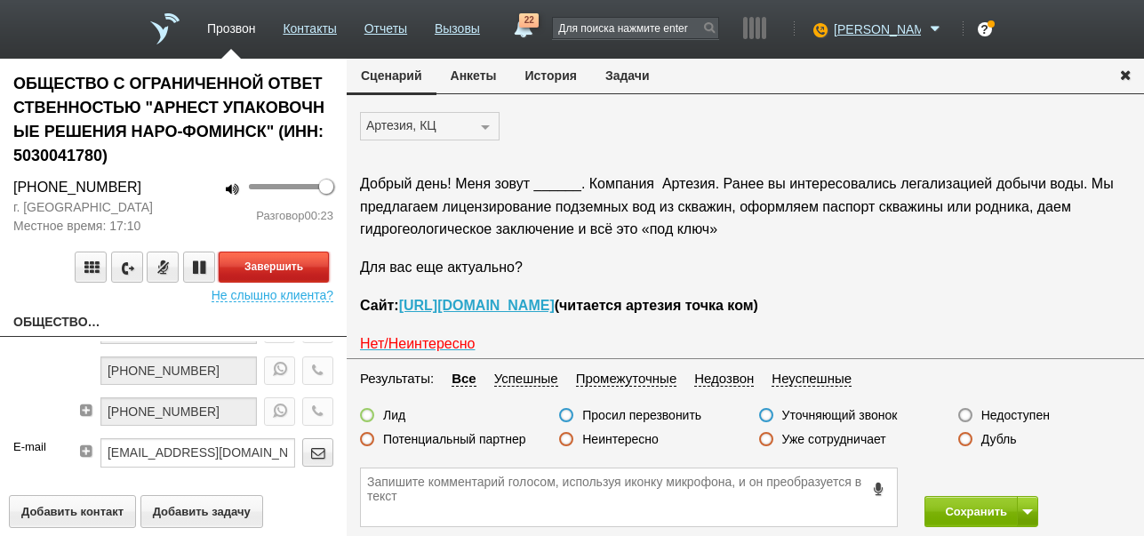
click at [304, 263] on button "Завершить" at bounding box center [274, 267] width 110 height 31
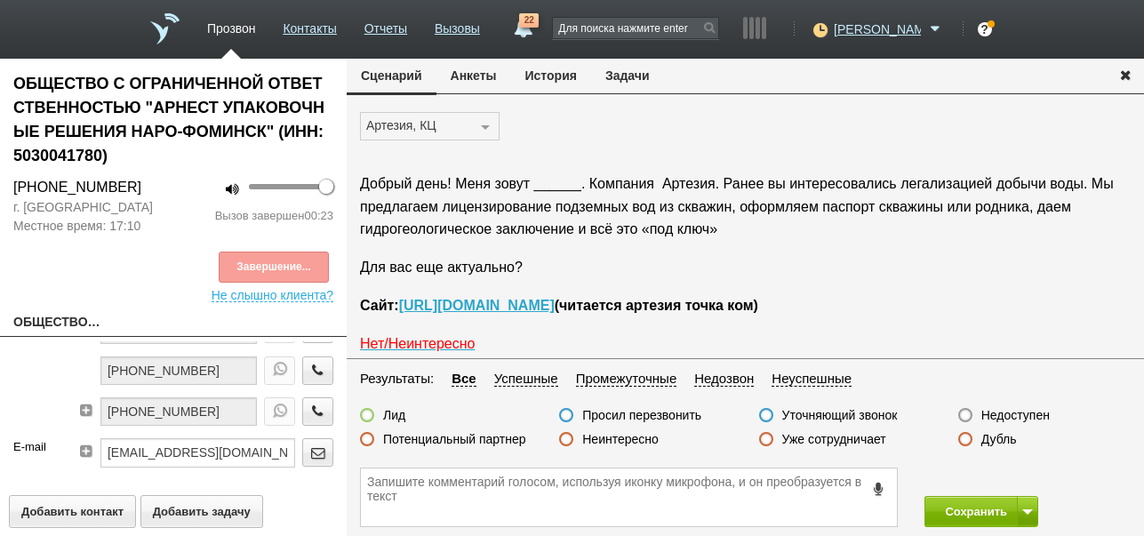
click at [1038, 414] on label "Недоступен" at bounding box center [1015, 415] width 68 height 16
click at [0, 0] on input "Недоступен" at bounding box center [0, 0] width 0 height 0
click at [1026, 511] on span at bounding box center [1027, 511] width 11 height 5
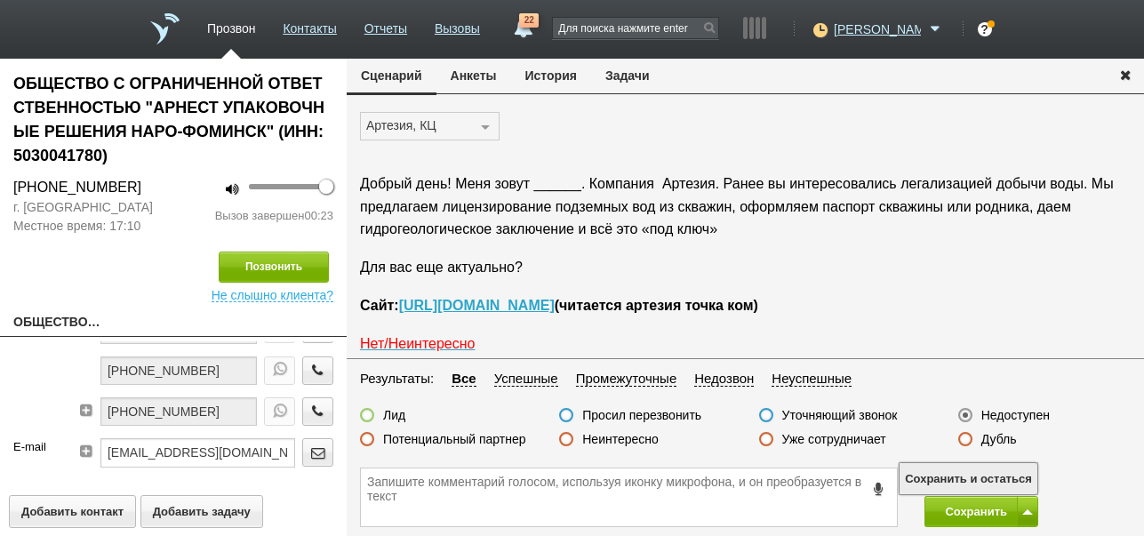
click at [1026, 475] on button "Сохранить и остаться" at bounding box center [968, 478] width 138 height 31
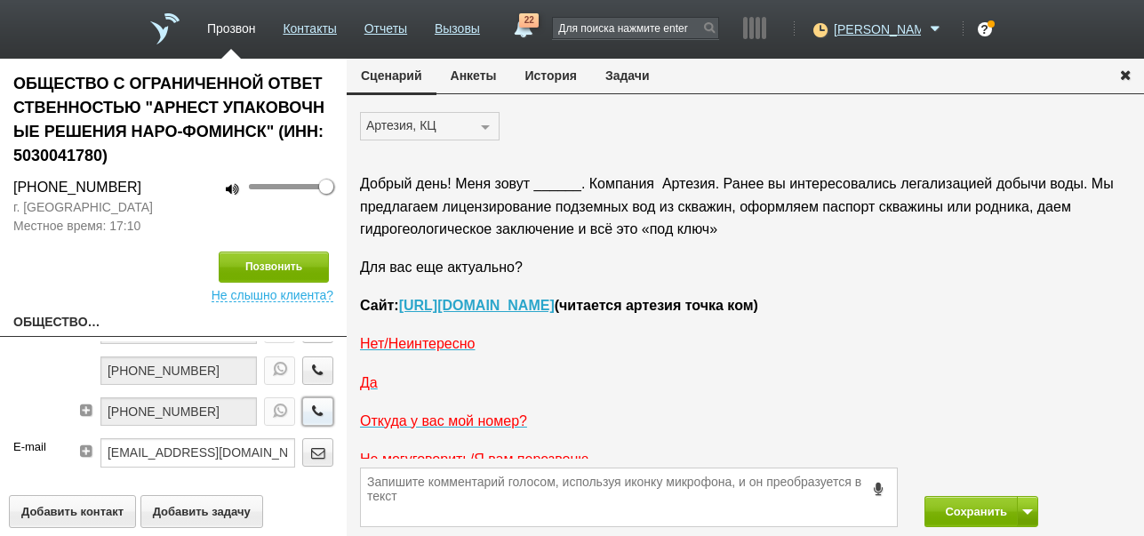
click at [308, 410] on icon "button" at bounding box center [318, 410] width 20 height 13
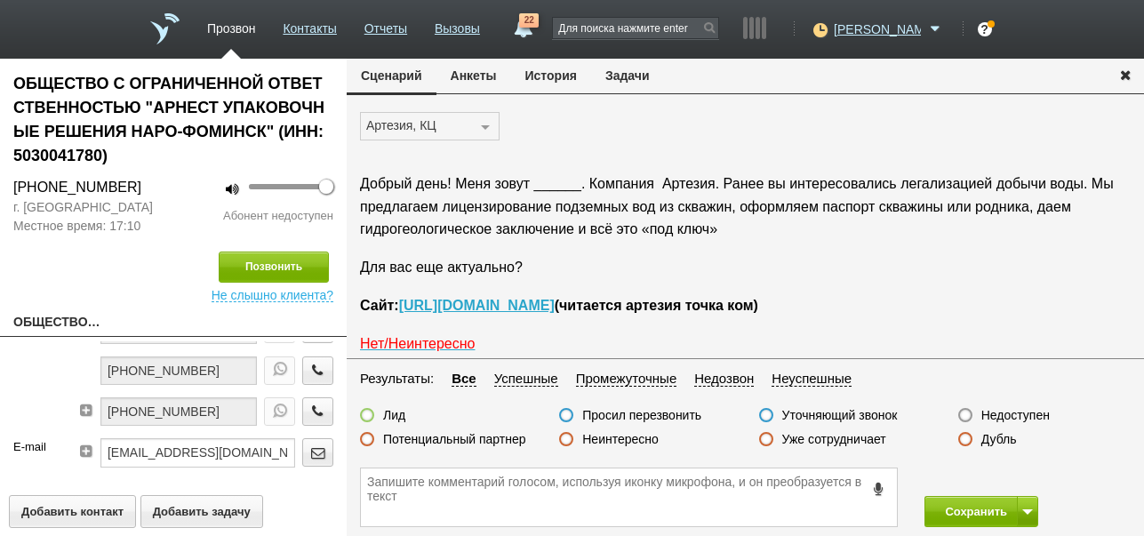
click at [1023, 411] on label "Недоступен" at bounding box center [1015, 415] width 68 height 16
click at [0, 0] on input "Недоступен" at bounding box center [0, 0] width 0 height 0
click at [310, 264] on button "Позвонить" at bounding box center [274, 267] width 110 height 31
click at [1018, 419] on label "Недоступен" at bounding box center [1015, 415] width 68 height 16
click at [0, 0] on input "Недоступен" at bounding box center [0, 0] width 0 height 0
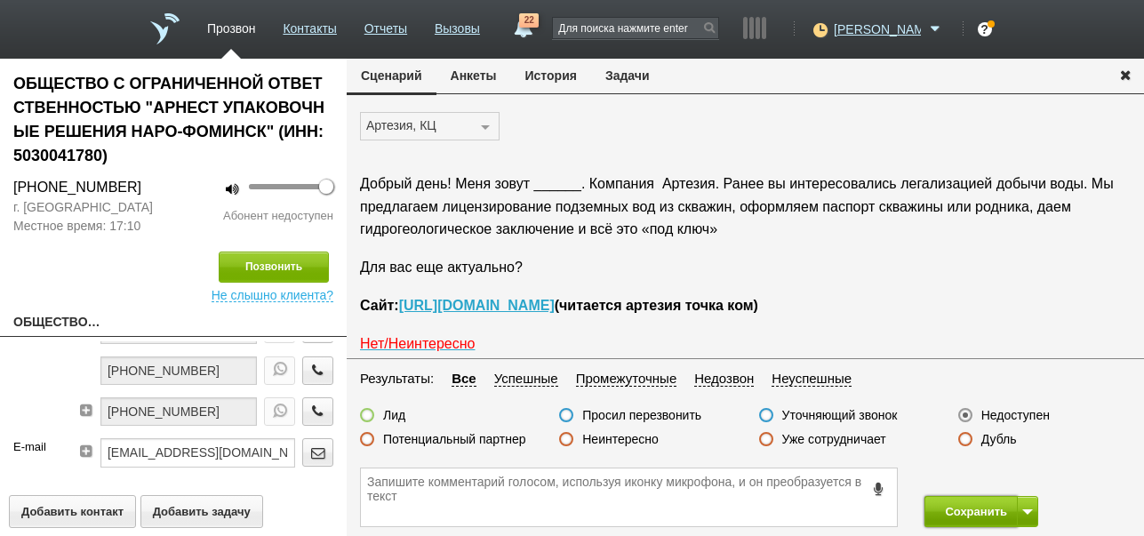
click at [973, 507] on button "Сохранить" at bounding box center [970, 511] width 93 height 31
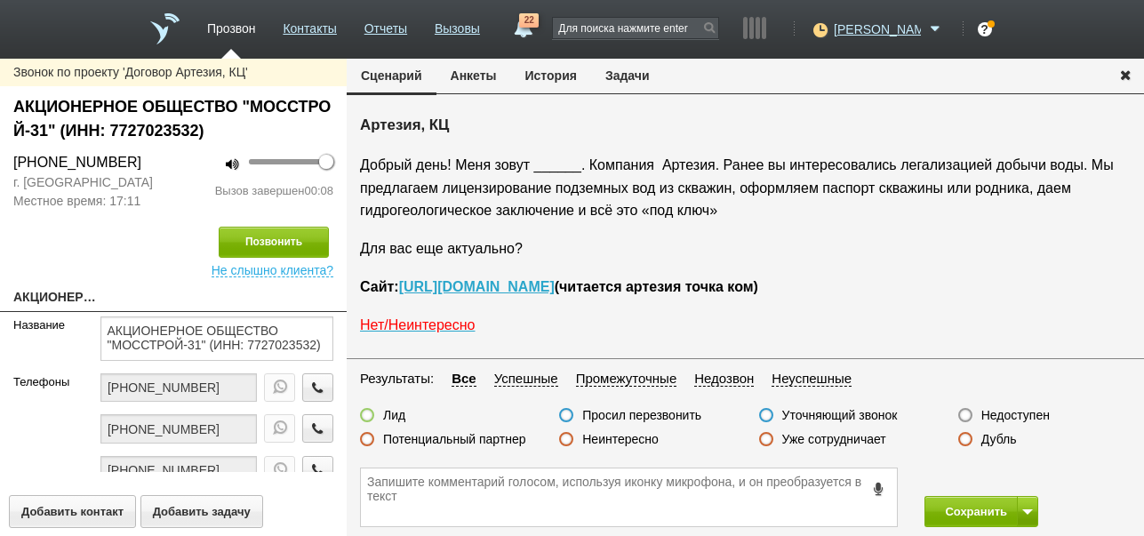
click at [1030, 414] on label "Недоступен" at bounding box center [1015, 415] width 68 height 16
click at [0, 0] on input "Недоступен" at bounding box center [0, 0] width 0 height 0
click at [1031, 510] on span at bounding box center [1027, 511] width 11 height 5
click at [1021, 476] on button "Сохранить и остаться" at bounding box center [968, 478] width 138 height 31
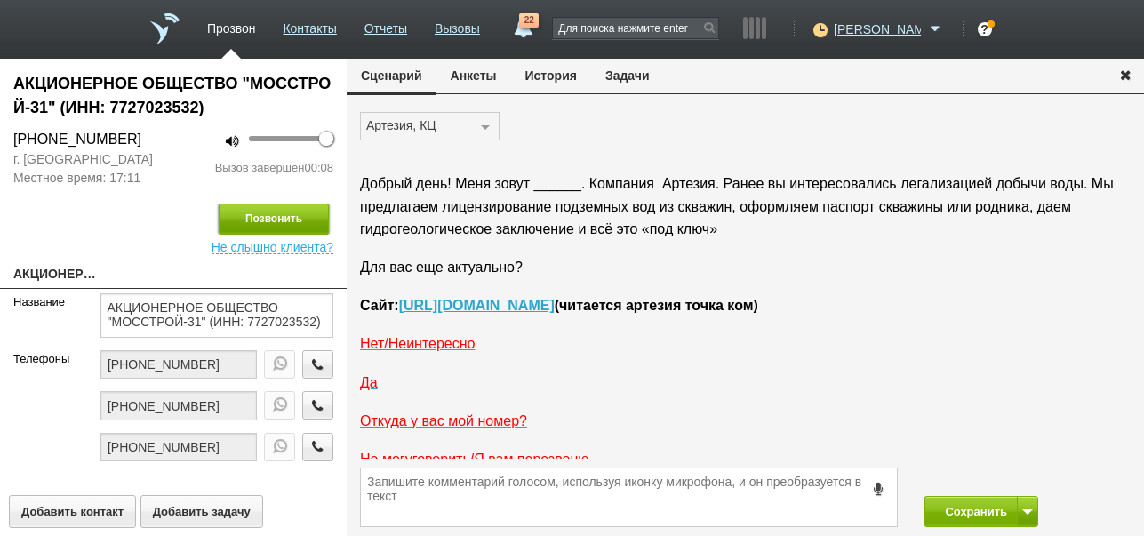
click at [307, 220] on button "Позвонить" at bounding box center [274, 219] width 110 height 31
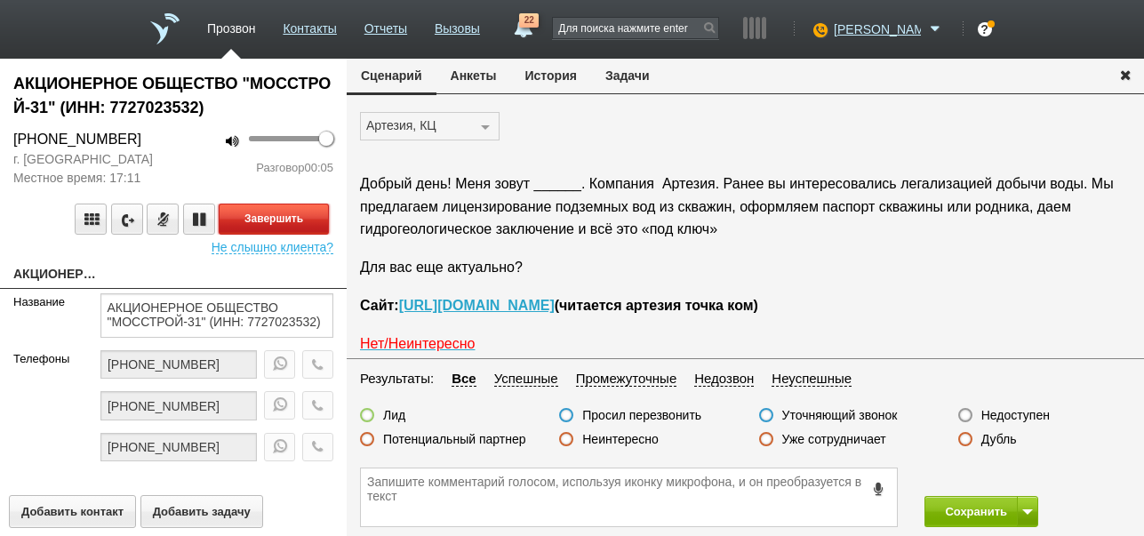
click at [302, 221] on button "Завершить" at bounding box center [274, 219] width 110 height 31
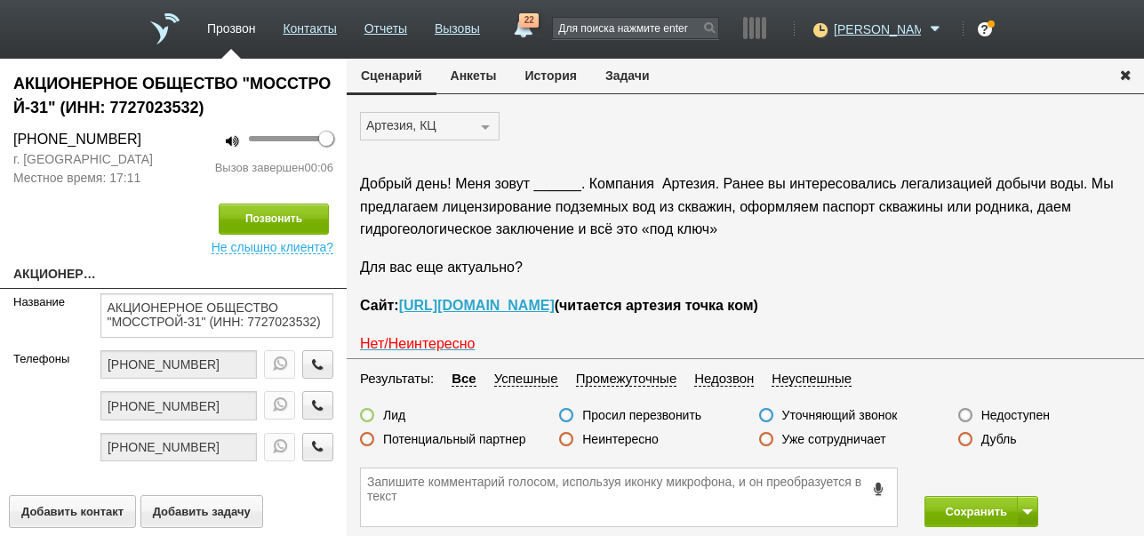
click at [558, 79] on button "История" at bounding box center [551, 76] width 80 height 34
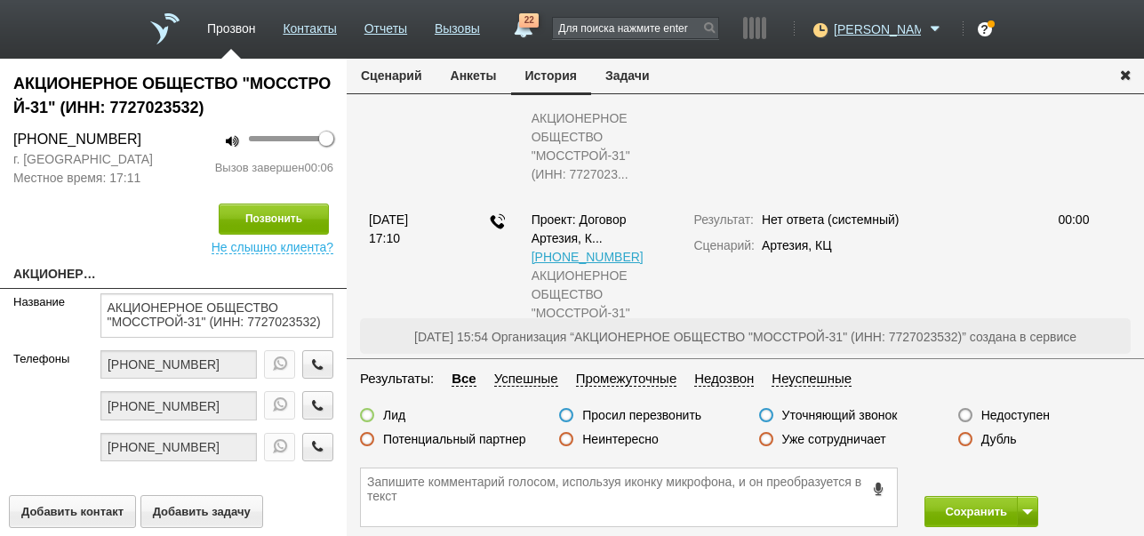
scroll to position [50, 0]
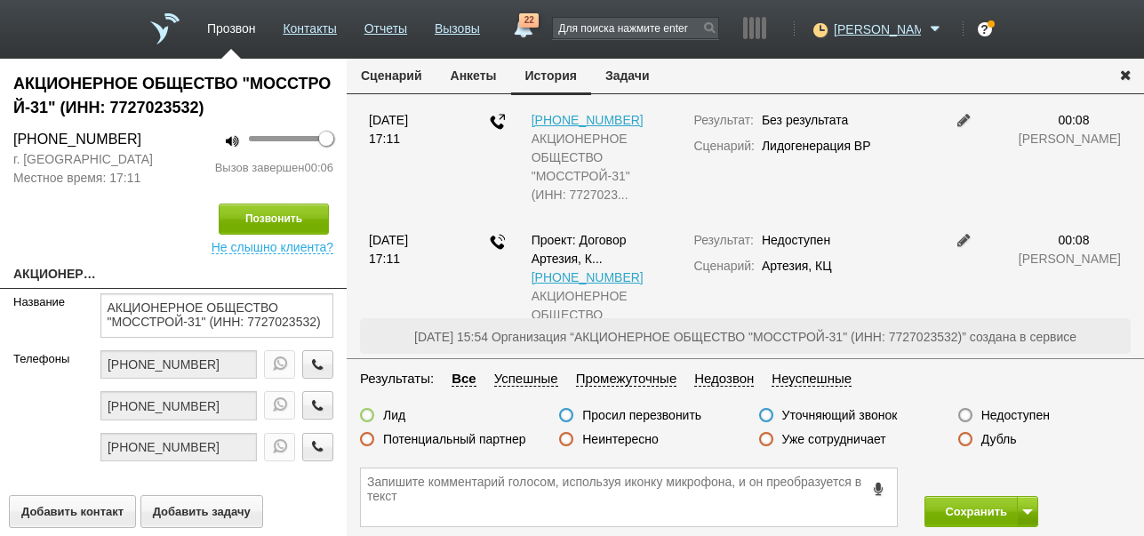
click at [388, 74] on button "Сценарий" at bounding box center [392, 76] width 90 height 34
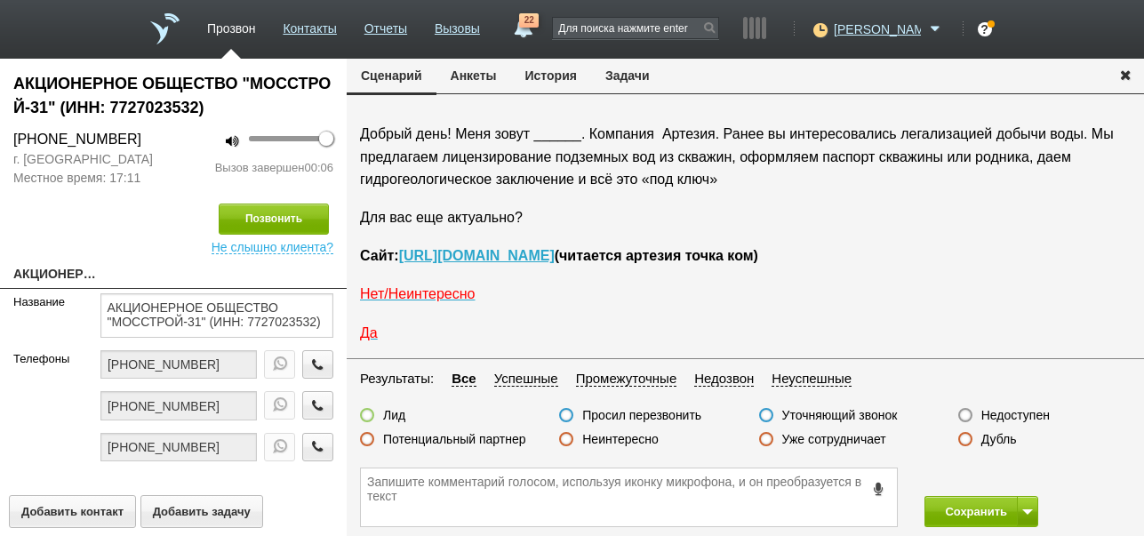
scroll to position [0, 0]
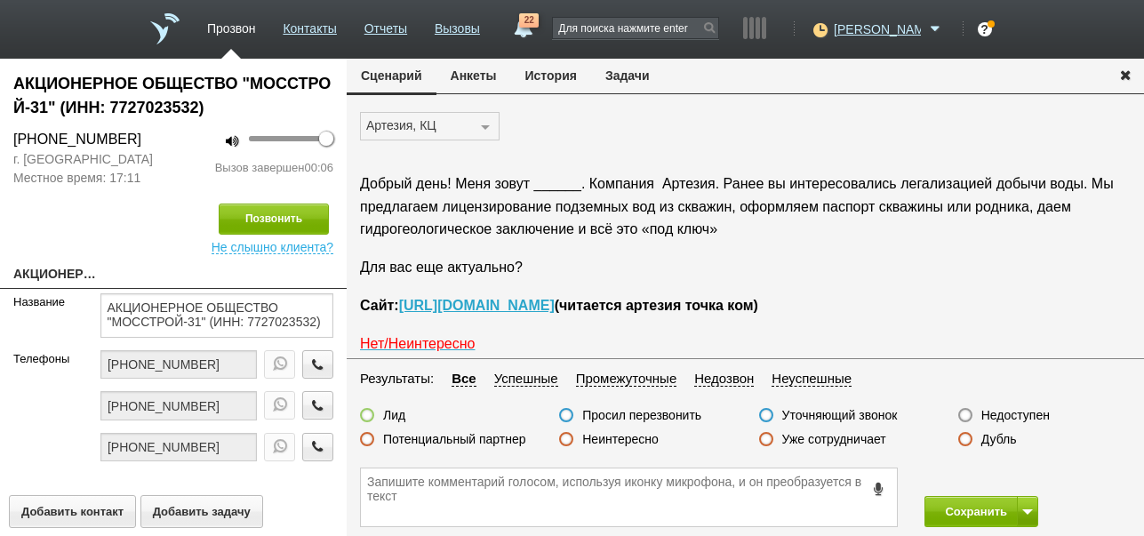
click at [1024, 412] on label "Недоступен" at bounding box center [1015, 415] width 68 height 16
click at [0, 0] on input "Недоступен" at bounding box center [0, 0] width 0 height 0
click at [974, 508] on button "Сохранить" at bounding box center [970, 511] width 93 height 31
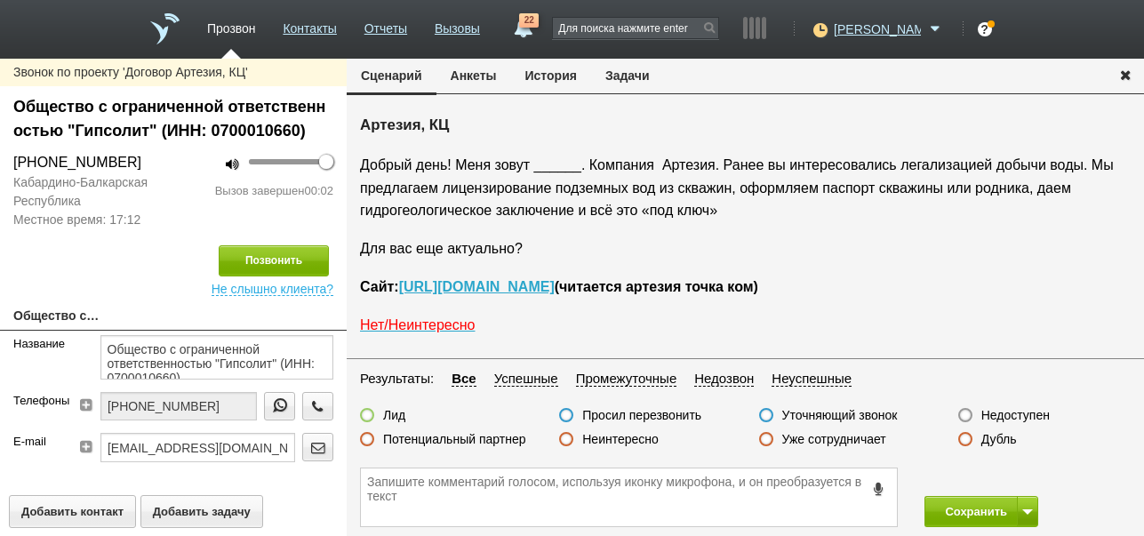
click at [1003, 411] on label "Недоступен" at bounding box center [1015, 415] width 68 height 16
click at [0, 0] on input "Недоступен" at bounding box center [0, 0] width 0 height 0
click at [1027, 512] on span at bounding box center [1027, 511] width 11 height 5
click at [1020, 468] on button "Сохранить и остаться" at bounding box center [968, 478] width 138 height 31
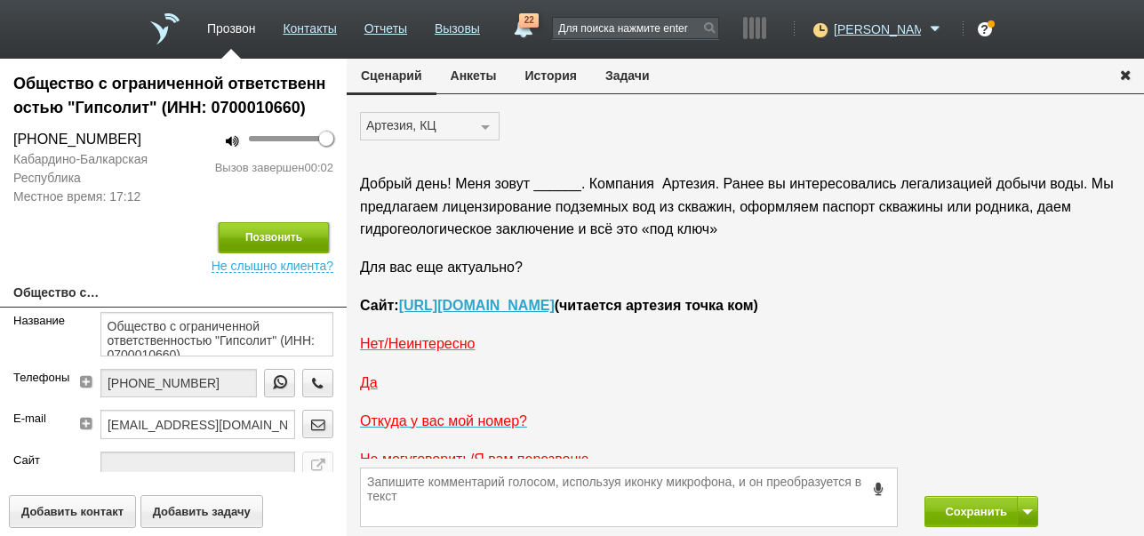
click at [304, 236] on button "Позвонить" at bounding box center [274, 237] width 110 height 31
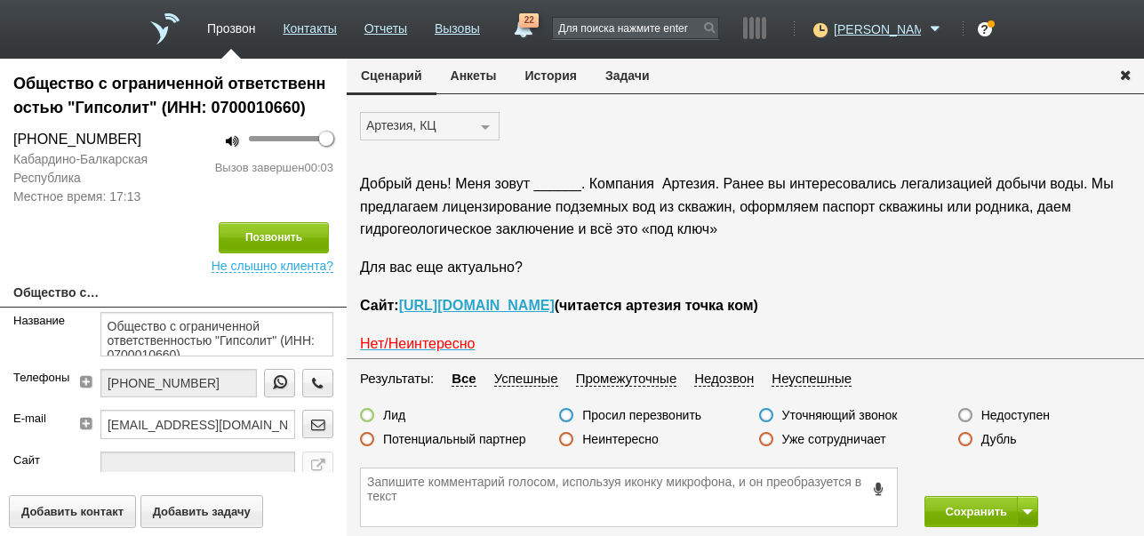
click at [1029, 411] on label "Недоступен" at bounding box center [1015, 415] width 68 height 16
click at [0, 0] on input "Недоступен" at bounding box center [0, 0] width 0 height 0
drag, startPoint x: 975, startPoint y: 512, endPoint x: 931, endPoint y: 300, distance: 216.8
click at [975, 511] on button "Сохранить" at bounding box center [970, 511] width 93 height 31
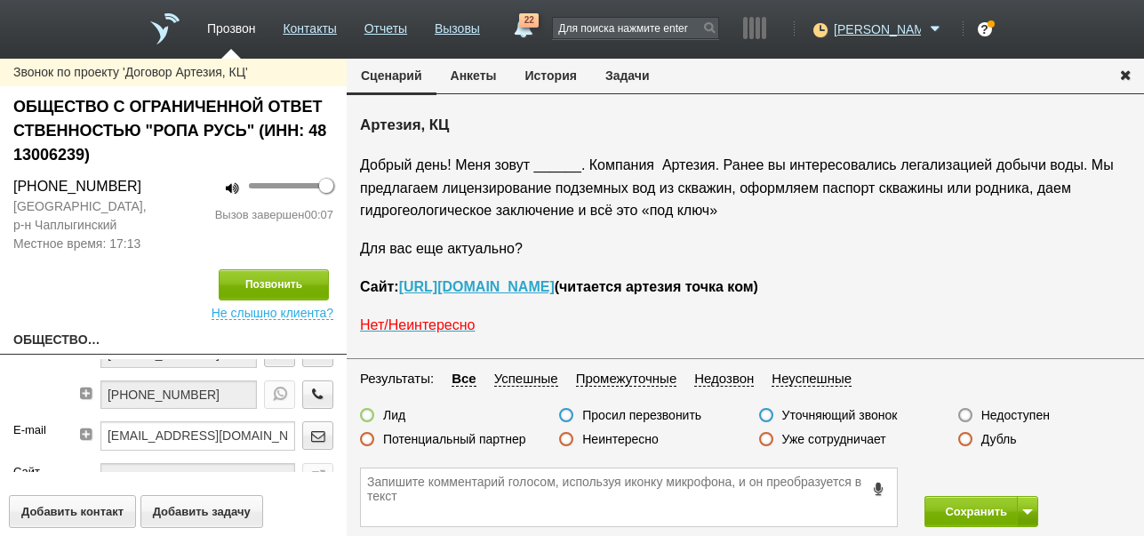
scroll to position [60, 0]
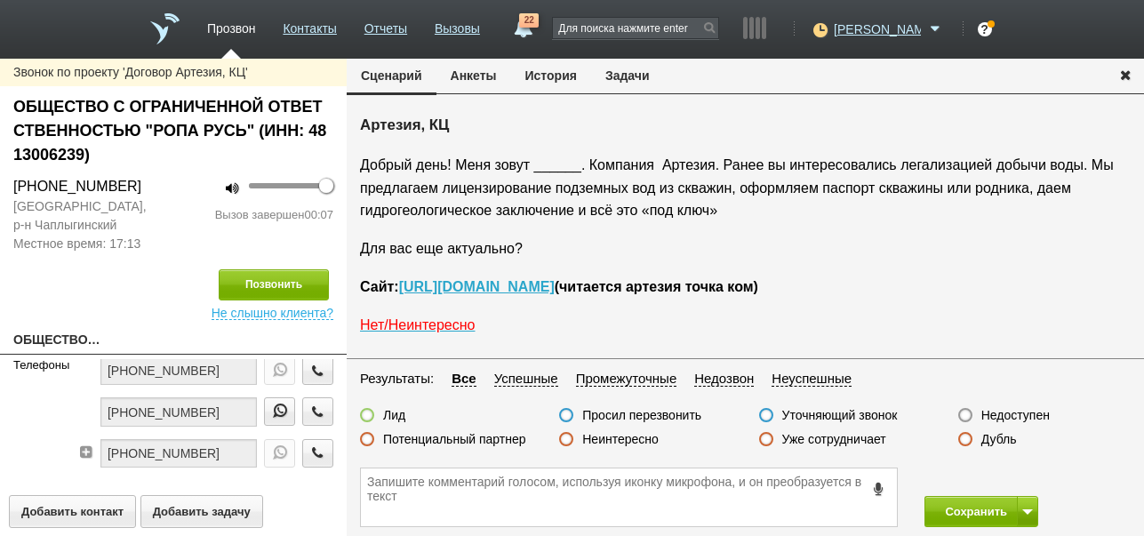
click at [1022, 409] on label "Недоступен" at bounding box center [1015, 415] width 68 height 16
click at [0, 0] on input "Недоступен" at bounding box center [0, 0] width 0 height 0
click at [1022, 509] on span at bounding box center [1027, 511] width 11 height 5
click at [1014, 476] on button "Сохранить и остаться" at bounding box center [968, 478] width 138 height 31
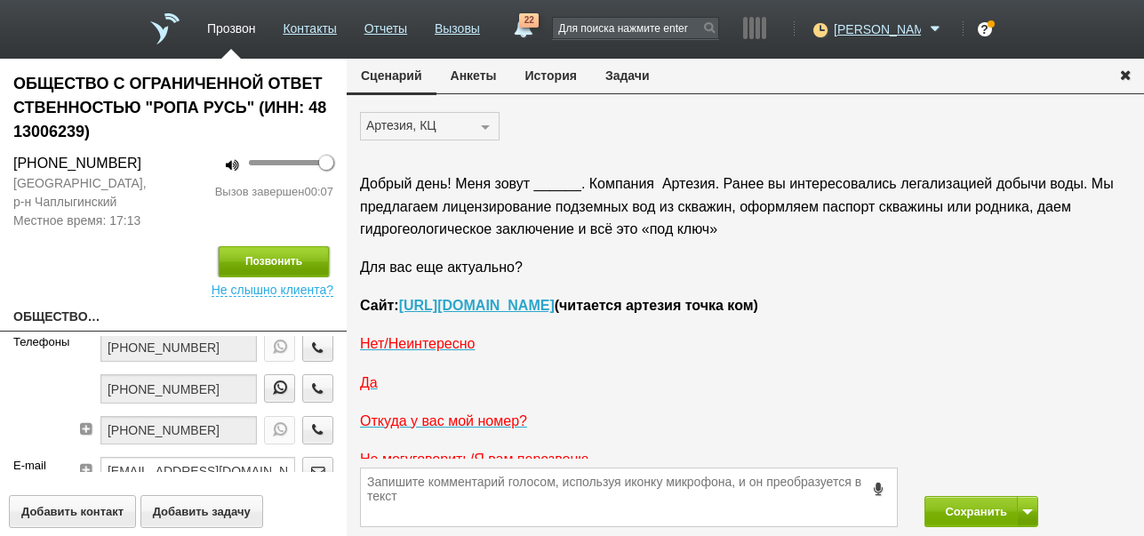
click at [267, 262] on button "Позвонить" at bounding box center [274, 261] width 110 height 31
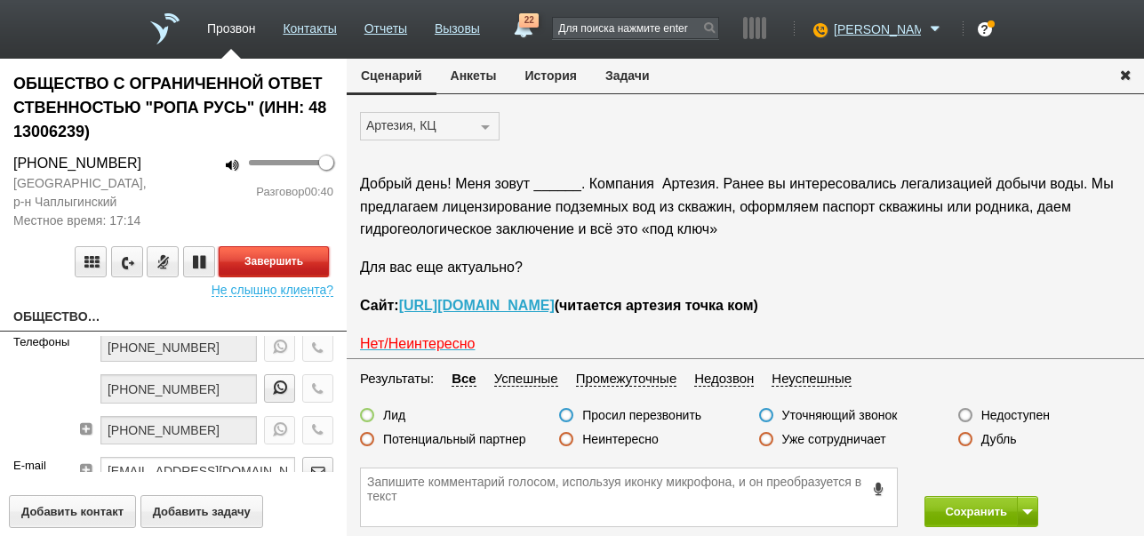
click at [324, 265] on button "Завершить" at bounding box center [274, 261] width 110 height 31
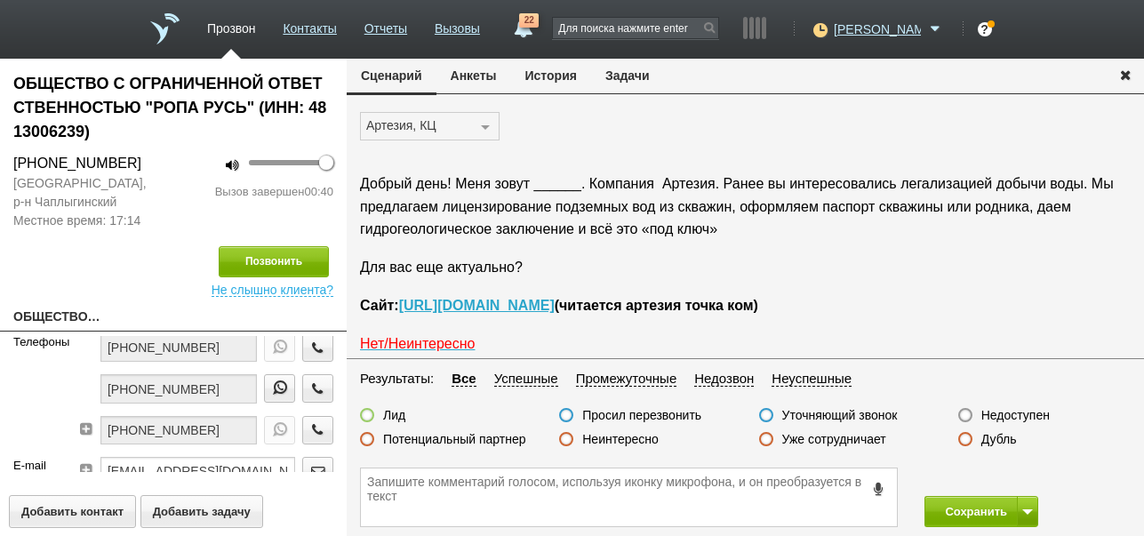
click at [874, 486] on icon at bounding box center [879, 488] width 20 height 13
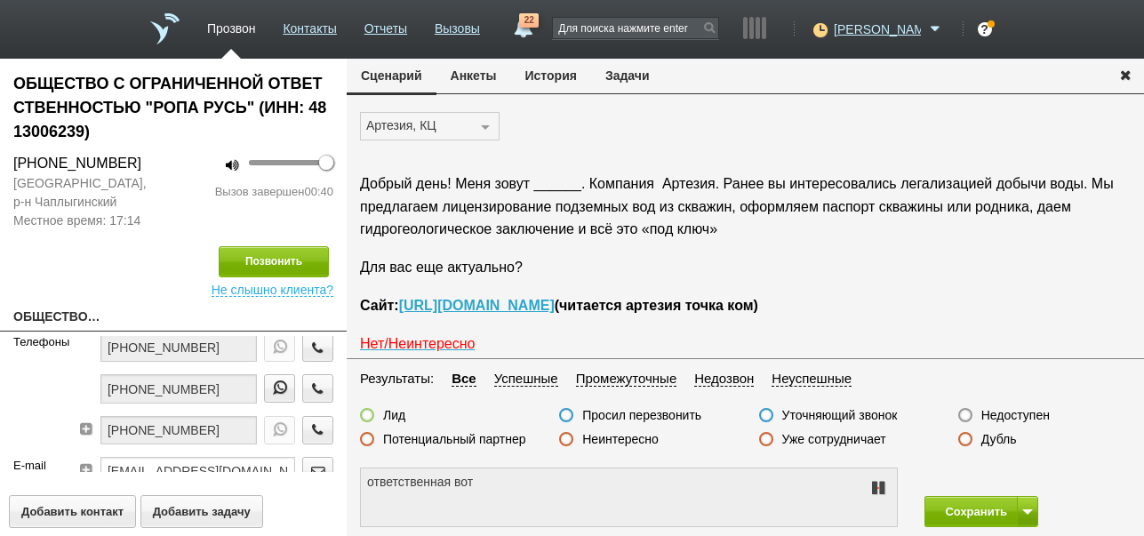
type textarea "ответственная в отпуске"
click at [874, 486] on icon at bounding box center [877, 488] width 21 height 14
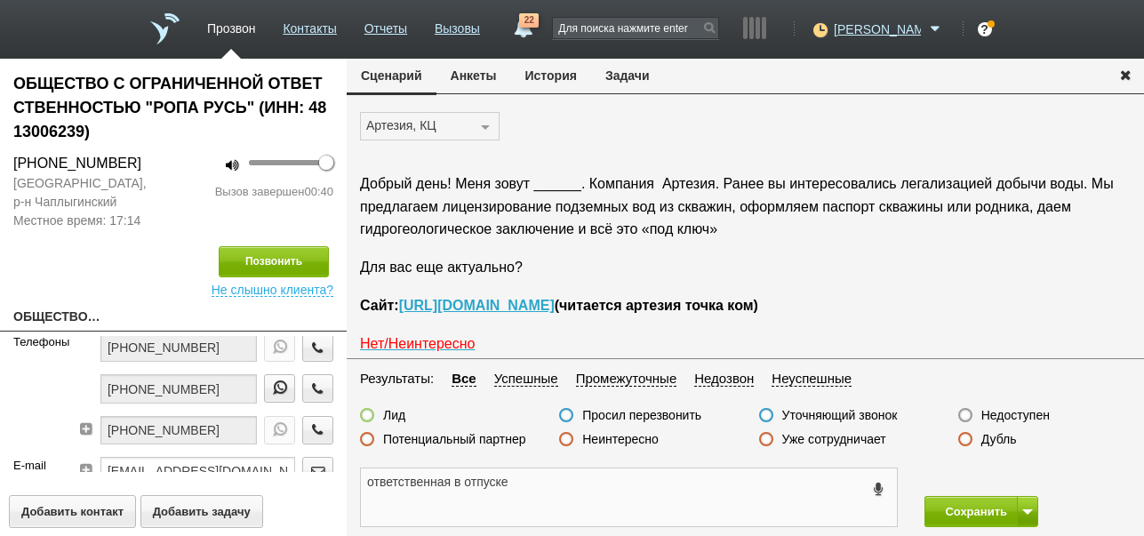
drag, startPoint x: 367, startPoint y: 482, endPoint x: 491, endPoint y: 484, distance: 123.6
click at [536, 485] on textarea "ответственная в отпуске" at bounding box center [629, 497] width 536 height 58
click at [622, 76] on button "Задачи" at bounding box center [627, 76] width 73 height 34
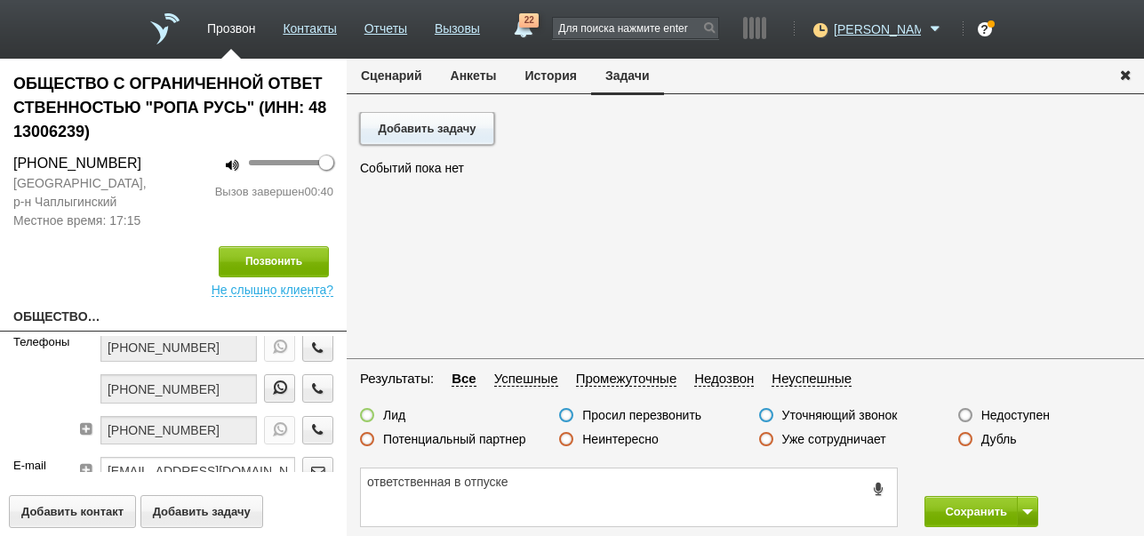
click at [468, 124] on button "Добавить задачу" at bounding box center [427, 128] width 134 height 33
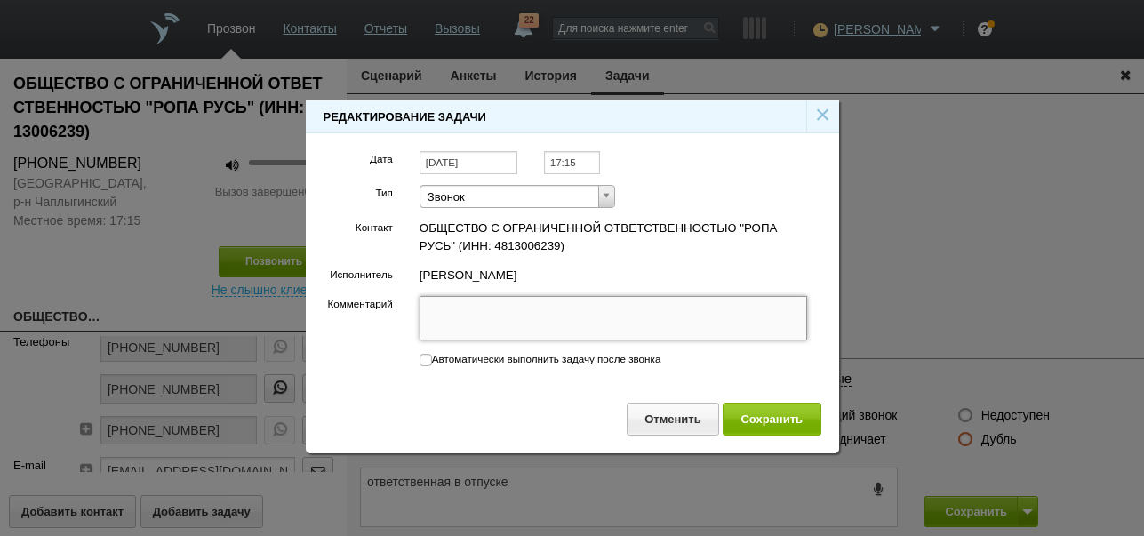
click at [512, 313] on textarea "Комментарий" at bounding box center [614, 318] width 388 height 44
paste textarea "ответственная в отпуске"
type textarea "ответственная в отпуске"
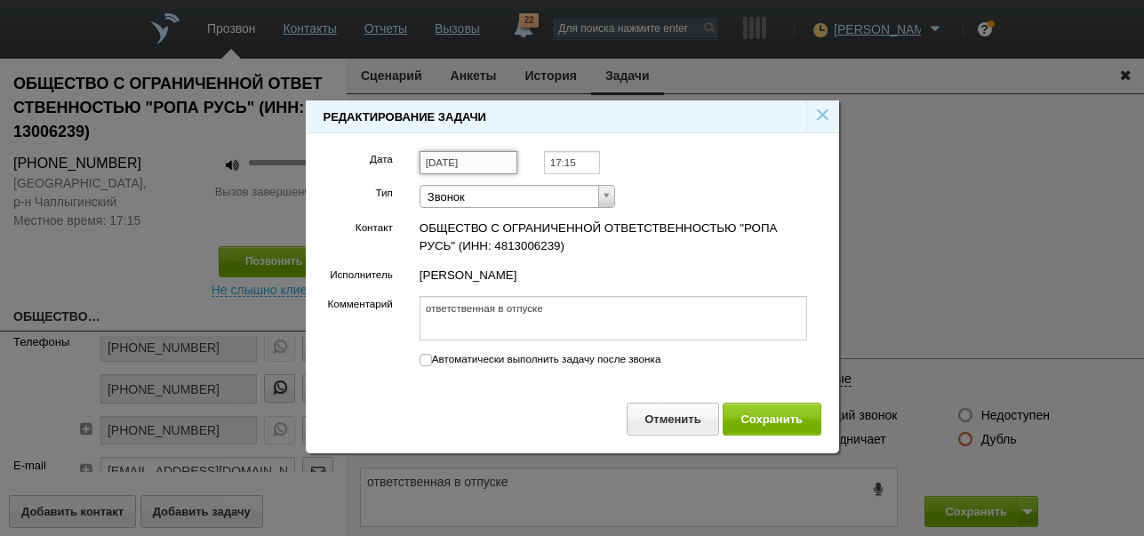
click at [495, 161] on input "[DATE]" at bounding box center [469, 163] width 98 height 24
type textarea "ответственная в отпуске"
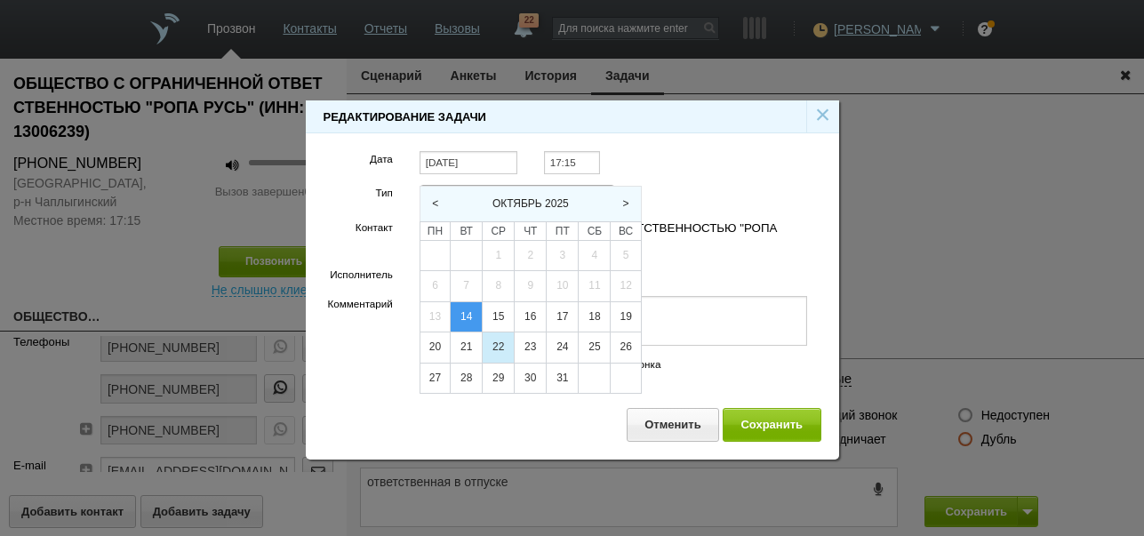
click at [464, 381] on div "28" at bounding box center [466, 379] width 31 height 30
type input "[DATE]"
click at [581, 157] on input "17:15" at bounding box center [572, 163] width 56 height 24
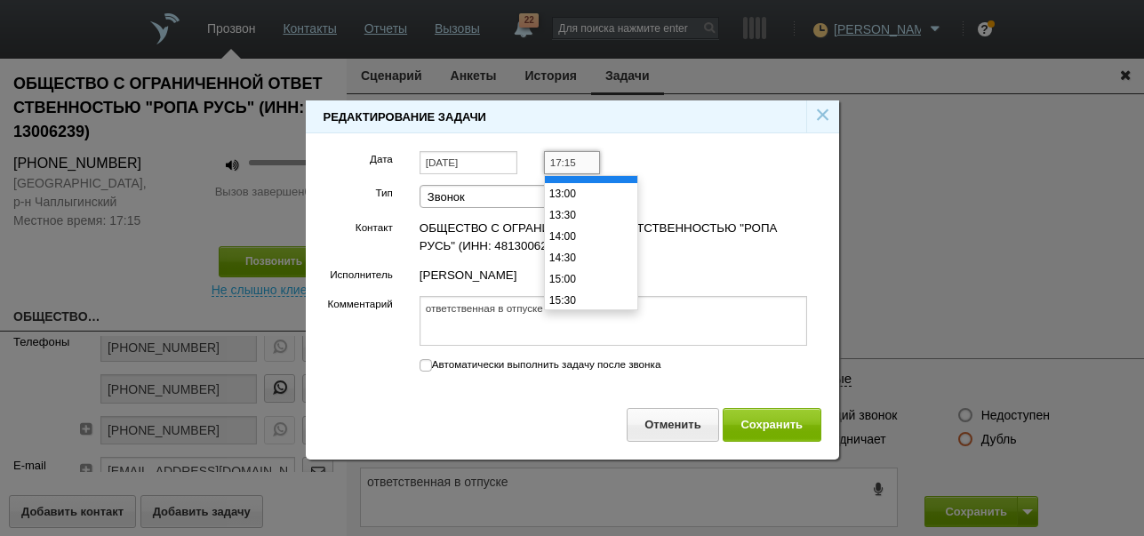
scroll to position [488, 0]
click at [596, 202] on li "12:00" at bounding box center [591, 210] width 92 height 21
type input "12:00"
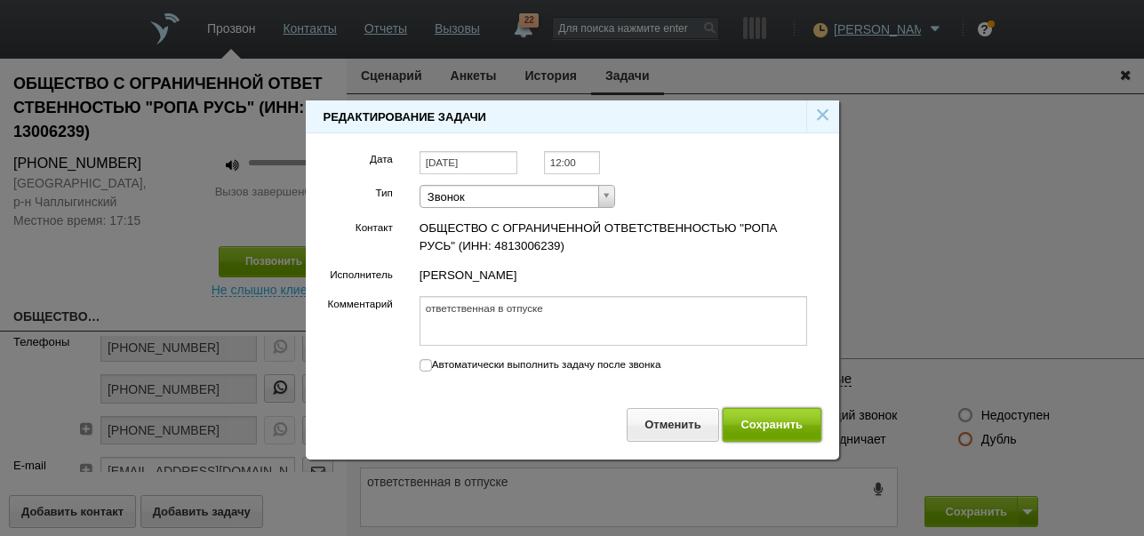
click at [756, 425] on button "Сохранить" at bounding box center [772, 424] width 99 height 33
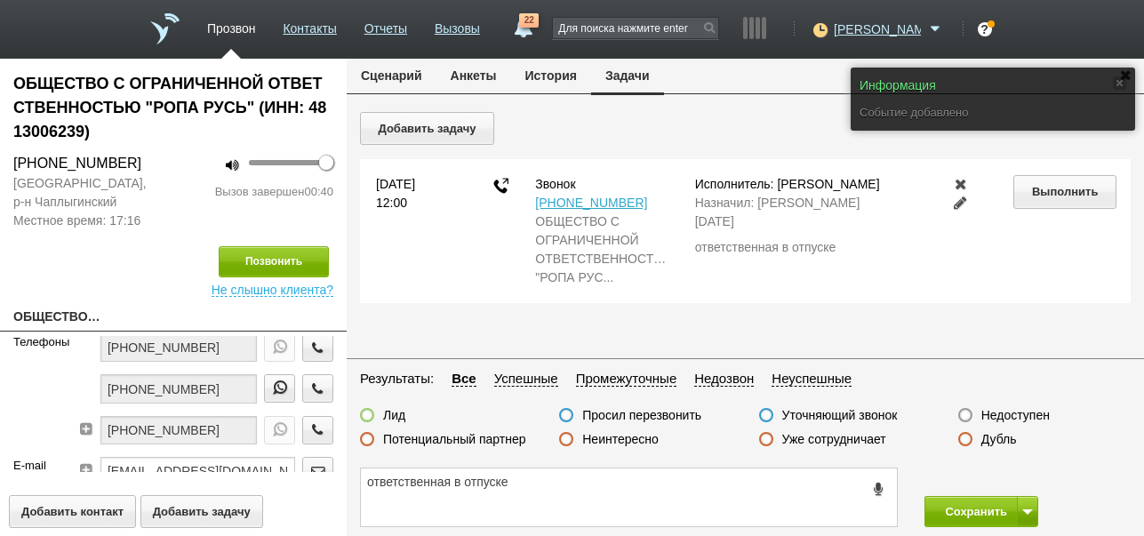
click at [404, 80] on button "Сценарий" at bounding box center [392, 76] width 90 height 34
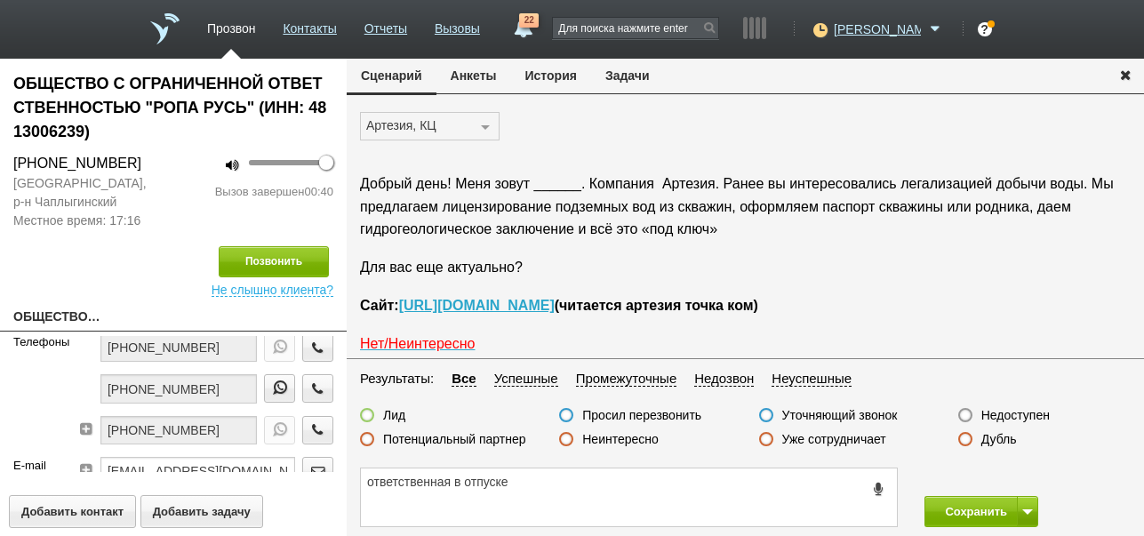
click at [644, 414] on label "Просил перезвонить" at bounding box center [641, 415] width 119 height 16
click at [0, 0] on input "Просил перезвонить" at bounding box center [0, 0] width 0 height 0
click at [963, 514] on button "Сохранить" at bounding box center [970, 511] width 93 height 31
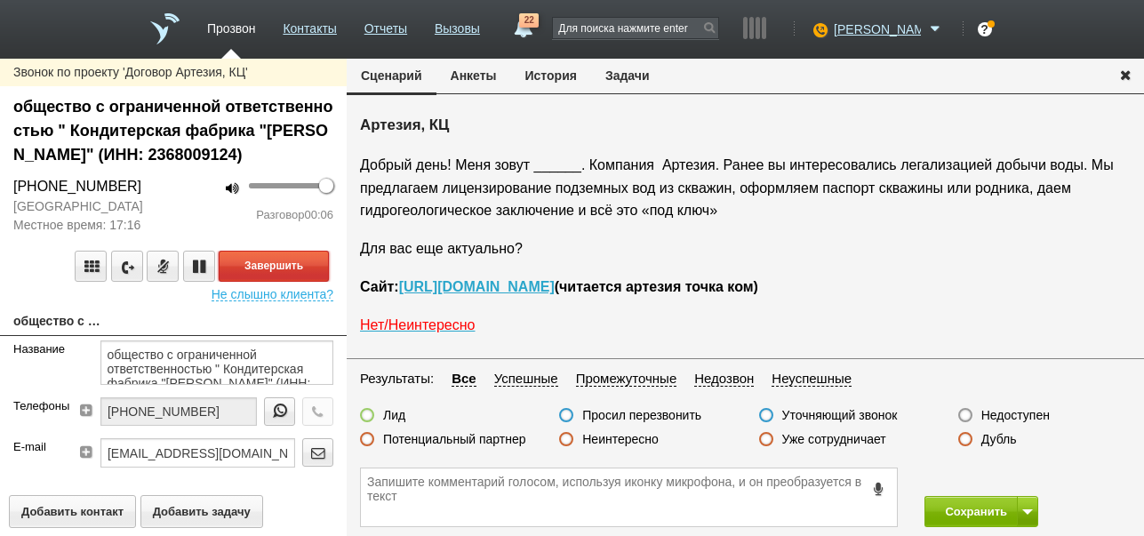
drag, startPoint x: 262, startPoint y: 266, endPoint x: 1026, endPoint y: 418, distance: 778.5
click at [263, 266] on button "Завершить" at bounding box center [274, 266] width 110 height 31
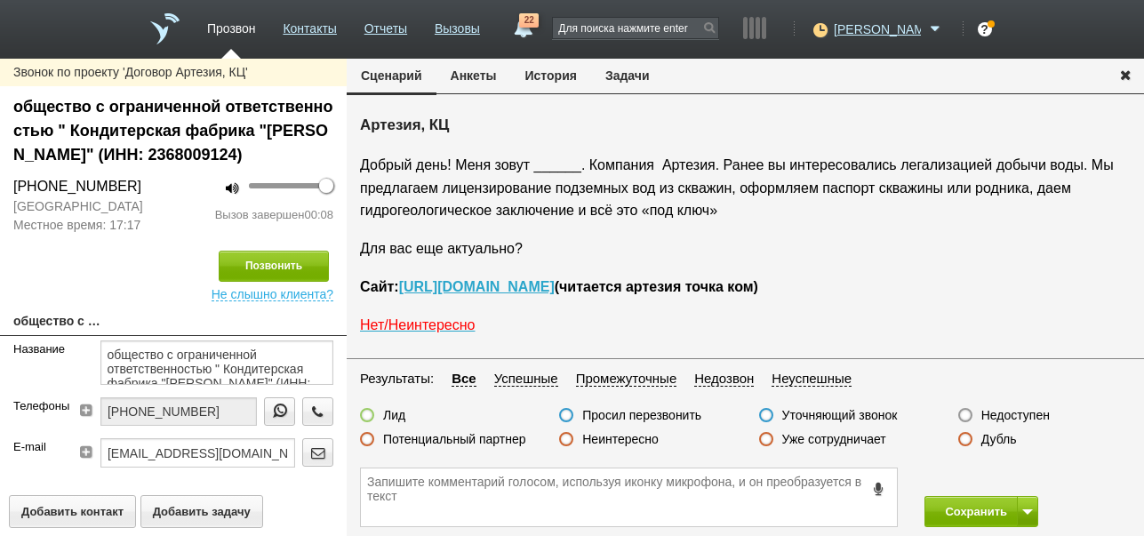
click at [1026, 418] on label "Недоступен" at bounding box center [1015, 415] width 68 height 16
click at [0, 0] on input "Недоступен" at bounding box center [0, 0] width 0 height 0
click at [266, 268] on button "Позвонить" at bounding box center [274, 266] width 110 height 31
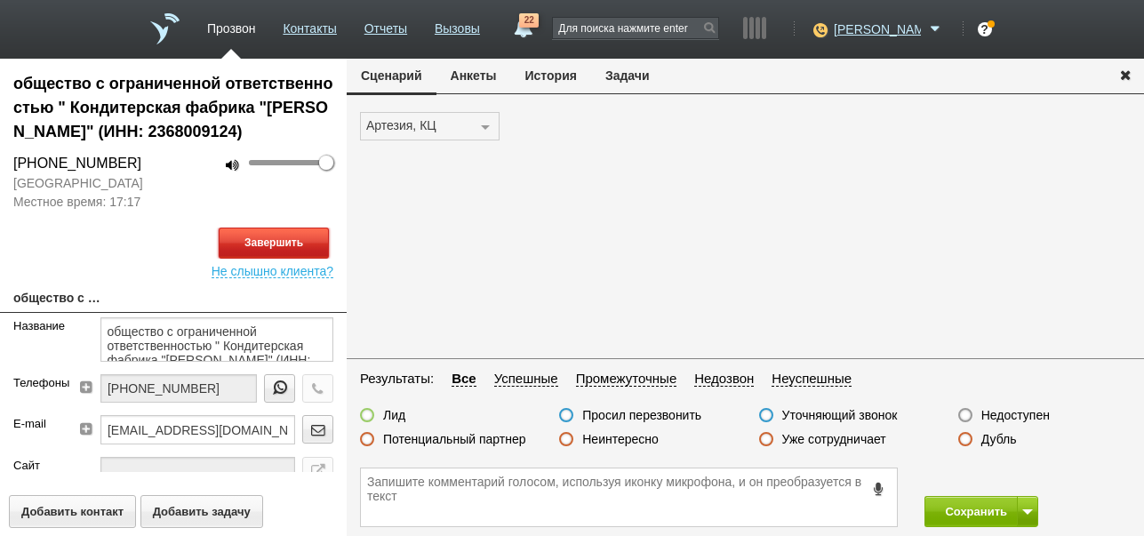
click at [317, 244] on button "Завершить" at bounding box center [274, 243] width 110 height 31
click at [1019, 414] on label "Недоступен" at bounding box center [1015, 415] width 68 height 16
click at [0, 0] on input "Недоступен" at bounding box center [0, 0] width 0 height 0
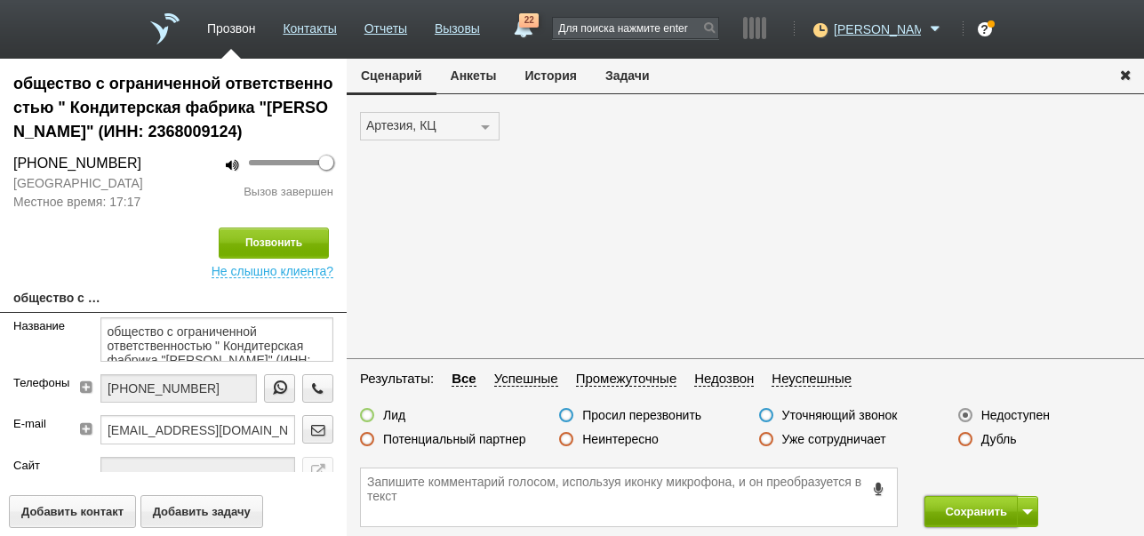
click at [975, 511] on button "Сохранить" at bounding box center [970, 511] width 93 height 31
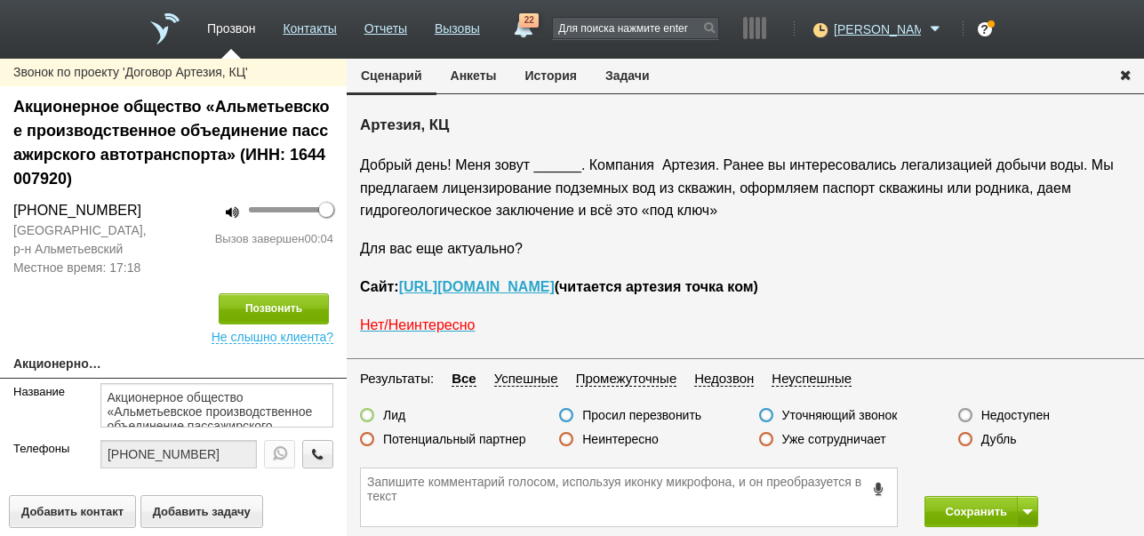
click at [997, 410] on label "Недоступен" at bounding box center [1015, 415] width 68 height 16
click at [0, 0] on input "Недоступен" at bounding box center [0, 0] width 0 height 0
click at [1024, 510] on span at bounding box center [1027, 511] width 11 height 5
click at [996, 468] on button "Сохранить и остаться" at bounding box center [968, 478] width 138 height 31
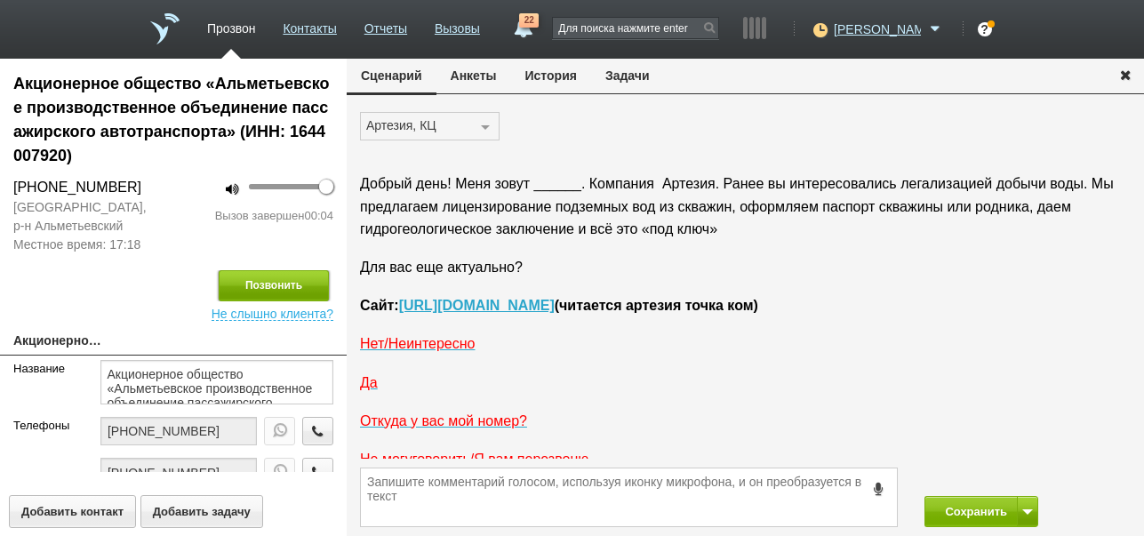
click at [306, 286] on button "Позвонить" at bounding box center [274, 285] width 110 height 31
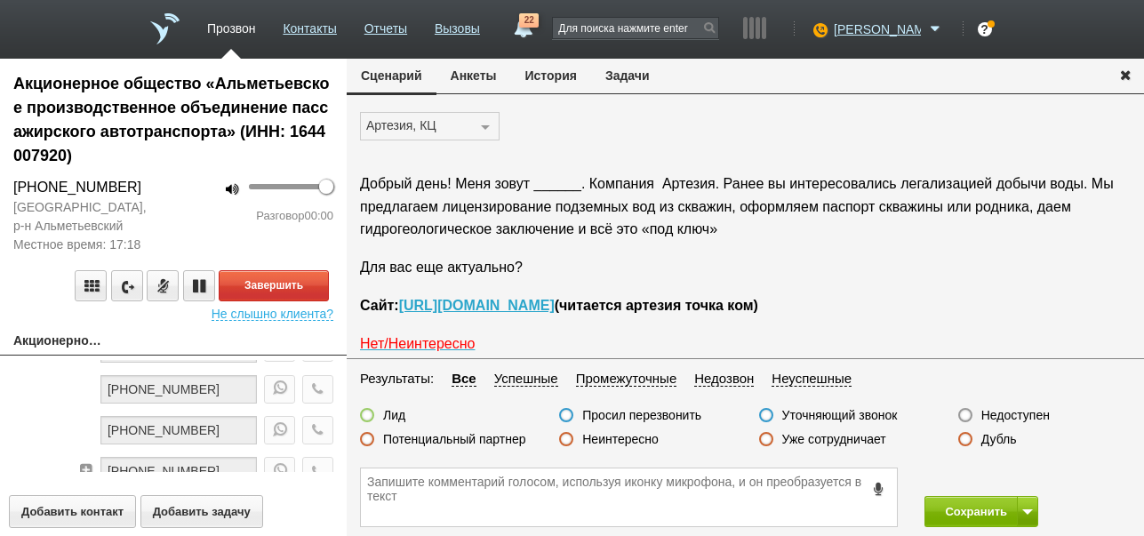
scroll to position [178, 0]
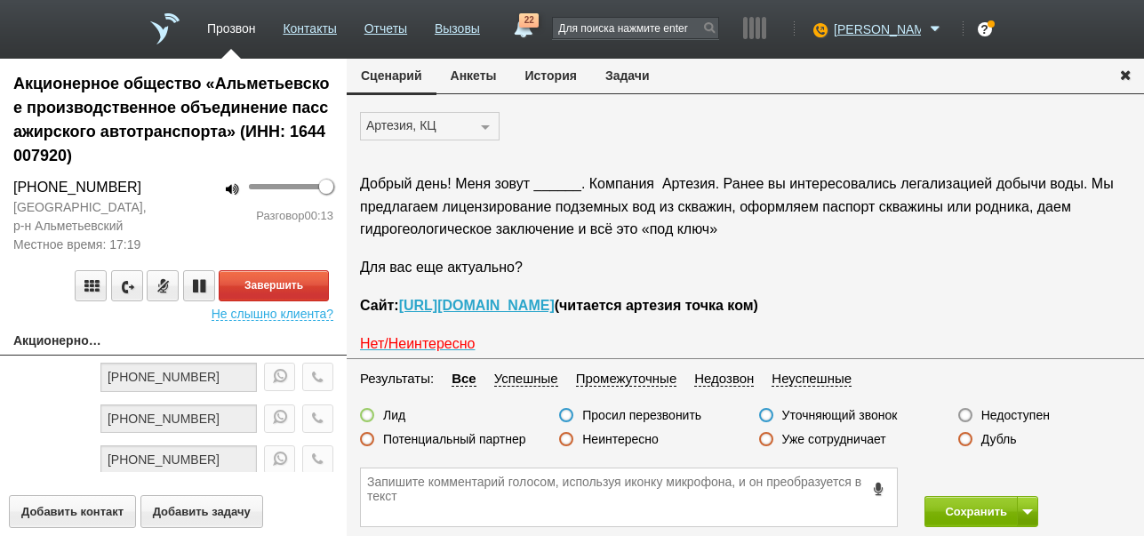
click at [323, 286] on div "Завершить" at bounding box center [173, 285] width 320 height 31
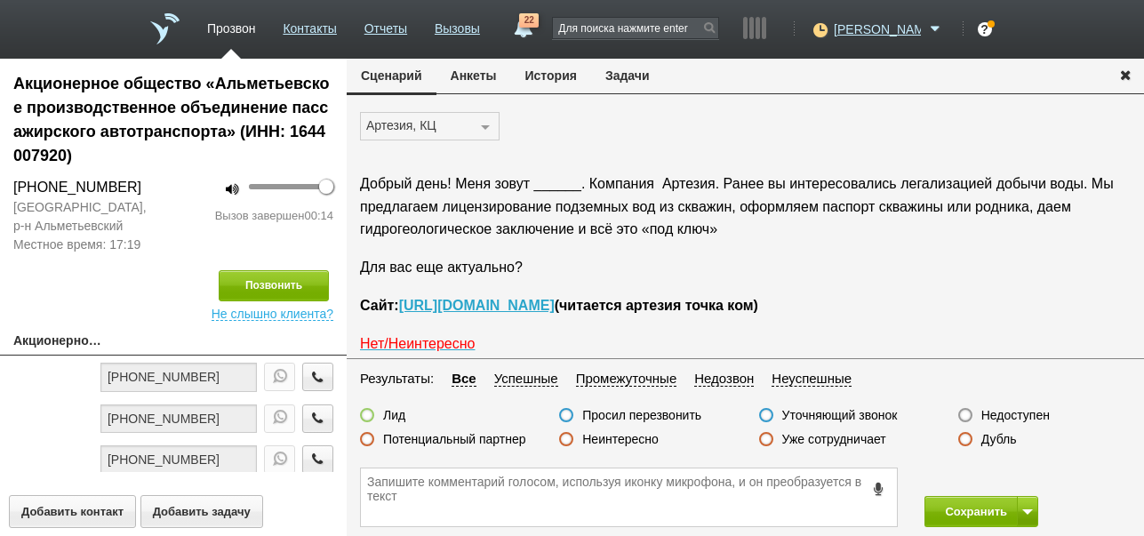
click at [1007, 416] on label "Недоступен" at bounding box center [1015, 415] width 68 height 16
click at [0, 0] on input "Недоступен" at bounding box center [0, 0] width 0 height 0
click at [1032, 509] on span at bounding box center [1027, 511] width 11 height 5
click at [1008, 468] on button "Сохранить и остаться" at bounding box center [968, 478] width 138 height 31
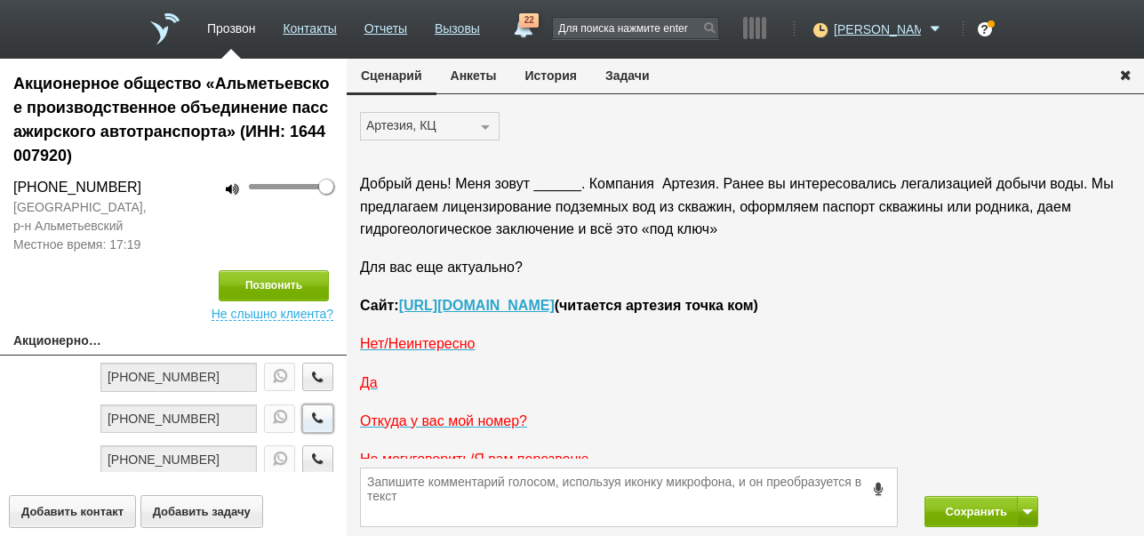
click at [308, 420] on icon "button" at bounding box center [318, 417] width 20 height 13
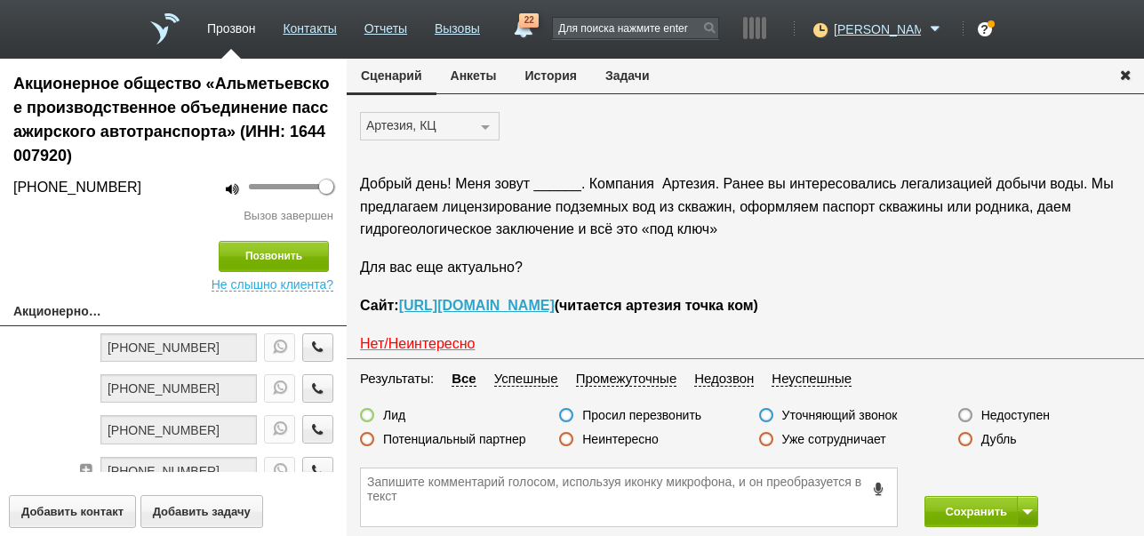
click at [1021, 415] on label "Недоступен" at bounding box center [1015, 415] width 68 height 16
click at [0, 0] on input "Недоступен" at bounding box center [0, 0] width 0 height 0
click at [1020, 514] on button at bounding box center [1027, 511] width 21 height 31
click at [1018, 481] on button "Сохранить и остаться" at bounding box center [968, 478] width 138 height 31
click at [276, 245] on button "Позвонить" at bounding box center [274, 255] width 110 height 31
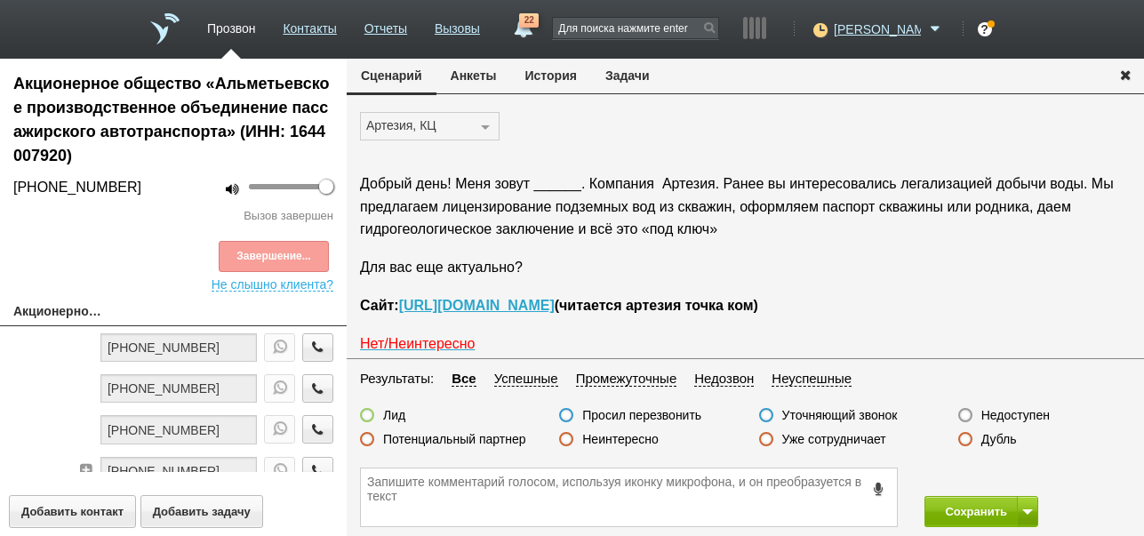
scroll to position [148, 0]
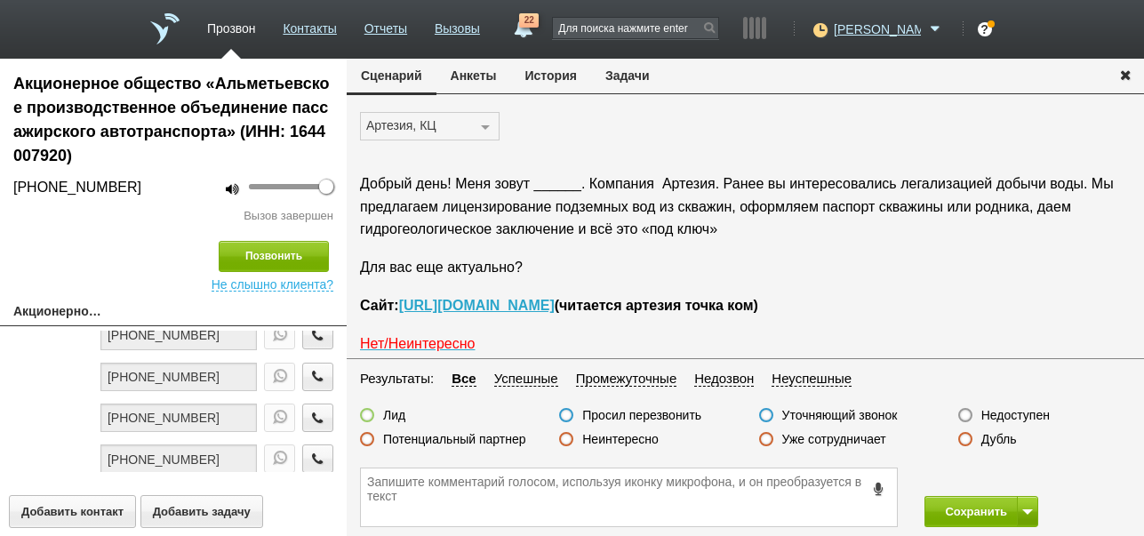
click at [1030, 416] on label "Недоступен" at bounding box center [1015, 415] width 68 height 16
click at [0, 0] on input "Недоступен" at bounding box center [0, 0] width 0 height 0
click at [962, 504] on button "Сохранить" at bounding box center [970, 511] width 93 height 31
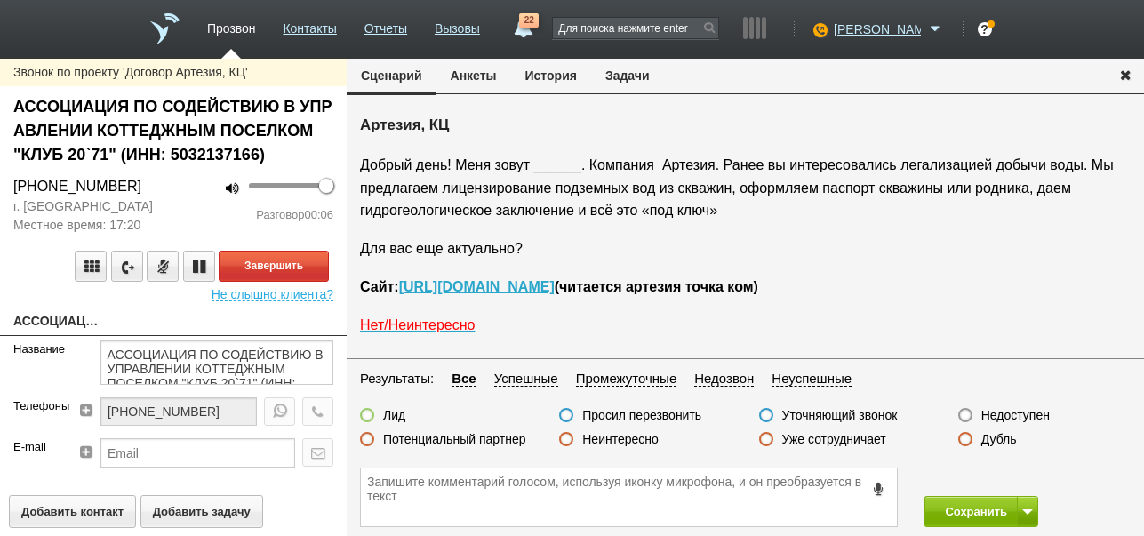
click at [562, 75] on button "История" at bounding box center [551, 76] width 80 height 34
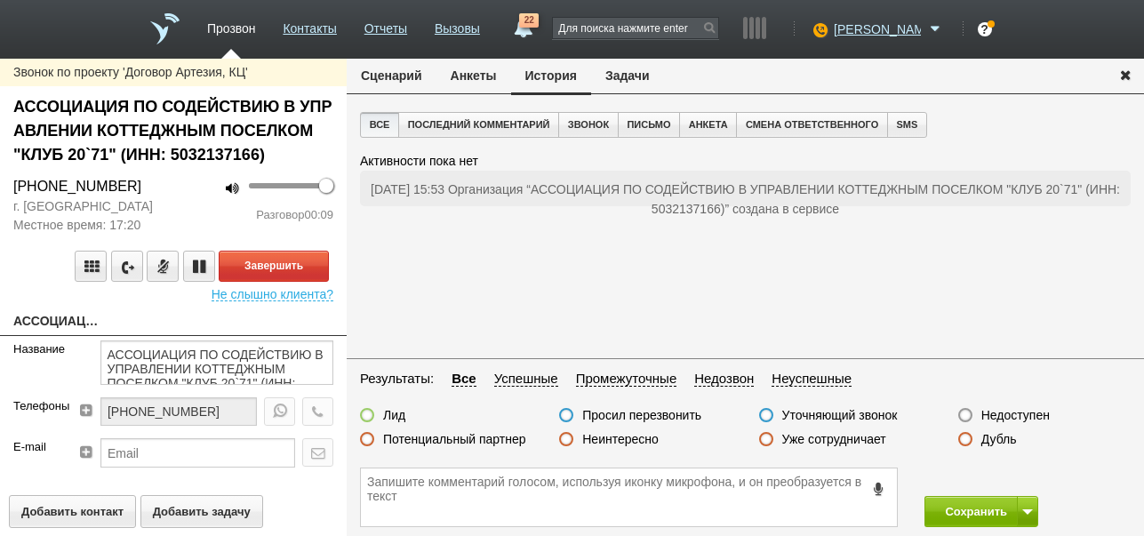
click at [395, 79] on button "Сценарий" at bounding box center [392, 76] width 90 height 34
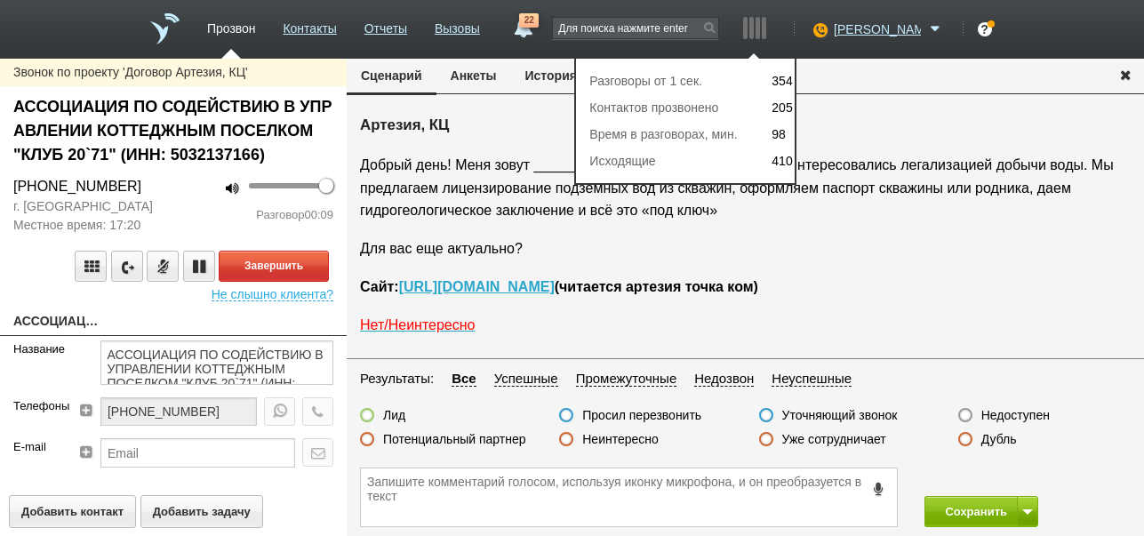
click at [398, 79] on button "Сценарий" at bounding box center [392, 77] width 90 height 36
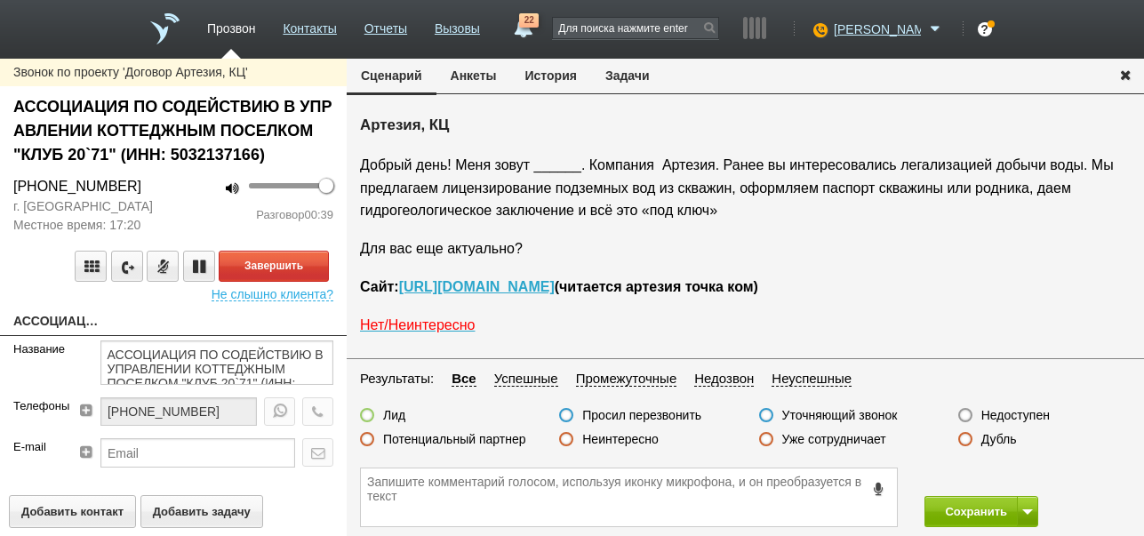
click at [643, 436] on label "Неинтересно" at bounding box center [620, 439] width 76 height 16
click at [0, 0] on input "Неинтересно" at bounding box center [0, 0] width 0 height 0
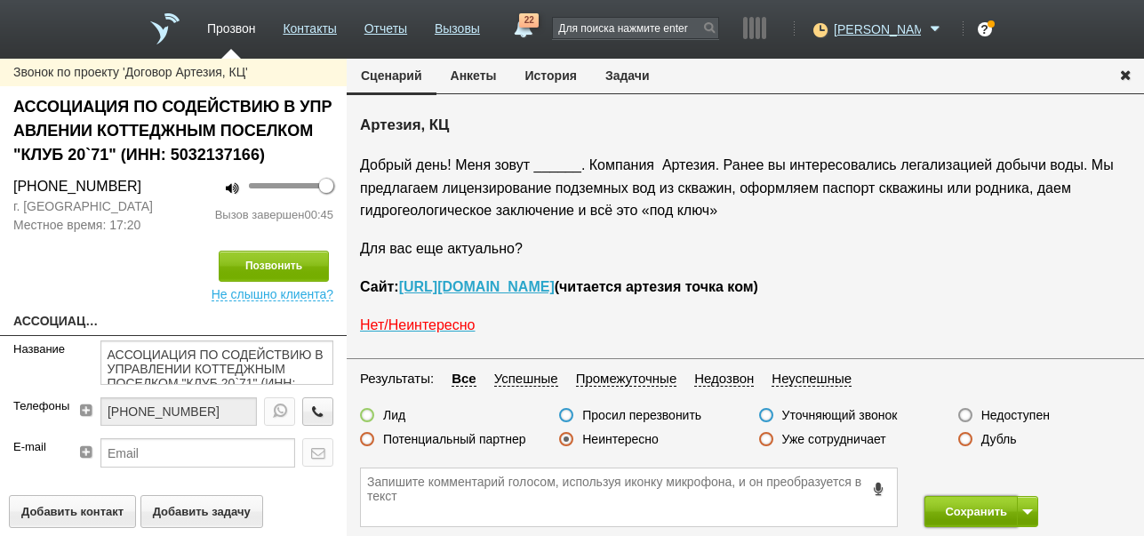
click at [943, 514] on button "Сохранить" at bounding box center [970, 511] width 93 height 31
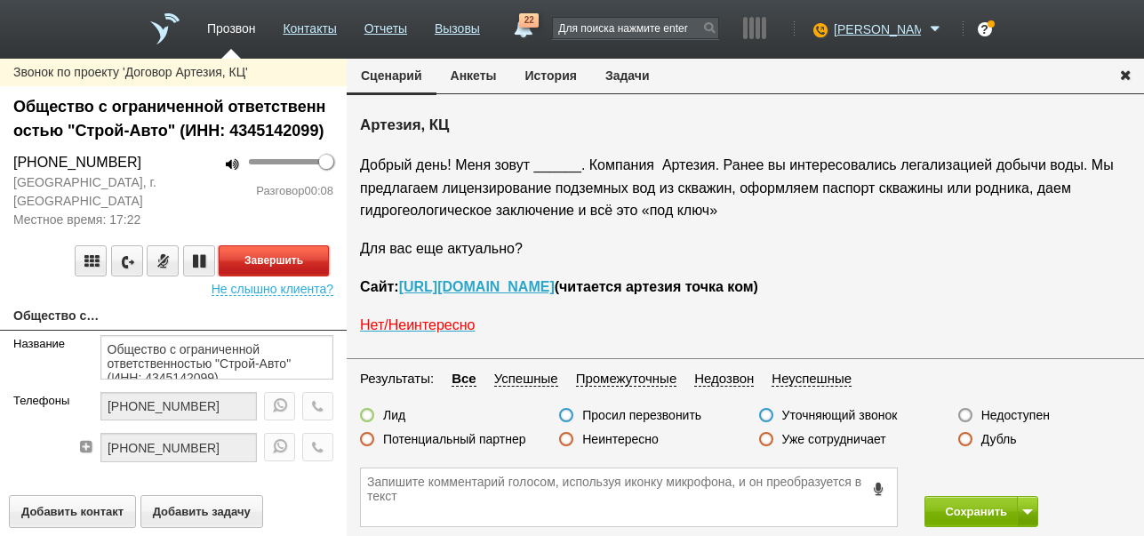
click at [303, 258] on button "Завершить" at bounding box center [274, 260] width 110 height 31
click at [1017, 412] on label "Недоступен" at bounding box center [1015, 415] width 68 height 16
click at [0, 0] on input "Недоступен" at bounding box center [0, 0] width 0 height 0
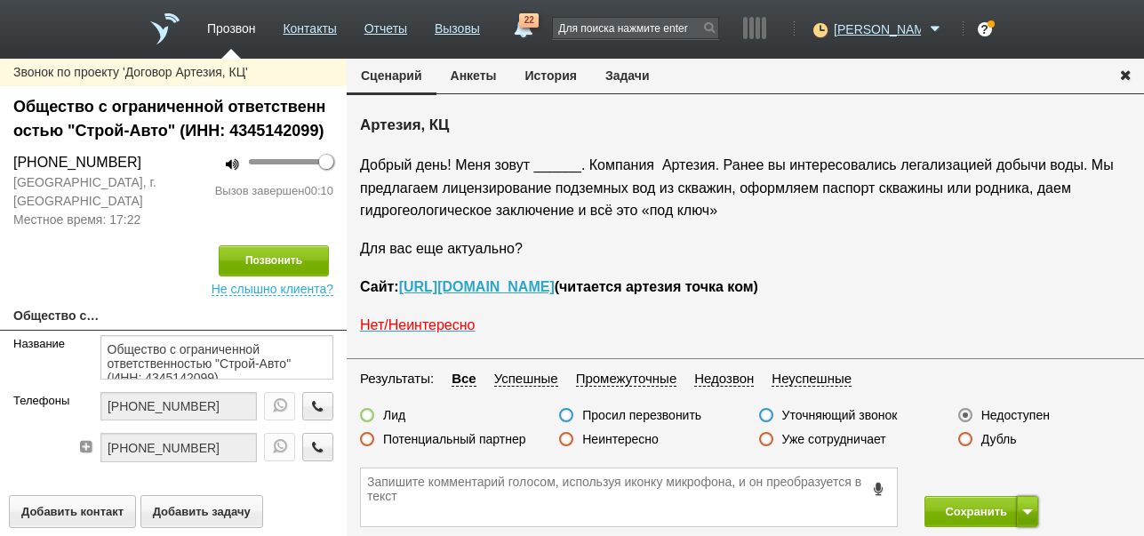
click at [1032, 509] on span at bounding box center [1027, 511] width 11 height 5
click at [1032, 473] on button "Сохранить и остаться" at bounding box center [968, 478] width 138 height 31
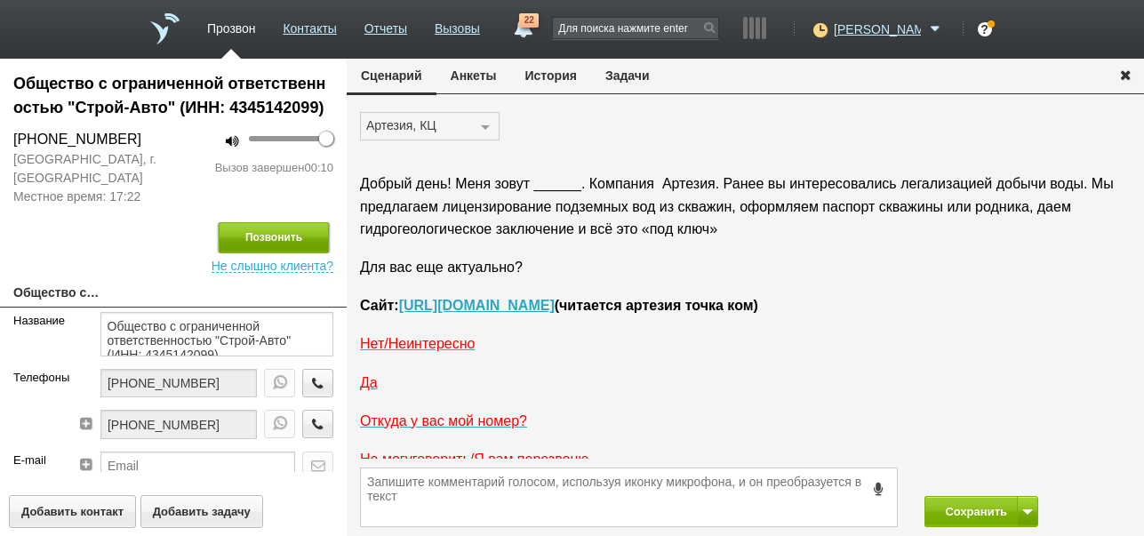
click at [294, 236] on button "Позвонить" at bounding box center [274, 237] width 110 height 31
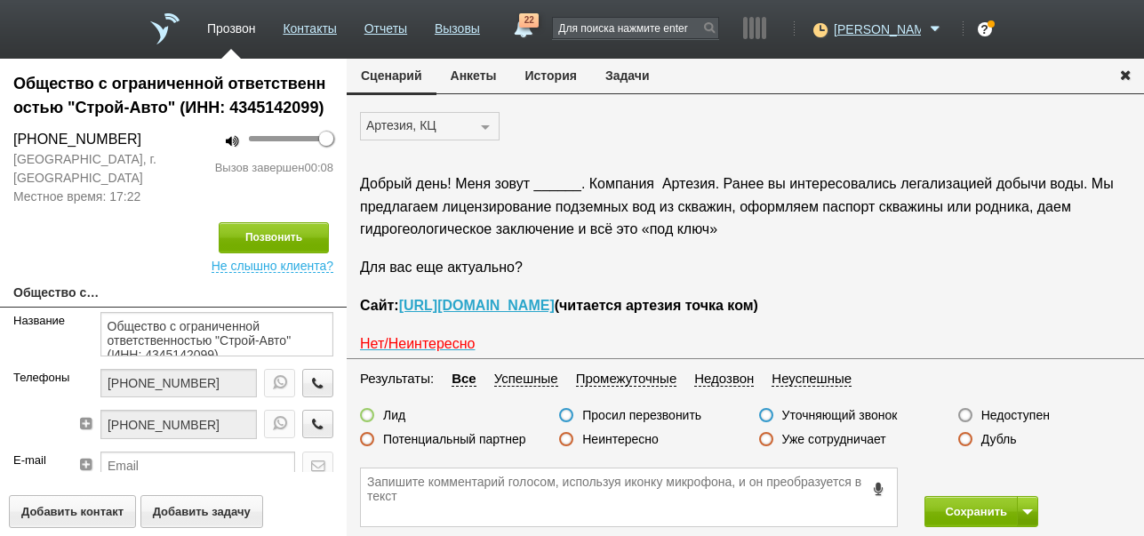
click at [1013, 418] on label "Недоступен" at bounding box center [1015, 415] width 68 height 16
click at [0, 0] on input "Недоступен" at bounding box center [0, 0] width 0 height 0
click at [974, 511] on button "Сохранить" at bounding box center [970, 511] width 93 height 31
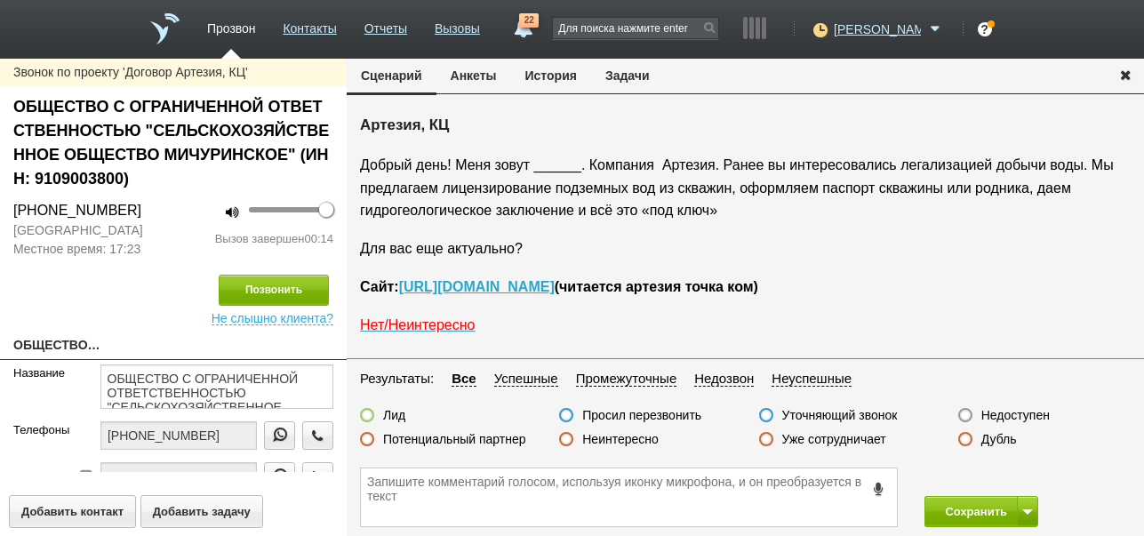
click at [639, 441] on label "Неинтересно" at bounding box center [620, 439] width 76 height 16
click at [0, 0] on input "Неинтересно" at bounding box center [0, 0] width 0 height 0
click at [971, 509] on button "Сохранить" at bounding box center [970, 511] width 93 height 31
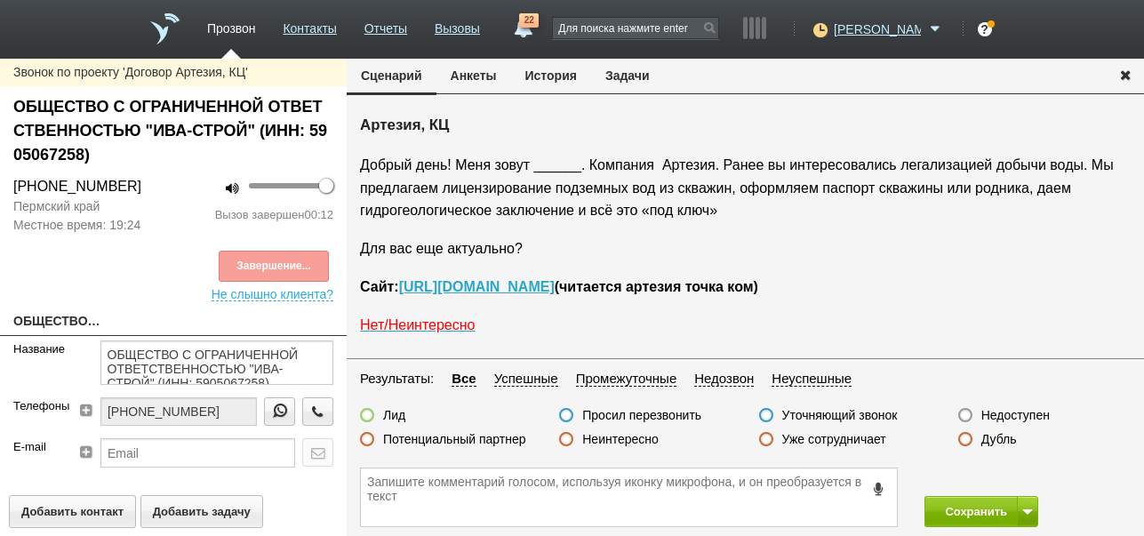
click at [644, 442] on label "Неинтересно" at bounding box center [620, 439] width 76 height 16
click at [0, 0] on input "Неинтересно" at bounding box center [0, 0] width 0 height 0
click at [965, 508] on button "Сохранить" at bounding box center [970, 511] width 93 height 31
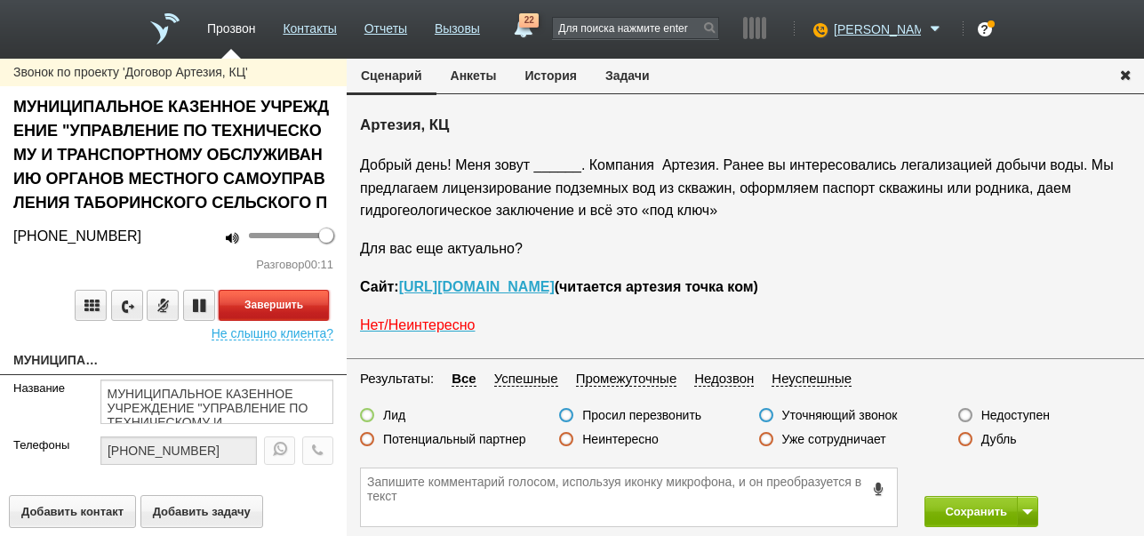
click at [310, 308] on button "Завершить" at bounding box center [274, 305] width 110 height 31
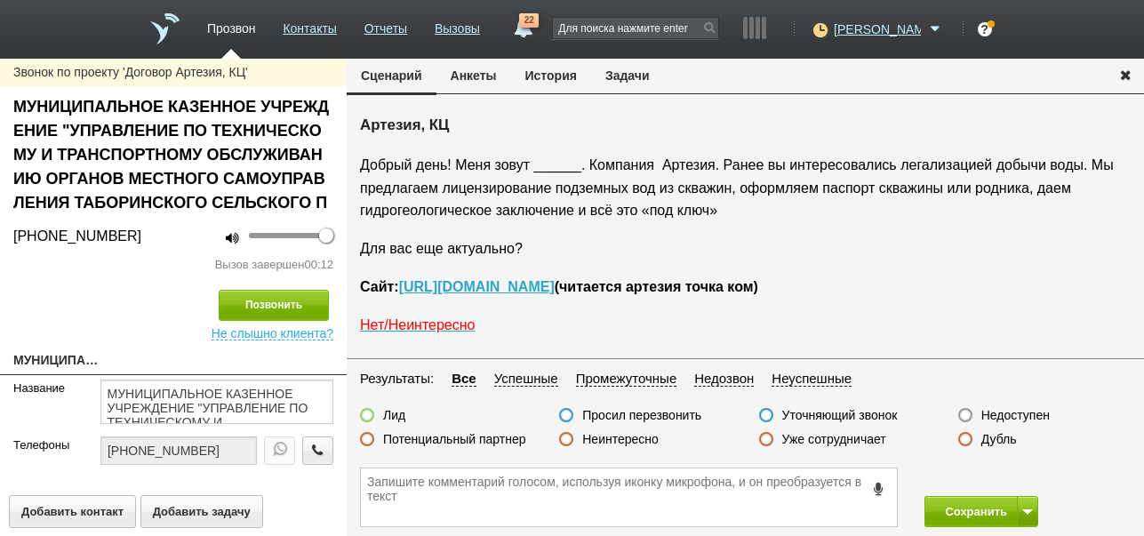
click at [1000, 418] on label "Недоступен" at bounding box center [1015, 415] width 68 height 16
click at [0, 0] on input "Недоступен" at bounding box center [0, 0] width 0 height 0
click at [1028, 509] on span at bounding box center [1027, 511] width 11 height 5
click at [1014, 468] on button "Сохранить и остаться" at bounding box center [968, 478] width 138 height 31
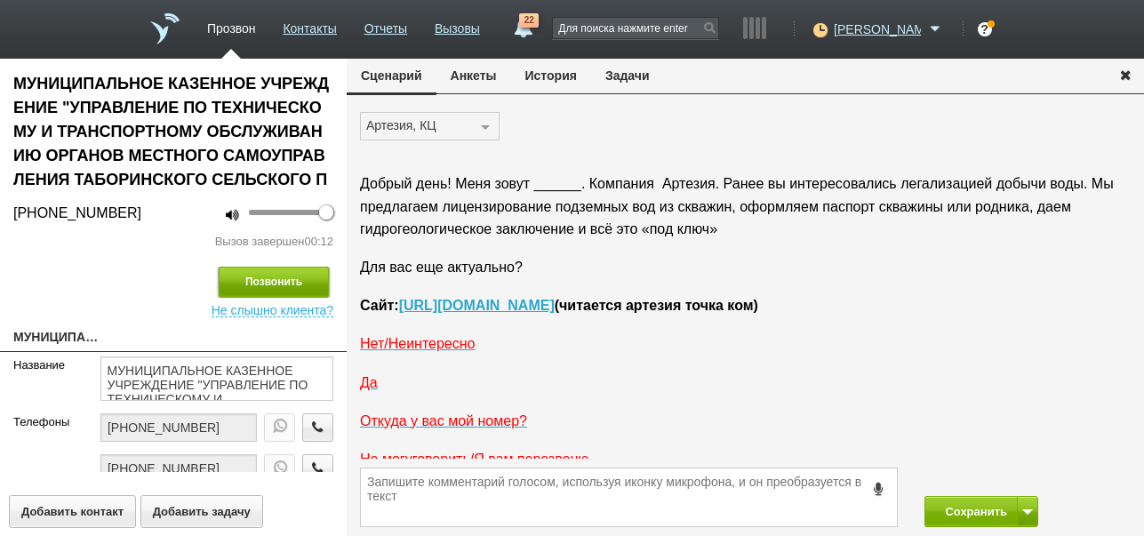
click at [294, 281] on button "Позвонить" at bounding box center [274, 282] width 110 height 31
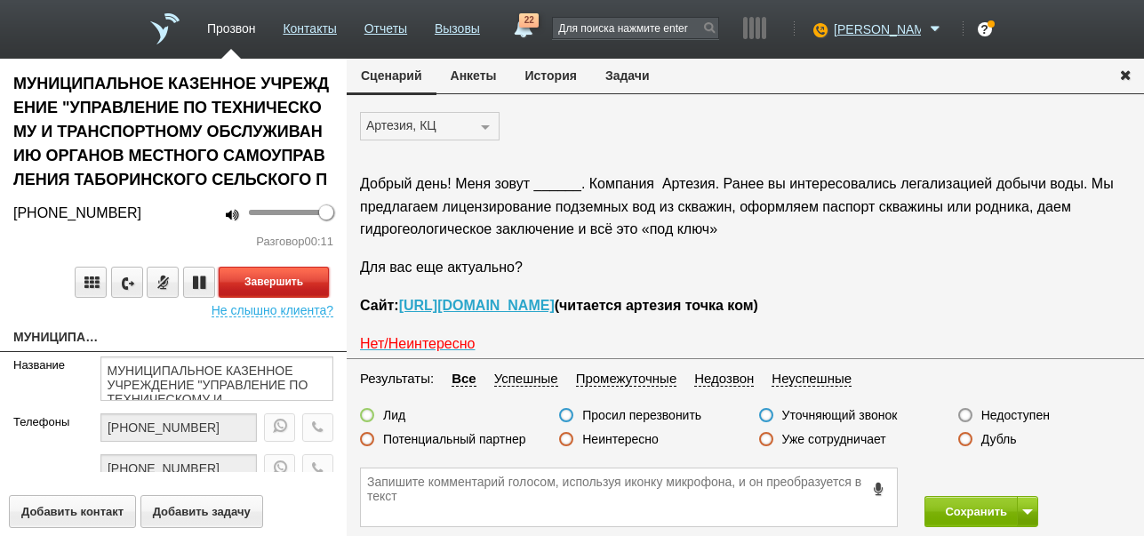
click at [312, 278] on button "Завершить" at bounding box center [274, 282] width 110 height 31
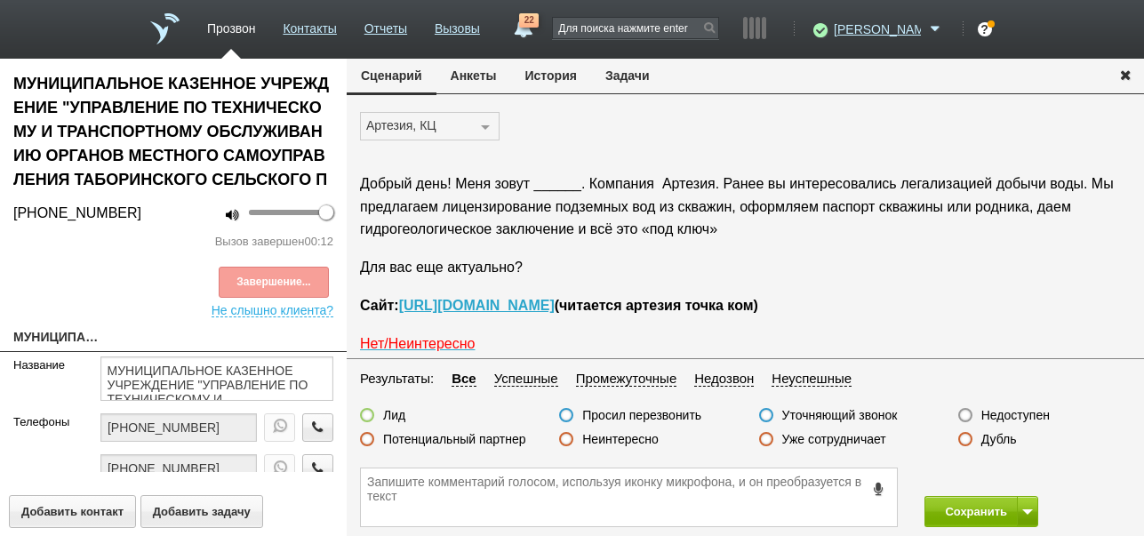
click at [995, 412] on label "Недоступен" at bounding box center [1015, 415] width 68 height 16
click at [0, 0] on input "Недоступен" at bounding box center [0, 0] width 0 height 0
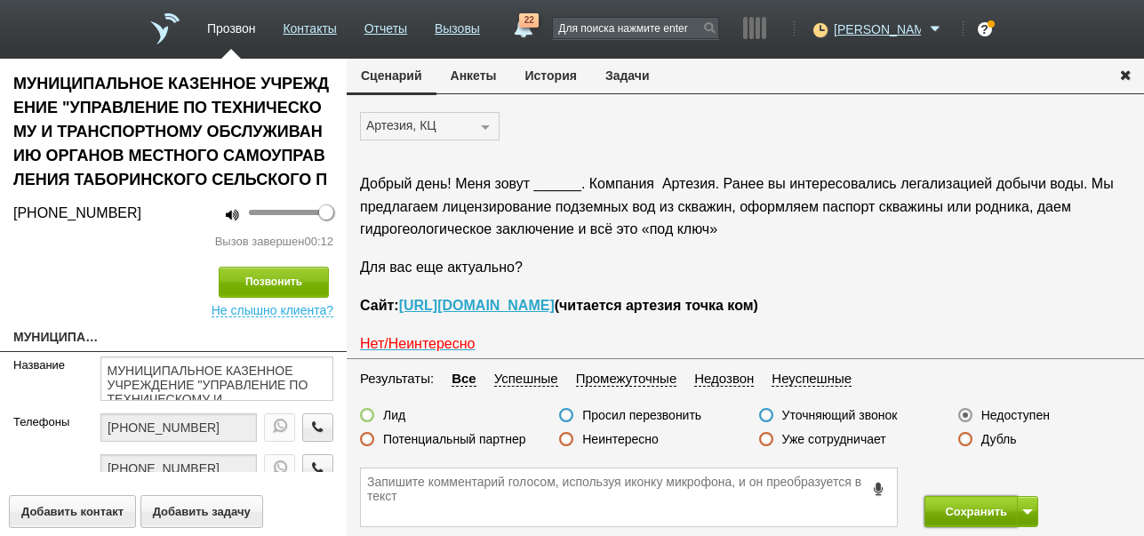
click at [979, 514] on button "Сохранить" at bounding box center [970, 511] width 93 height 31
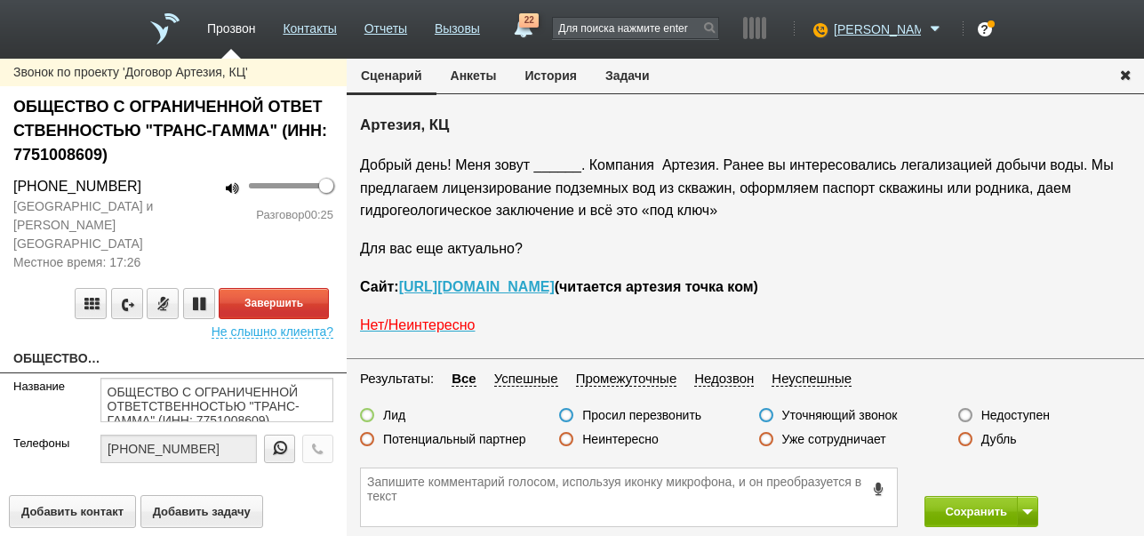
click at [624, 442] on label "Неинтересно" at bounding box center [620, 439] width 76 height 16
click at [0, 0] on input "Неинтересно" at bounding box center [0, 0] width 0 height 0
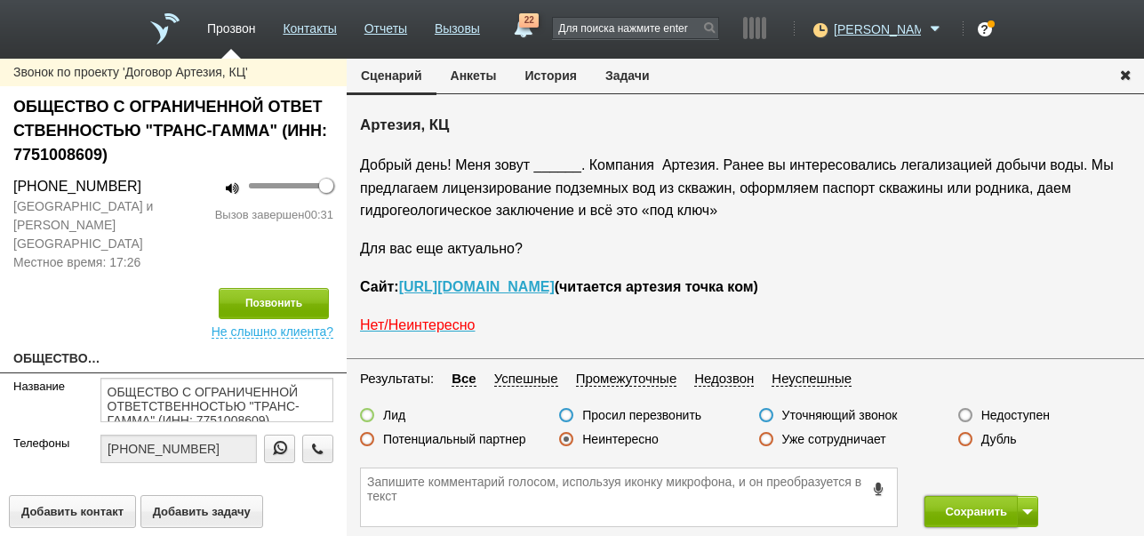
drag, startPoint x: 994, startPoint y: 503, endPoint x: 936, endPoint y: 363, distance: 151.9
click at [995, 503] on button "Сохранить" at bounding box center [970, 511] width 93 height 31
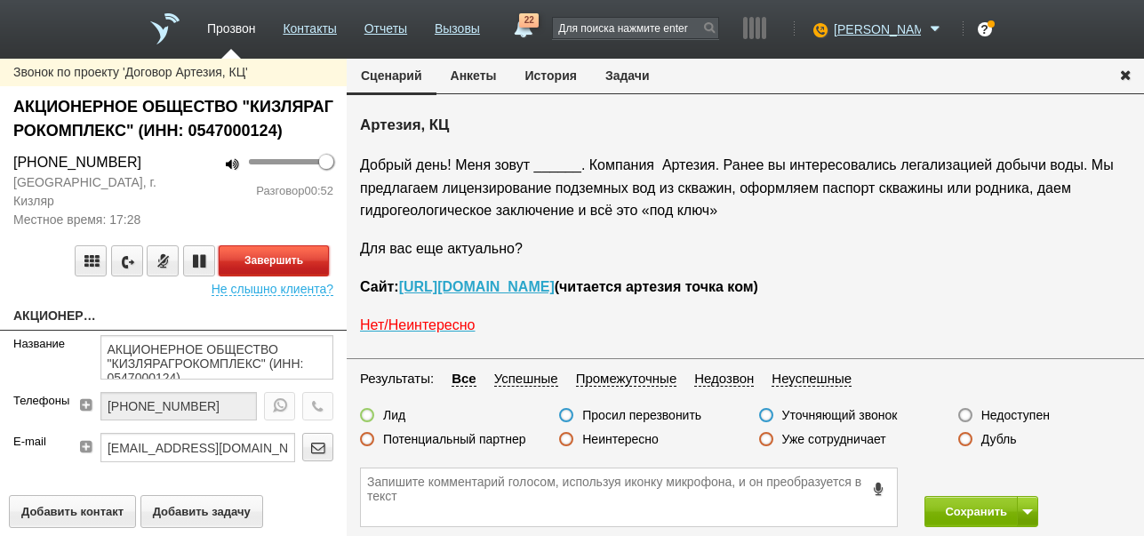
click at [309, 265] on button "Завершить" at bounding box center [274, 260] width 110 height 31
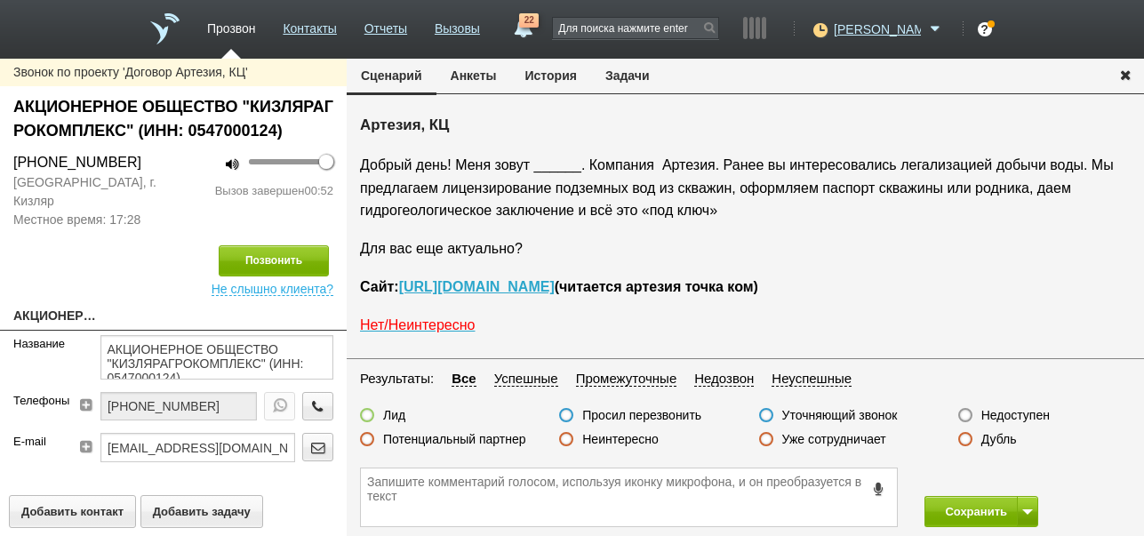
click at [999, 418] on label "Недоступен" at bounding box center [1015, 415] width 68 height 16
click at [0, 0] on input "Недоступен" at bounding box center [0, 0] width 0 height 0
click at [1026, 510] on span at bounding box center [1027, 511] width 11 height 5
click at [1018, 476] on button "Сохранить и остаться" at bounding box center [968, 478] width 138 height 31
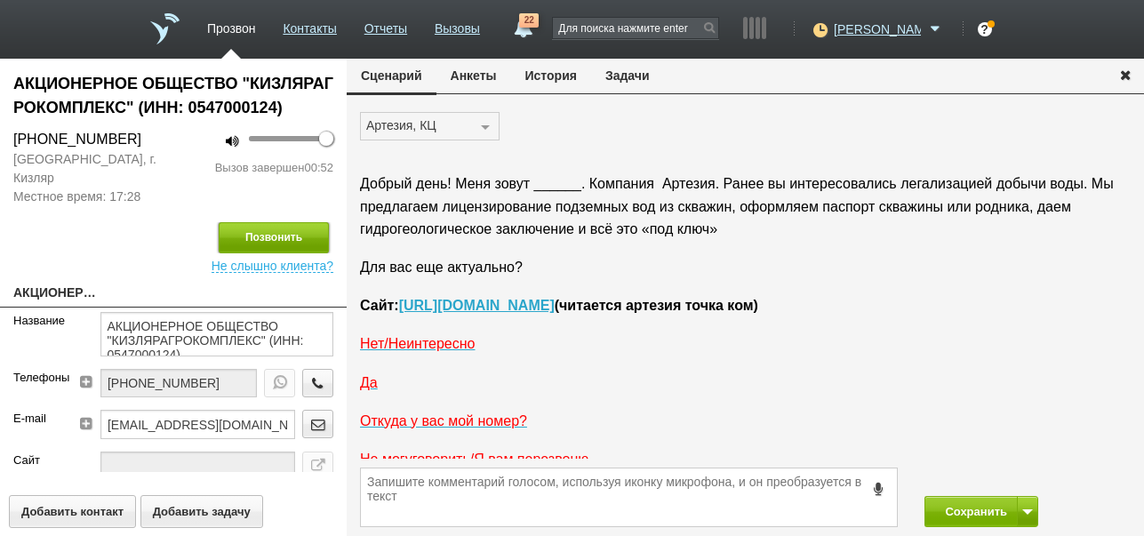
click at [276, 237] on button "Позвонить" at bounding box center [274, 237] width 110 height 31
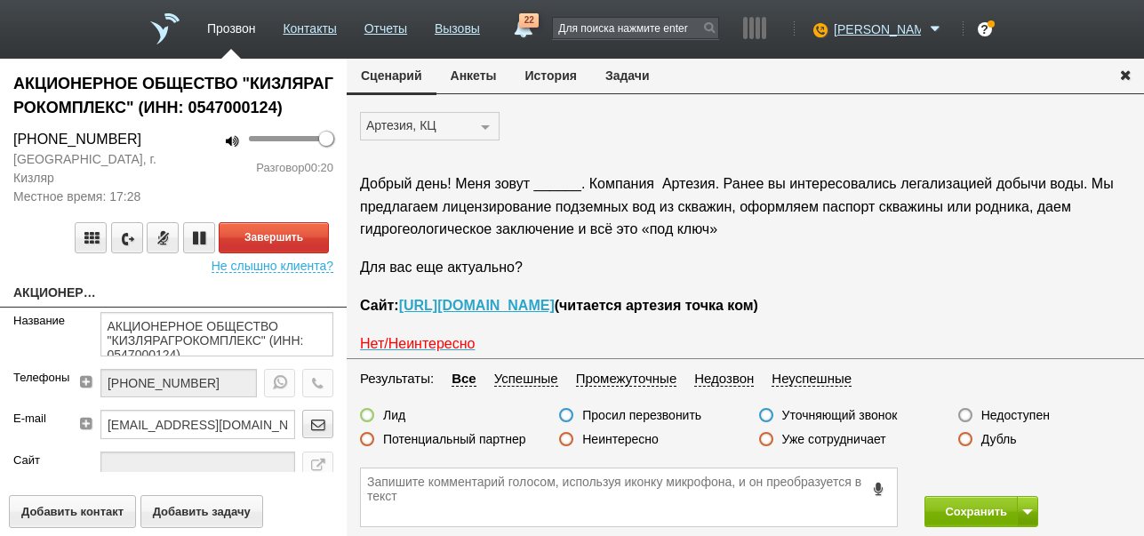
click at [276, 140] on div "100" at bounding box center [287, 138] width 77 height 5
click at [322, 138] on div "36" at bounding box center [287, 138] width 77 height 5
type input "100"
drag, startPoint x: 322, startPoint y: 138, endPoint x: 347, endPoint y: 139, distance: 24.9
click at [347, 139] on div "АКЦИОНЕРНОЕ ОБЩЕСТВО "КИЗЛЯРАГРОКОМПЛЕКС" (ИНН: 0547000124) +7 (872) 392-30-04 …" at bounding box center [572, 297] width 1144 height 477
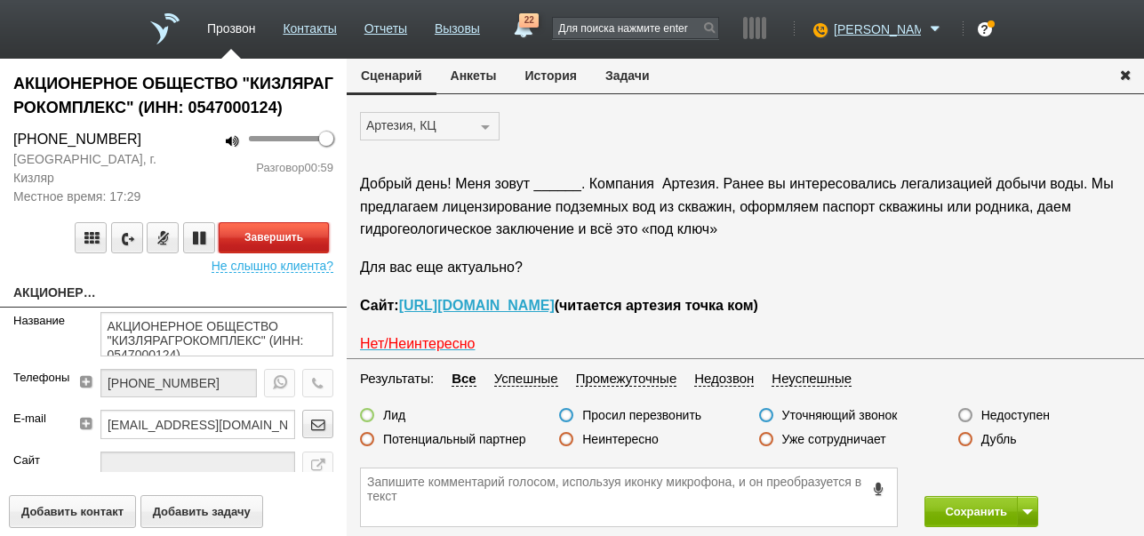
click at [286, 236] on button "Завершить" at bounding box center [274, 237] width 110 height 31
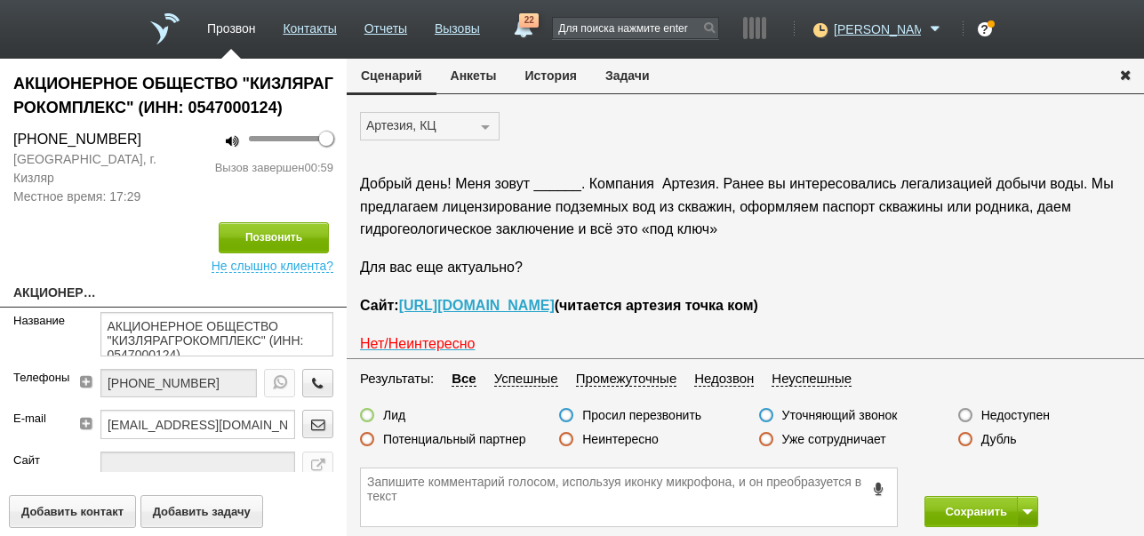
click at [1002, 417] on label "Недоступен" at bounding box center [1015, 415] width 68 height 16
click at [0, 0] on input "Недоступен" at bounding box center [0, 0] width 0 height 0
click at [975, 505] on button "Сохранить" at bounding box center [970, 511] width 93 height 31
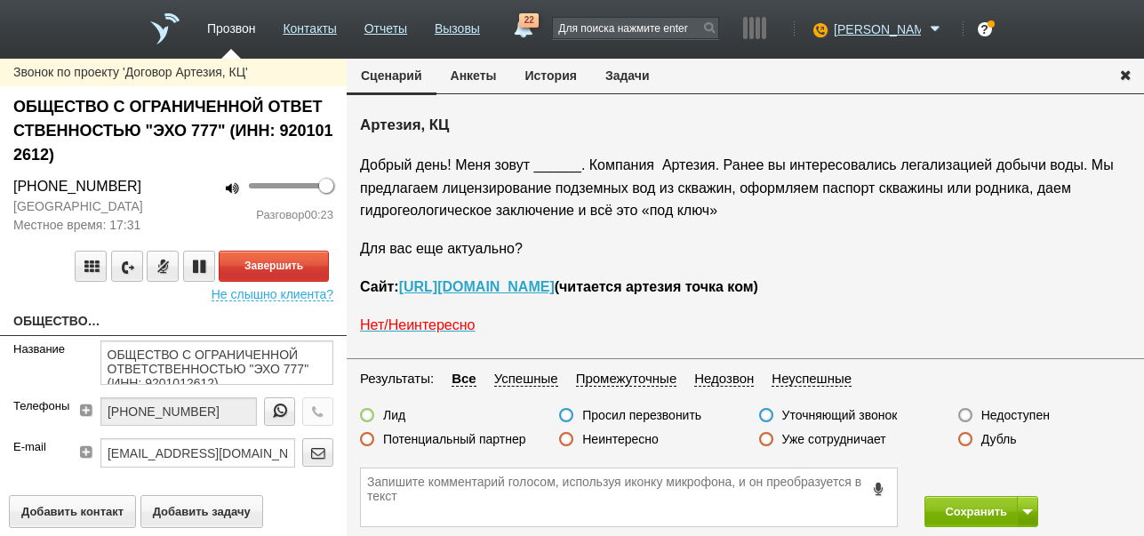
click at [639, 441] on label "Неинтересно" at bounding box center [620, 439] width 76 height 16
click at [0, 0] on input "Неинтересно" at bounding box center [0, 0] width 0 height 0
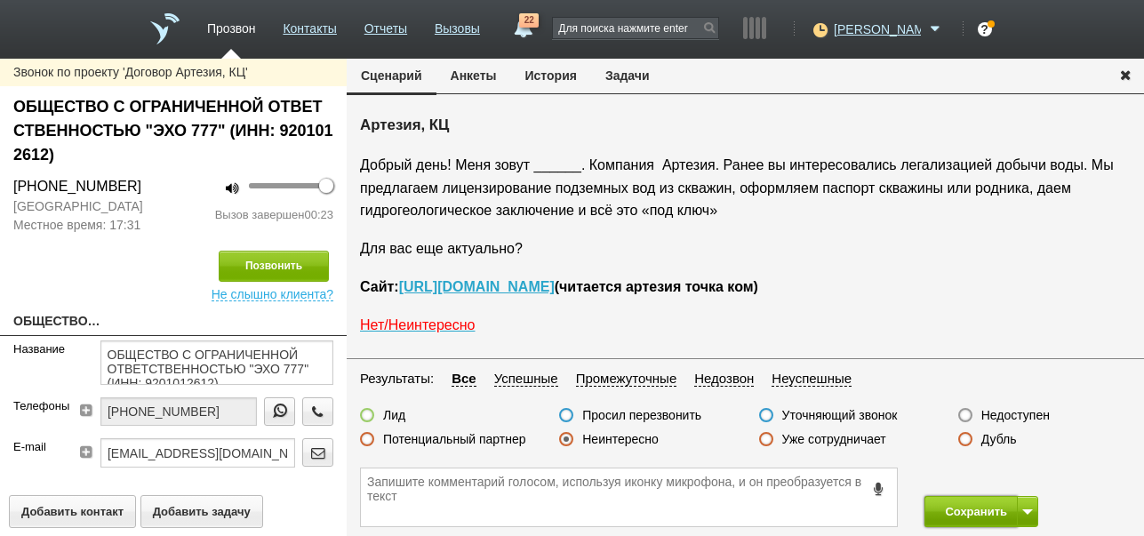
click at [946, 512] on button "Сохранить" at bounding box center [970, 511] width 93 height 31
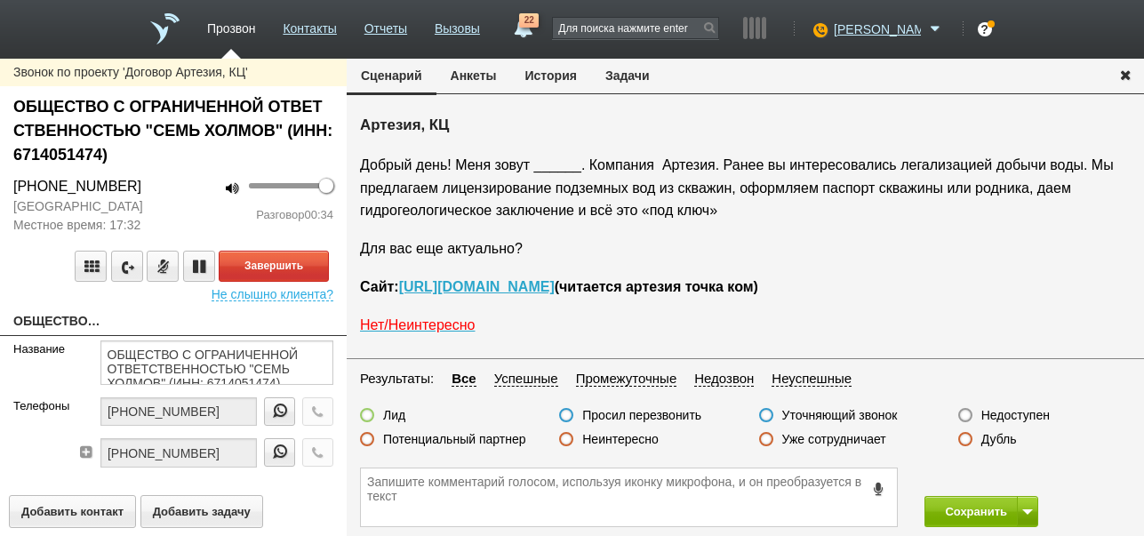
click at [616, 436] on label "Неинтересно" at bounding box center [620, 439] width 76 height 16
click at [0, 0] on input "Неинтересно" at bounding box center [0, 0] width 0 height 0
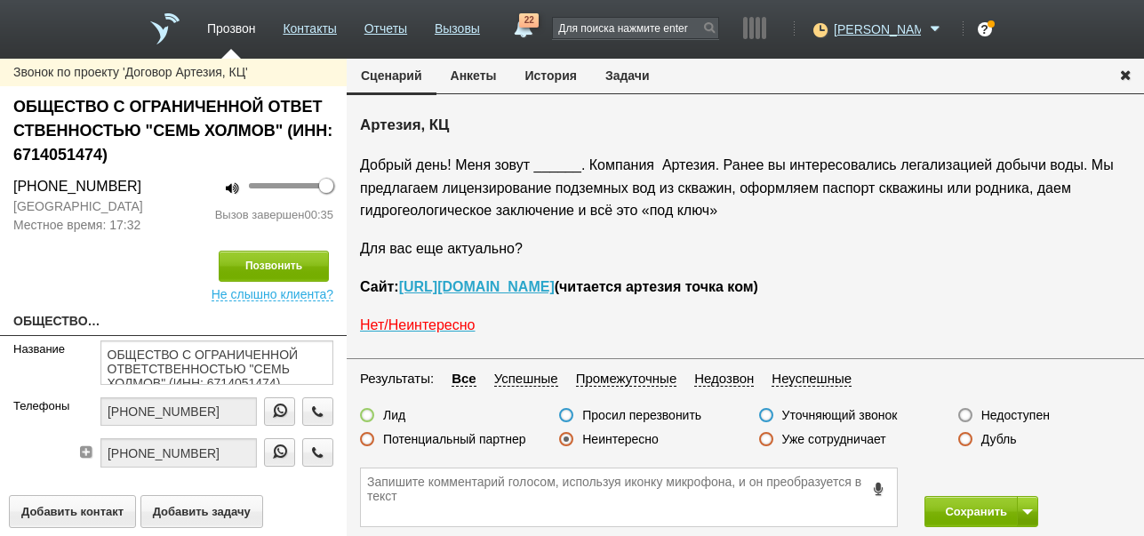
scroll to position [60, 0]
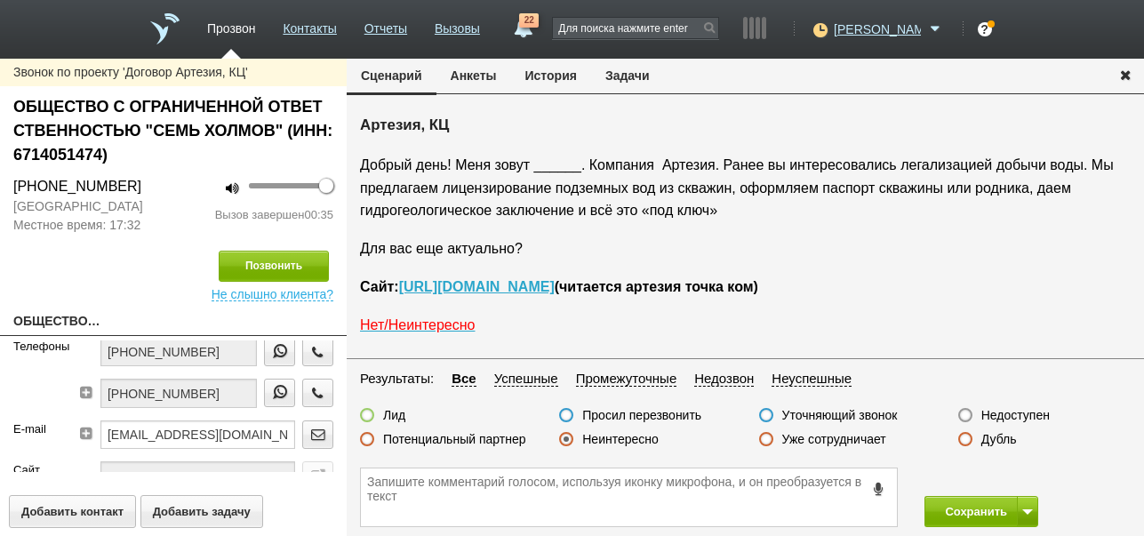
click at [548, 68] on button "История" at bounding box center [551, 76] width 80 height 34
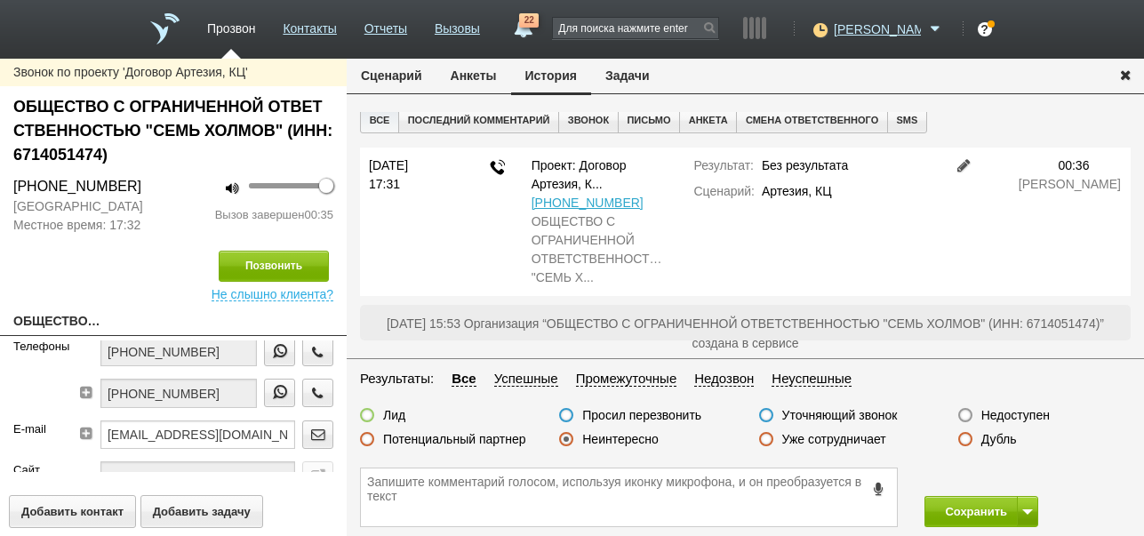
scroll to position [0, 0]
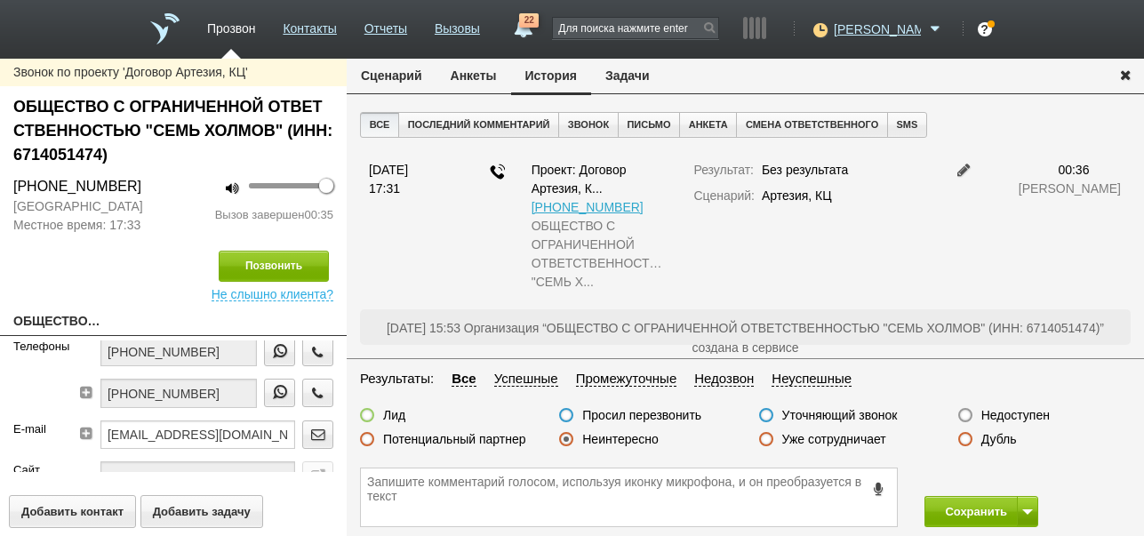
click at [1033, 410] on label "Недоступен" at bounding box center [1015, 415] width 68 height 16
click at [0, 0] on input "Недоступен" at bounding box center [0, 0] width 0 height 0
click at [373, 81] on button "Сценарий" at bounding box center [392, 76] width 90 height 34
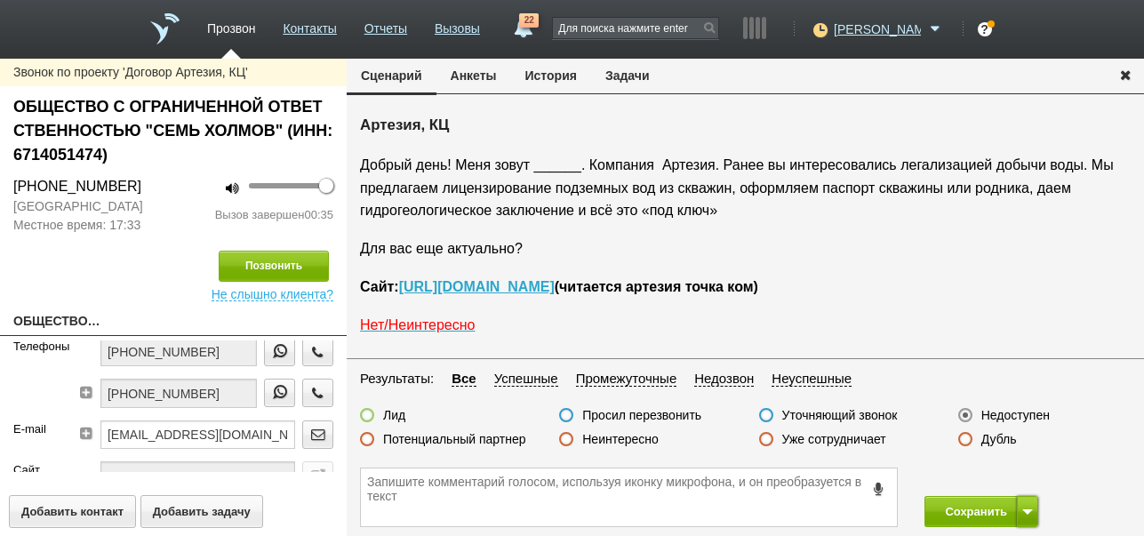
click at [1026, 516] on button at bounding box center [1027, 511] width 21 height 31
click at [1016, 476] on button "Сохранить и остаться" at bounding box center [968, 478] width 138 height 31
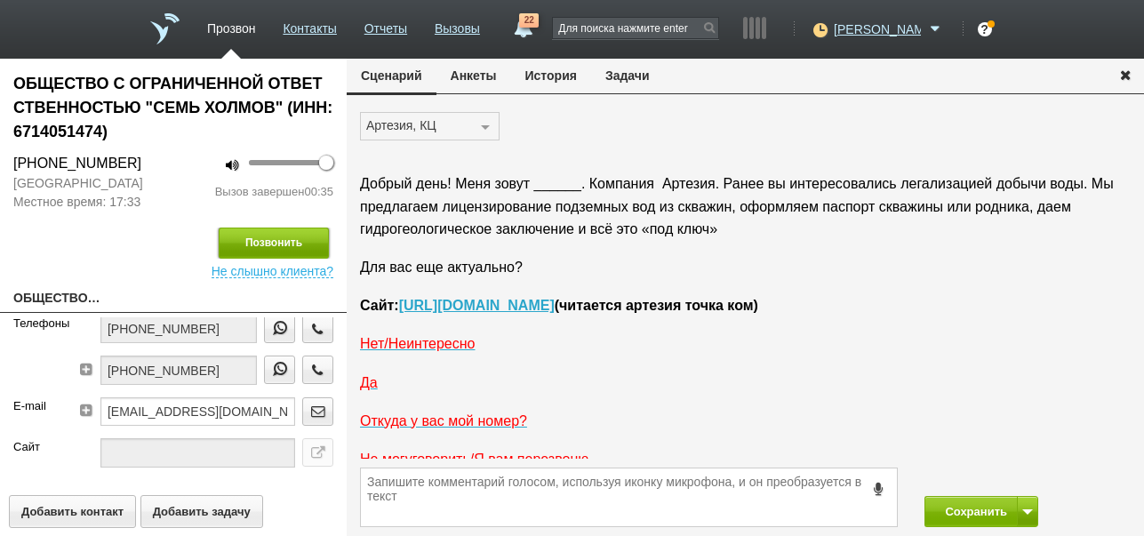
click at [313, 245] on button "Позвонить" at bounding box center [274, 243] width 110 height 31
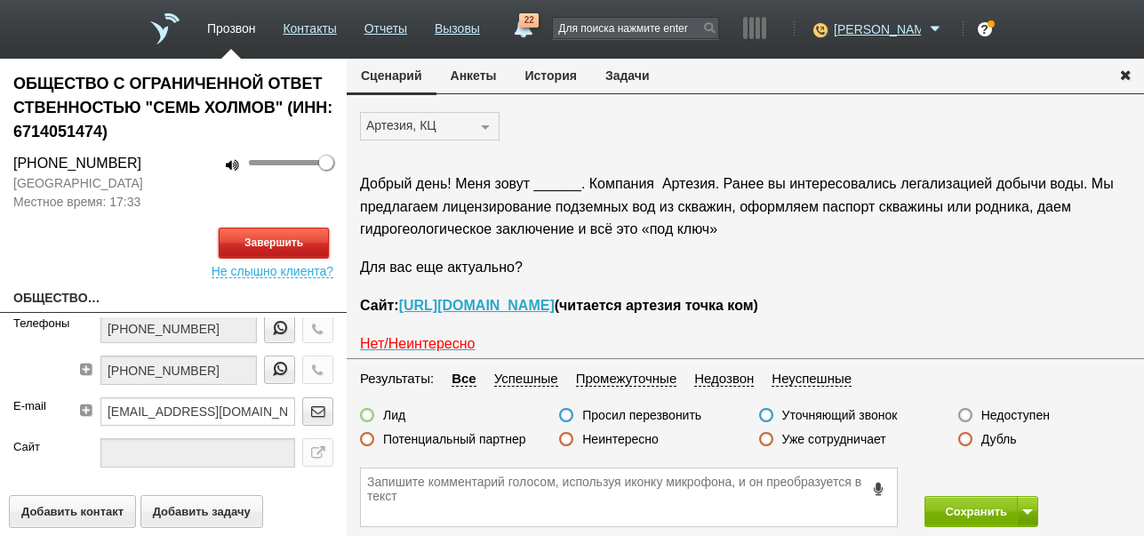
click at [313, 245] on button "Завершить" at bounding box center [274, 243] width 110 height 31
click at [996, 416] on label "Недоступен" at bounding box center [1015, 415] width 68 height 16
click at [0, 0] on input "Недоступен" at bounding box center [0, 0] width 0 height 0
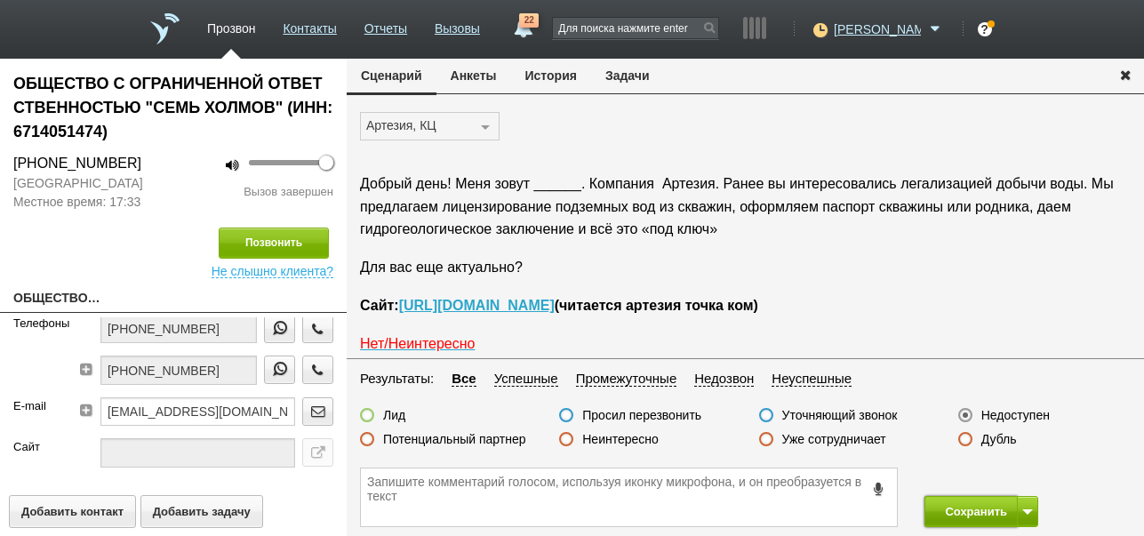
click at [987, 510] on button "Сохранить" at bounding box center [970, 511] width 93 height 31
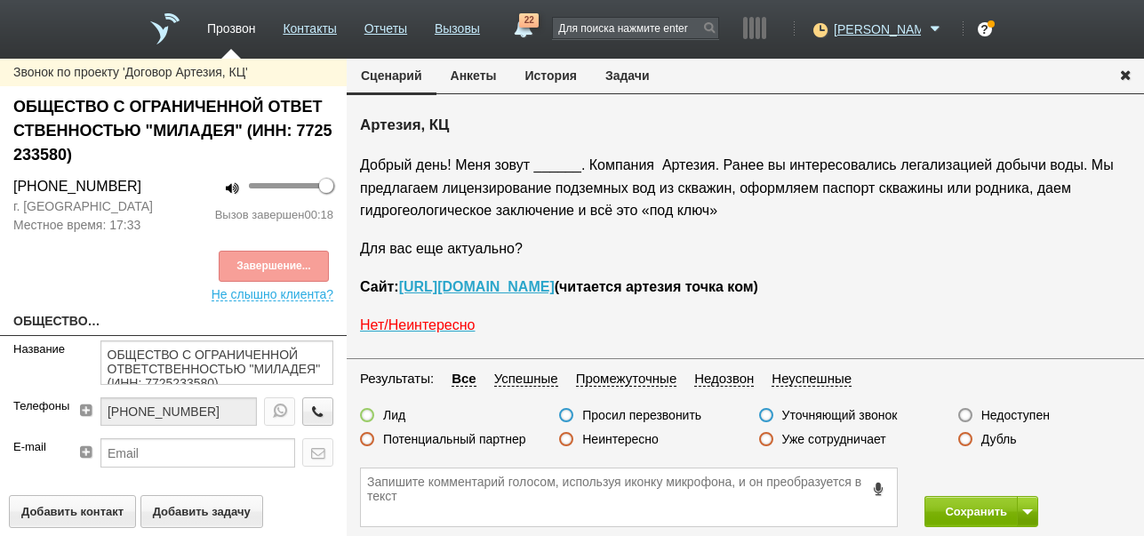
click at [642, 439] on label "Неинтересно" at bounding box center [620, 439] width 76 height 16
click at [0, 0] on input "Неинтересно" at bounding box center [0, 0] width 0 height 0
click at [944, 515] on button "Сохранить" at bounding box center [970, 511] width 93 height 31
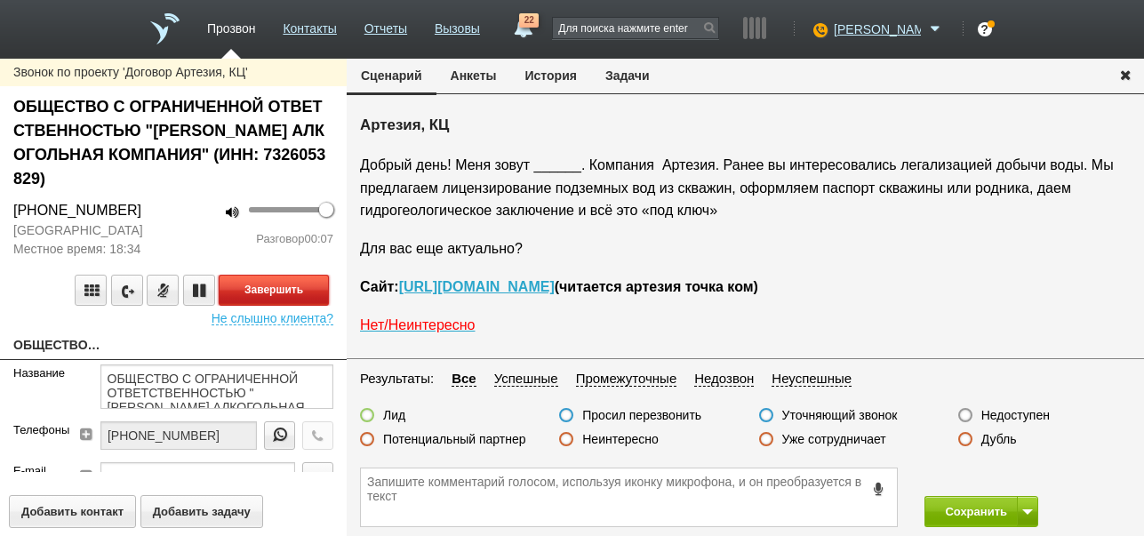
click at [320, 288] on button "Завершить" at bounding box center [274, 290] width 110 height 31
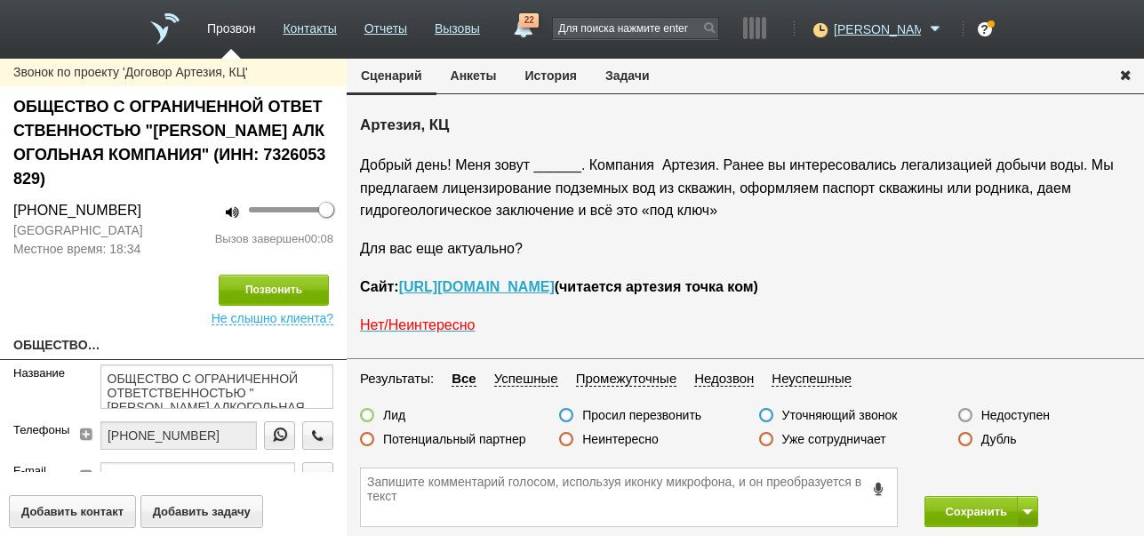
click at [1026, 412] on label "Недоступен" at bounding box center [1015, 415] width 68 height 16
click at [0, 0] on input "Недоступен" at bounding box center [0, 0] width 0 height 0
click at [1022, 509] on span at bounding box center [1027, 511] width 11 height 5
click at [1011, 477] on button "Сохранить и остаться" at bounding box center [968, 478] width 138 height 31
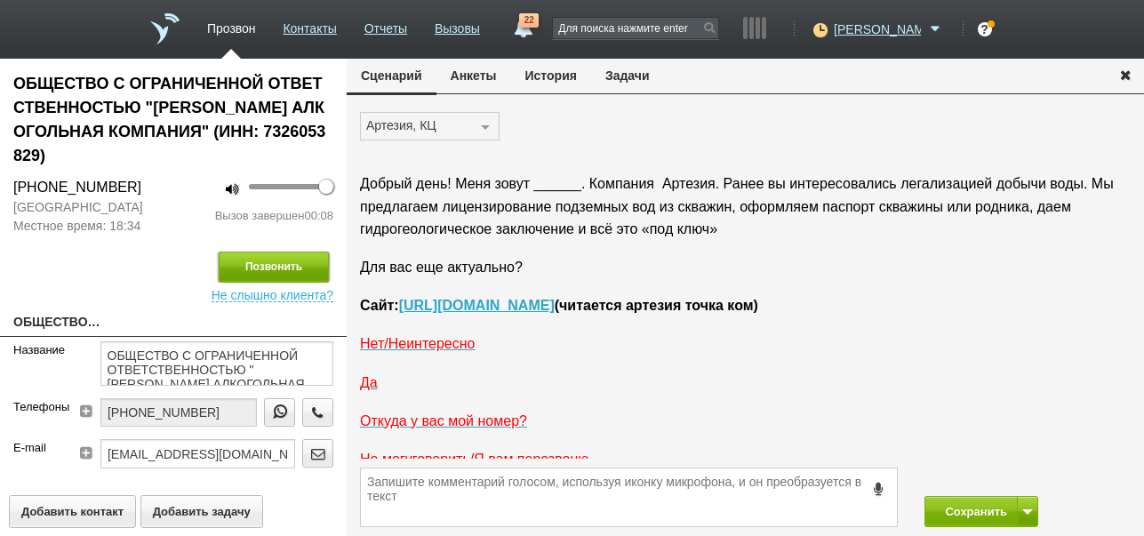
click at [305, 257] on button "Позвонить" at bounding box center [274, 267] width 110 height 31
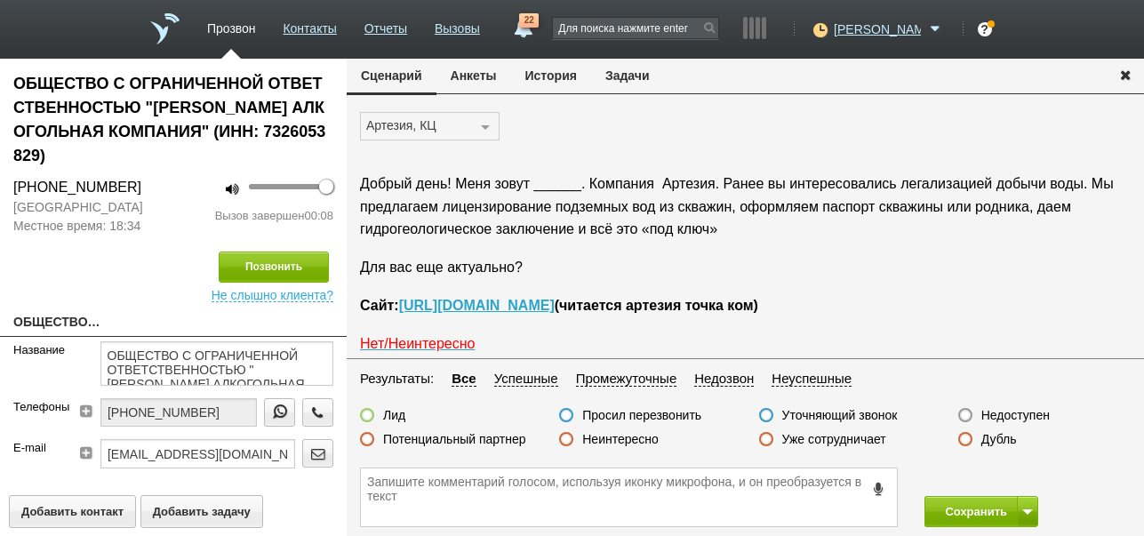
click at [634, 442] on label "Неинтересно" at bounding box center [620, 439] width 76 height 16
click at [0, 0] on input "Неинтересно" at bounding box center [0, 0] width 0 height 0
click at [955, 512] on button "Сохранить" at bounding box center [970, 511] width 93 height 31
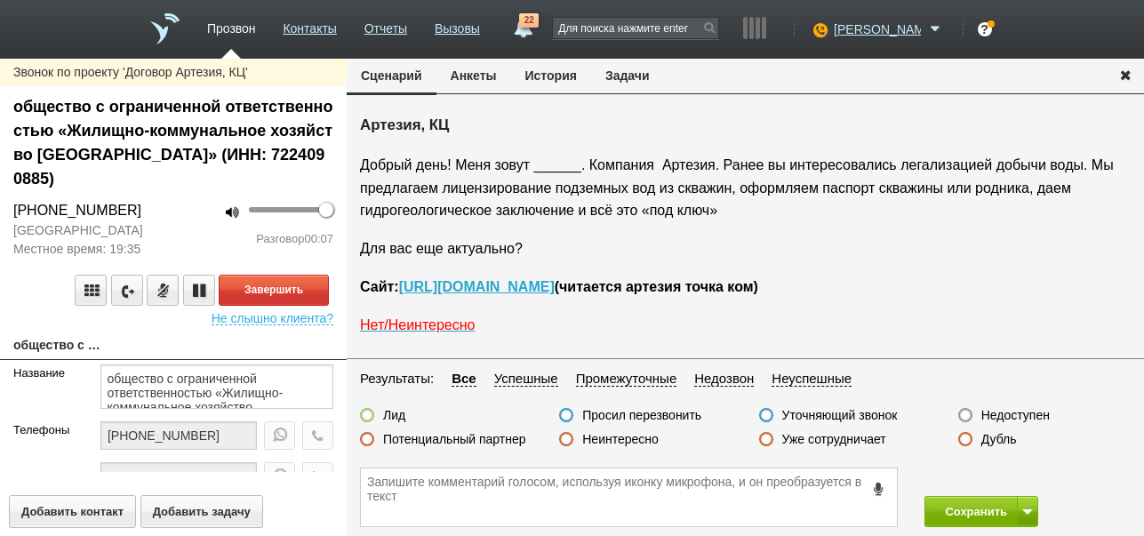
scroll to position [29, 0]
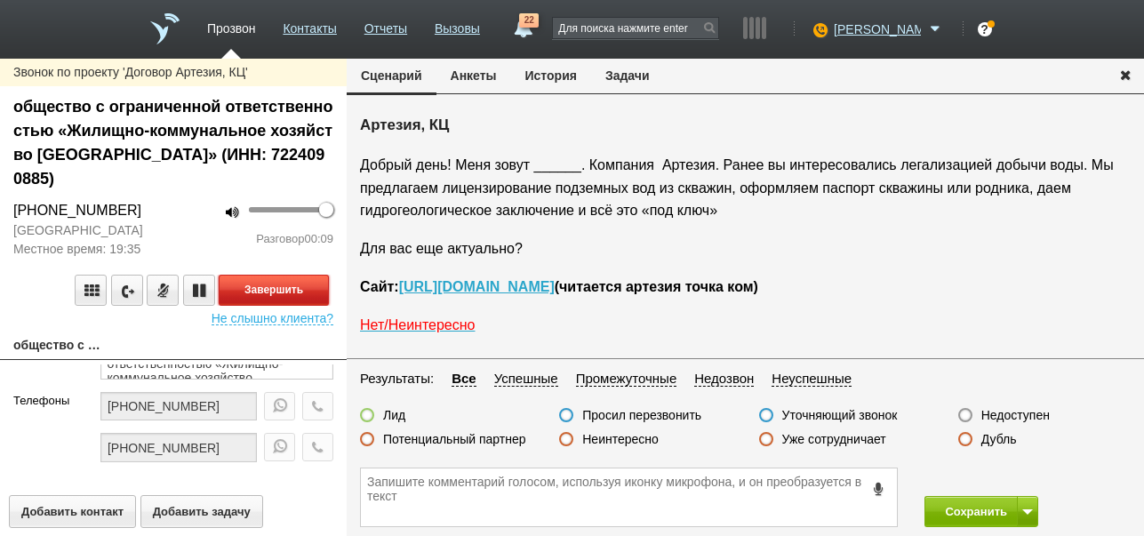
click at [317, 291] on button "Завершить" at bounding box center [274, 290] width 110 height 31
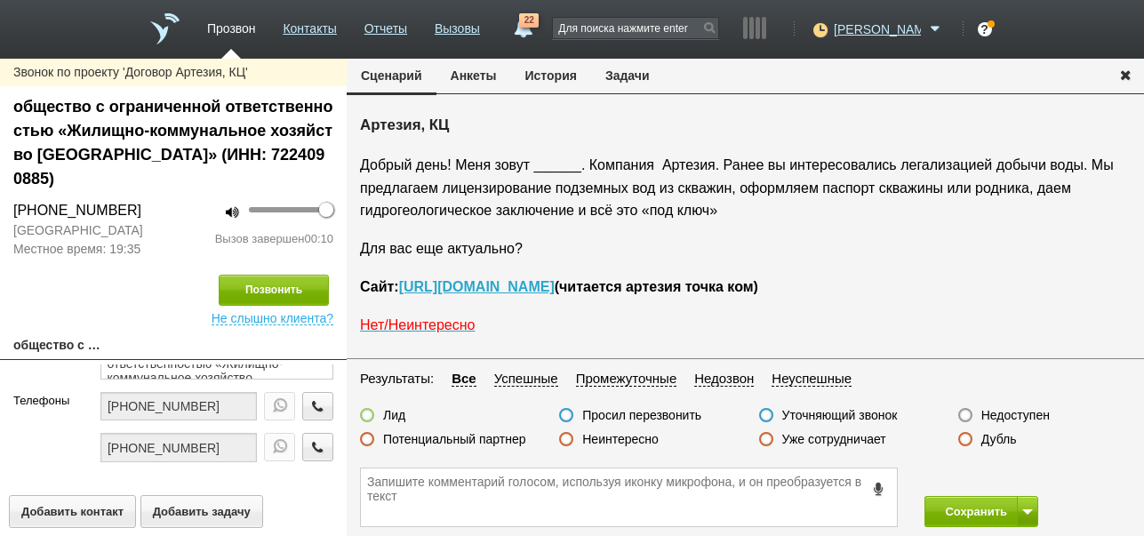
click at [1031, 412] on label "Недоступен" at bounding box center [1015, 415] width 68 height 16
click at [0, 0] on input "Недоступен" at bounding box center [0, 0] width 0 height 0
click at [1026, 515] on button at bounding box center [1027, 511] width 21 height 31
click at [1001, 468] on button "Сохранить и остаться" at bounding box center [968, 478] width 138 height 31
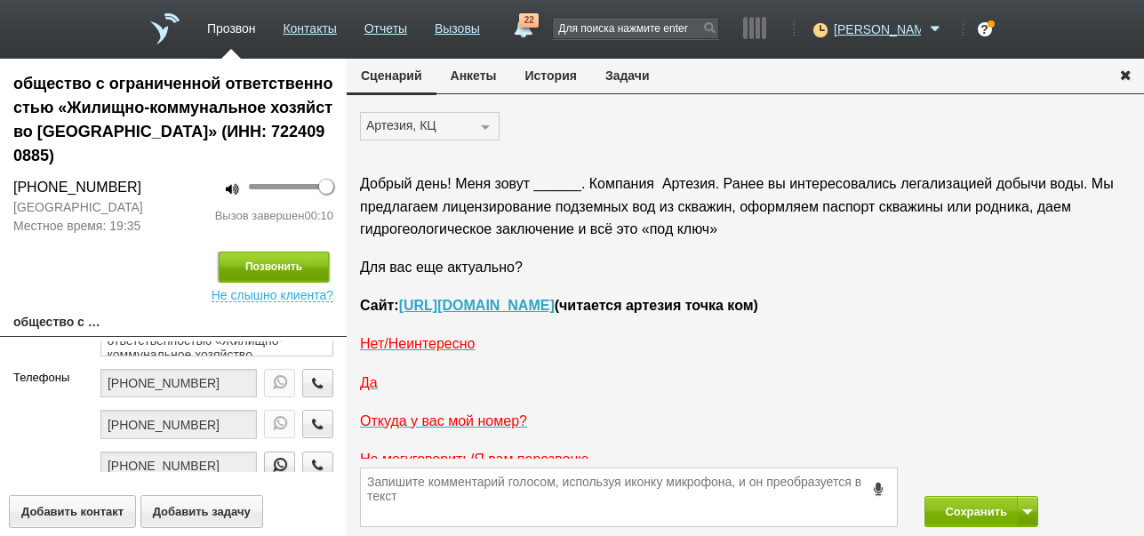
click at [290, 269] on button "Позвонить" at bounding box center [274, 267] width 110 height 31
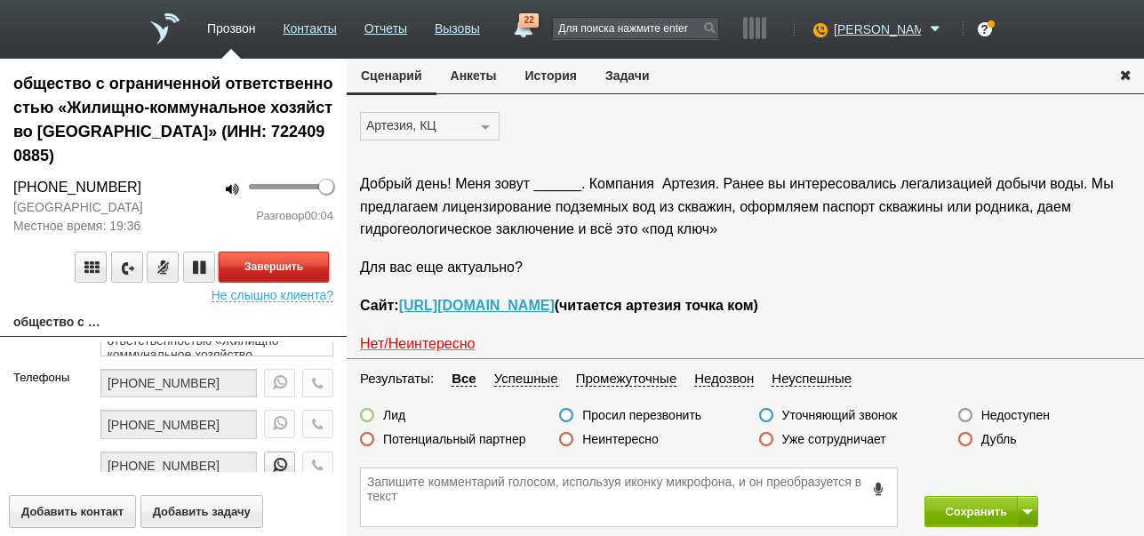
click at [300, 272] on button "Завершить" at bounding box center [274, 267] width 110 height 31
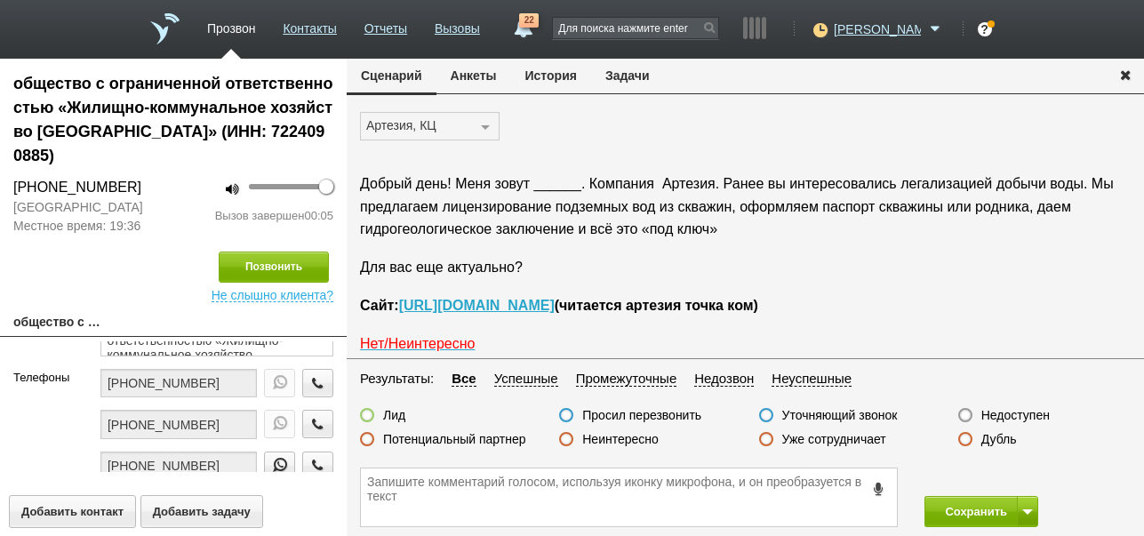
click at [1019, 420] on label "Недоступен" at bounding box center [1015, 415] width 68 height 16
click at [0, 0] on input "Недоступен" at bounding box center [0, 0] width 0 height 0
click at [1028, 504] on button at bounding box center [1027, 511] width 21 height 31
click at [1021, 476] on button "Сохранить и остаться" at bounding box center [968, 478] width 138 height 31
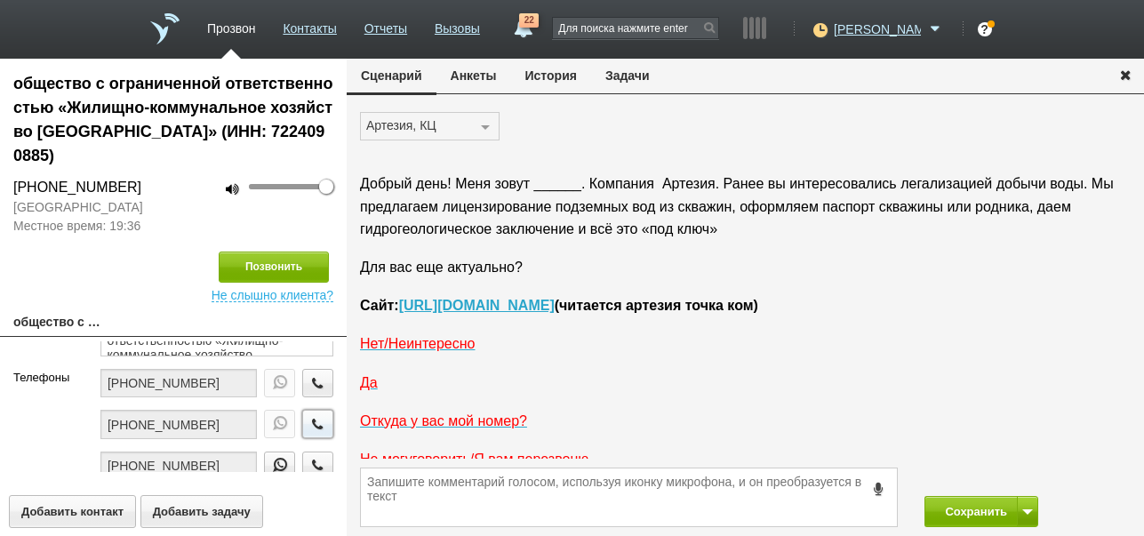
click at [312, 420] on icon "button" at bounding box center [318, 423] width 20 height 13
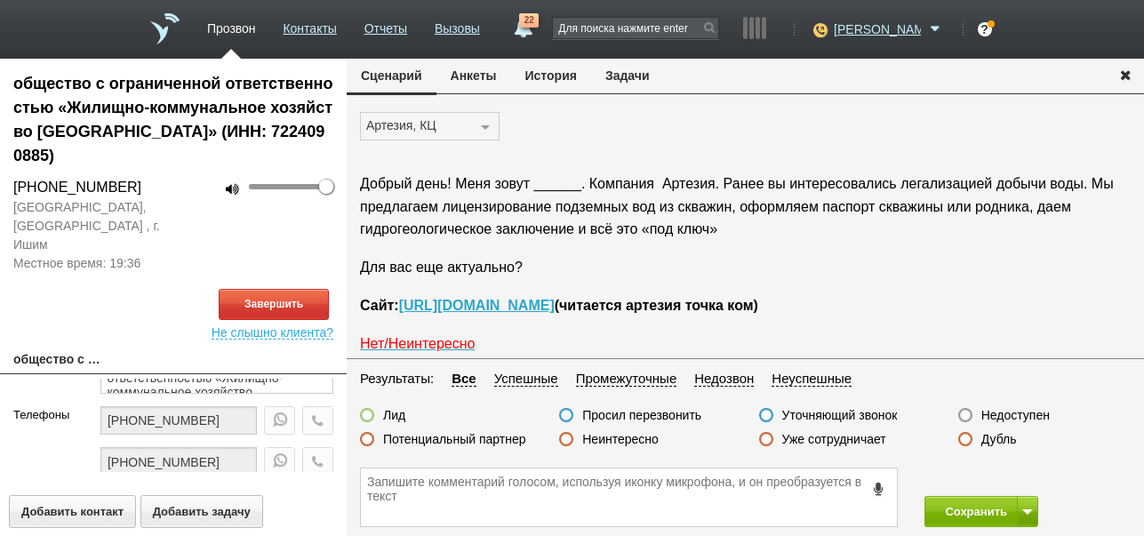
click at [572, 76] on button "История" at bounding box center [551, 76] width 80 height 34
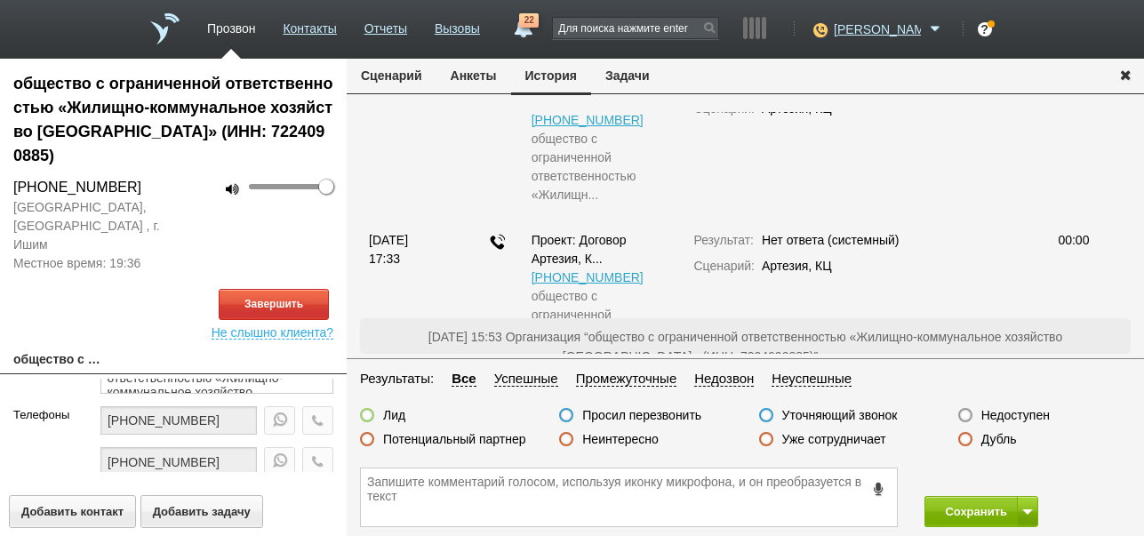
scroll to position [267, 0]
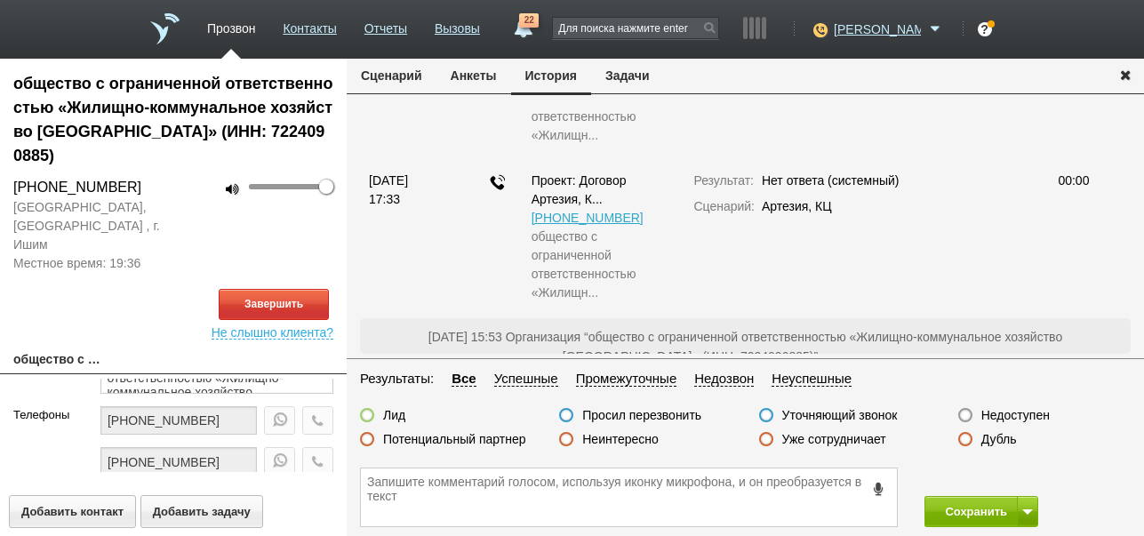
click at [407, 73] on button "Сценарий" at bounding box center [392, 76] width 90 height 34
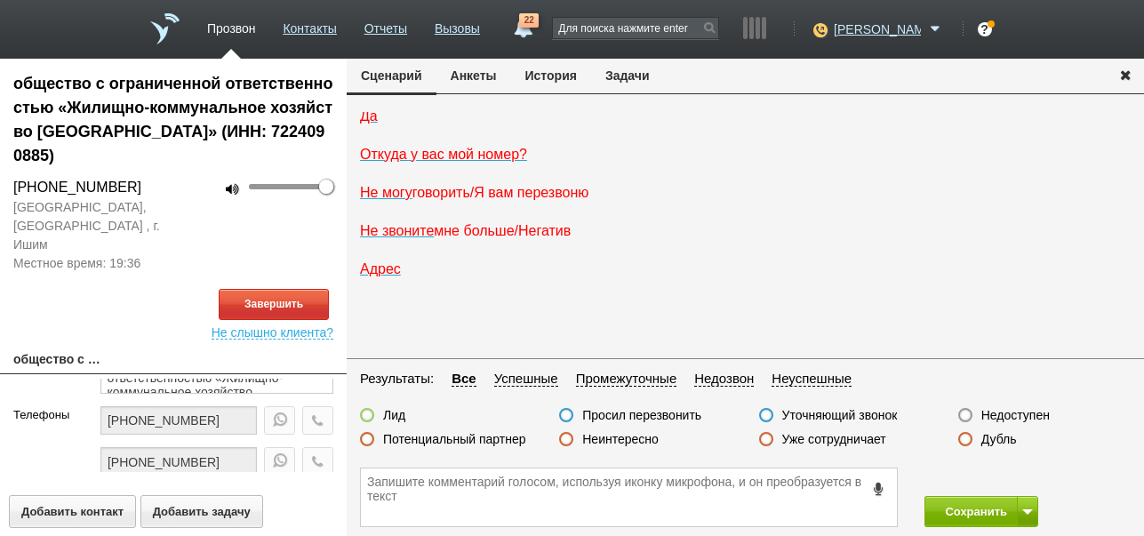
scroll to position [0, 0]
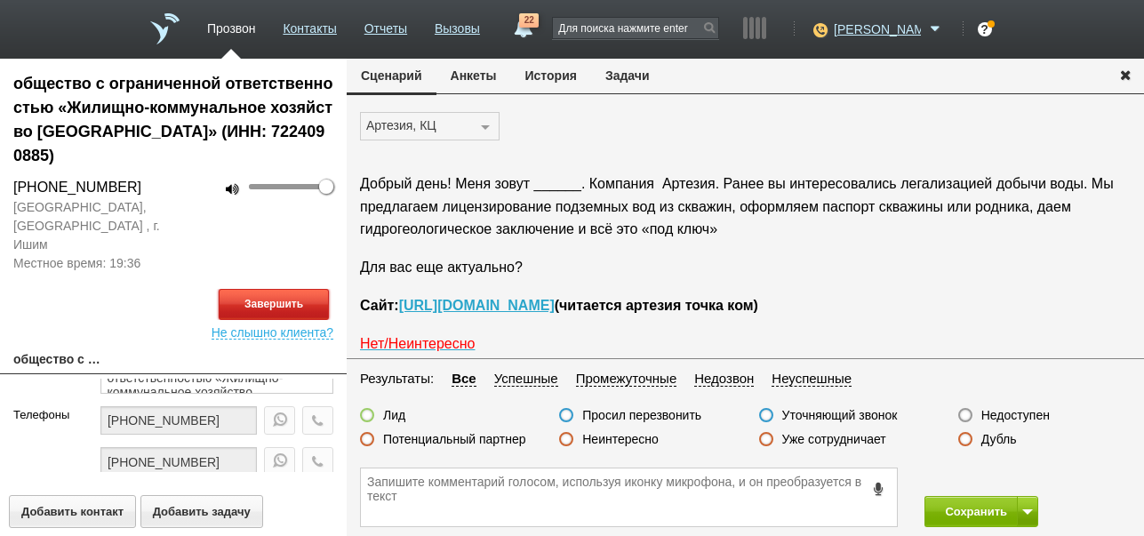
click at [295, 289] on button "Завершить" at bounding box center [274, 304] width 110 height 31
click at [1022, 420] on label "Недоступен" at bounding box center [1015, 415] width 68 height 16
click at [0, 0] on input "Недоступен" at bounding box center [0, 0] width 0 height 0
click at [1031, 503] on button at bounding box center [1027, 511] width 21 height 31
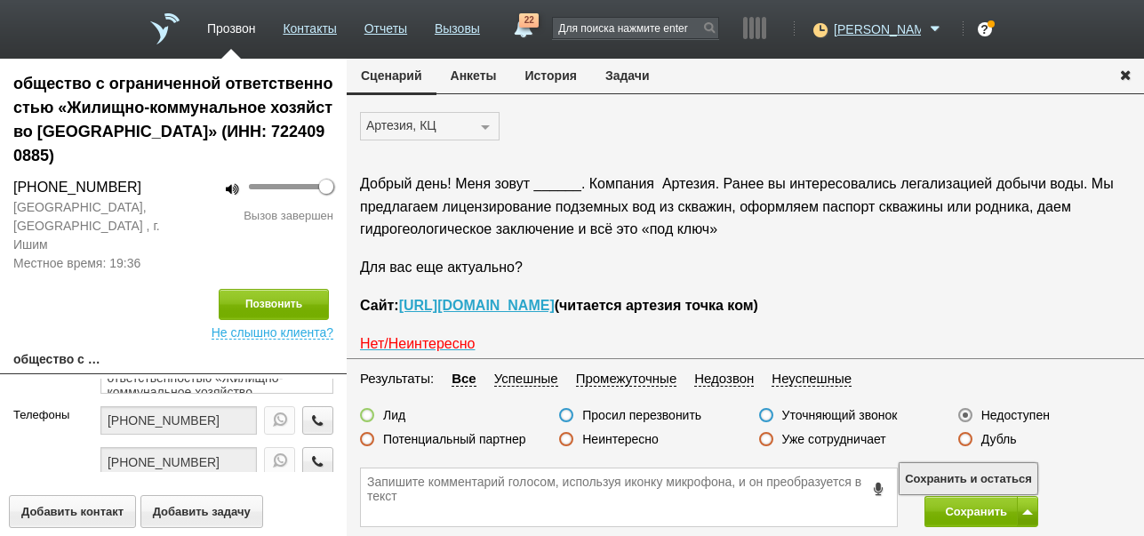
click at [1029, 479] on button "Сохранить и остаться" at bounding box center [968, 478] width 138 height 31
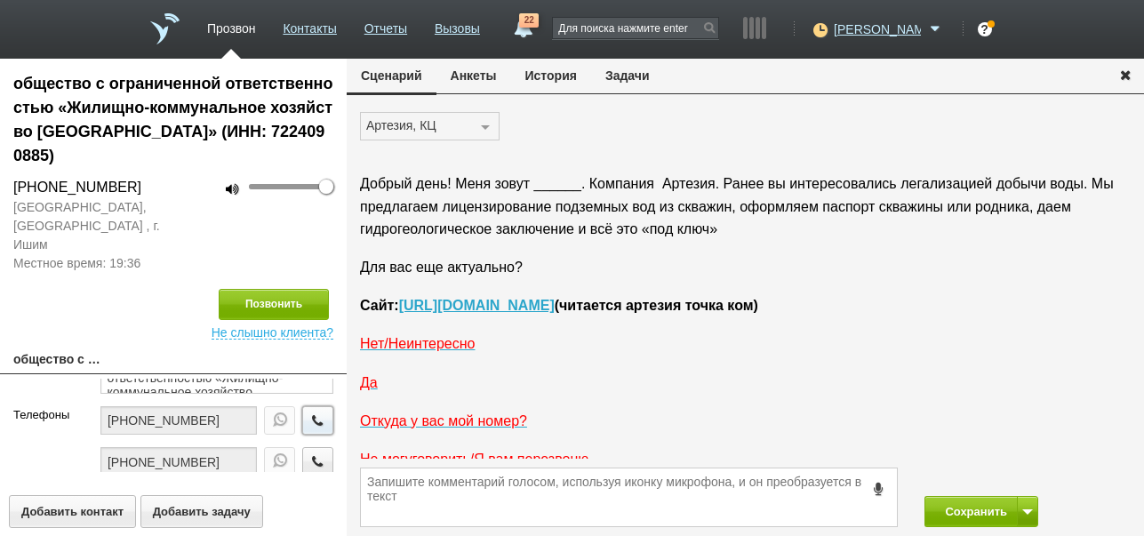
click at [308, 413] on icon "button" at bounding box center [318, 419] width 20 height 13
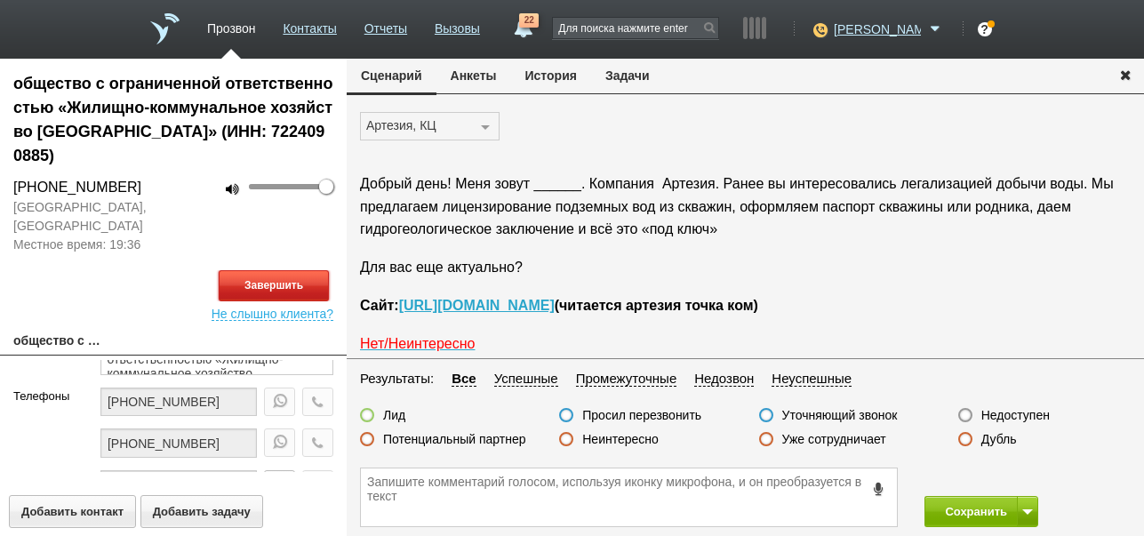
click at [265, 294] on button "Завершить" at bounding box center [274, 285] width 110 height 31
click at [1027, 412] on label "Недоступен" at bounding box center [1015, 415] width 68 height 16
click at [0, 0] on input "Недоступен" at bounding box center [0, 0] width 0 height 0
click at [1027, 509] on span at bounding box center [1027, 511] width 11 height 5
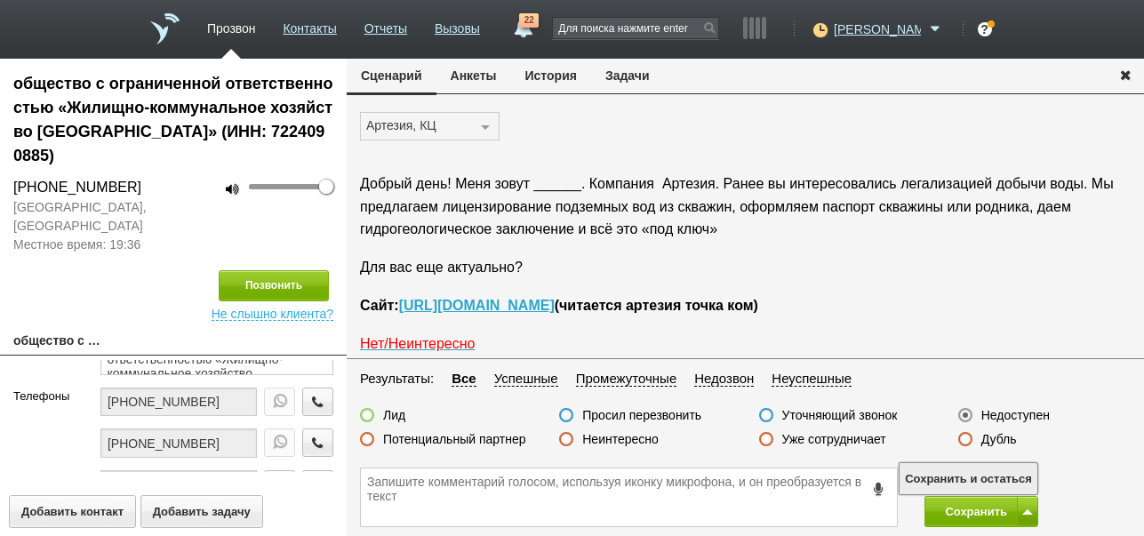
click at [1021, 482] on button "Сохранить и остаться" at bounding box center [968, 478] width 138 height 31
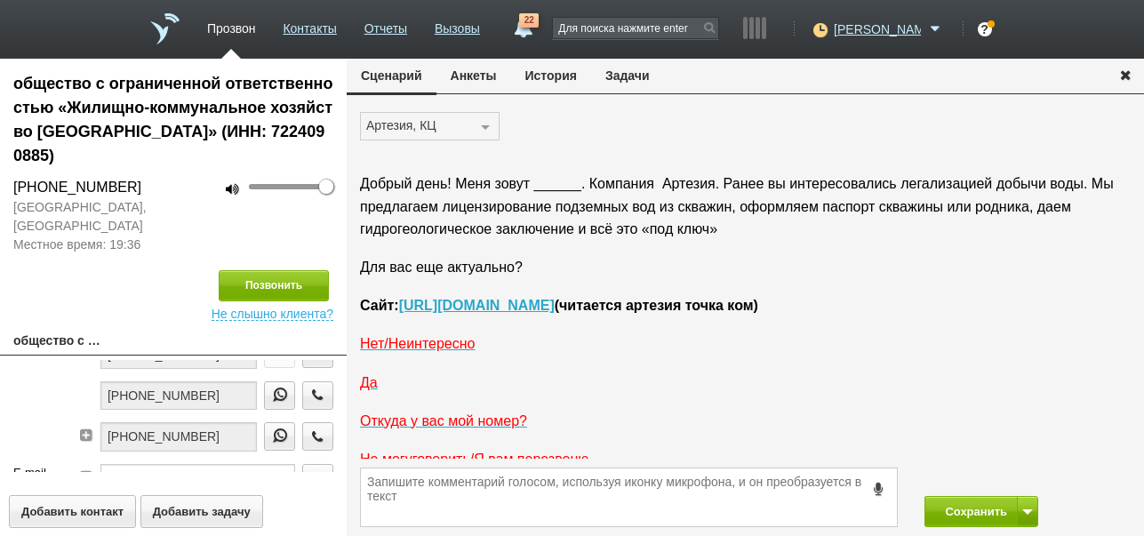
scroll to position [148, 0]
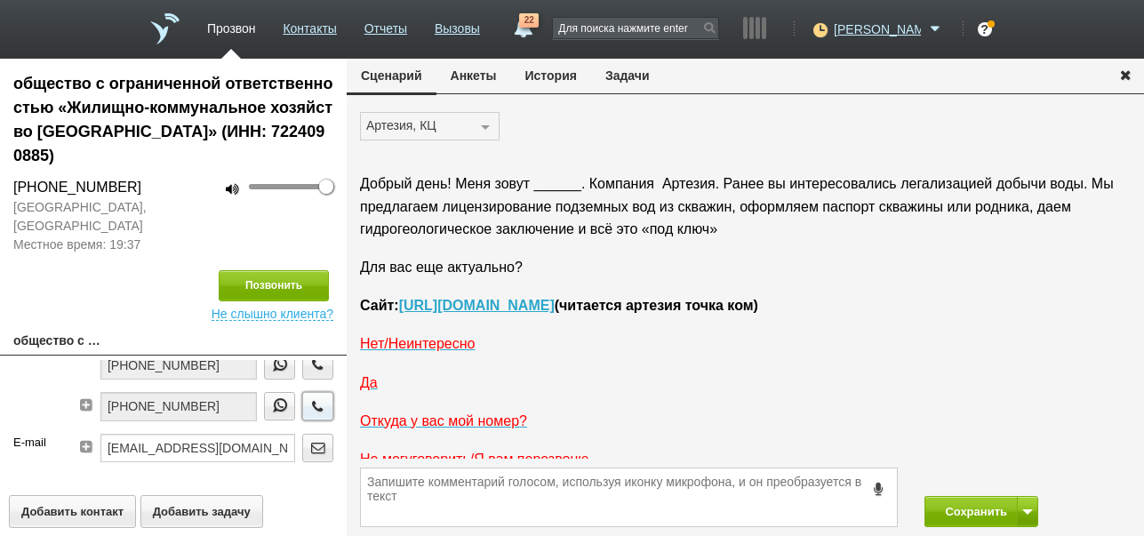
click at [311, 412] on icon "button" at bounding box center [318, 405] width 20 height 13
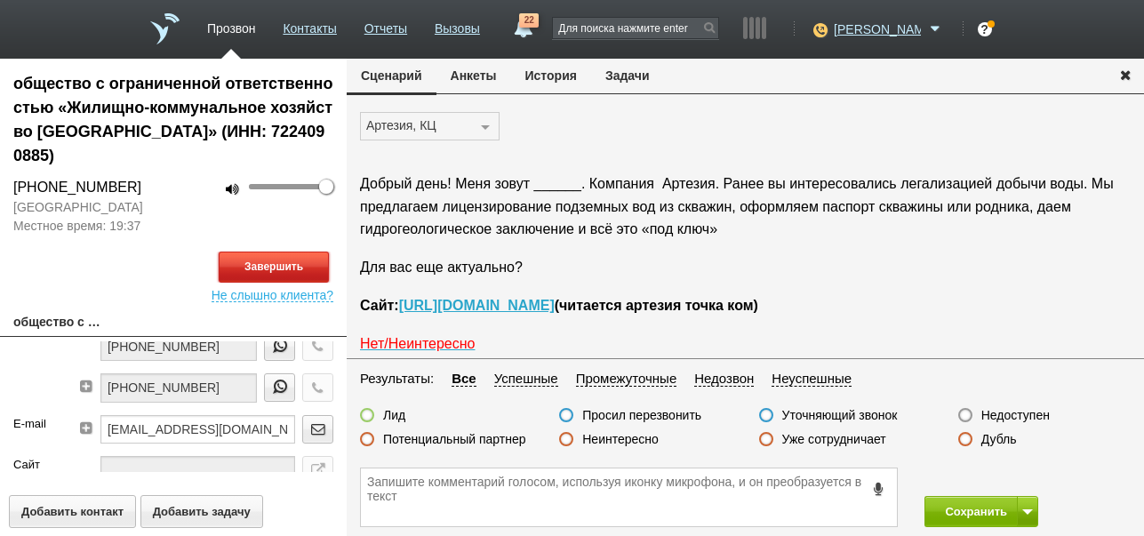
click at [309, 270] on button "Завершить" at bounding box center [274, 267] width 110 height 31
click at [1040, 415] on label "Недоступен" at bounding box center [1015, 415] width 68 height 16
click at [0, 0] on input "Недоступен" at bounding box center [0, 0] width 0 height 0
drag, startPoint x: 956, startPoint y: 513, endPoint x: 963, endPoint y: 467, distance: 46.8
click at [957, 513] on button "Сохранить" at bounding box center [970, 511] width 93 height 31
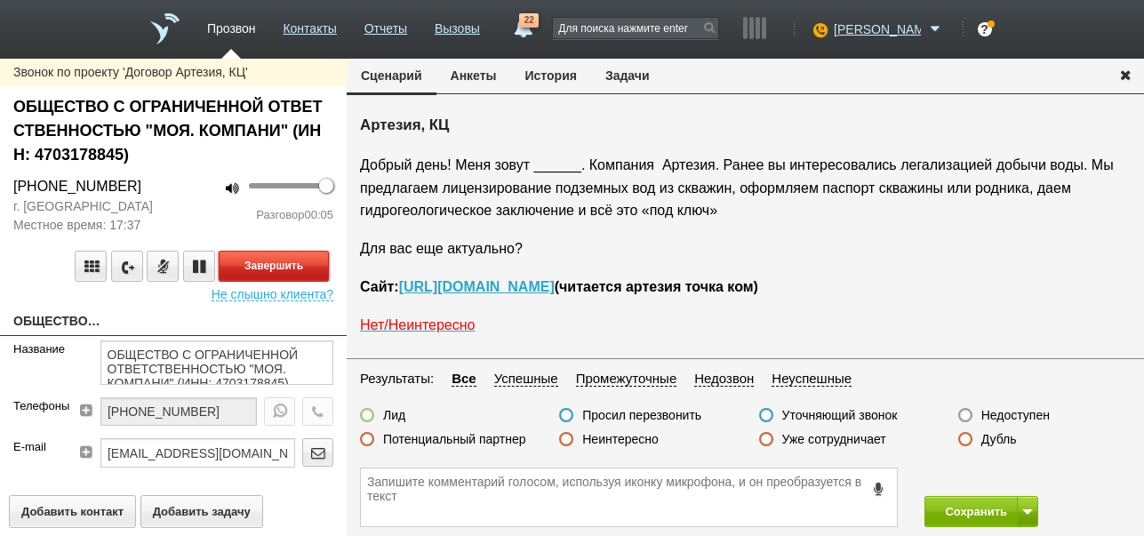
click at [310, 268] on button "Завершить" at bounding box center [274, 266] width 110 height 31
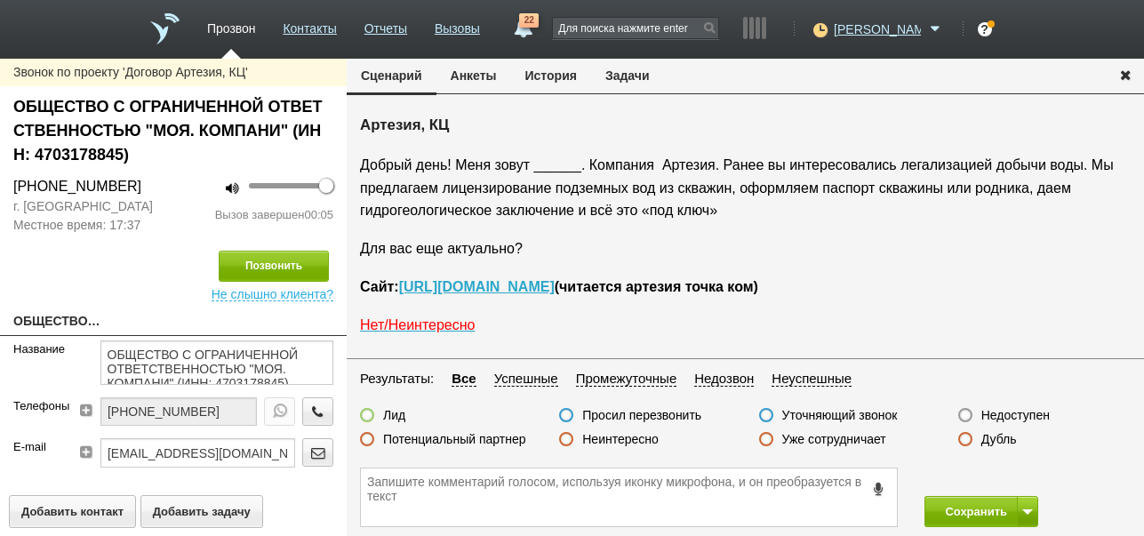
click at [1013, 410] on label "Недоступен" at bounding box center [1015, 415] width 68 height 16
click at [0, 0] on input "Недоступен" at bounding box center [0, 0] width 0 height 0
click at [1024, 512] on span at bounding box center [1027, 511] width 11 height 5
click at [1022, 481] on button "Сохранить и остаться" at bounding box center [968, 478] width 138 height 31
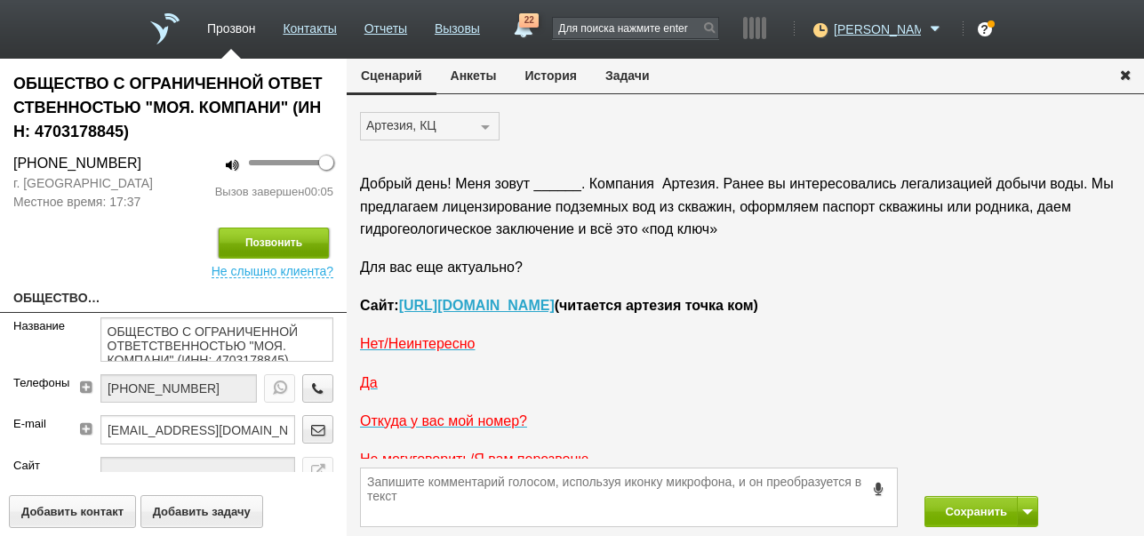
click at [317, 248] on button "Позвонить" at bounding box center [274, 243] width 110 height 31
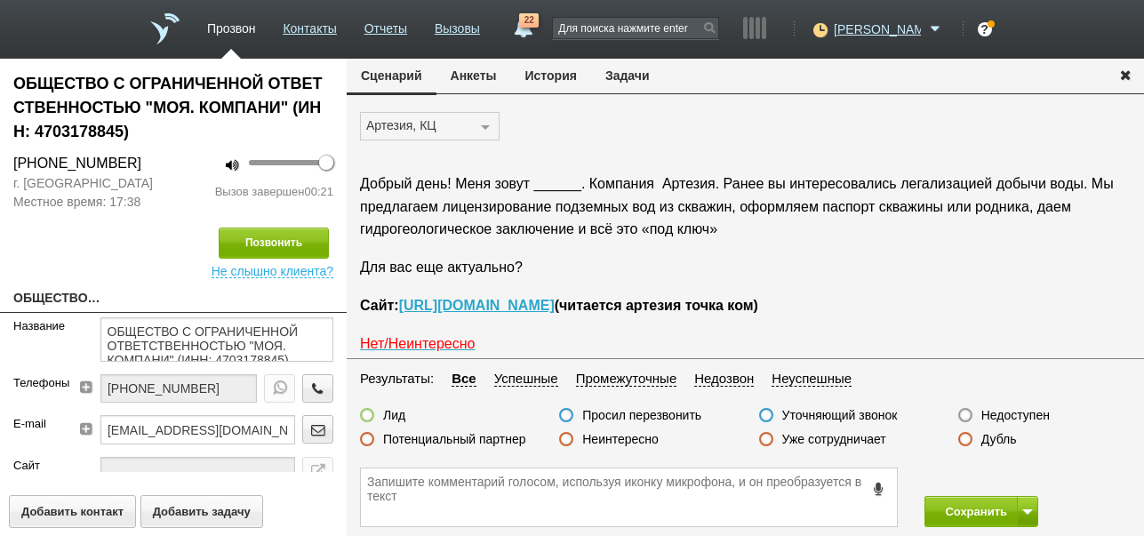
click at [1042, 417] on label "Недоступен" at bounding box center [1015, 415] width 68 height 16
click at [0, 0] on input "Недоступен" at bounding box center [0, 0] width 0 height 0
click at [982, 508] on button "Сохранить" at bounding box center [970, 511] width 93 height 31
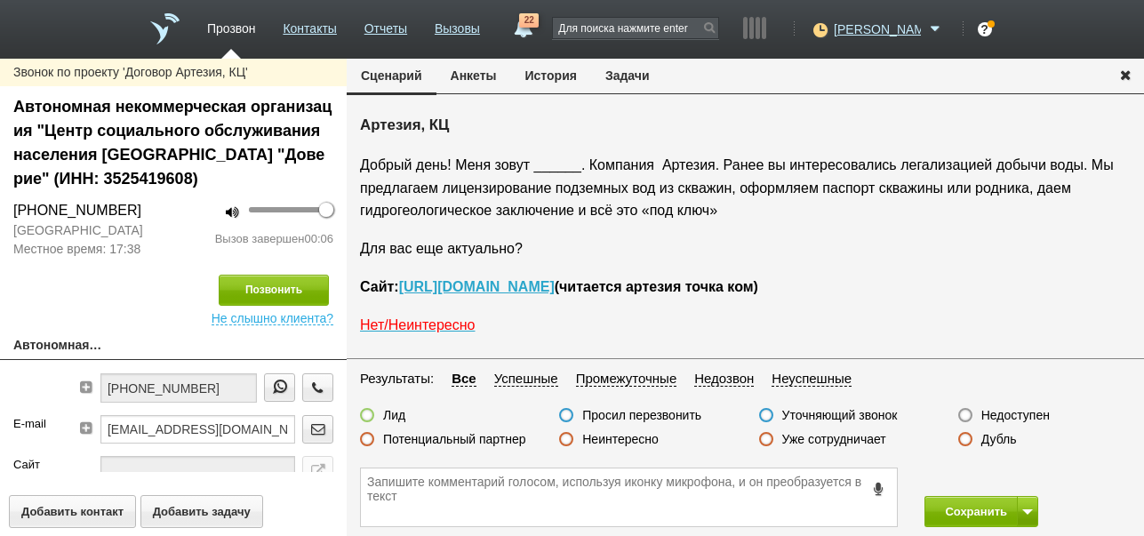
scroll to position [60, 0]
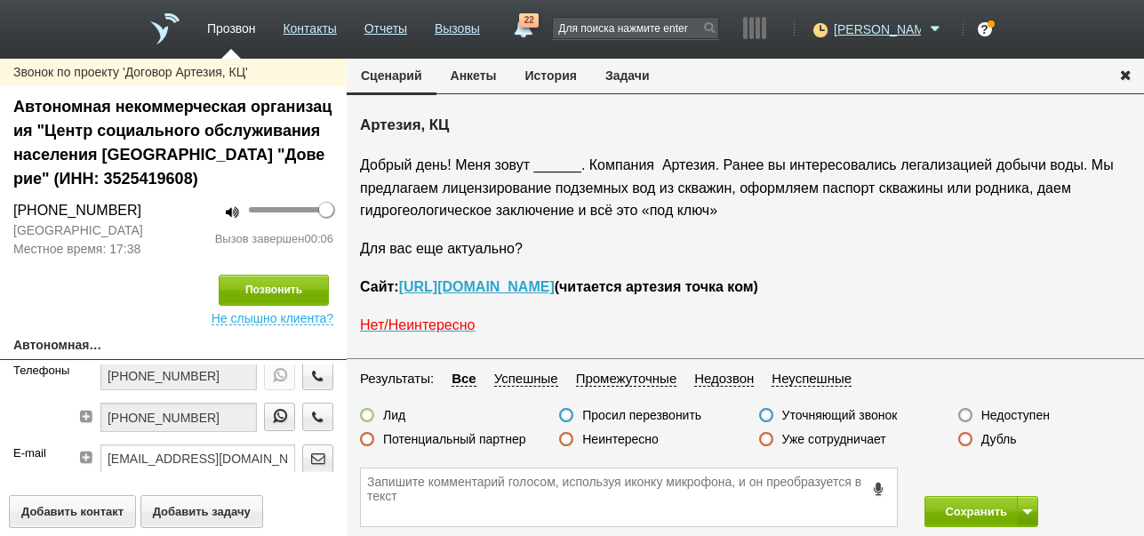
click at [1028, 420] on label "Недоступен" at bounding box center [1015, 415] width 68 height 16
click at [0, 0] on input "Недоступен" at bounding box center [0, 0] width 0 height 0
click at [1024, 503] on button at bounding box center [1027, 511] width 21 height 31
drag, startPoint x: 1017, startPoint y: 474, endPoint x: 878, endPoint y: 440, distance: 142.7
click at [1016, 474] on button "Сохранить и остаться" at bounding box center [968, 478] width 138 height 31
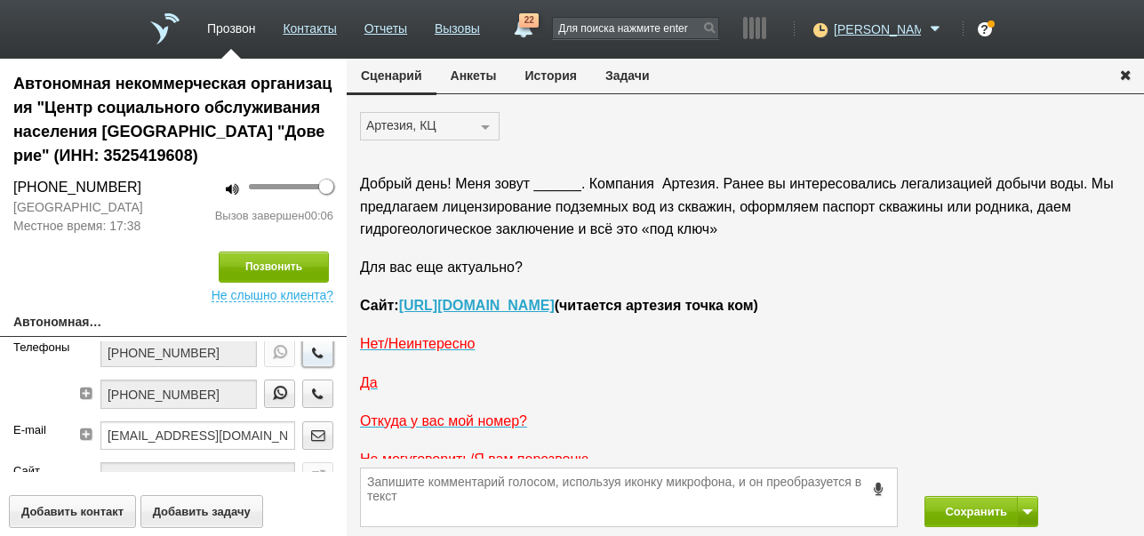
click at [308, 352] on icon "button" at bounding box center [318, 352] width 20 height 13
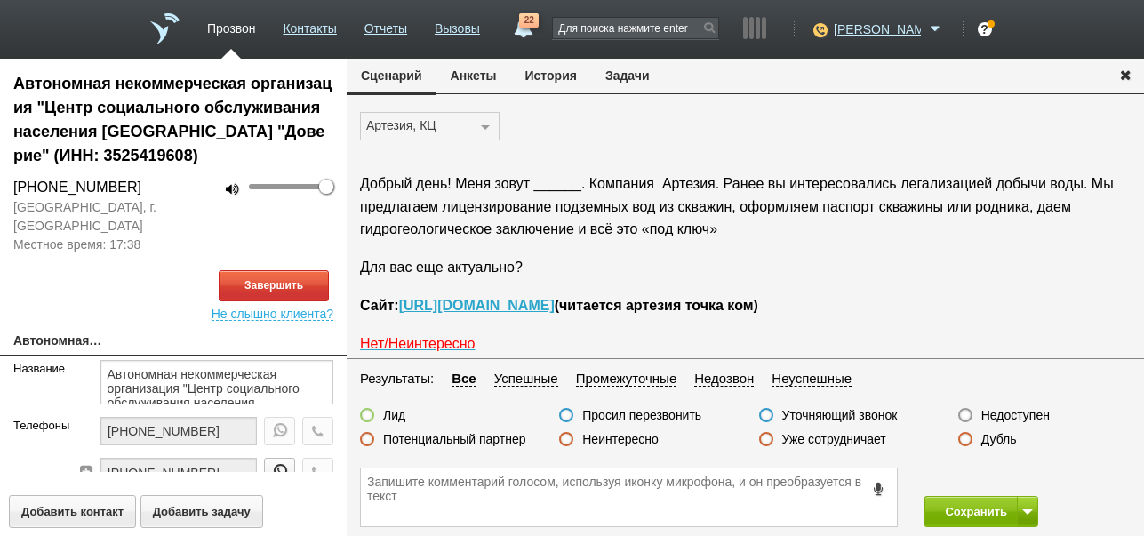
scroll to position [60, 0]
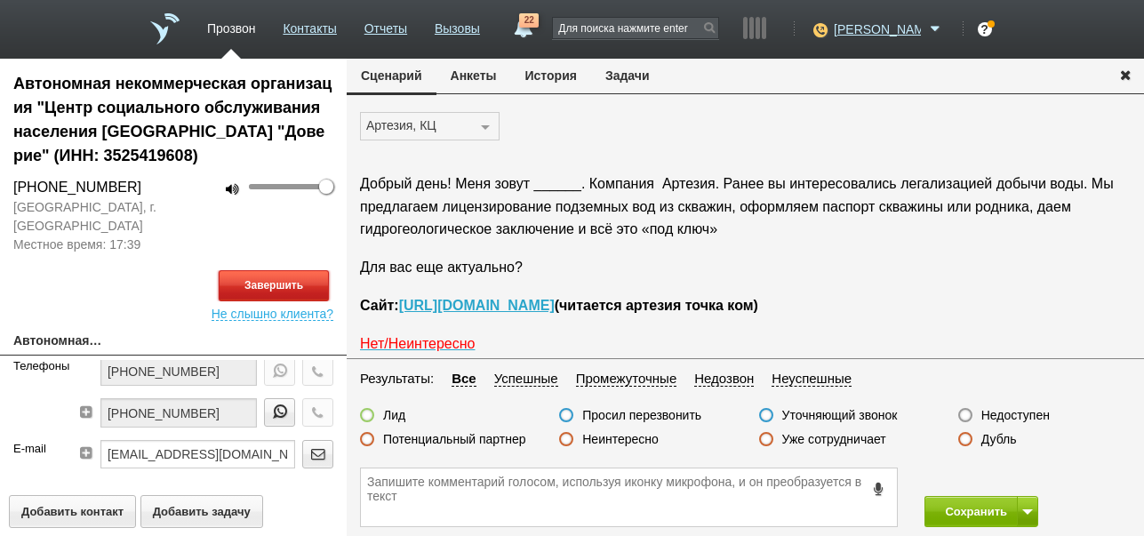
click at [257, 284] on button "Завершить" at bounding box center [274, 285] width 110 height 31
click at [987, 410] on label "Недоступен" at bounding box center [1015, 415] width 68 height 16
click at [0, 0] on input "Недоступен" at bounding box center [0, 0] width 0 height 0
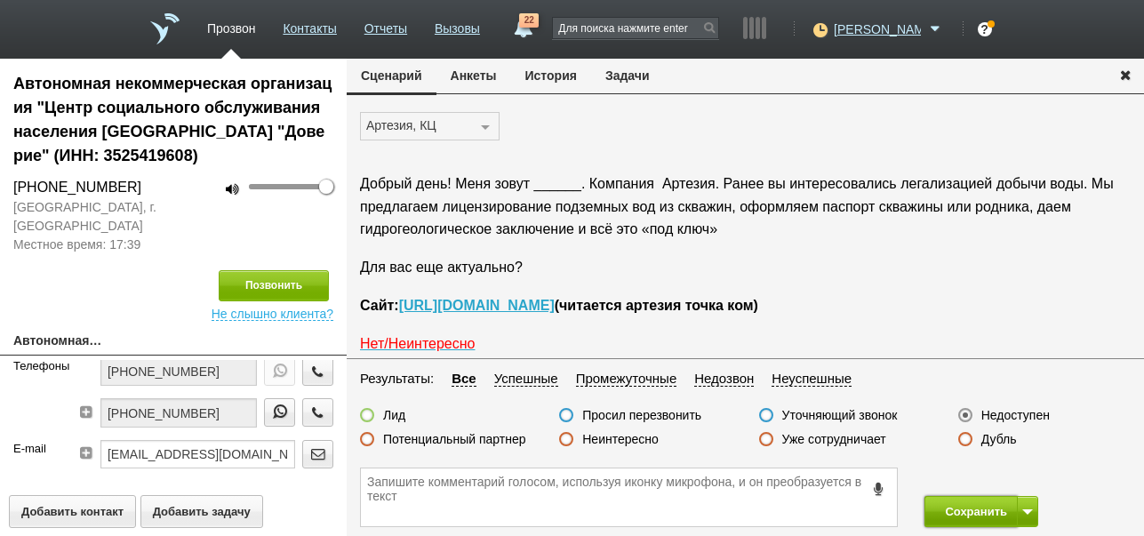
click at [963, 505] on button "Сохранить" at bounding box center [970, 511] width 93 height 31
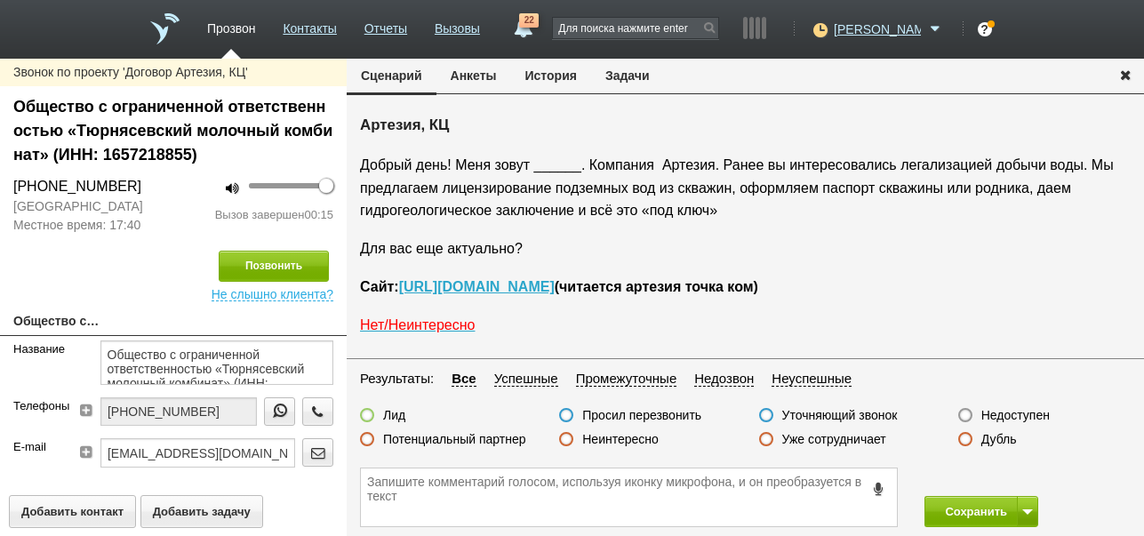
click at [644, 440] on label "Неинтересно" at bounding box center [620, 439] width 76 height 16
click at [0, 0] on input "Неинтересно" at bounding box center [0, 0] width 0 height 0
click at [950, 507] on button "Сохранить" at bounding box center [970, 511] width 93 height 31
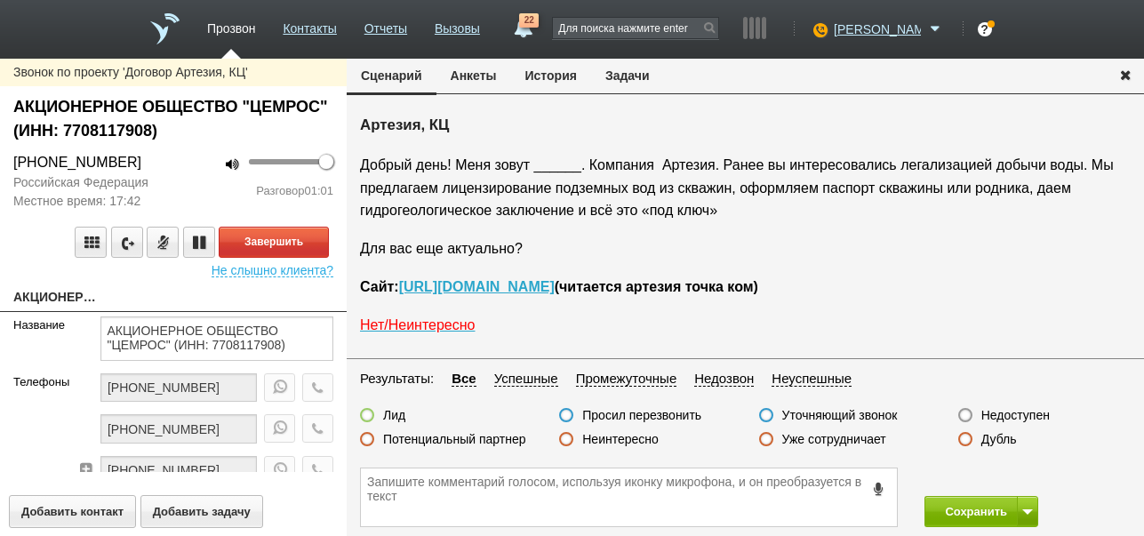
scroll to position [29, 0]
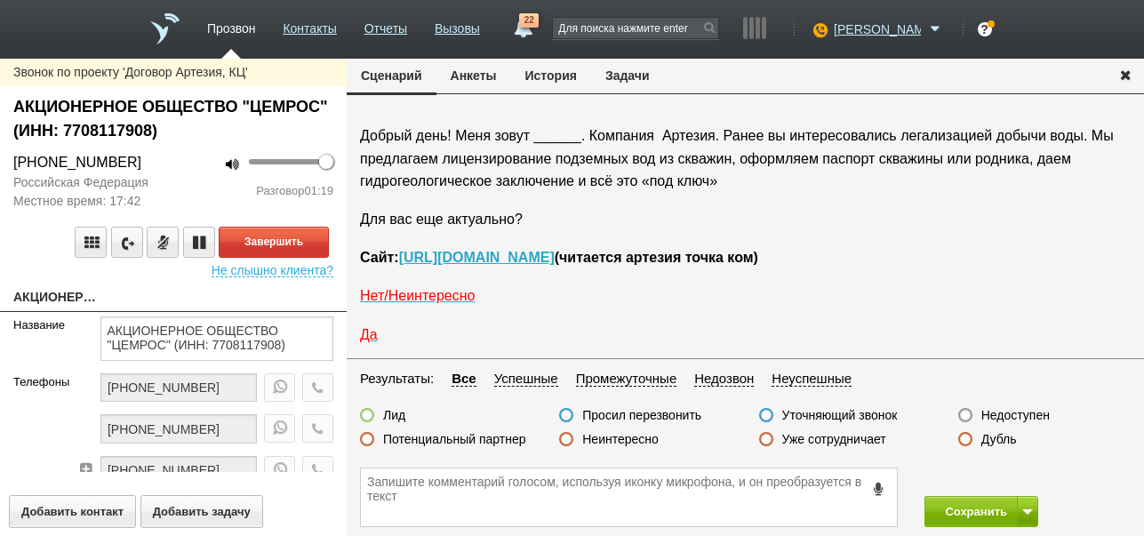
click at [636, 435] on label "Неинтересно" at bounding box center [620, 439] width 76 height 16
click at [0, 0] on input "Неинтересно" at bounding box center [0, 0] width 0 height 0
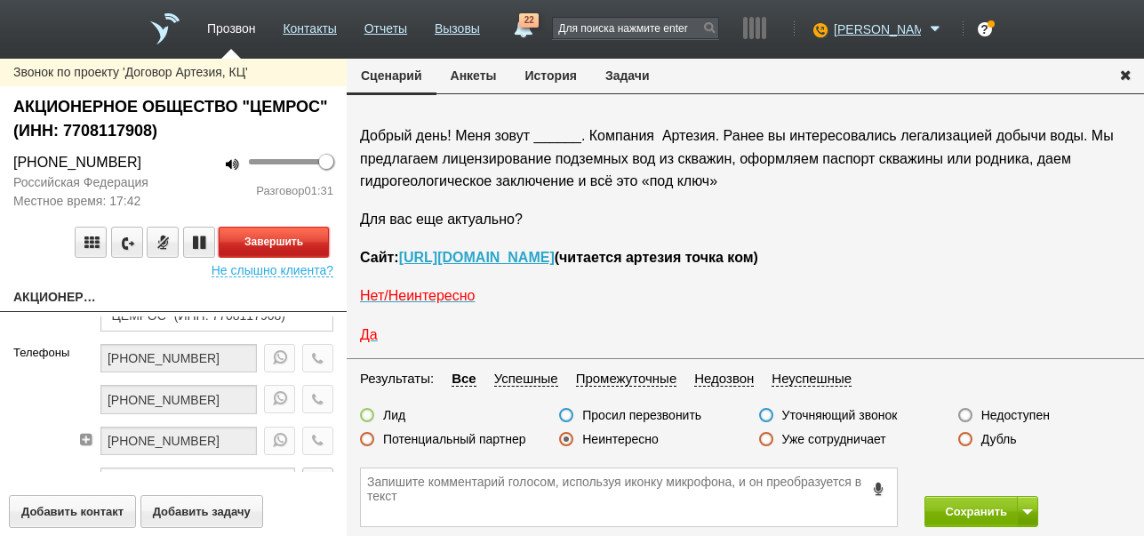
click at [320, 244] on button "Завершить" at bounding box center [274, 242] width 110 height 31
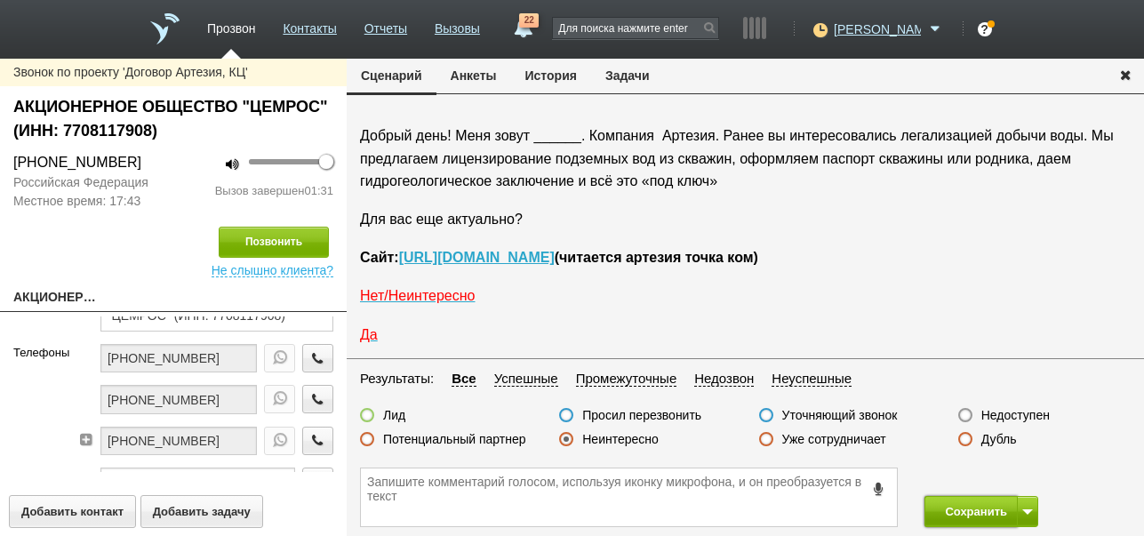
click at [980, 502] on button "Сохранить" at bounding box center [970, 511] width 93 height 31
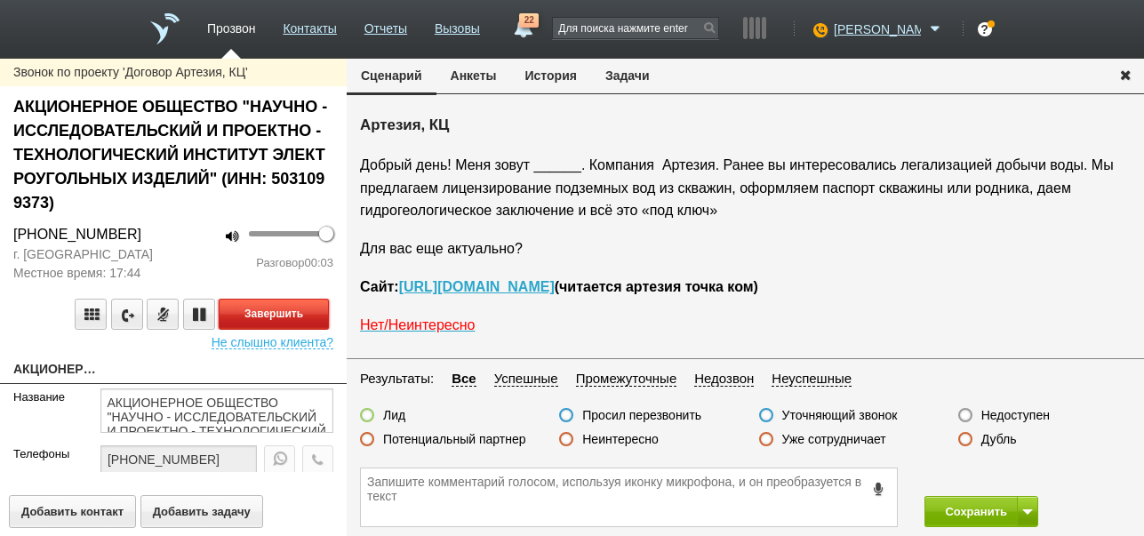
click at [299, 311] on button "Завершить" at bounding box center [274, 314] width 110 height 31
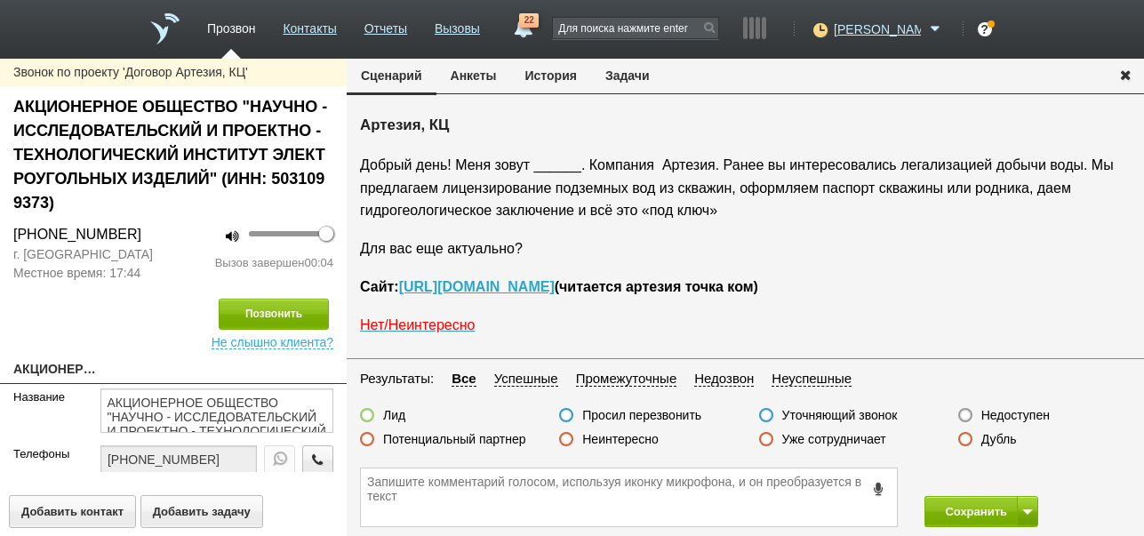
click at [1021, 412] on label "Недоступен" at bounding box center [1015, 415] width 68 height 16
click at [0, 0] on input "Недоступен" at bounding box center [0, 0] width 0 height 0
click at [1023, 504] on button at bounding box center [1027, 511] width 21 height 31
click at [1015, 476] on button "Сохранить и остаться" at bounding box center [968, 478] width 138 height 31
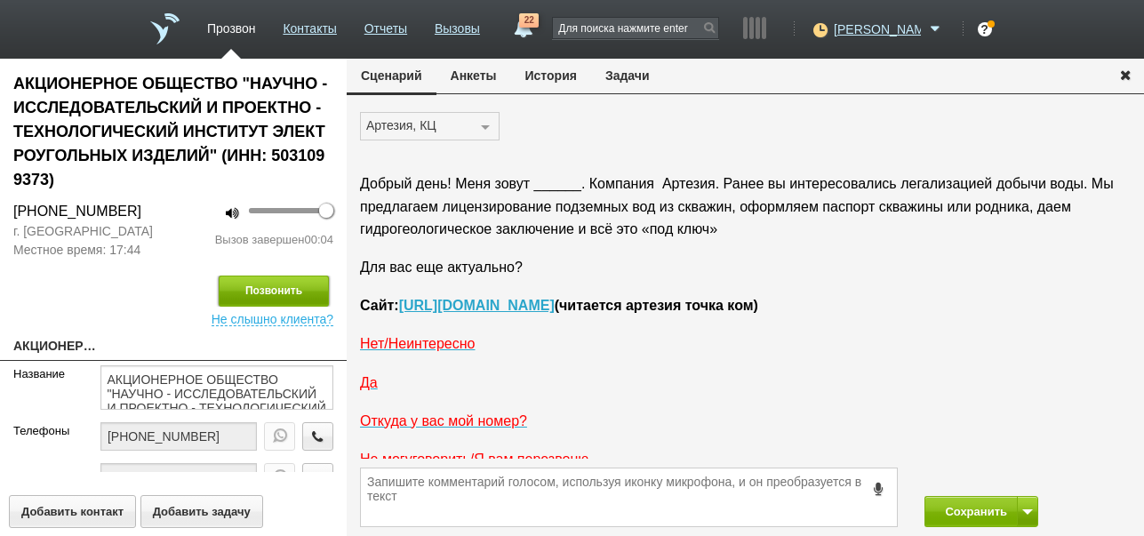
click at [291, 293] on button "Позвонить" at bounding box center [274, 291] width 110 height 31
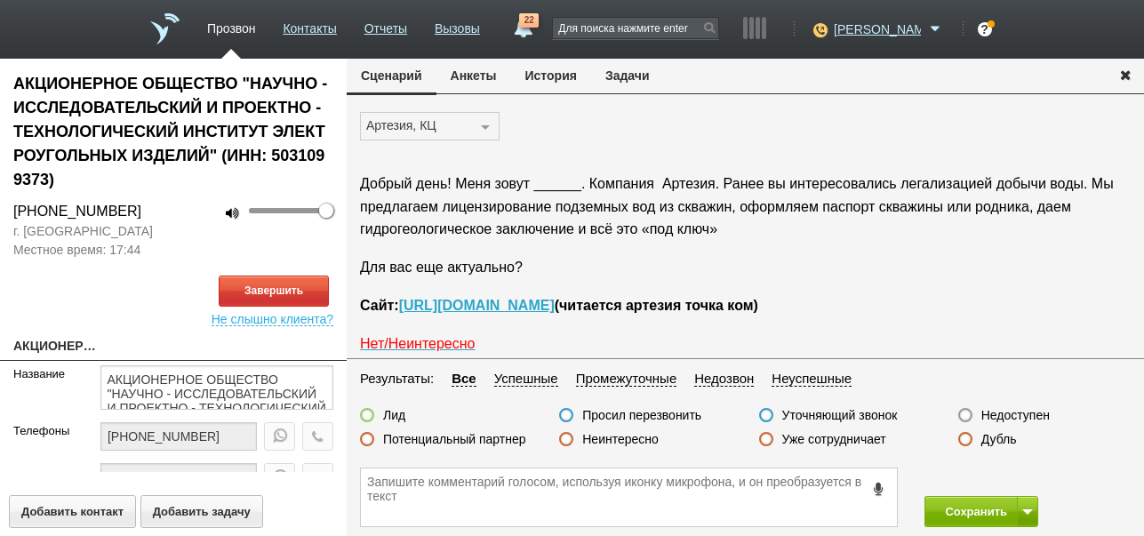
click at [557, 70] on button "История" at bounding box center [551, 76] width 80 height 34
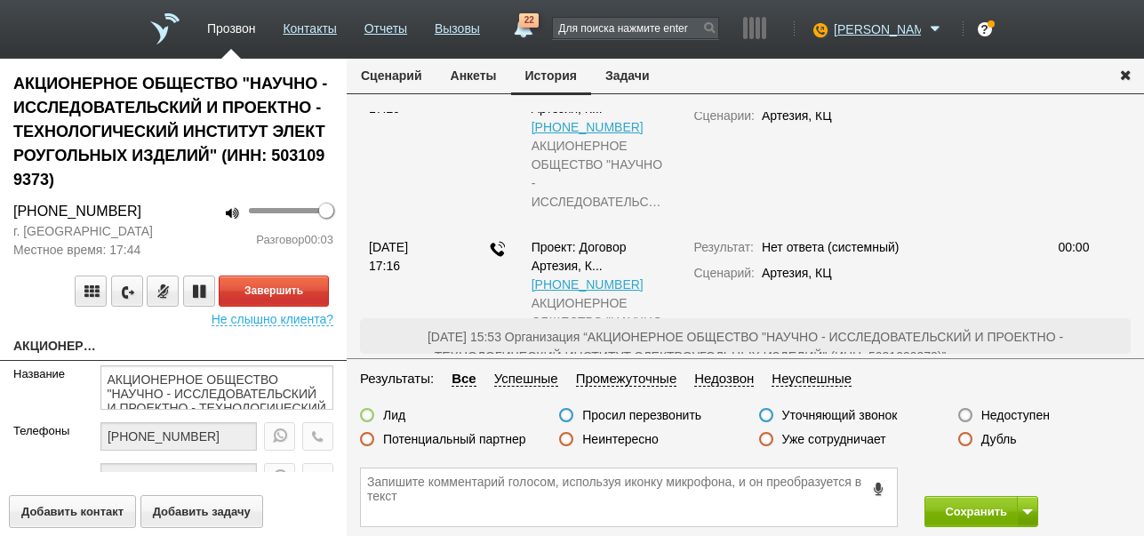
scroll to position [118, 0]
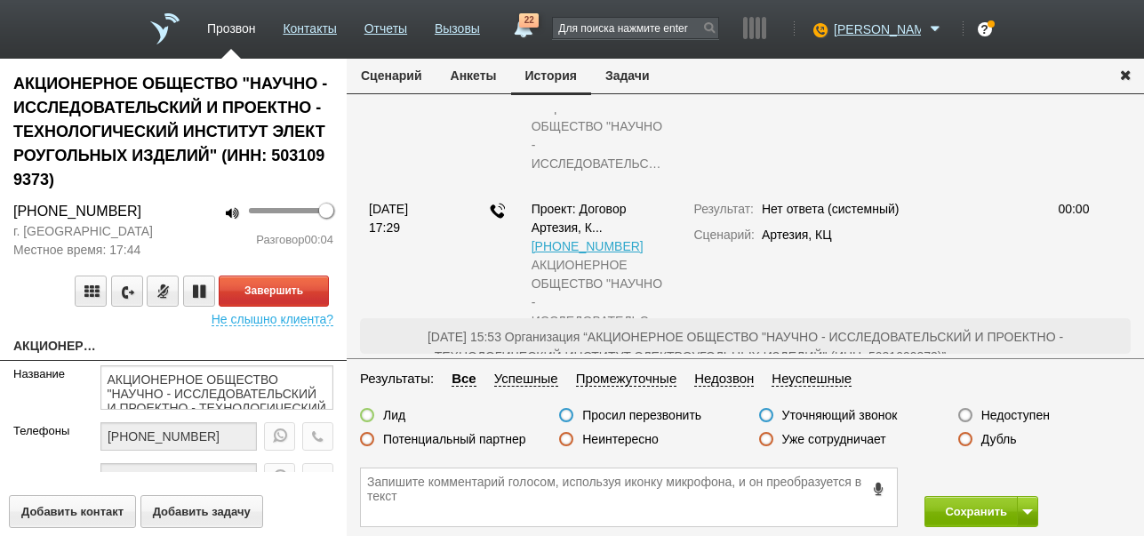
click at [410, 76] on button "Сценарий" at bounding box center [392, 76] width 90 height 34
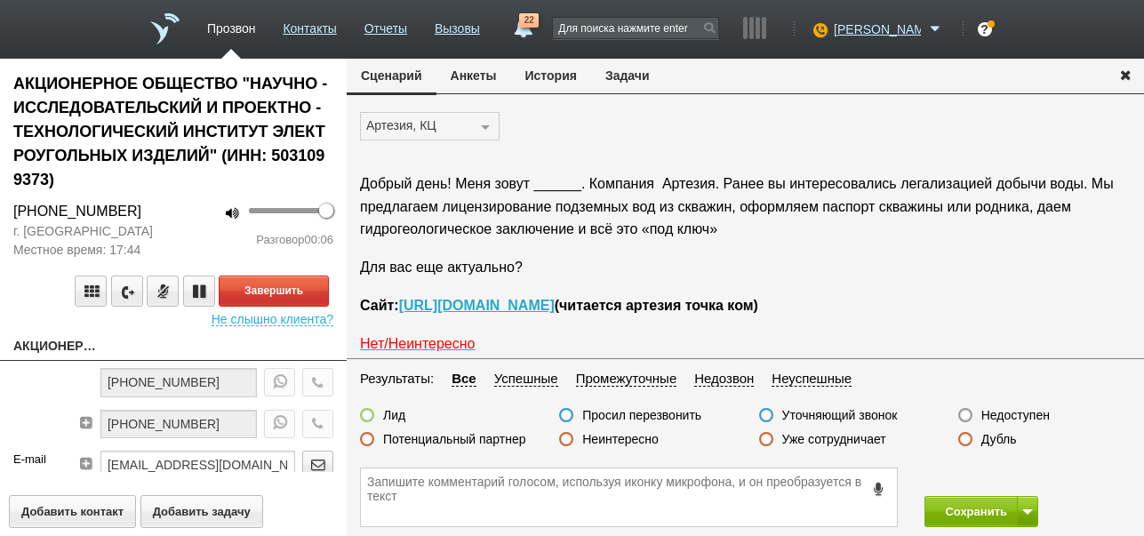
scroll to position [207, 0]
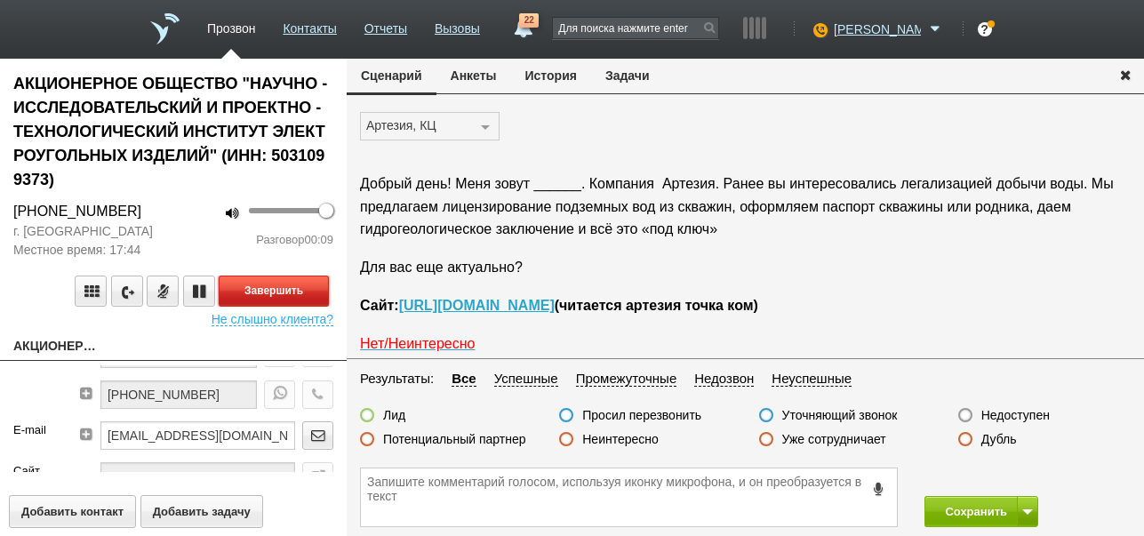
click at [308, 296] on button "Завершить" at bounding box center [274, 291] width 110 height 31
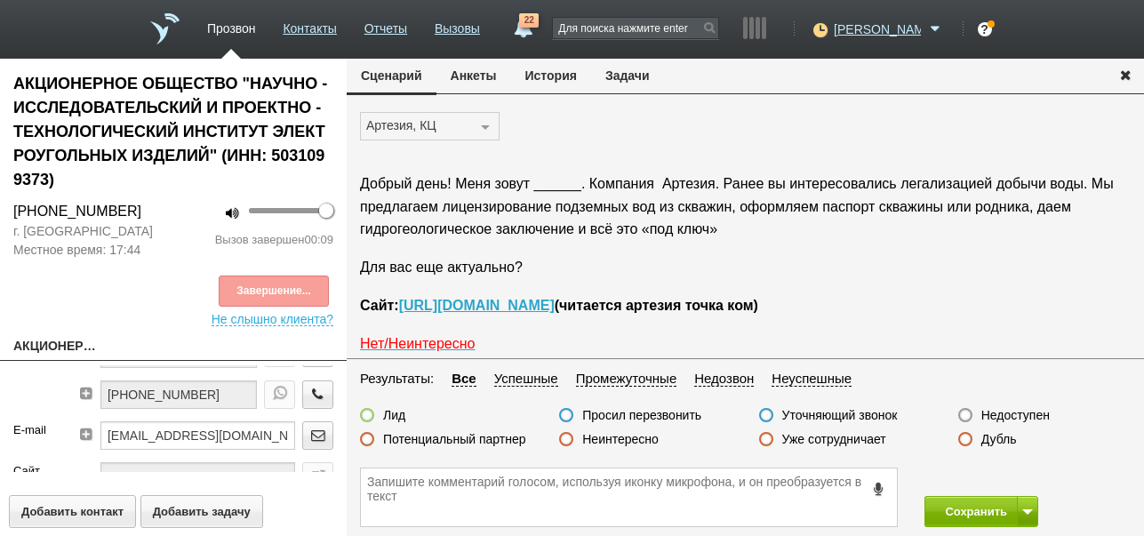
click at [1006, 416] on label "Недоступен" at bounding box center [1015, 415] width 68 height 16
click at [0, 0] on input "Недоступен" at bounding box center [0, 0] width 0 height 0
click at [1032, 509] on span at bounding box center [1027, 511] width 11 height 5
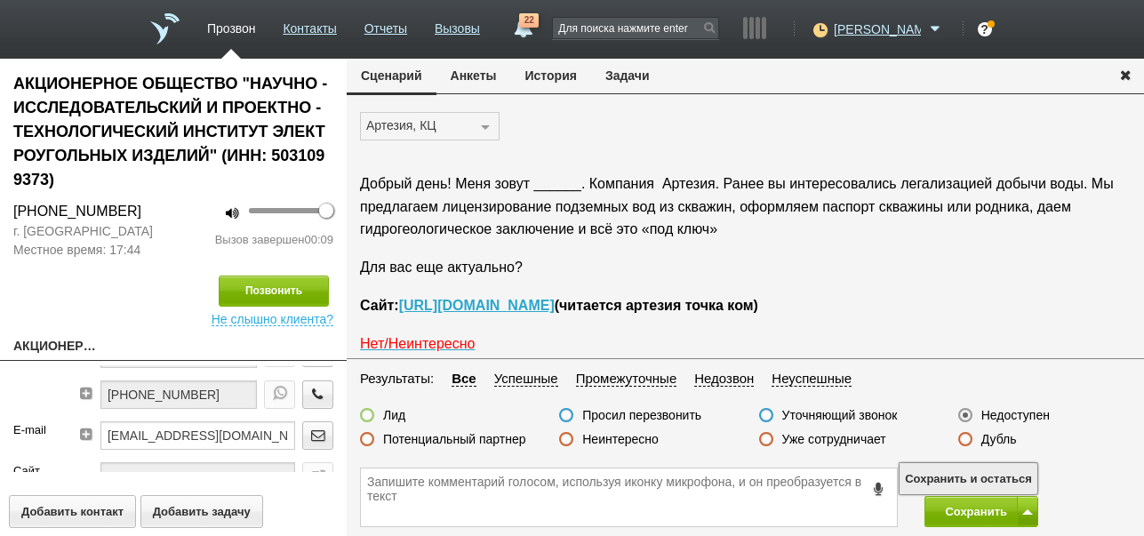
click at [1018, 468] on button "Сохранить и остаться" at bounding box center [968, 478] width 138 height 31
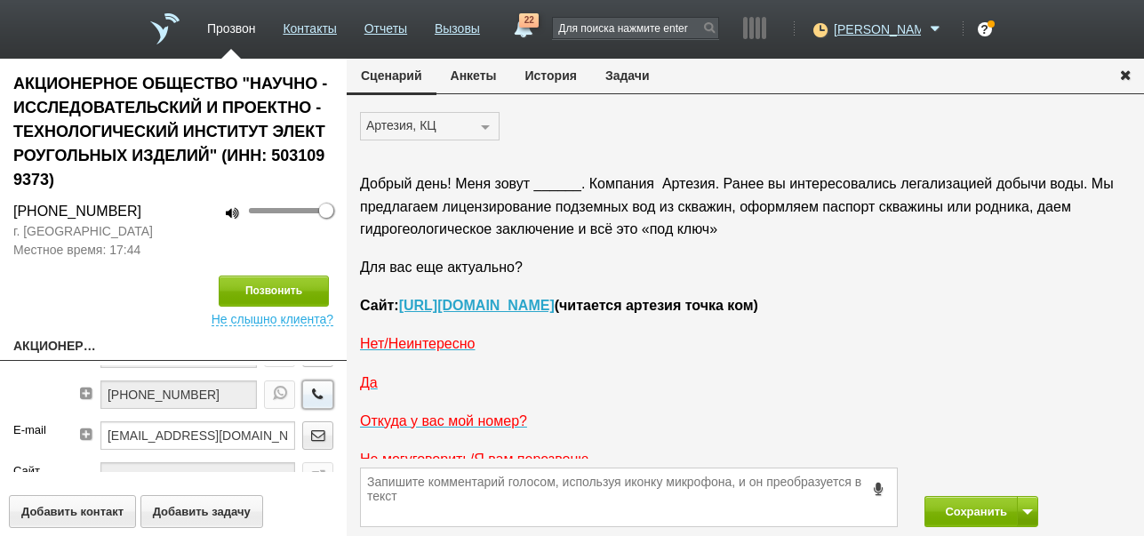
click at [308, 396] on icon "button" at bounding box center [318, 393] width 20 height 13
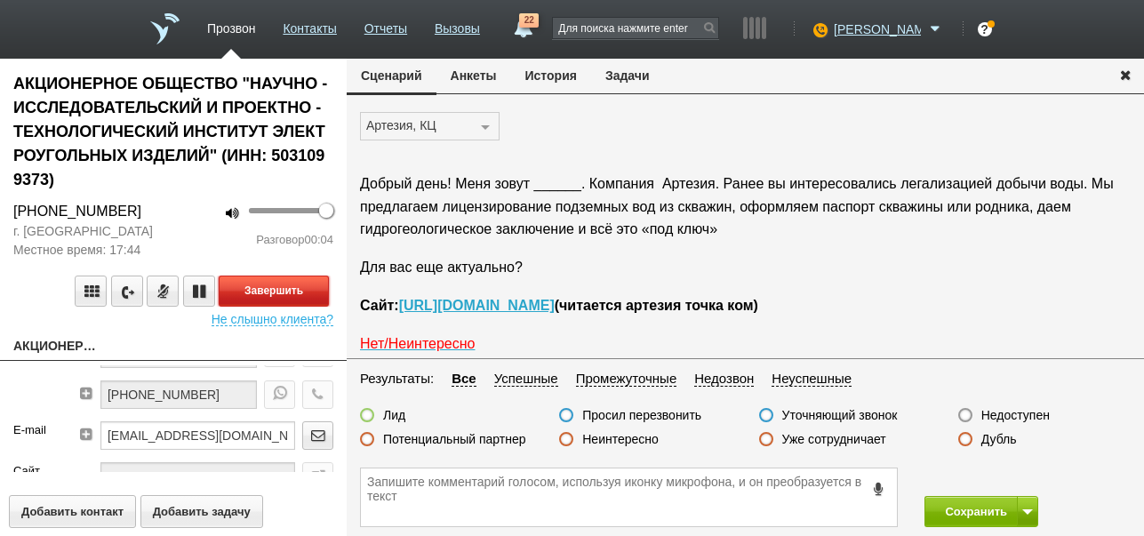
click at [306, 286] on button "Завершить" at bounding box center [274, 291] width 110 height 31
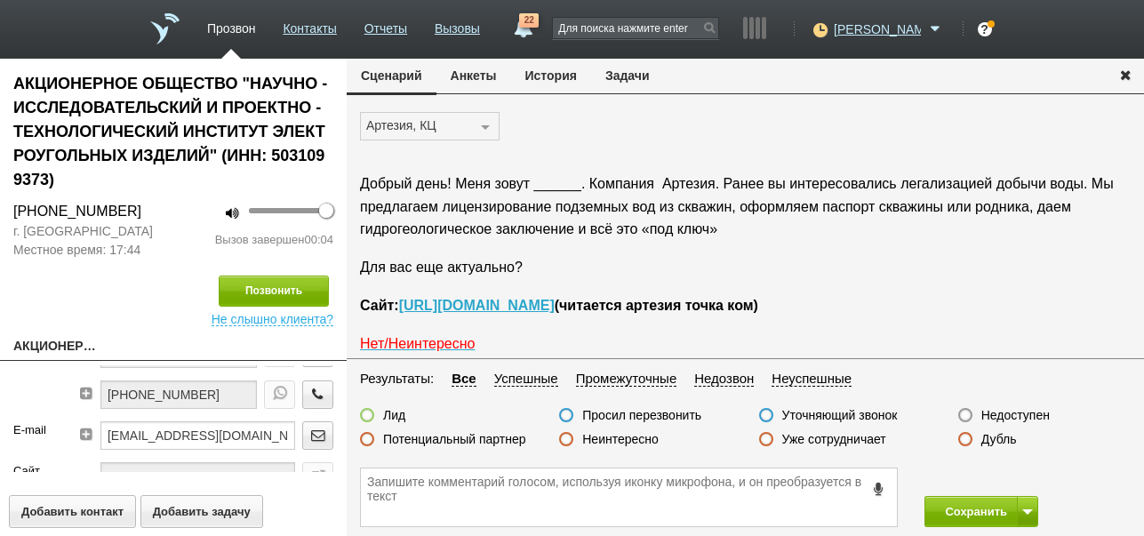
click at [985, 412] on label "Недоступен" at bounding box center [1015, 415] width 68 height 16
click at [0, 0] on input "Недоступен" at bounding box center [0, 0] width 0 height 0
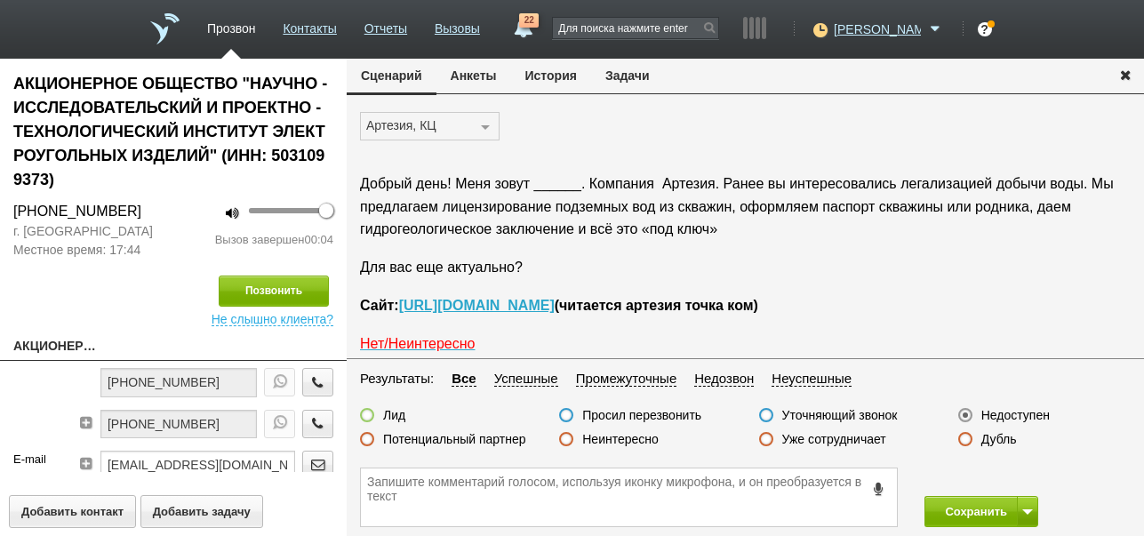
scroll to position [148, 0]
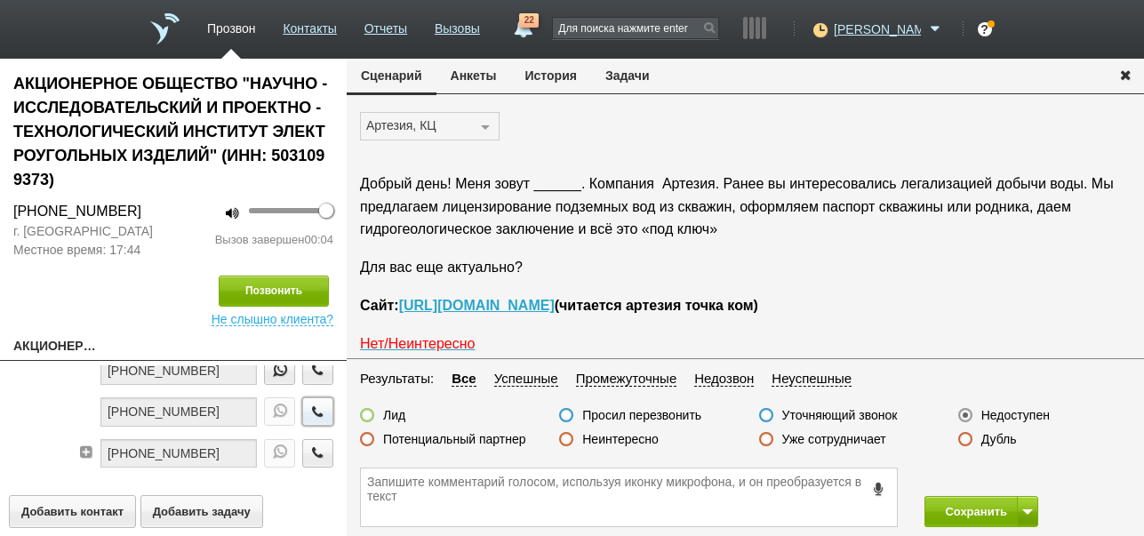
click at [308, 406] on icon "button" at bounding box center [318, 410] width 20 height 13
click at [308, 284] on button "Завершить" at bounding box center [274, 291] width 110 height 31
click at [1003, 413] on label "Недоступен" at bounding box center [1015, 415] width 68 height 16
click at [0, 0] on input "Недоступен" at bounding box center [0, 0] width 0 height 0
click at [965, 508] on button "Сохранить" at bounding box center [970, 511] width 93 height 31
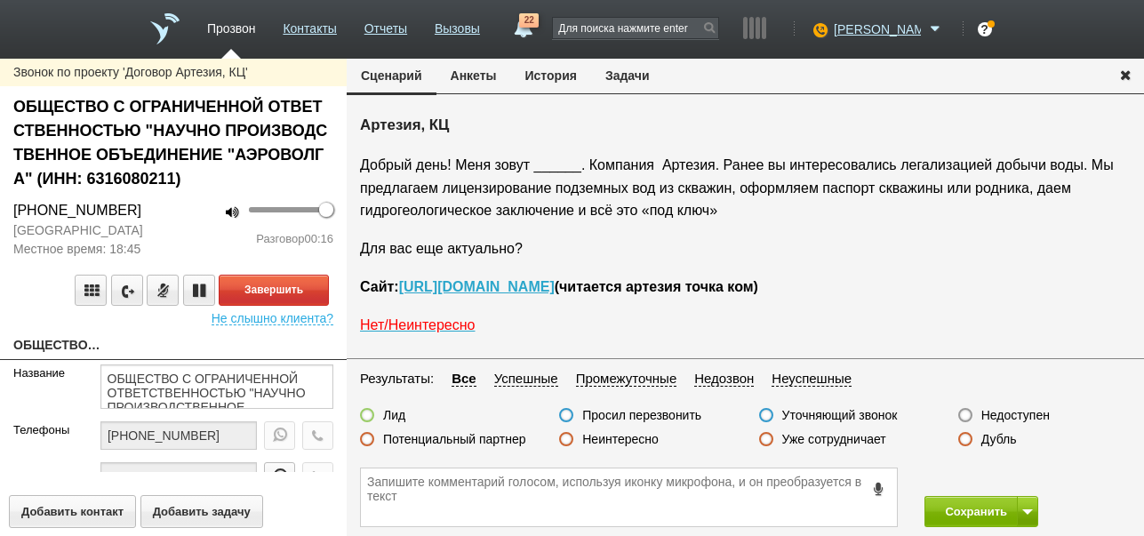
click at [636, 441] on label "Неинтересно" at bounding box center [620, 439] width 76 height 16
click at [0, 0] on input "Неинтересно" at bounding box center [0, 0] width 0 height 0
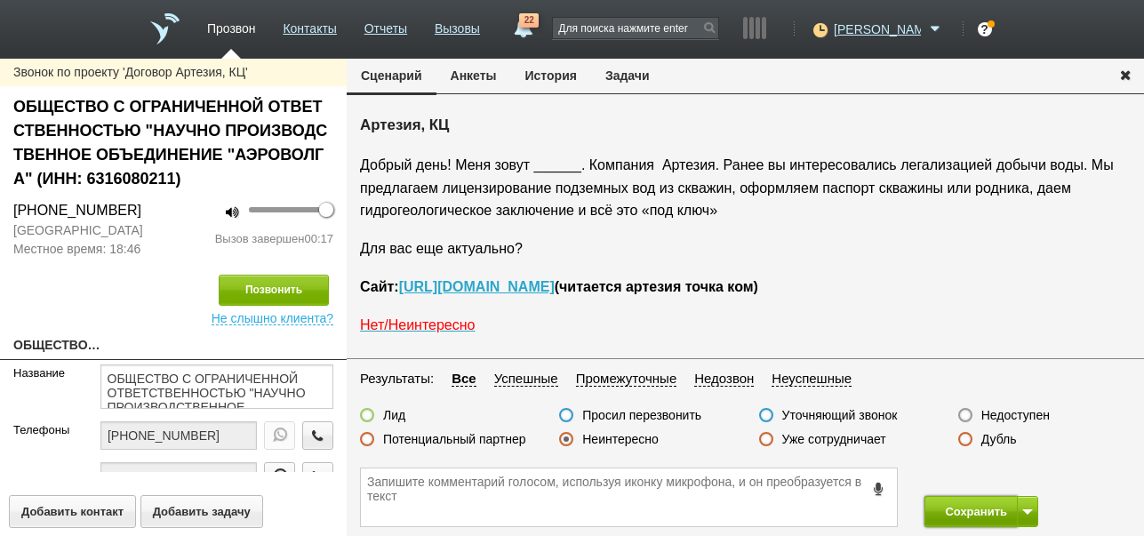
click at [972, 509] on button "Сохранить" at bounding box center [970, 511] width 93 height 31
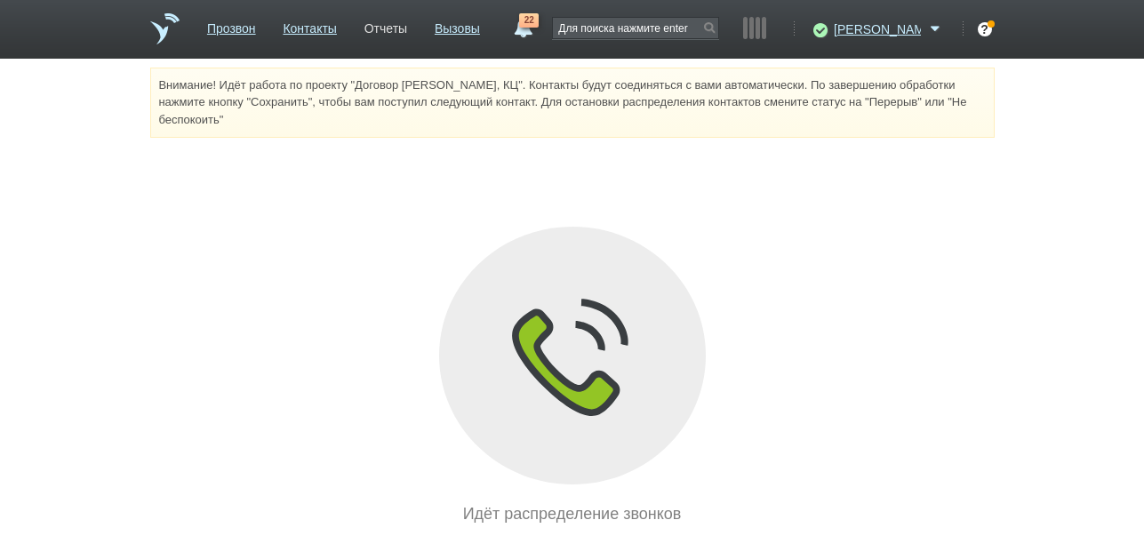
click at [407, 26] on link "Отчеты" at bounding box center [385, 25] width 43 height 26
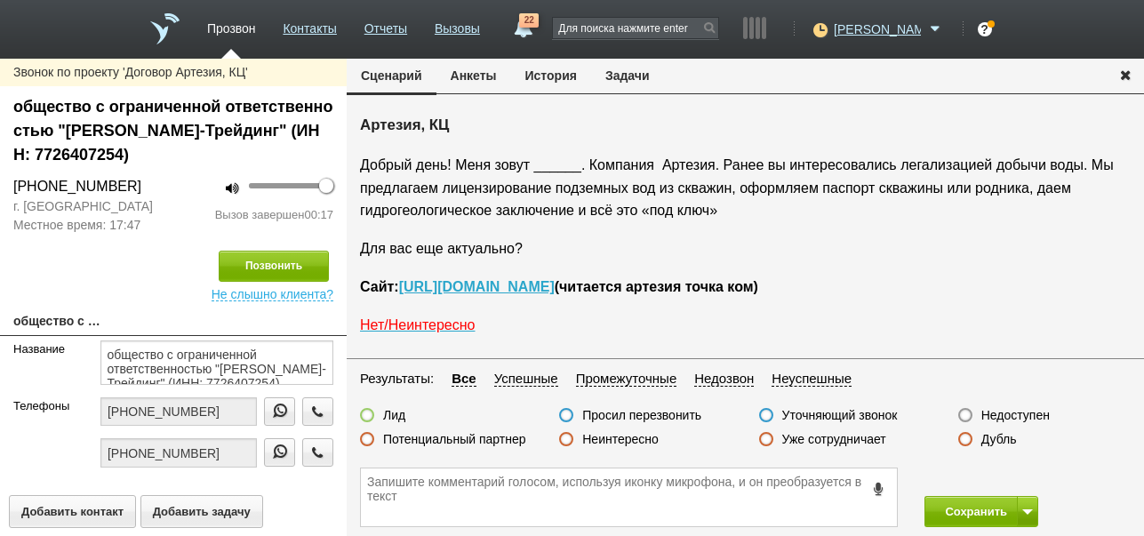
click at [630, 436] on label "Неинтересно" at bounding box center [620, 439] width 76 height 16
click at [0, 0] on input "Неинтересно" at bounding box center [0, 0] width 0 height 0
click at [965, 514] on button "Сохранить" at bounding box center [970, 511] width 93 height 31
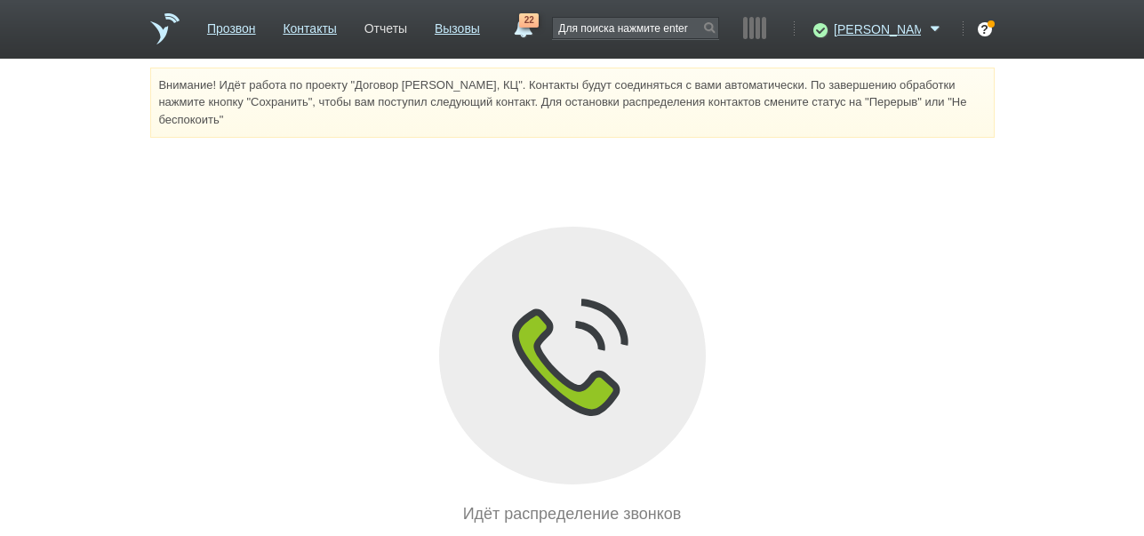
click at [407, 22] on link "Отчеты" at bounding box center [385, 25] width 43 height 26
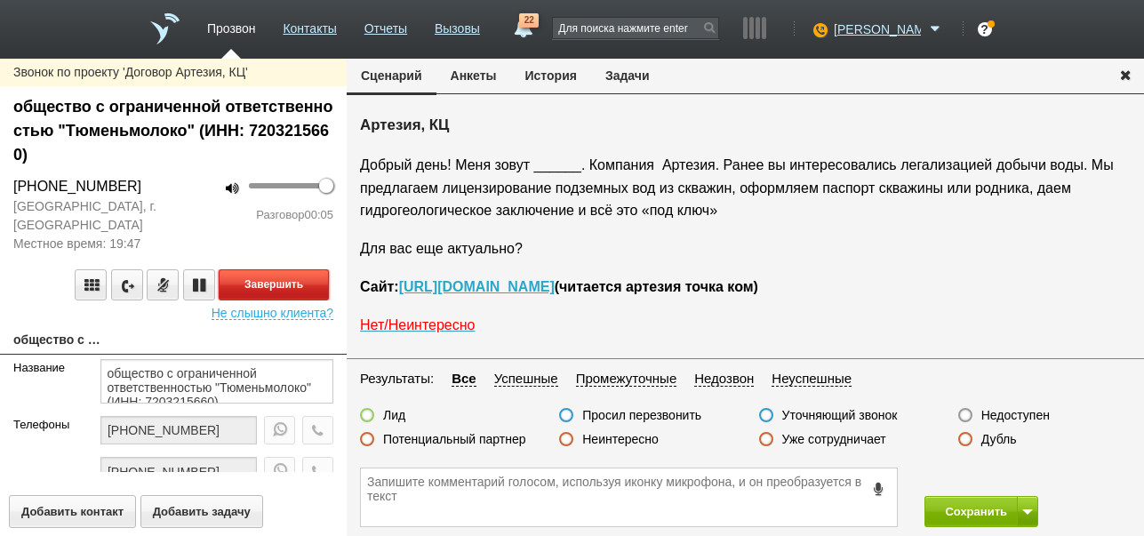
click at [313, 284] on button "Завершить" at bounding box center [274, 284] width 110 height 31
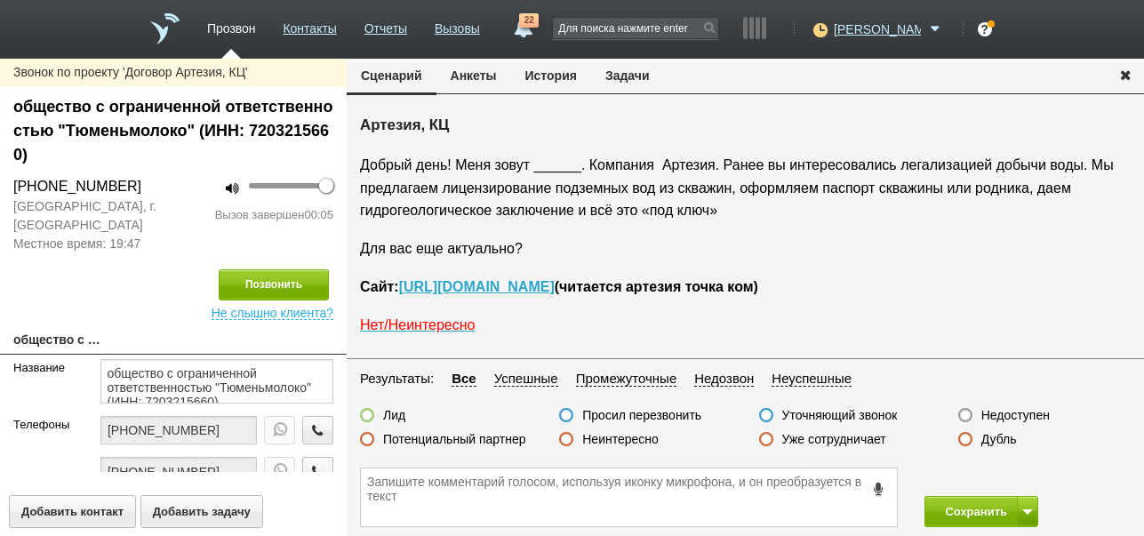
click at [1008, 412] on label "Недоступен" at bounding box center [1015, 415] width 68 height 16
click at [0, 0] on input "Недоступен" at bounding box center [0, 0] width 0 height 0
click at [1027, 507] on button at bounding box center [1027, 511] width 21 height 31
click at [1018, 476] on button "Сохранить и остаться" at bounding box center [968, 478] width 138 height 31
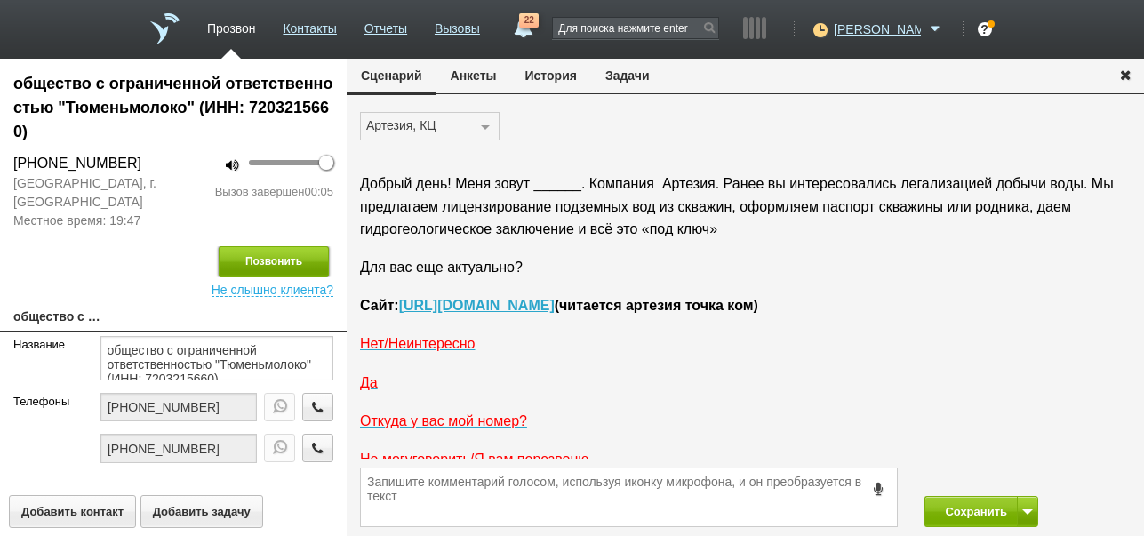
click at [287, 259] on button "Позвонить" at bounding box center [274, 261] width 110 height 31
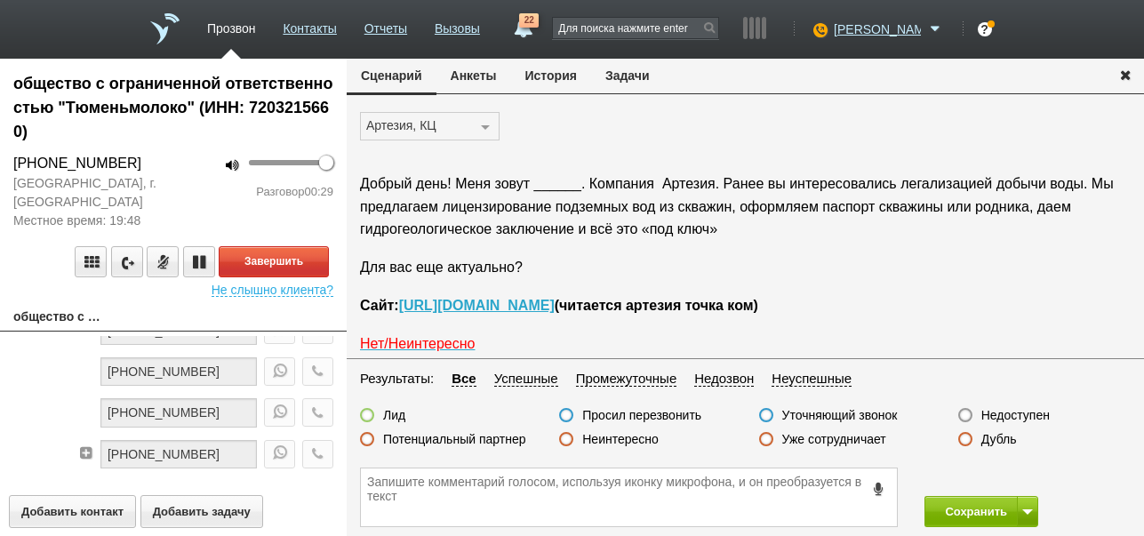
scroll to position [207, 0]
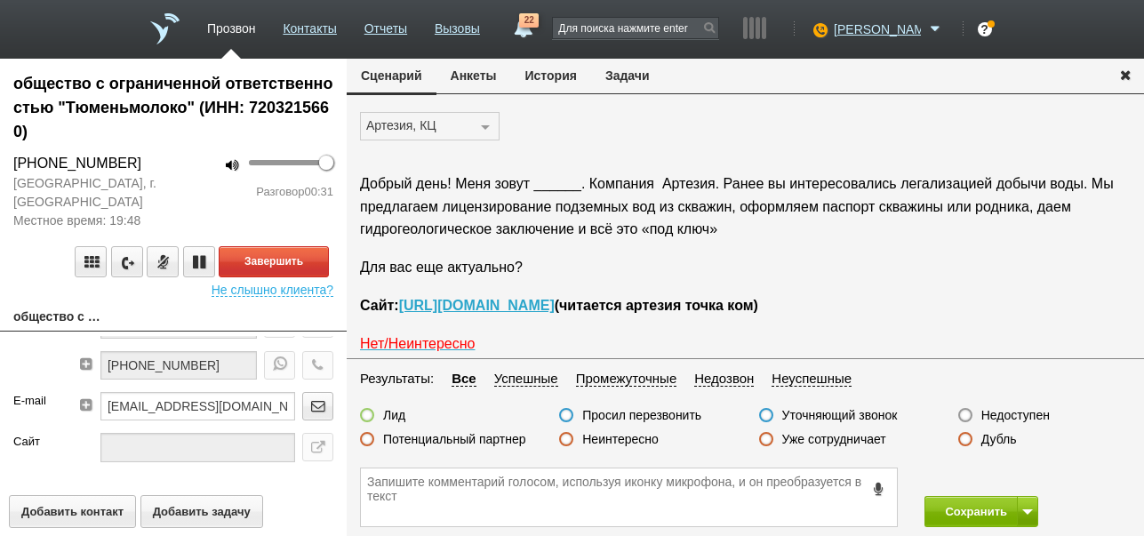
click at [557, 78] on button "История" at bounding box center [551, 76] width 80 height 34
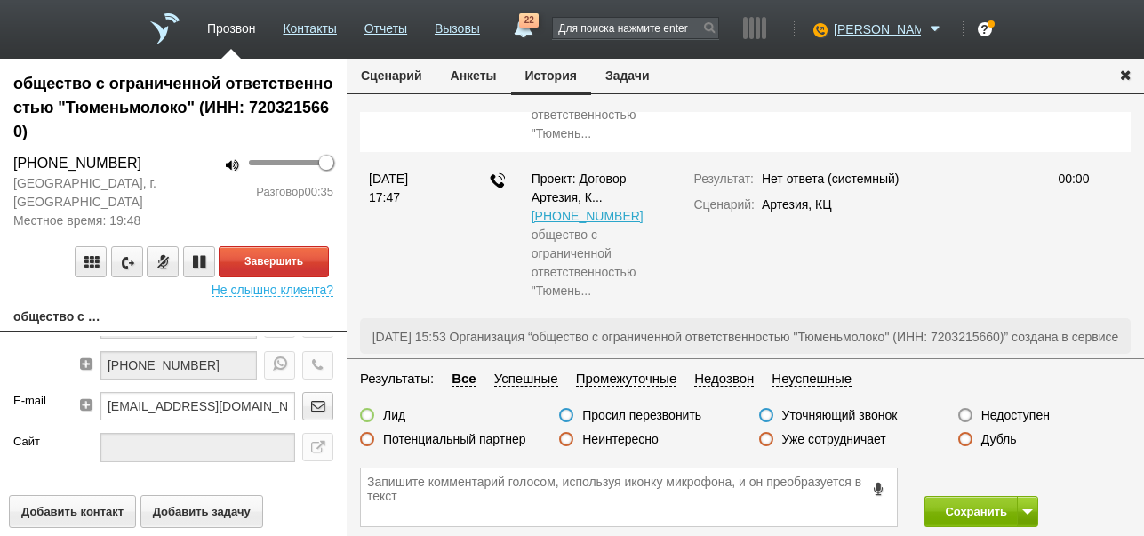
scroll to position [13, 0]
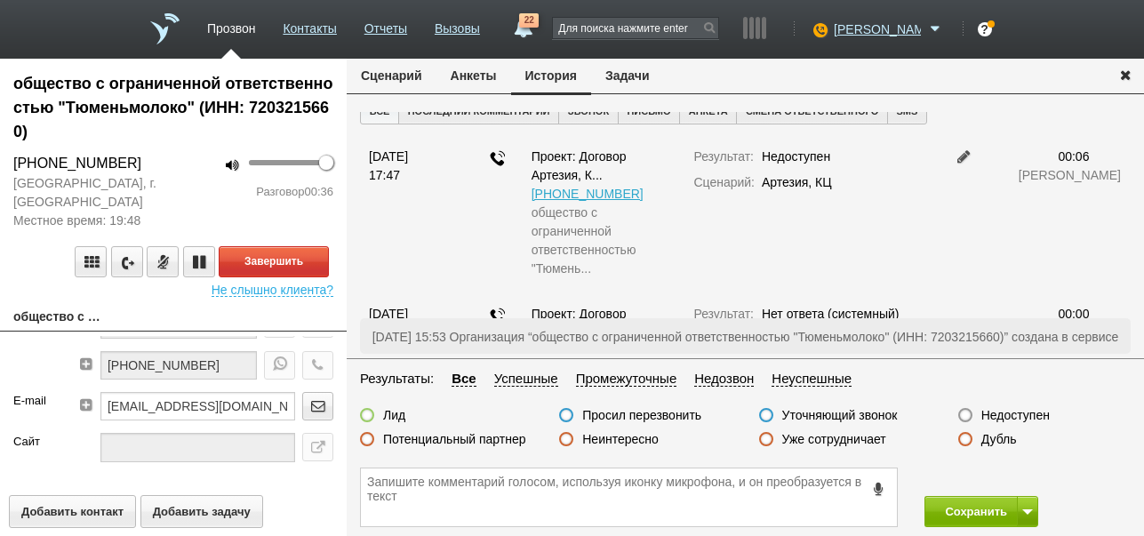
click at [420, 76] on button "Сценарий" at bounding box center [392, 76] width 90 height 34
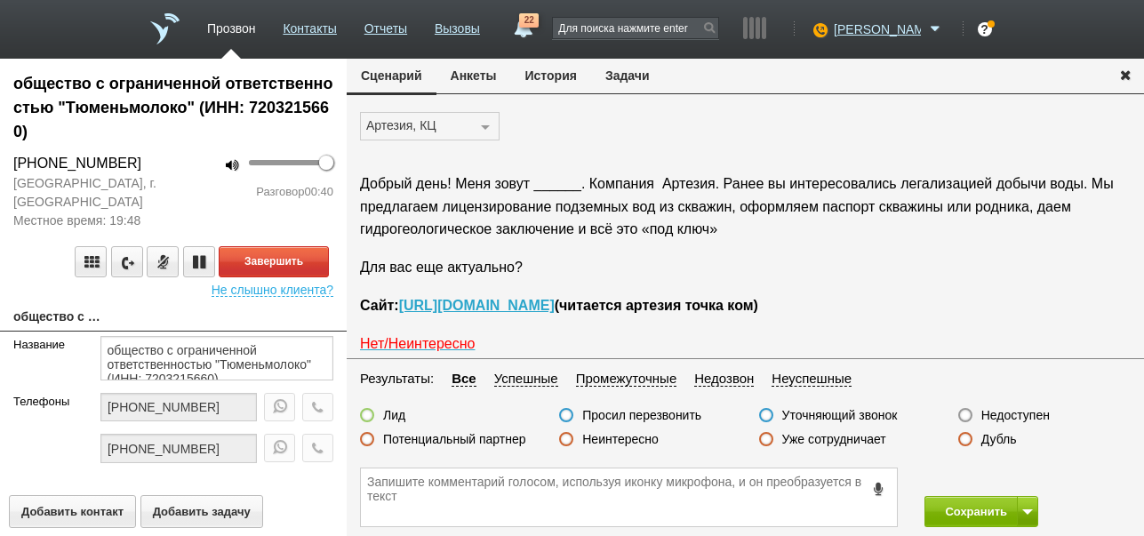
scroll to position [60, 0]
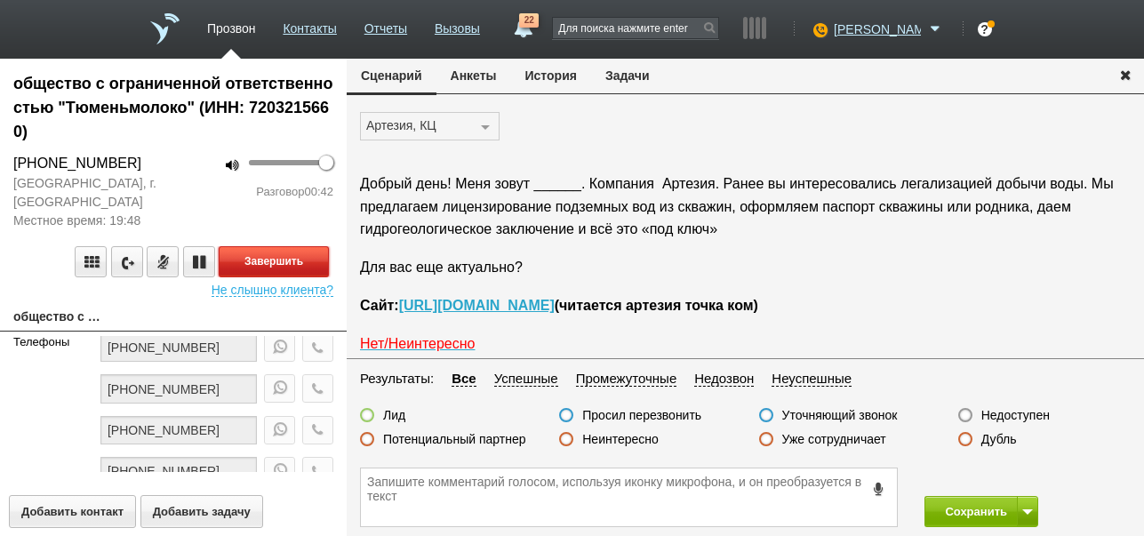
click at [300, 262] on button "Завершить" at bounding box center [274, 261] width 110 height 31
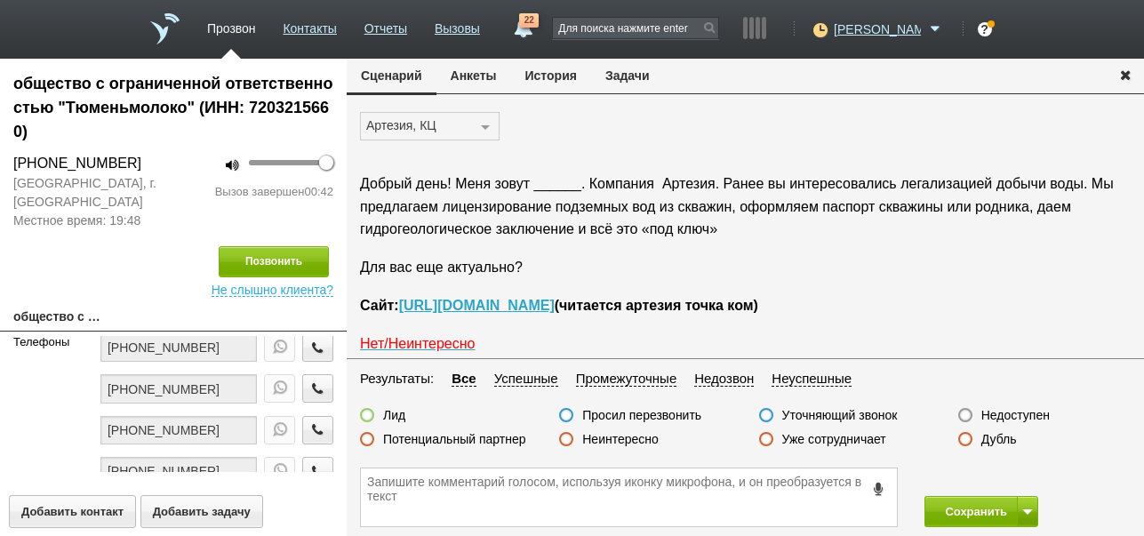
click at [1028, 414] on label "Недоступен" at bounding box center [1015, 415] width 68 height 16
click at [0, 0] on input "Недоступен" at bounding box center [0, 0] width 0 height 0
click at [1022, 512] on span at bounding box center [1027, 511] width 11 height 5
click at [1011, 481] on button "Сохранить и остаться" at bounding box center [968, 478] width 138 height 31
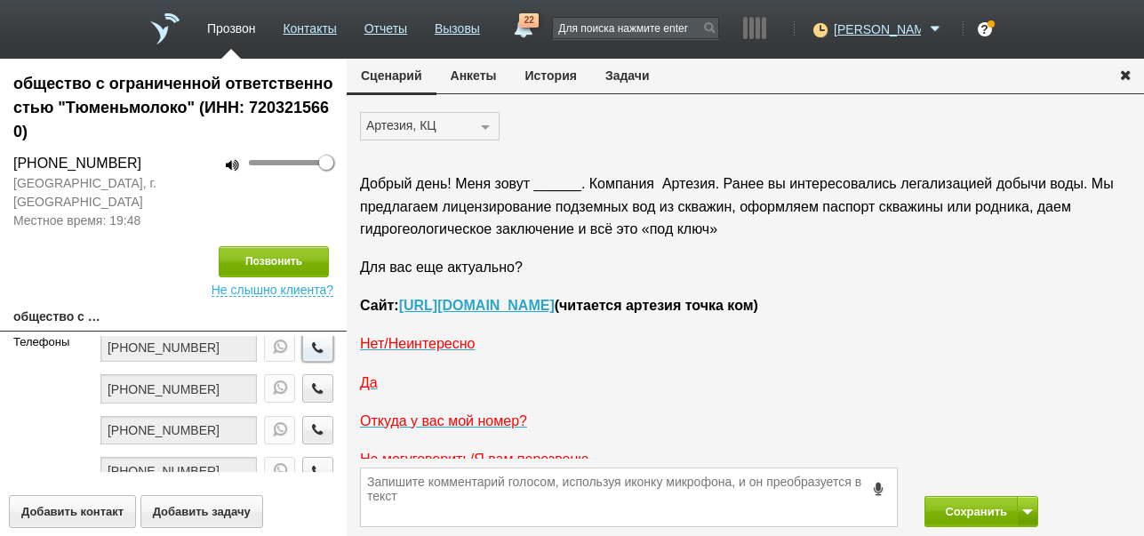
click at [308, 348] on icon "button" at bounding box center [318, 346] width 20 height 13
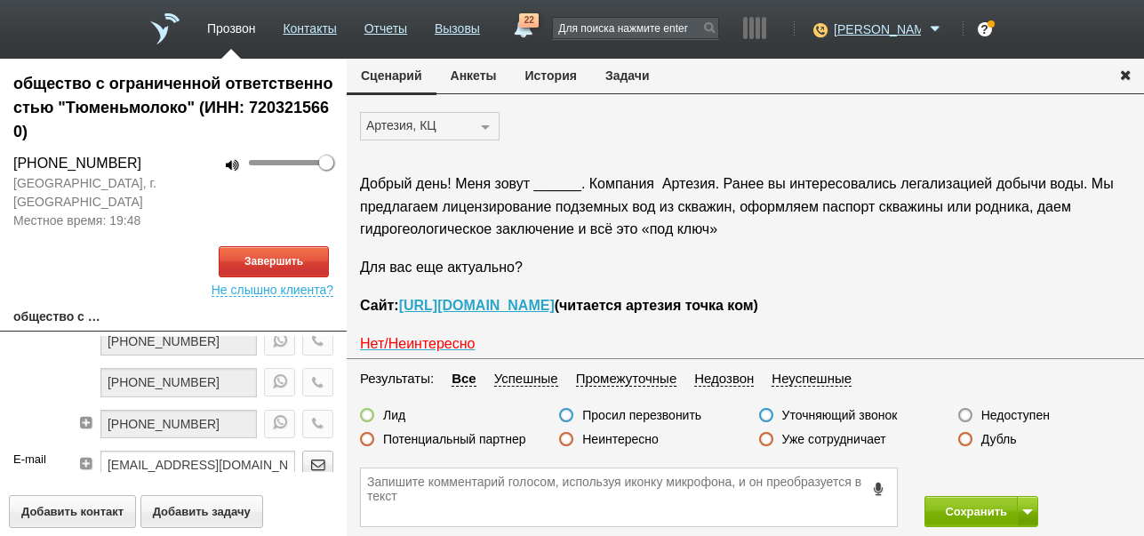
scroll to position [178, 0]
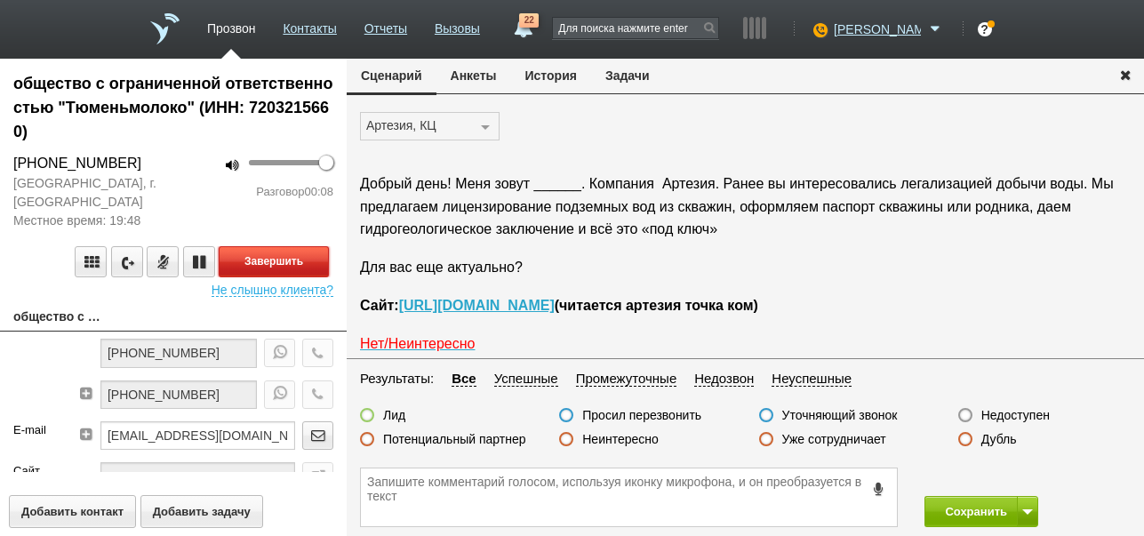
click at [308, 260] on button "Завершить" at bounding box center [274, 261] width 110 height 31
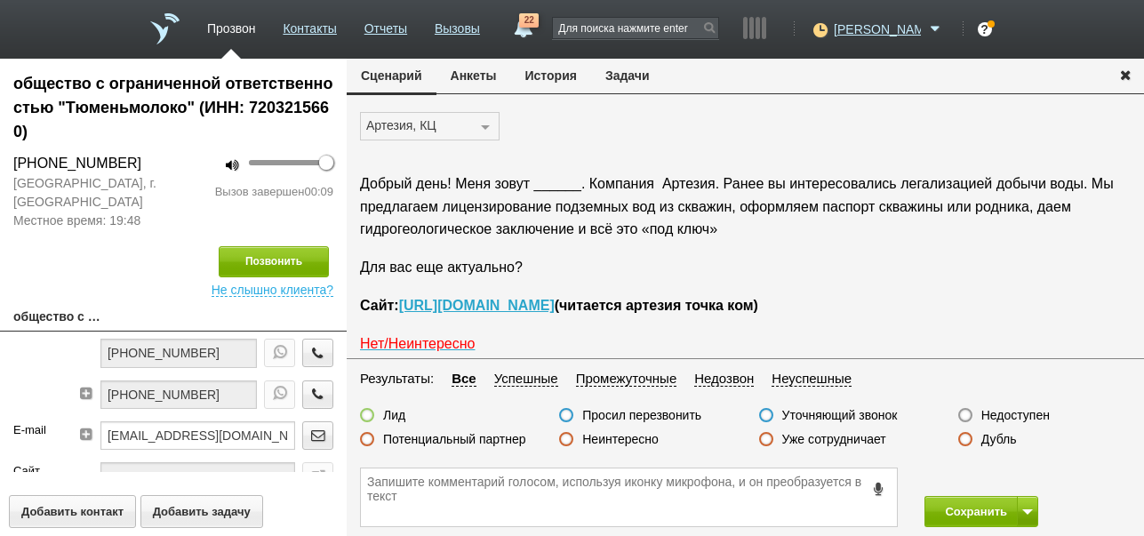
click at [996, 415] on label "Недоступен" at bounding box center [1015, 415] width 68 height 16
click at [0, 0] on input "Недоступен" at bounding box center [0, 0] width 0 height 0
click at [979, 512] on button "Сохранить" at bounding box center [970, 511] width 93 height 31
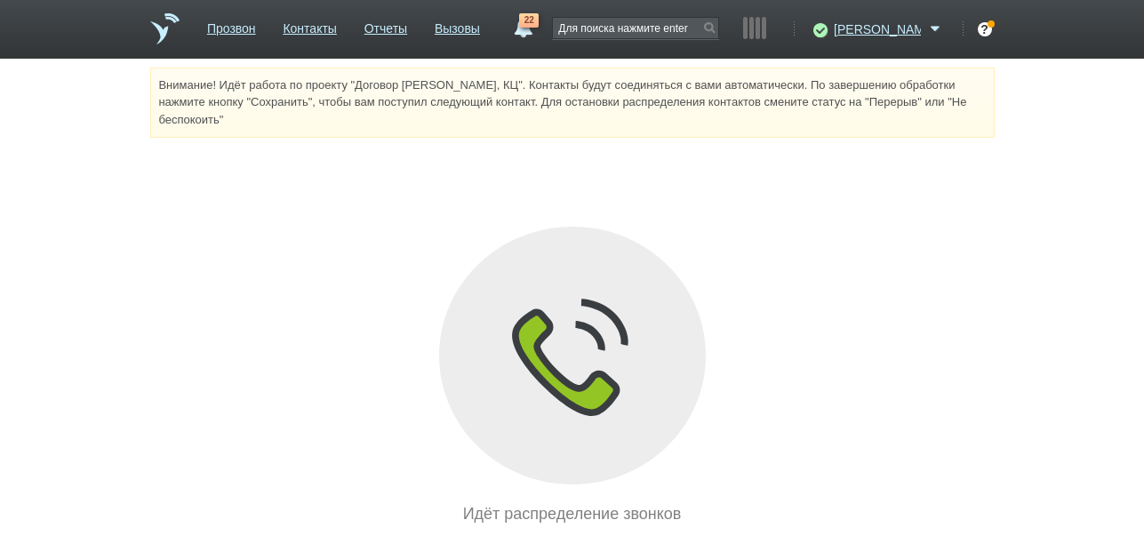
drag, startPoint x: 428, startPoint y: 30, endPoint x: 599, endPoint y: 204, distance: 243.2
click at [407, 29] on link "Отчеты" at bounding box center [385, 25] width 43 height 26
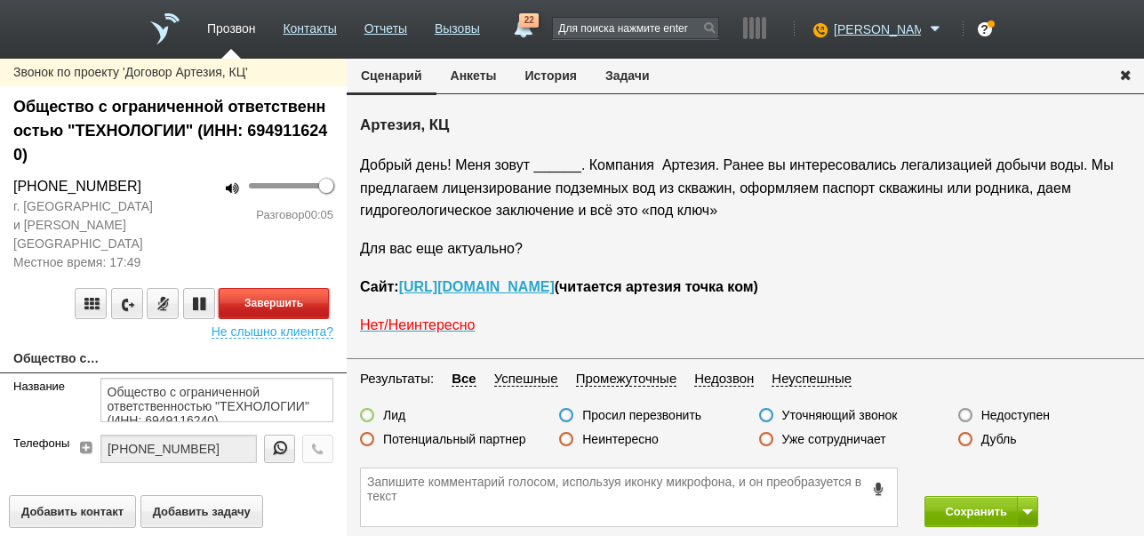
click at [290, 288] on button "Завершить" at bounding box center [274, 303] width 110 height 31
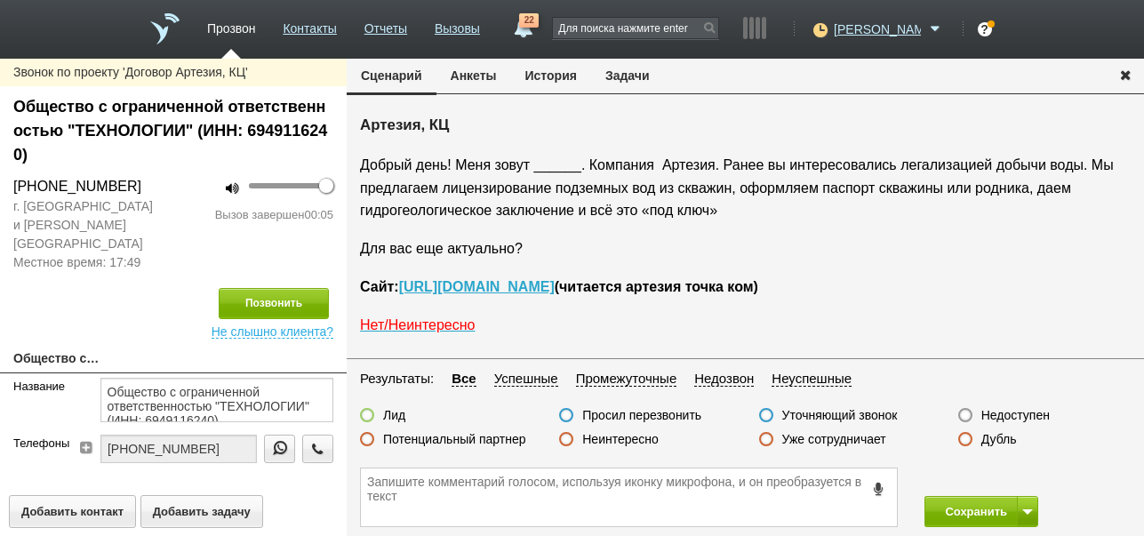
click at [999, 414] on label "Недоступен" at bounding box center [1015, 415] width 68 height 16
click at [0, 0] on input "Недоступен" at bounding box center [0, 0] width 0 height 0
click at [1027, 509] on span at bounding box center [1027, 511] width 11 height 5
click at [1010, 479] on button "Сохранить и остаться" at bounding box center [968, 478] width 138 height 31
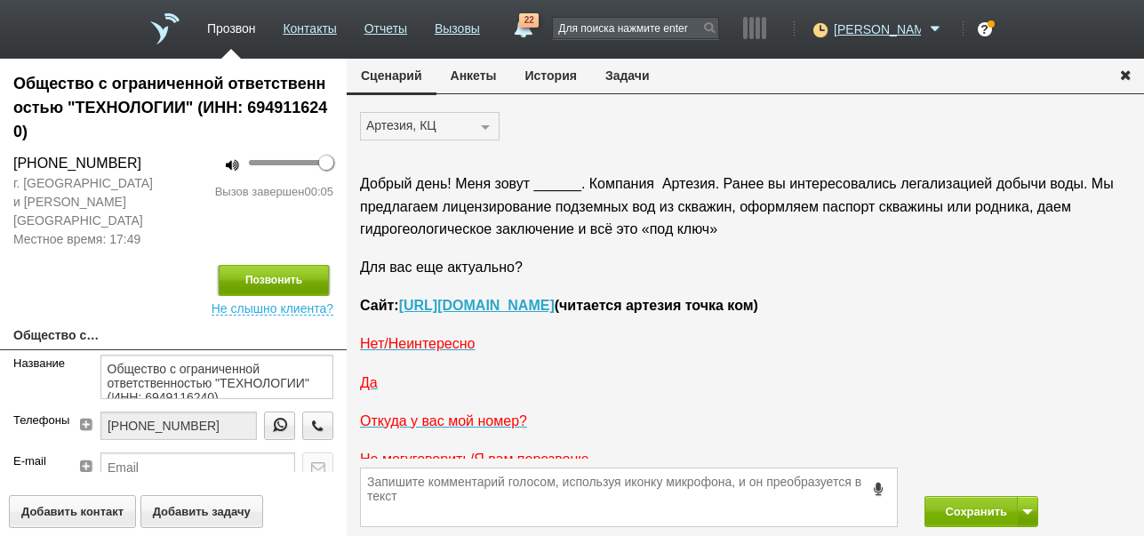
click at [286, 265] on button "Позвонить" at bounding box center [274, 280] width 110 height 31
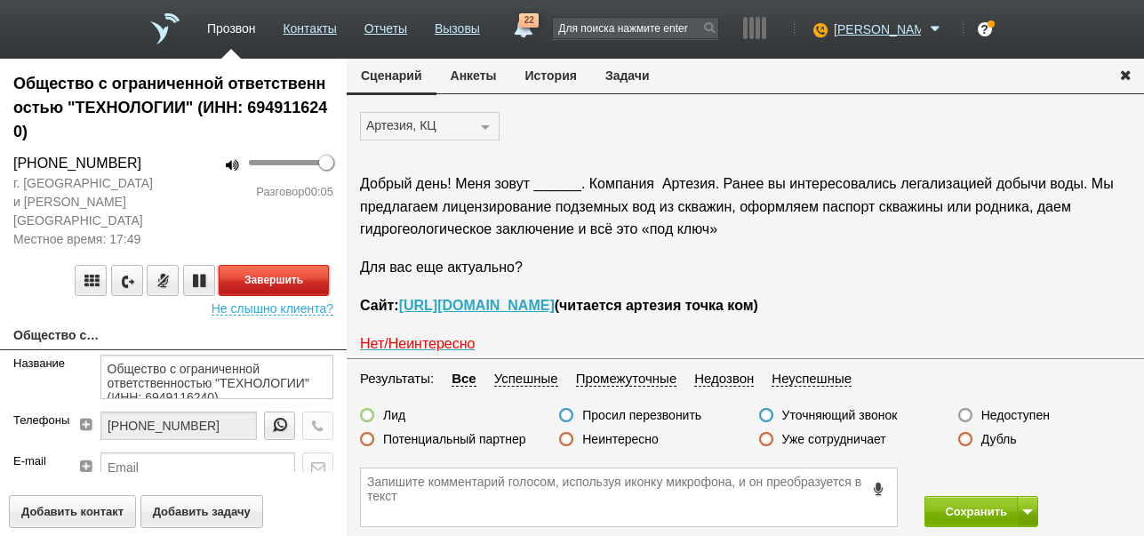
click at [266, 265] on button "Завершить" at bounding box center [274, 280] width 110 height 31
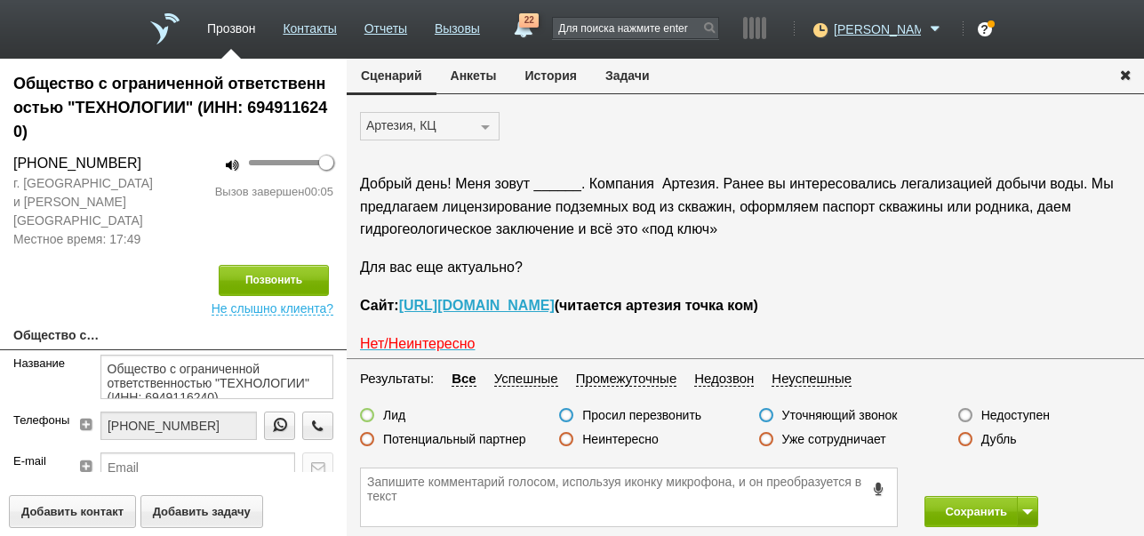
click at [1010, 414] on label "Недоступен" at bounding box center [1015, 415] width 68 height 16
click at [0, 0] on input "Недоступен" at bounding box center [0, 0] width 0 height 0
click at [977, 505] on button "Сохранить" at bounding box center [970, 511] width 93 height 31
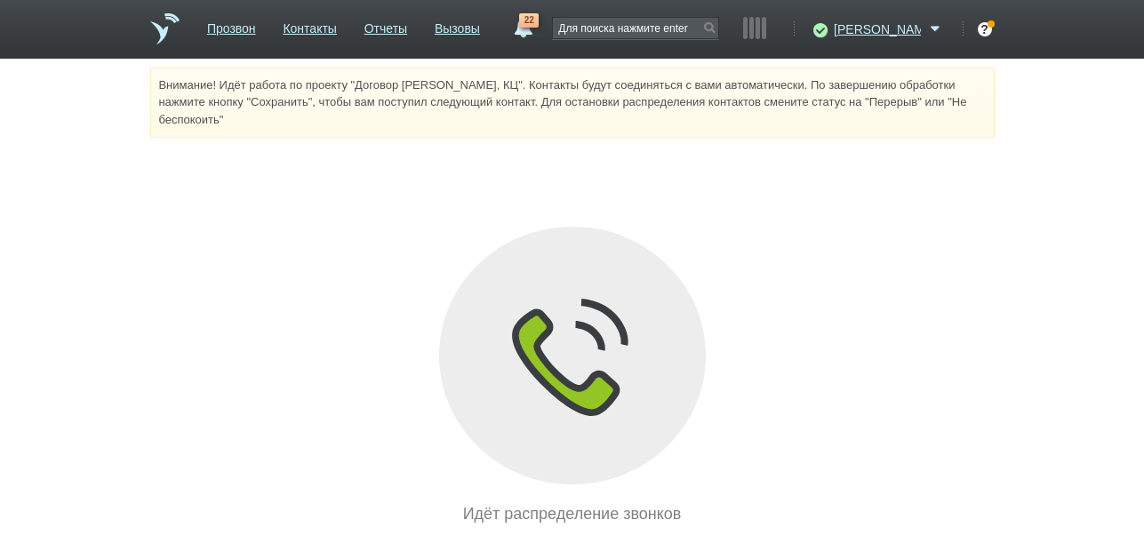
click at [407, 29] on link "Отчеты" at bounding box center [385, 25] width 43 height 26
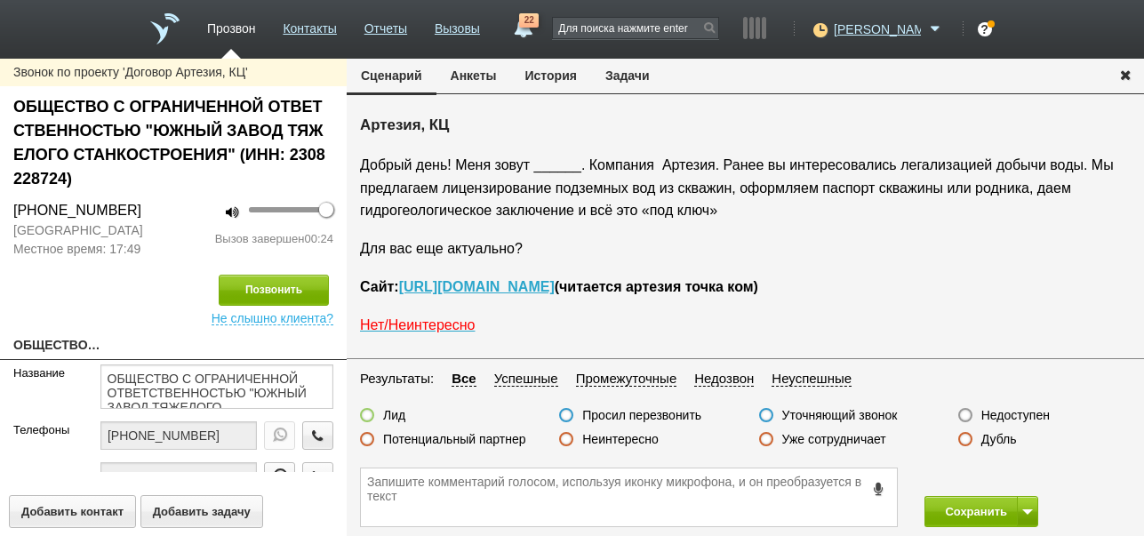
click at [613, 444] on label "Неинтересно" at bounding box center [620, 439] width 76 height 16
click at [0, 0] on input "Неинтересно" at bounding box center [0, 0] width 0 height 0
click at [947, 509] on button "Сохранить" at bounding box center [970, 511] width 93 height 31
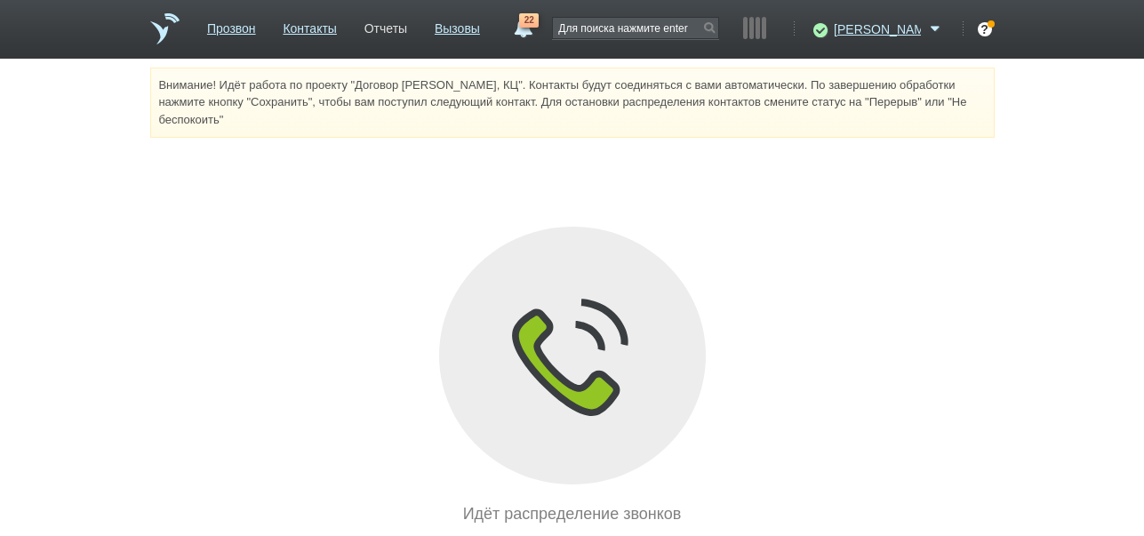
click at [407, 20] on link "Отчеты" at bounding box center [385, 25] width 43 height 26
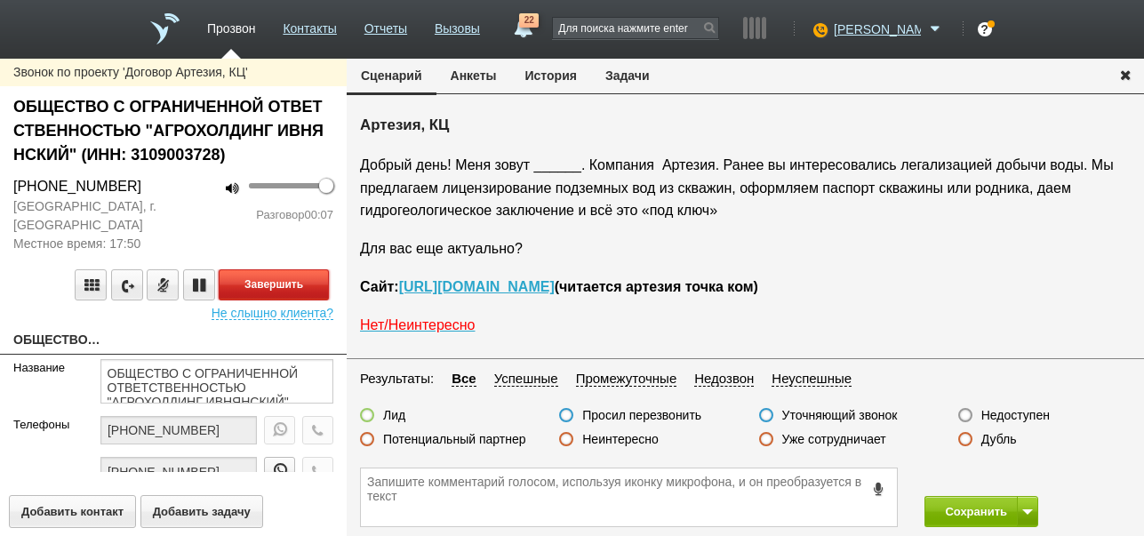
click at [317, 288] on button "Завершить" at bounding box center [274, 284] width 110 height 31
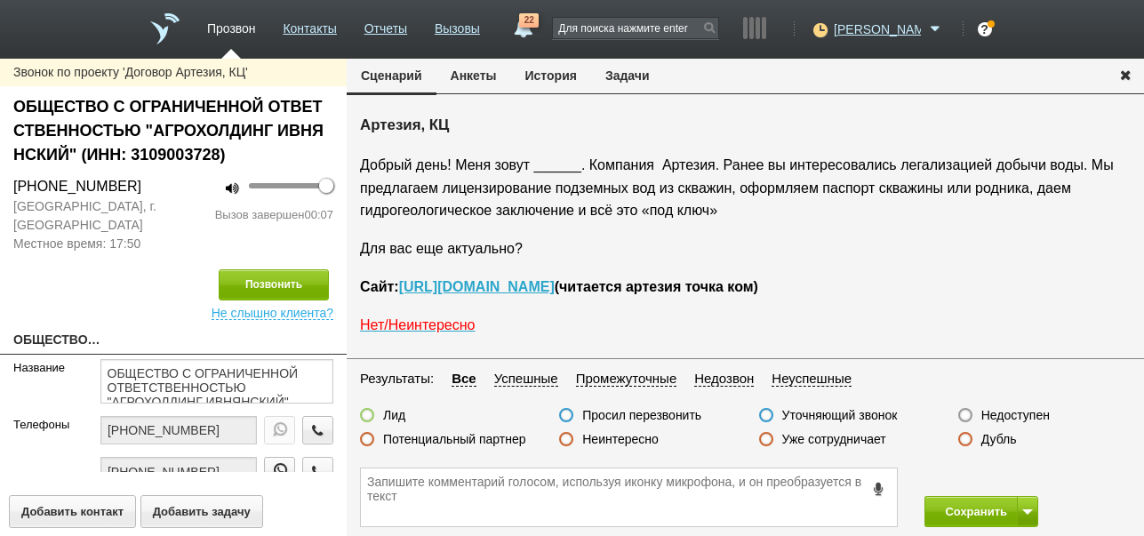
click at [1006, 409] on label "Недоступен" at bounding box center [1015, 415] width 68 height 16
click at [0, 0] on input "Недоступен" at bounding box center [0, 0] width 0 height 0
click at [1024, 513] on span at bounding box center [1027, 511] width 11 height 5
click at [1010, 476] on button "Сохранить и остаться" at bounding box center [968, 478] width 138 height 31
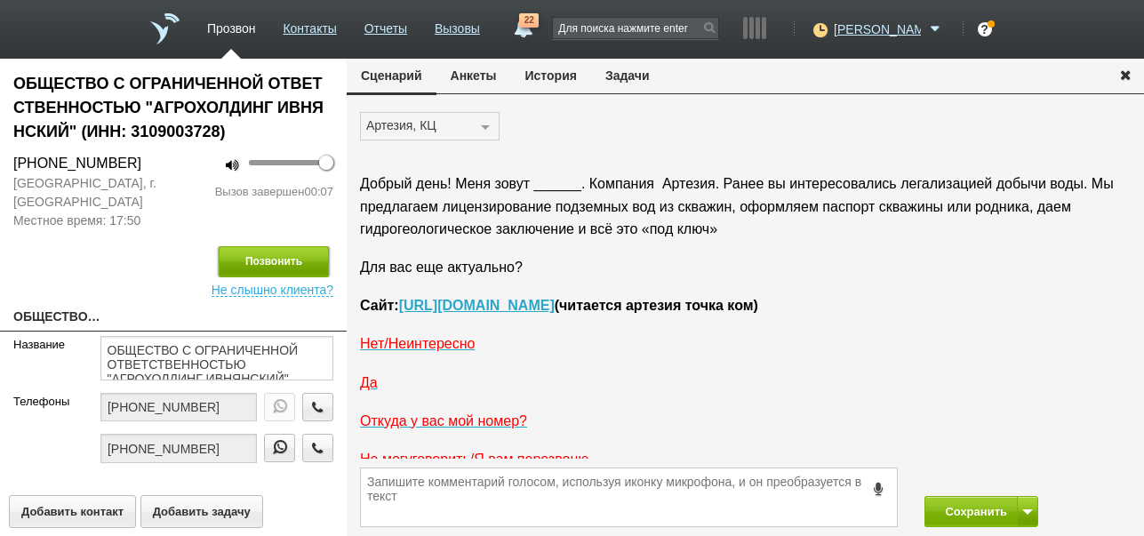
click at [308, 259] on button "Позвонить" at bounding box center [274, 261] width 110 height 31
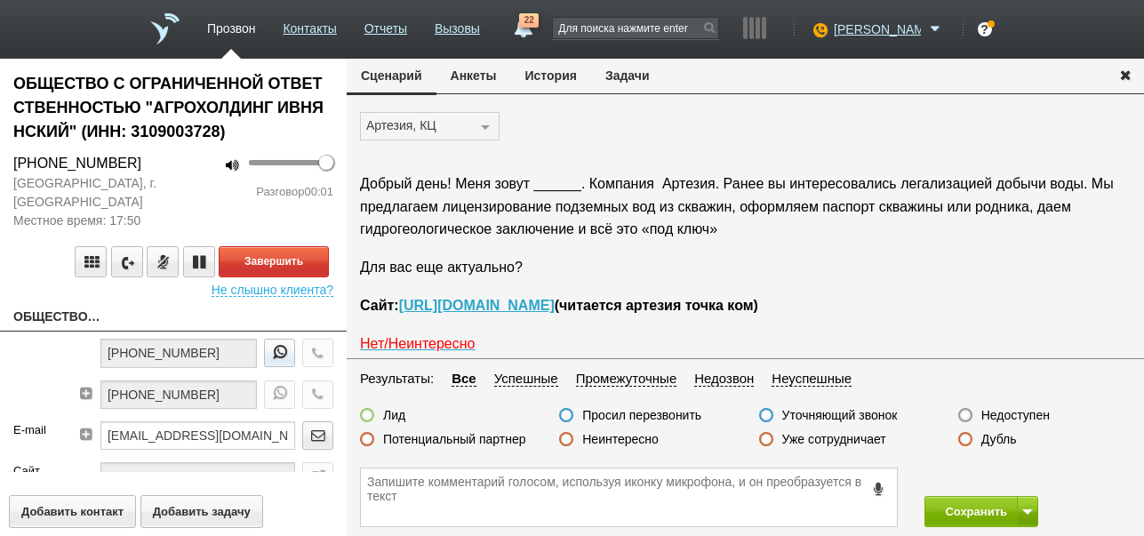
scroll to position [118, 0]
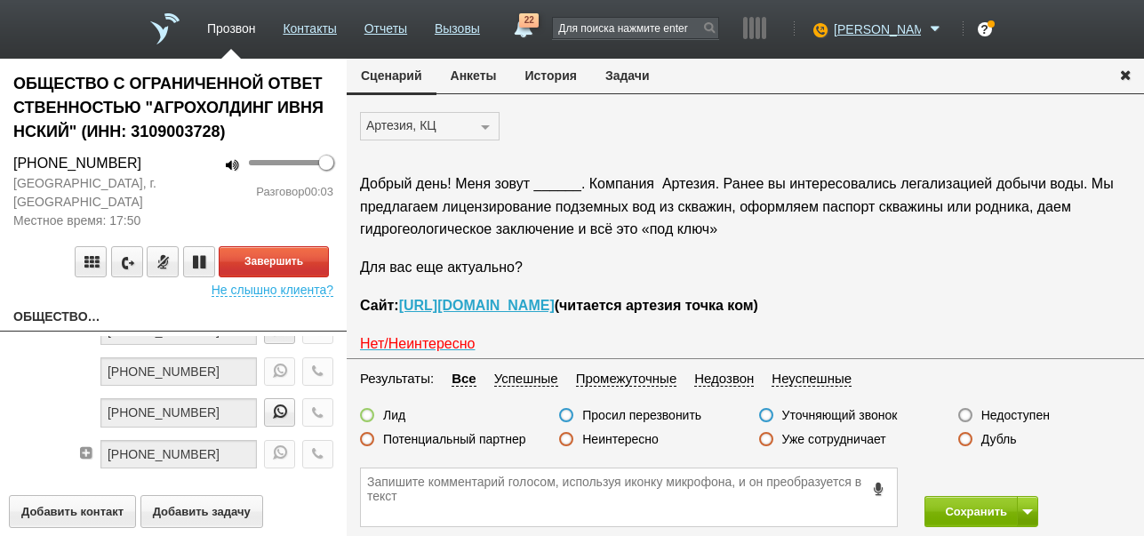
click at [568, 71] on button "История" at bounding box center [551, 76] width 80 height 34
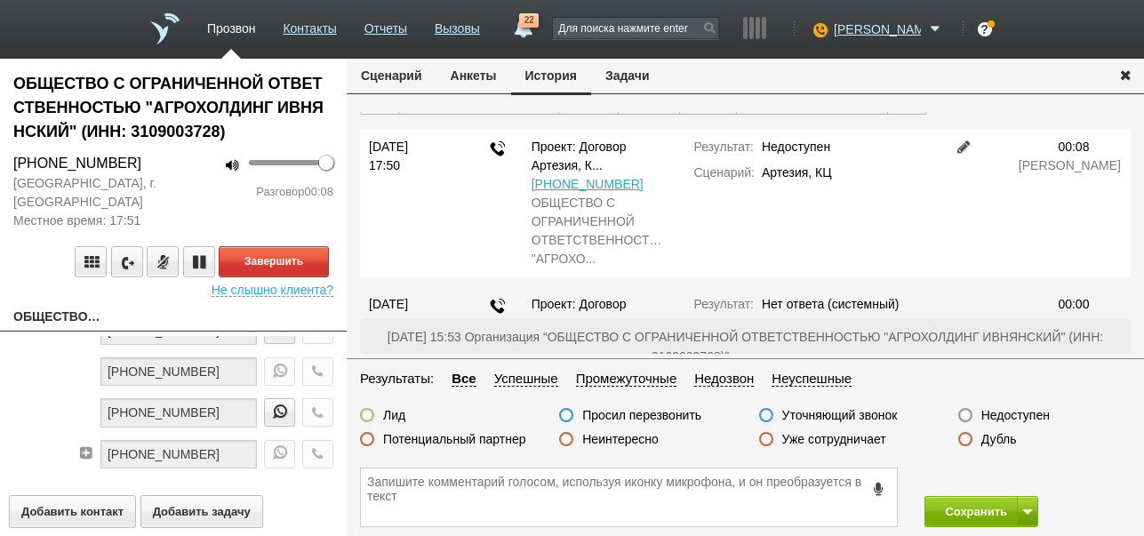
scroll to position [0, 0]
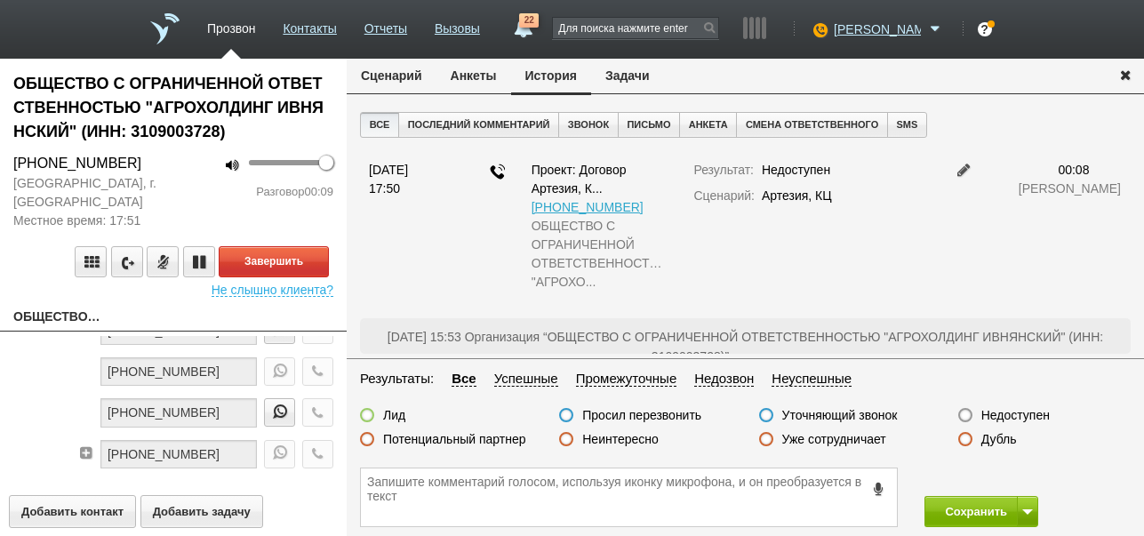
drag, startPoint x: 372, startPoint y: 73, endPoint x: 276, endPoint y: 313, distance: 258.5
click at [372, 73] on button "Сценарий" at bounding box center [392, 76] width 90 height 34
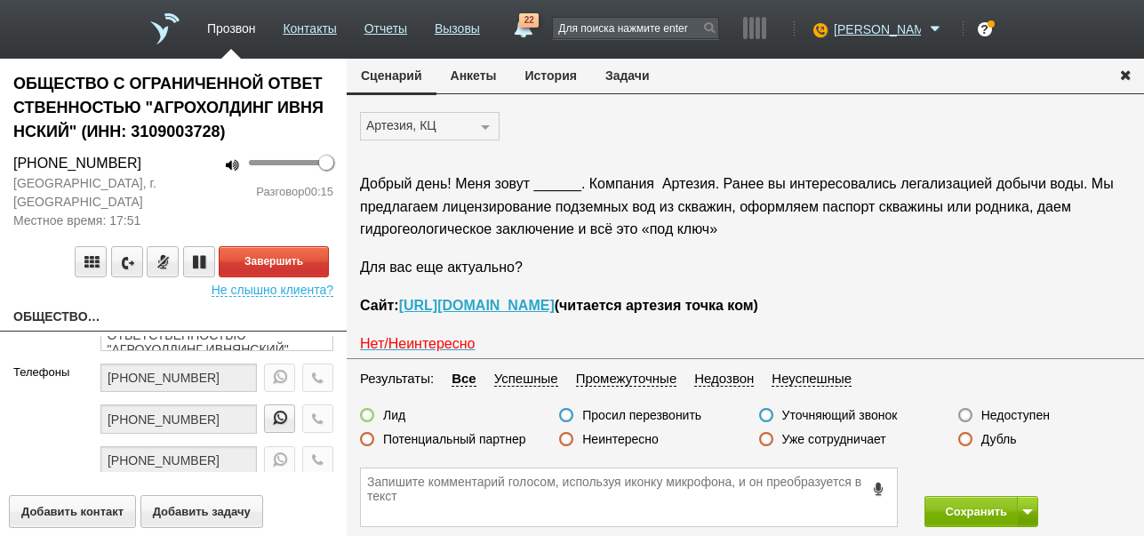
scroll to position [89, 0]
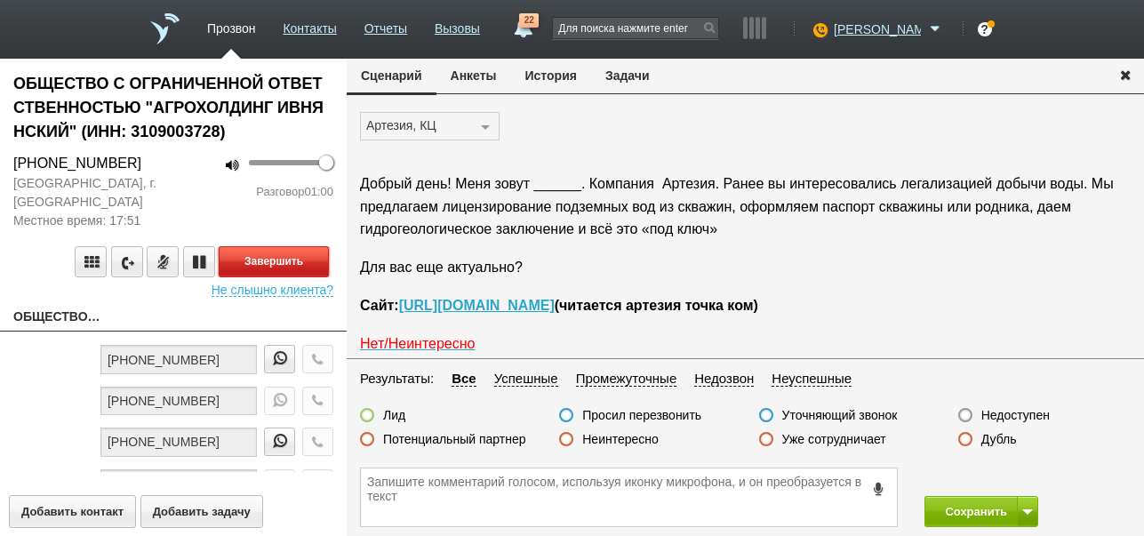
click at [295, 266] on button "Завершить" at bounding box center [274, 261] width 110 height 31
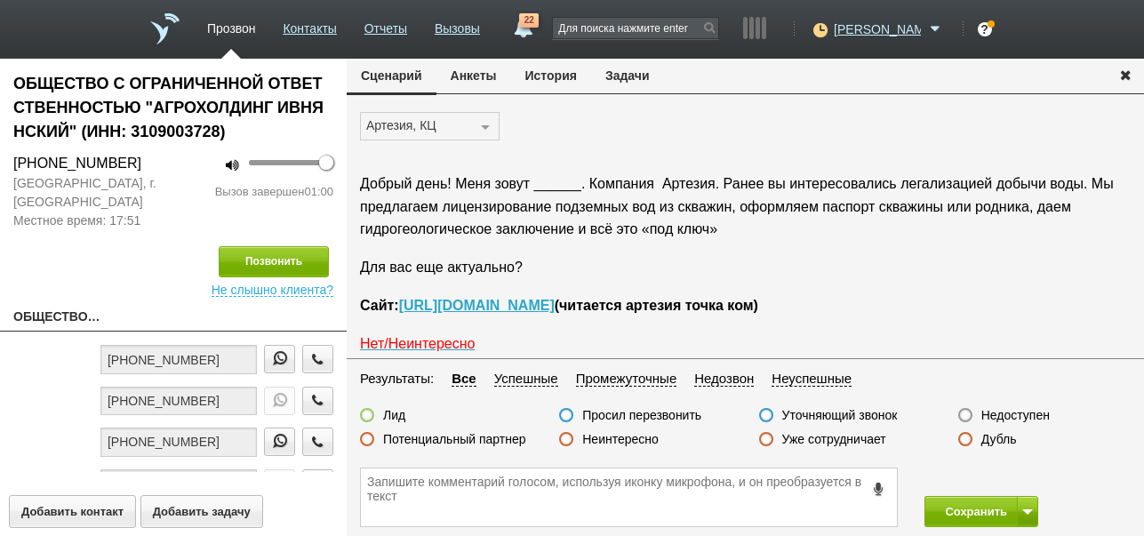
click at [1009, 407] on label "Недоступен" at bounding box center [1015, 415] width 68 height 16
click at [0, 0] on input "Недоступен" at bounding box center [0, 0] width 0 height 0
click at [1026, 502] on button at bounding box center [1027, 511] width 21 height 31
click at [995, 471] on button "Сохранить и остаться" at bounding box center [968, 478] width 138 height 31
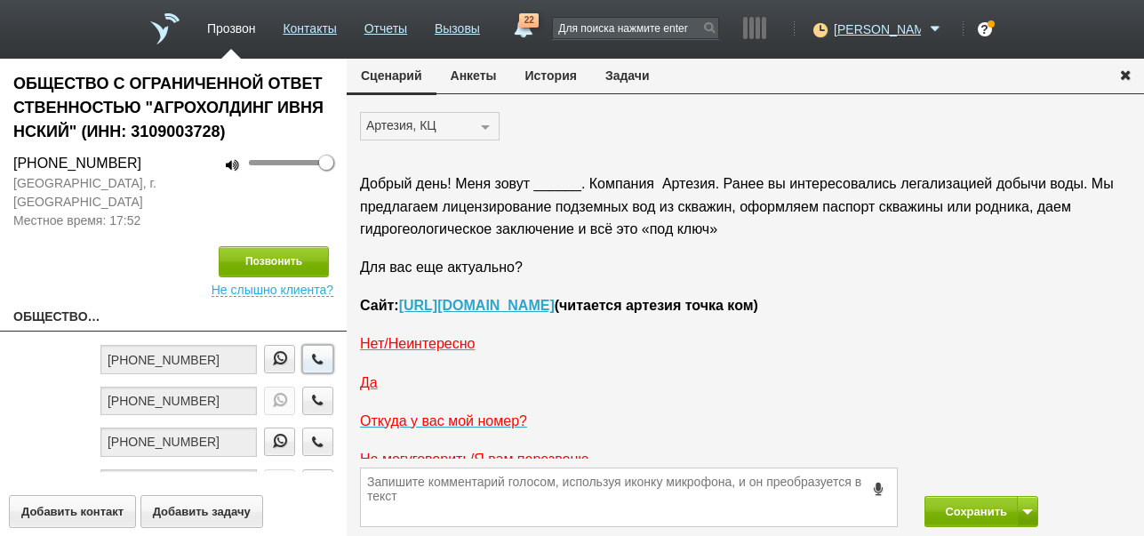
click at [312, 363] on icon "button" at bounding box center [318, 358] width 20 height 13
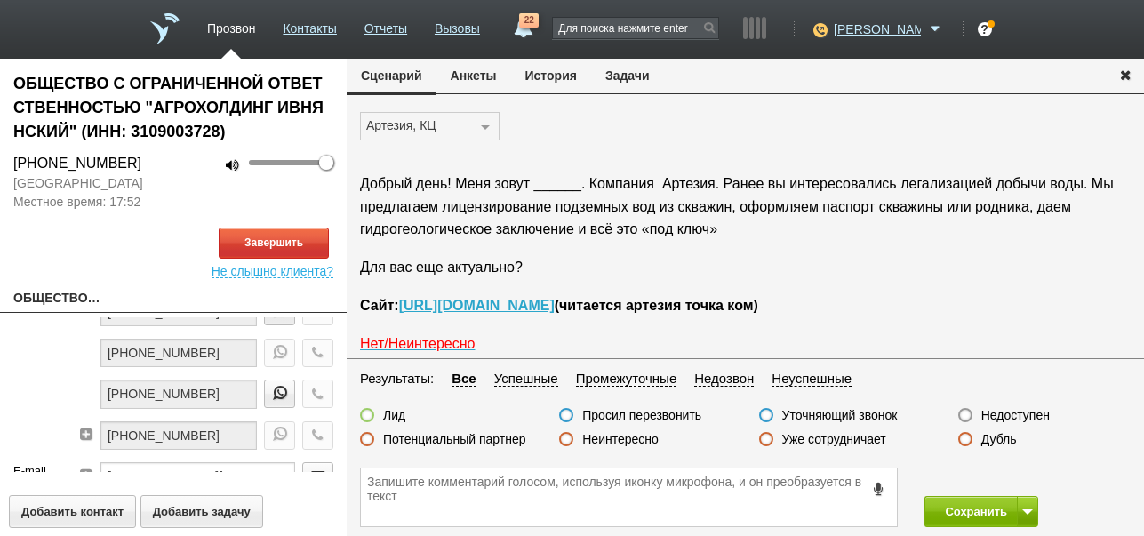
scroll to position [148, 0]
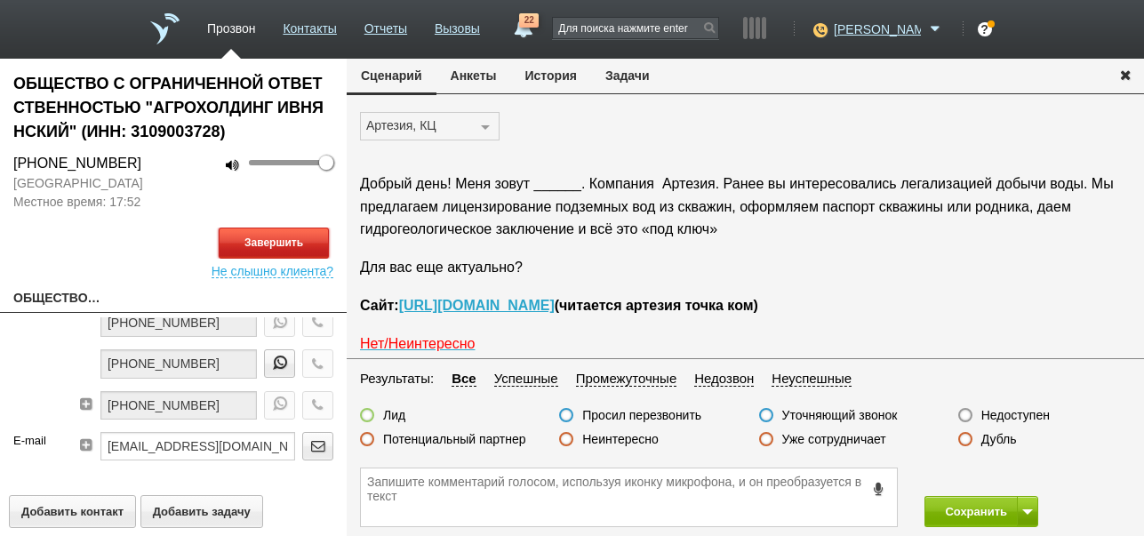
click at [320, 248] on button "Завершить" at bounding box center [274, 243] width 110 height 31
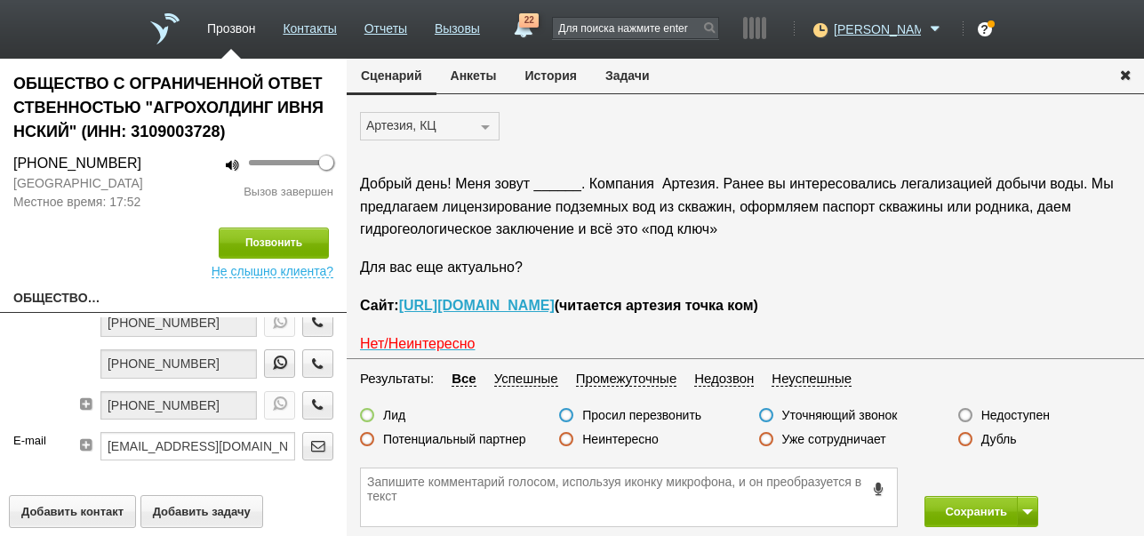
click at [996, 413] on label "Недоступен" at bounding box center [1015, 415] width 68 height 16
click at [0, 0] on input "Недоступен" at bounding box center [0, 0] width 0 height 0
drag, startPoint x: 972, startPoint y: 506, endPoint x: 815, endPoint y: 296, distance: 262.2
click at [971, 506] on button "Сохранить" at bounding box center [970, 511] width 93 height 31
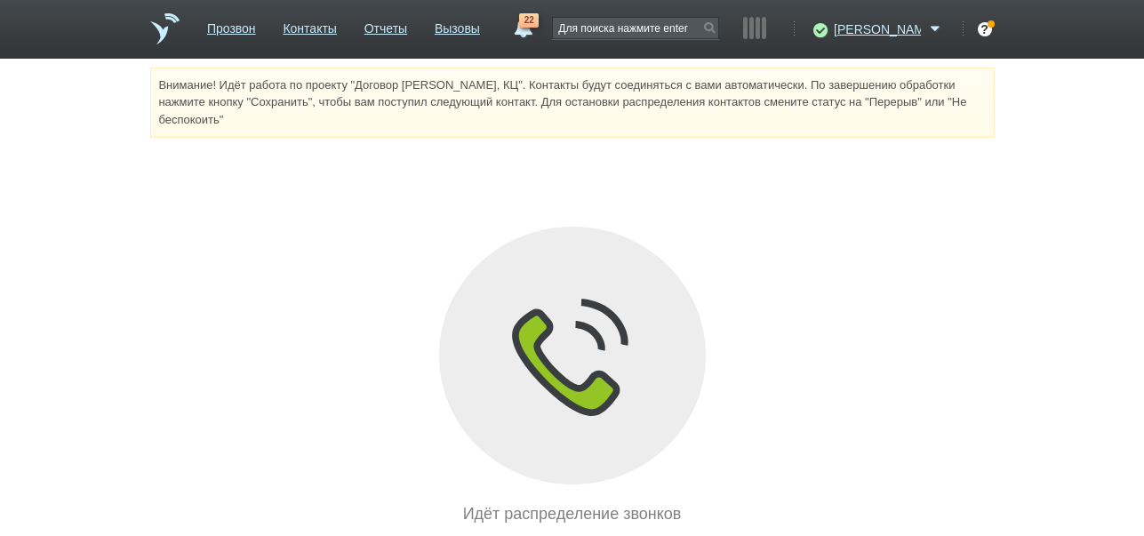
click at [407, 24] on link "Отчеты" at bounding box center [385, 25] width 43 height 26
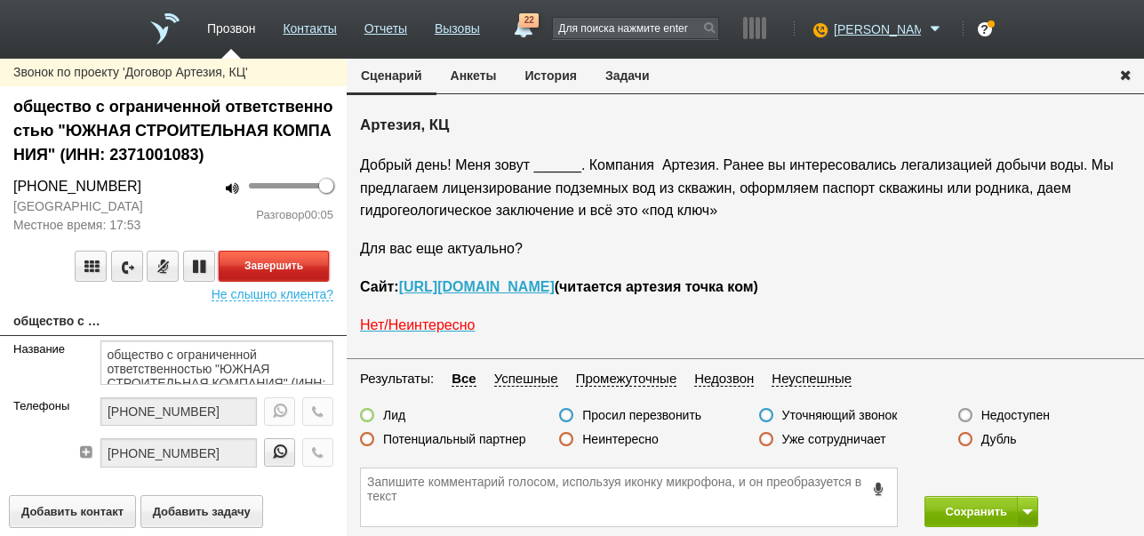
click at [308, 262] on button "Завершить" at bounding box center [274, 266] width 110 height 31
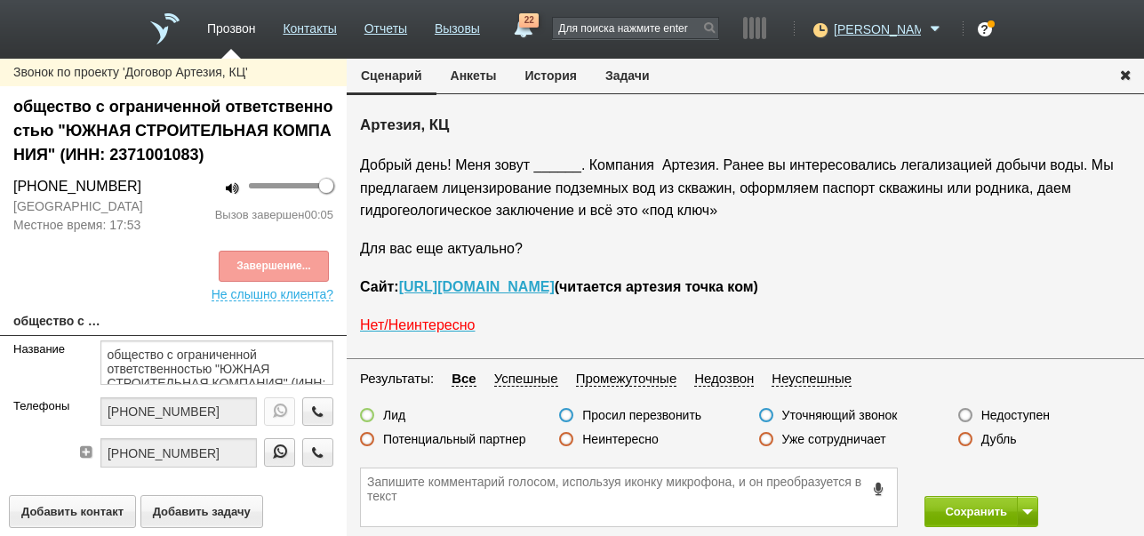
click at [1017, 416] on label "Недоступен" at bounding box center [1015, 415] width 68 height 16
click at [0, 0] on input "Недоступен" at bounding box center [0, 0] width 0 height 0
click at [1028, 513] on span at bounding box center [1027, 511] width 11 height 5
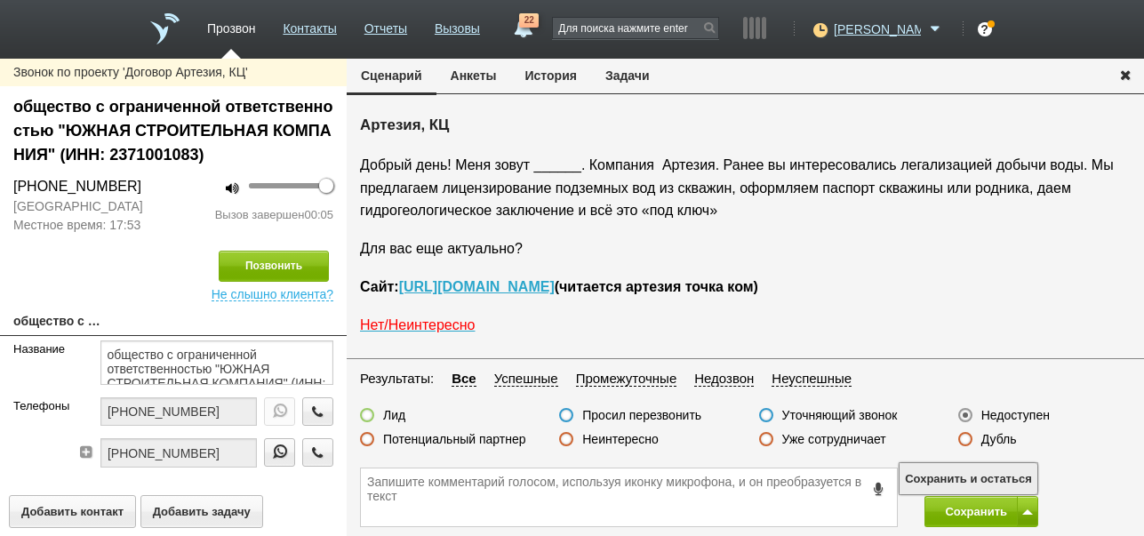
click at [1022, 467] on button "Сохранить и остаться" at bounding box center [968, 478] width 138 height 31
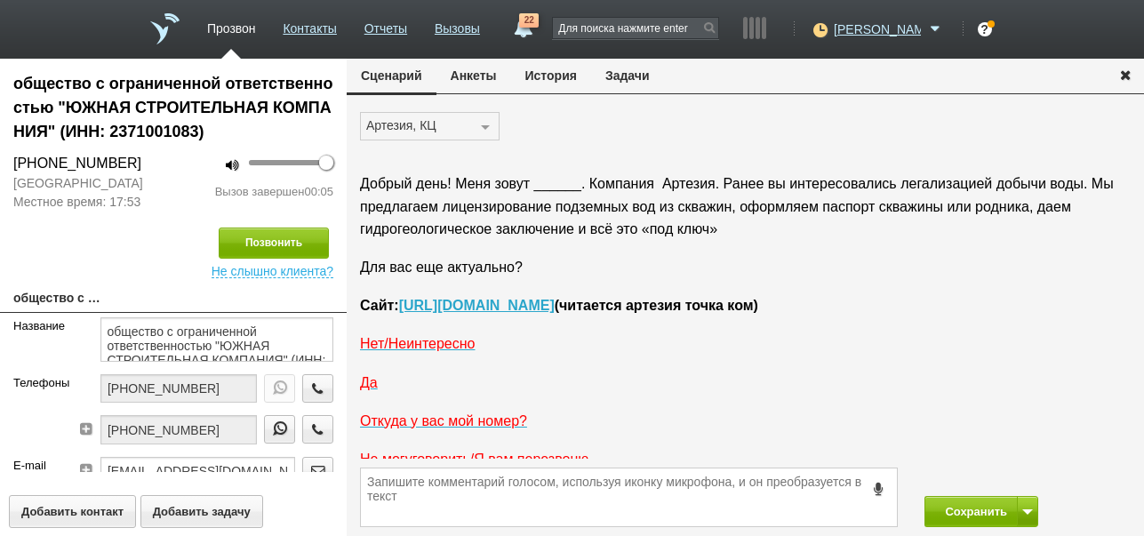
scroll to position [29, 0]
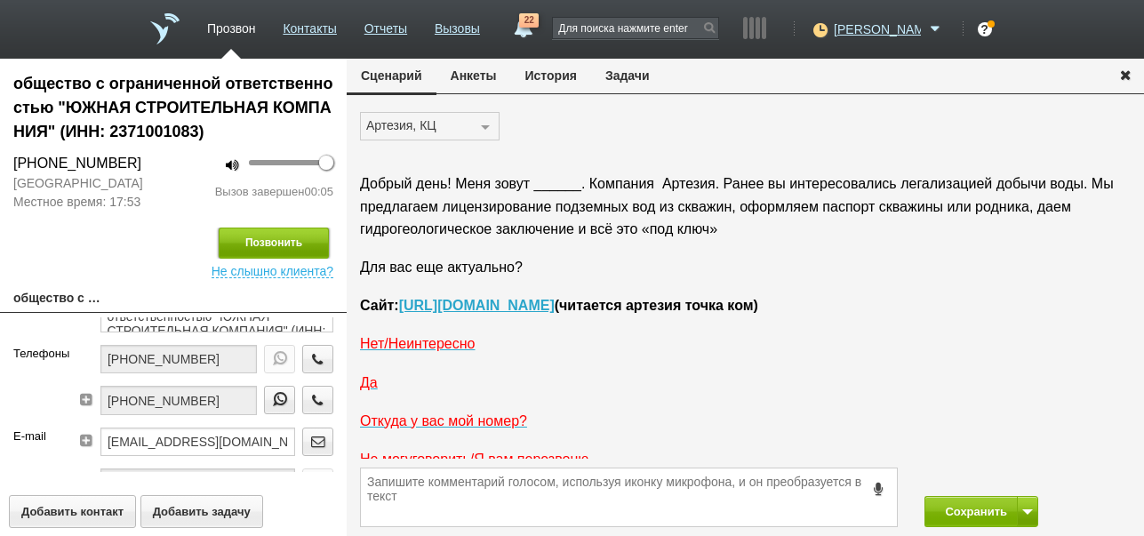
click at [309, 237] on button "Позвонить" at bounding box center [274, 243] width 110 height 31
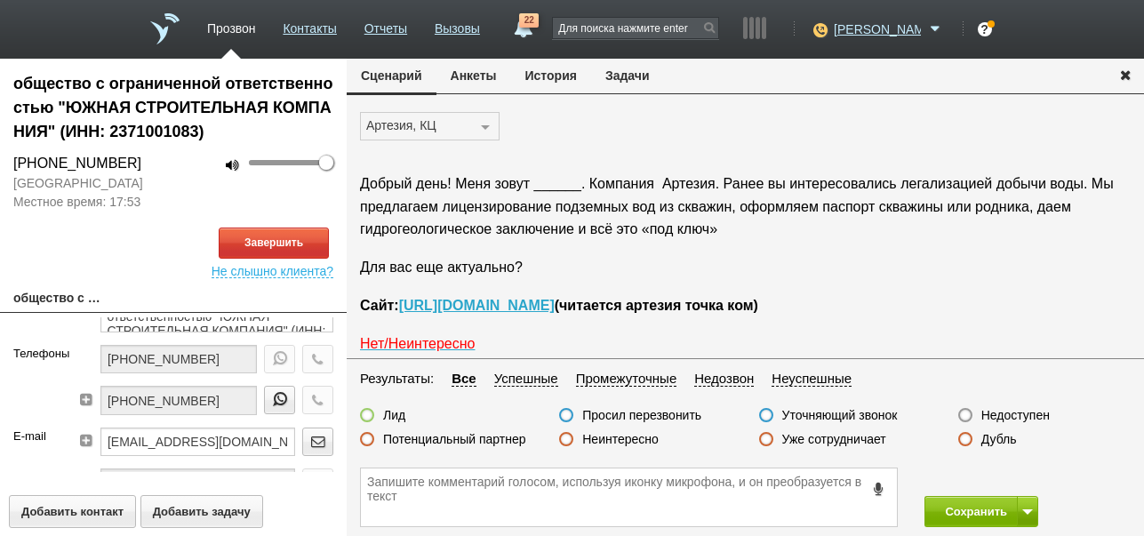
click at [552, 66] on button "История" at bounding box center [551, 76] width 80 height 34
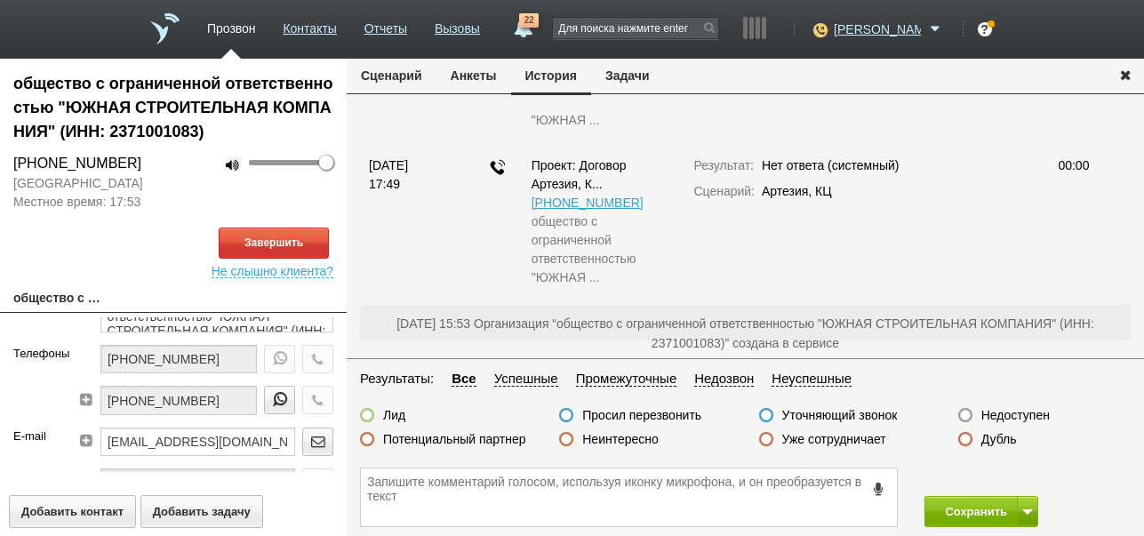
scroll to position [13, 0]
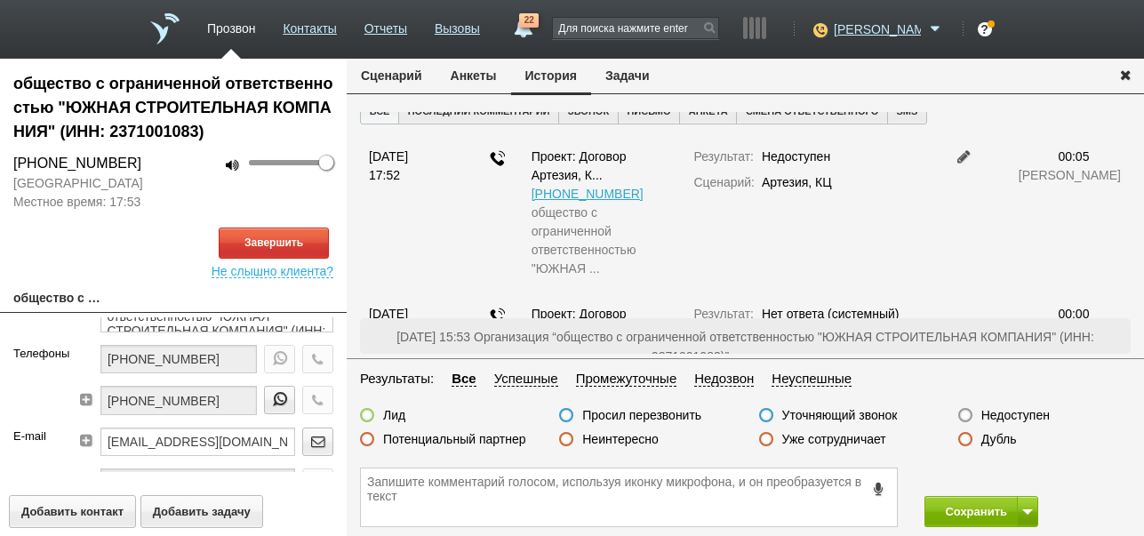
click at [410, 76] on button "Сценарий" at bounding box center [392, 76] width 90 height 34
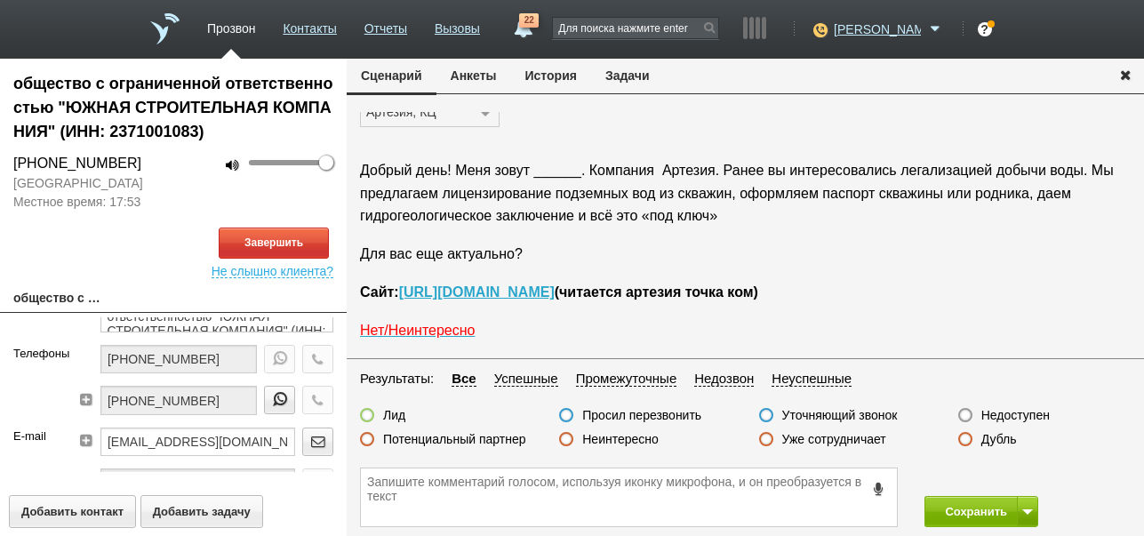
scroll to position [0, 0]
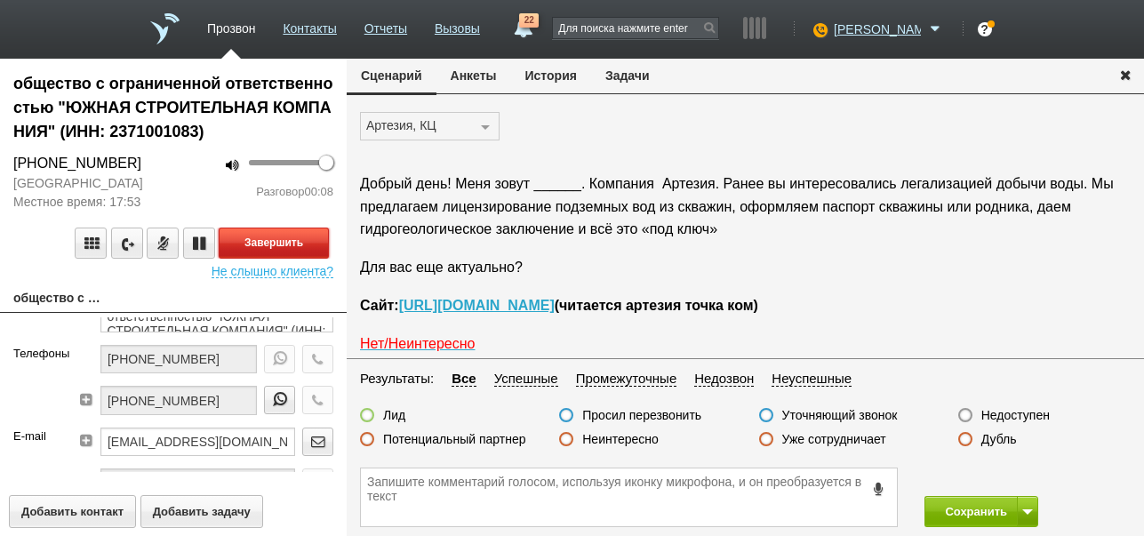
click at [304, 243] on button "Завершить" at bounding box center [274, 243] width 110 height 31
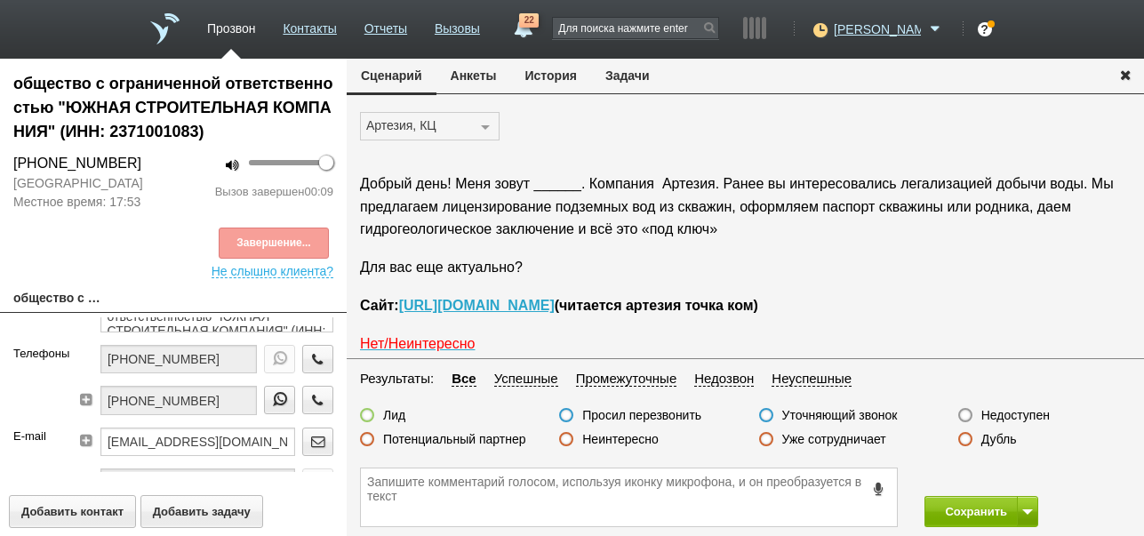
click at [1013, 413] on label "Недоступен" at bounding box center [1015, 415] width 68 height 16
click at [0, 0] on input "Недоступен" at bounding box center [0, 0] width 0 height 0
click at [1024, 516] on button at bounding box center [1027, 511] width 21 height 31
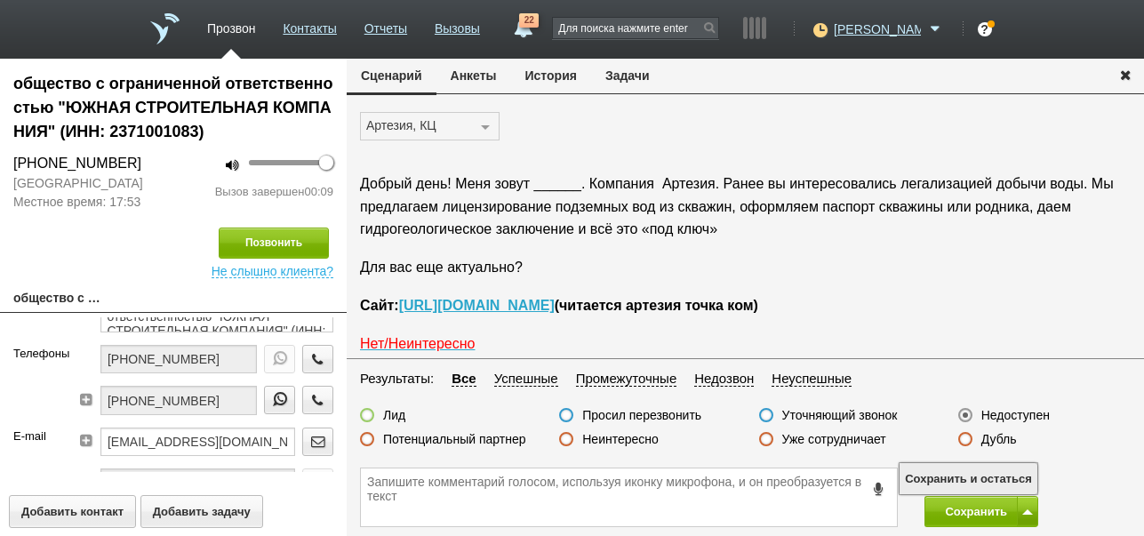
click at [1004, 475] on button "Сохранить и остаться" at bounding box center [968, 478] width 138 height 31
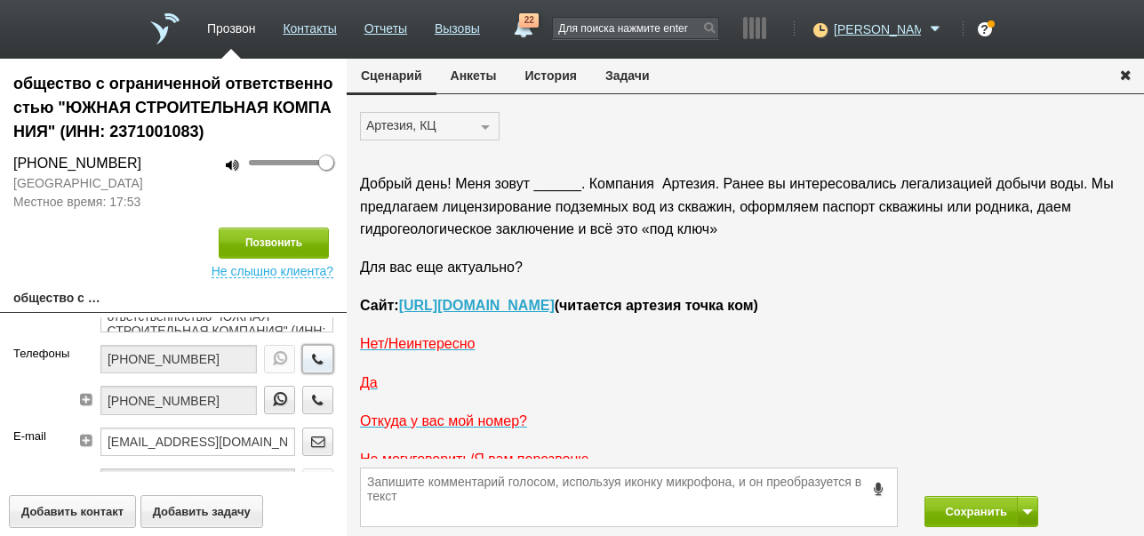
click at [308, 359] on icon "button" at bounding box center [318, 358] width 20 height 13
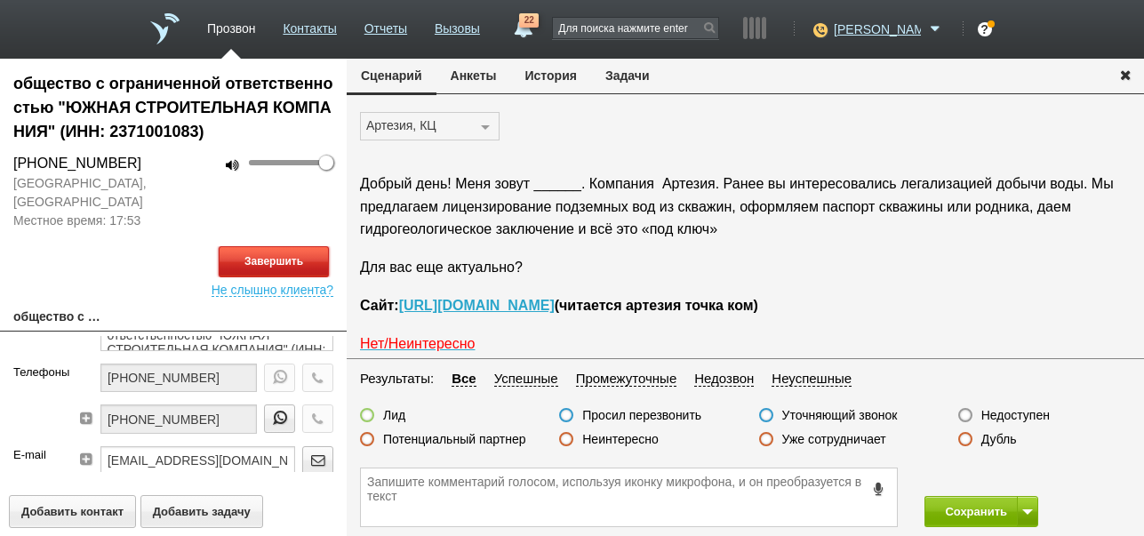
click at [300, 260] on button "Завершить" at bounding box center [274, 261] width 110 height 31
click at [1021, 411] on label "Недоступен" at bounding box center [1015, 415] width 68 height 16
click at [0, 0] on input "Недоступен" at bounding box center [0, 0] width 0 height 0
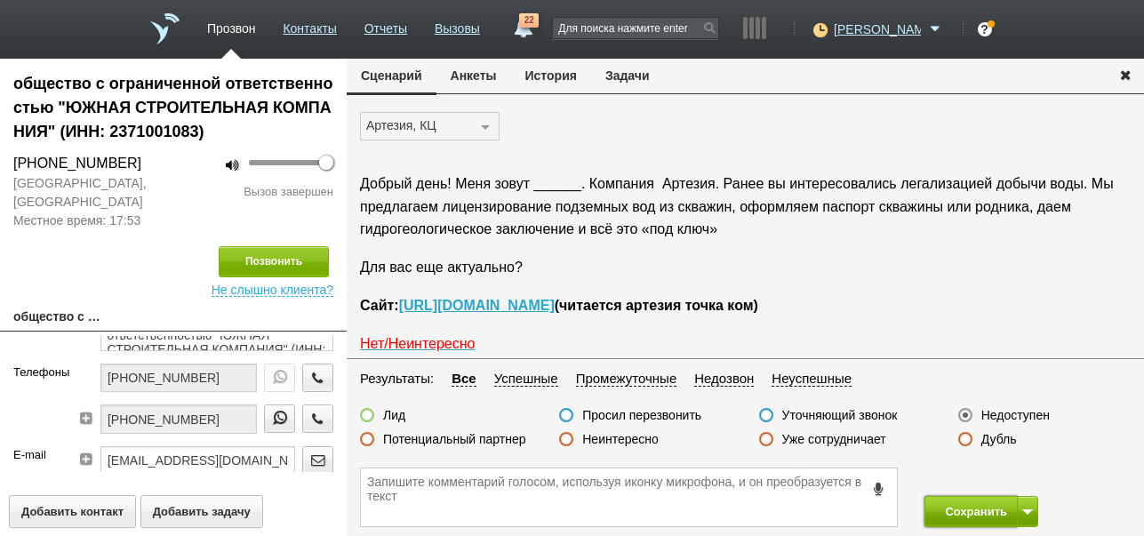
click at [959, 509] on button "Сохранить" at bounding box center [970, 511] width 93 height 31
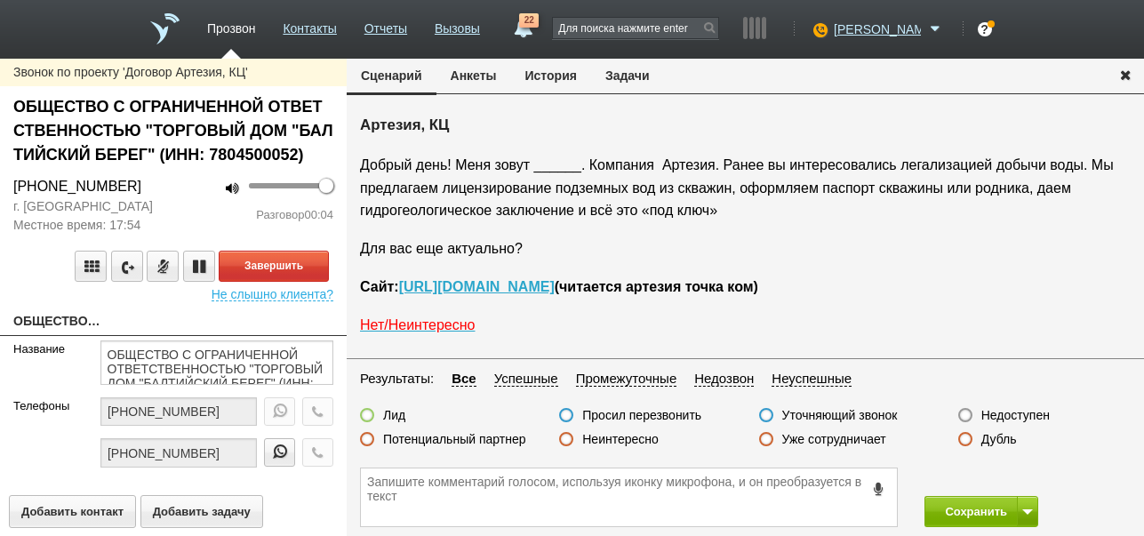
click at [1004, 412] on label "Недоступен" at bounding box center [1015, 415] width 68 height 16
click at [0, 0] on input "Недоступен" at bounding box center [0, 0] width 0 height 0
click at [246, 268] on button "Завершить" at bounding box center [274, 266] width 110 height 31
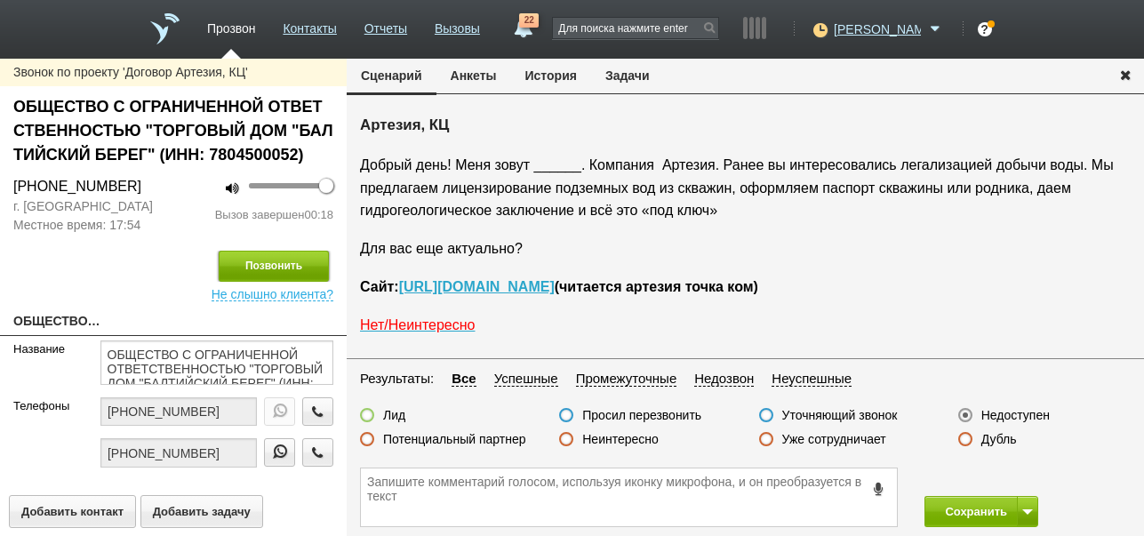
click at [306, 265] on button "Позвонить" at bounding box center [274, 266] width 110 height 31
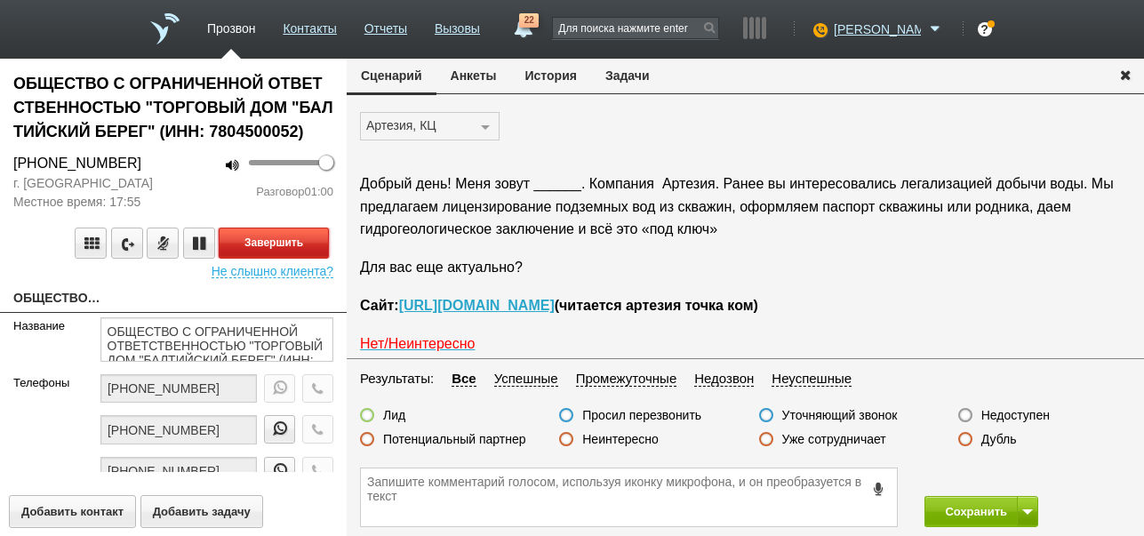
click at [320, 245] on button "Завершить" at bounding box center [274, 243] width 110 height 31
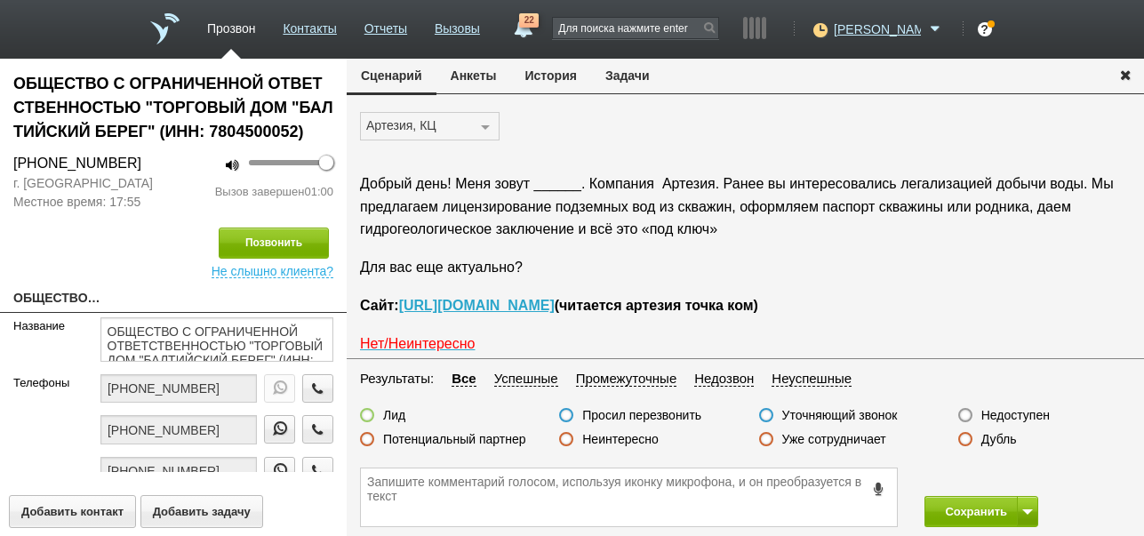
click at [1039, 417] on label "Недоступен" at bounding box center [1015, 415] width 68 height 16
click at [0, 0] on input "Недоступен" at bounding box center [0, 0] width 0 height 0
click at [1027, 507] on button at bounding box center [1027, 511] width 21 height 31
click at [1018, 473] on button "Сохранить и остаться" at bounding box center [968, 478] width 138 height 31
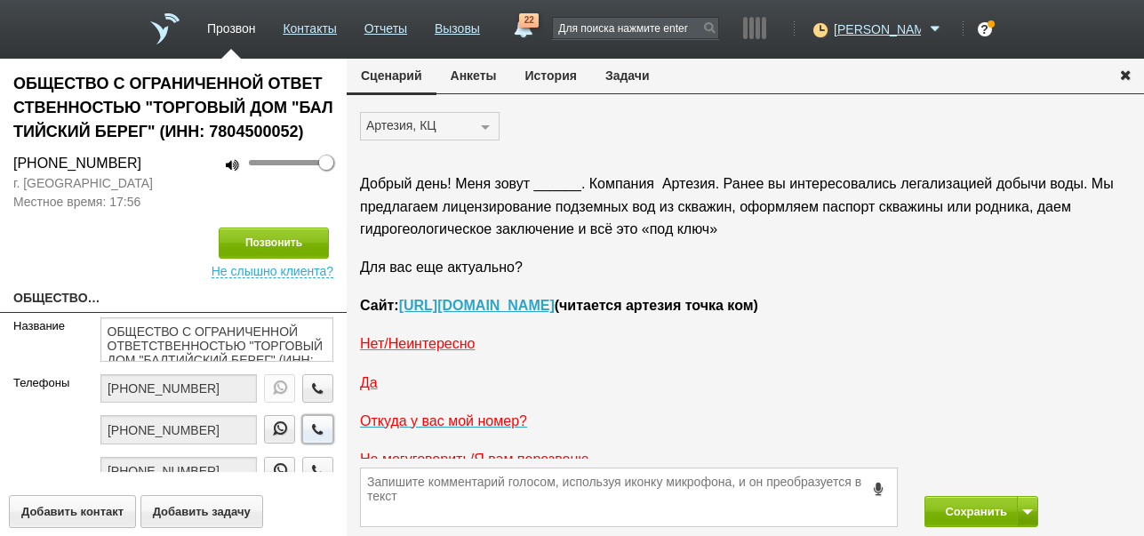
click at [308, 432] on icon "button" at bounding box center [318, 428] width 20 height 13
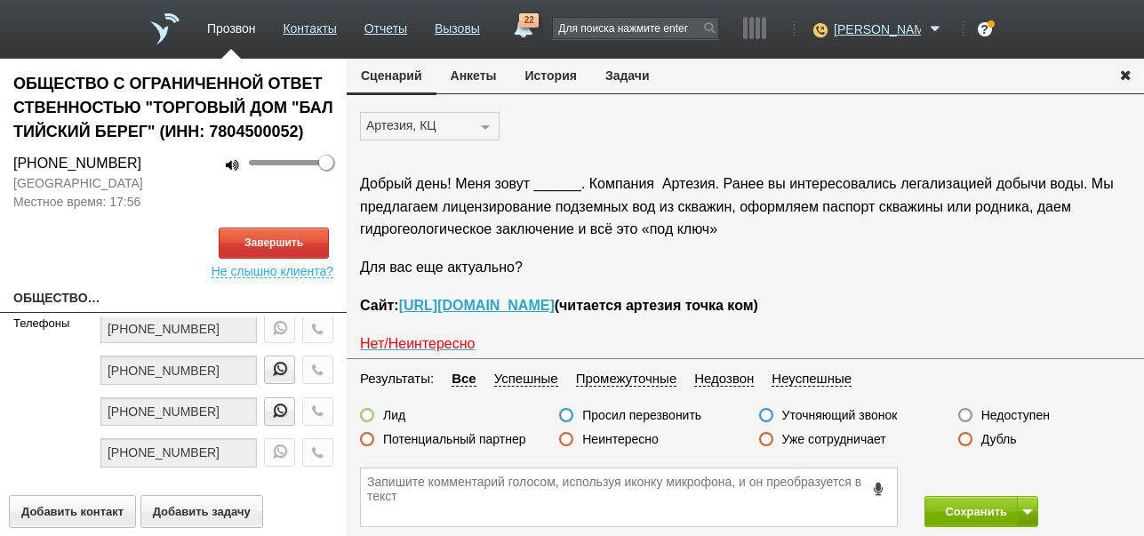
scroll to position [89, 0]
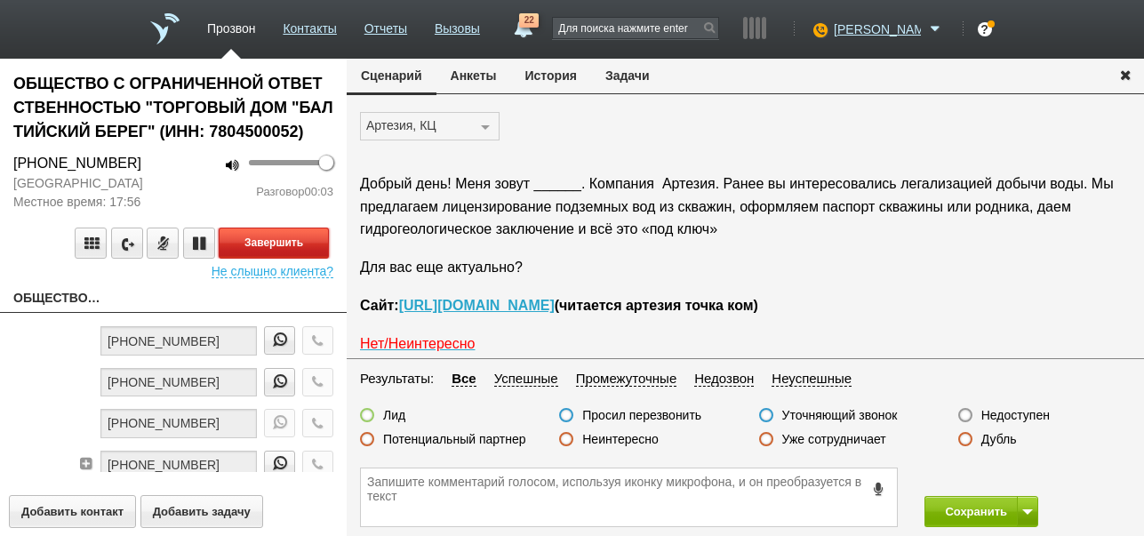
click at [304, 239] on button "Завершить" at bounding box center [274, 243] width 110 height 31
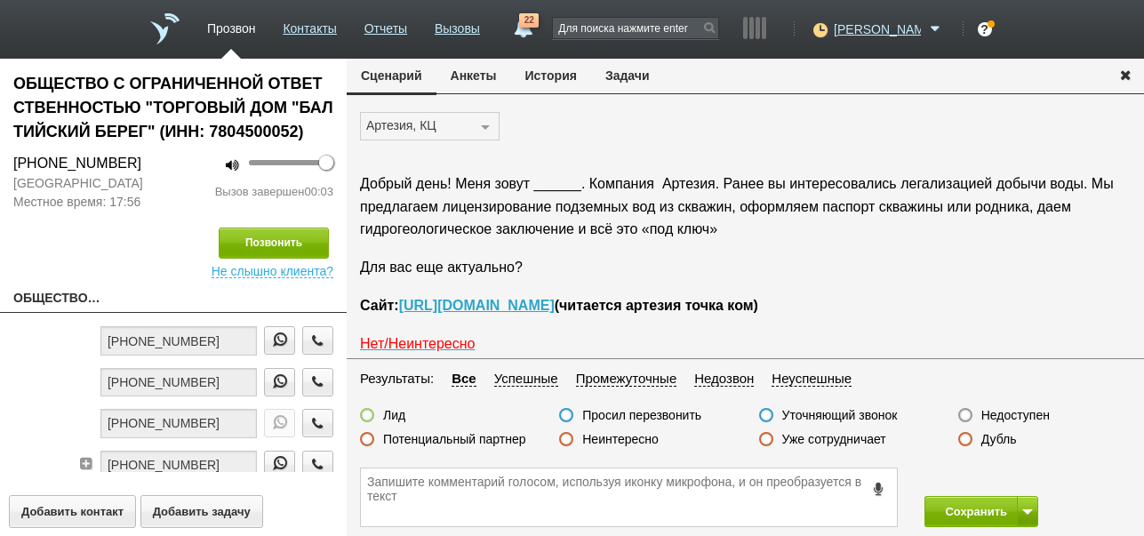
click at [997, 415] on label "Недоступен" at bounding box center [1015, 415] width 68 height 16
click at [0, 0] on input "Недоступен" at bounding box center [0, 0] width 0 height 0
click at [308, 388] on icon "button" at bounding box center [318, 381] width 20 height 13
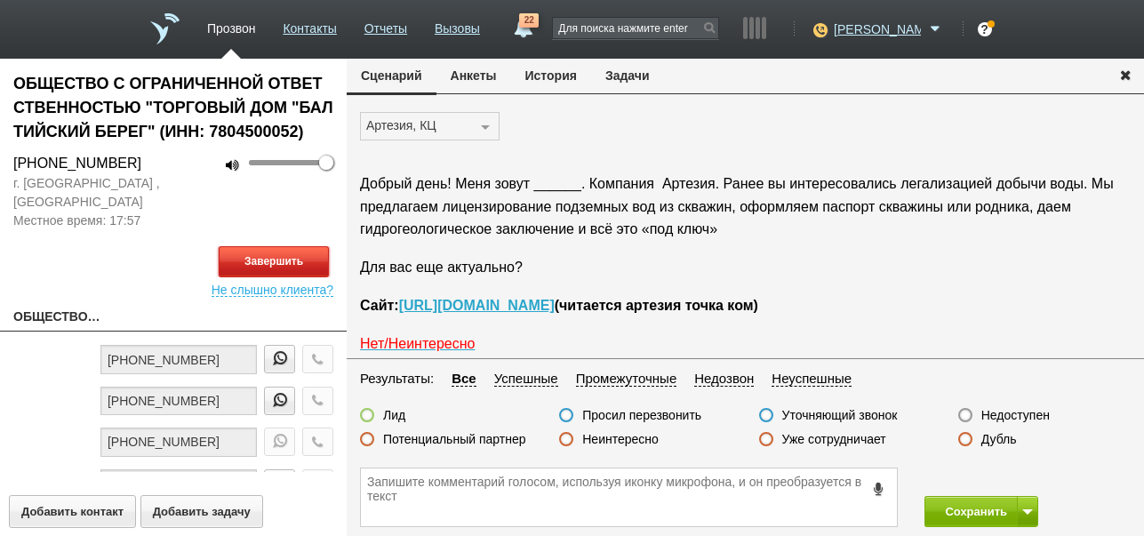
click at [272, 260] on button "Завершить" at bounding box center [274, 261] width 110 height 31
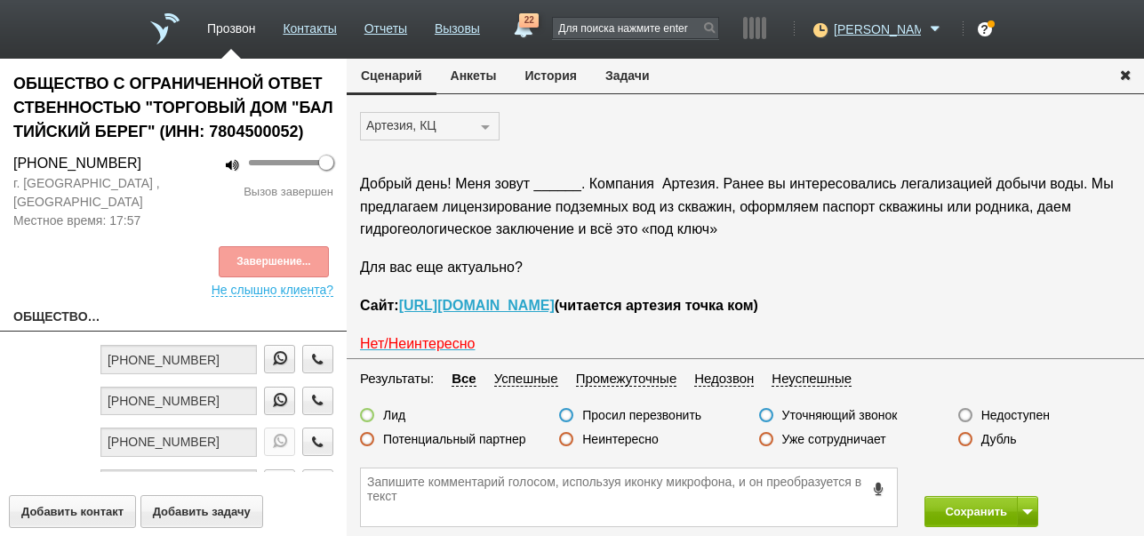
click at [1023, 416] on label "Недоступен" at bounding box center [1015, 415] width 68 height 16
click at [0, 0] on input "Недоступен" at bounding box center [0, 0] width 0 height 0
click at [971, 502] on button "Сохранить" at bounding box center [970, 511] width 93 height 31
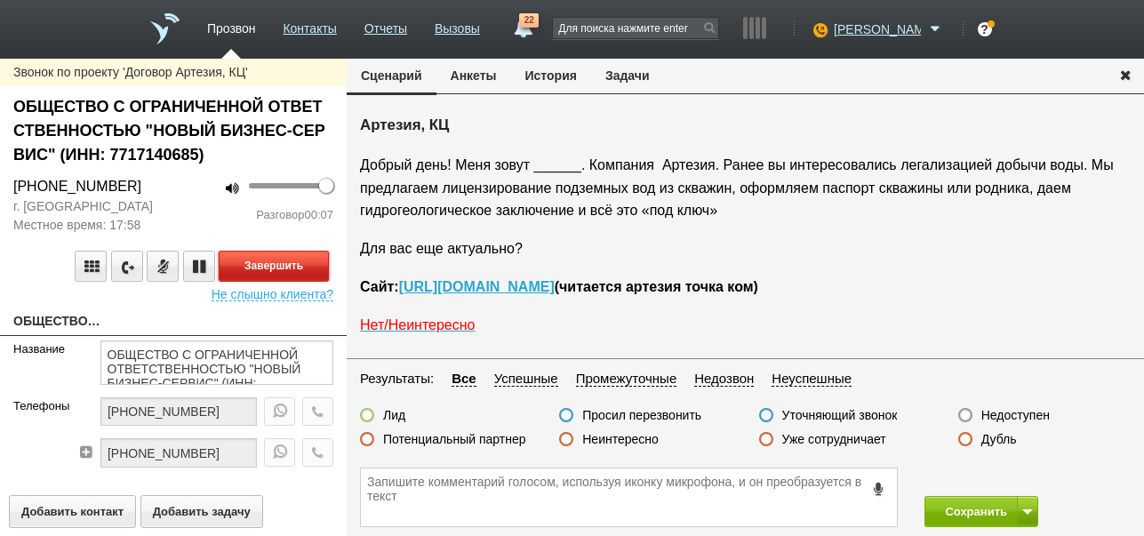
drag, startPoint x: 280, startPoint y: 267, endPoint x: 297, endPoint y: 267, distance: 16.9
click at [282, 267] on button "Завершить" at bounding box center [274, 266] width 110 height 31
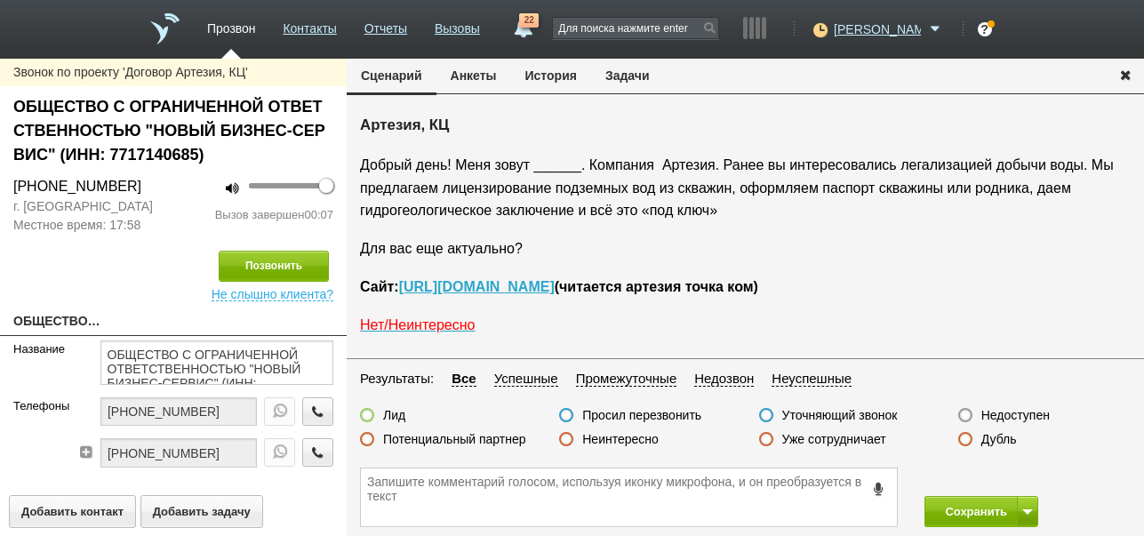
click at [1016, 412] on label "Недоступен" at bounding box center [1015, 415] width 68 height 16
click at [0, 0] on input "Недоступен" at bounding box center [0, 0] width 0 height 0
click at [1031, 508] on button at bounding box center [1027, 511] width 21 height 31
click at [1009, 475] on button "Сохранить и остаться" at bounding box center [968, 478] width 138 height 31
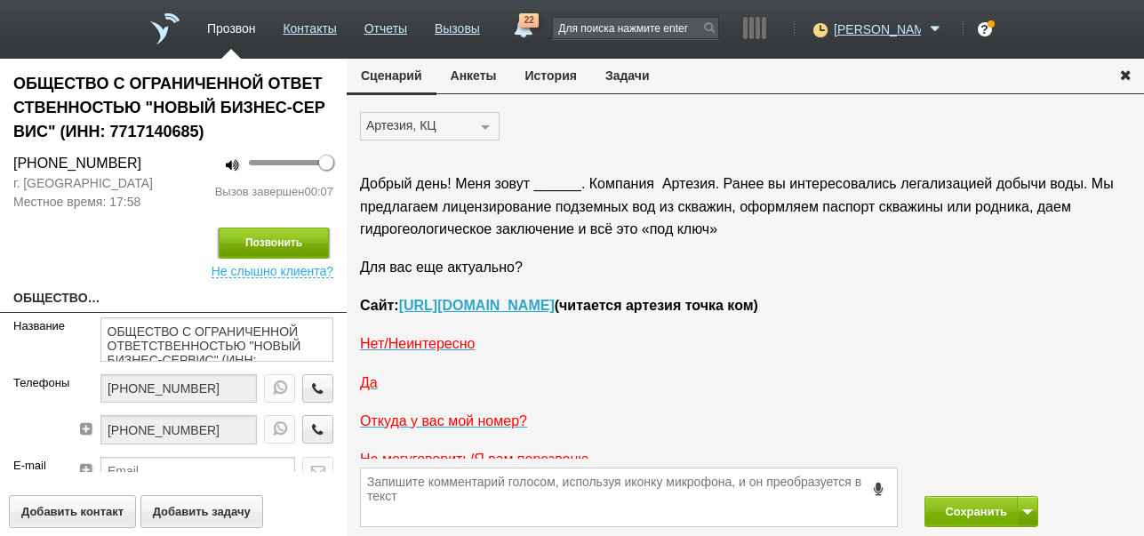
click at [302, 236] on button "Позвонить" at bounding box center [274, 243] width 110 height 31
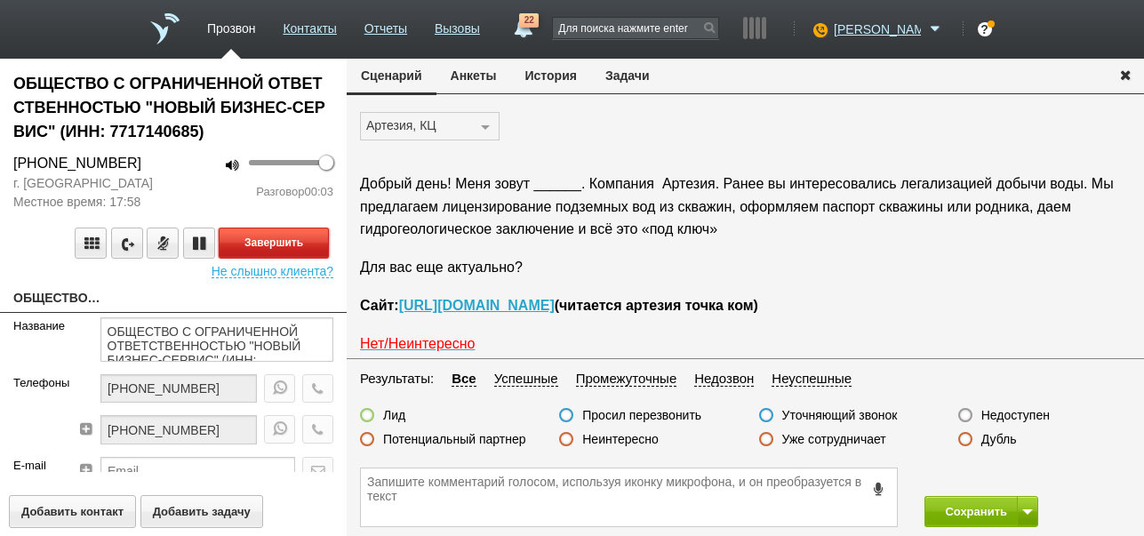
click at [312, 240] on button "Завершить" at bounding box center [274, 243] width 110 height 31
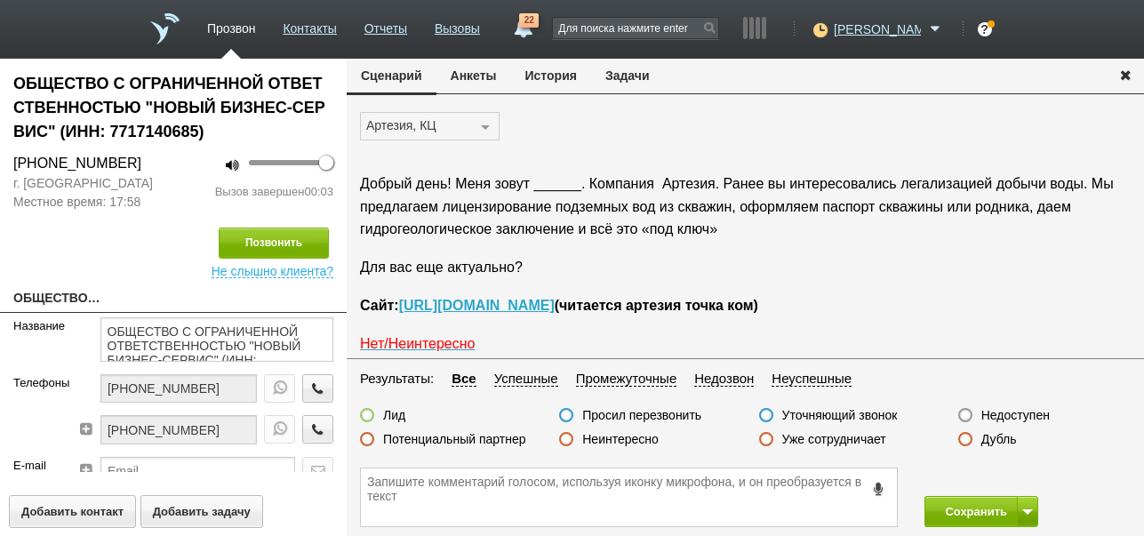
click at [1012, 412] on label "Недоступен" at bounding box center [1015, 415] width 68 height 16
click at [0, 0] on input "Недоступен" at bounding box center [0, 0] width 0 height 0
click at [1029, 510] on span at bounding box center [1027, 511] width 11 height 5
click at [1013, 476] on button "Сохранить и остаться" at bounding box center [968, 478] width 138 height 31
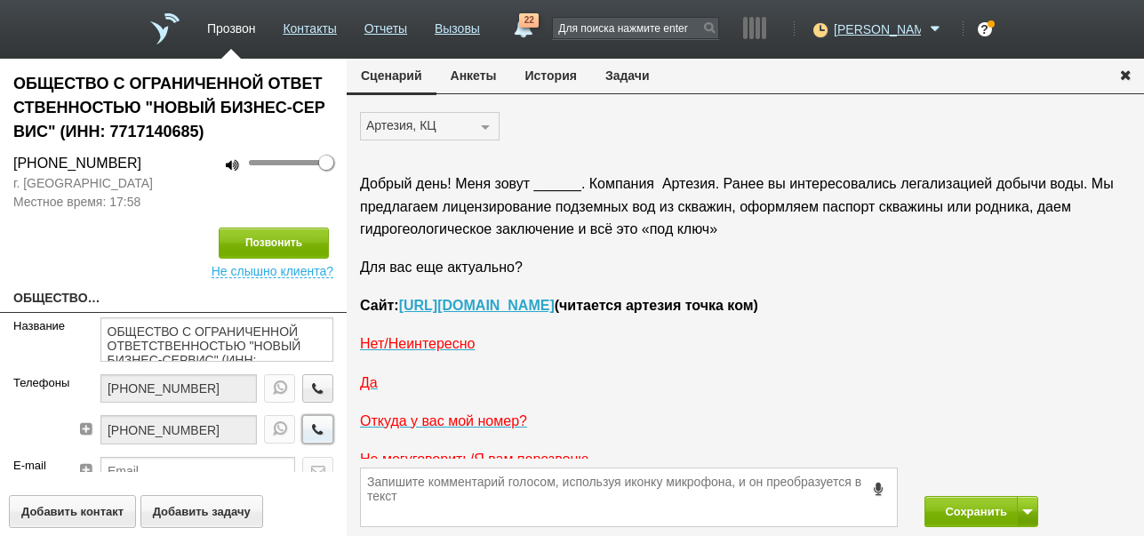
click at [308, 432] on icon "button" at bounding box center [318, 428] width 20 height 13
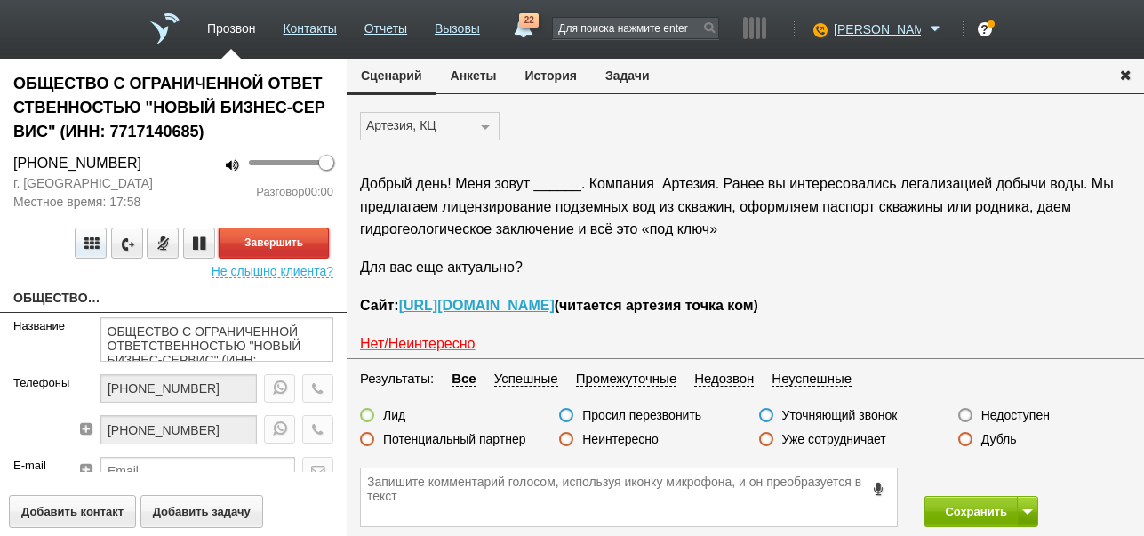
click at [311, 245] on button "Завершить" at bounding box center [274, 243] width 110 height 31
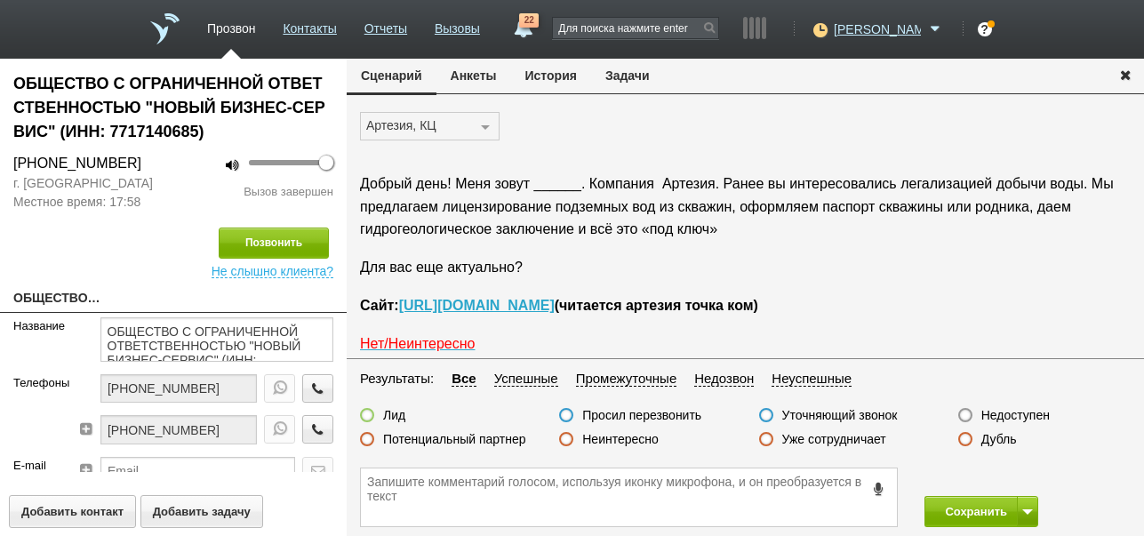
click at [1035, 412] on label "Недоступен" at bounding box center [1015, 415] width 68 height 16
click at [0, 0] on input "Недоступен" at bounding box center [0, 0] width 0 height 0
click at [308, 387] on icon "button" at bounding box center [318, 387] width 20 height 13
click at [320, 244] on button "Завершить" at bounding box center [274, 243] width 110 height 31
click at [1027, 414] on label "Недоступен" at bounding box center [1015, 415] width 68 height 16
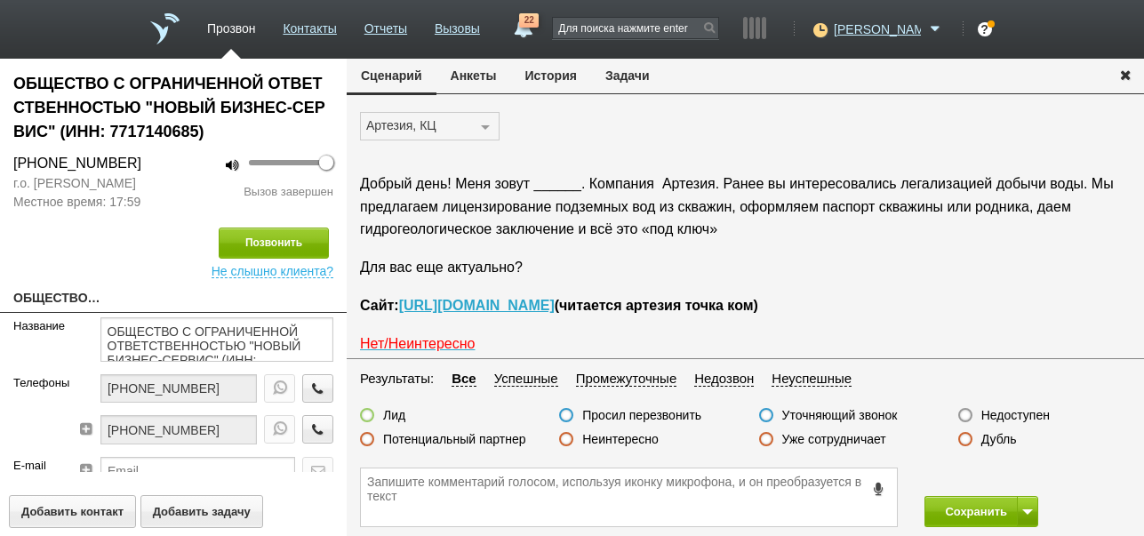
click at [0, 0] on input "Недоступен" at bounding box center [0, 0] width 0 height 0
click at [966, 511] on button "Сохранить" at bounding box center [970, 511] width 93 height 31
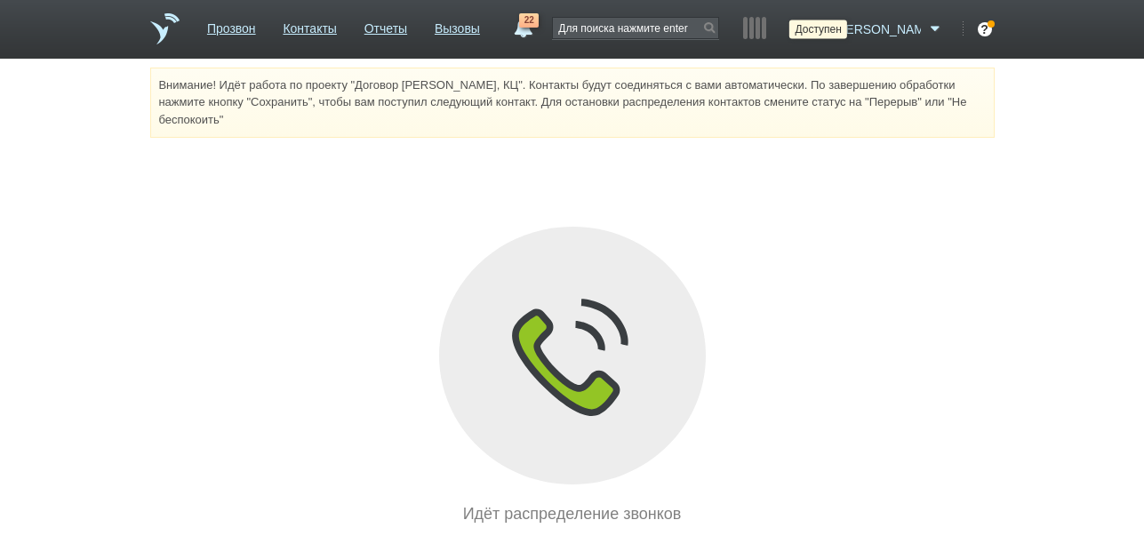
click at [830, 31] on icon at bounding box center [818, 29] width 24 height 18
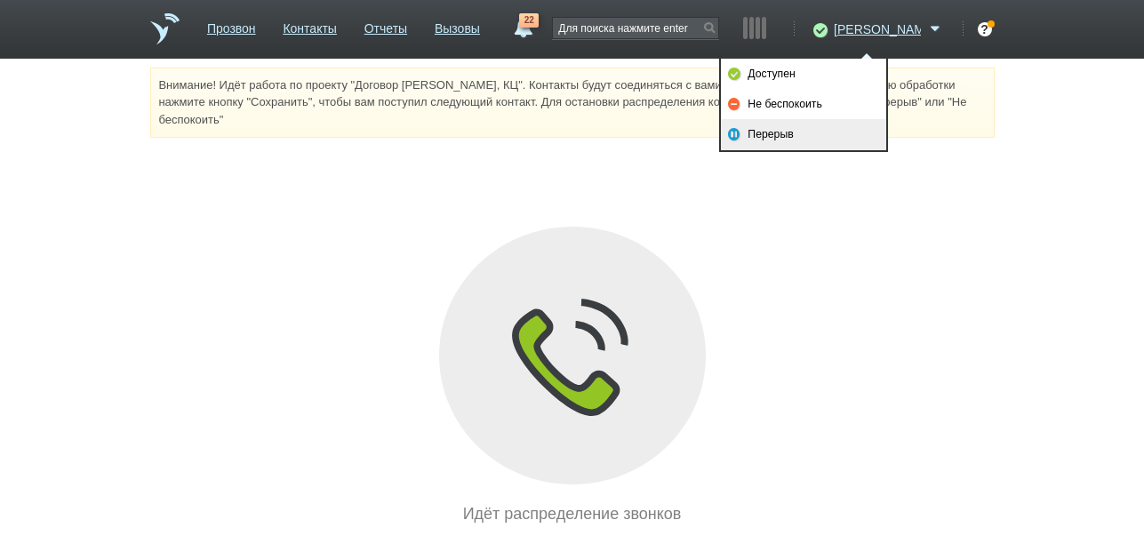
click at [826, 132] on link "Перерыв" at bounding box center [803, 134] width 165 height 30
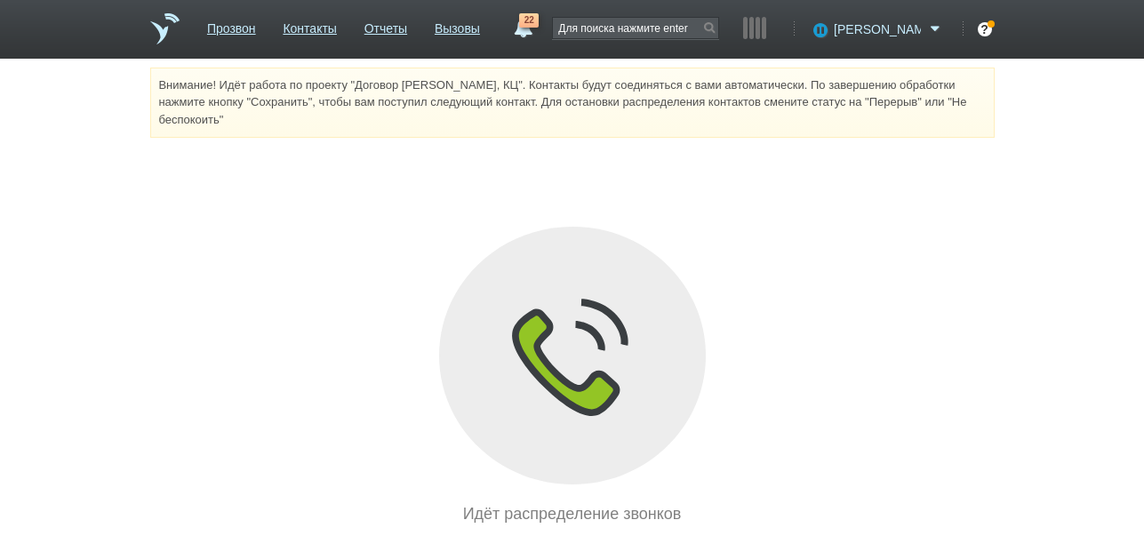
click at [912, 28] on span "[PERSON_NAME]" at bounding box center [877, 29] width 87 height 18
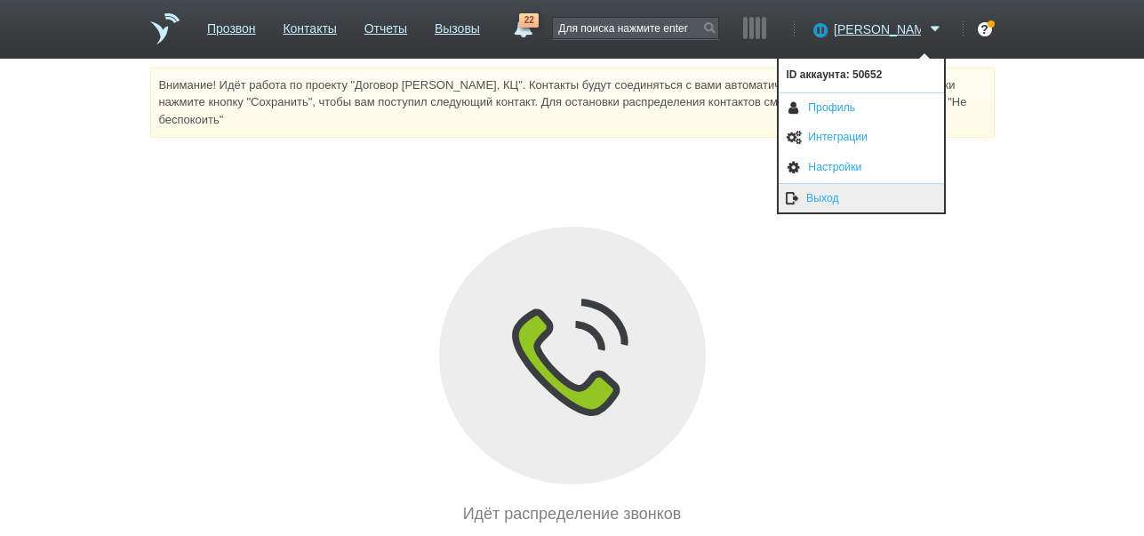
click at [834, 204] on link "Выход" at bounding box center [861, 198] width 165 height 29
